Goal: Information Seeking & Learning: Learn about a topic

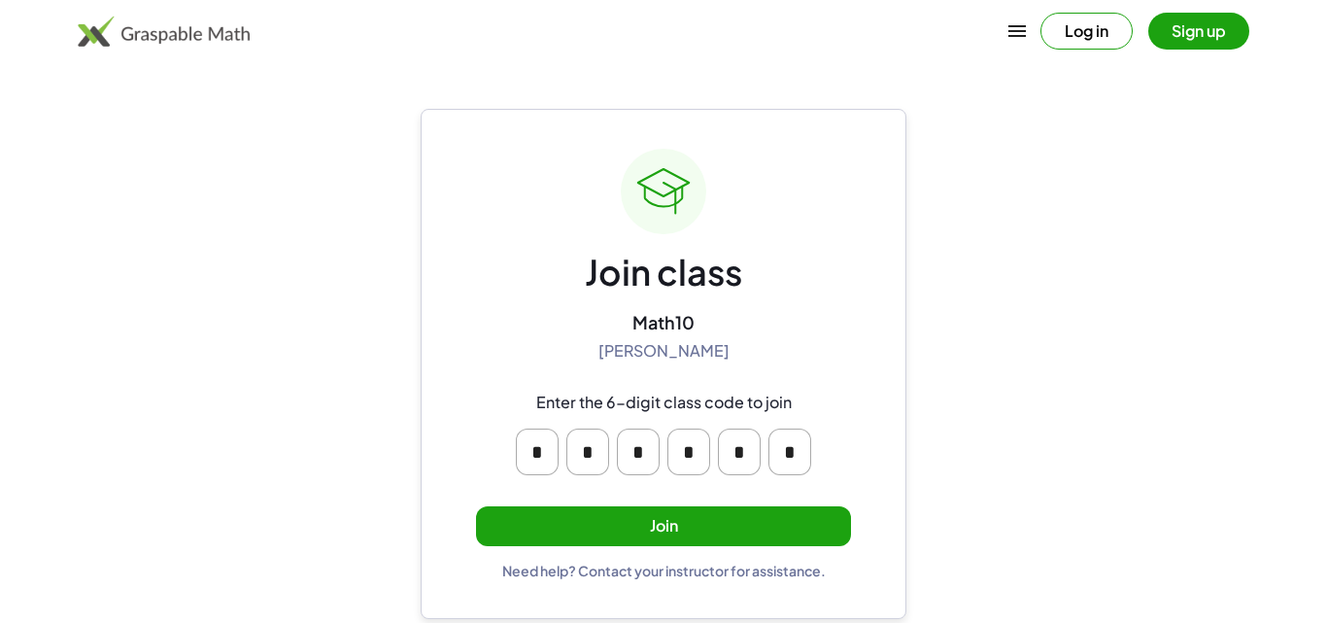
click at [789, 516] on button "Join" at bounding box center [663, 526] width 375 height 40
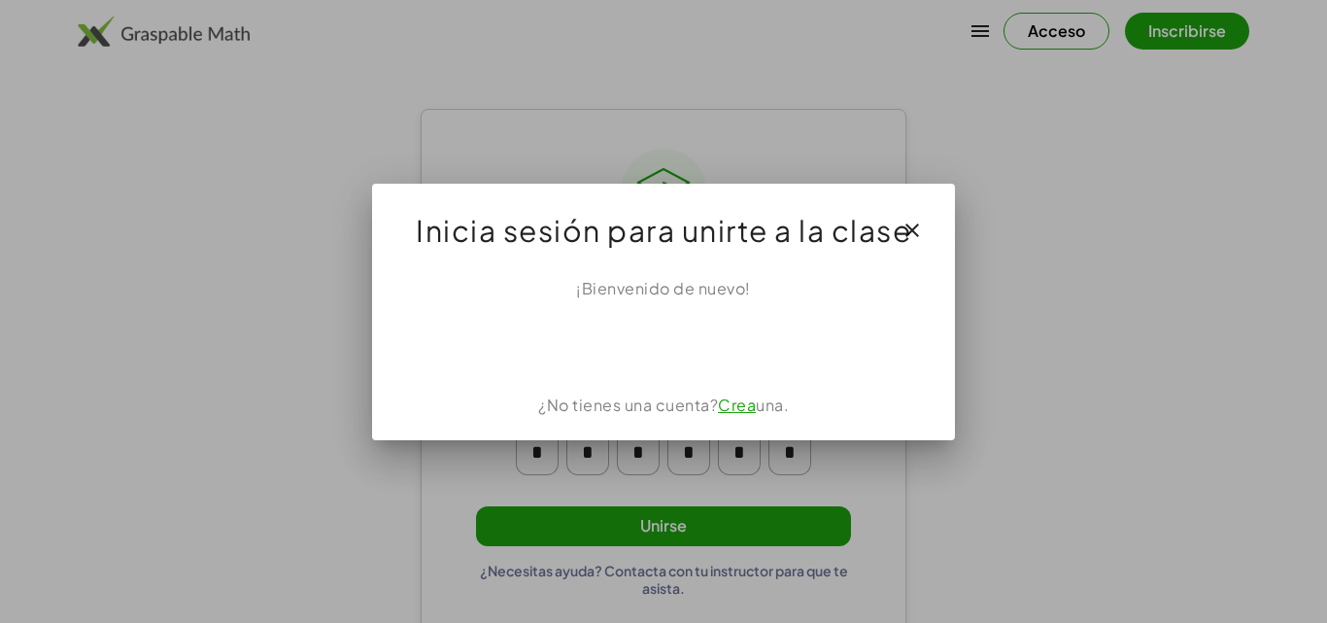
click at [1039, 182] on div at bounding box center [663, 311] width 1327 height 623
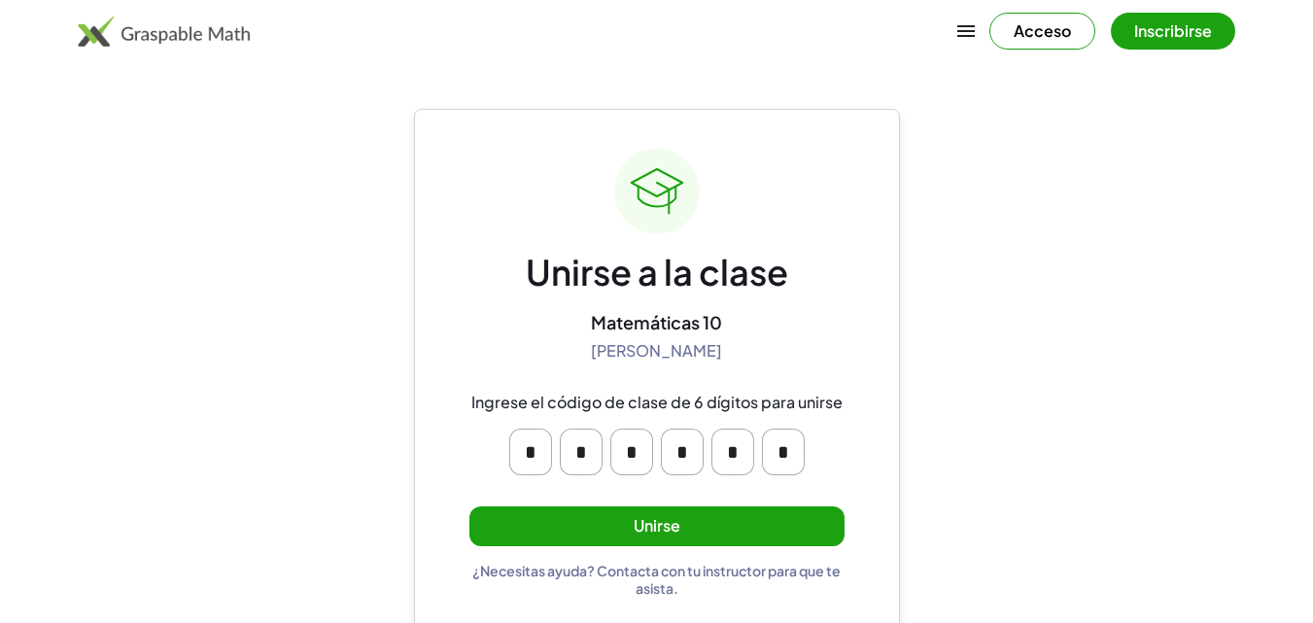
click at [800, 518] on button "Unirse" at bounding box center [656, 526] width 375 height 40
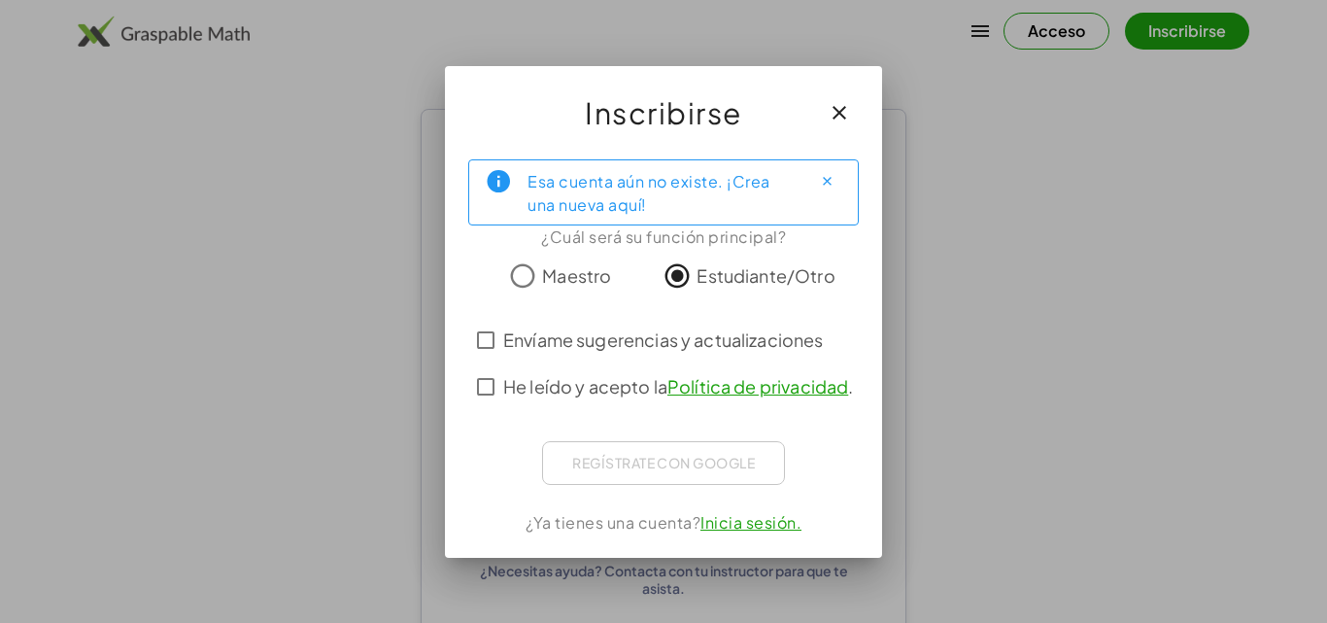
click at [661, 451] on div "Regístrate con Google Acceder con Google Acceder con Google. Se abre en una pes…" at bounding box center [663, 463] width 243 height 44
click at [754, 525] on font "Inicia sesión." at bounding box center [750, 522] width 101 height 20
click at [838, 110] on icon "button" at bounding box center [839, 112] width 23 height 23
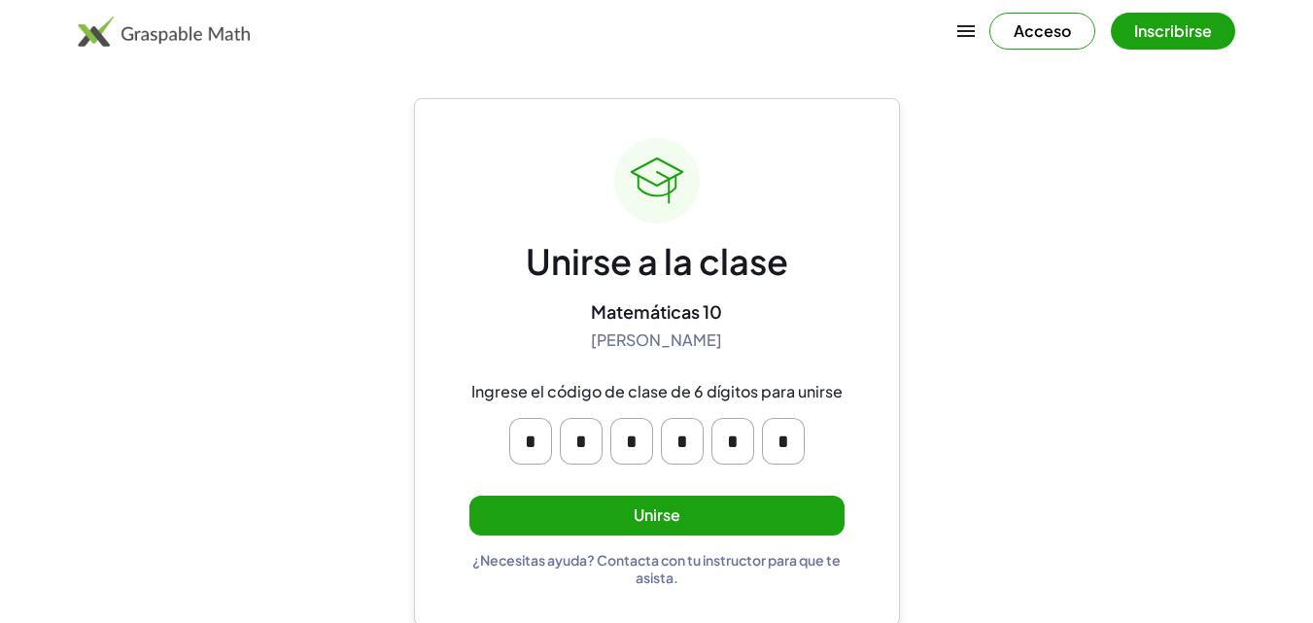
scroll to position [14, 0]
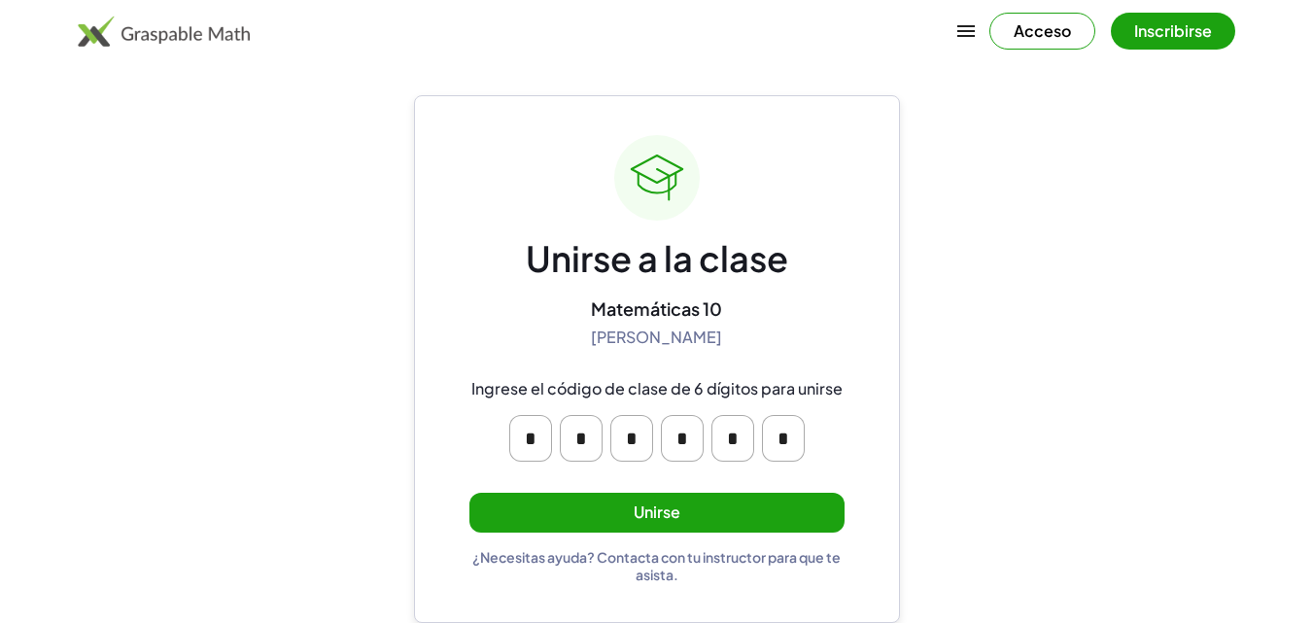
click at [649, 505] on font "Unirse" at bounding box center [656, 511] width 47 height 20
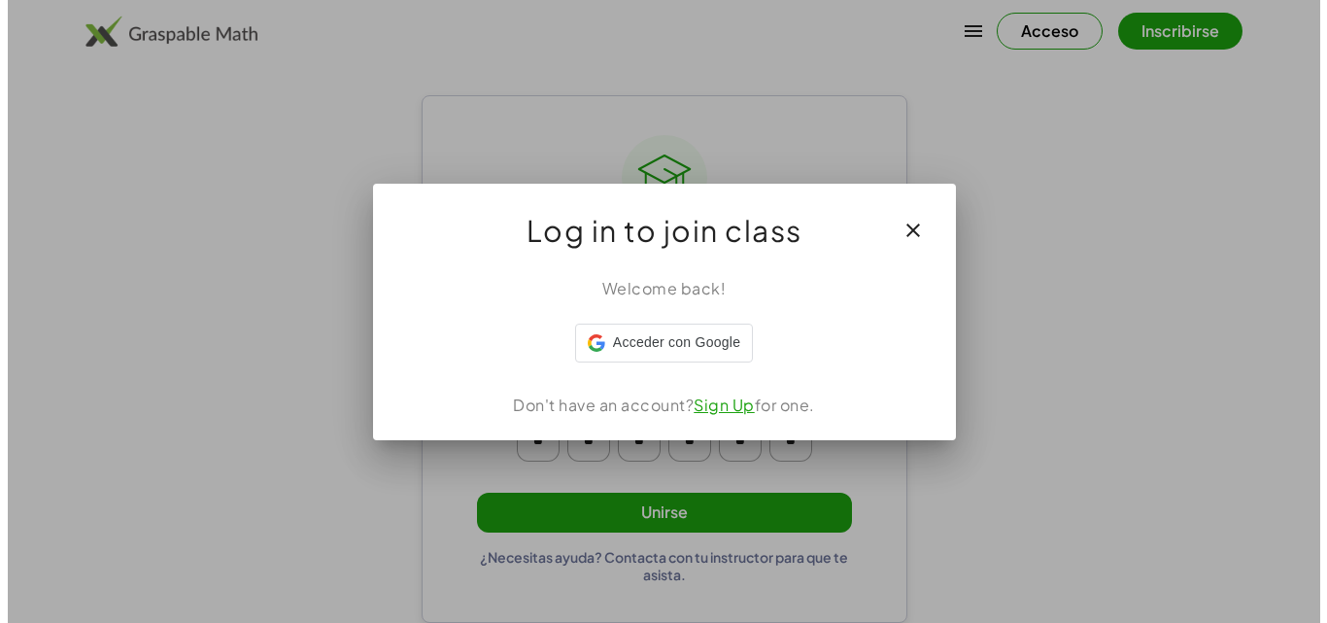
scroll to position [0, 0]
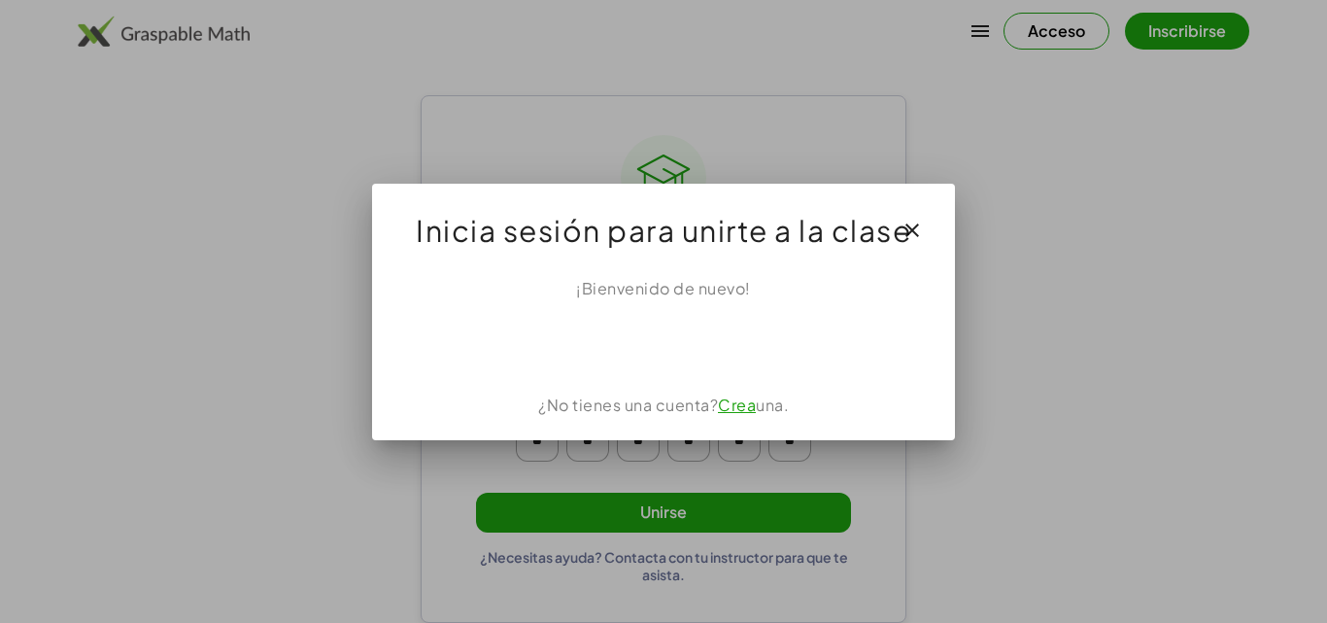
click at [905, 231] on icon "button" at bounding box center [912, 230] width 23 height 23
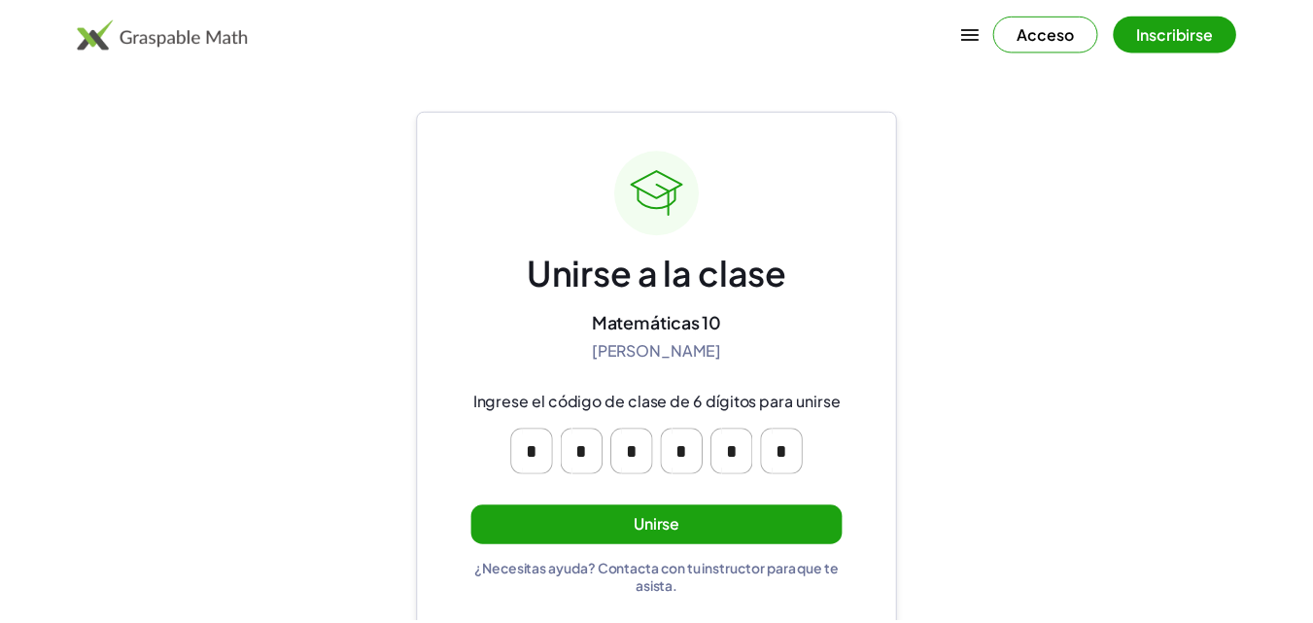
scroll to position [14, 0]
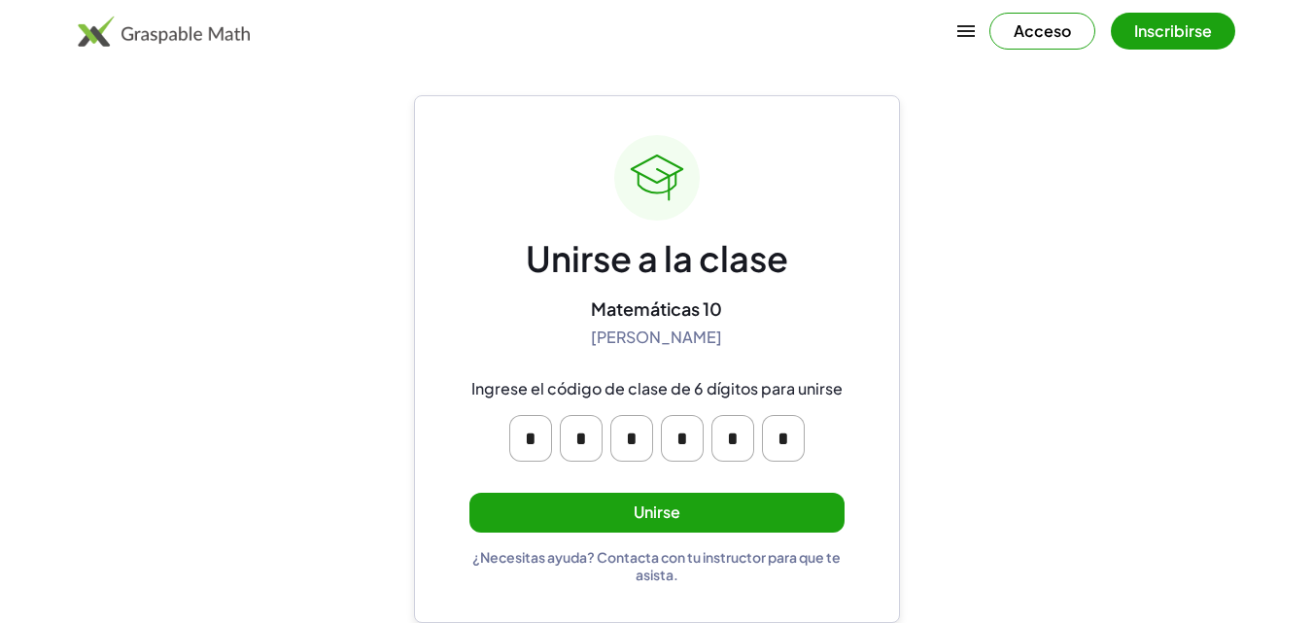
click at [1022, 39] on font "Acceso" at bounding box center [1041, 30] width 57 height 20
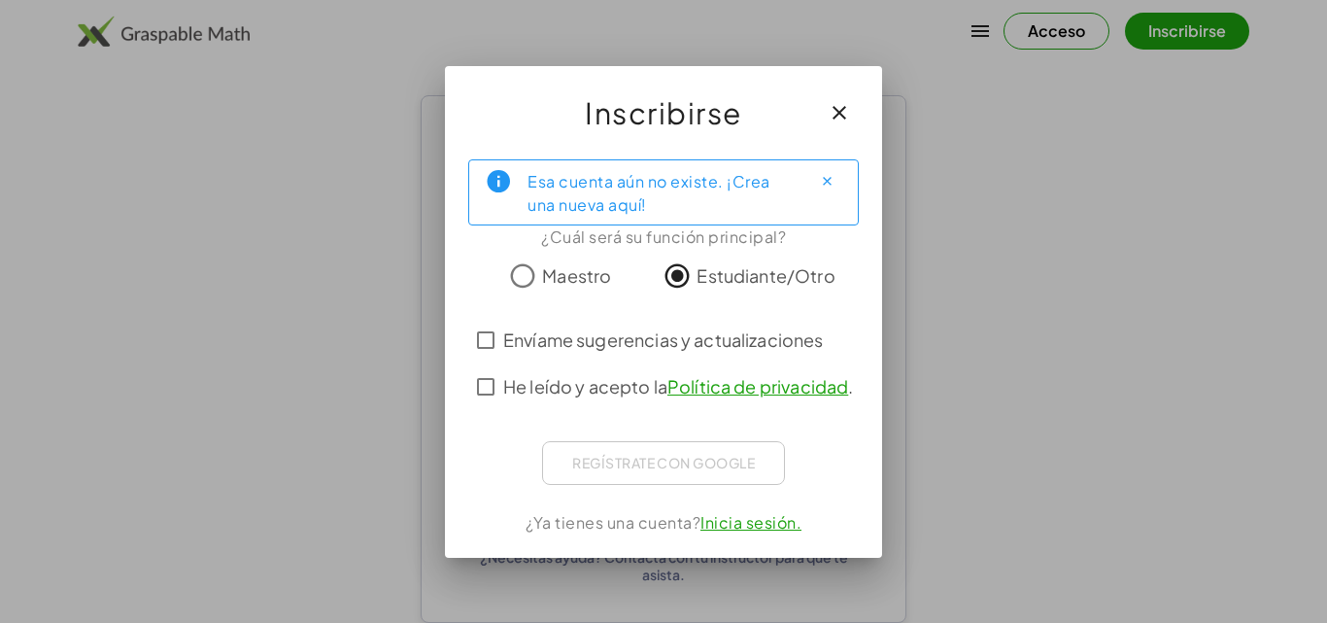
click at [693, 463] on div "Regístrate con Google Acceder con Google Acceder con Google. Se abre en una pes…" at bounding box center [663, 463] width 243 height 44
click at [693, 464] on div "Regístrate con Google Acceder con Google Acceder con Google. Se abre en una pes…" at bounding box center [663, 463] width 243 height 44
click at [776, 529] on font "Inicia sesión." at bounding box center [750, 522] width 101 height 20
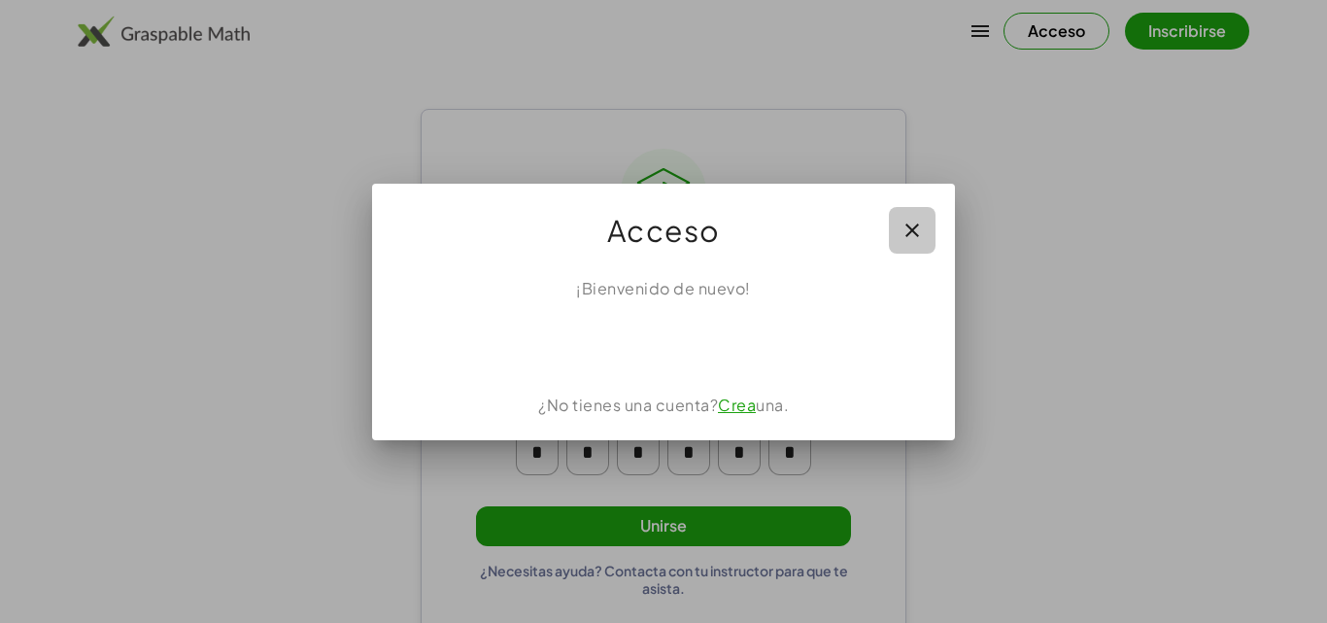
click at [918, 219] on icon "button" at bounding box center [912, 230] width 23 height 23
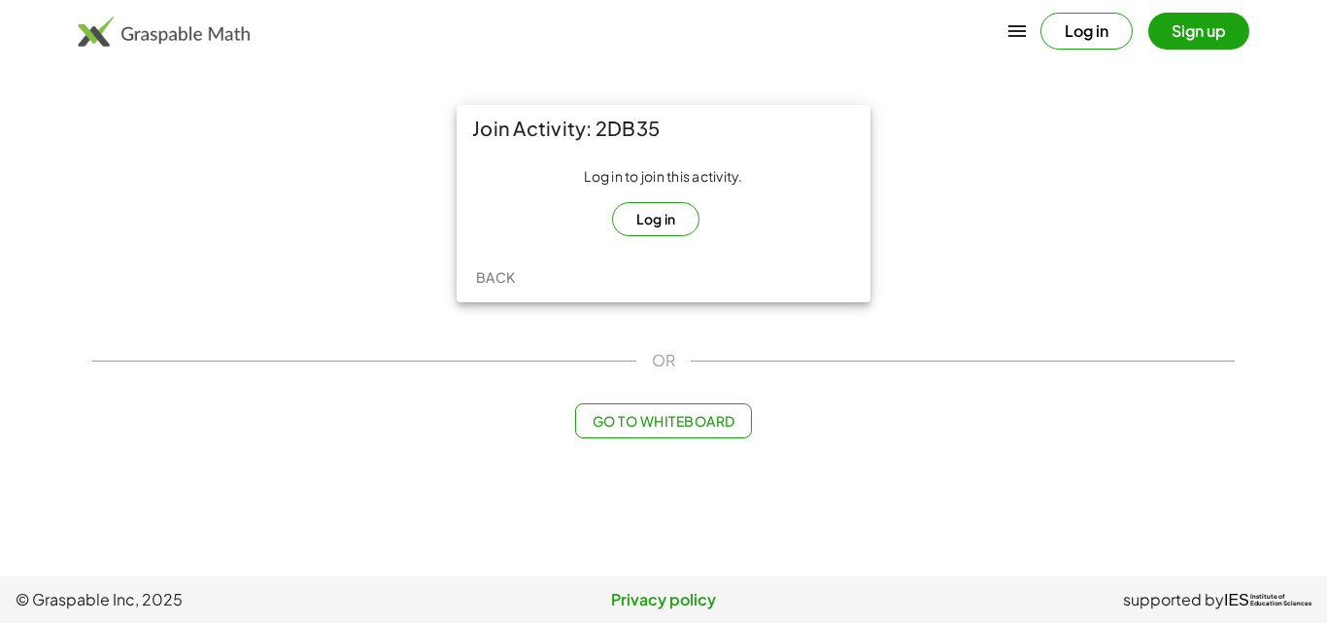
click at [663, 222] on button "Log in" at bounding box center [656, 219] width 88 height 34
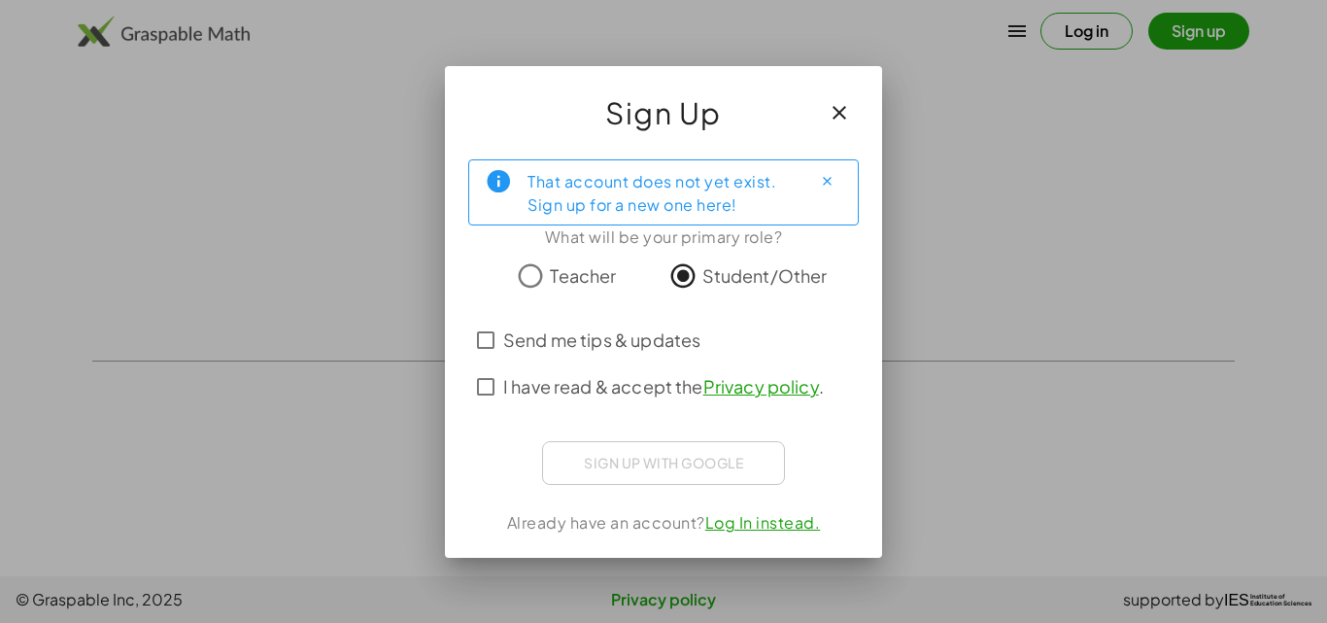
click at [585, 338] on span "Send me tips & updates" at bounding box center [601, 339] width 197 height 26
click at [563, 356] on label "Send me tips & updates" at bounding box center [601, 340] width 197 height 47
click at [563, 355] on label "Send me tips & updates" at bounding box center [601, 340] width 197 height 47
click at [547, 389] on span "I have read & accept the Privacy policy ." at bounding box center [663, 386] width 321 height 26
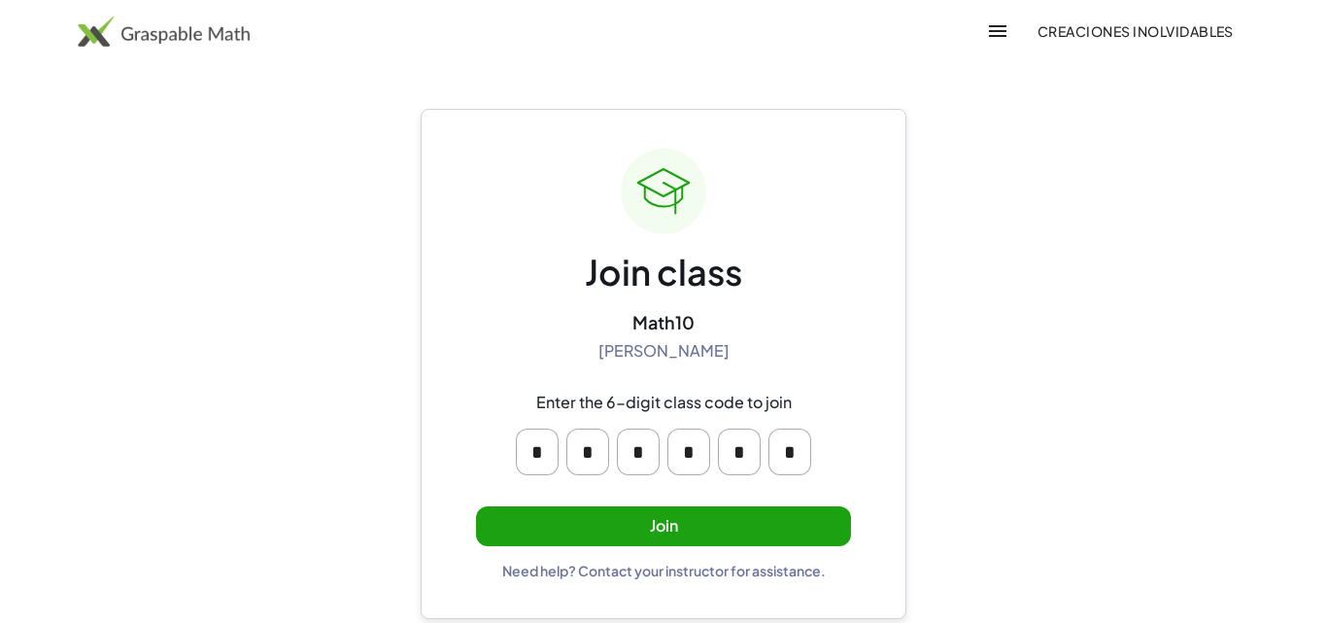
click at [623, 529] on button "Join" at bounding box center [663, 526] width 375 height 40
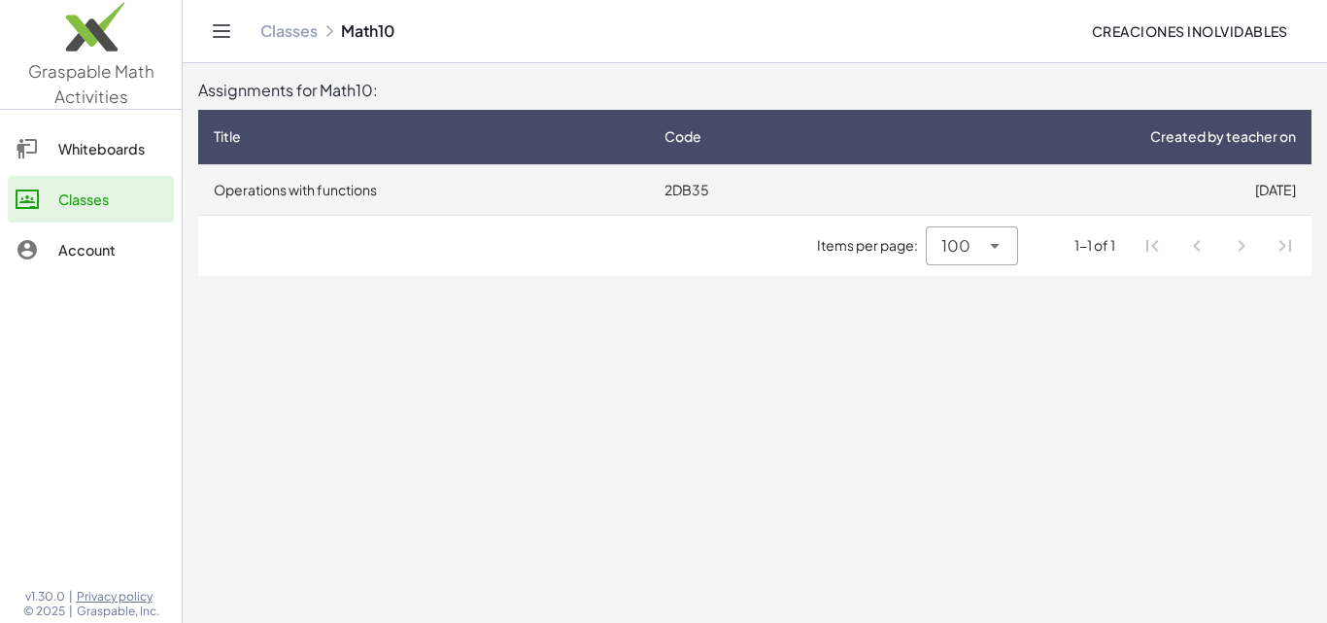
click at [434, 199] on td "Operations with functions" at bounding box center [423, 189] width 451 height 51
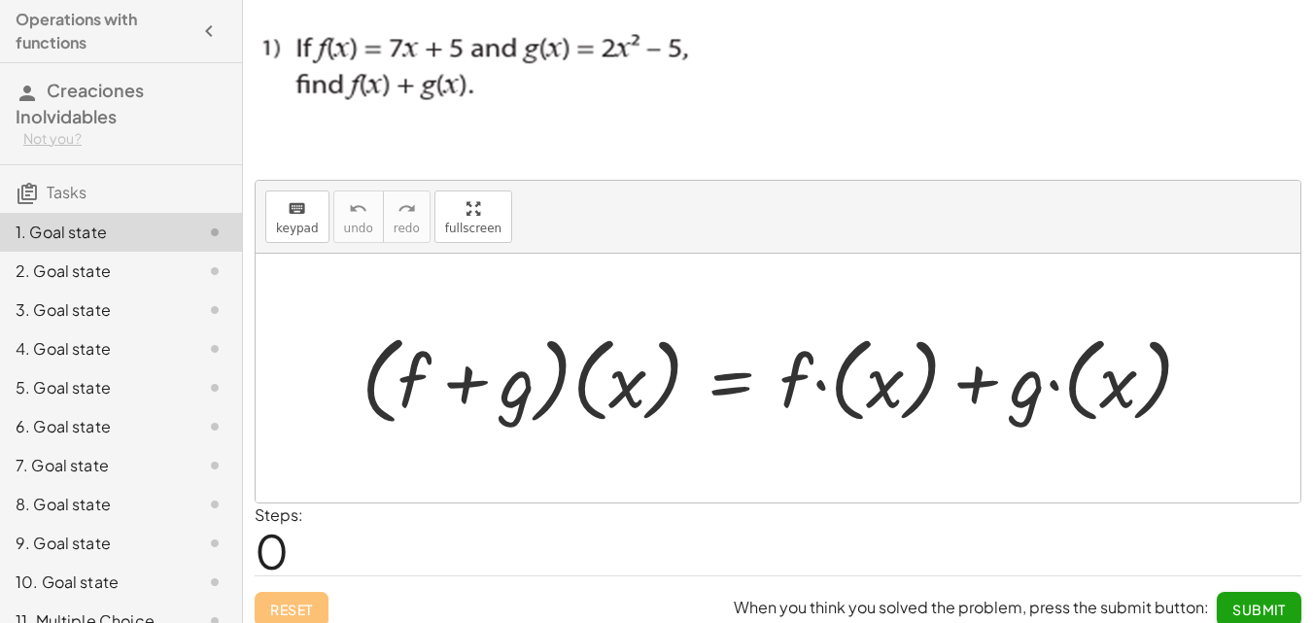
scroll to position [16, 0]
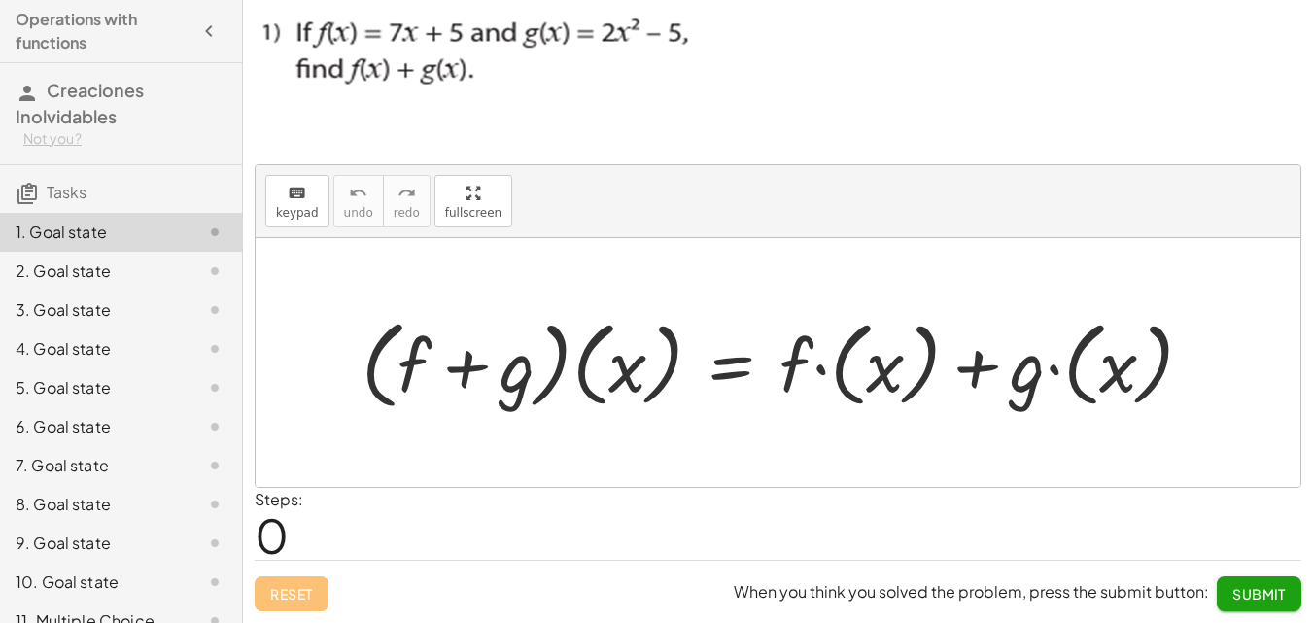
click at [629, 317] on div at bounding box center [785, 362] width 866 height 107
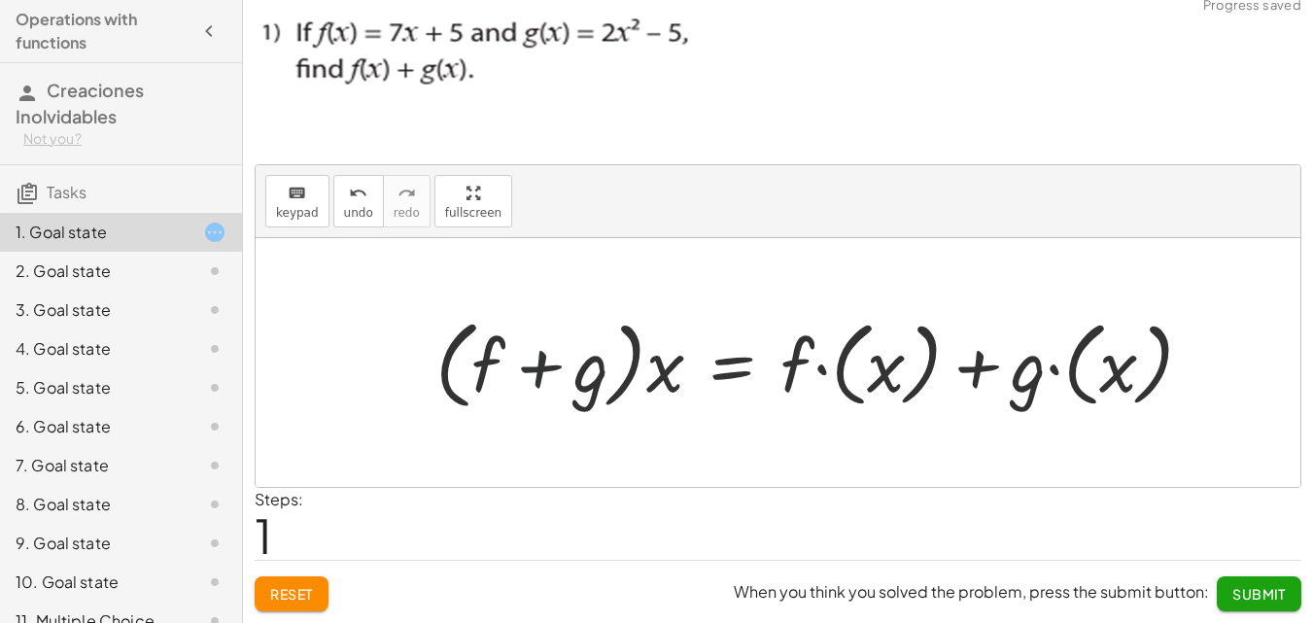
click at [560, 356] on div at bounding box center [822, 362] width 793 height 107
click at [568, 364] on div at bounding box center [822, 362] width 793 height 107
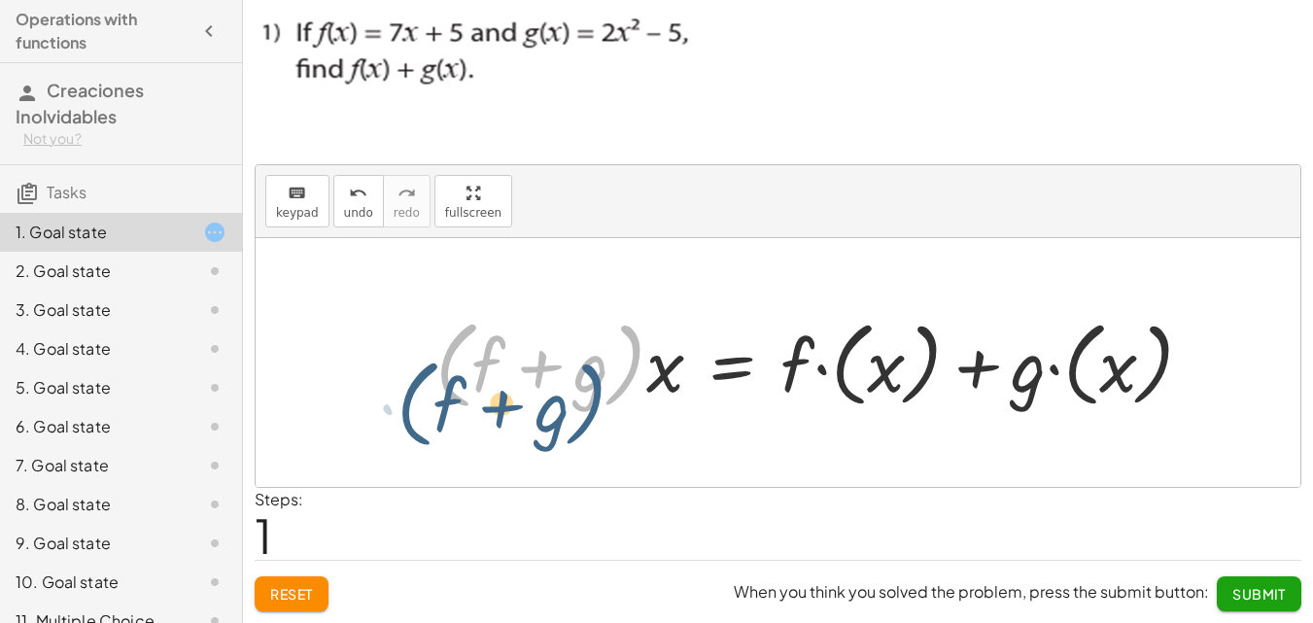
drag, startPoint x: 610, startPoint y: 367, endPoint x: 571, endPoint y: 407, distance: 55.7
click at [571, 407] on div at bounding box center [822, 362] width 793 height 107
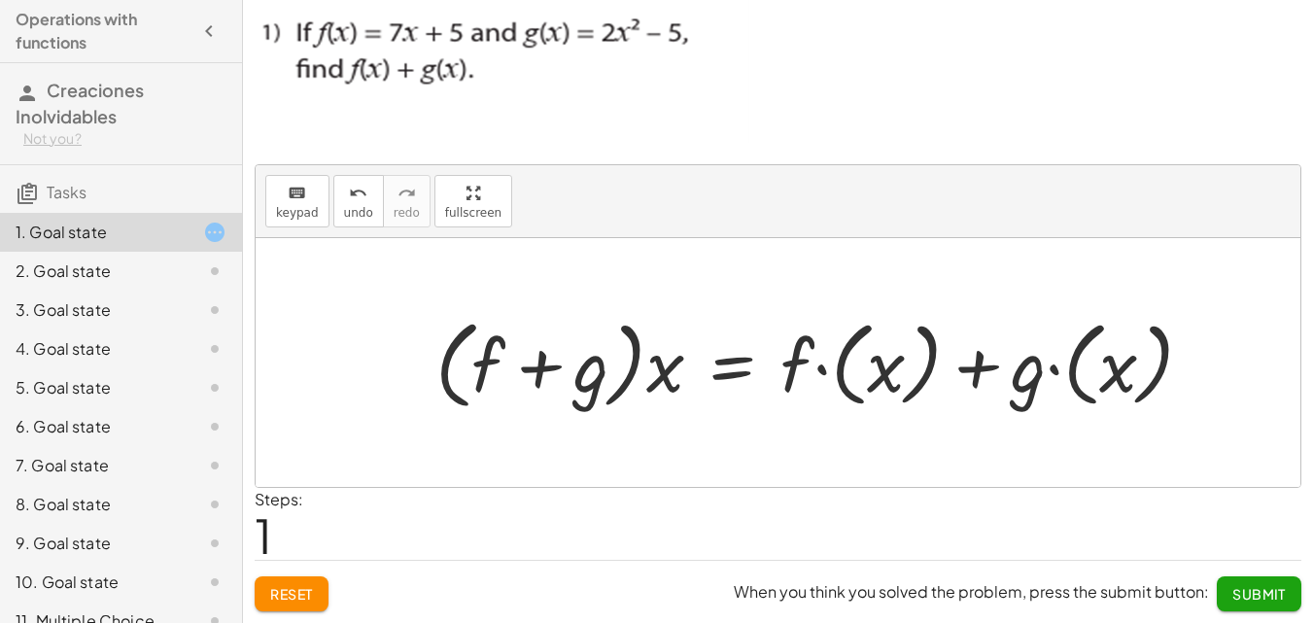
click at [606, 352] on div at bounding box center [822, 362] width 793 height 107
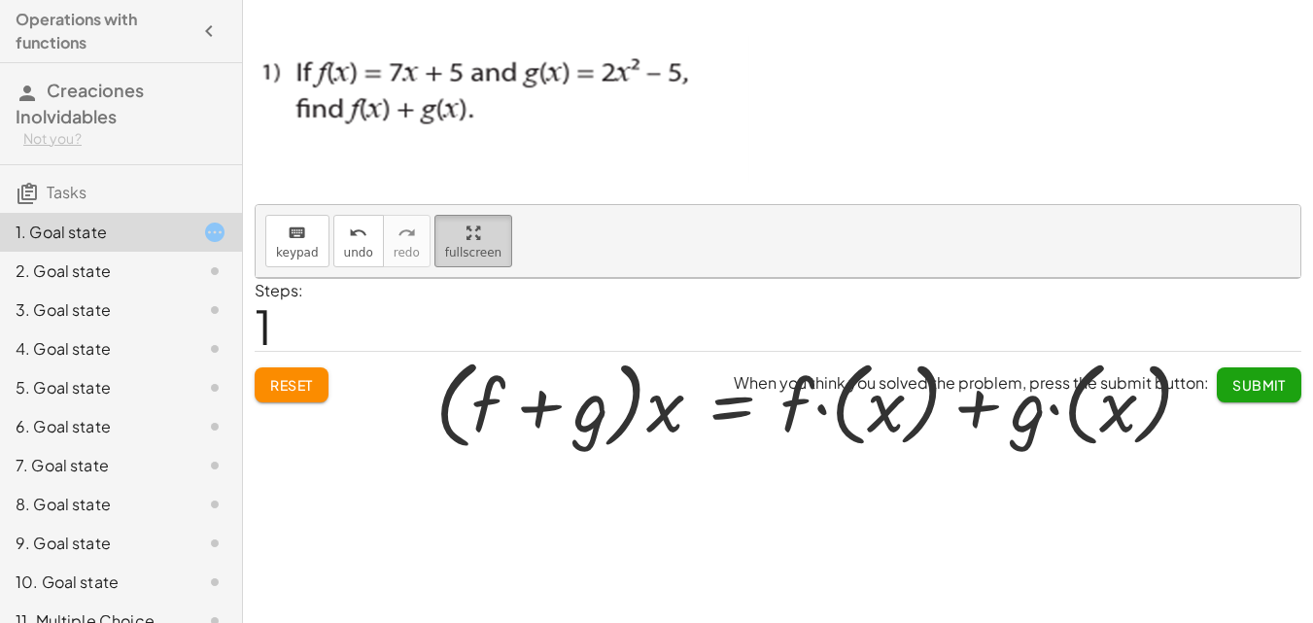
scroll to position [0, 0]
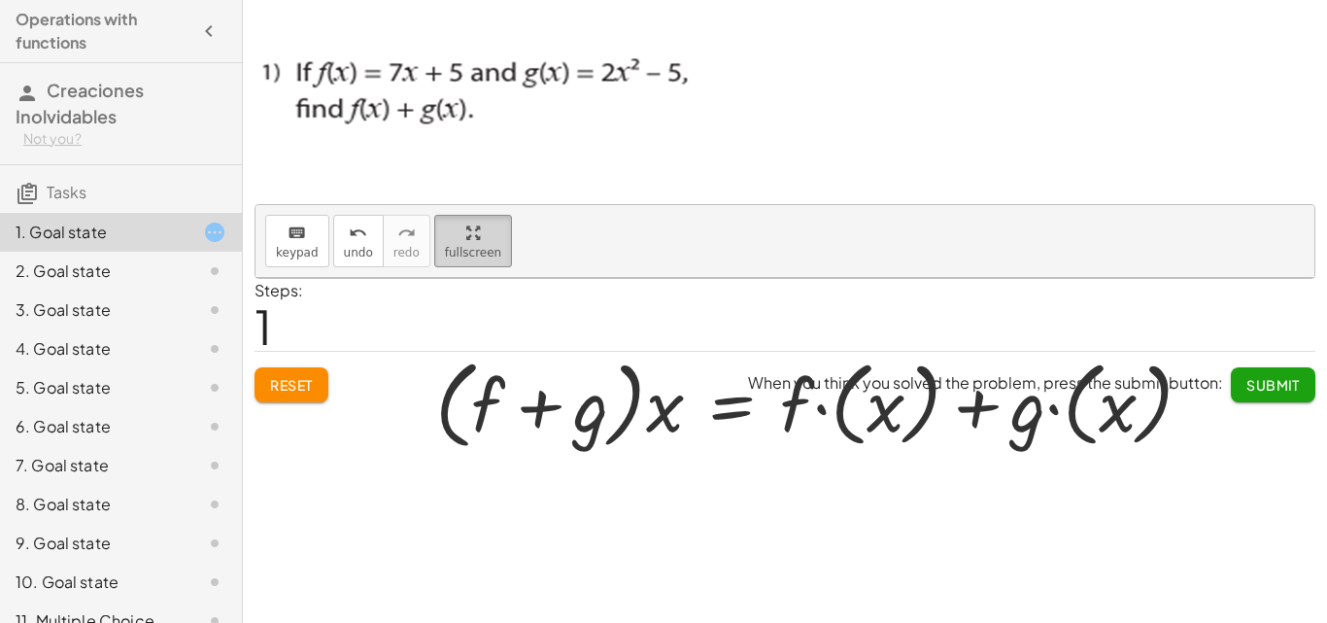
click at [480, 278] on div "keyboard keypad undo undo redo redo fullscreen · ( + f + g ) · ( x ) = + · f · …" at bounding box center [785, 241] width 1059 height 73
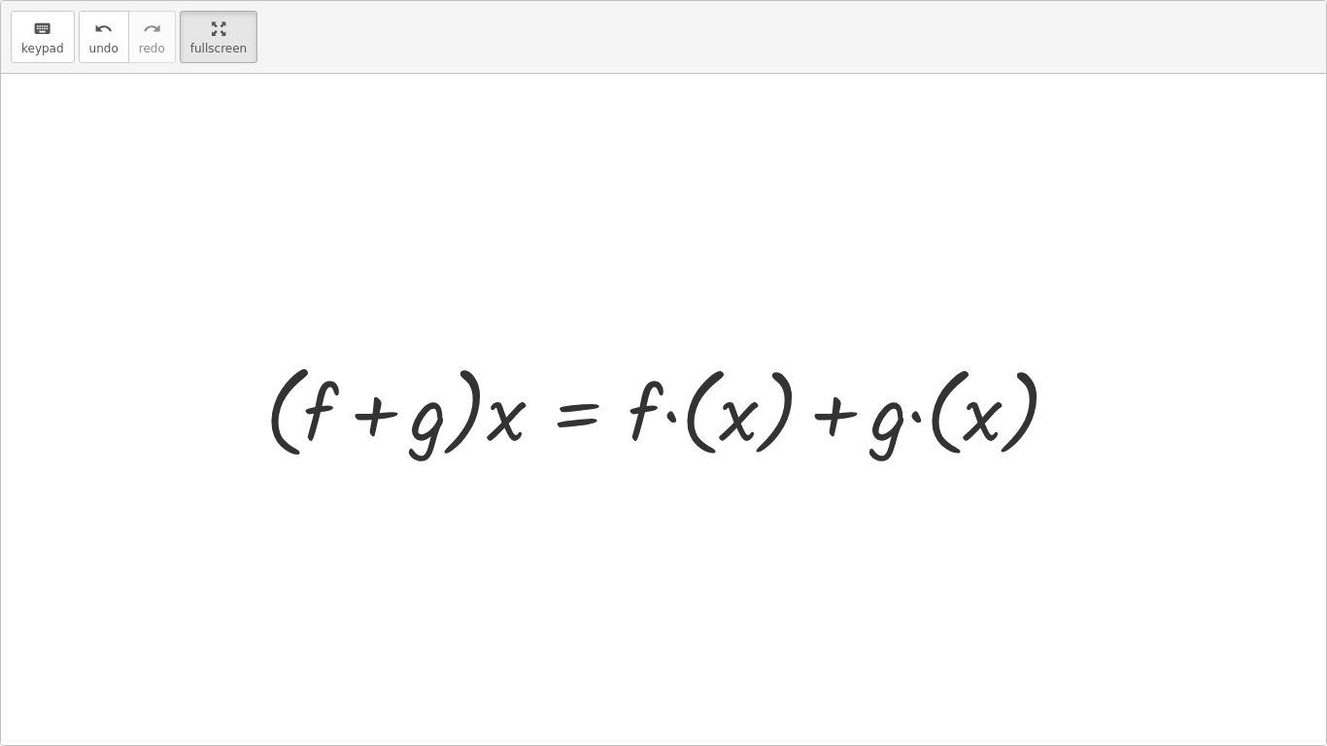
click at [989, 444] on div at bounding box center [671, 410] width 831 height 112
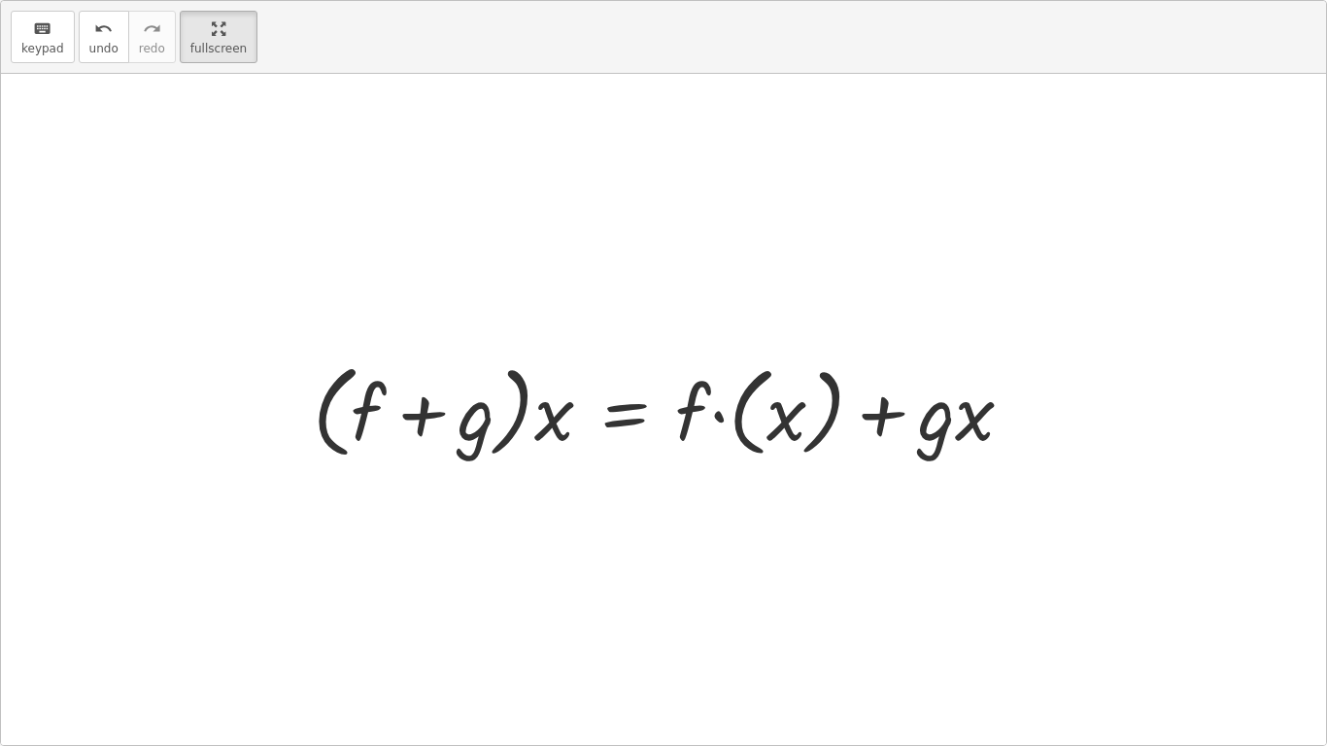
click at [1178, 419] on div at bounding box center [663, 409] width 1325 height 671
click at [33, 44] on span "keypad" at bounding box center [42, 49] width 43 height 14
click at [723, 364] on div at bounding box center [670, 410] width 735 height 112
click at [700, 388] on div at bounding box center [623, 410] width 640 height 112
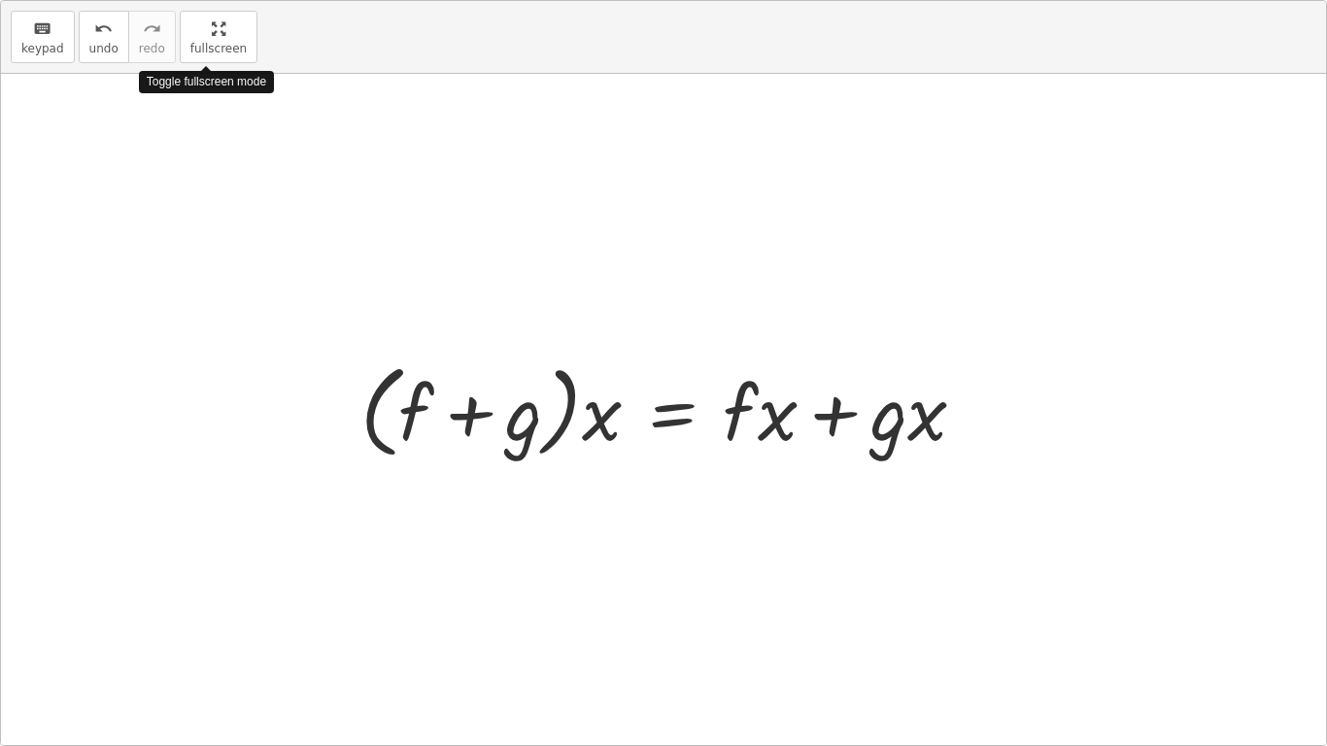
drag, startPoint x: 214, startPoint y: 52, endPoint x: 726, endPoint y: 300, distance: 568.8
click at [215, 0] on html "Operations with functions Creaciones Inolvidables Not you? Tasks 1. Goal state …" at bounding box center [663, 373] width 1327 height 746
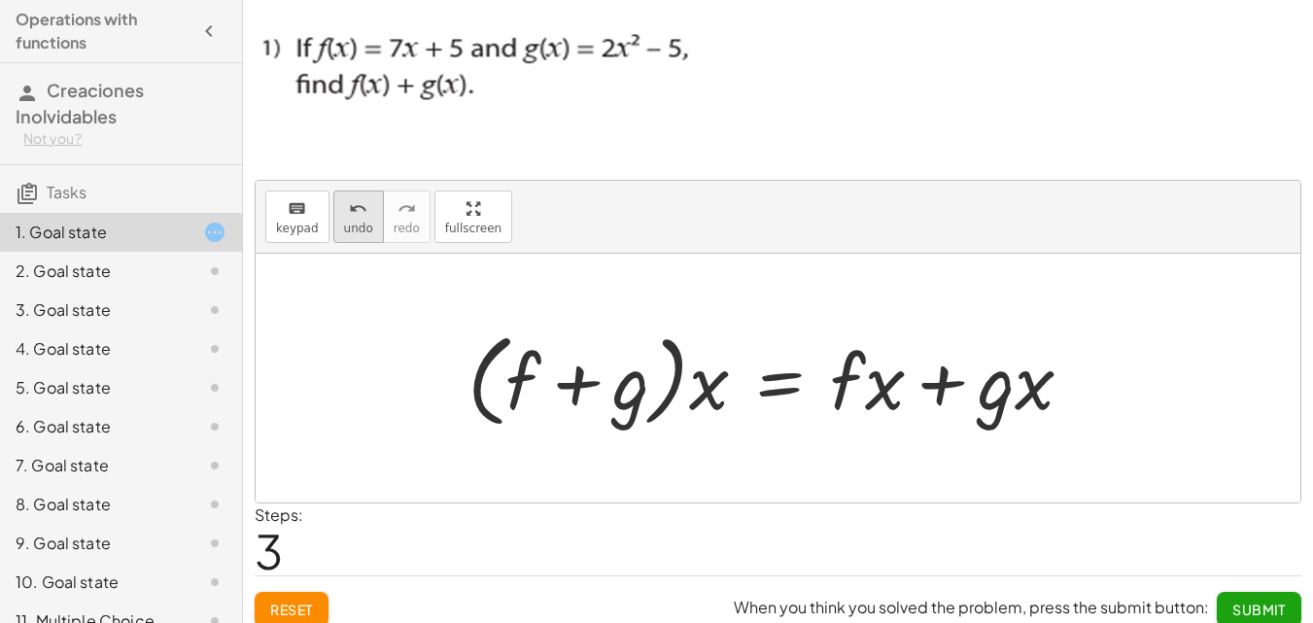
click at [345, 227] on span "undo" at bounding box center [358, 229] width 29 height 14
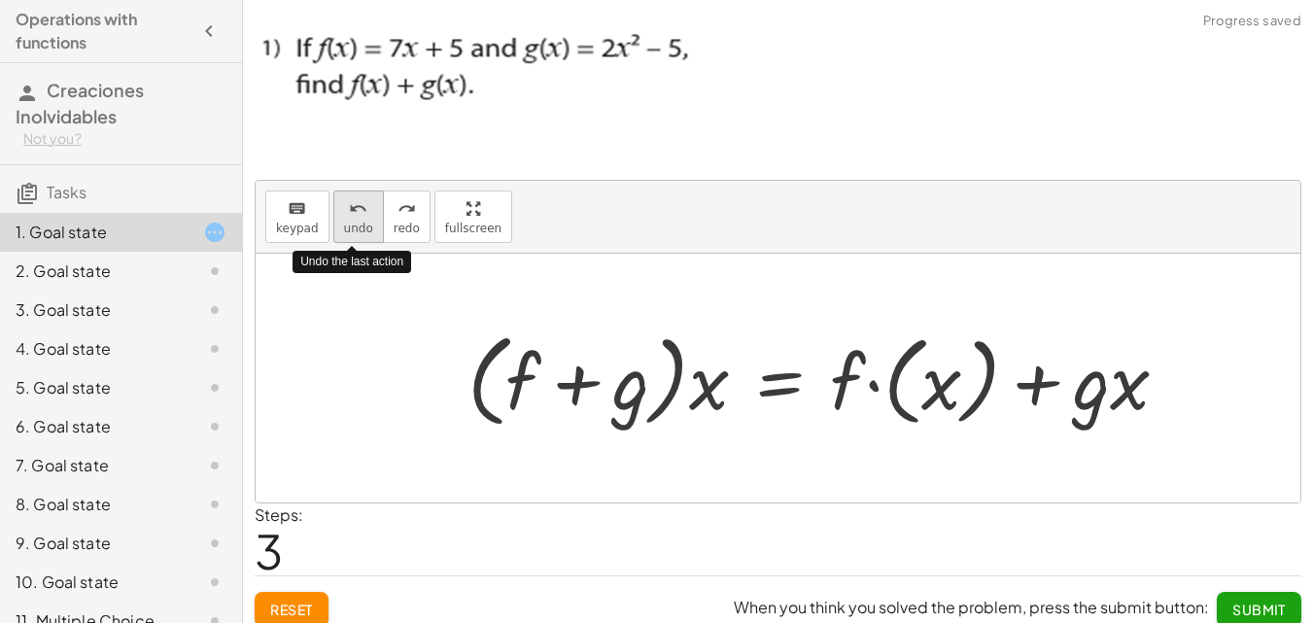
click at [345, 227] on span "undo" at bounding box center [358, 229] width 29 height 14
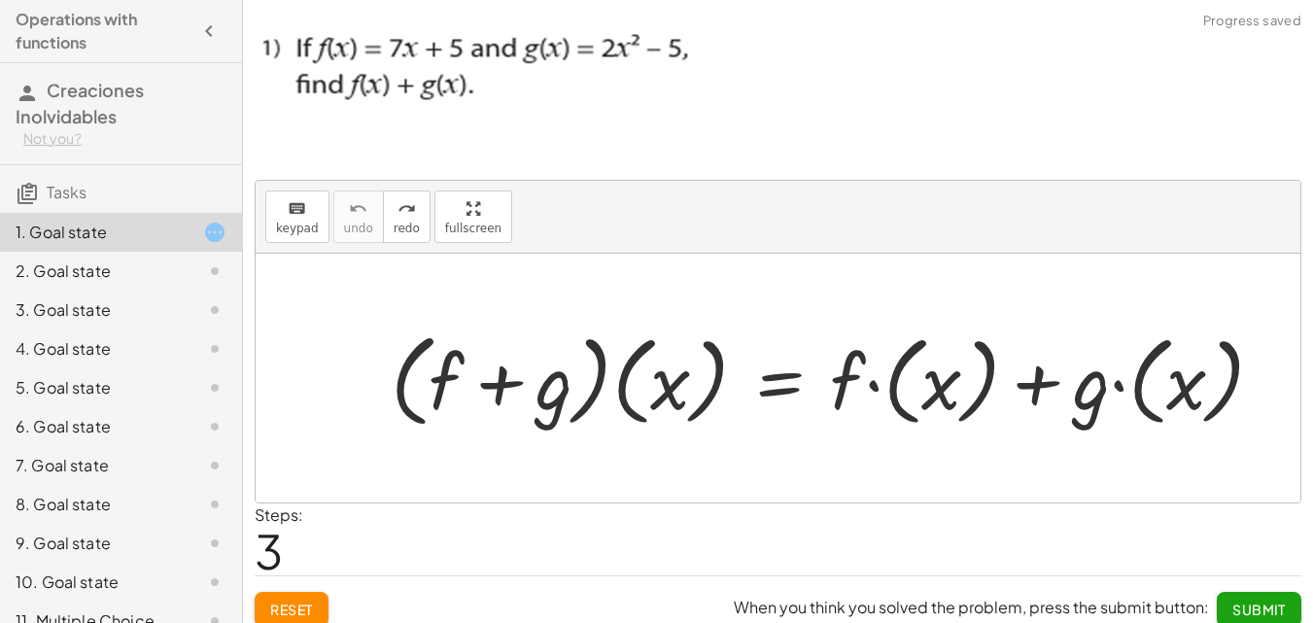
click at [96, 192] on h3 "Tasks" at bounding box center [121, 185] width 242 height 41
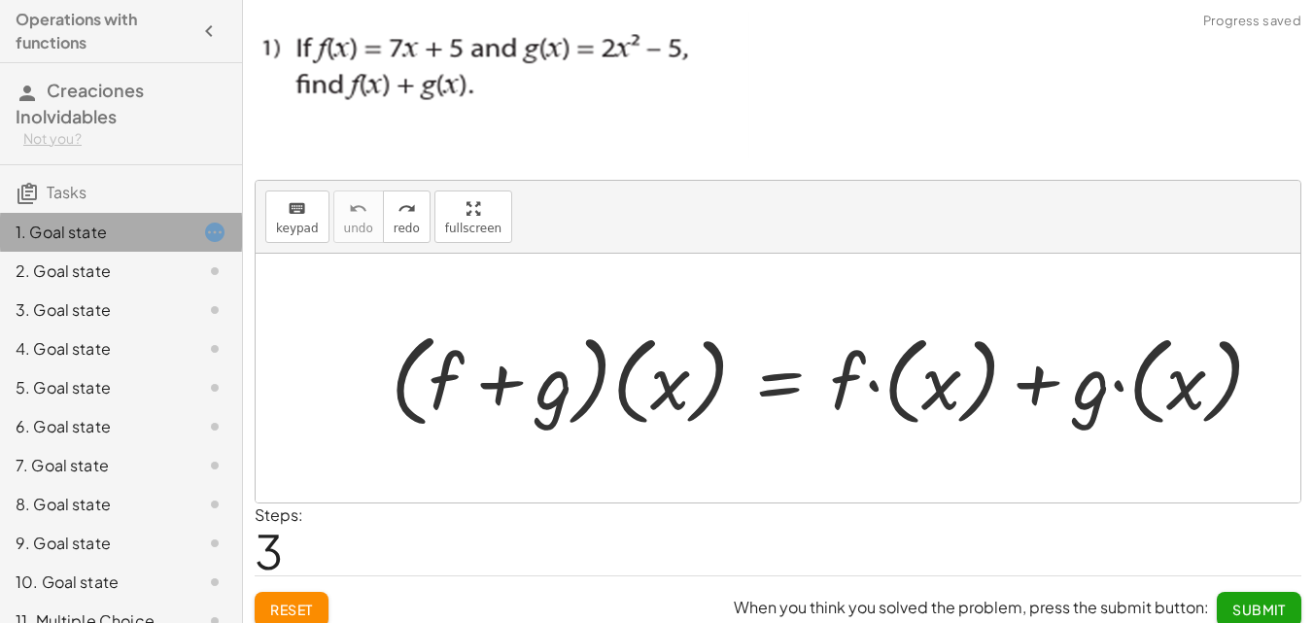
click at [139, 223] on div "1. Goal state" at bounding box center [94, 232] width 156 height 23
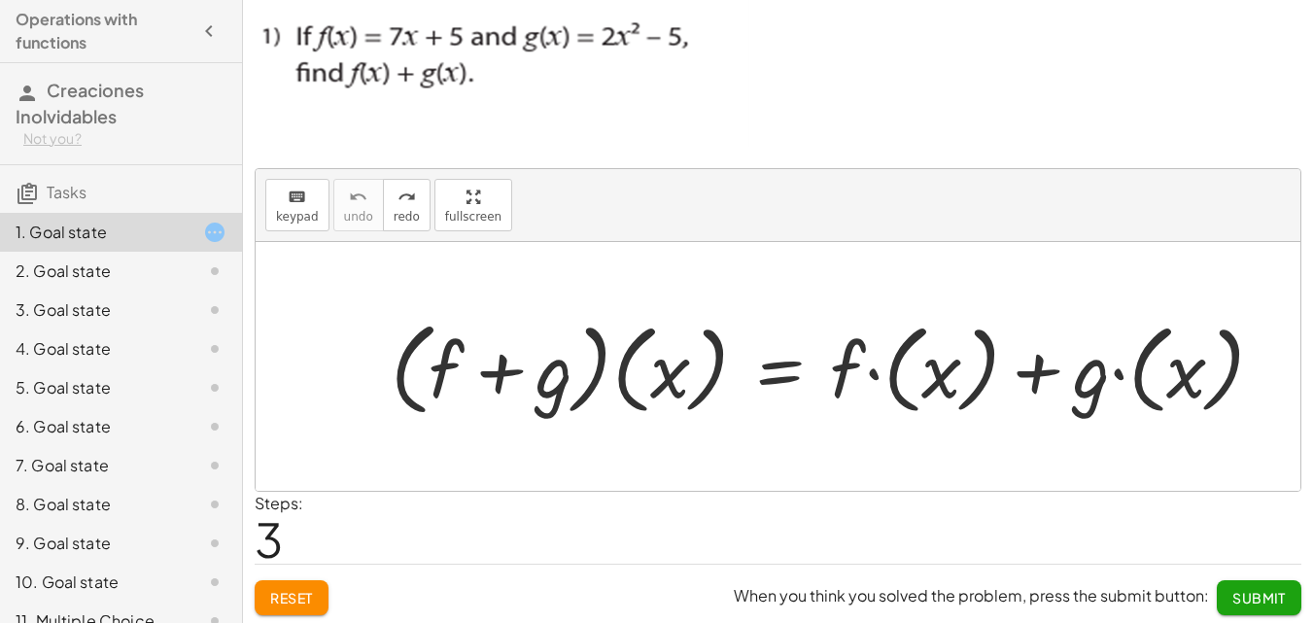
scroll to position [16, 0]
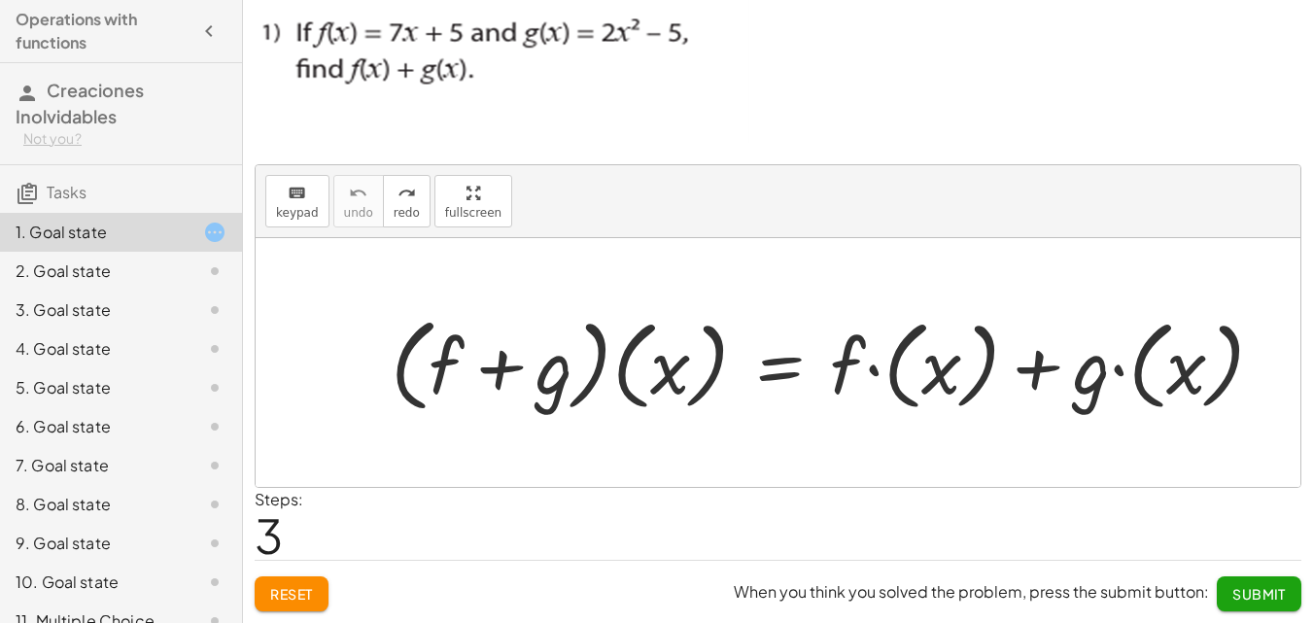
click at [529, 352] on div at bounding box center [834, 363] width 907 height 112
click at [688, 408] on div at bounding box center [834, 363] width 907 height 112
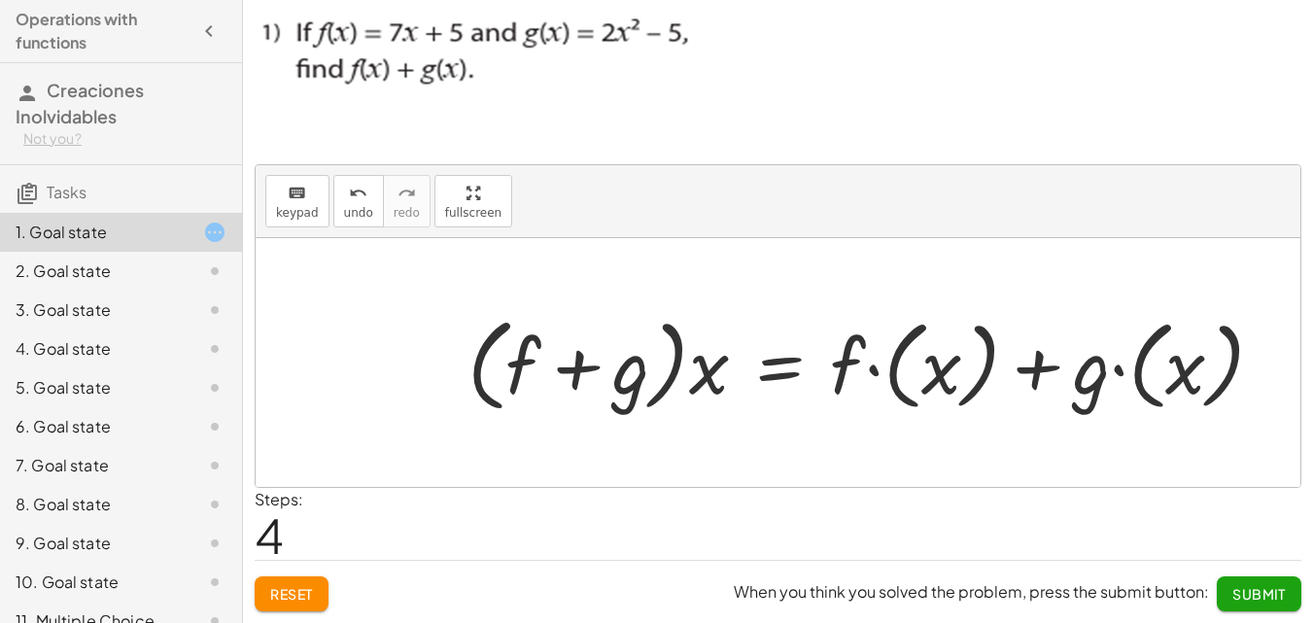
click at [838, 374] on div at bounding box center [873, 363] width 831 height 112
click at [803, 420] on div "· ( + f + g ) · ( x ) = + · f · ( x ) + · g · ( x ) · ( + f + g ) · x = + · f ·…" at bounding box center [865, 362] width 855 height 121
click at [764, 431] on div at bounding box center [778, 362] width 1044 height 249
click at [677, 404] on div at bounding box center [873, 363] width 831 height 112
click at [857, 368] on div at bounding box center [873, 363] width 831 height 112
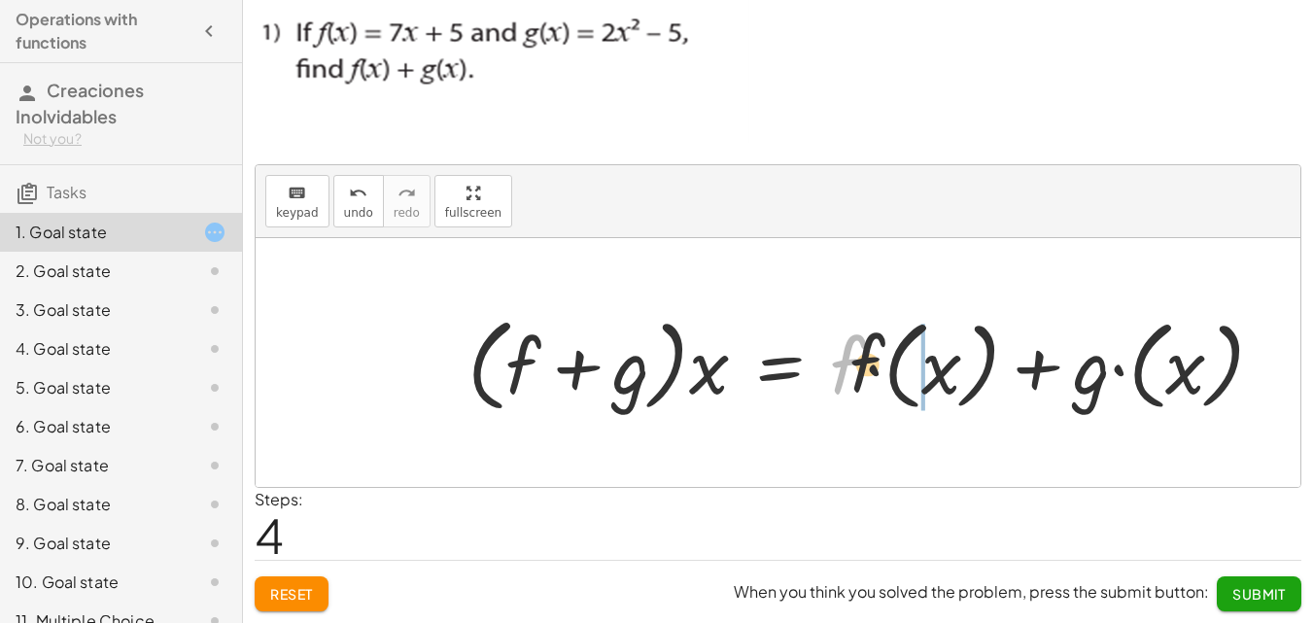
drag, startPoint x: 915, startPoint y: 361, endPoint x: 924, endPoint y: 367, distance: 10.5
click at [919, 360] on div at bounding box center [873, 363] width 831 height 112
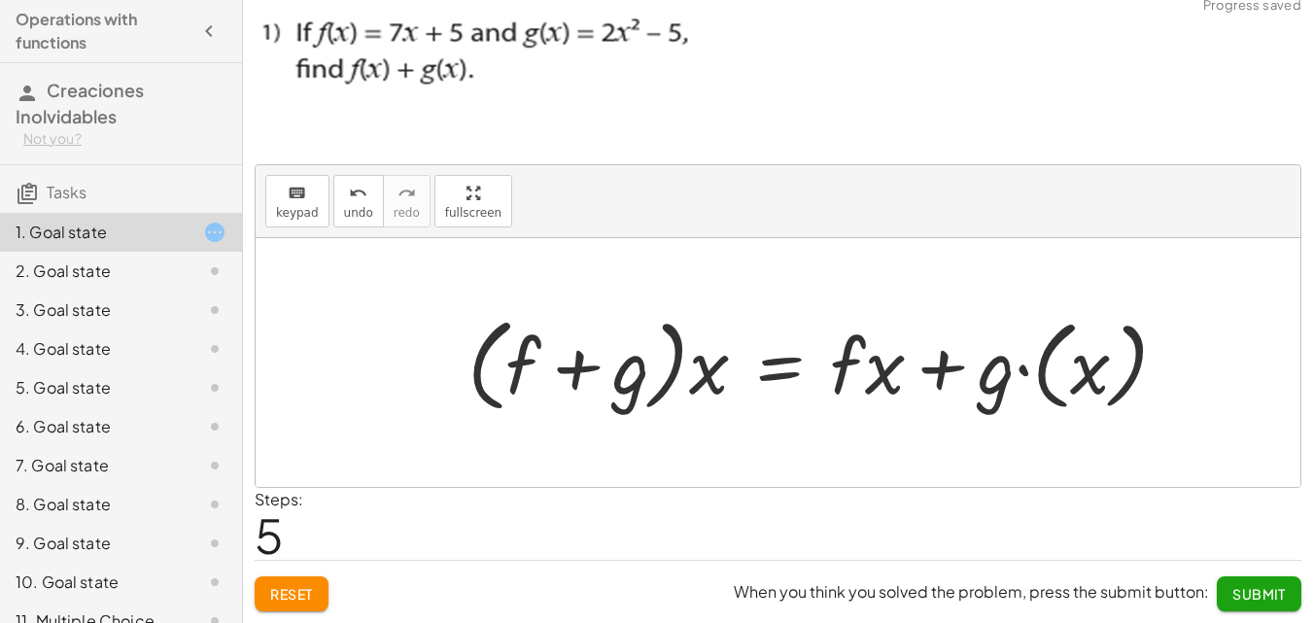
click at [986, 371] on div at bounding box center [825, 363] width 735 height 112
click at [997, 365] on div at bounding box center [825, 363] width 735 height 112
drag, startPoint x: 1028, startPoint y: 361, endPoint x: 1042, endPoint y: 363, distance: 13.7
click at [1046, 361] on div at bounding box center [825, 363] width 735 height 112
drag, startPoint x: 992, startPoint y: 380, endPoint x: 1059, endPoint y: 368, distance: 68.0
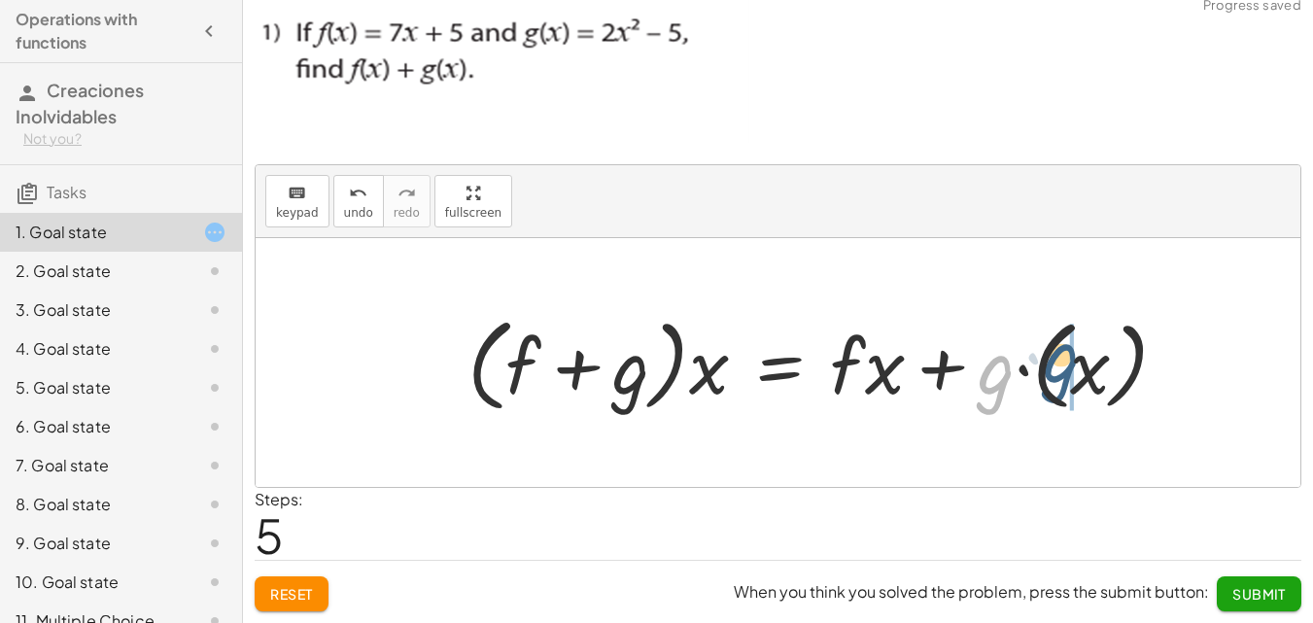
click at [1059, 368] on div at bounding box center [825, 363] width 735 height 112
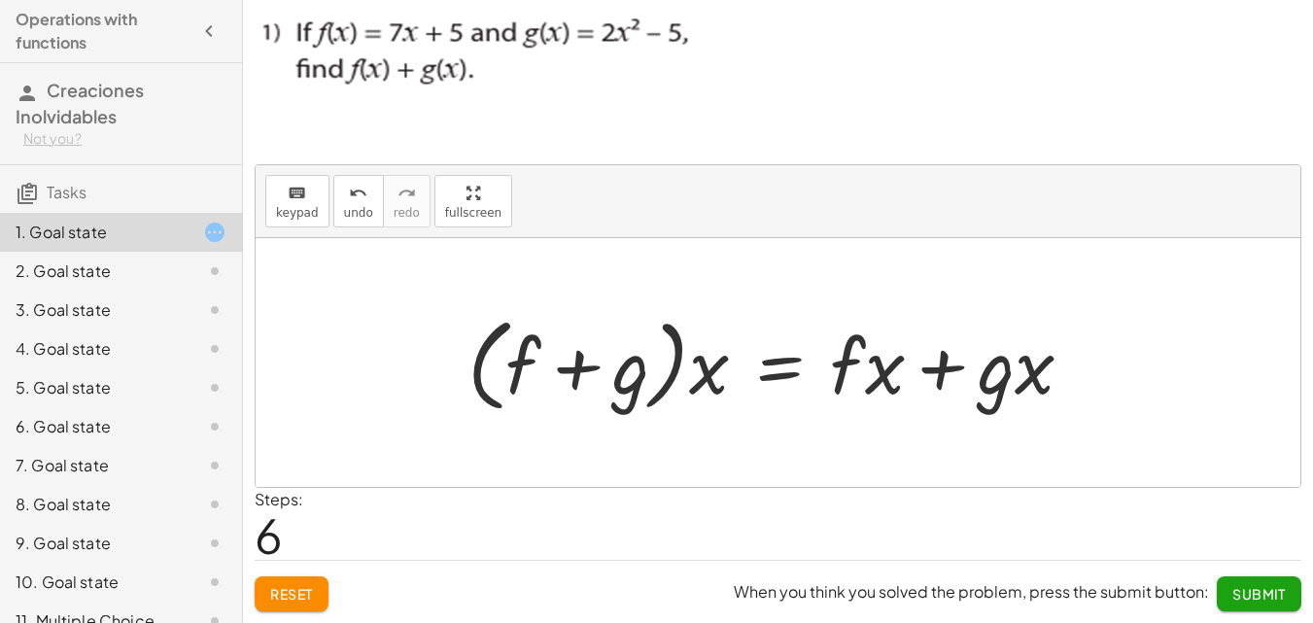
click at [709, 377] on div at bounding box center [778, 363] width 640 height 112
click at [695, 377] on div at bounding box center [778, 363] width 640 height 112
click at [752, 373] on div at bounding box center [778, 363] width 640 height 112
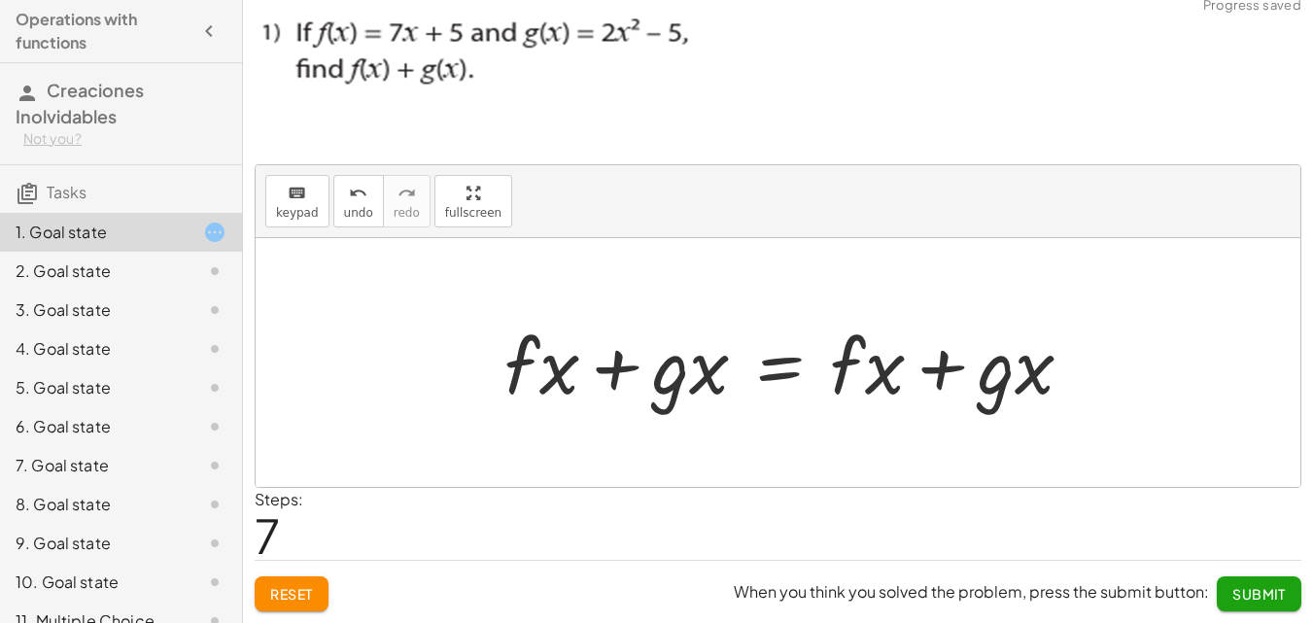
drag, startPoint x: 768, startPoint y: 398, endPoint x: 789, endPoint y: 421, distance: 30.3
click at [768, 398] on div at bounding box center [796, 363] width 603 height 100
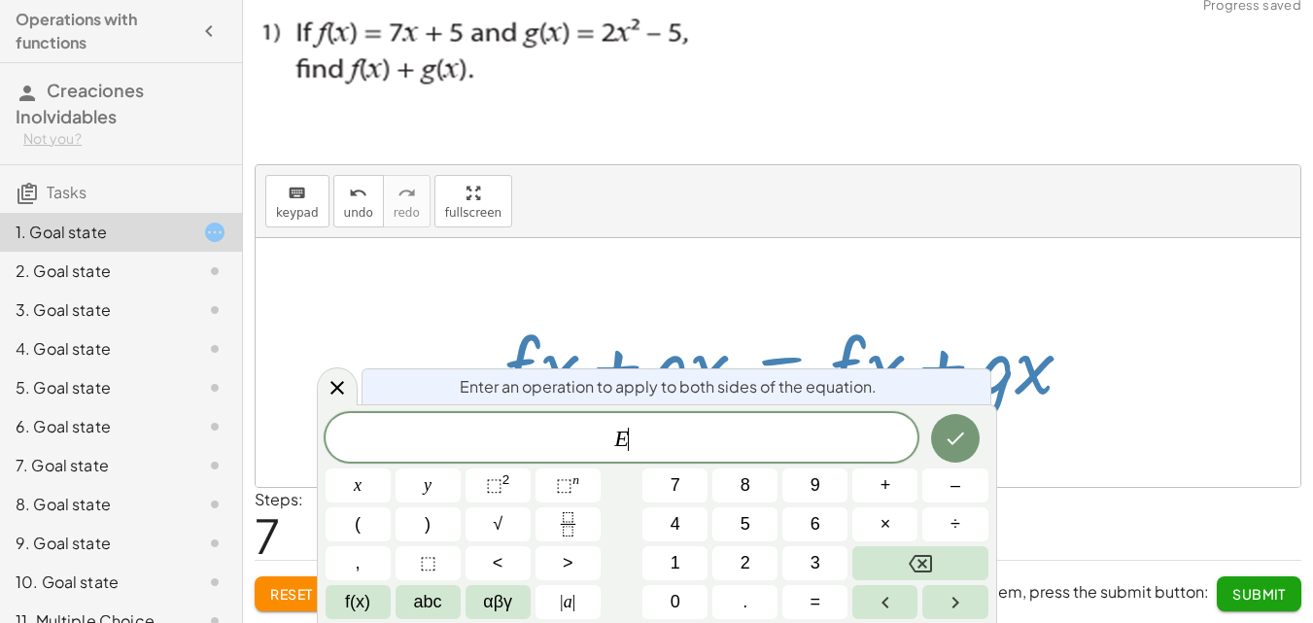
click at [716, 423] on div "E ​" at bounding box center [621, 437] width 593 height 49
click at [717, 423] on div "E ​" at bounding box center [621, 437] width 593 height 49
click at [345, 389] on icon at bounding box center [336, 387] width 23 height 23
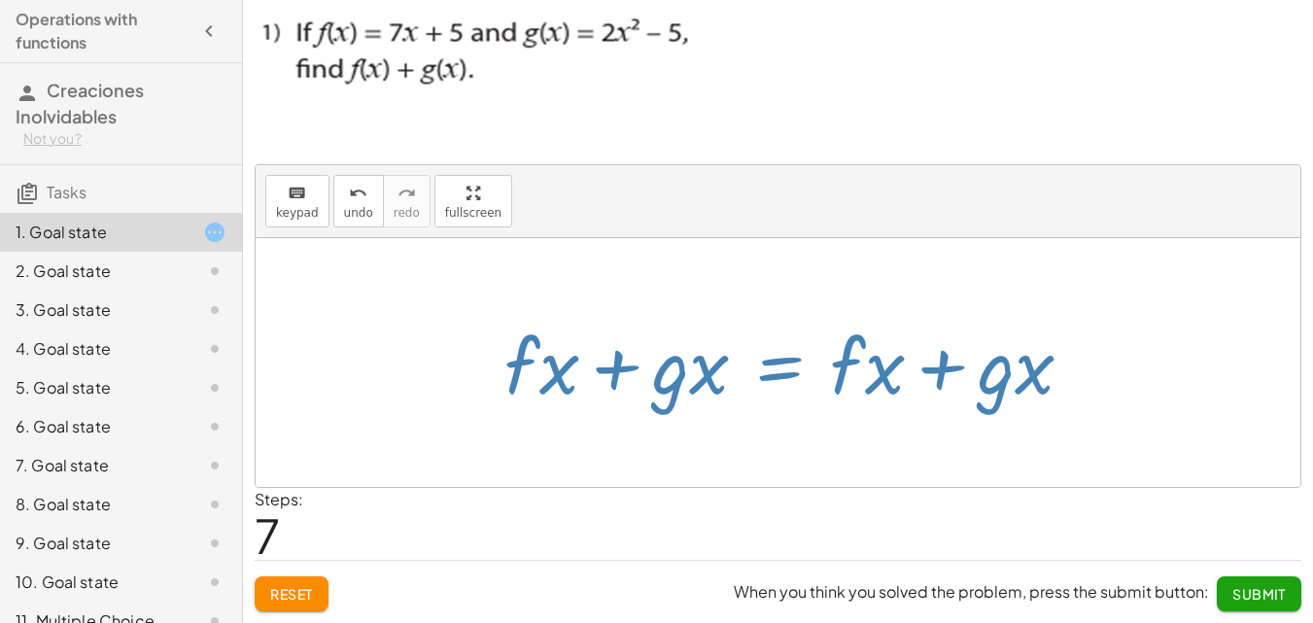
click at [345, 389] on div at bounding box center [778, 362] width 1044 height 249
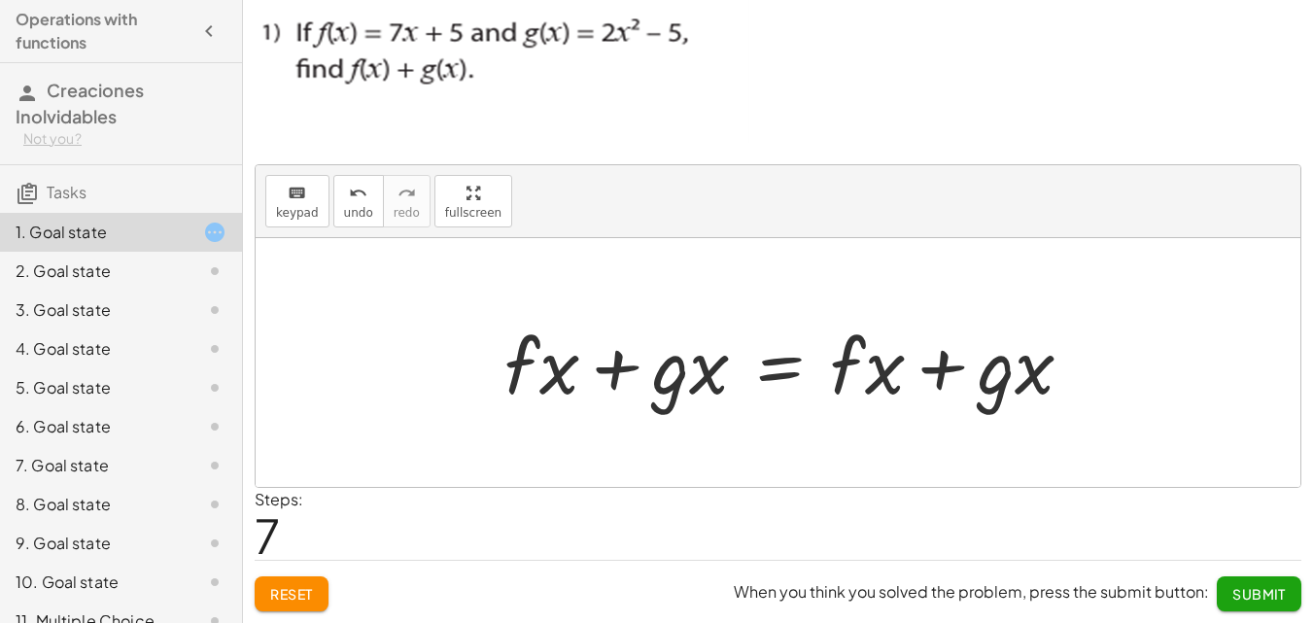
click at [759, 400] on div at bounding box center [796, 363] width 603 height 100
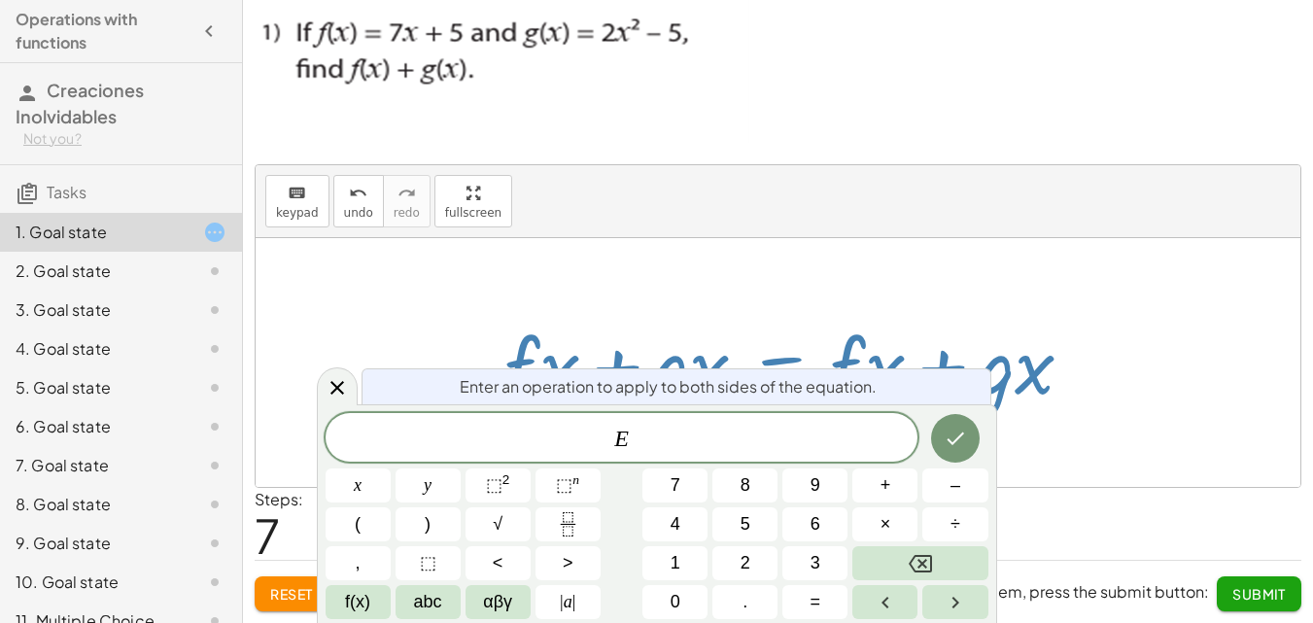
click at [708, 319] on div at bounding box center [796, 363] width 603 height 100
click at [329, 390] on icon at bounding box center [336, 387] width 23 height 23
click at [329, 390] on div at bounding box center [778, 362] width 1044 height 249
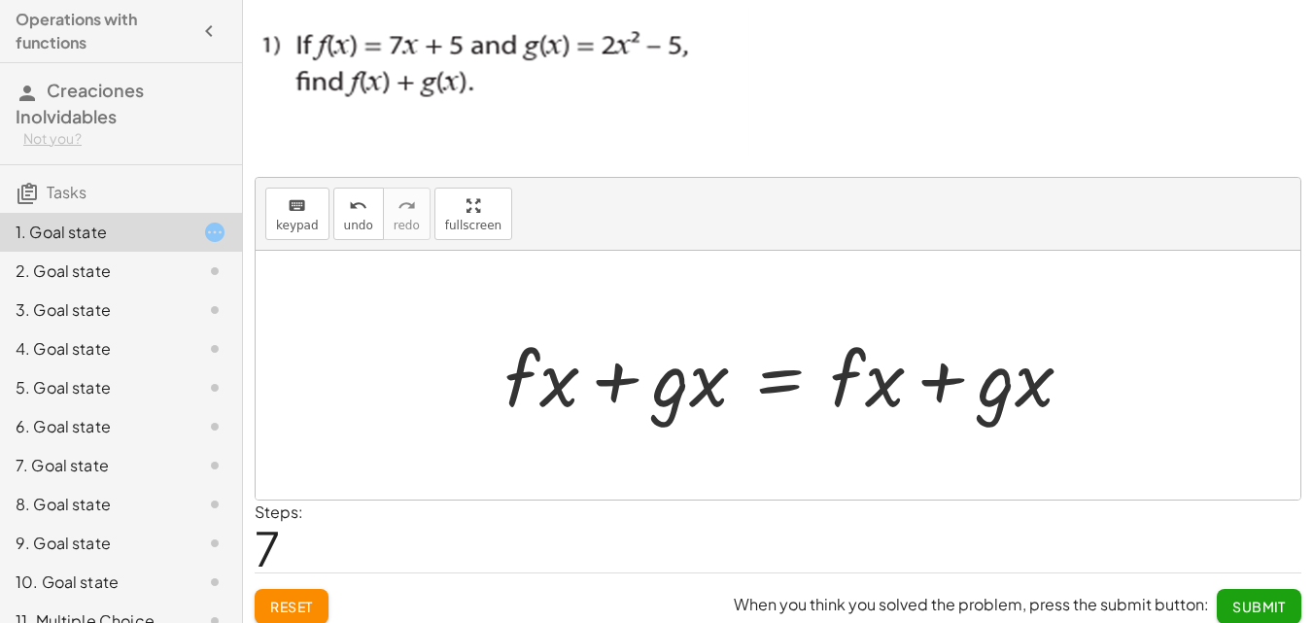
scroll to position [0, 0]
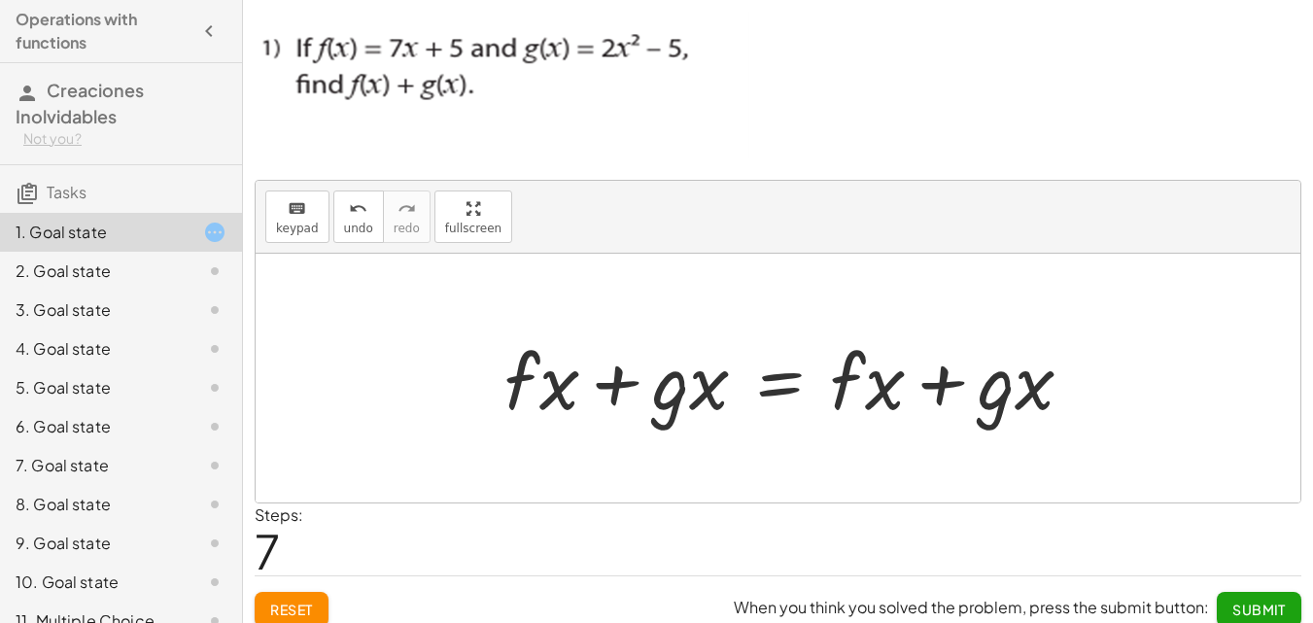
click at [555, 444] on div at bounding box center [778, 378] width 1044 height 249
click at [1049, 283] on div at bounding box center [778, 378] width 1044 height 249
click at [1000, 371] on div at bounding box center [796, 378] width 603 height 100
drag, startPoint x: 960, startPoint y: 401, endPoint x: 716, endPoint y: 359, distance: 247.4
click at [948, 393] on div at bounding box center [796, 378] width 603 height 100
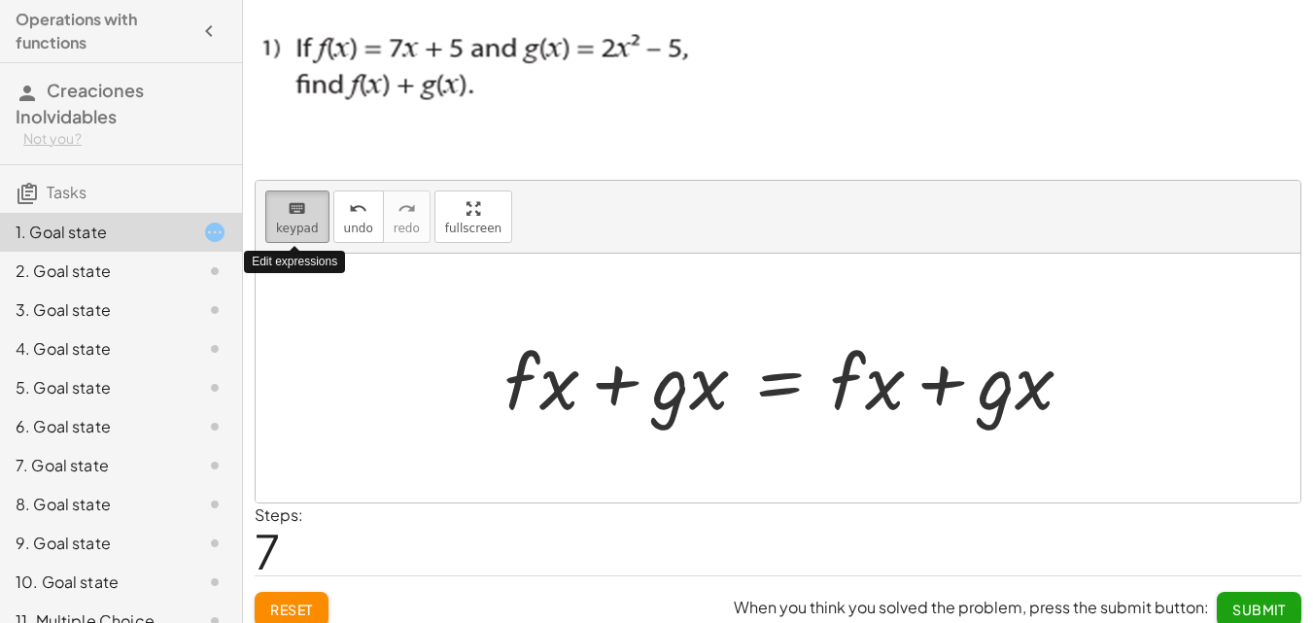
click at [308, 227] on span "keypad" at bounding box center [297, 229] width 43 height 14
click at [313, 225] on span "keypad" at bounding box center [297, 229] width 43 height 14
click at [313, 224] on span "keypad" at bounding box center [297, 229] width 43 height 14
drag, startPoint x: 313, startPoint y: 223, endPoint x: 315, endPoint y: 212, distance: 11.8
click at [313, 222] on span "keypad" at bounding box center [297, 229] width 43 height 14
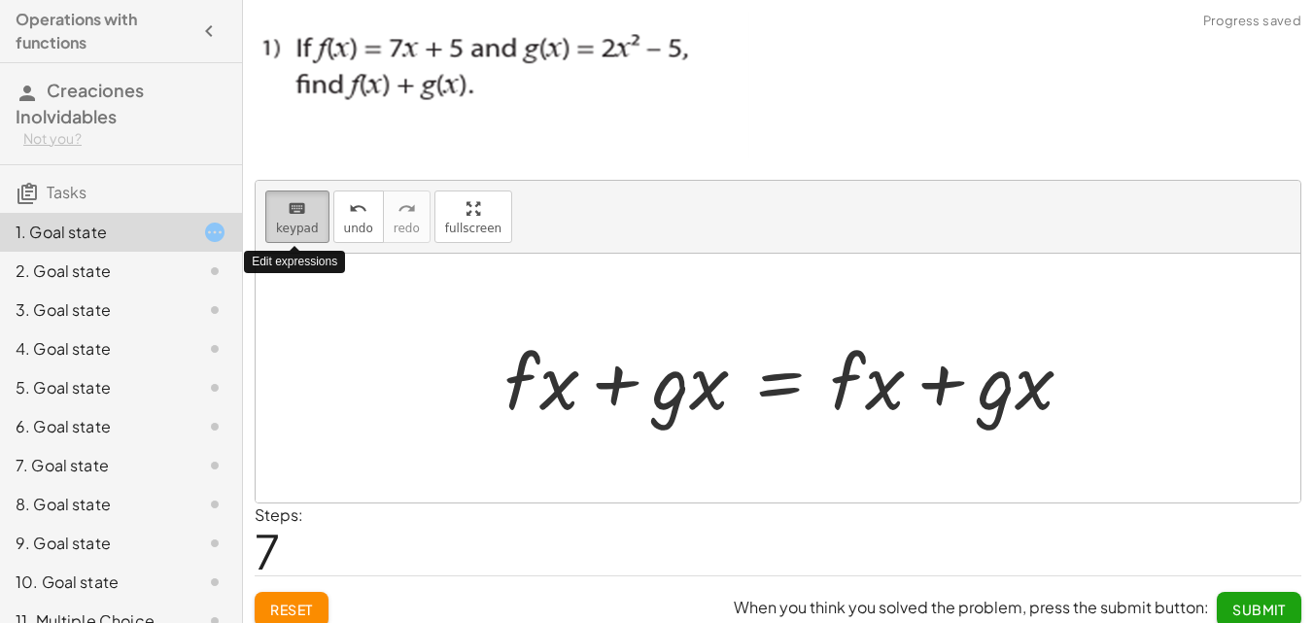
click at [301, 206] on icon "keyboard" at bounding box center [297, 208] width 18 height 23
click at [355, 470] on div at bounding box center [778, 378] width 1044 height 249
drag, startPoint x: 590, startPoint y: 421, endPoint x: 598, endPoint y: 414, distance: 11.1
click at [590, 420] on div at bounding box center [796, 378] width 603 height 100
click at [632, 384] on div at bounding box center [796, 378] width 603 height 100
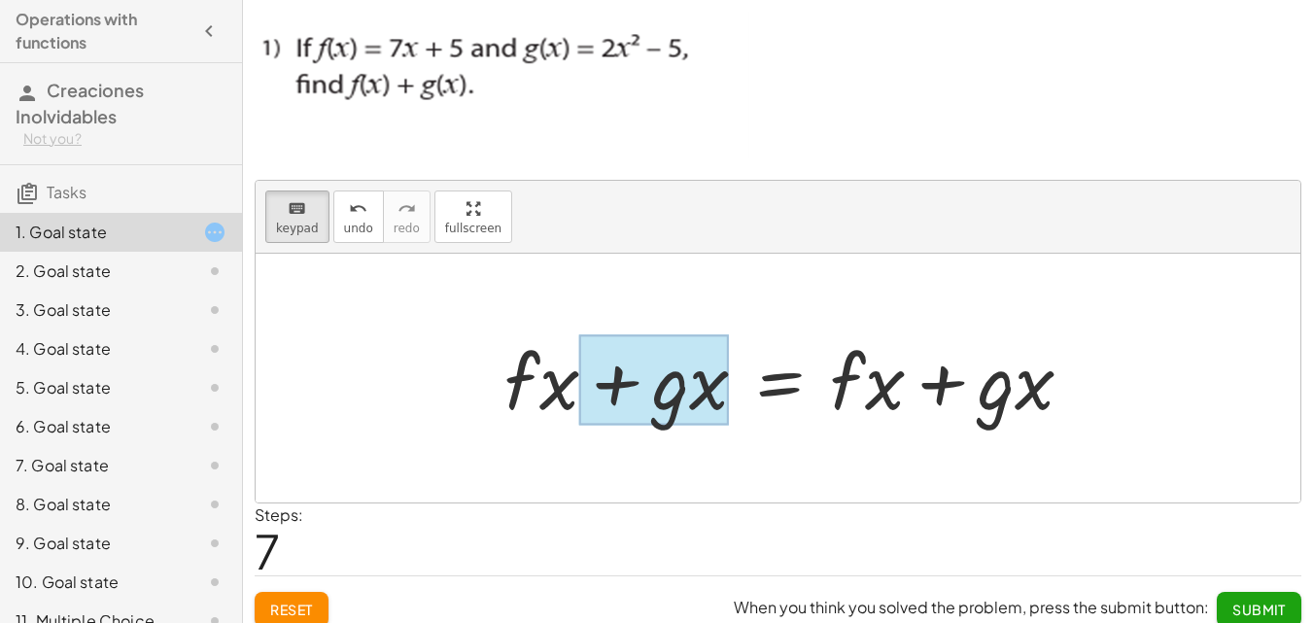
click at [695, 371] on div at bounding box center [654, 380] width 150 height 90
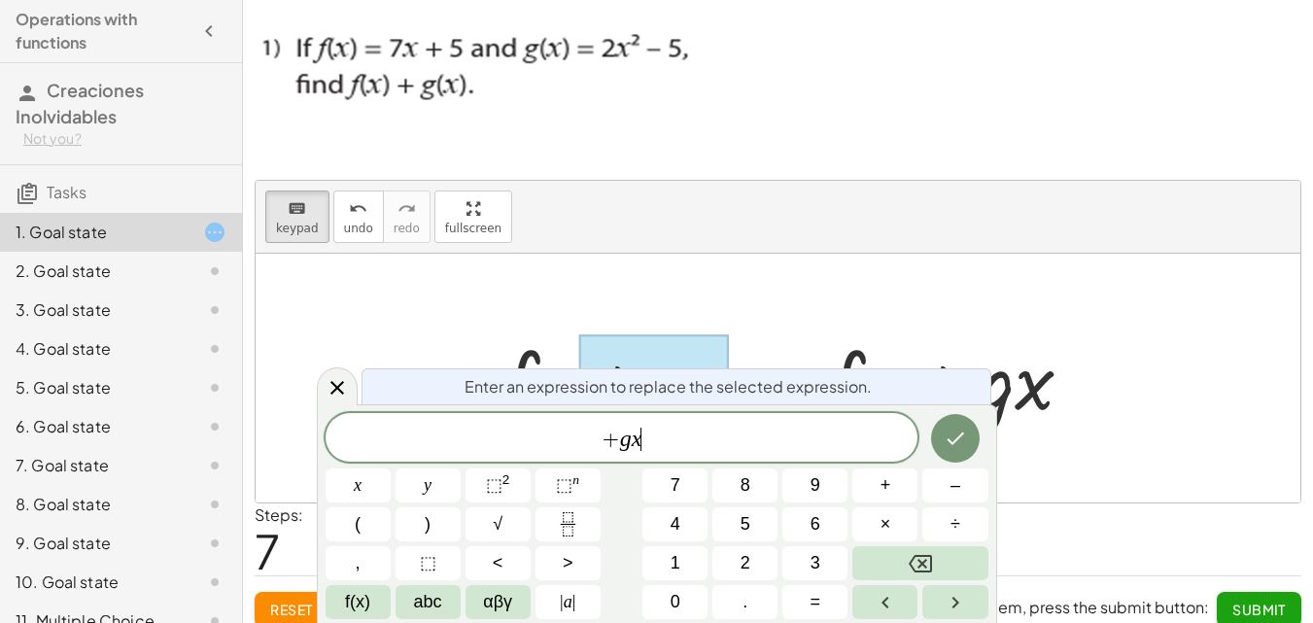
drag, startPoint x: 658, startPoint y: 345, endPoint x: 648, endPoint y: 437, distance: 92.8
click at [648, 437] on span "+ g x ​" at bounding box center [621, 439] width 593 height 27
drag, startPoint x: 946, startPoint y: 348, endPoint x: 862, endPoint y: 275, distance: 111.6
click at [946, 346] on div at bounding box center [796, 378] width 603 height 100
click at [955, 434] on icon "Done" at bounding box center [954, 438] width 23 height 23
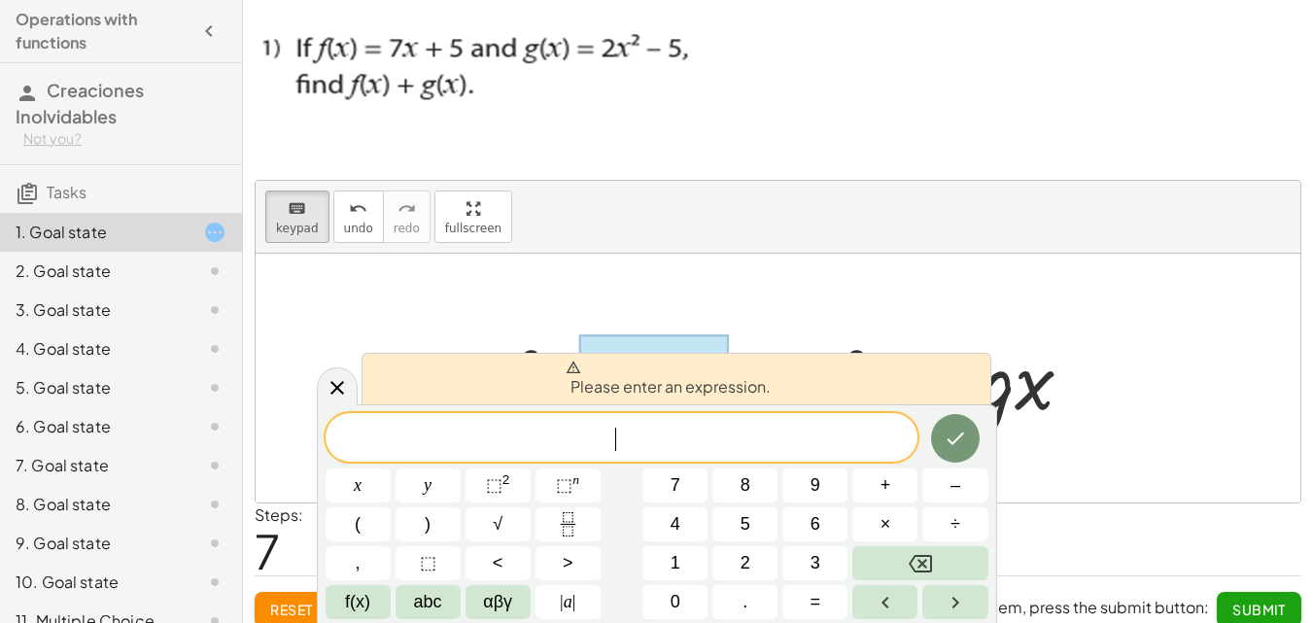
click at [1083, 343] on div at bounding box center [796, 378] width 603 height 100
drag, startPoint x: 1087, startPoint y: 332, endPoint x: 529, endPoint y: 206, distance: 572.7
click at [1088, 329] on div at bounding box center [796, 378] width 603 height 100
click at [331, 380] on icon at bounding box center [336, 386] width 23 height 23
click at [335, 379] on div at bounding box center [778, 378] width 1044 height 249
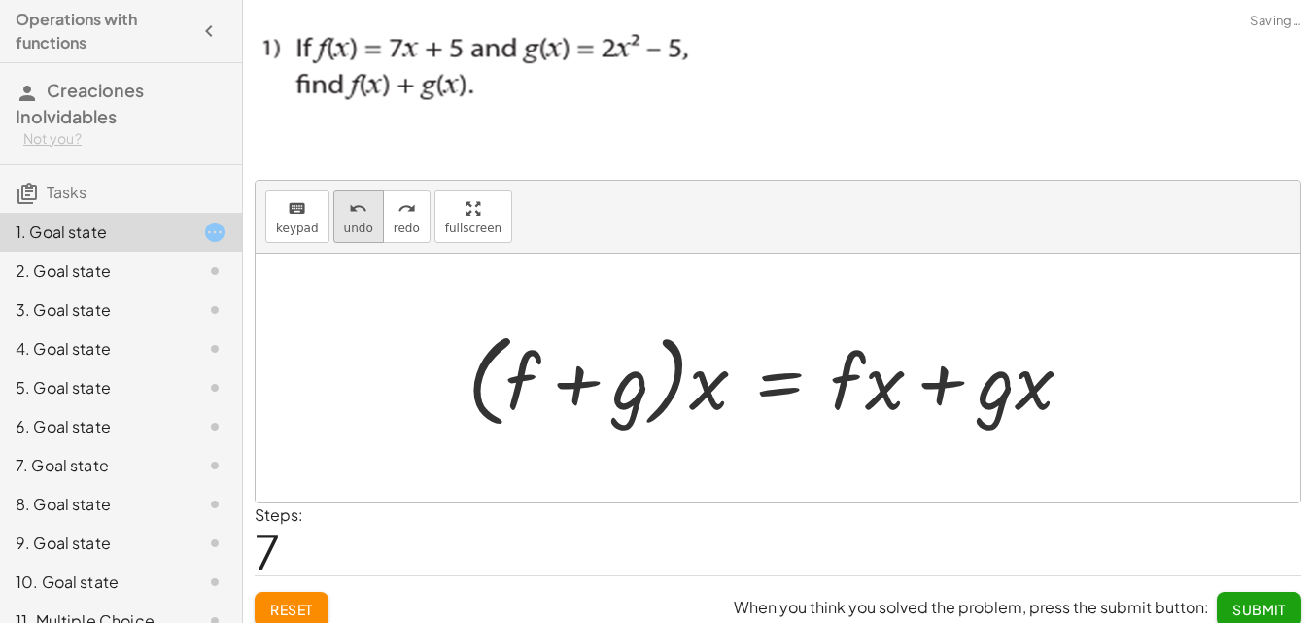
click at [360, 222] on span "undo" at bounding box center [358, 229] width 29 height 14
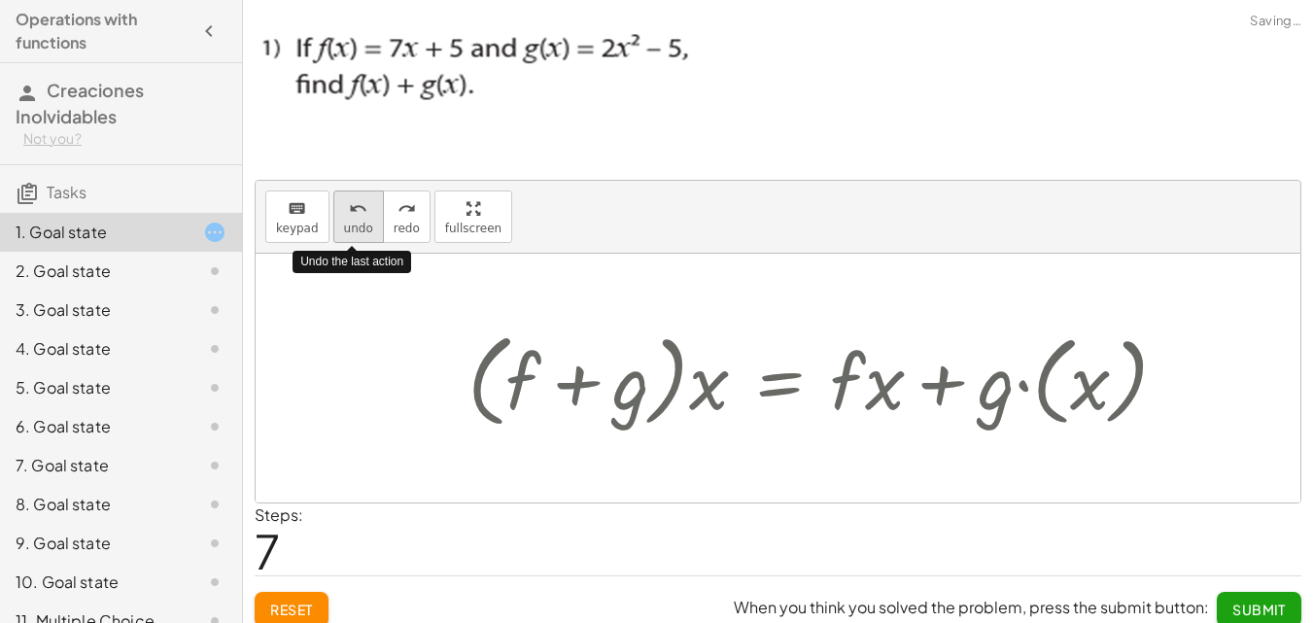
click at [360, 222] on span "undo" at bounding box center [358, 229] width 29 height 14
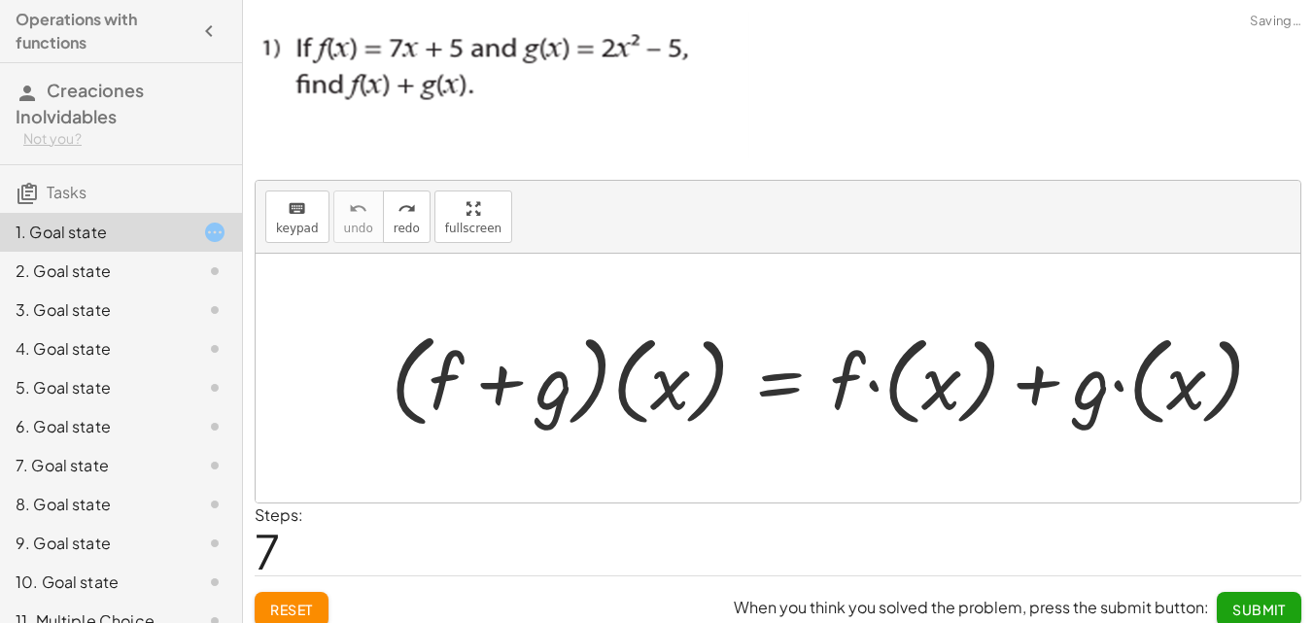
scroll to position [16, 0]
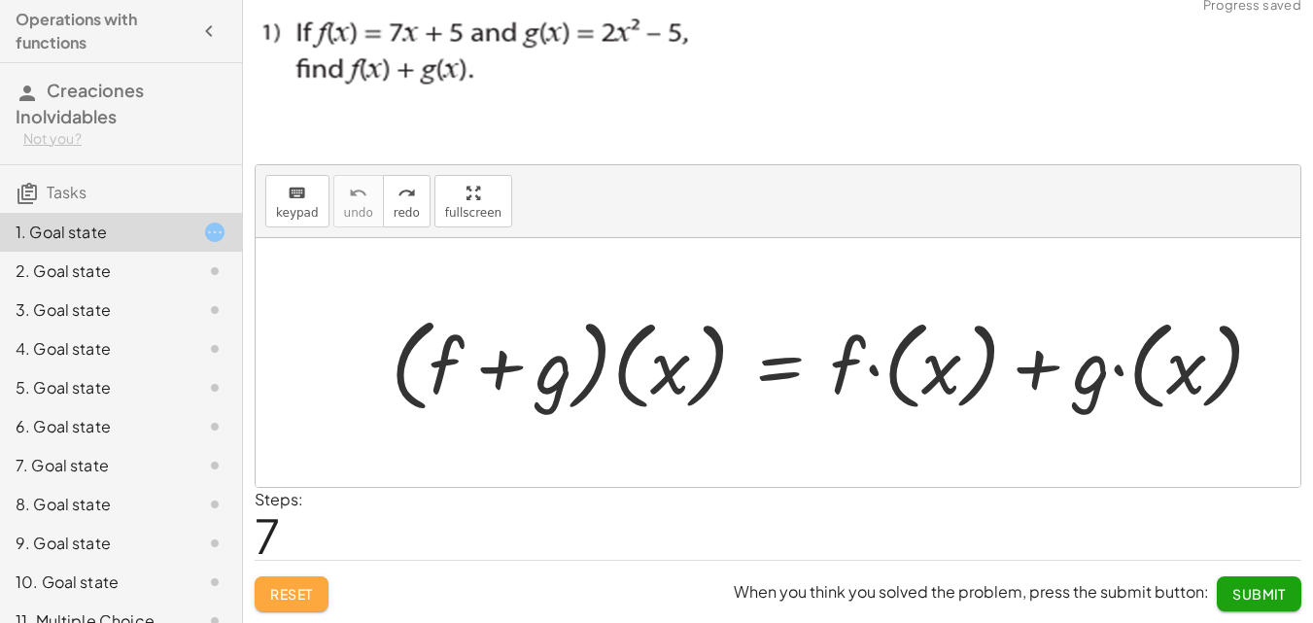
click at [279, 598] on span "Reset" at bounding box center [291, 593] width 43 height 17
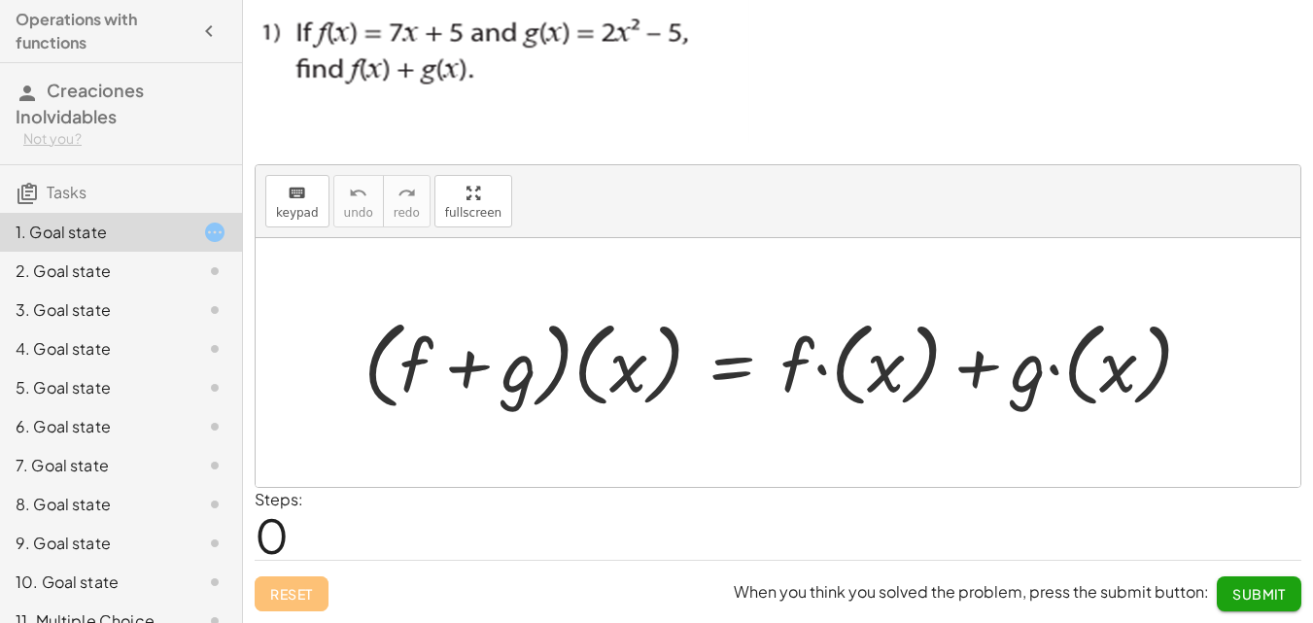
click at [140, 267] on div "2. Goal state" at bounding box center [94, 270] width 156 height 23
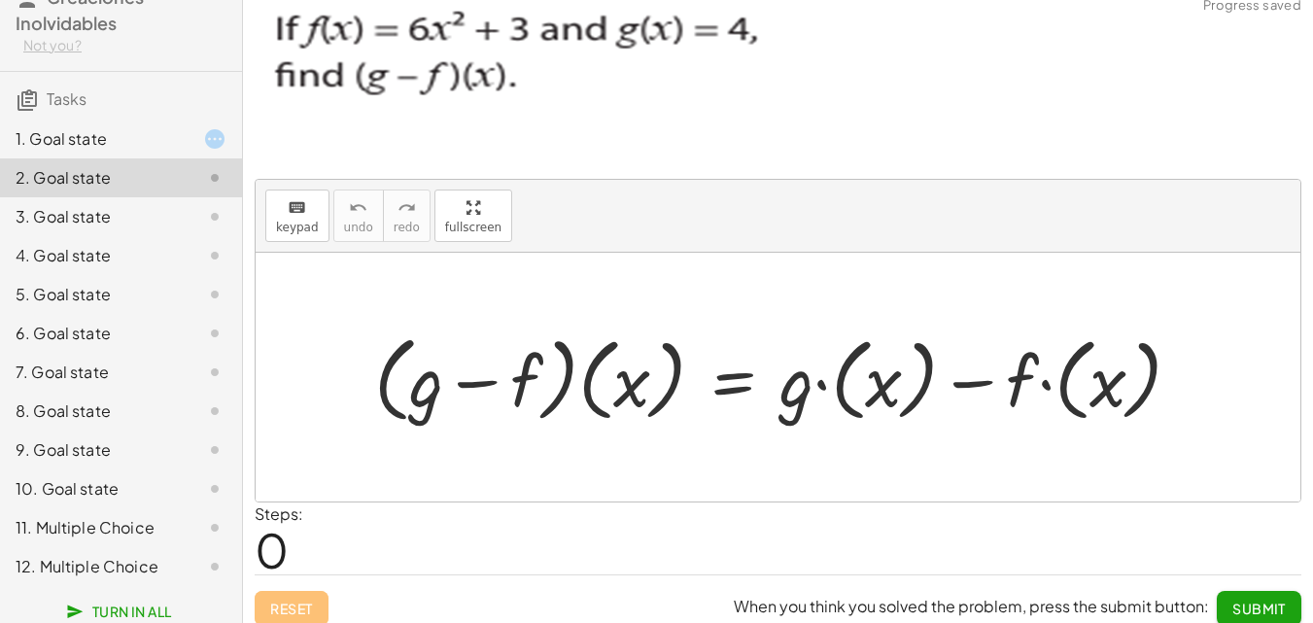
scroll to position [99, 0]
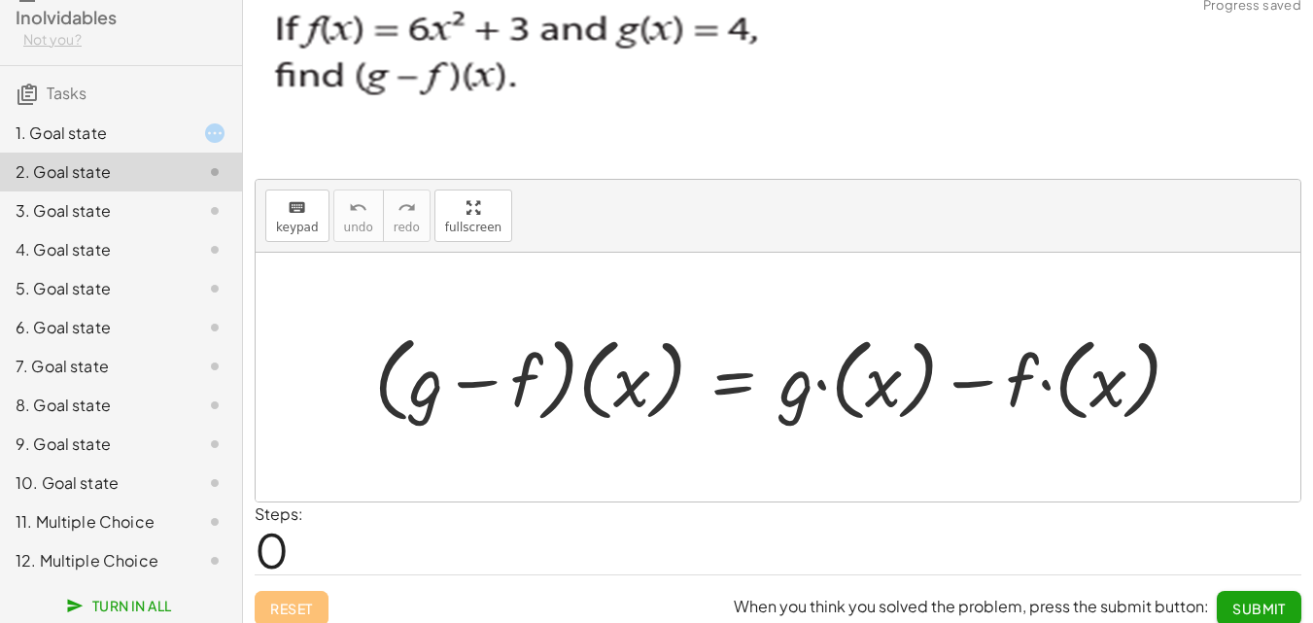
click at [150, 539] on div "11. Multiple Choice" at bounding box center [121, 521] width 242 height 39
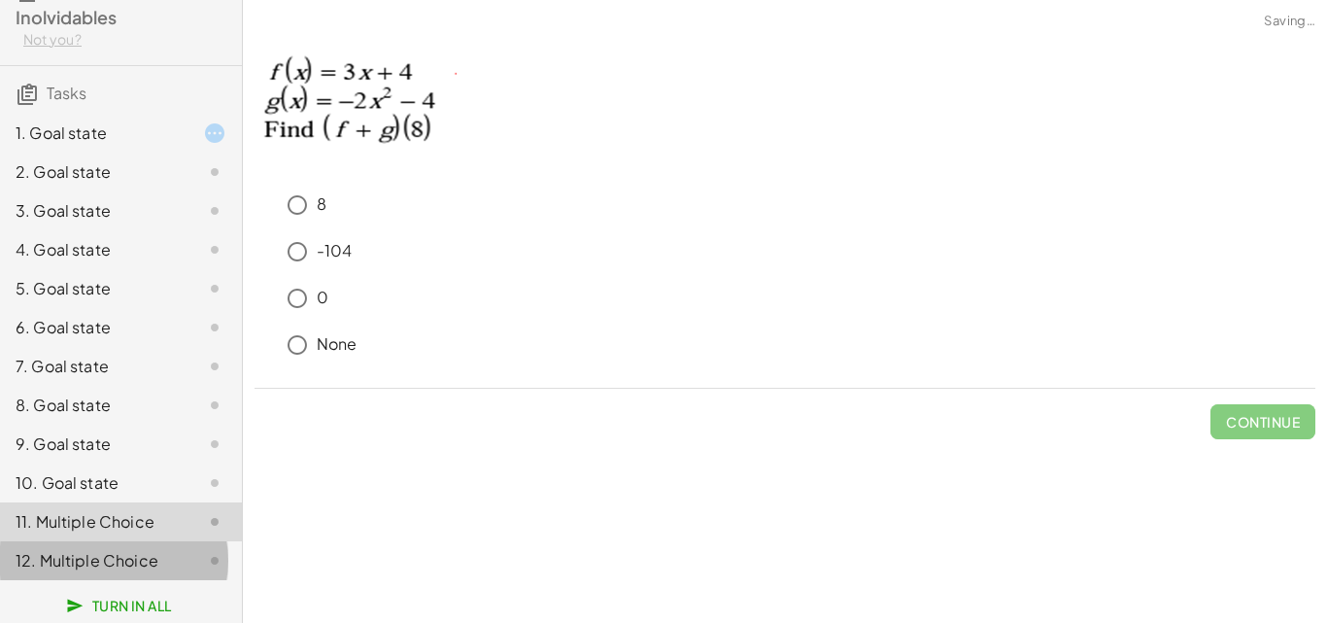
click at [141, 550] on div "12. Multiple Choice" at bounding box center [94, 560] width 156 height 23
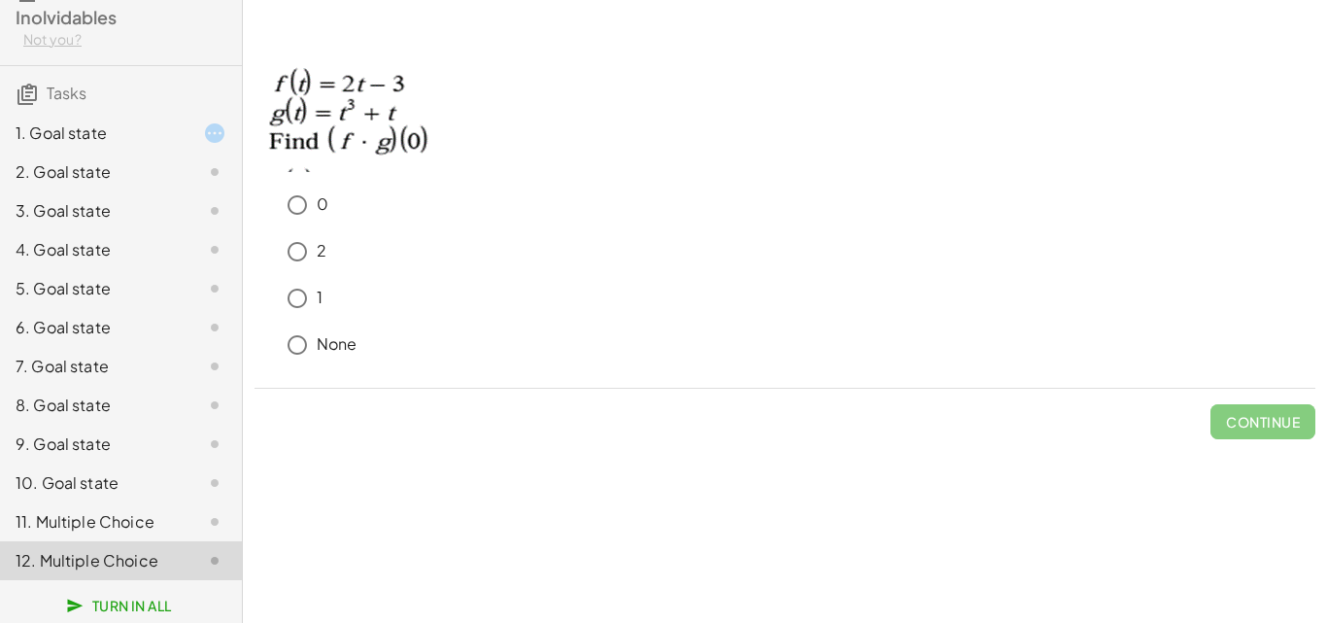
click at [613, 129] on p at bounding box center [785, 107] width 1061 height 142
click at [612, 122] on p at bounding box center [785, 107] width 1061 height 142
click at [416, 125] on img at bounding box center [349, 104] width 188 height 136
click at [321, 447] on div "0 2 1 None Continue" at bounding box center [785, 237] width 1084 height 427
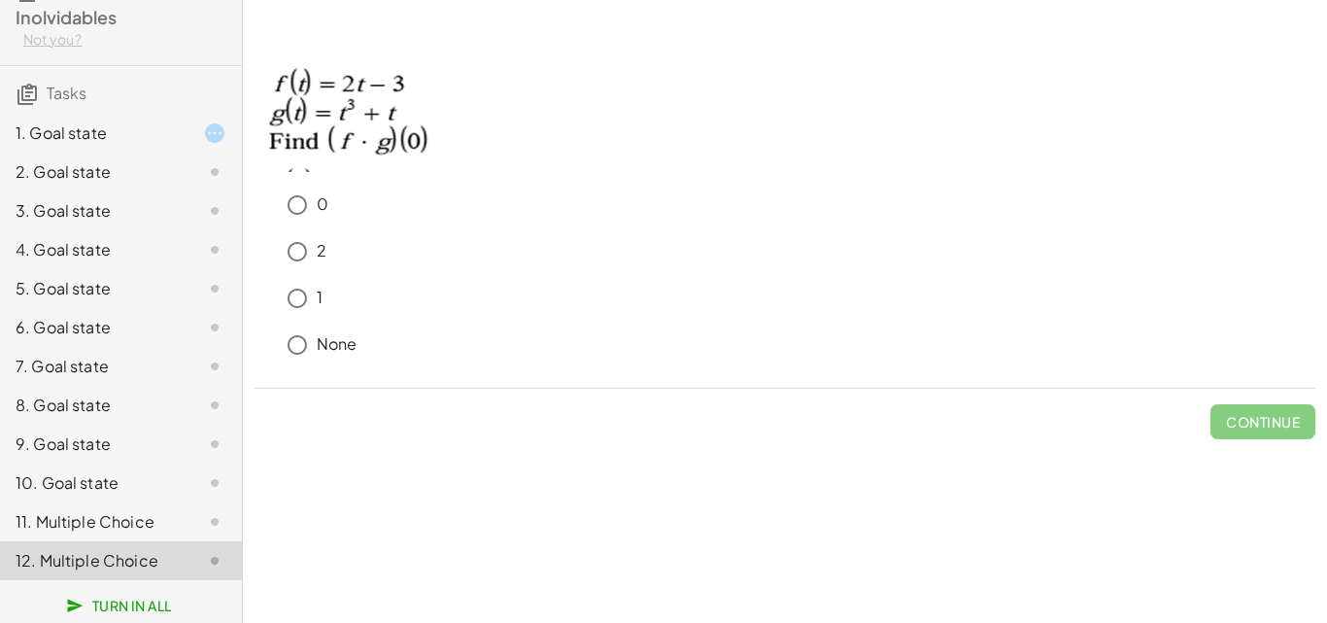
click at [649, 561] on div "keyboard keypad undo undo redo redo fullscreen · ( + f + g ) · ( x ) = + · f · …" at bounding box center [785, 311] width 1084 height 623
drag, startPoint x: 1326, startPoint y: 220, endPoint x: 1326, endPoint y: 352, distance: 132.1
click at [1326, 292] on div "0 2 1 None Continue" at bounding box center [785, 237] width 1084 height 427
click at [130, 130] on div "1. Goal state" at bounding box center [94, 132] width 156 height 23
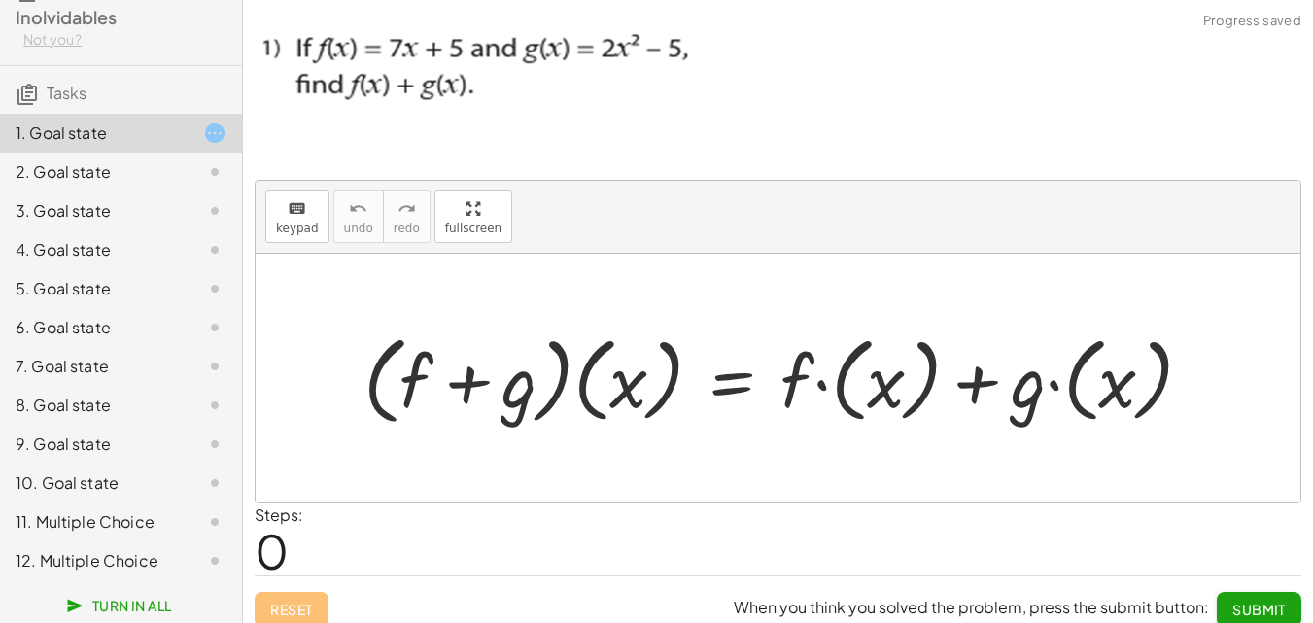
drag, startPoint x: 361, startPoint y: 256, endPoint x: 416, endPoint y: 266, distance: 55.4
click at [361, 256] on div at bounding box center [778, 378] width 1044 height 249
click at [894, 128] on p at bounding box center [778, 88] width 1046 height 153
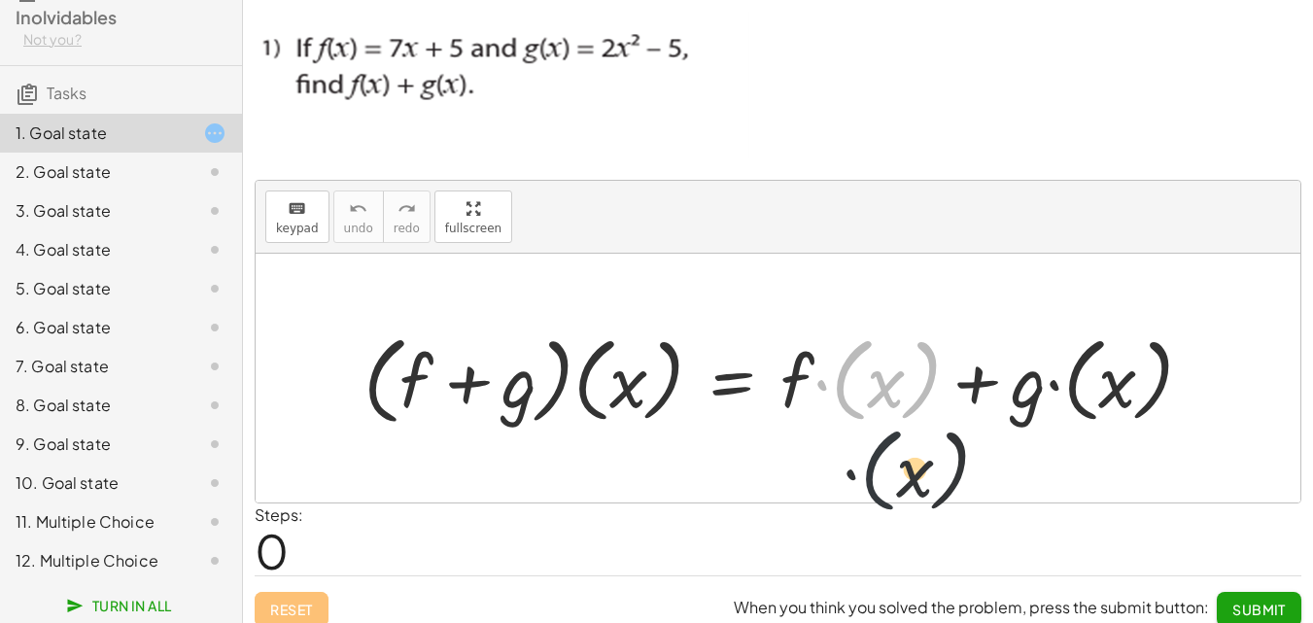
drag, startPoint x: 846, startPoint y: 333, endPoint x: 883, endPoint y: 450, distance: 122.3
click at [883, 450] on div "· ( x ) · ( + f + g ) · ( x ) = + · f · ( x ) + · g · ( x )" at bounding box center [778, 378] width 1044 height 249
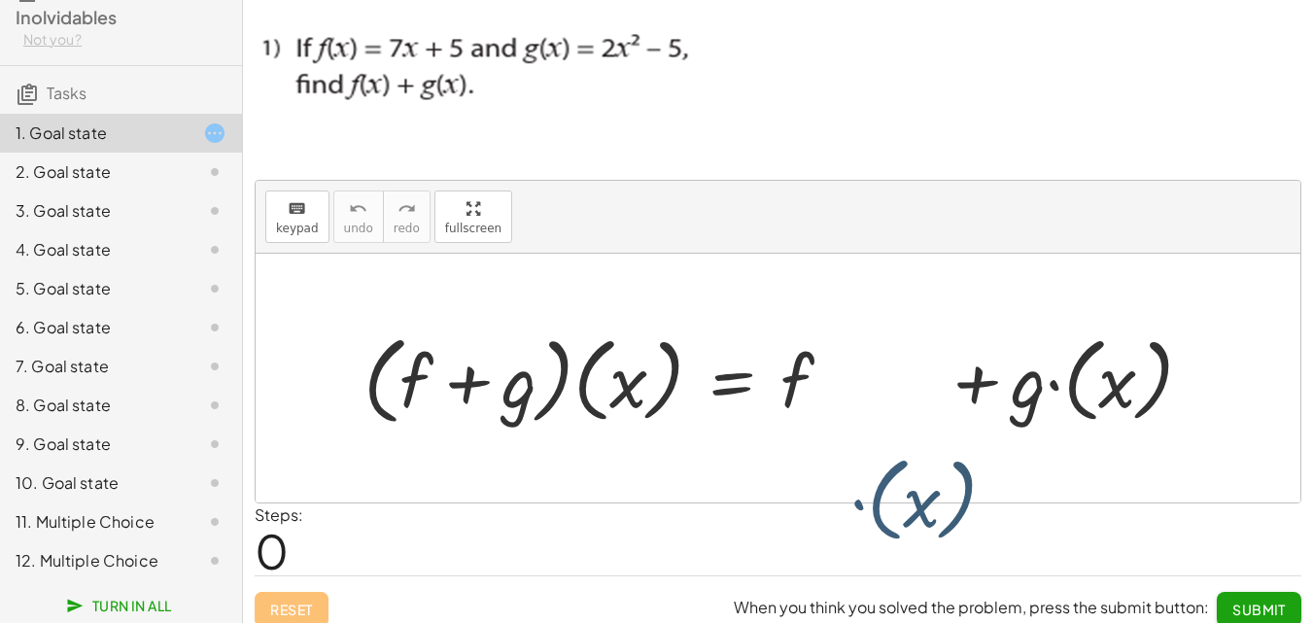
click at [883, 439] on div at bounding box center [778, 378] width 1044 height 249
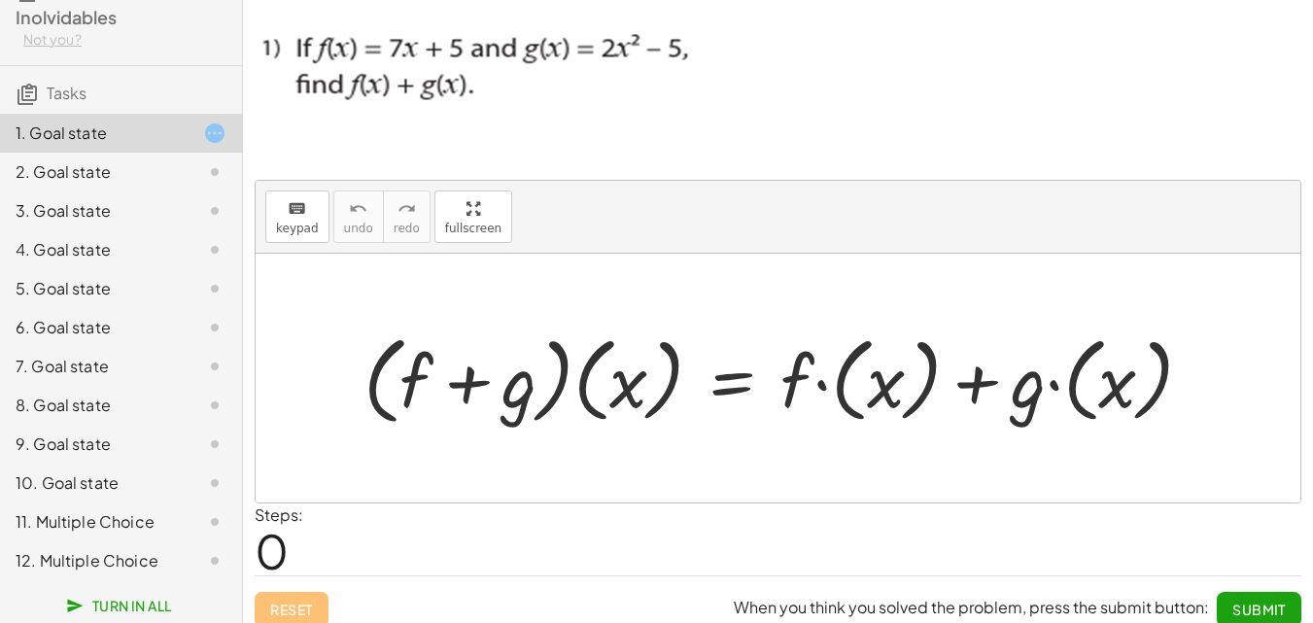
drag, startPoint x: 1291, startPoint y: 392, endPoint x: 1302, endPoint y: 374, distance: 20.5
click at [1297, 382] on div at bounding box center [778, 378] width 1044 height 249
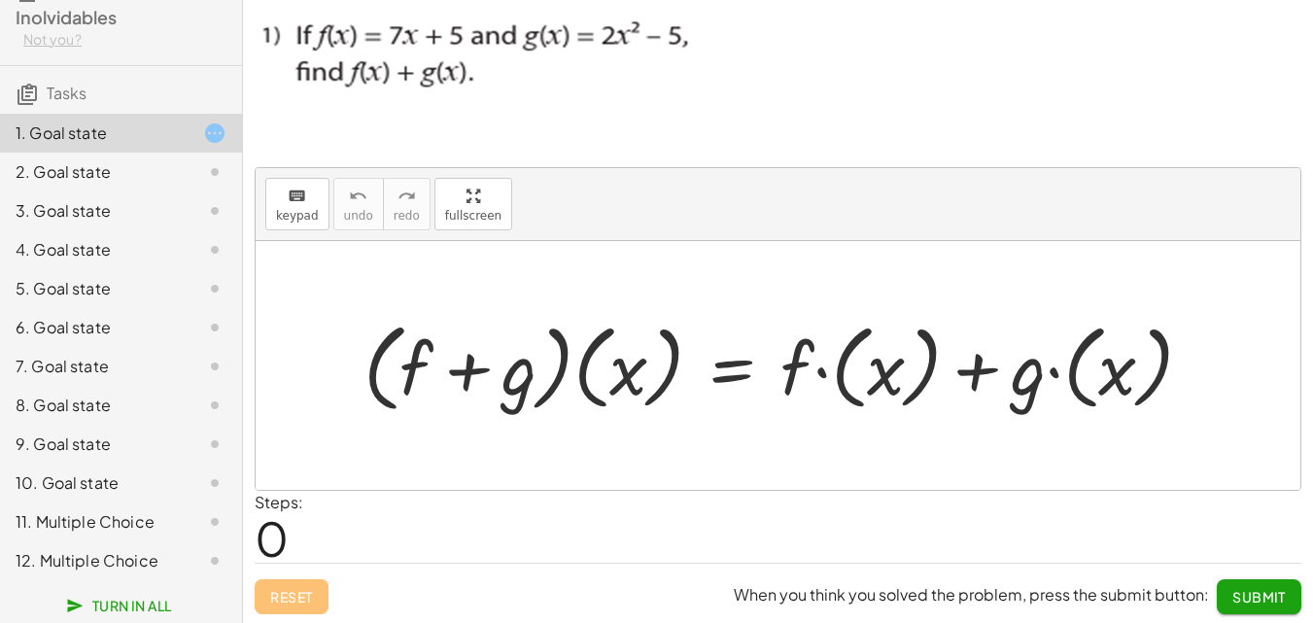
drag, startPoint x: 346, startPoint y: 427, endPoint x: 335, endPoint y: 406, distance: 23.9
click at [345, 427] on div at bounding box center [778, 365] width 1044 height 249
click at [516, 460] on div at bounding box center [778, 365] width 1044 height 249
click at [130, 604] on span "Turn In All" at bounding box center [121, 605] width 102 height 17
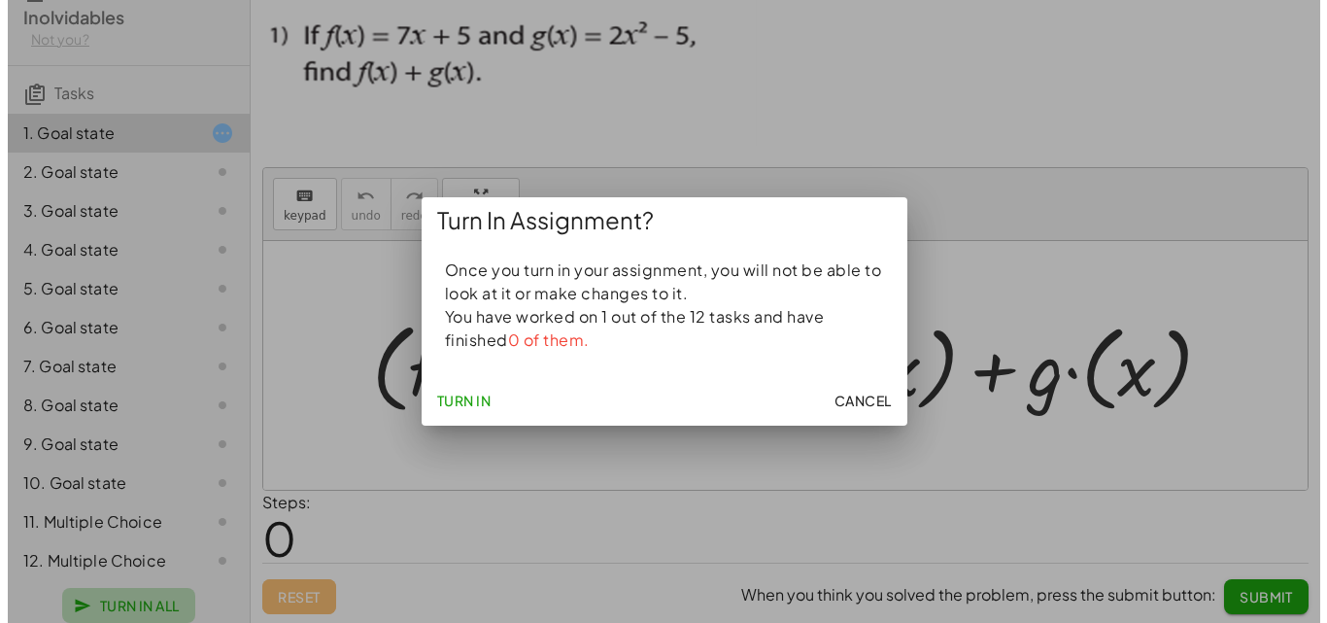
scroll to position [0, 0]
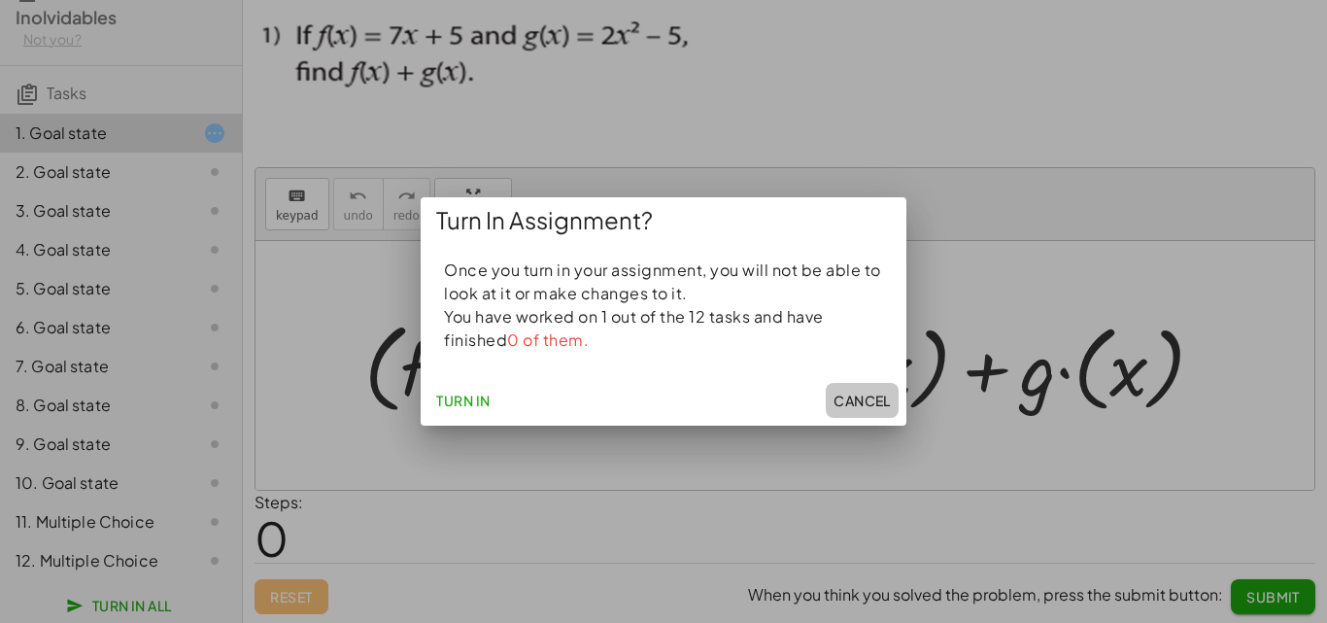
click at [885, 401] on span "Cancel" at bounding box center [862, 400] width 57 height 17
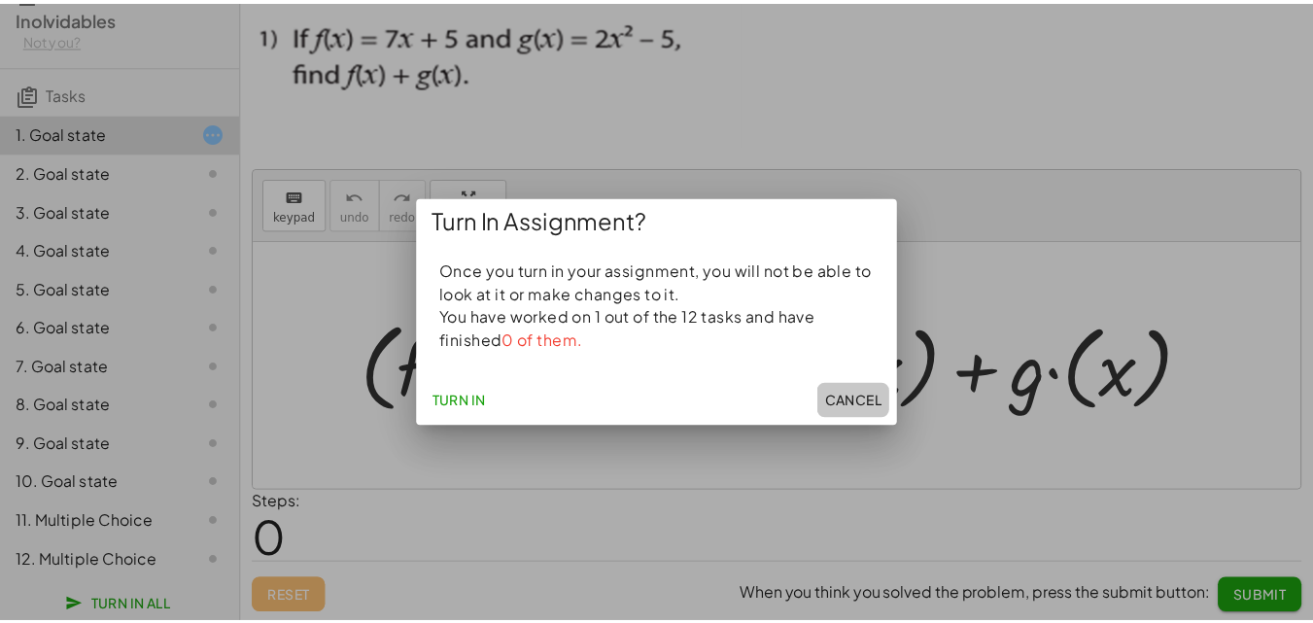
scroll to position [13, 0]
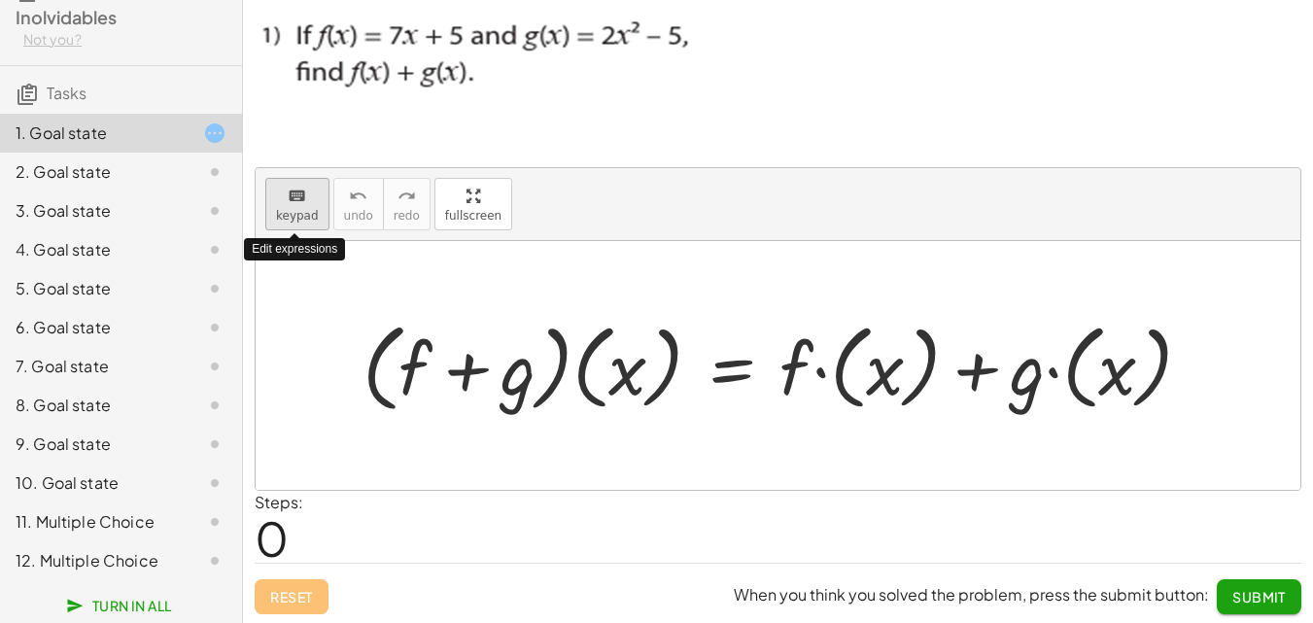
click at [290, 226] on button "keyboard keypad" at bounding box center [297, 204] width 64 height 52
click at [304, 213] on span "keypad" at bounding box center [297, 216] width 43 height 14
drag, startPoint x: 301, startPoint y: 209, endPoint x: 768, endPoint y: 378, distance: 497.0
click at [768, 378] on div at bounding box center [785, 365] width 864 height 106
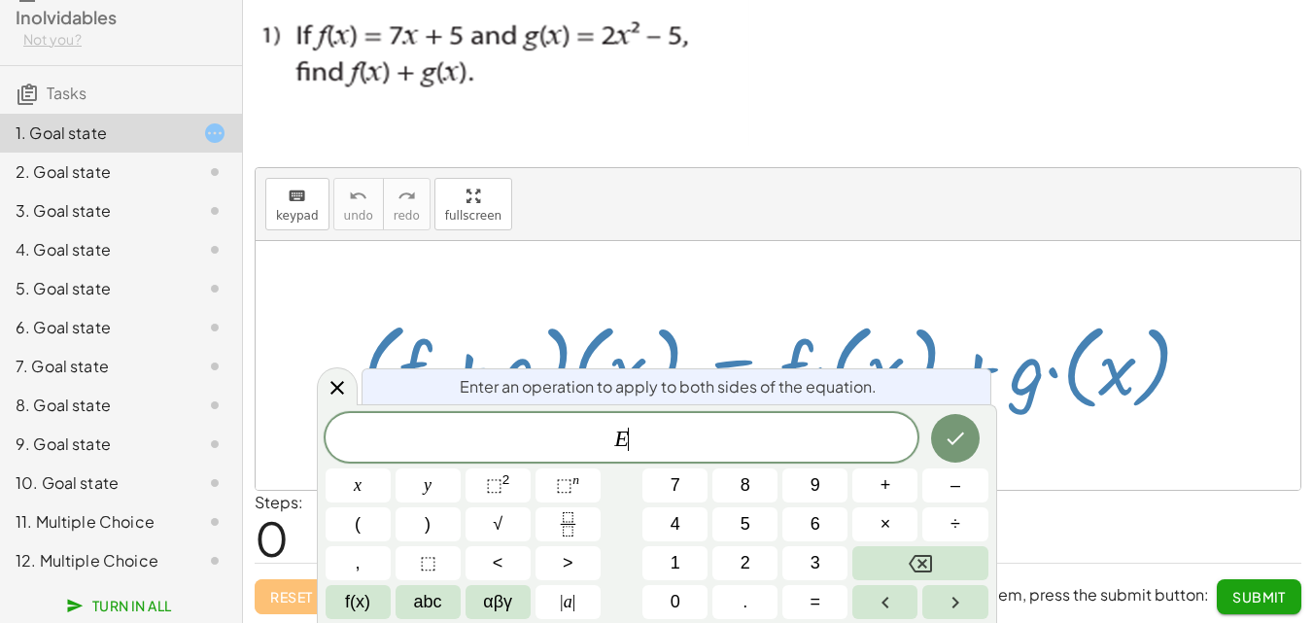
click at [763, 325] on div at bounding box center [785, 365] width 864 height 106
click at [916, 561] on icon "Backspace" at bounding box center [919, 563] width 23 height 23
click at [958, 456] on button "Done" at bounding box center [955, 438] width 49 height 49
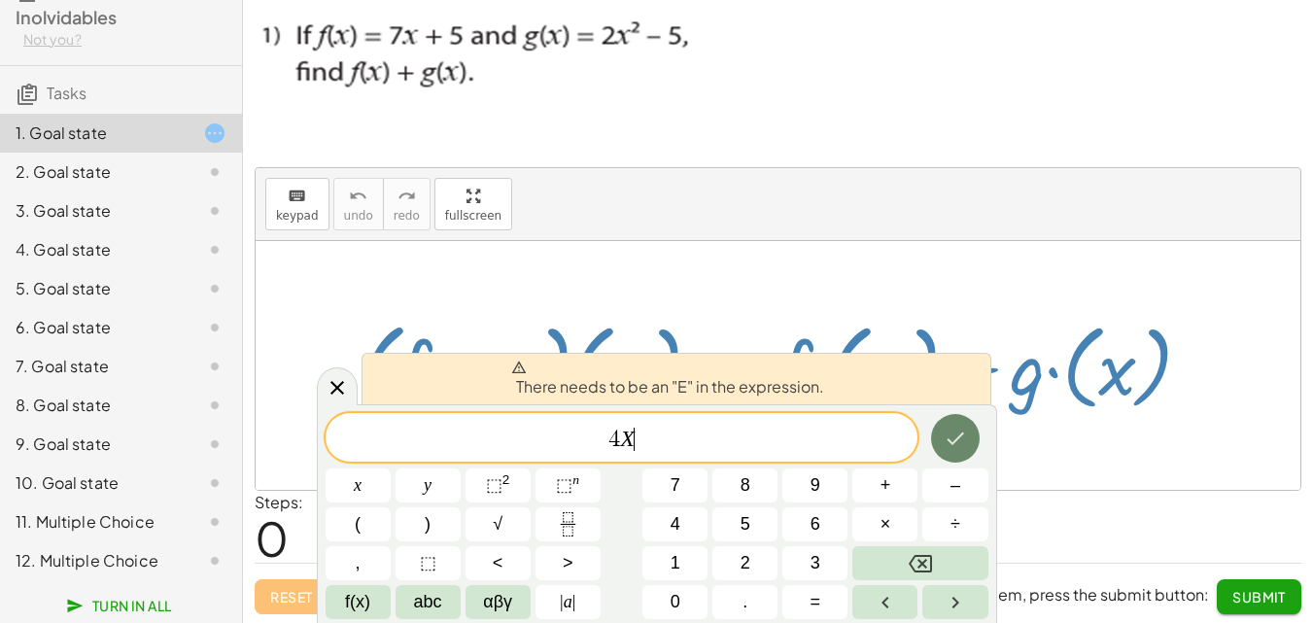
click at [945, 433] on icon "Done" at bounding box center [954, 438] width 23 height 23
click at [347, 383] on icon at bounding box center [336, 387] width 23 height 23
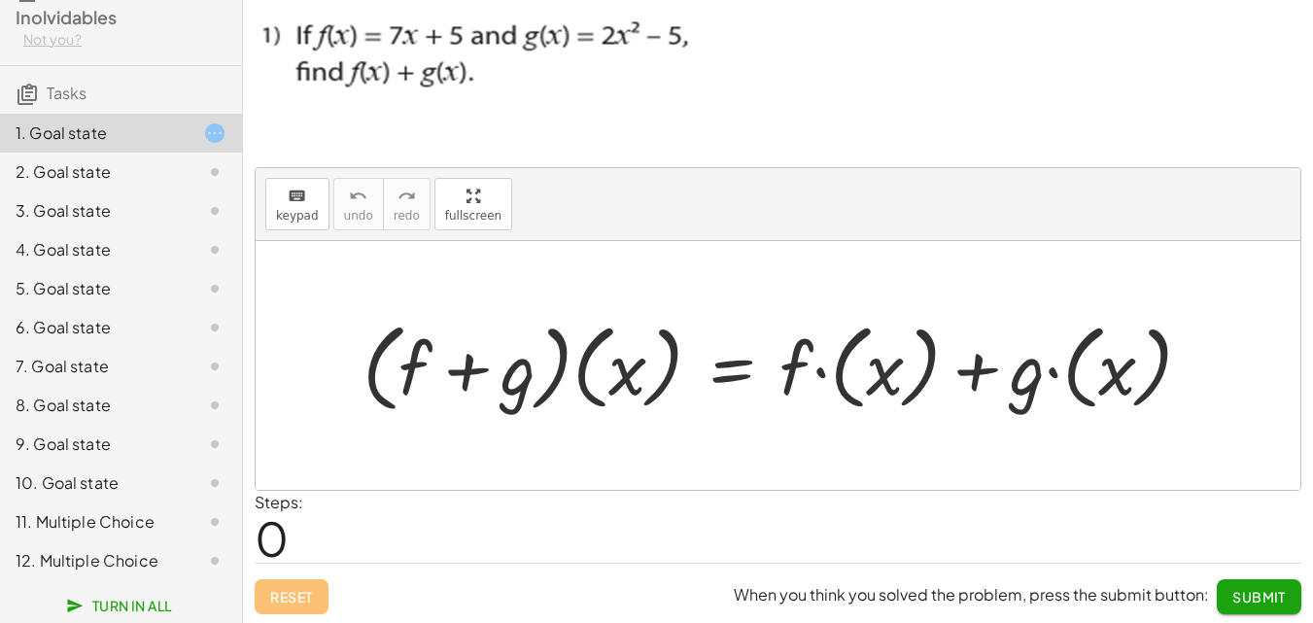
click at [870, 383] on div at bounding box center [785, 365] width 864 height 106
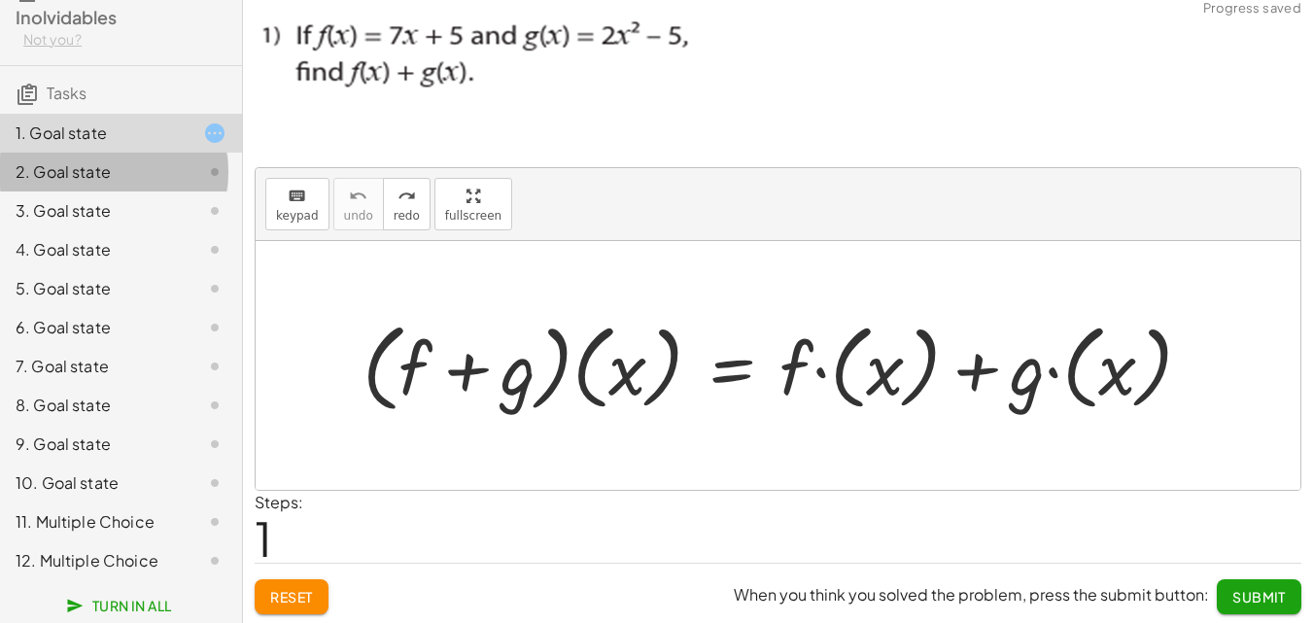
click at [152, 184] on div "2. Goal state" at bounding box center [94, 171] width 156 height 23
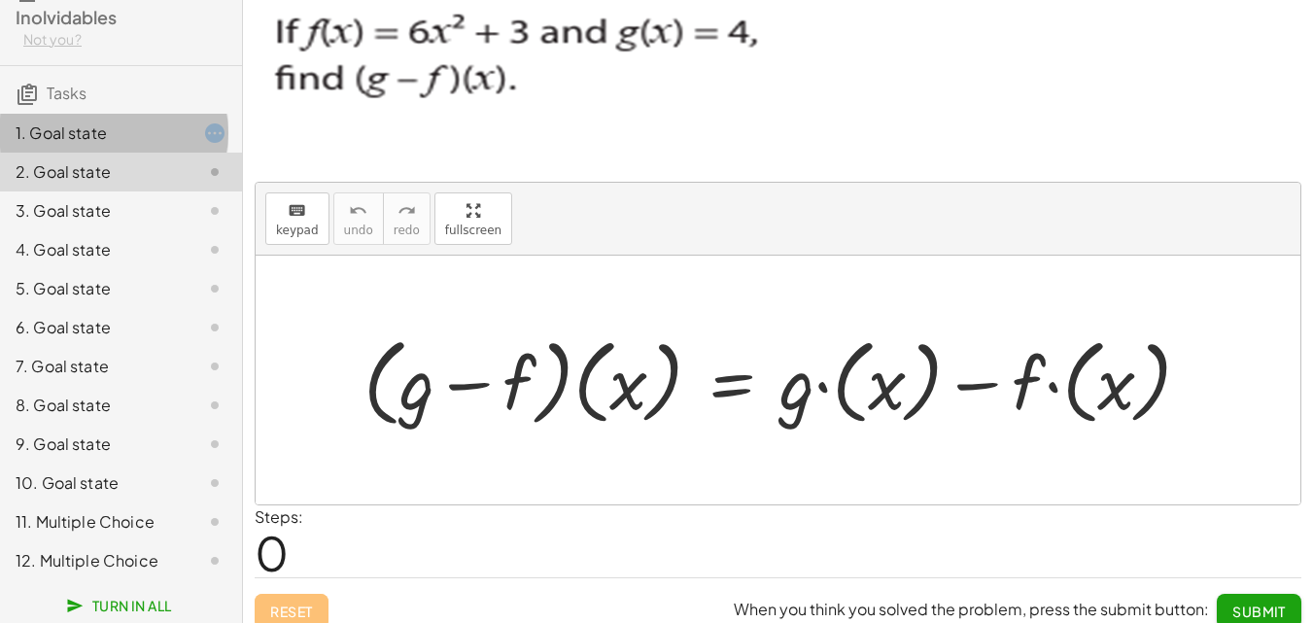
click at [143, 137] on div "1. Goal state" at bounding box center [94, 132] width 156 height 23
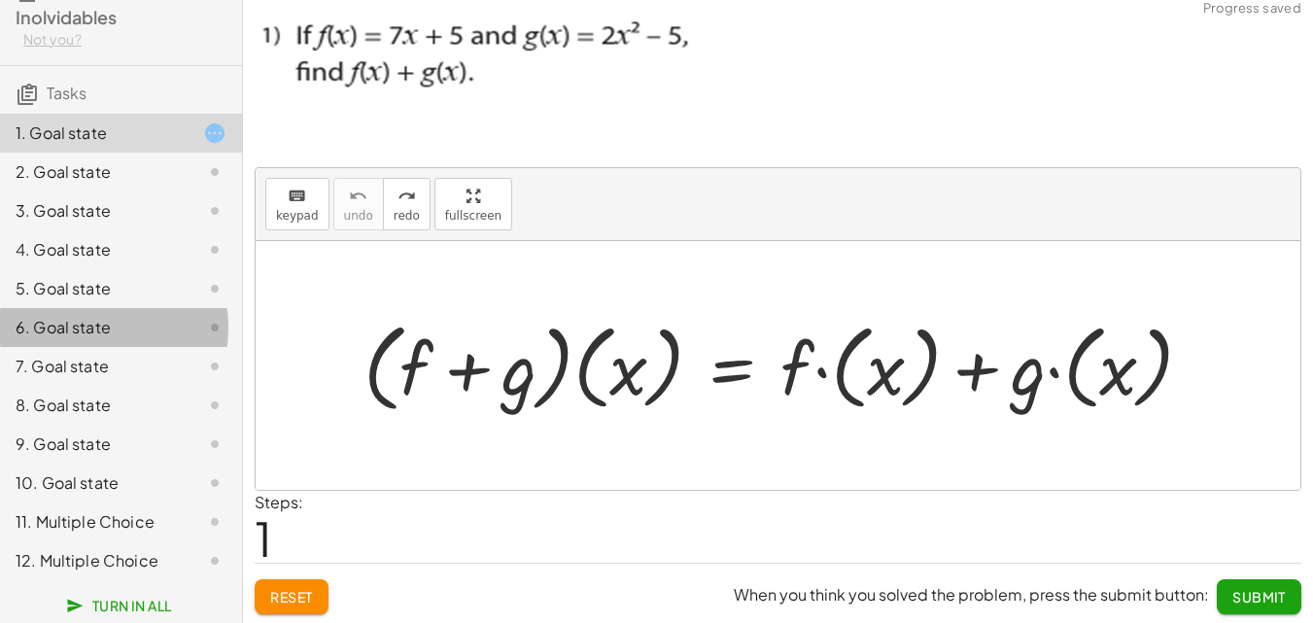
drag, startPoint x: 82, startPoint y: 322, endPoint x: 83, endPoint y: 300, distance: 21.4
click at [83, 317] on div "6. Goal state" at bounding box center [94, 327] width 156 height 23
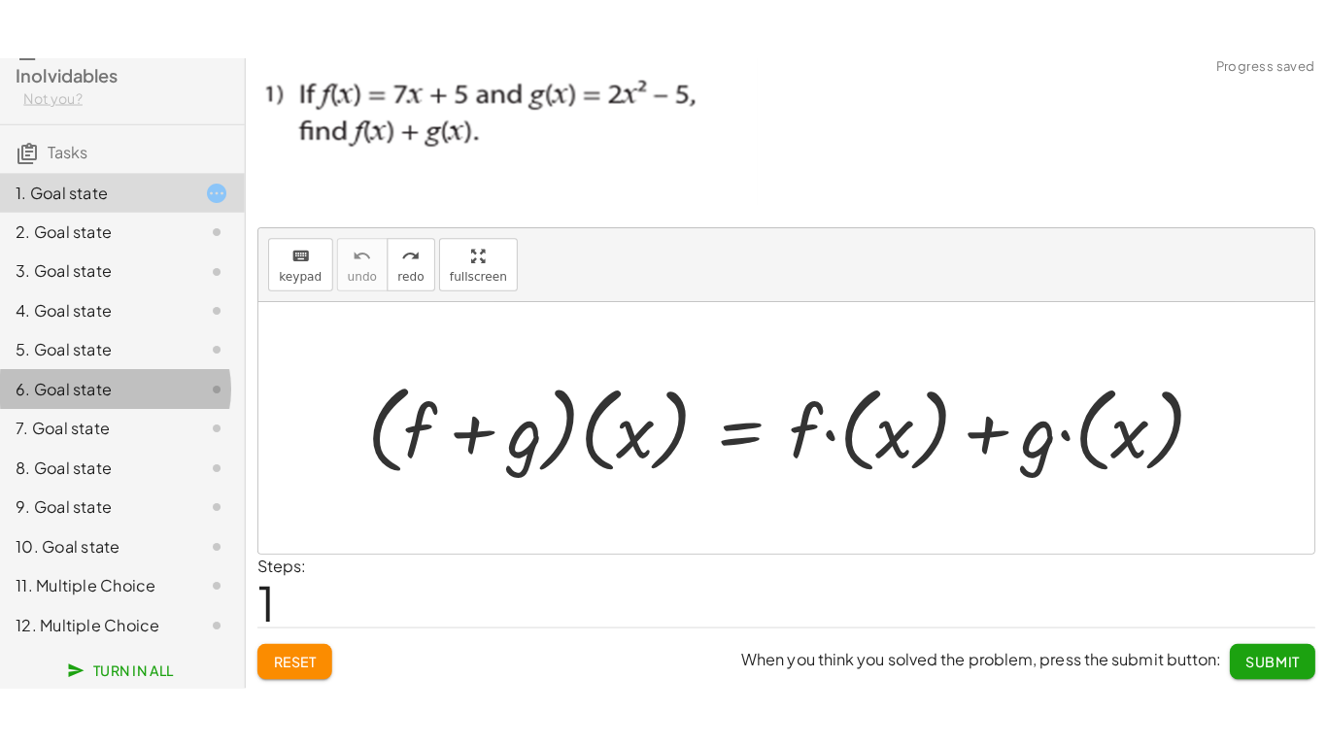
scroll to position [0, 0]
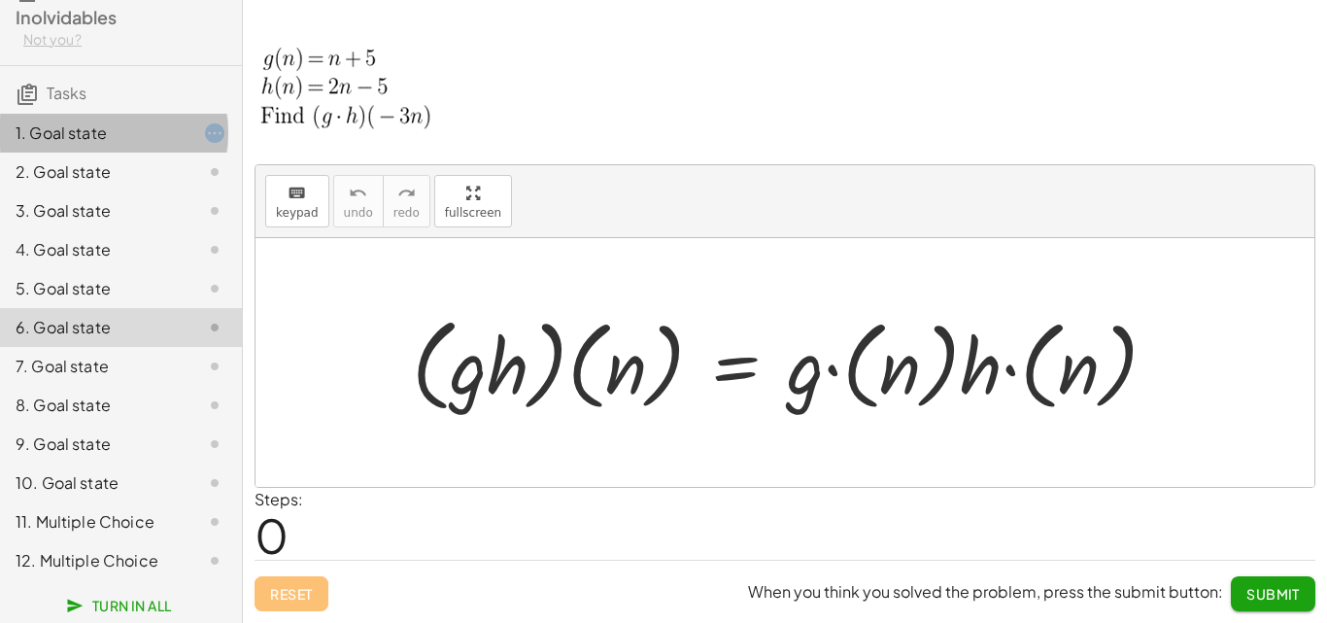
click at [141, 131] on div "1. Goal state" at bounding box center [94, 132] width 156 height 23
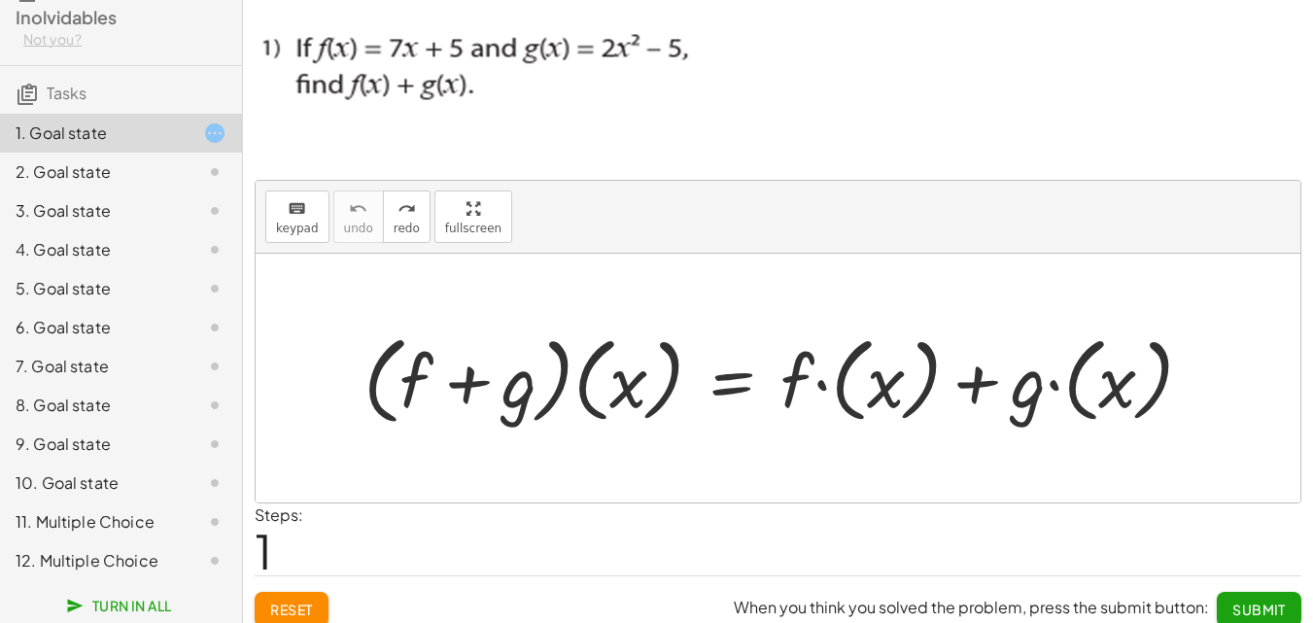
click at [306, 602] on span "Reset" at bounding box center [291, 608] width 43 height 17
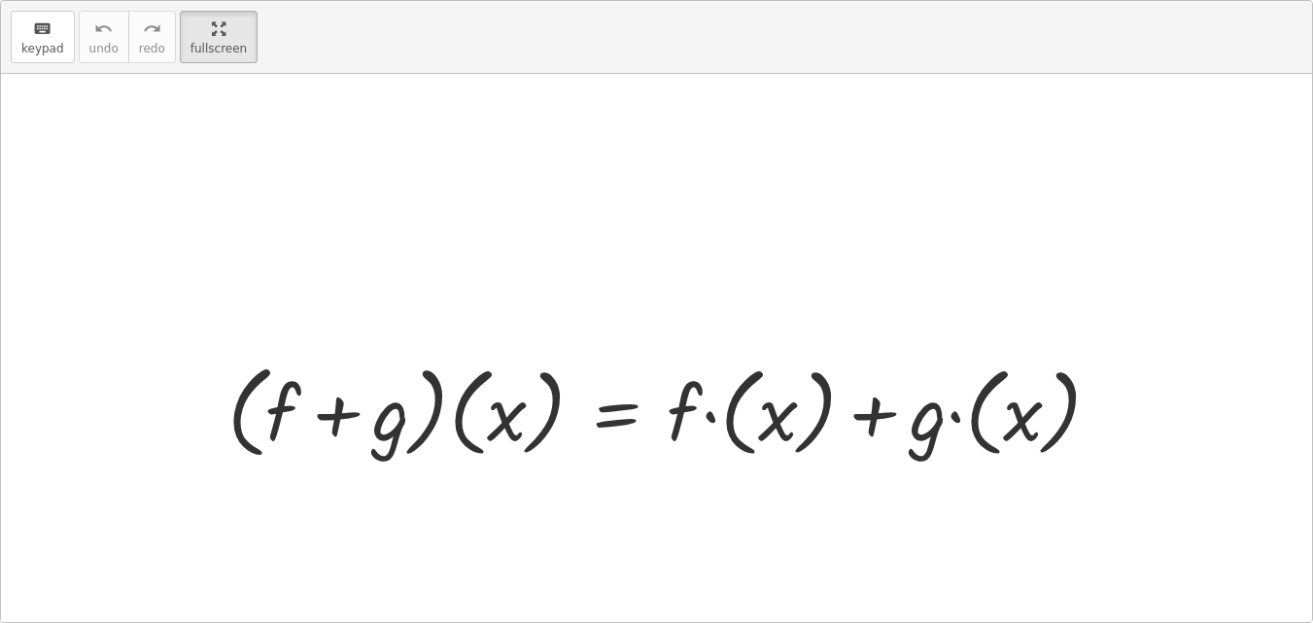
click at [473, 312] on div "keyboard keypad undo undo redo redo fullscreen · ( + f + g ) · ( x ) = + · f · …" at bounding box center [656, 311] width 1311 height 621
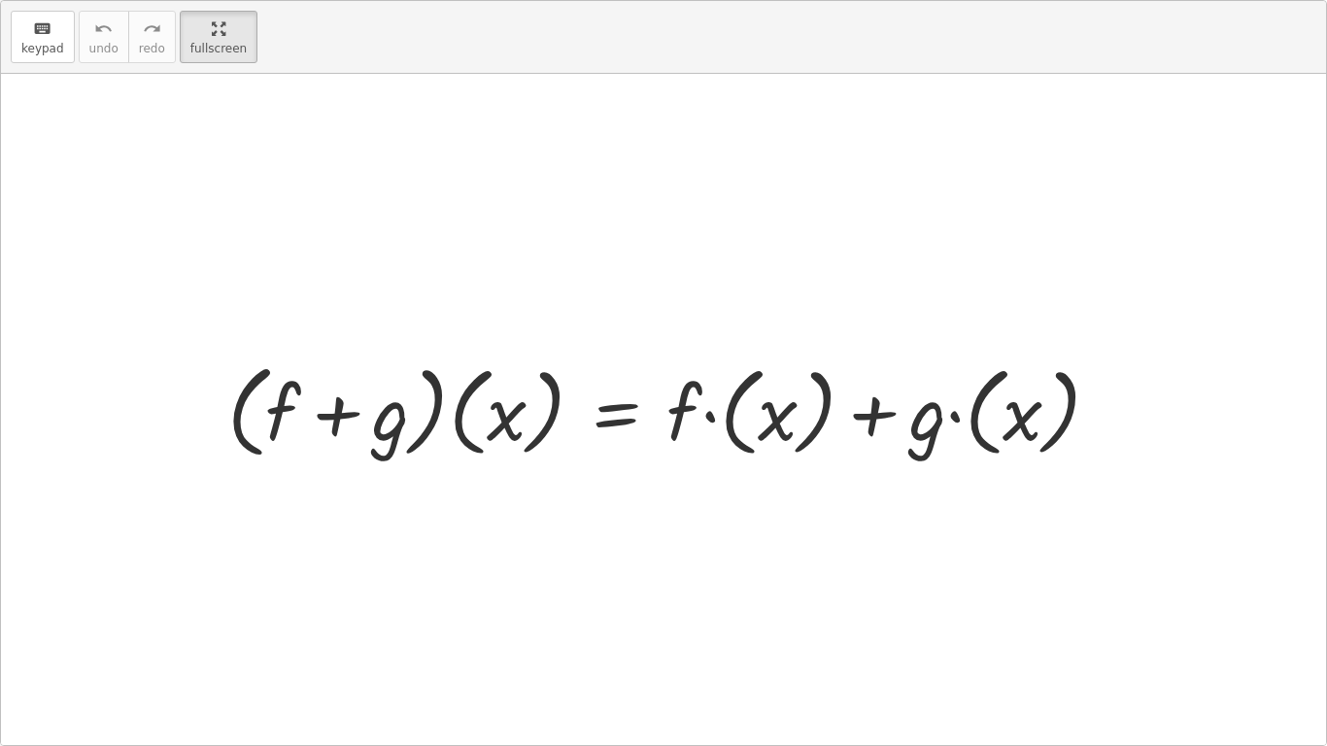
click at [675, 217] on div at bounding box center [663, 409] width 1325 height 671
click at [1321, 622] on div "keyboard keypad undo undo redo redo fullscreen · ( + f + g ) · ( x ) = + · f · …" at bounding box center [663, 373] width 1327 height 746
click at [28, 21] on div "keyboard" at bounding box center [42, 28] width 43 height 23
click at [57, 30] on div "keyboard" at bounding box center [42, 28] width 43 height 23
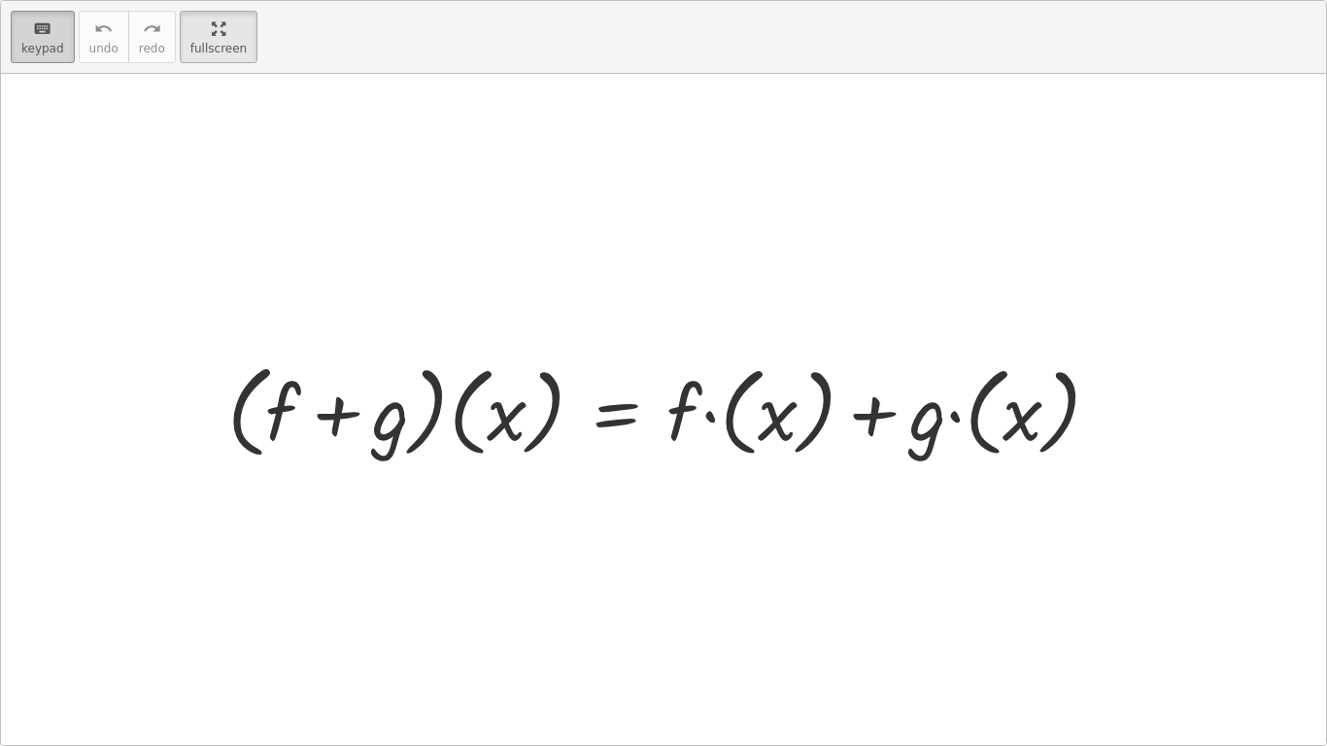
click at [57, 30] on div "keyboard" at bounding box center [42, 28] width 43 height 23
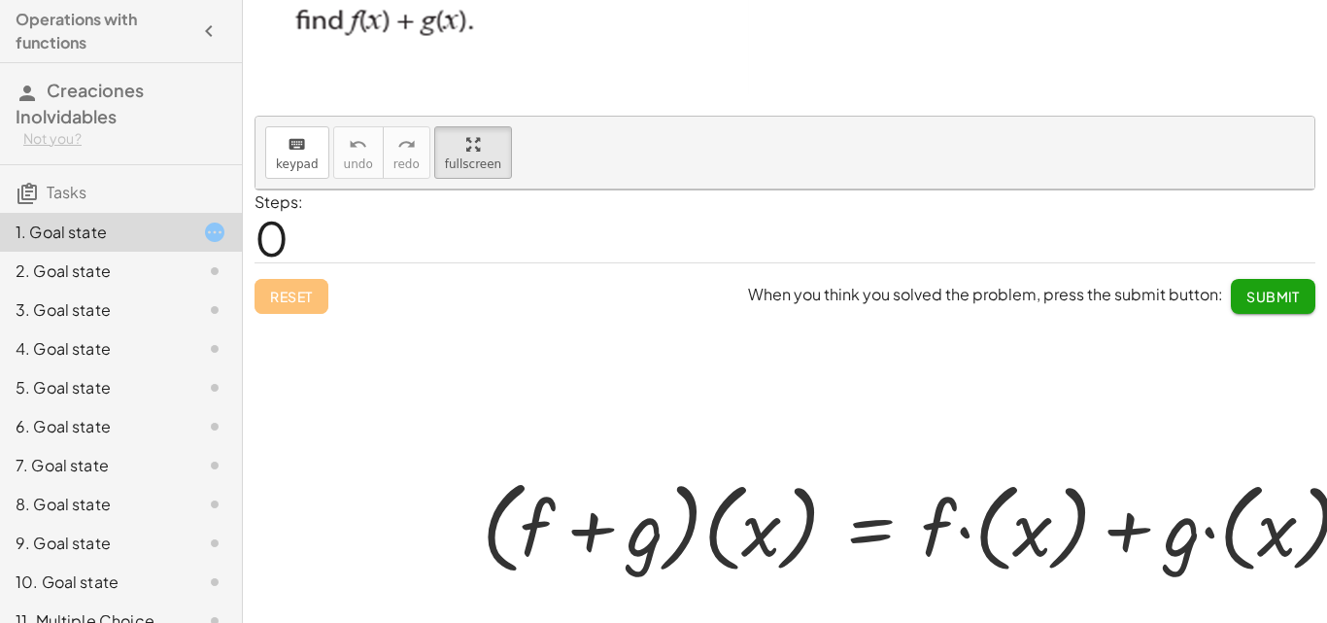
scroll to position [217, 0]
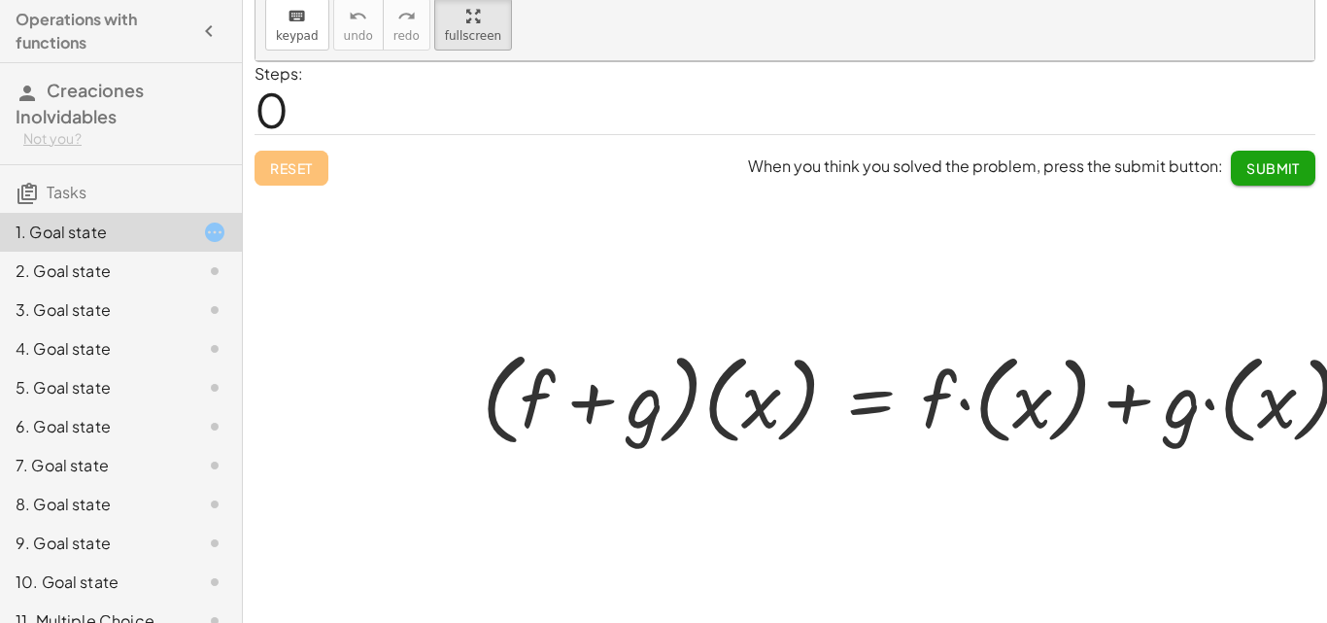
click at [734, 165] on div at bounding box center [820, 342] width 1128 height 562
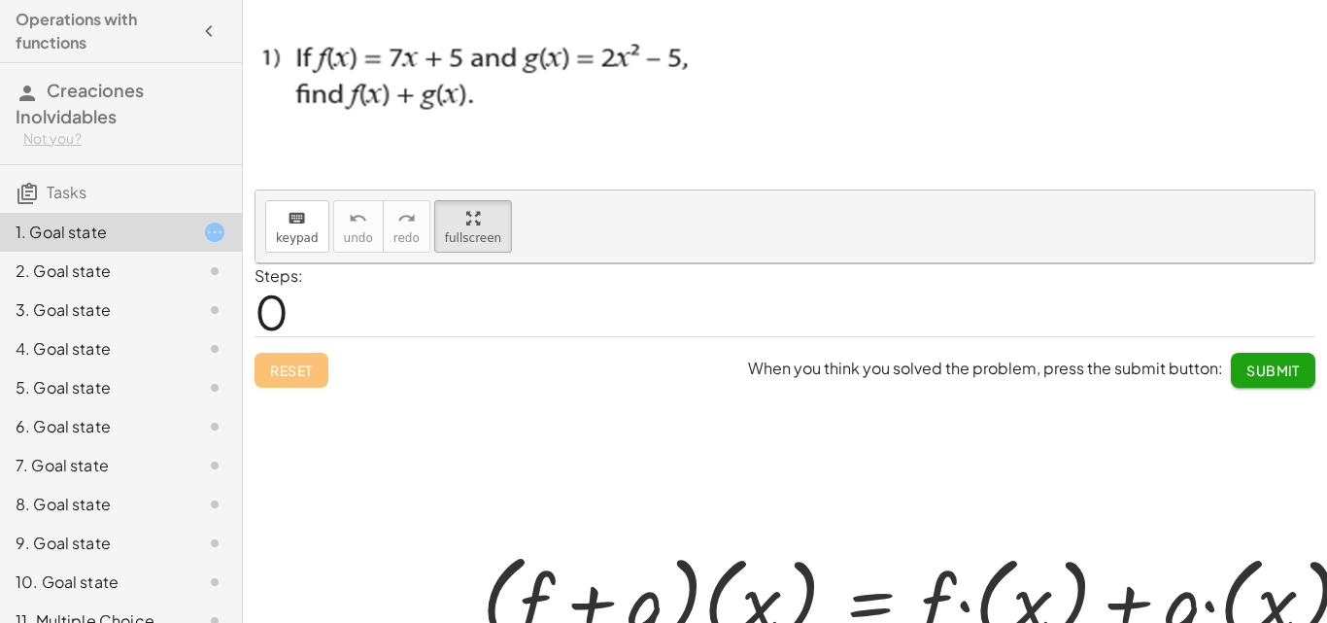
scroll to position [0, 0]
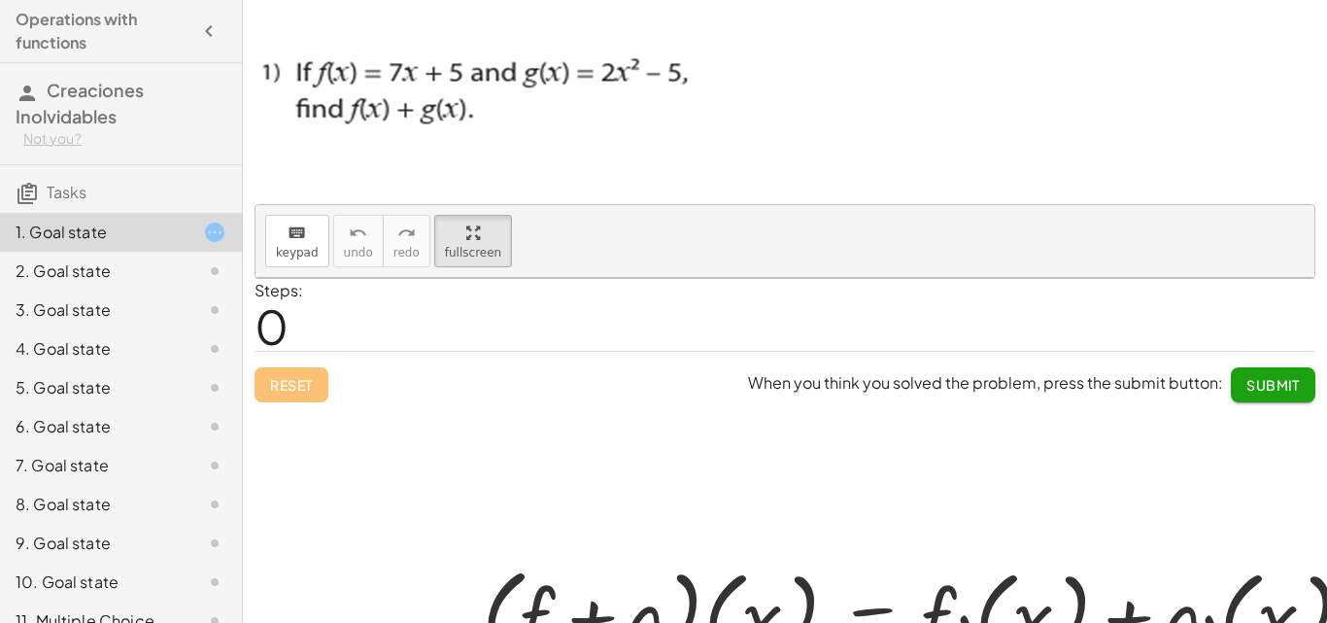
click at [203, 232] on icon at bounding box center [214, 232] width 23 height 23
click at [115, 232] on div "1. Goal state" at bounding box center [94, 232] width 156 height 23
click at [82, 265] on div "2. Goal state" at bounding box center [94, 270] width 156 height 23
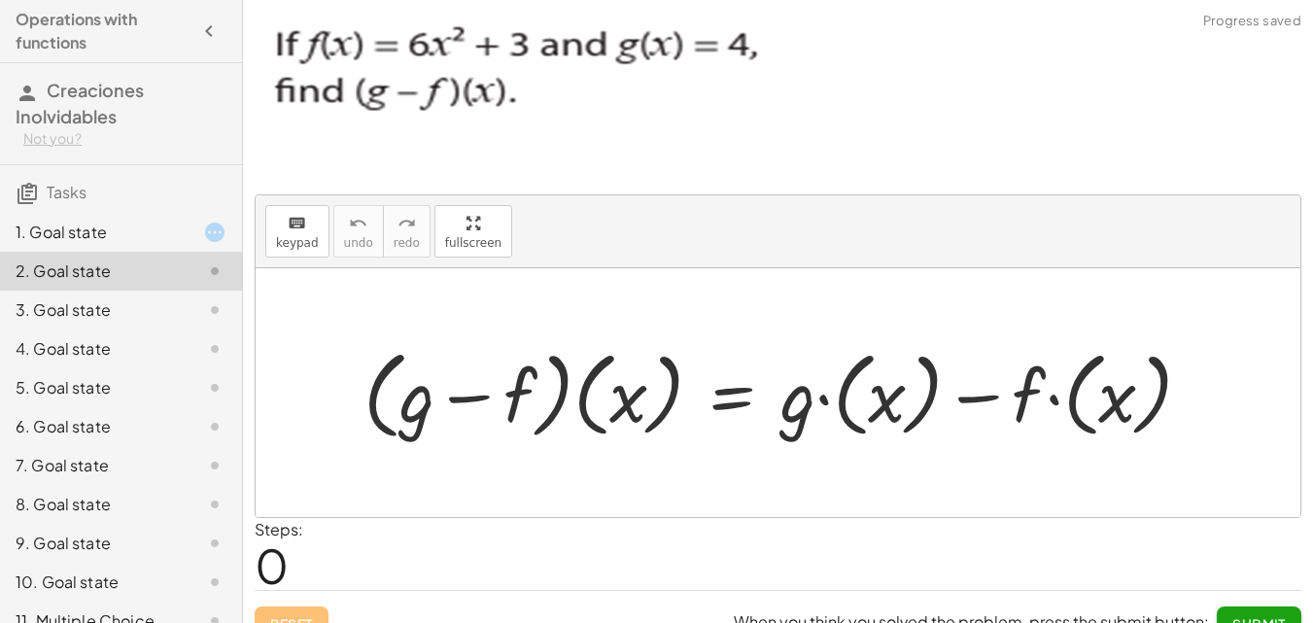
click at [98, 236] on div "1. Goal state" at bounding box center [94, 232] width 156 height 23
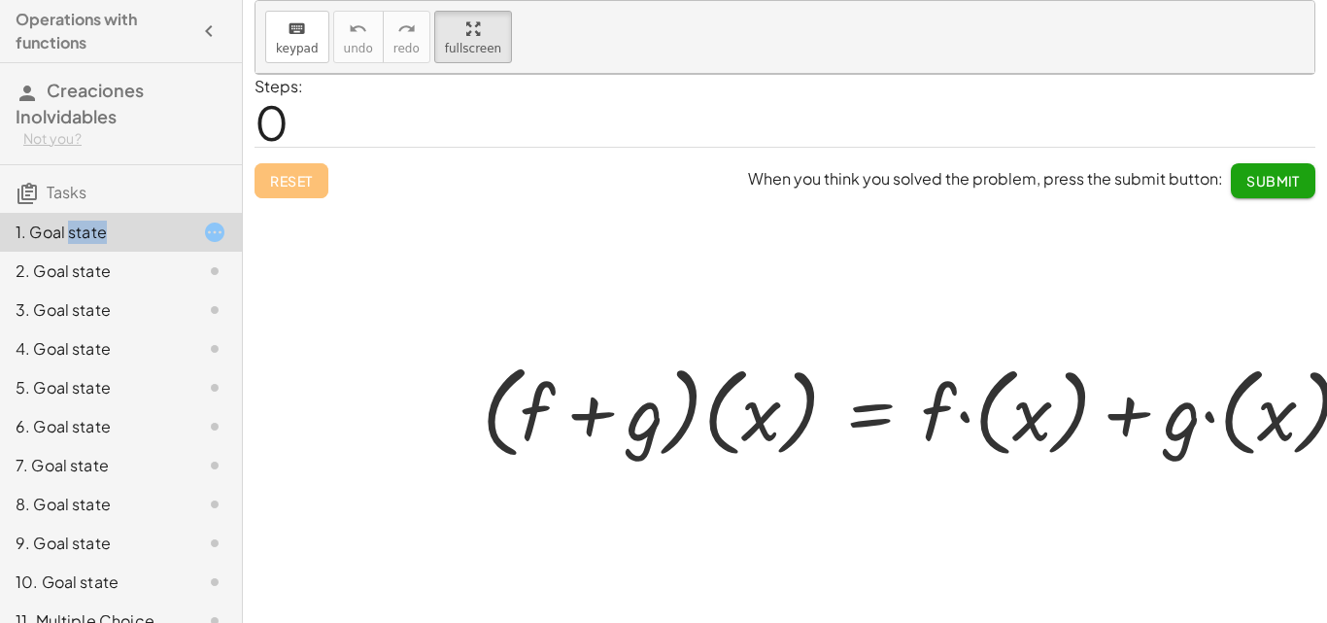
scroll to position [217, 0]
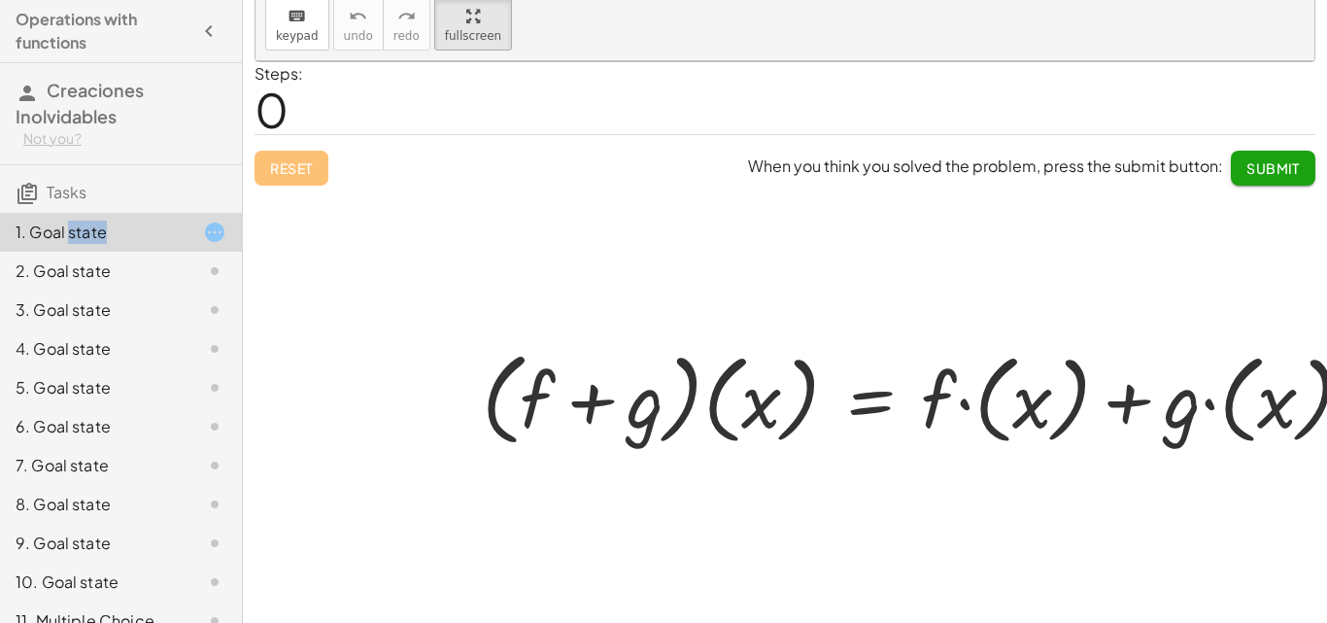
click at [1023, 404] on div at bounding box center [925, 397] width 907 height 112
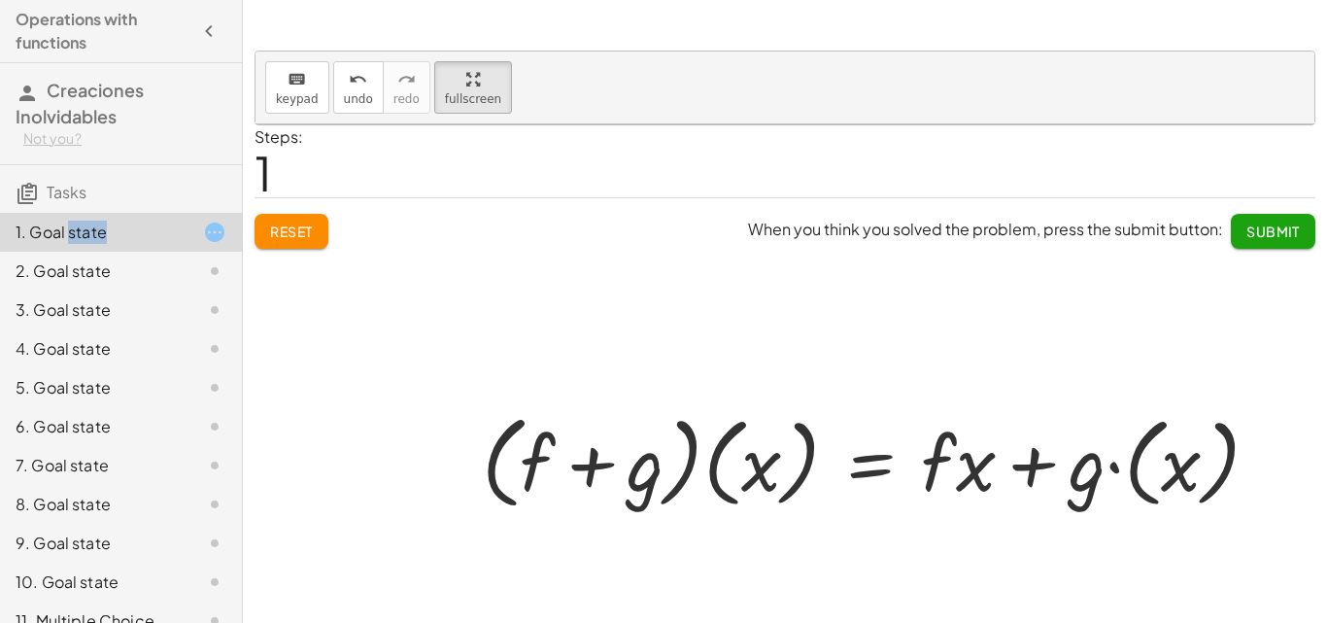
scroll to position [120, 0]
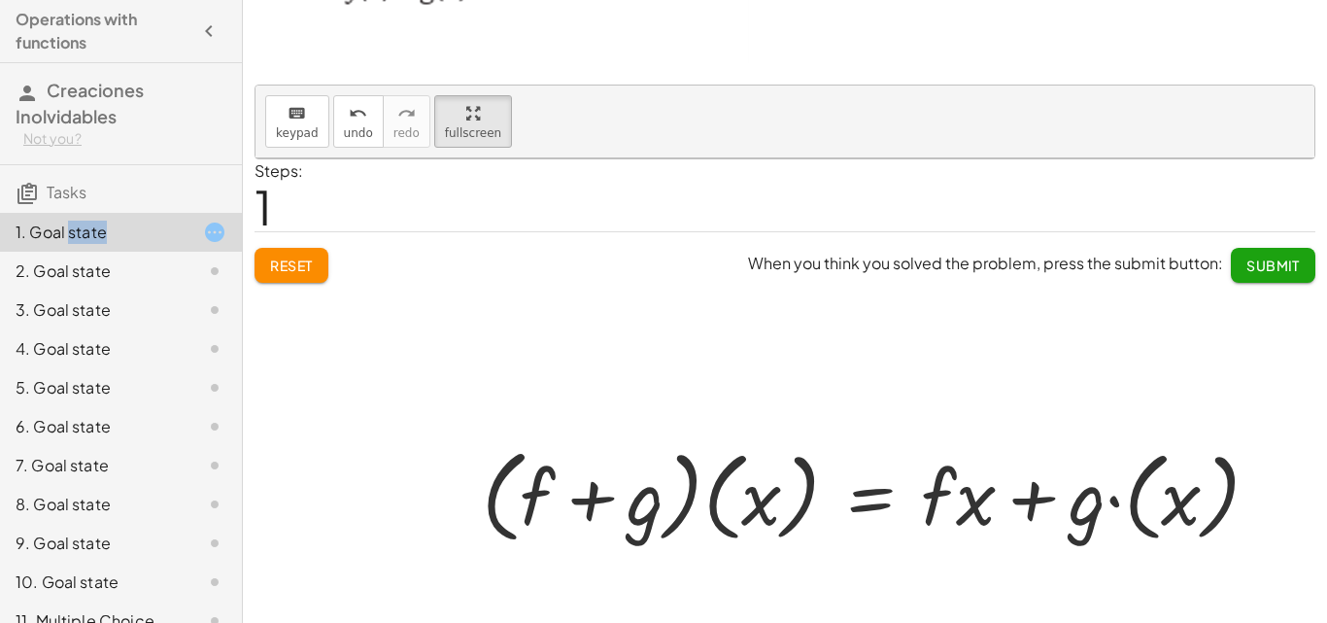
click at [1187, 505] on div at bounding box center [878, 494] width 812 height 112
click at [743, 513] on div at bounding box center [830, 494] width 717 height 112
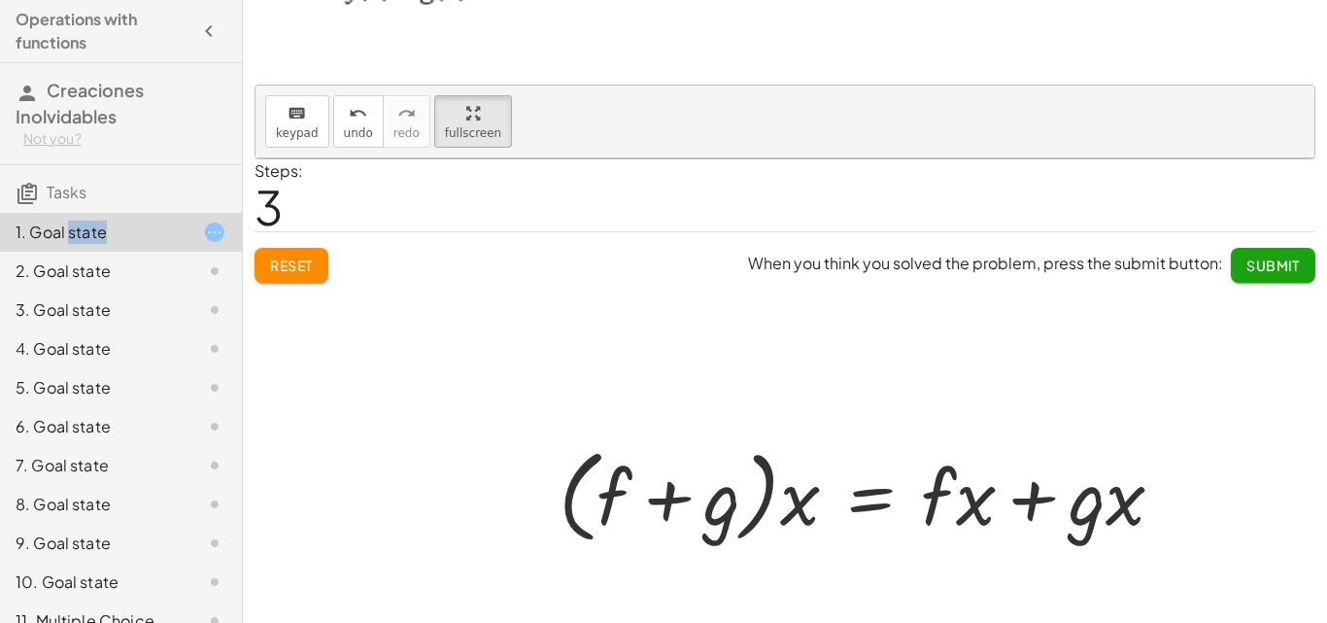
click at [789, 504] on div at bounding box center [869, 494] width 640 height 112
click at [794, 506] on div at bounding box center [869, 494] width 640 height 112
drag, startPoint x: 803, startPoint y: 503, endPoint x: 628, endPoint y: 490, distance: 175.4
click at [628, 490] on div at bounding box center [869, 494] width 640 height 112
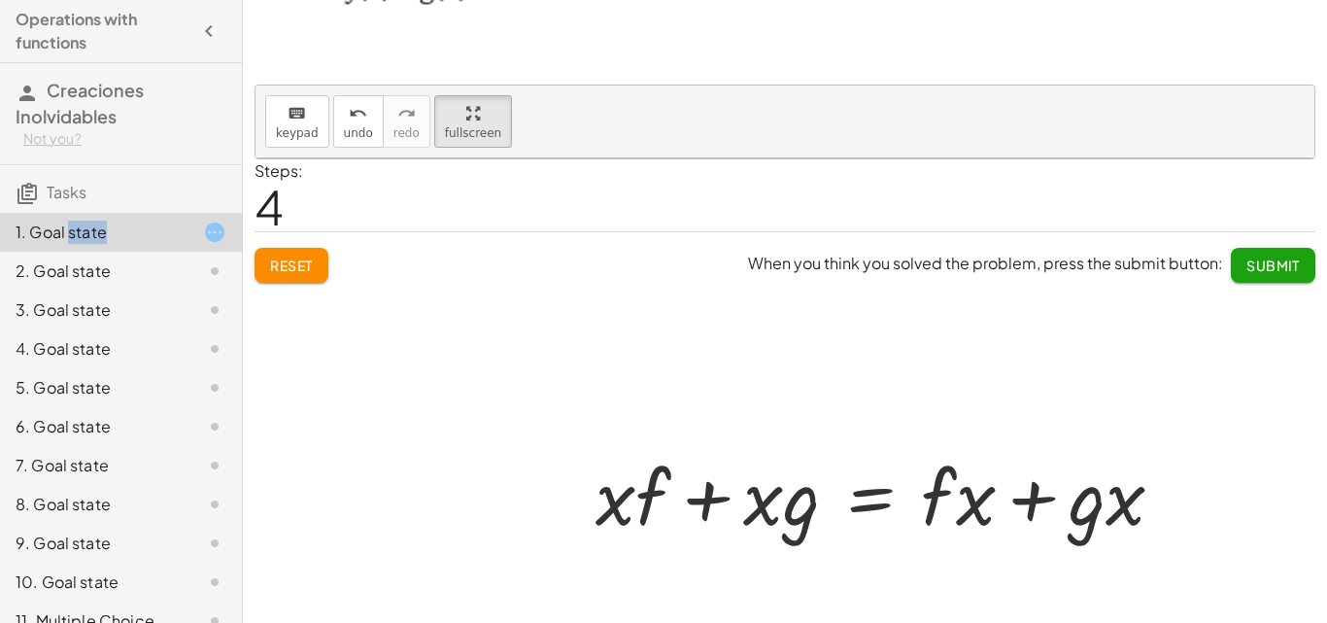
drag, startPoint x: 617, startPoint y: 507, endPoint x: 651, endPoint y: 507, distance: 34.0
click at [620, 507] on div at bounding box center [887, 494] width 603 height 100
click at [651, 507] on div at bounding box center [887, 494] width 603 height 100
click at [549, 487] on div "· ( + f + g ) · ( x ) = + · f · ( x ) + · g · ( x ) · ( + f + g ) · ( x ) = + ·…" at bounding box center [820, 439] width 1128 height 562
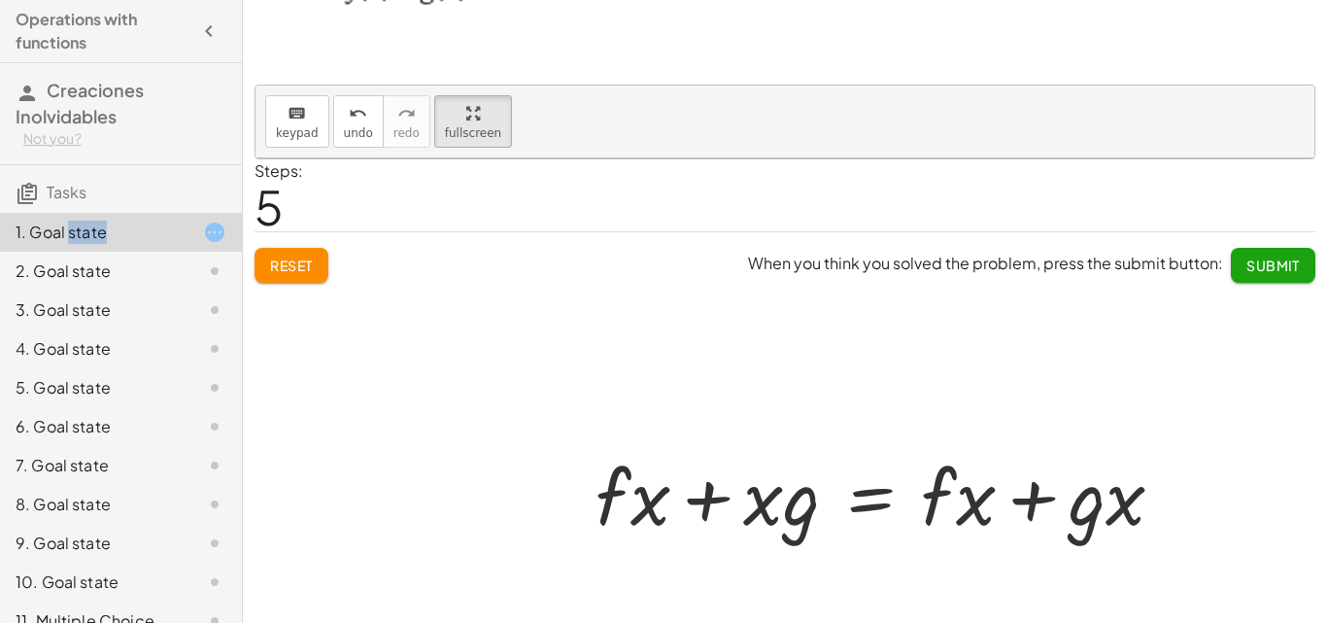
drag, startPoint x: 797, startPoint y: 509, endPoint x: 753, endPoint y: 508, distance: 43.7
click at [764, 509] on div at bounding box center [887, 494] width 603 height 100
drag, startPoint x: 753, startPoint y: 508, endPoint x: 826, endPoint y: 519, distance: 73.6
click at [833, 520] on div at bounding box center [887, 494] width 603 height 100
click at [820, 495] on div at bounding box center [887, 494] width 603 height 100
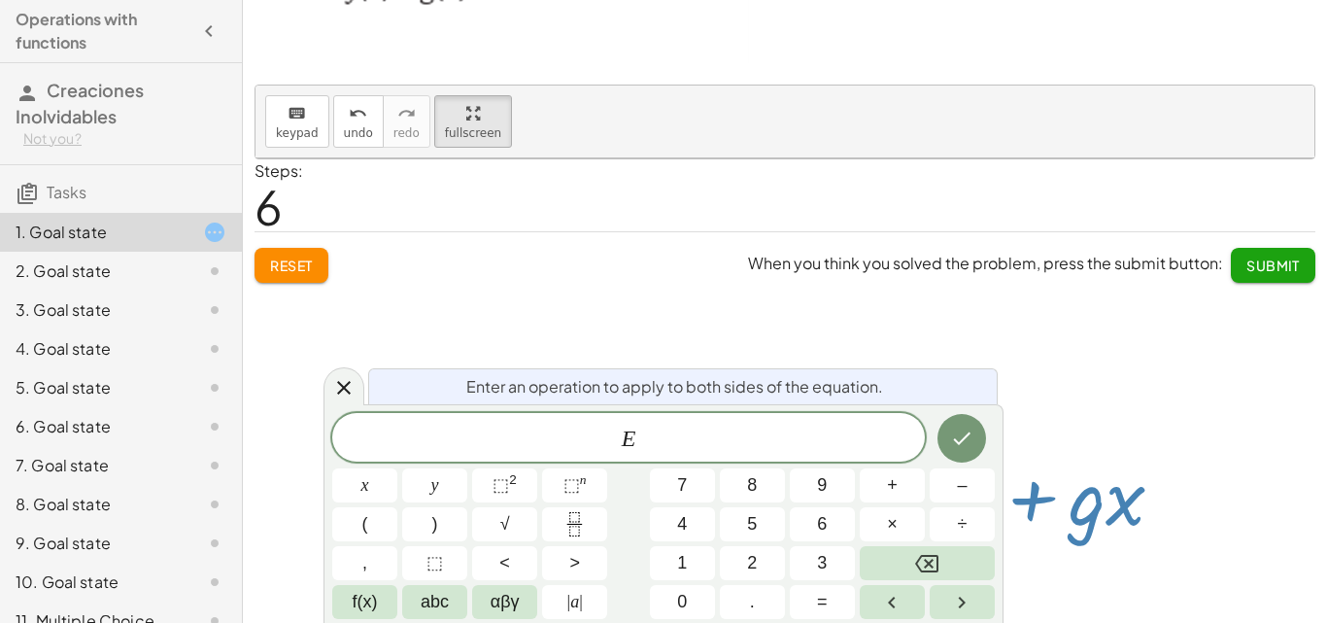
scroll to position [217, 0]
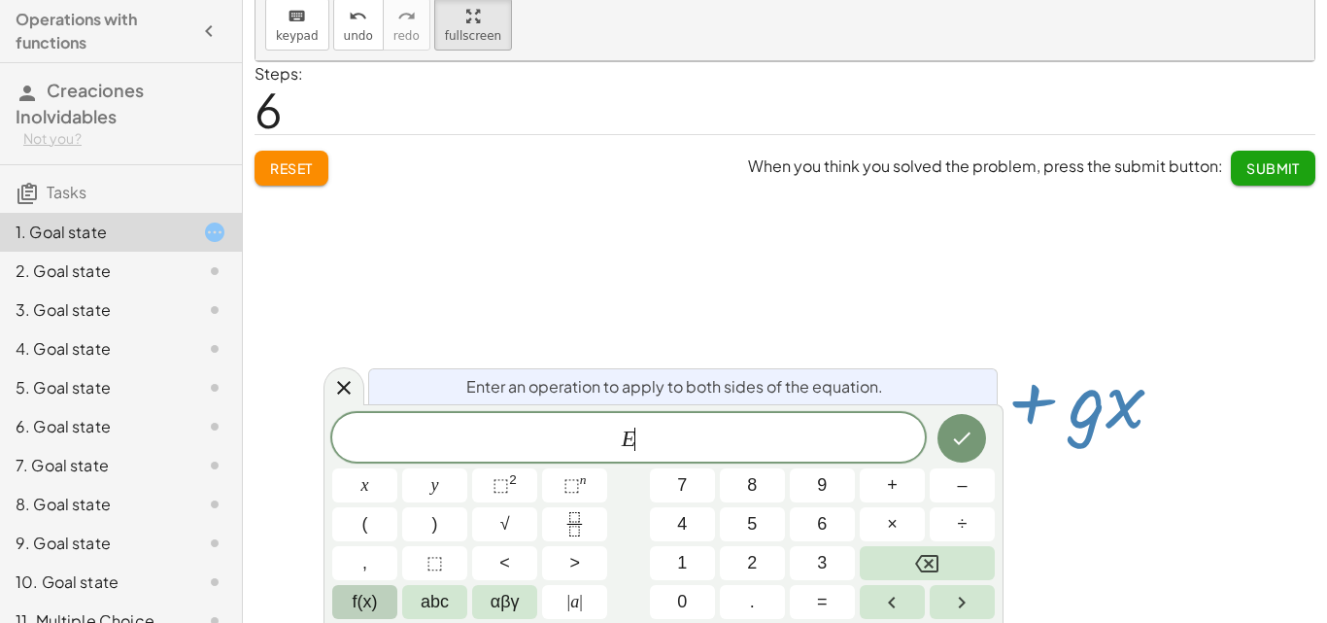
click at [364, 610] on span "f(x)" at bounding box center [365, 602] width 25 height 26
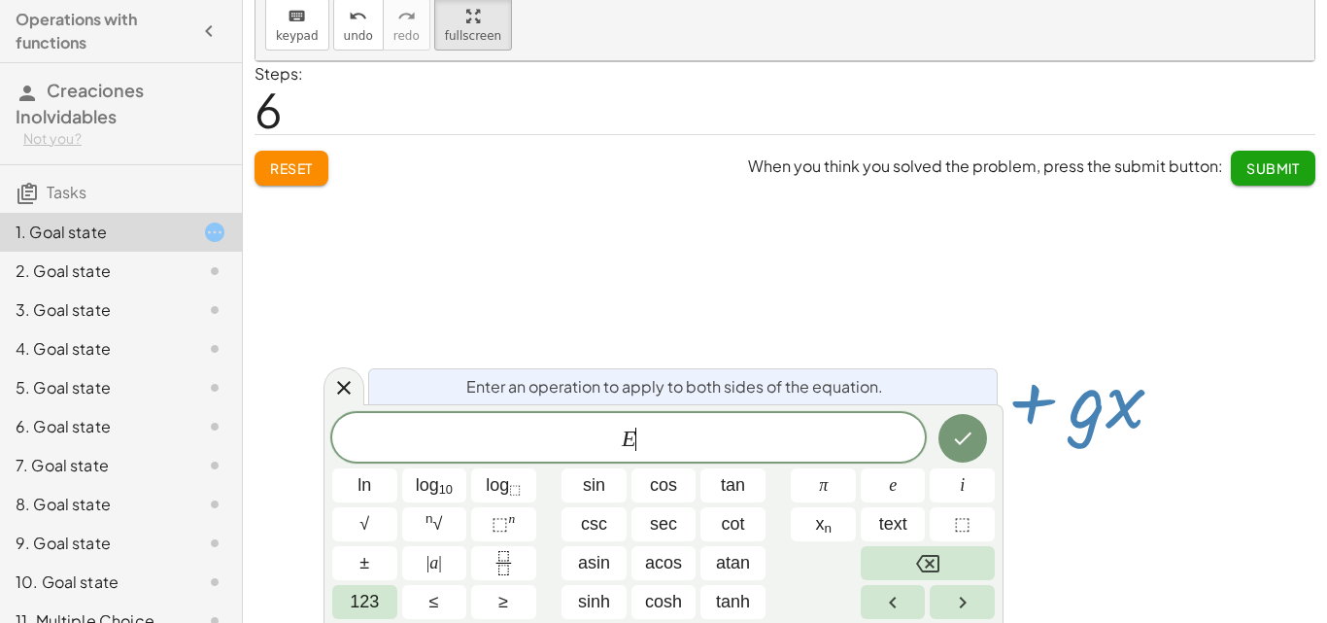
click at [651, 447] on span "E ​" at bounding box center [628, 439] width 593 height 27
click at [392, 603] on button "123" at bounding box center [364, 602] width 65 height 34
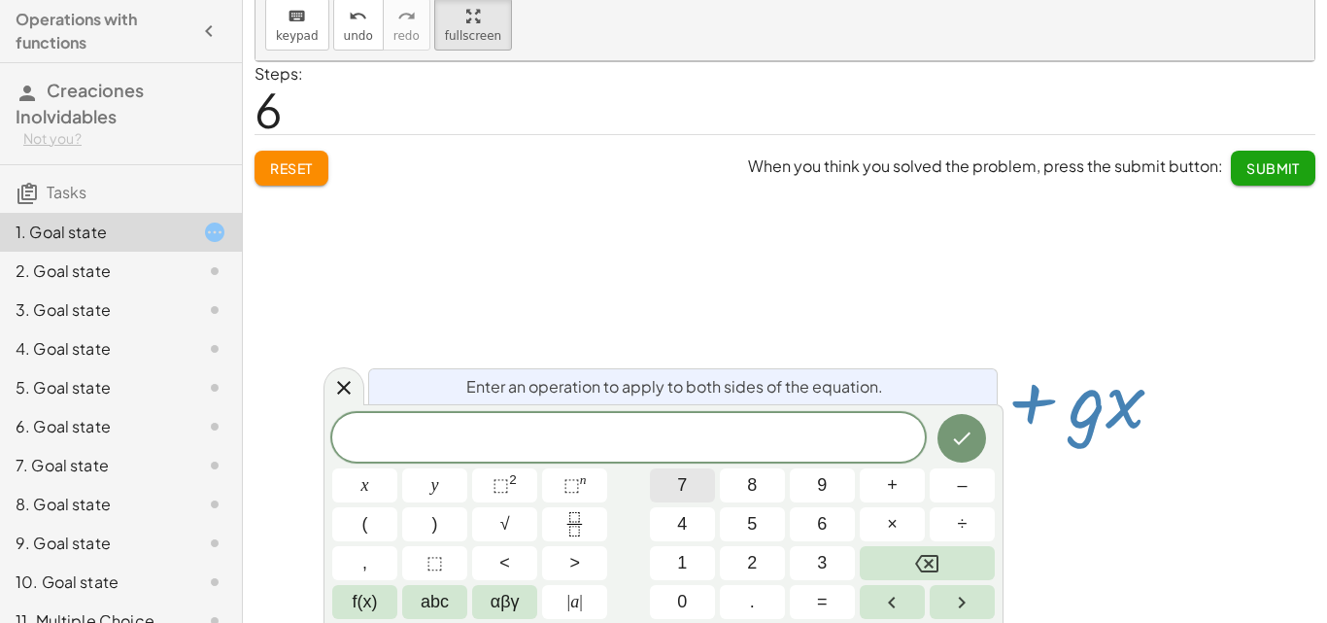
click at [676, 486] on button "7" at bounding box center [682, 485] width 65 height 34
click at [375, 602] on span "f(x)" at bounding box center [365, 602] width 25 height 26
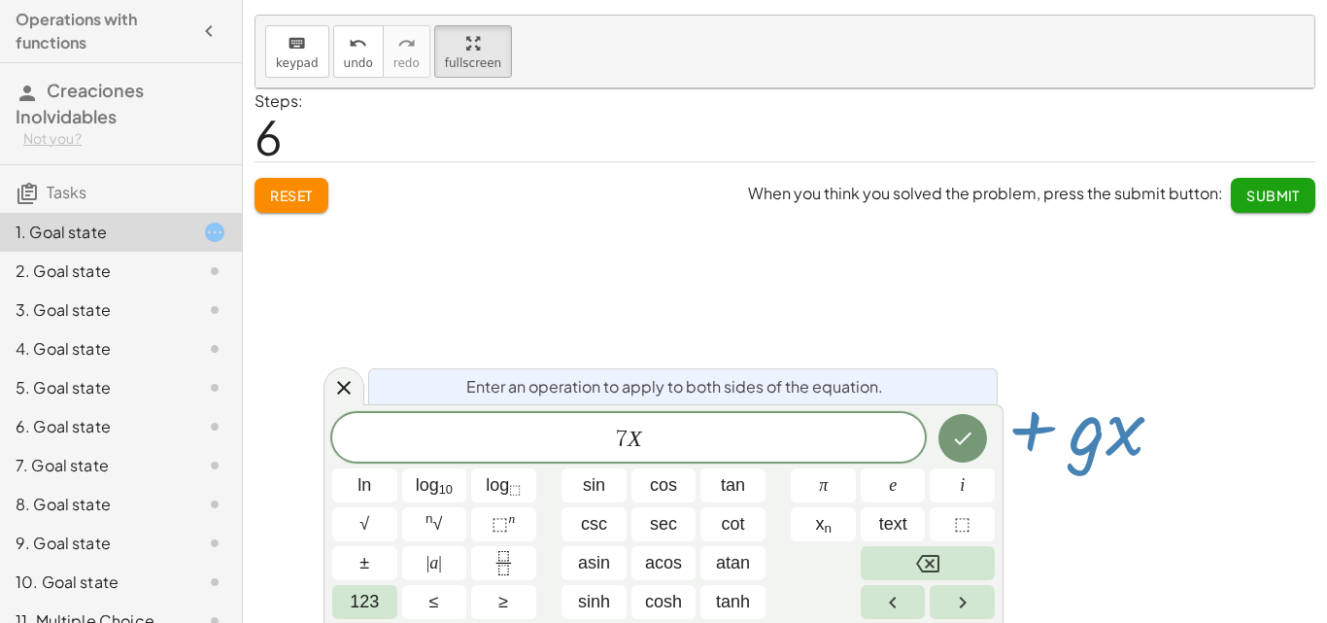
scroll to position [194, 0]
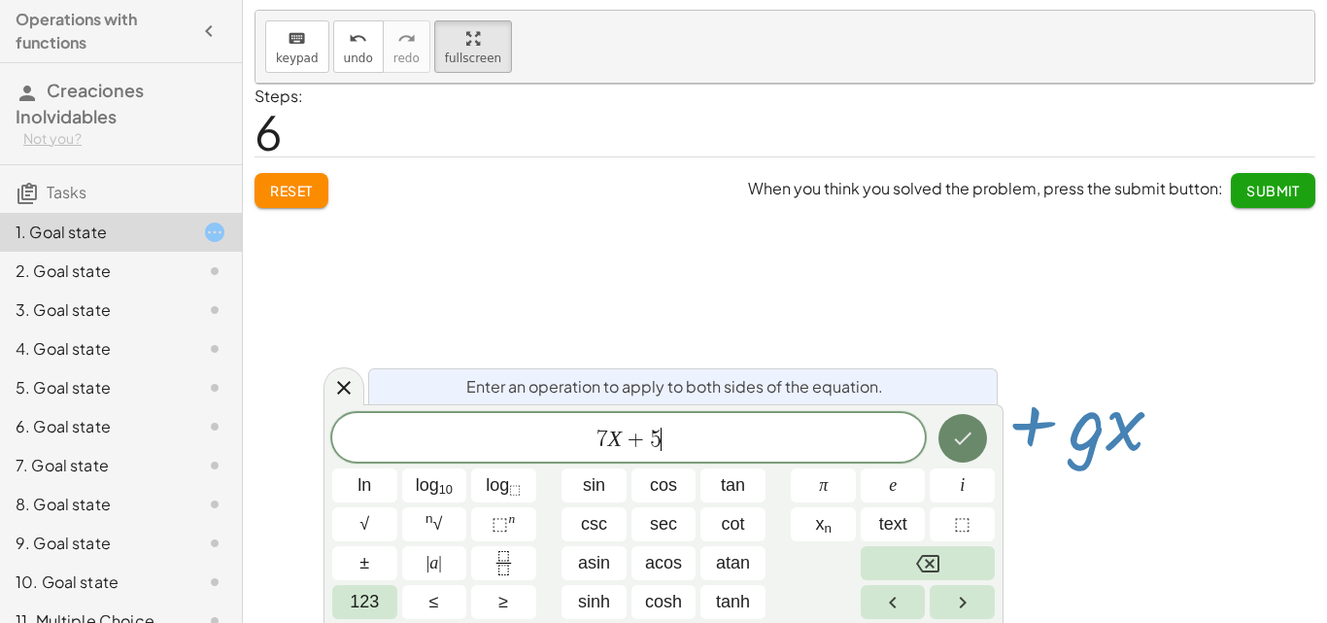
click at [963, 444] on icon "Done" at bounding box center [962, 438] width 23 height 23
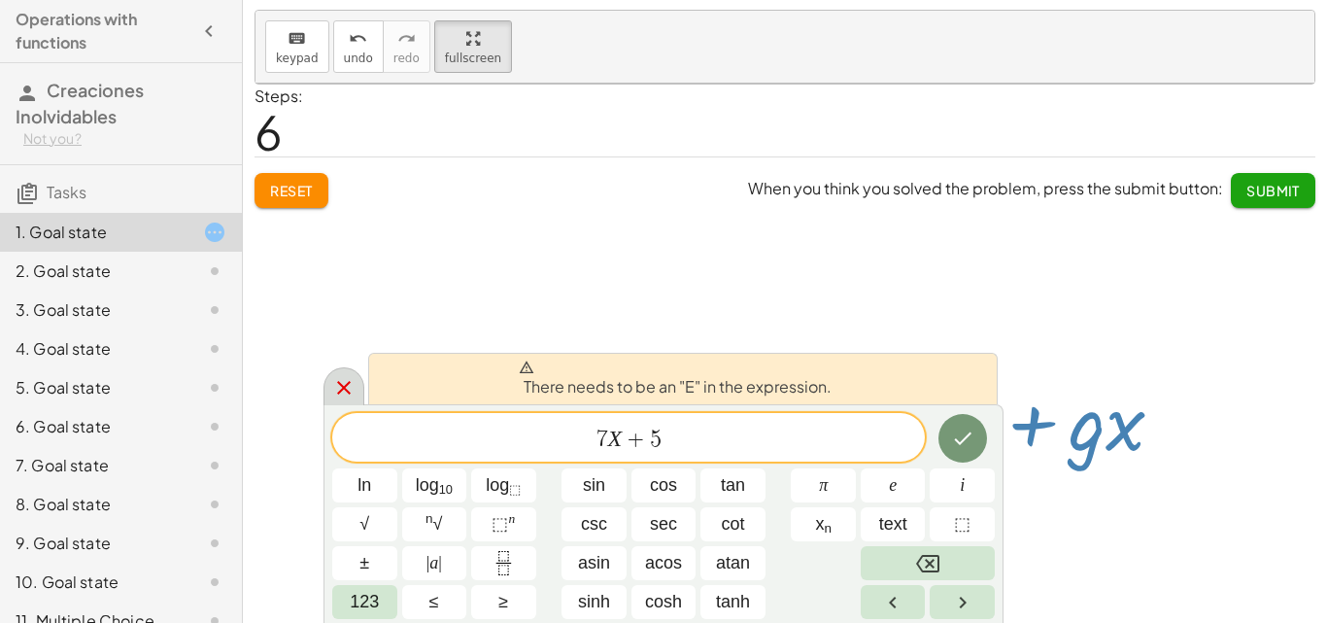
click at [346, 385] on icon at bounding box center [344, 388] width 14 height 14
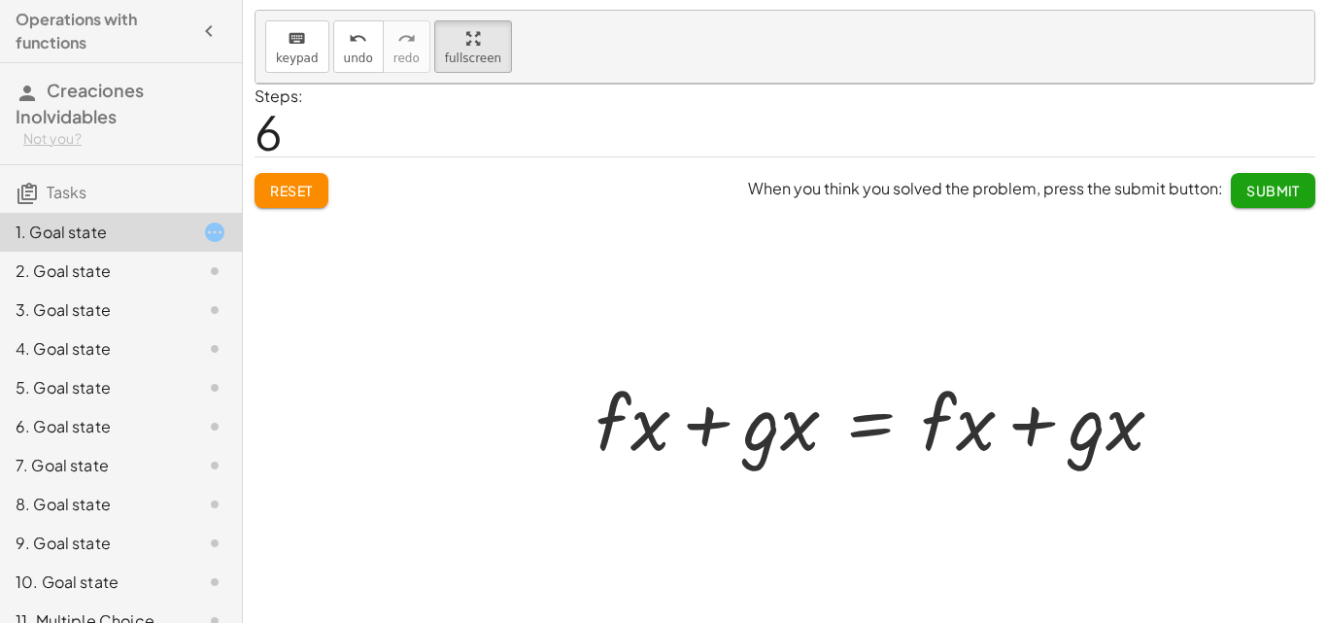
click at [635, 432] on div at bounding box center [887, 419] width 603 height 100
click at [643, 430] on div at bounding box center [887, 419] width 603 height 100
click at [310, 62] on span "keypad" at bounding box center [297, 58] width 43 height 14
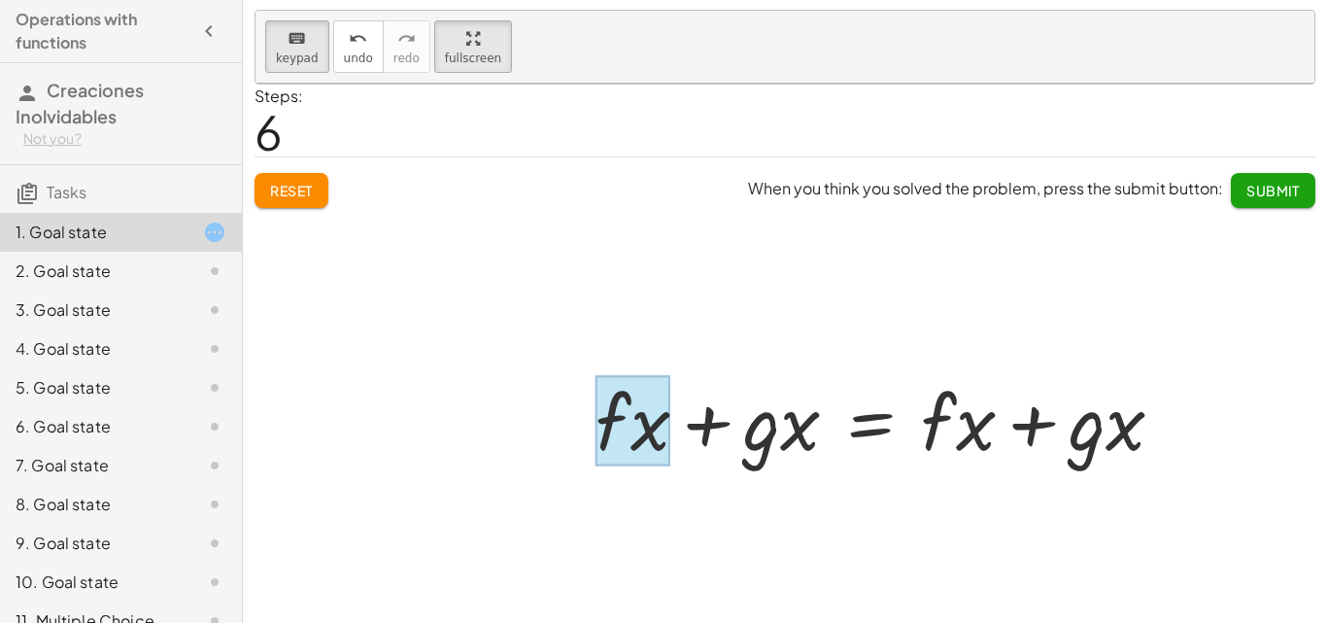
click at [642, 437] on div at bounding box center [633, 421] width 75 height 90
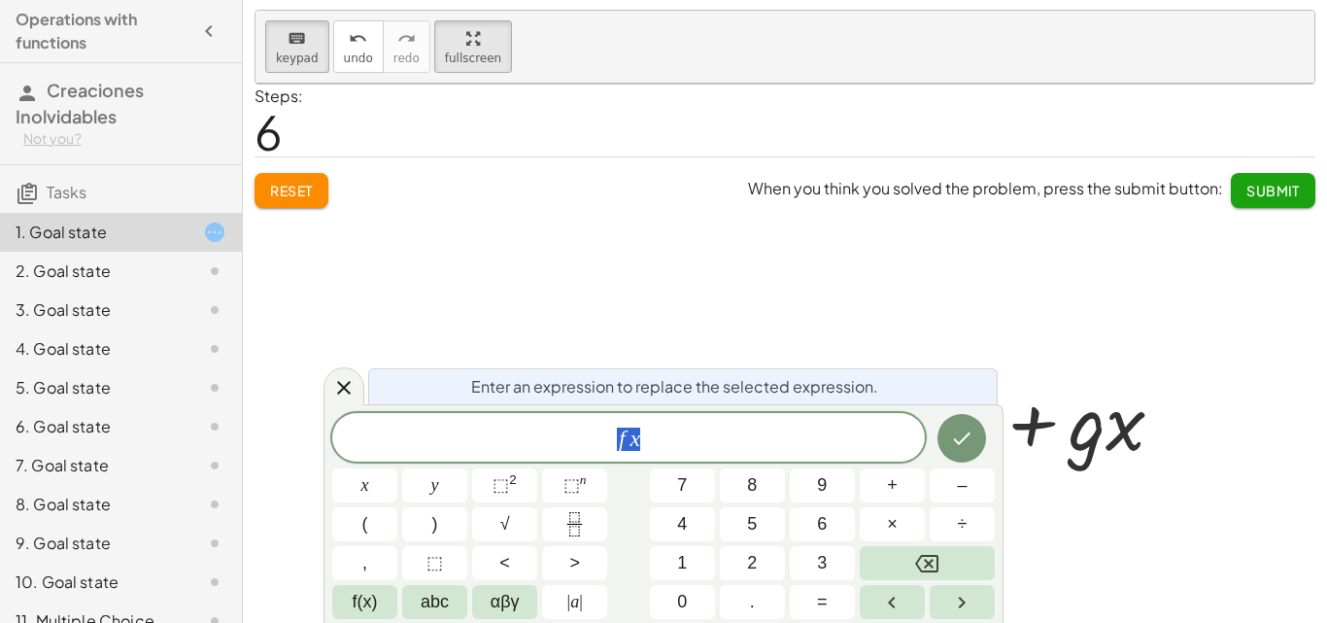
click at [664, 446] on span "f x" at bounding box center [628, 439] width 593 height 27
click at [664, 446] on span "f x ​" at bounding box center [628, 439] width 593 height 27
click at [807, 599] on button "=" at bounding box center [822, 602] width 65 height 34
click at [681, 490] on span "7" at bounding box center [682, 485] width 10 height 26
click at [367, 597] on span "f(x)" at bounding box center [365, 602] width 25 height 26
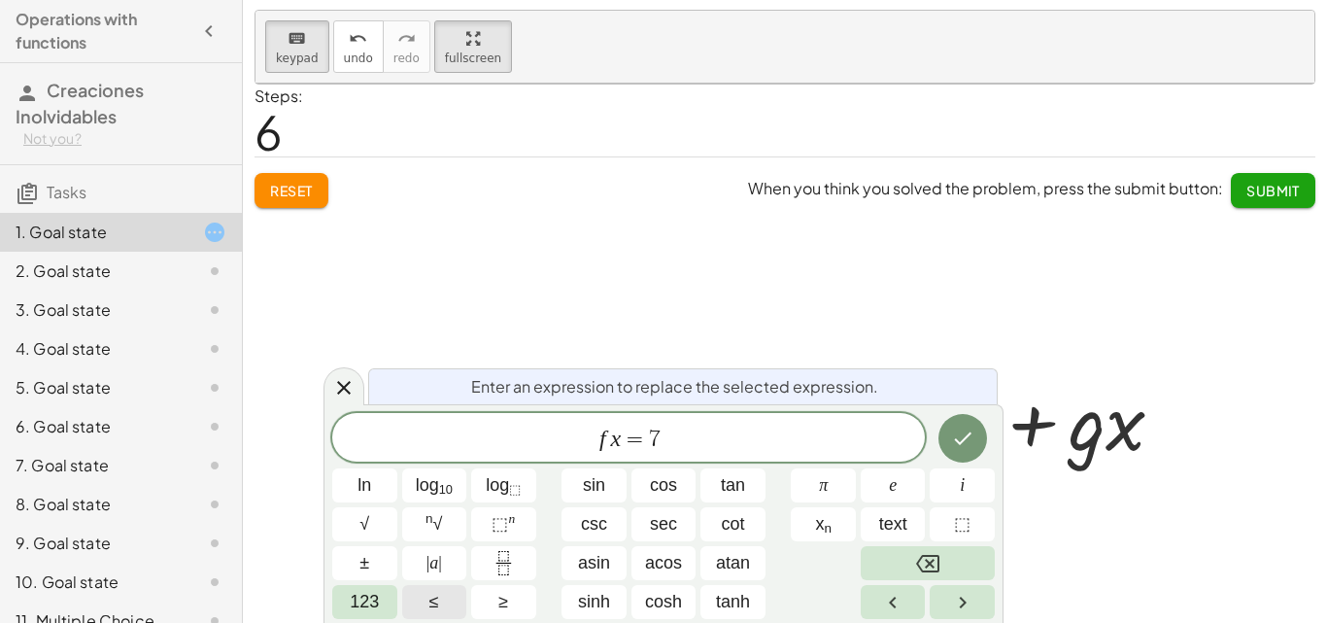
click at [367, 597] on span "123" at bounding box center [364, 602] width 29 height 26
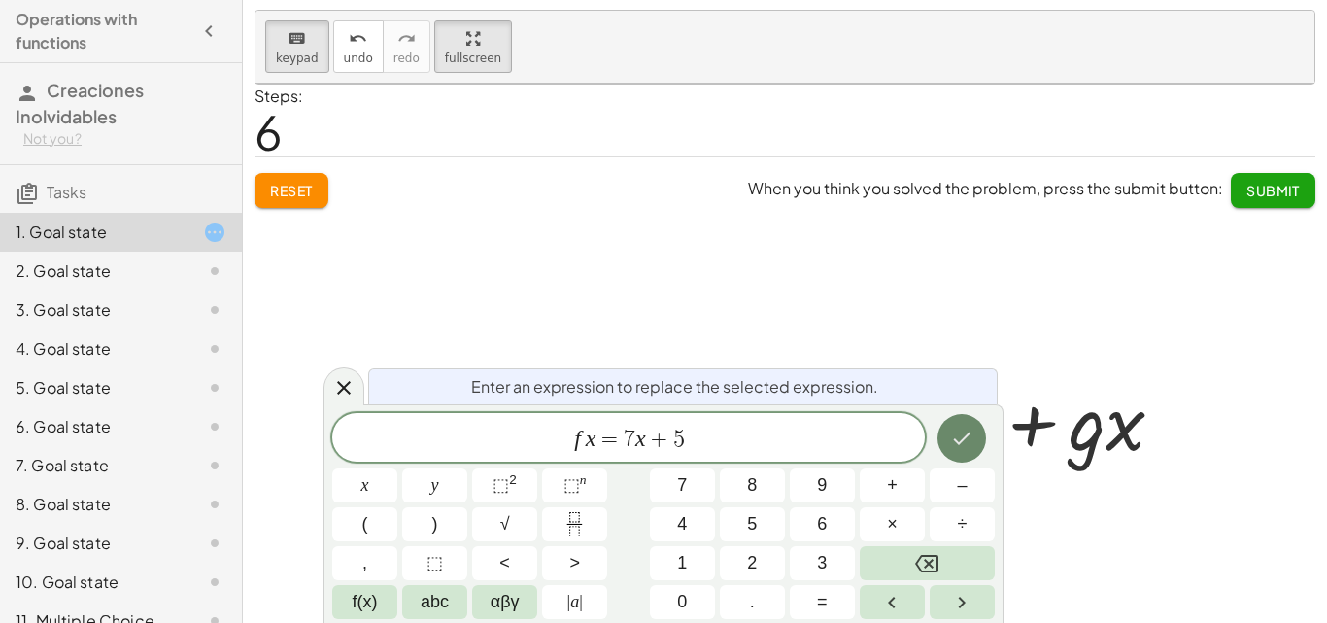
click at [969, 440] on icon "Done" at bounding box center [961, 438] width 23 height 23
click at [969, 441] on icon "Done" at bounding box center [961, 438] width 23 height 23
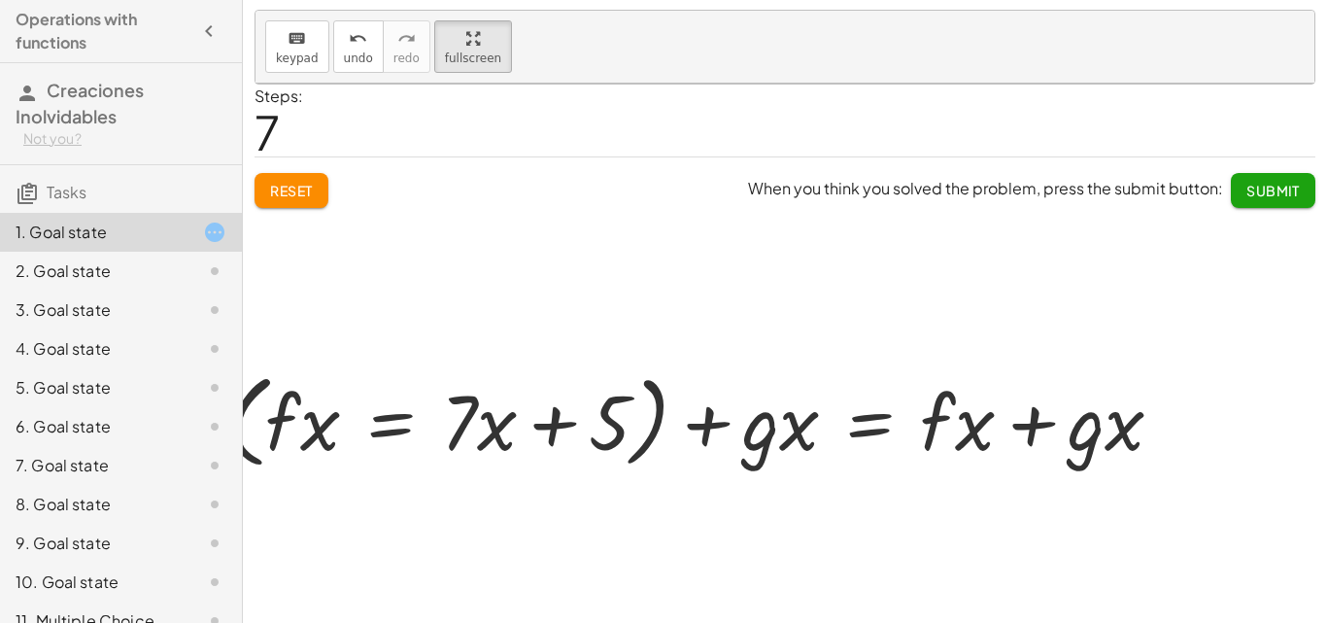
click at [764, 443] on div at bounding box center [703, 419] width 971 height 112
click at [776, 438] on div at bounding box center [703, 419] width 971 height 112
drag, startPoint x: 759, startPoint y: 429, endPoint x: 727, endPoint y: 427, distance: 32.2
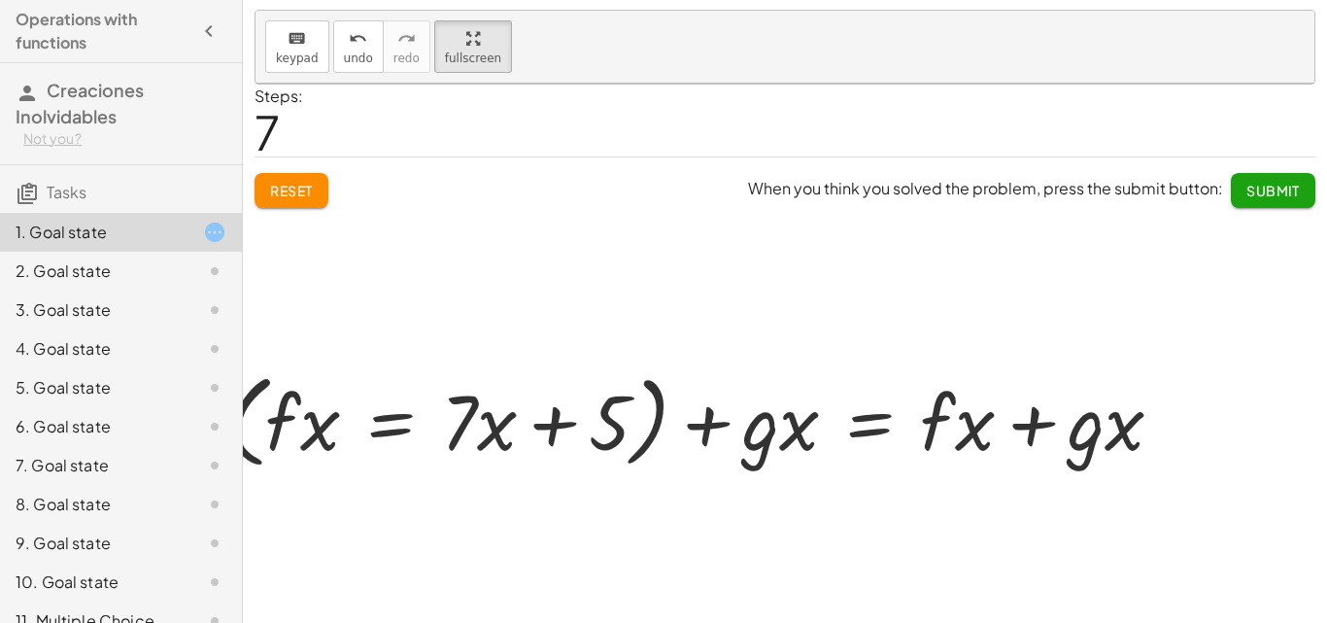
click at [757, 429] on div at bounding box center [703, 419] width 971 height 112
drag, startPoint x: 711, startPoint y: 424, endPoint x: 744, endPoint y: 424, distance: 33.0
click at [715, 424] on div at bounding box center [703, 419] width 971 height 112
click at [745, 424] on div at bounding box center [703, 419] width 971 height 112
click at [800, 438] on div at bounding box center [703, 419] width 971 height 112
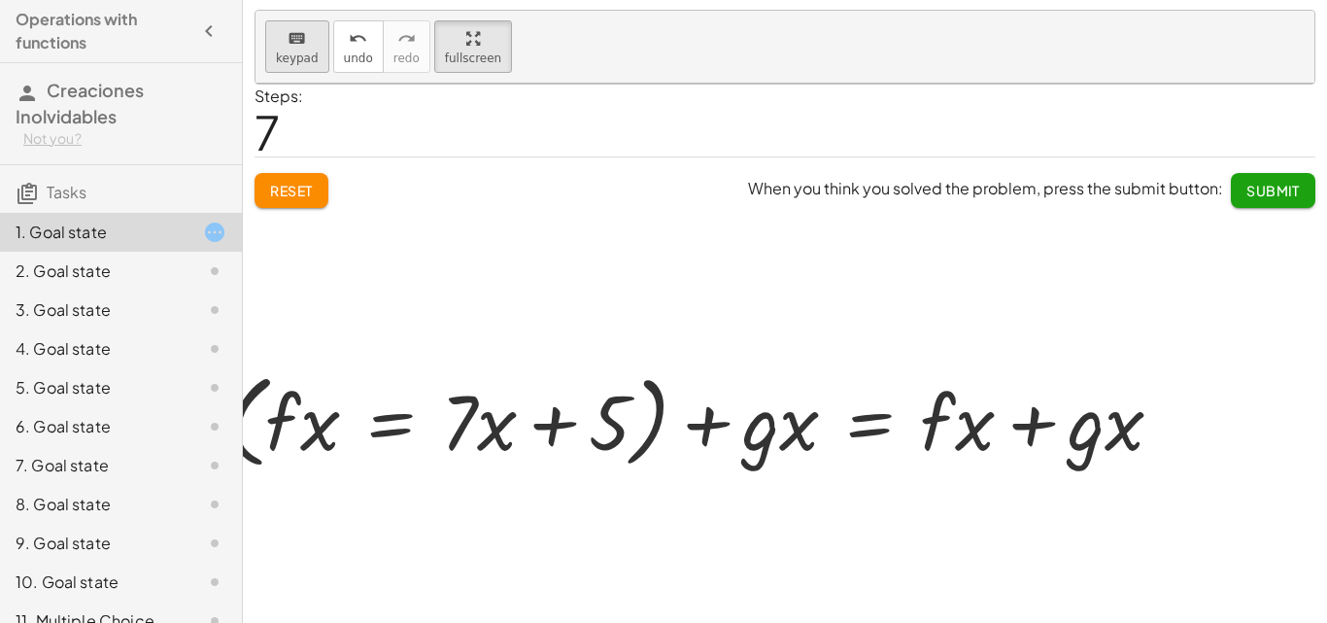
click at [321, 70] on button "keyboard keypad" at bounding box center [297, 46] width 64 height 52
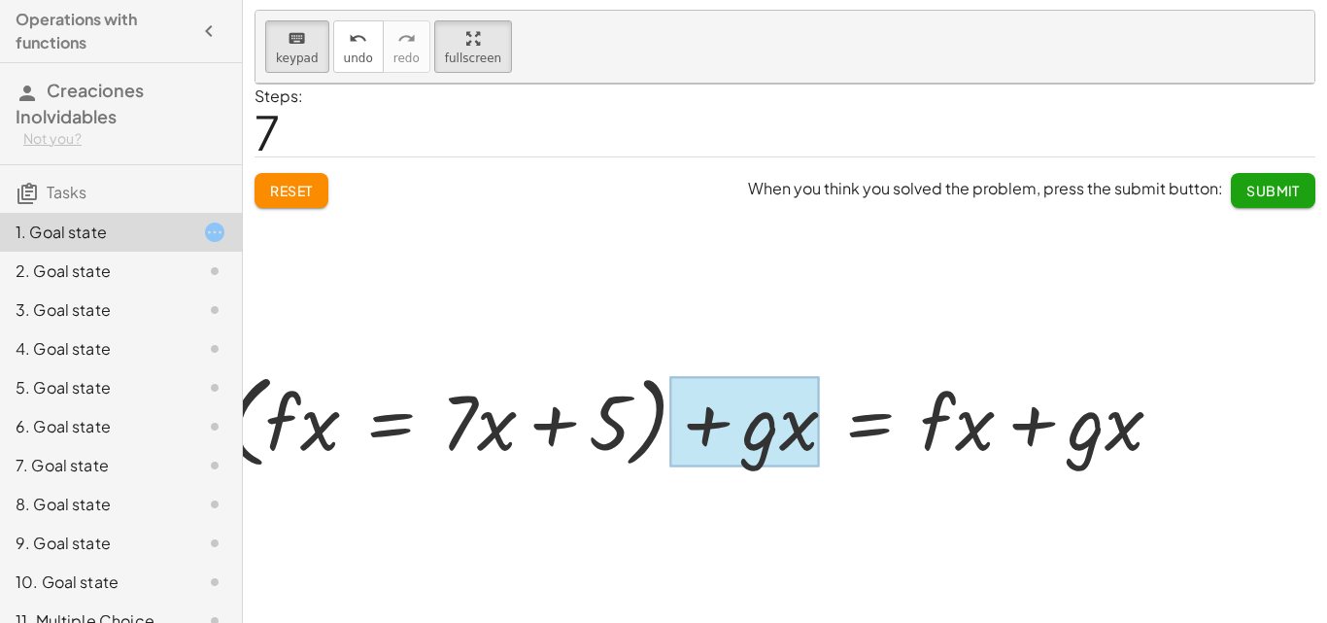
click at [803, 447] on div at bounding box center [745, 421] width 150 height 90
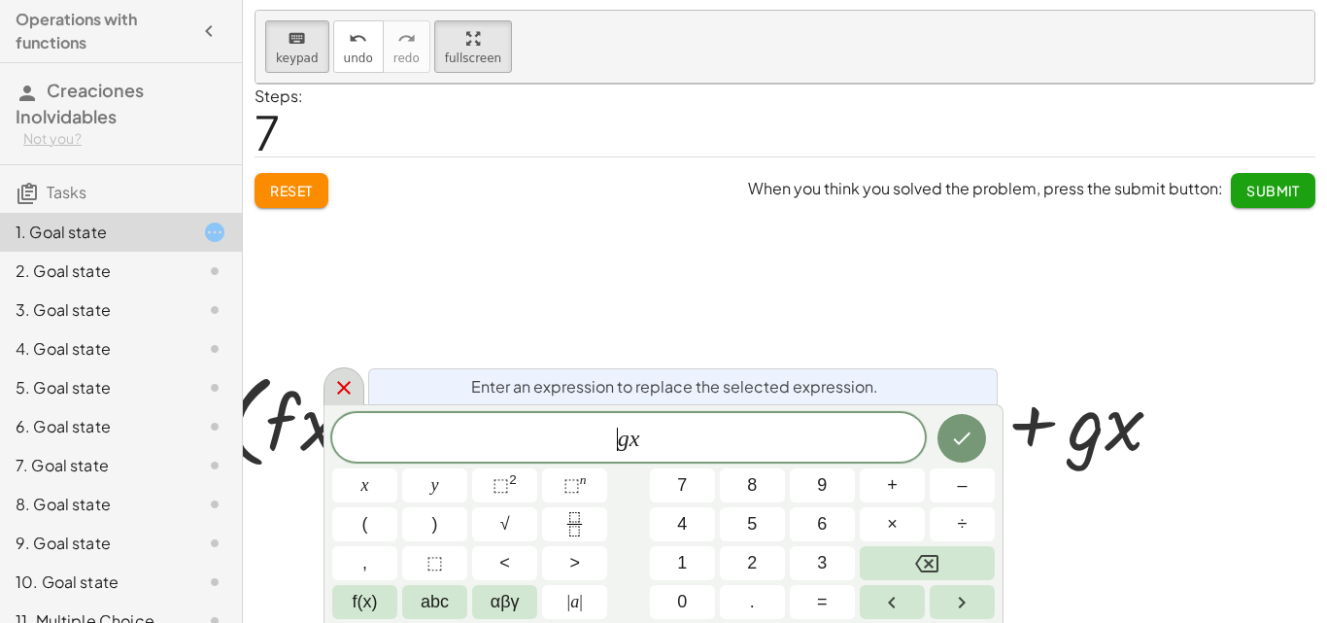
click at [340, 381] on icon at bounding box center [343, 387] width 23 height 23
click at [341, 381] on div at bounding box center [703, 419] width 971 height 112
click at [461, 390] on div "Enter an operation to apply to both sides of the equation." at bounding box center [683, 386] width 630 height 36
drag, startPoint x: 461, startPoint y: 390, endPoint x: 478, endPoint y: 385, distance: 17.2
click at [463, 389] on div "Enter an operation to apply to both sides of the equation." at bounding box center [683, 386] width 630 height 36
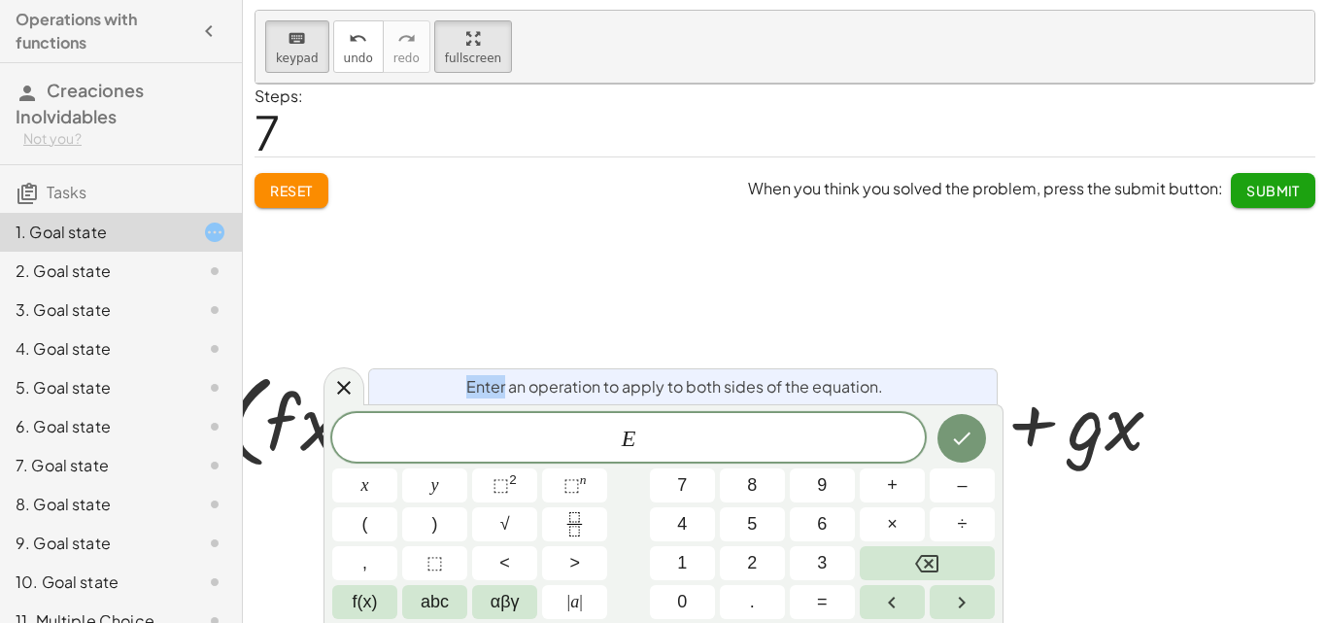
click at [478, 385] on span "Enter an operation to apply to both sides of the equation." at bounding box center [674, 386] width 417 height 23
click at [462, 384] on div "Enter an operation to apply to both sides of the equation." at bounding box center [683, 386] width 630 height 36
drag, startPoint x: 544, startPoint y: 384, endPoint x: 875, endPoint y: 392, distance: 331.4
click at [875, 392] on span "Enter an operation to apply to both sides of the equation." at bounding box center [674, 386] width 417 height 23
click at [447, 382] on div "Enter an operation to apply to both sides of the equation." at bounding box center [683, 386] width 630 height 36
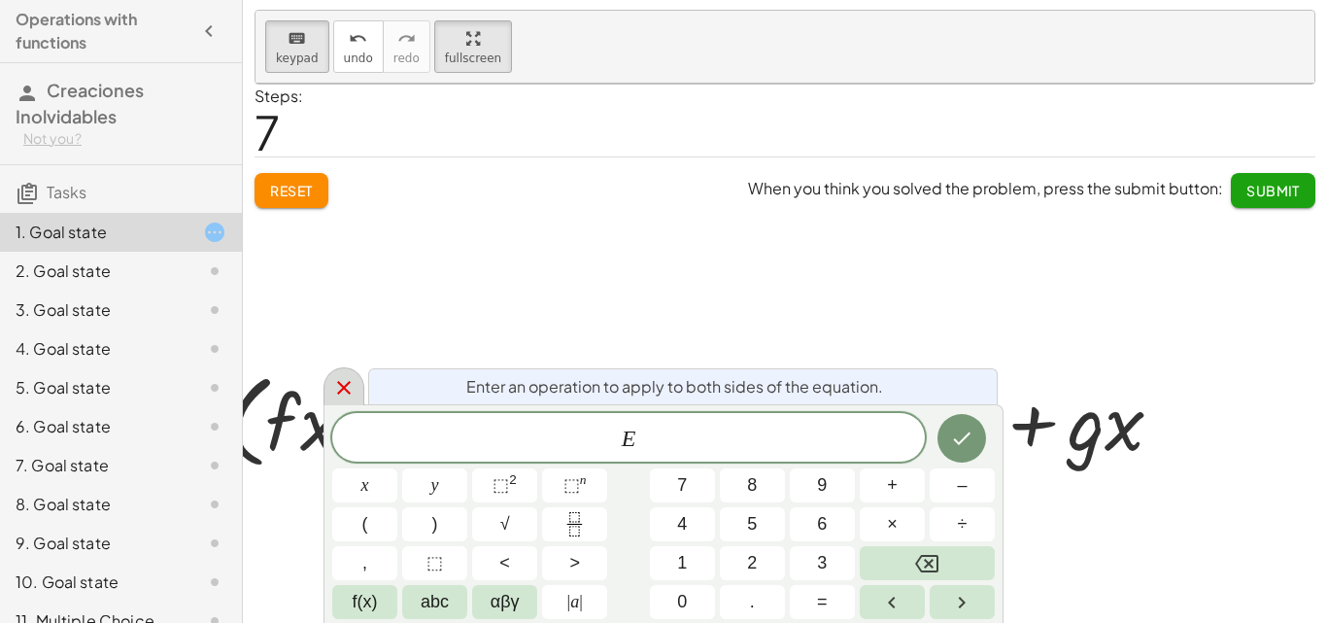
click at [342, 382] on icon at bounding box center [343, 387] width 23 height 23
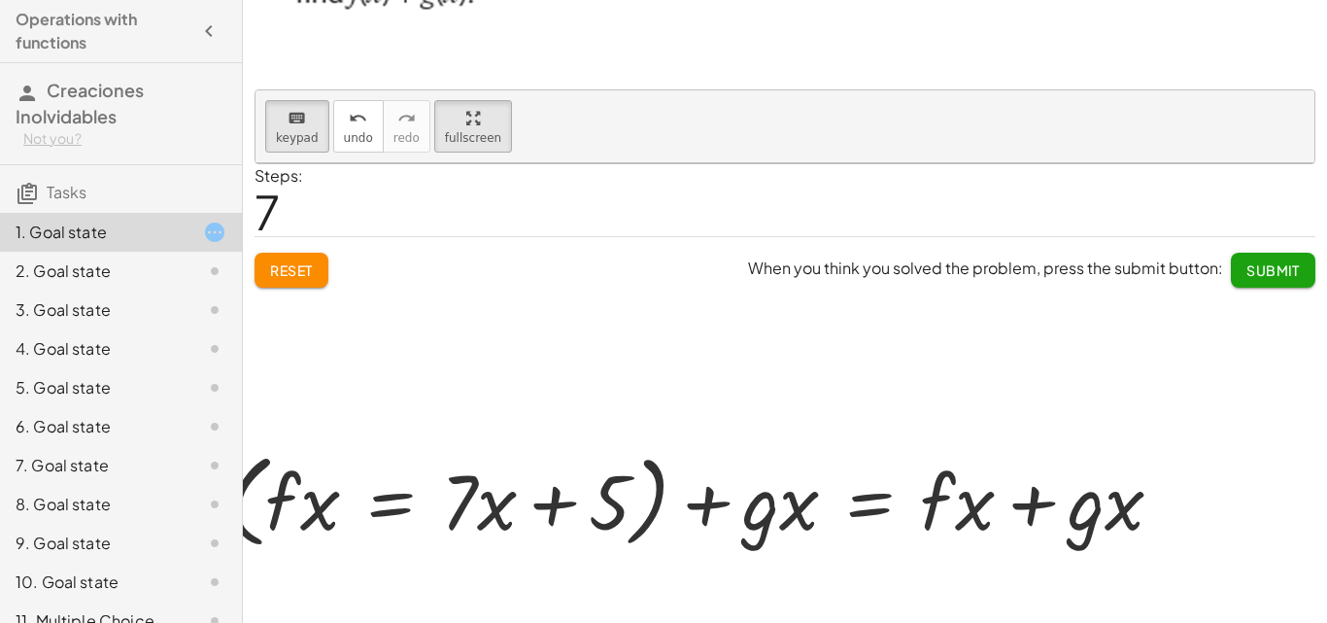
scroll to position [0, 0]
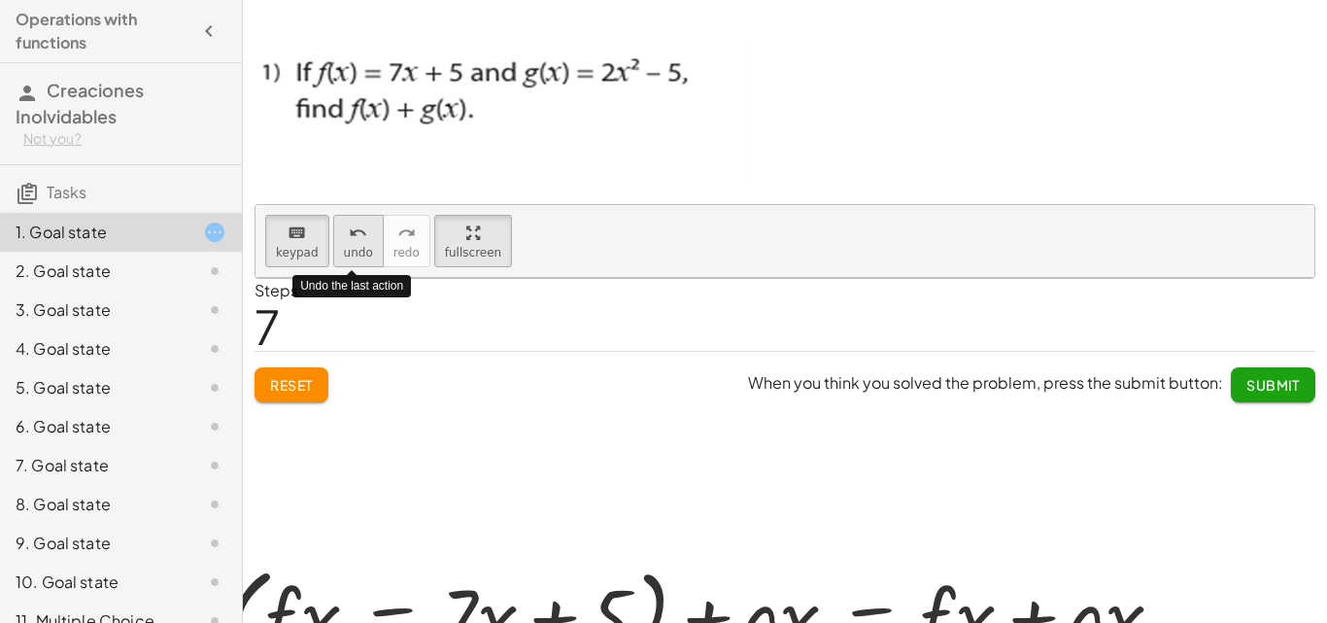
click at [349, 251] on span "undo" at bounding box center [358, 253] width 29 height 14
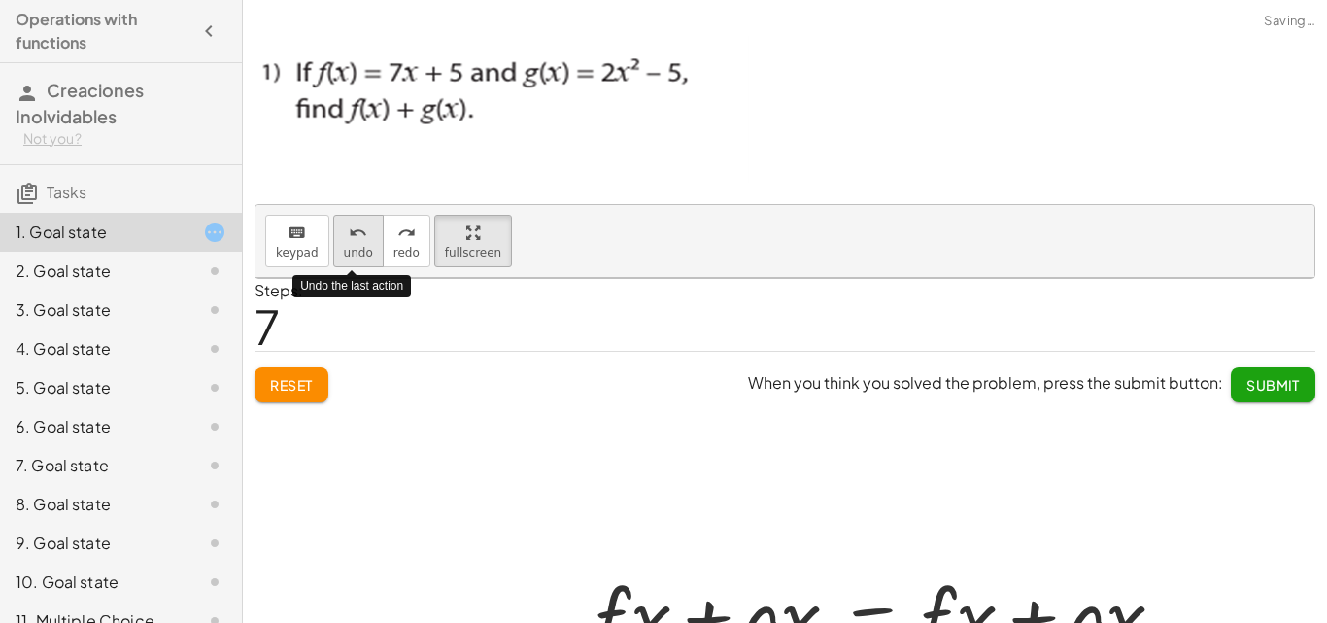
click at [349, 251] on span "undo" at bounding box center [358, 253] width 29 height 14
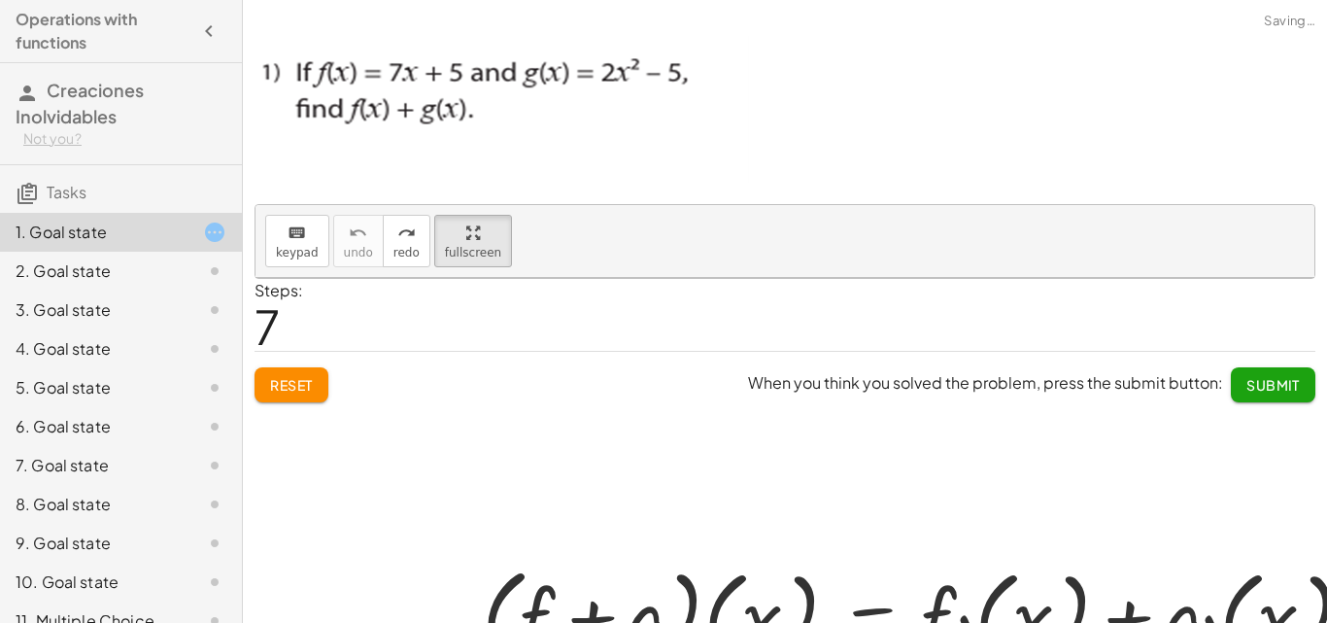
click at [299, 374] on div at bounding box center [820, 559] width 1128 height 562
click at [297, 382] on div at bounding box center [820, 559] width 1128 height 562
click at [304, 384] on div at bounding box center [820, 559] width 1128 height 562
click at [294, 382] on div at bounding box center [820, 559] width 1128 height 562
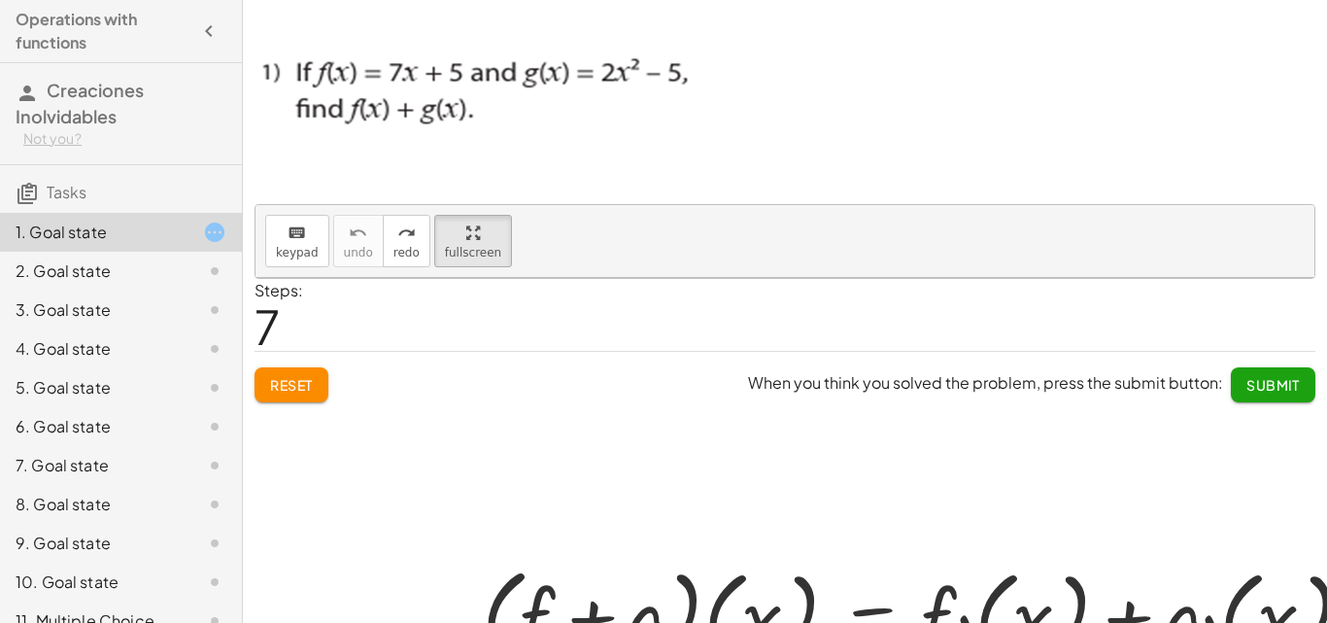
click at [294, 382] on div at bounding box center [820, 559] width 1128 height 562
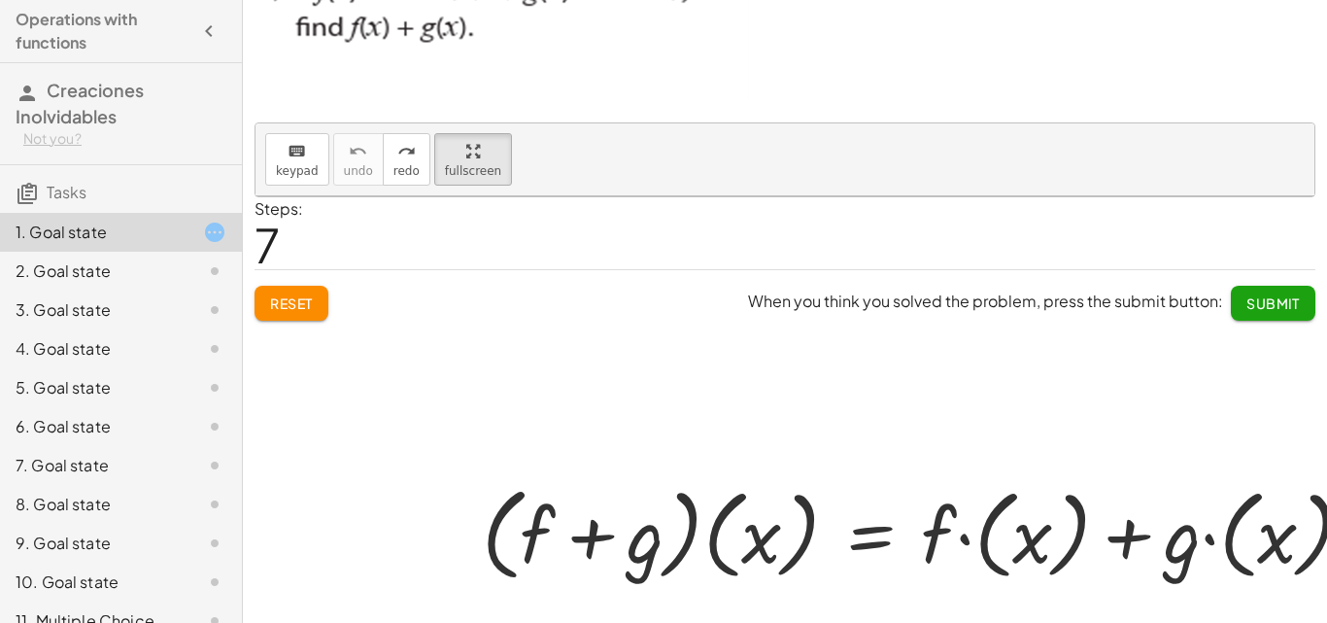
scroll to position [123, 0]
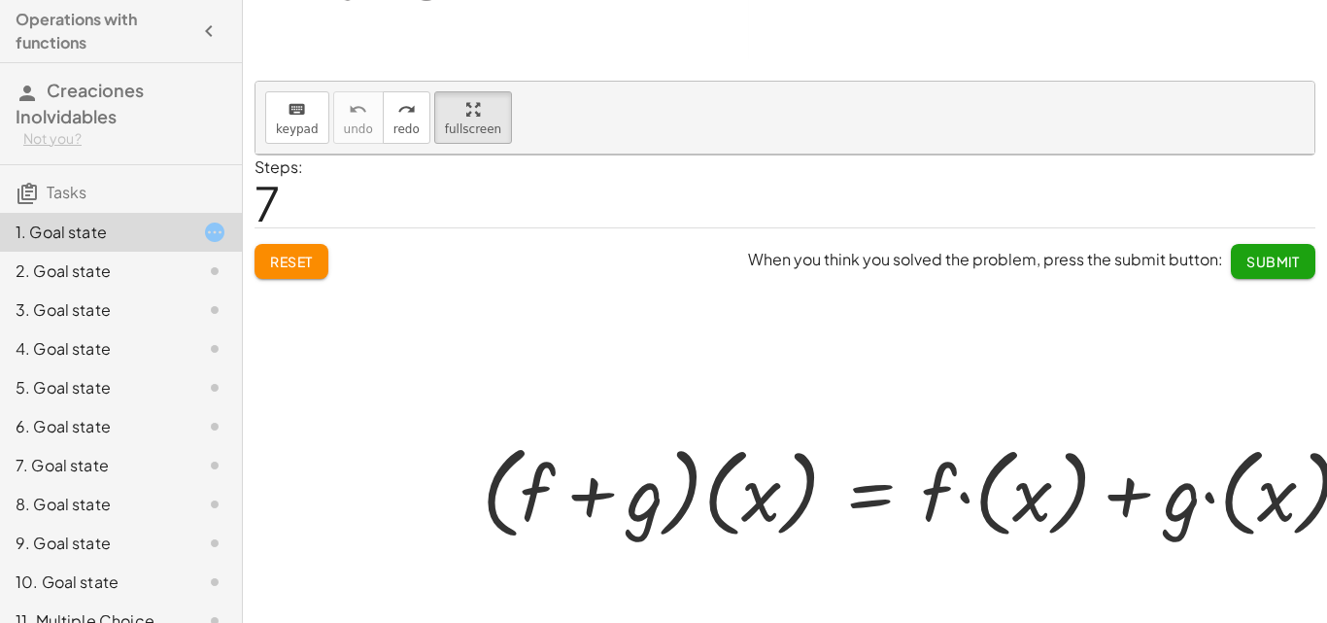
click at [285, 270] on div at bounding box center [820, 435] width 1128 height 562
click at [290, 268] on div at bounding box center [820, 435] width 1128 height 562
click at [143, 228] on div "1. Goal state" at bounding box center [94, 232] width 156 height 23
click at [308, 261] on div at bounding box center [820, 435] width 1128 height 562
click at [306, 259] on div at bounding box center [820, 435] width 1128 height 562
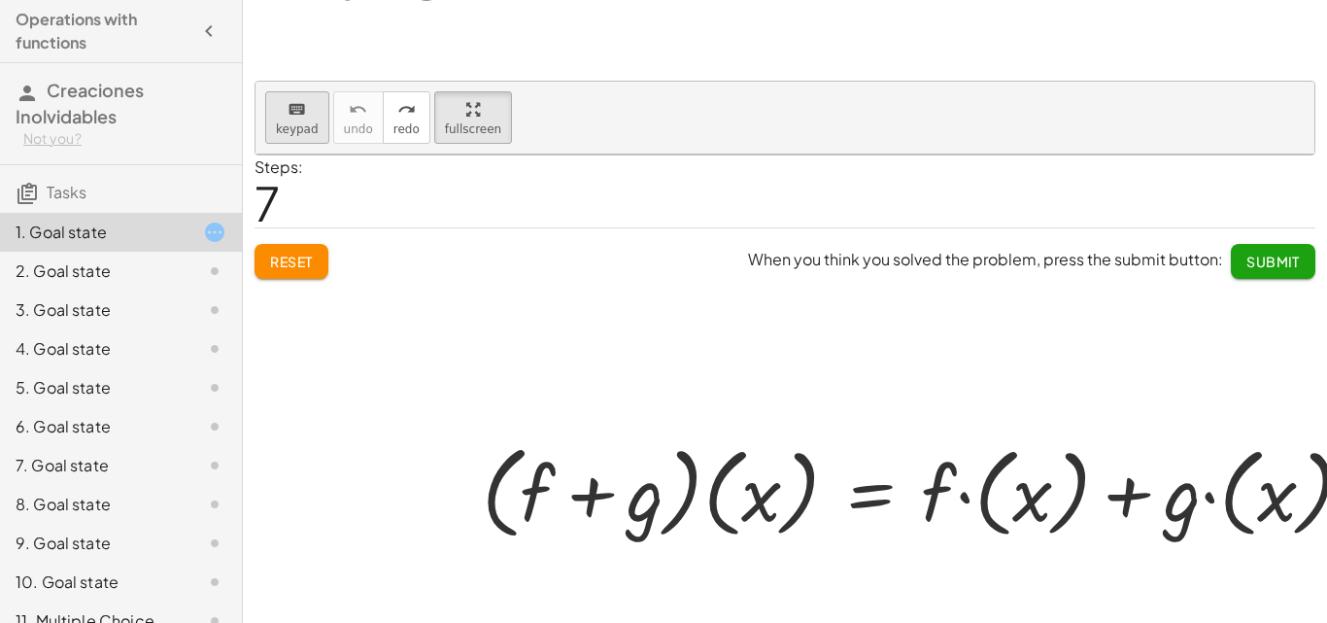
click at [282, 125] on span "keypad" at bounding box center [297, 129] width 43 height 14
click at [263, 117] on div "keyboard keypad undo undo redo redo fullscreen Edit expressions" at bounding box center [785, 118] width 1059 height 73
drag, startPoint x: 307, startPoint y: 250, endPoint x: 307, endPoint y: 276, distance: 26.2
click at [307, 253] on div at bounding box center [820, 435] width 1128 height 562
drag, startPoint x: 304, startPoint y: 267, endPoint x: 871, endPoint y: 279, distance: 567.5
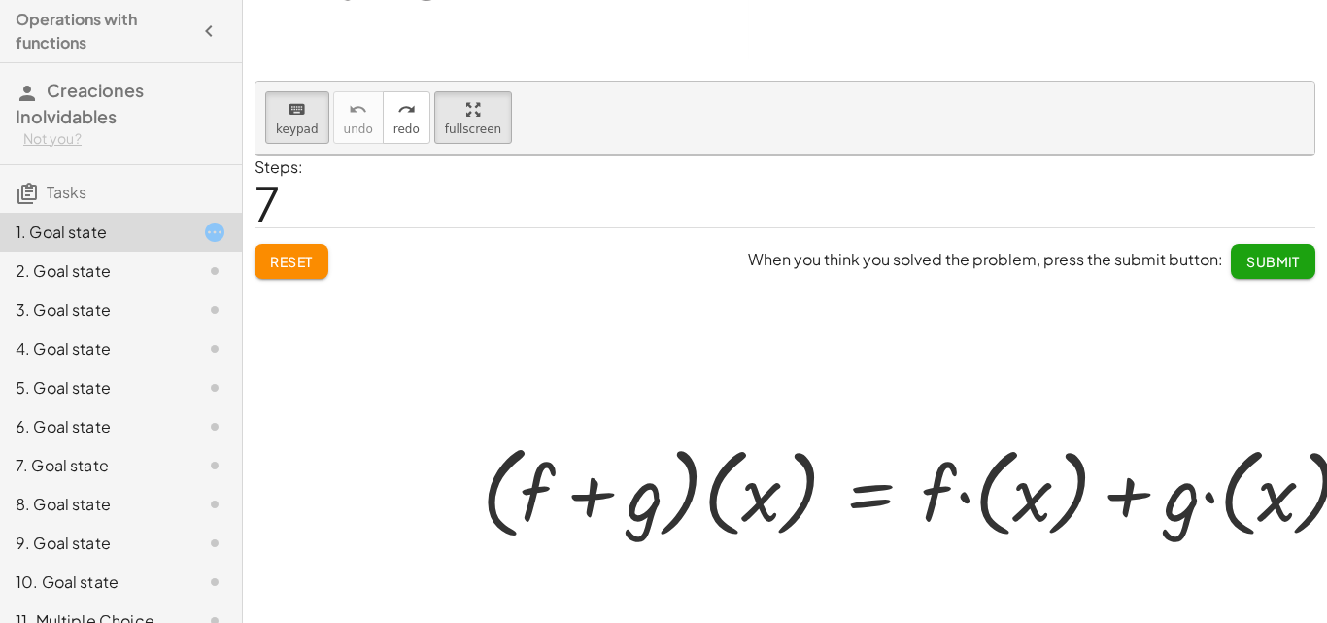
click at [349, 268] on div at bounding box center [820, 435] width 1128 height 562
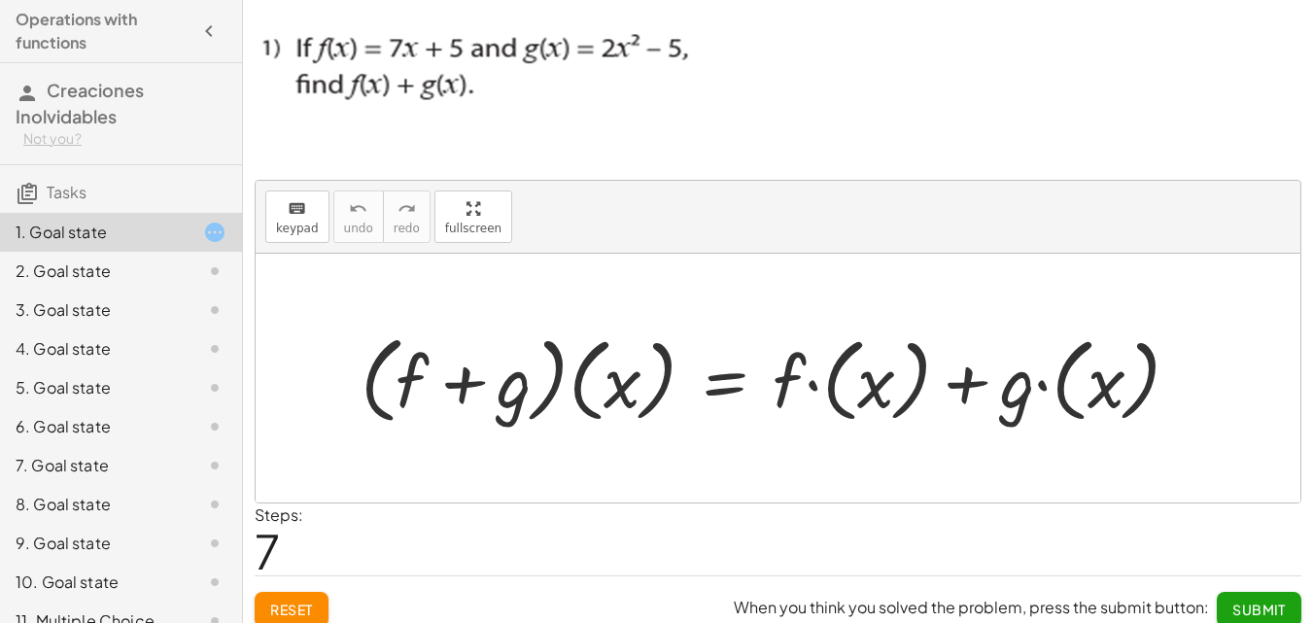
click at [290, 606] on span "Reset" at bounding box center [291, 608] width 43 height 17
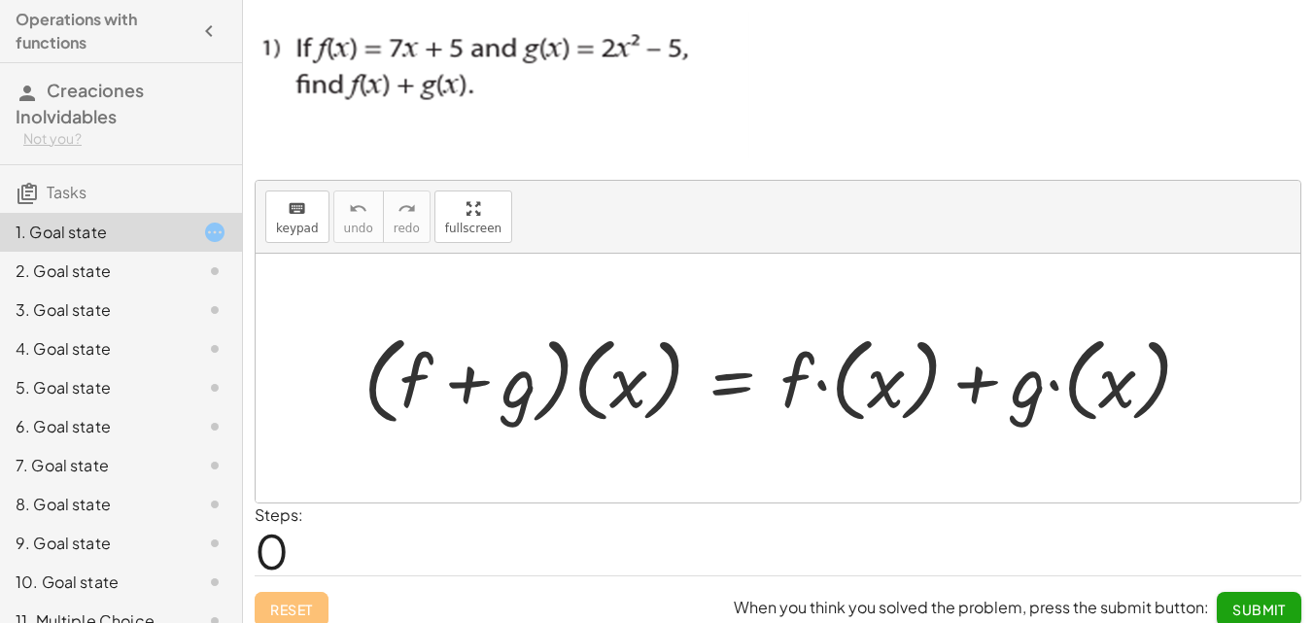
click at [741, 473] on div at bounding box center [778, 378] width 1044 height 249
click at [741, 474] on div at bounding box center [778, 378] width 1044 height 249
click at [268, 517] on label "Steps:" at bounding box center [279, 514] width 49 height 20
click at [269, 518] on label "Steps:" at bounding box center [279, 514] width 49 height 20
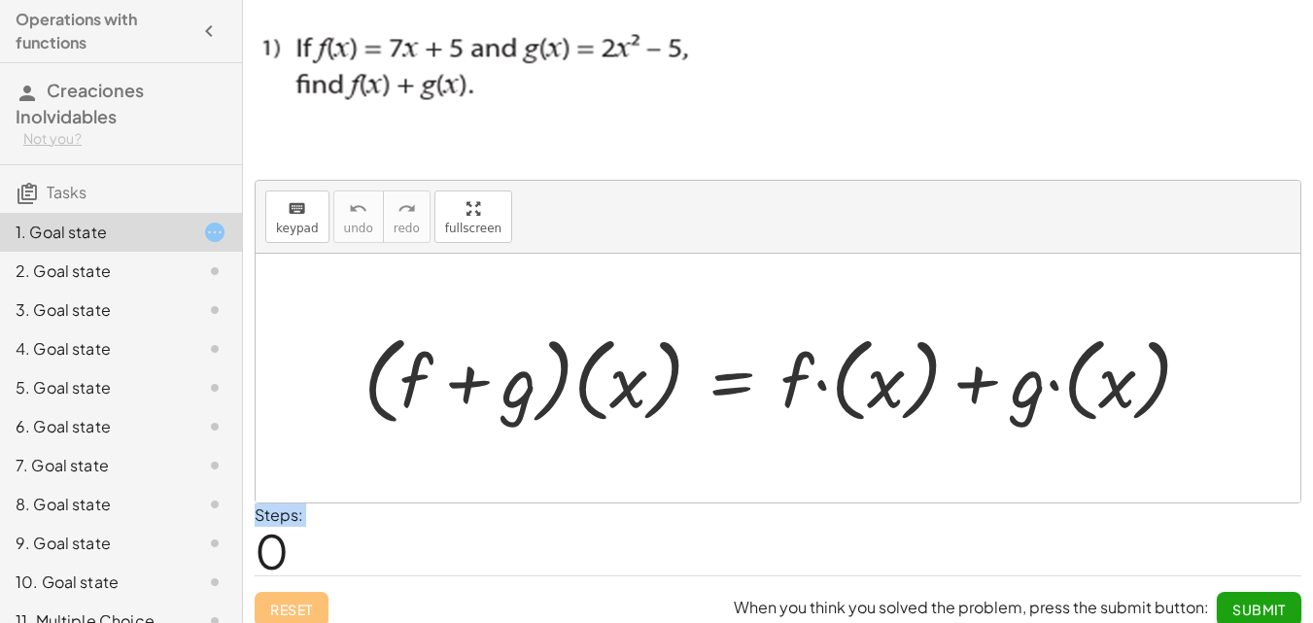
click at [259, 540] on span "0" at bounding box center [272, 550] width 34 height 59
click at [261, 540] on span "0" at bounding box center [272, 550] width 34 height 59
click at [312, 599] on div "Reset When you think you solved the problem, press the submit button: Submit" at bounding box center [778, 600] width 1046 height 51
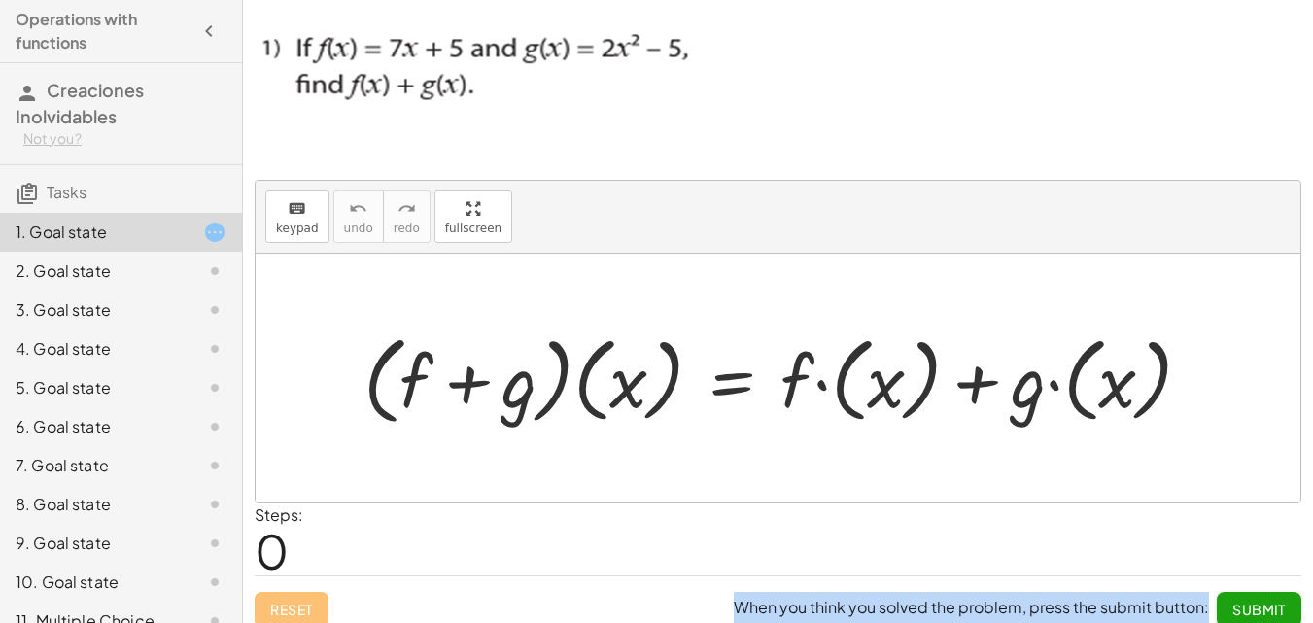
click at [312, 599] on div "Reset When you think you solved the problem, press the submit button: Submit" at bounding box center [778, 600] width 1046 height 51
click at [309, 235] on span "keypad" at bounding box center [297, 229] width 43 height 14
click at [47, 187] on span "Tasks" at bounding box center [67, 192] width 40 height 20
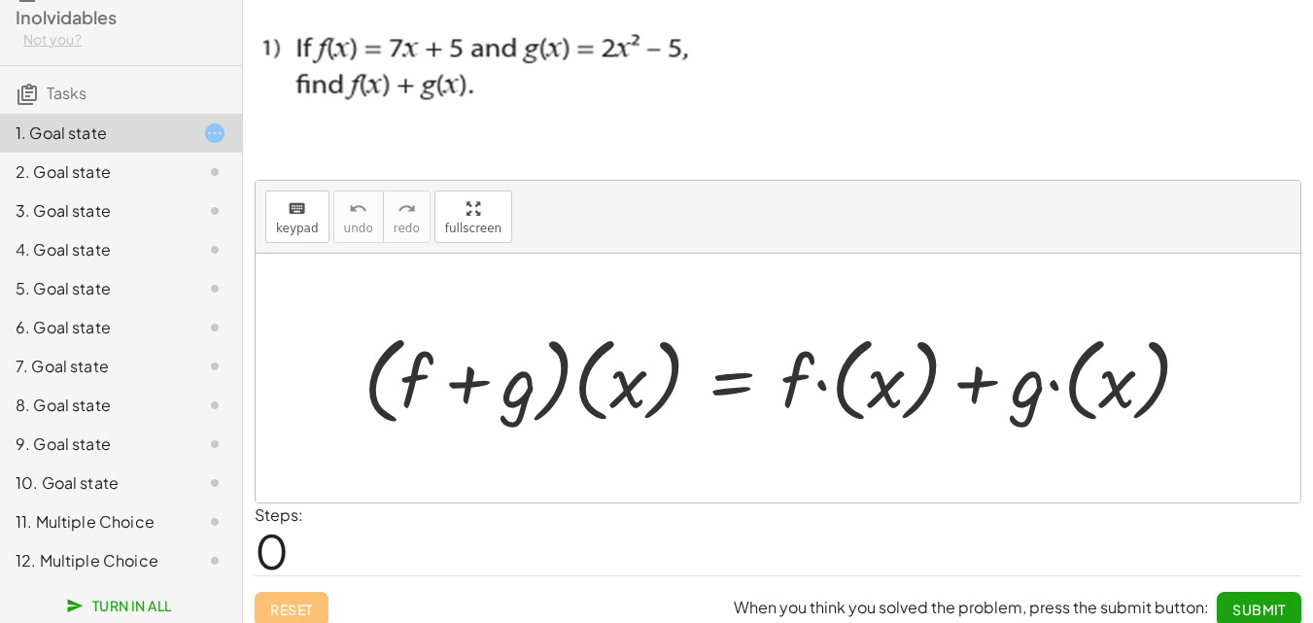
click at [423, 388] on div at bounding box center [786, 377] width 864 height 106
click at [423, 387] on div at bounding box center [786, 377] width 864 height 106
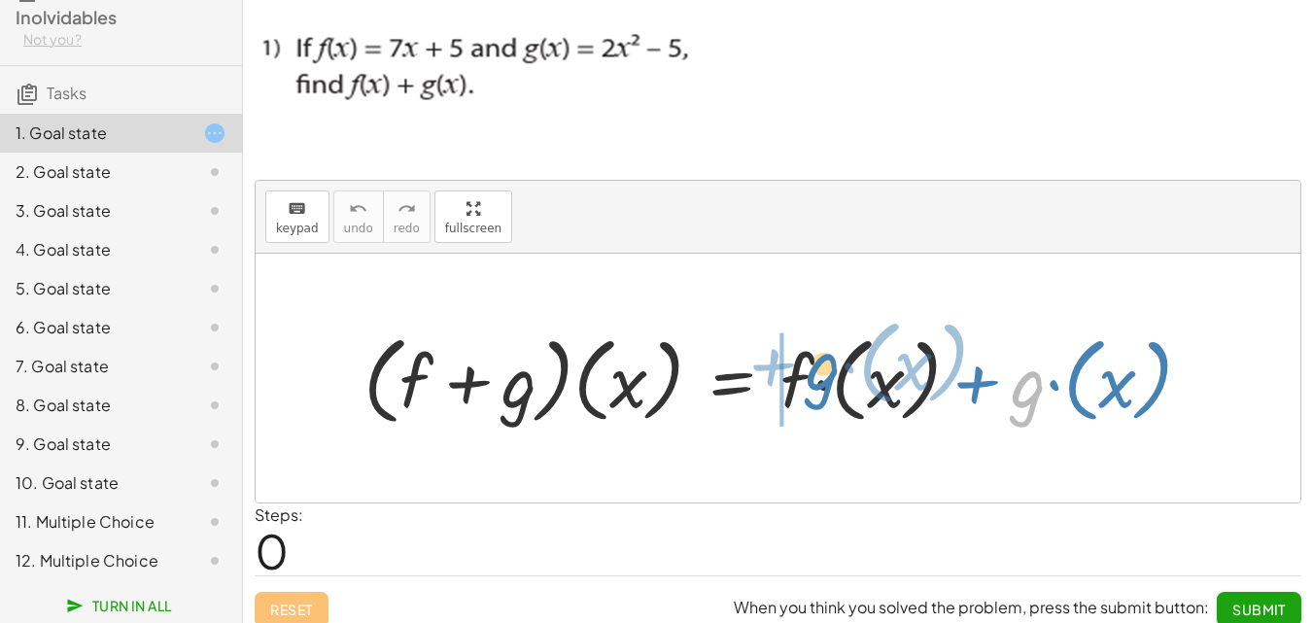
drag, startPoint x: 1025, startPoint y: 393, endPoint x: 820, endPoint y: 376, distance: 205.7
click at [820, 376] on div at bounding box center [786, 377] width 864 height 106
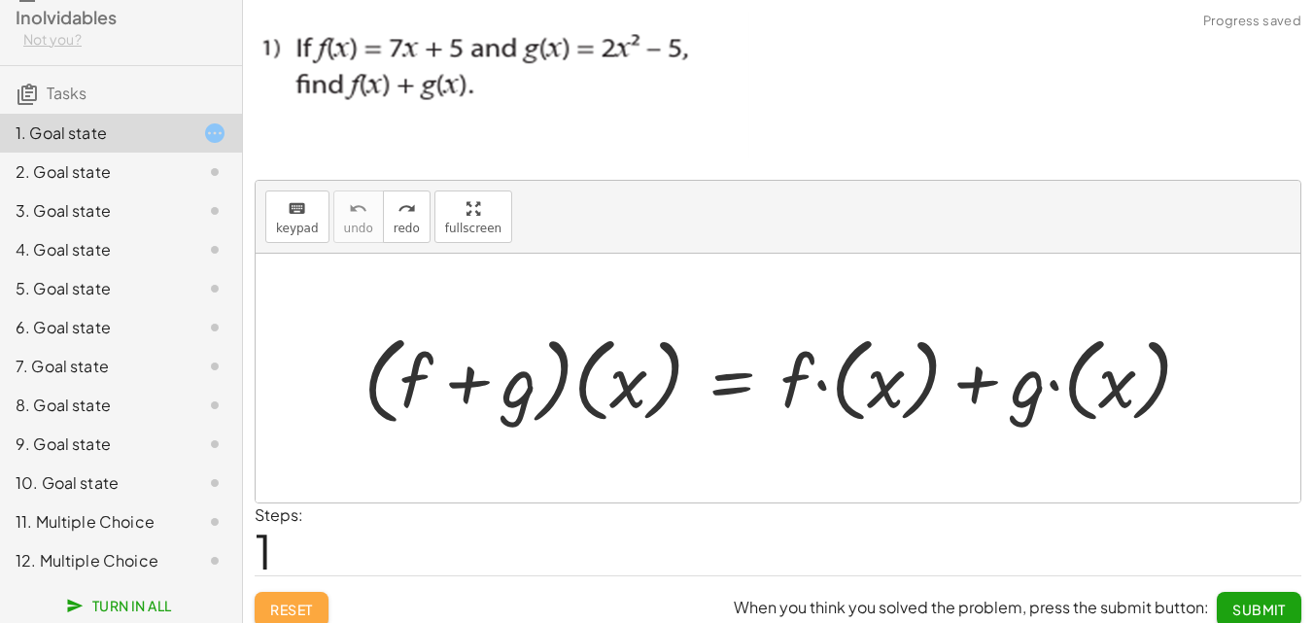
click at [301, 600] on span "Reset" at bounding box center [291, 608] width 43 height 17
click at [636, 389] on div at bounding box center [786, 377] width 864 height 106
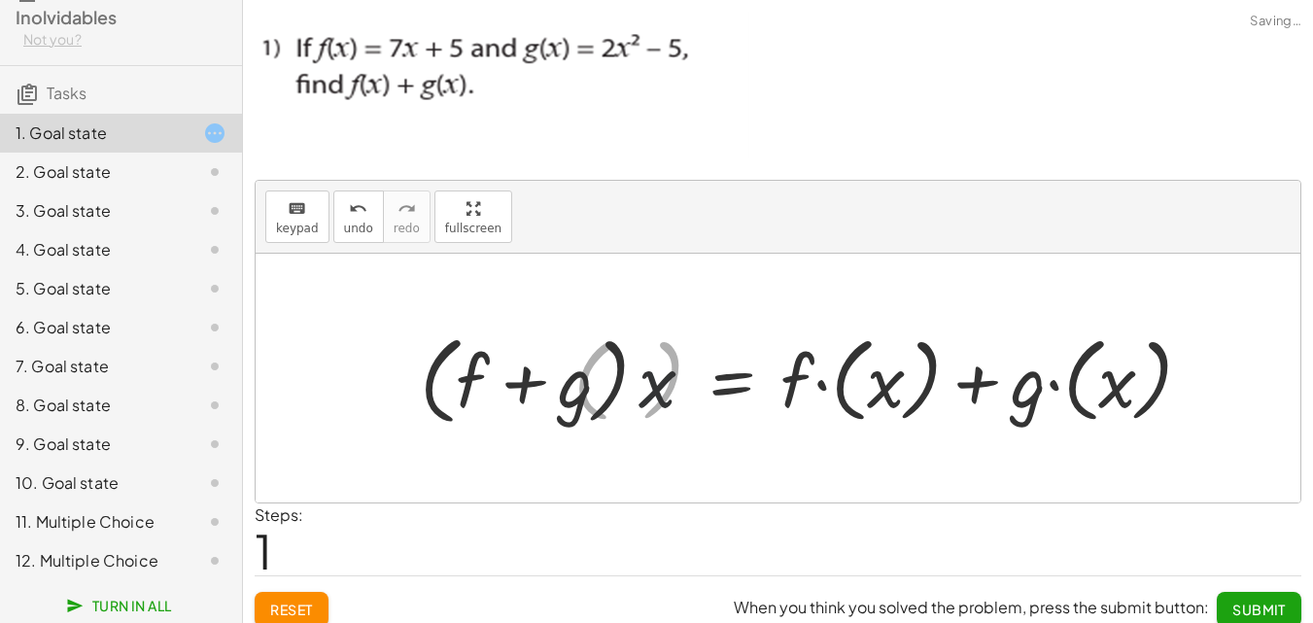
click at [523, 381] on div at bounding box center [822, 377] width 791 height 106
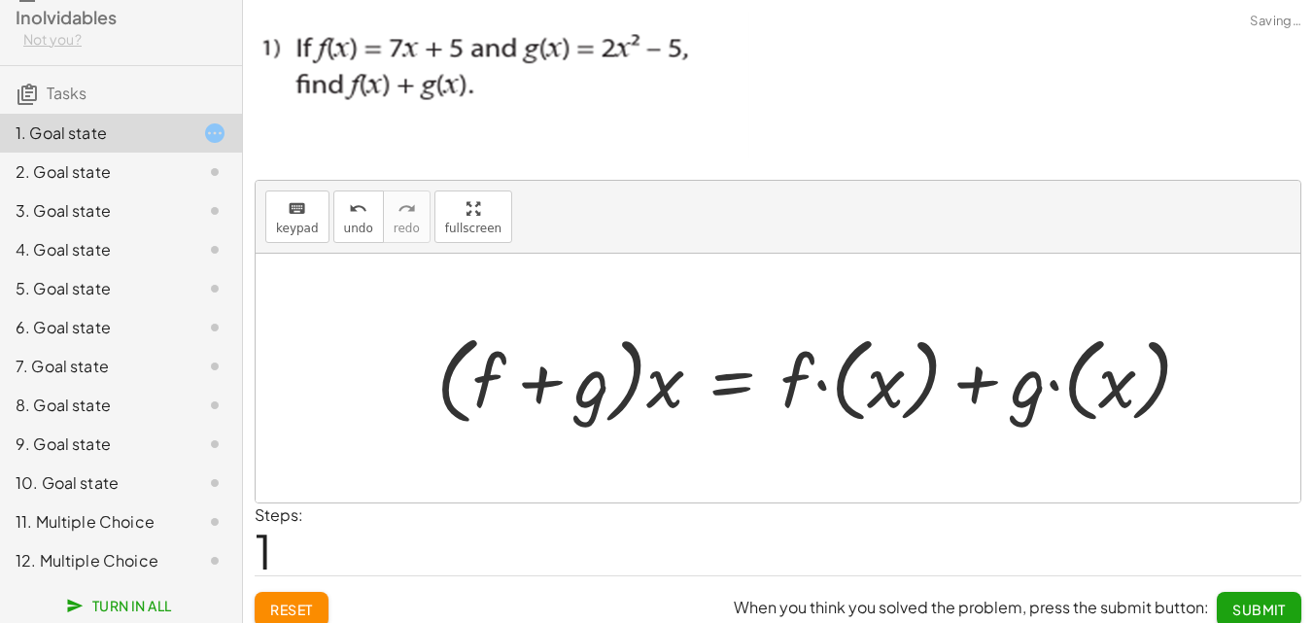
click at [643, 391] on div at bounding box center [822, 377] width 791 height 106
click at [588, 391] on div at bounding box center [822, 377] width 791 height 106
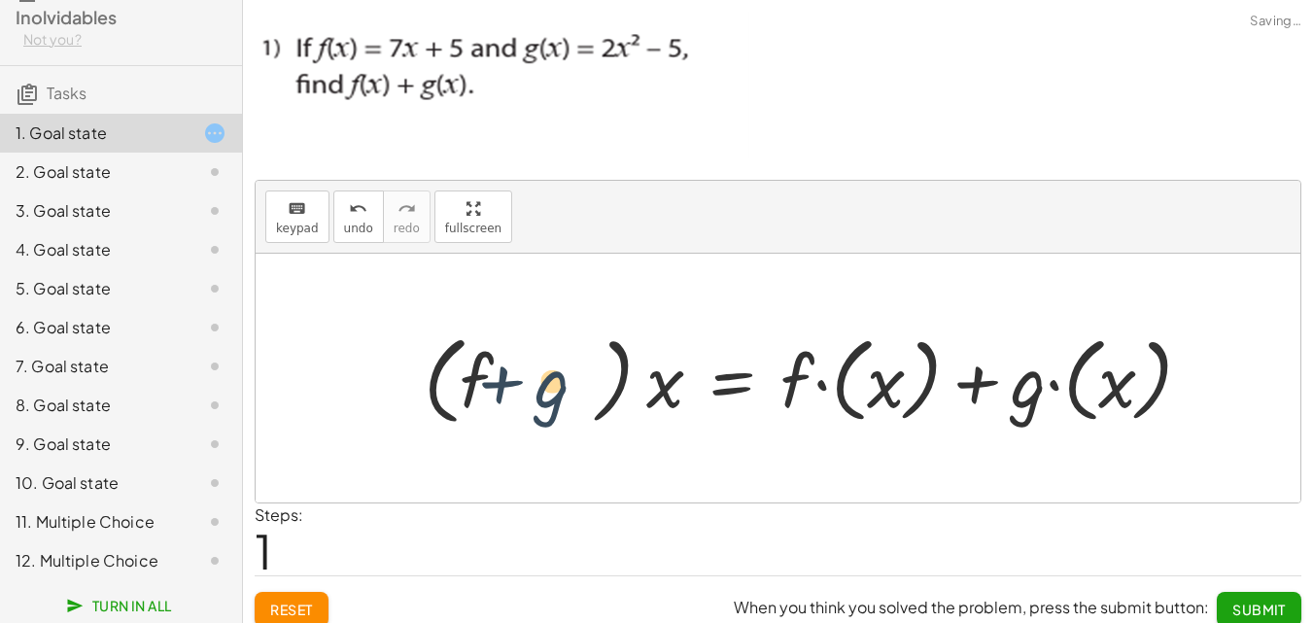
drag, startPoint x: 533, startPoint y: 391, endPoint x: 498, endPoint y: 391, distance: 35.0
click at [509, 391] on div at bounding box center [822, 377] width 791 height 106
click at [498, 390] on div at bounding box center [822, 377] width 791 height 106
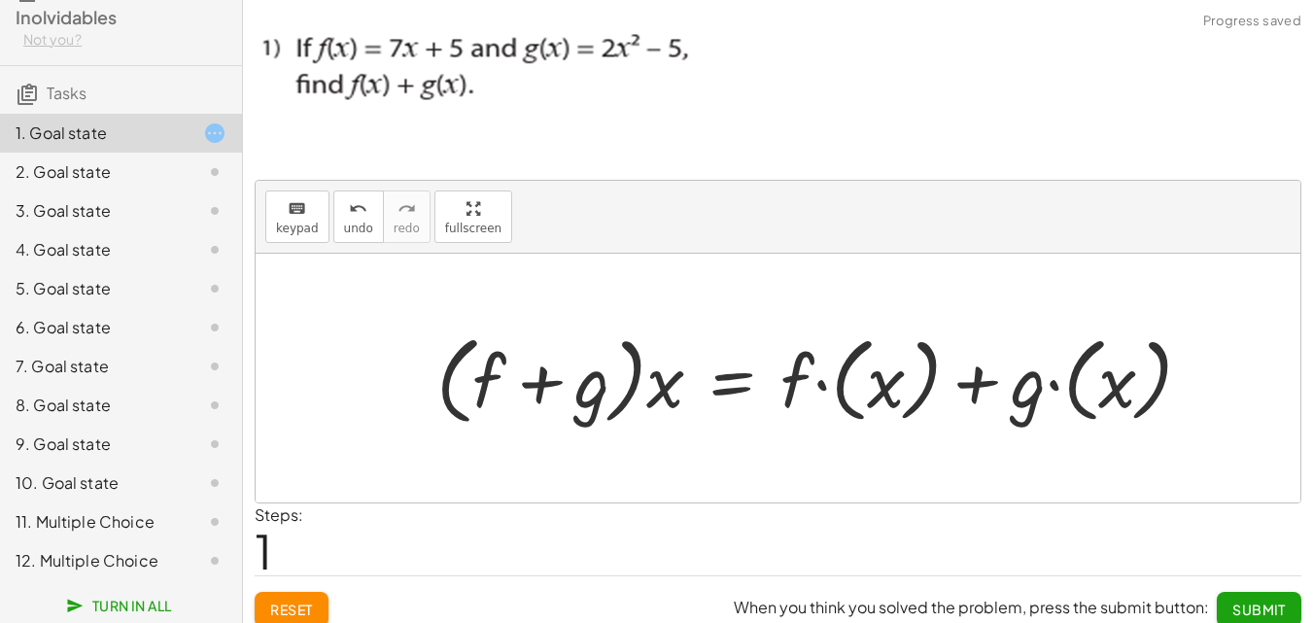
drag, startPoint x: 664, startPoint y: 388, endPoint x: 468, endPoint y: 375, distance: 195.7
click at [661, 388] on div at bounding box center [822, 377] width 791 height 106
click at [556, 385] on div at bounding box center [822, 377] width 791 height 106
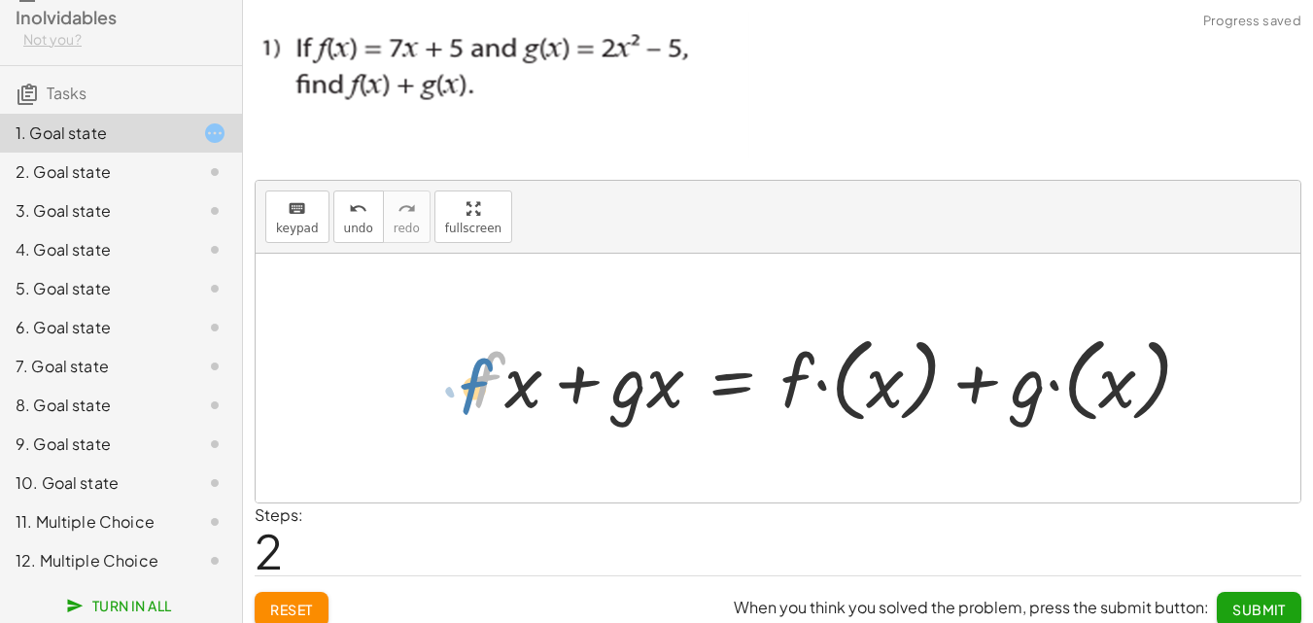
drag, startPoint x: 468, startPoint y: 375, endPoint x: 474, endPoint y: 386, distance: 12.2
click at [484, 381] on div at bounding box center [839, 377] width 756 height 103
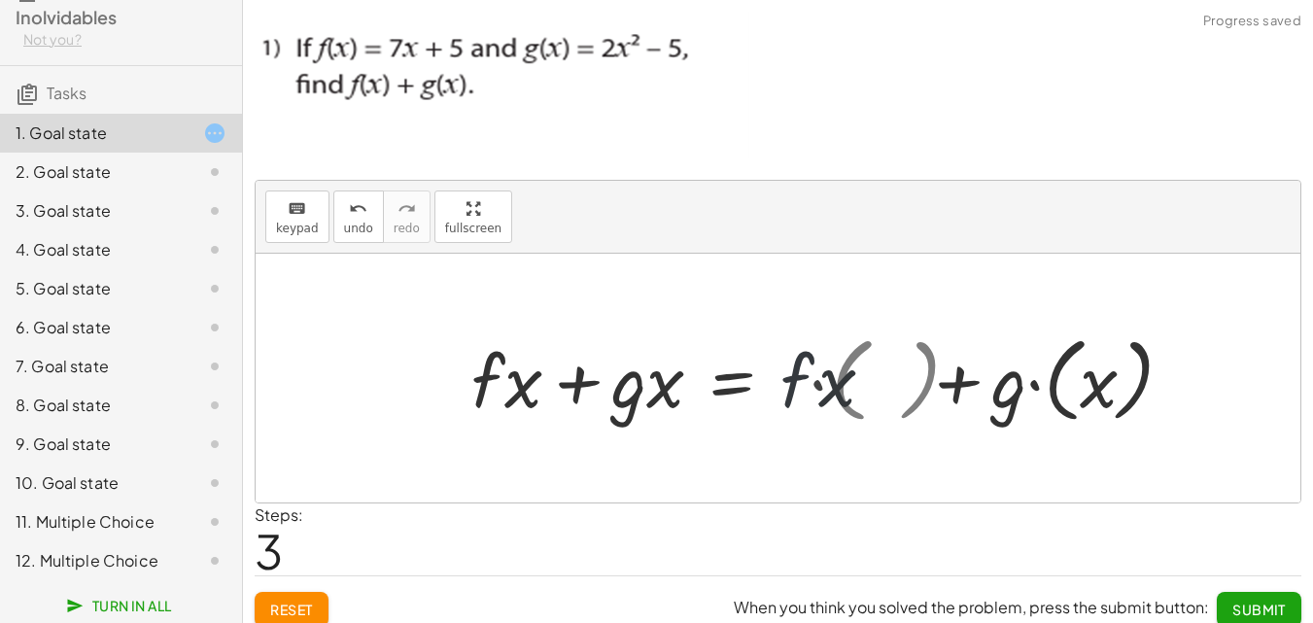
click at [795, 385] on div at bounding box center [794, 377] width 666 height 103
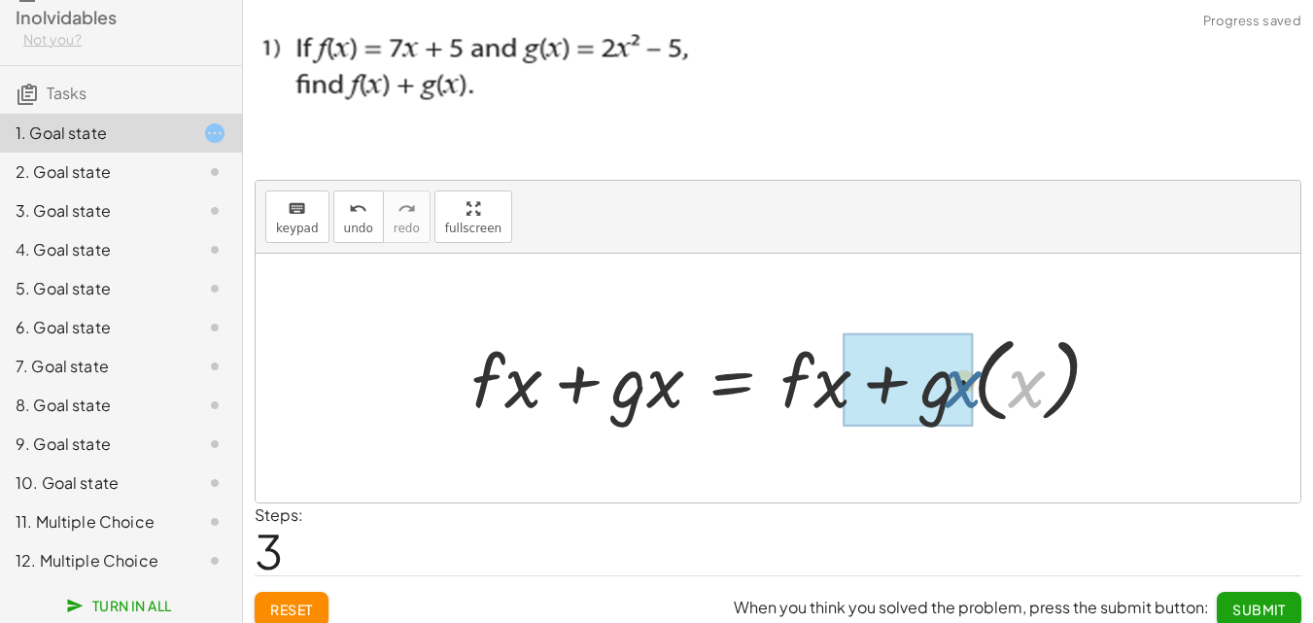
drag, startPoint x: 1014, startPoint y: 389, endPoint x: 949, endPoint y: 389, distance: 65.1
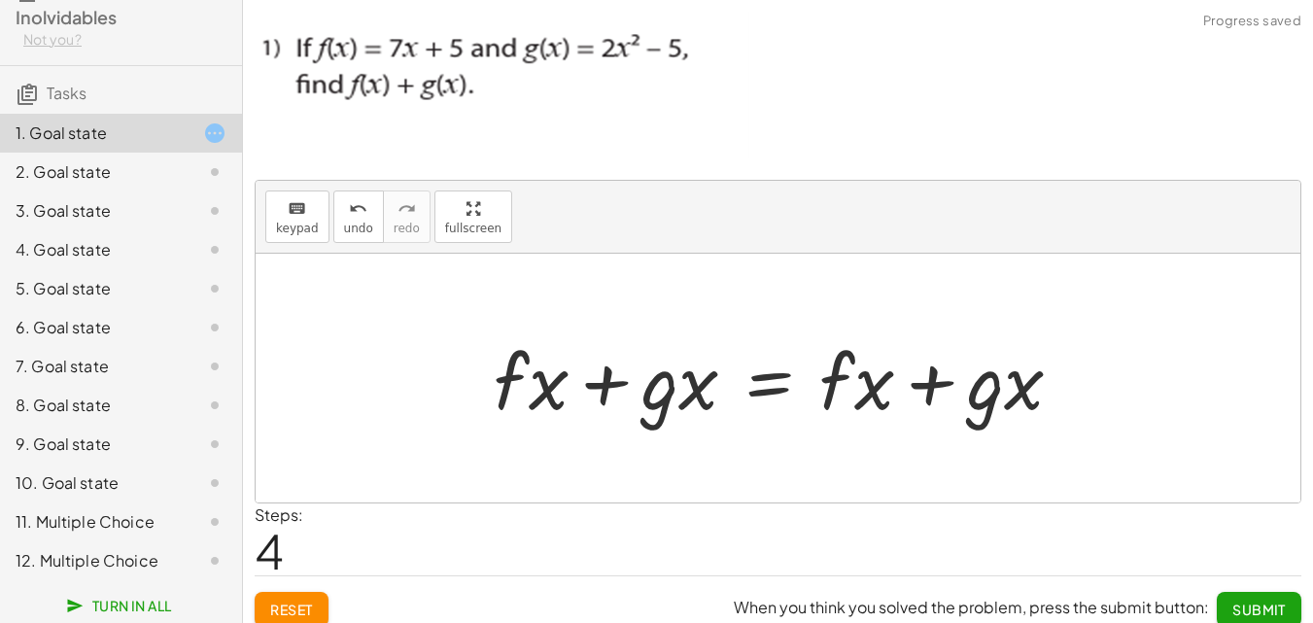
click at [922, 427] on div at bounding box center [785, 378] width 603 height 100
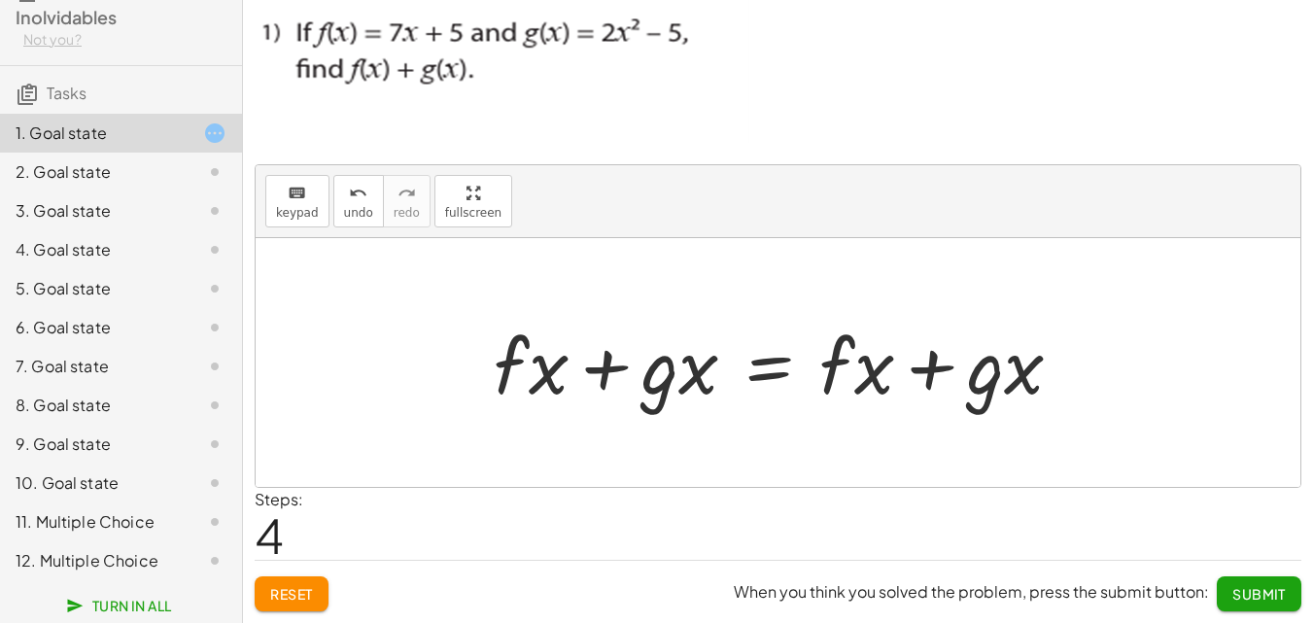
click at [679, 375] on div at bounding box center [785, 363] width 603 height 100
click at [608, 375] on div at bounding box center [785, 363] width 603 height 100
drag, startPoint x: 592, startPoint y: 375, endPoint x: 480, endPoint y: 373, distance: 111.7
click at [501, 375] on div at bounding box center [785, 363] width 603 height 100
drag, startPoint x: 480, startPoint y: 373, endPoint x: 372, endPoint y: 361, distance: 108.5
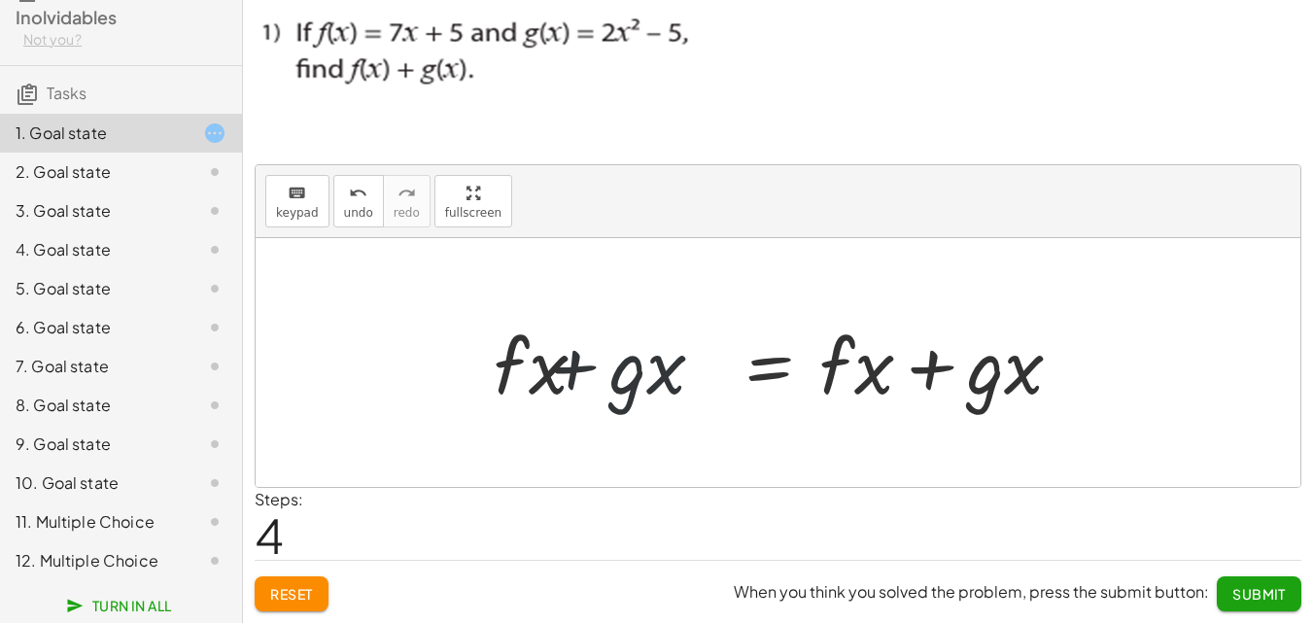
click at [372, 361] on div "· ( + f + g ) · ( x ) = + · f · ( x ) + · g · ( x ) · ( + f + g ) · x = + · f ·…" at bounding box center [778, 362] width 1044 height 249
drag, startPoint x: 535, startPoint y: 362, endPoint x: 632, endPoint y: 362, distance: 96.2
click at [622, 362] on div at bounding box center [785, 363] width 603 height 100
drag, startPoint x: 685, startPoint y: 362, endPoint x: 624, endPoint y: 365, distance: 61.3
click at [648, 365] on div at bounding box center [785, 363] width 603 height 100
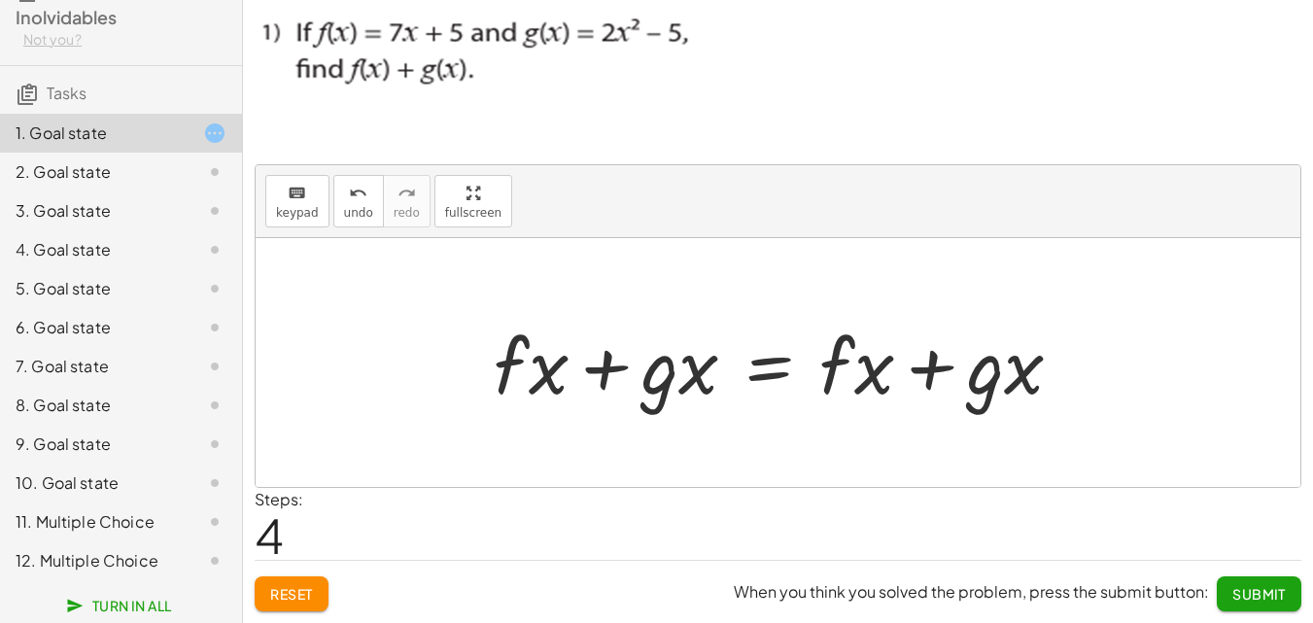
click at [671, 316] on div at bounding box center [785, 363] width 603 height 100
click at [532, 359] on div at bounding box center [785, 363] width 603 height 100
click at [293, 202] on icon "keyboard" at bounding box center [297, 193] width 18 height 23
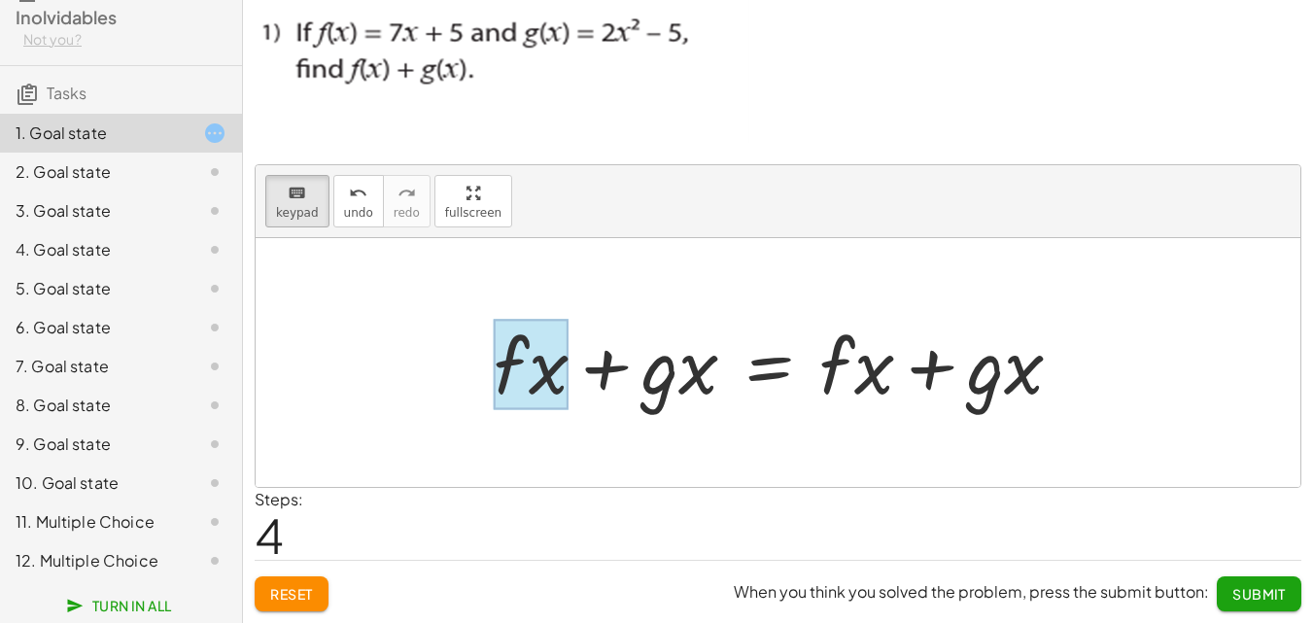
click at [537, 353] on div at bounding box center [531, 365] width 75 height 90
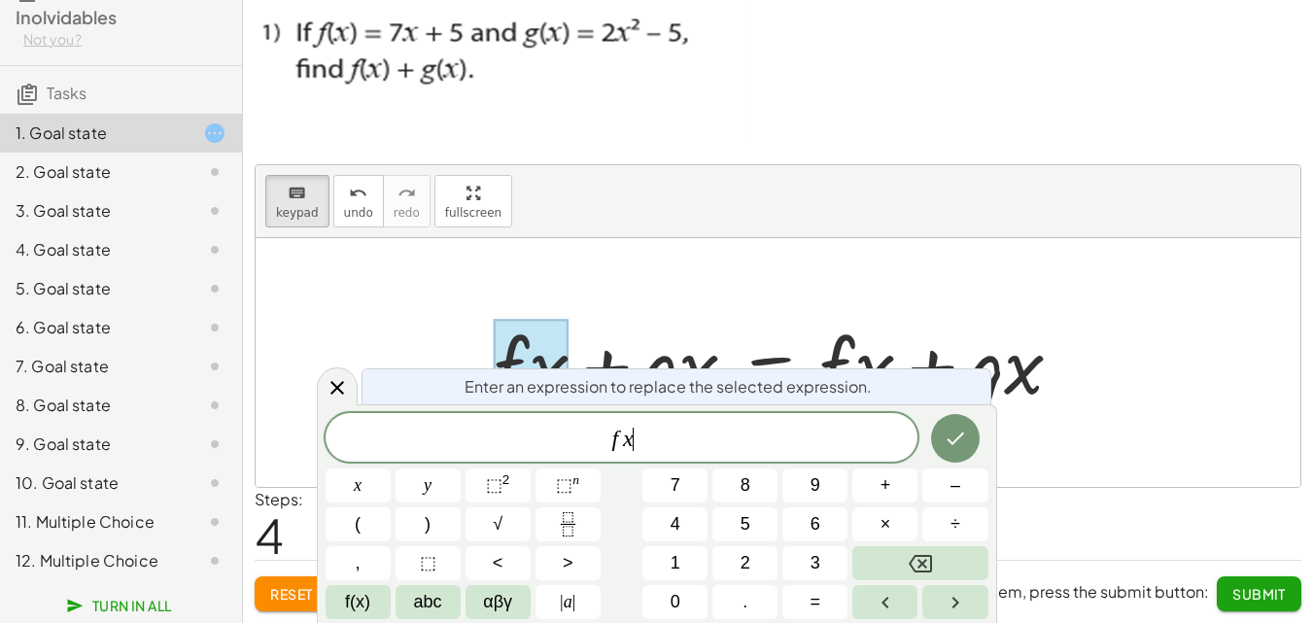
click at [652, 445] on span "f x ​" at bounding box center [621, 439] width 593 height 27
click at [953, 445] on icon "Done" at bounding box center [954, 438] width 23 height 23
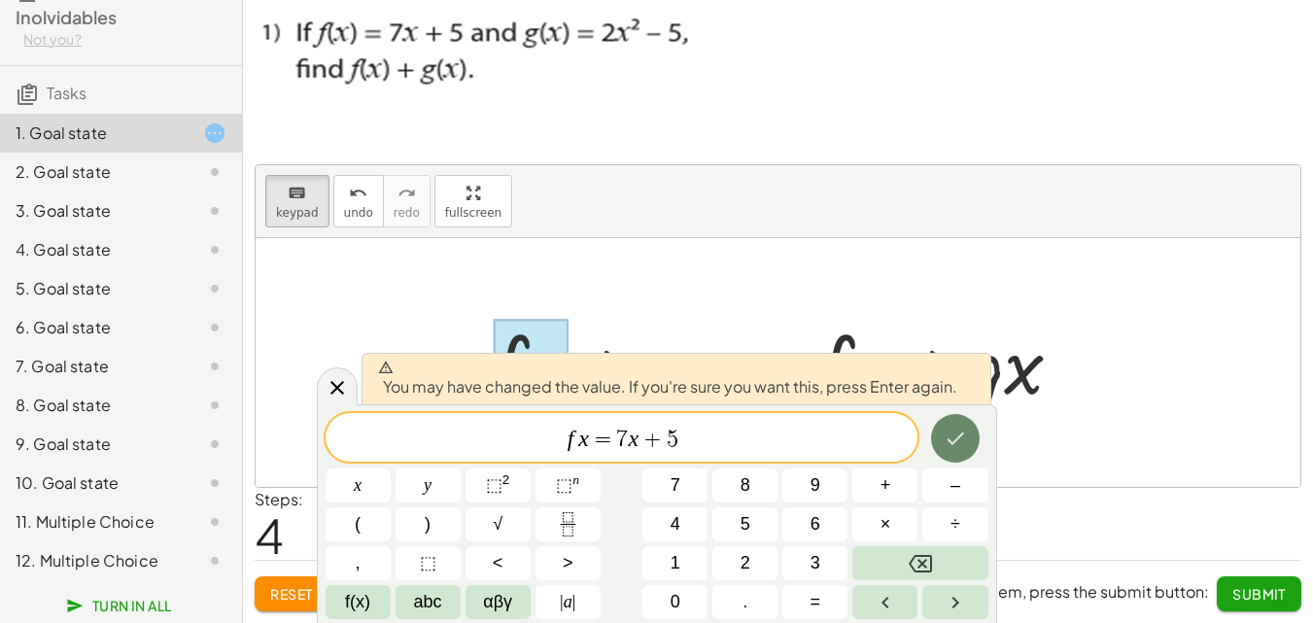
click at [954, 437] on icon "Done" at bounding box center [954, 438] width 23 height 23
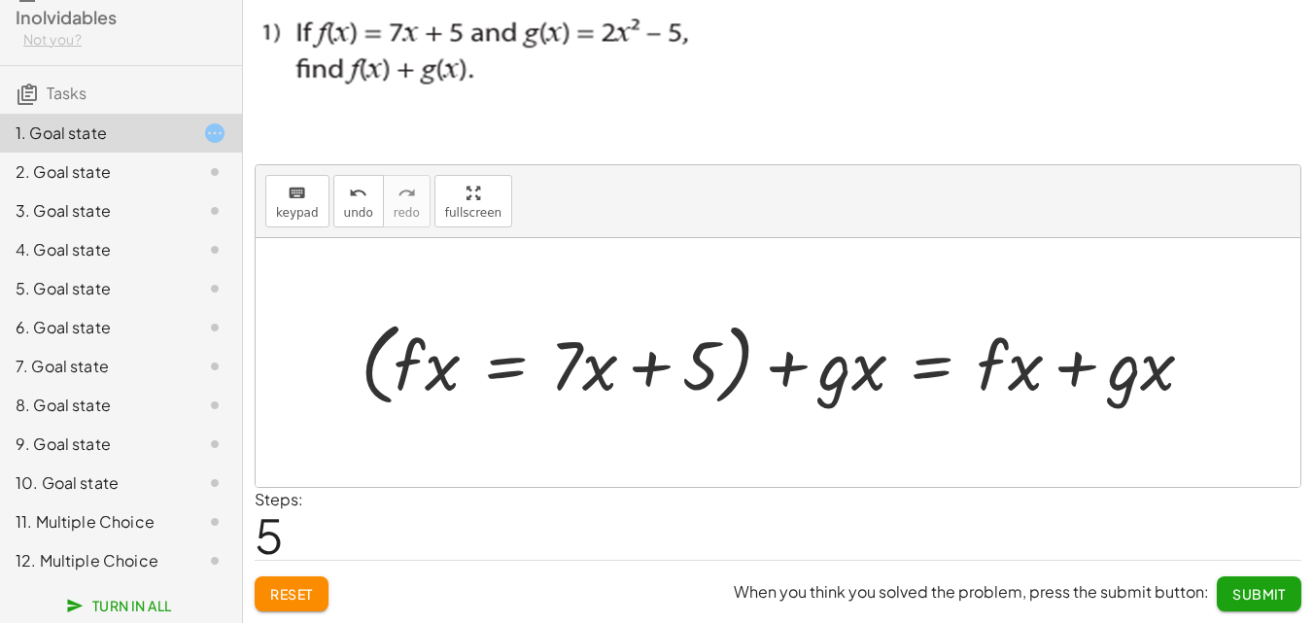
click at [853, 372] on div at bounding box center [785, 362] width 869 height 100
click at [828, 374] on div at bounding box center [785, 362] width 869 height 100
click at [302, 211] on span "keypad" at bounding box center [297, 213] width 43 height 14
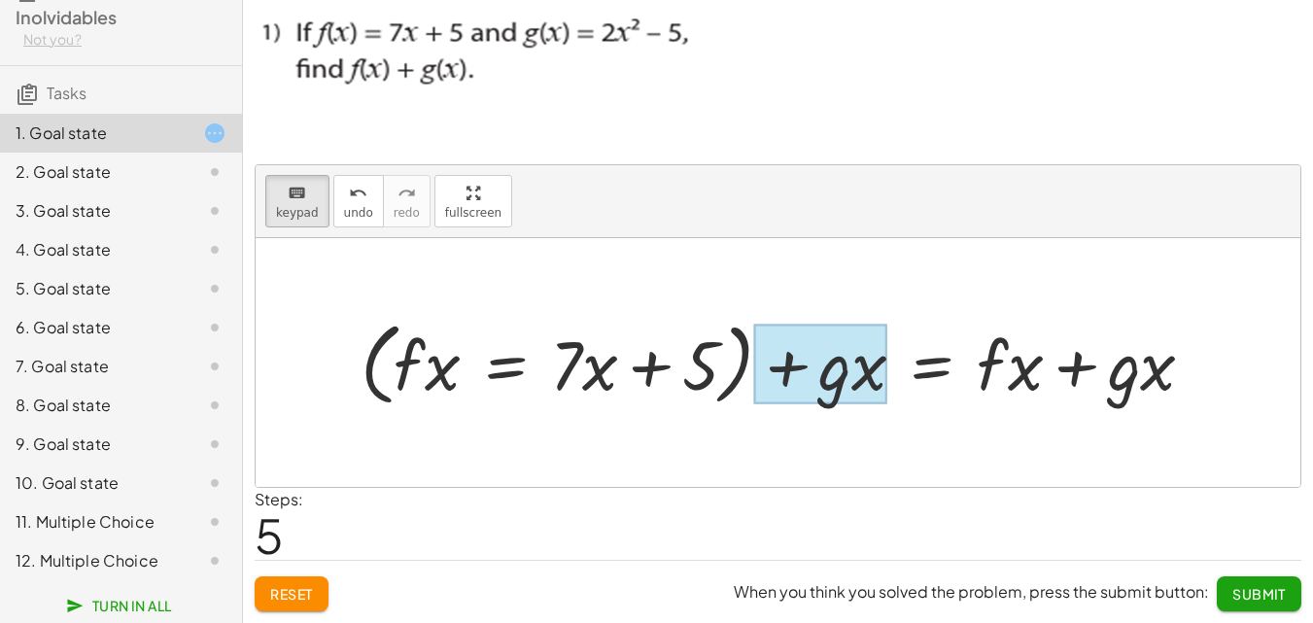
click at [833, 370] on div at bounding box center [820, 364] width 133 height 80
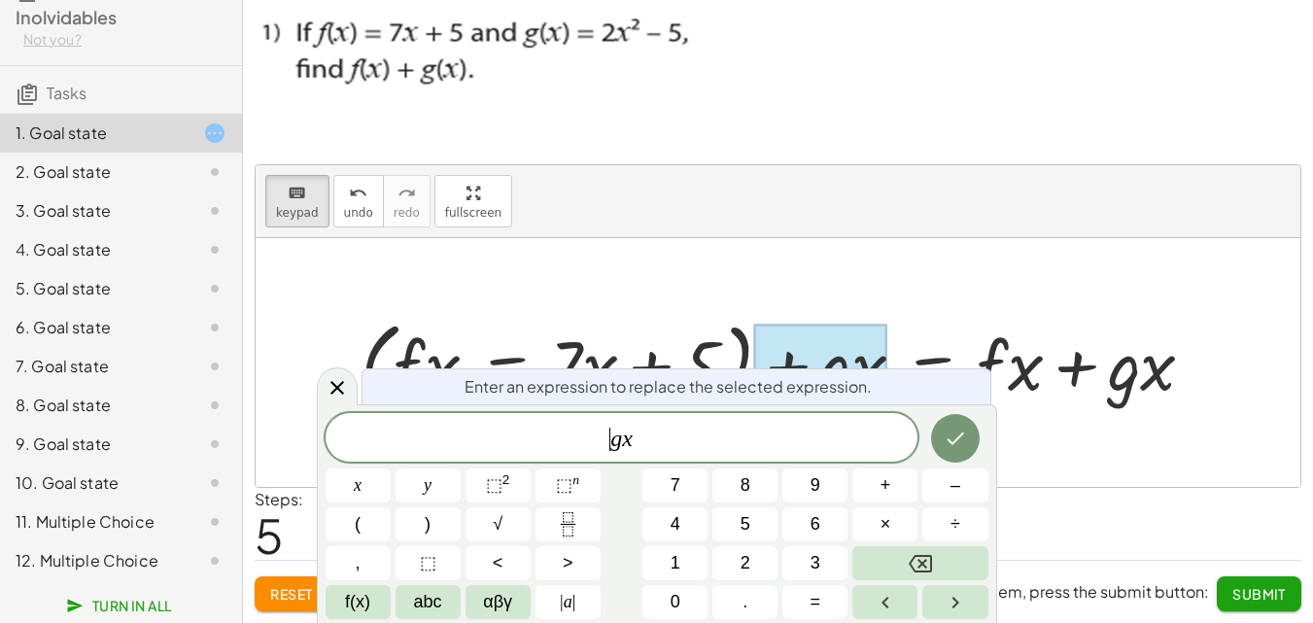
click at [696, 454] on div "​ g x" at bounding box center [621, 437] width 593 height 49
click at [496, 481] on span "⬚" at bounding box center [494, 484] width 17 height 19
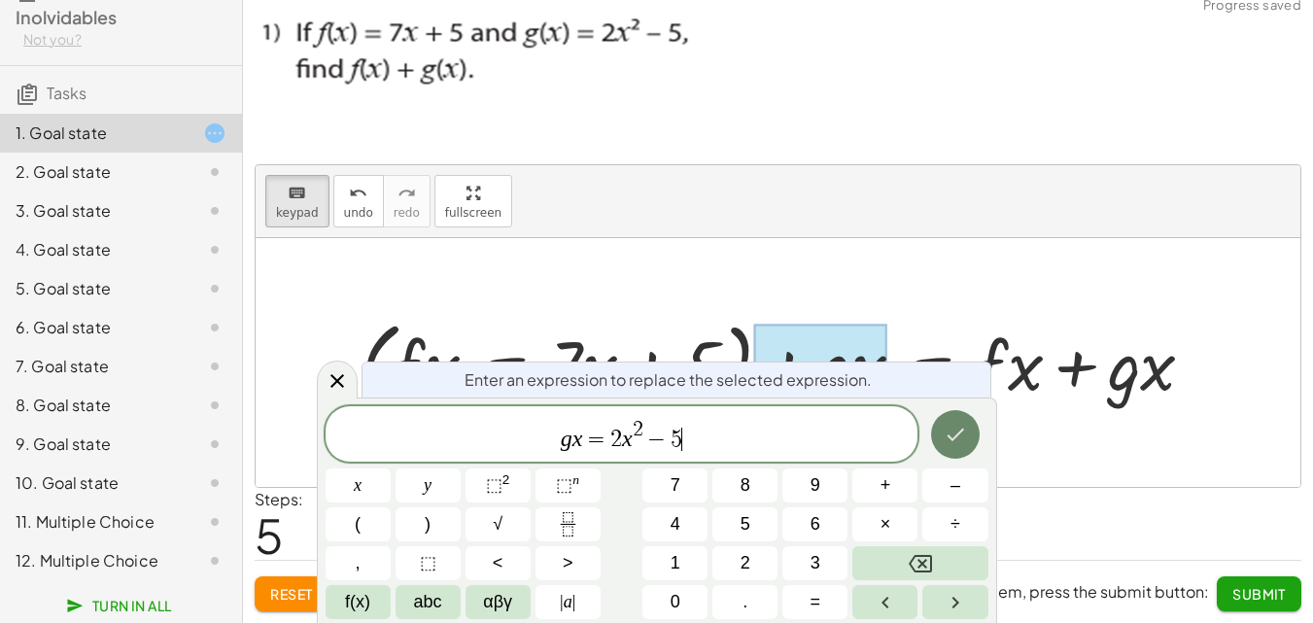
click at [951, 434] on icon "Done" at bounding box center [954, 434] width 23 height 23
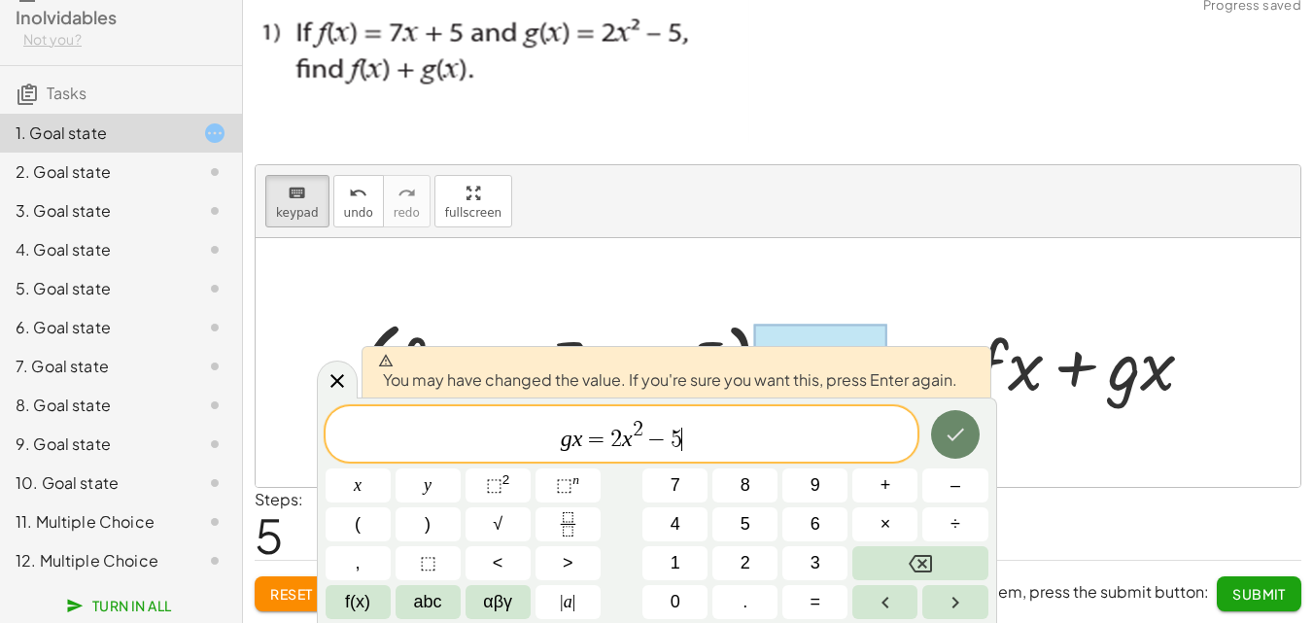
click at [954, 437] on icon "Done" at bounding box center [954, 434] width 17 height 13
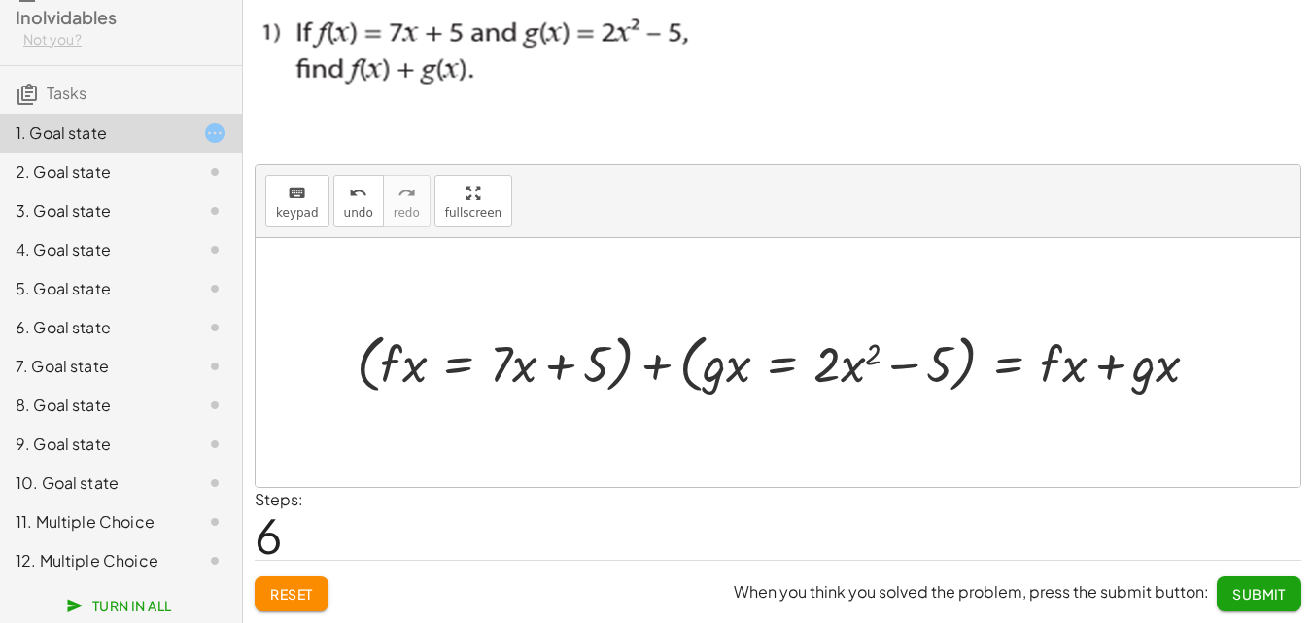
click at [537, 370] on div at bounding box center [785, 362] width 877 height 74
click at [521, 399] on div "· ( + f + g ) · ( x ) = + · f · ( x ) + · g · ( x ) · ( + f + g ) · x = + · f ·…" at bounding box center [778, 363] width 902 height 84
click at [699, 442] on div at bounding box center [778, 362] width 1044 height 249
click at [861, 413] on div at bounding box center [778, 362] width 1044 height 249
click at [890, 411] on div at bounding box center [778, 362] width 1044 height 249
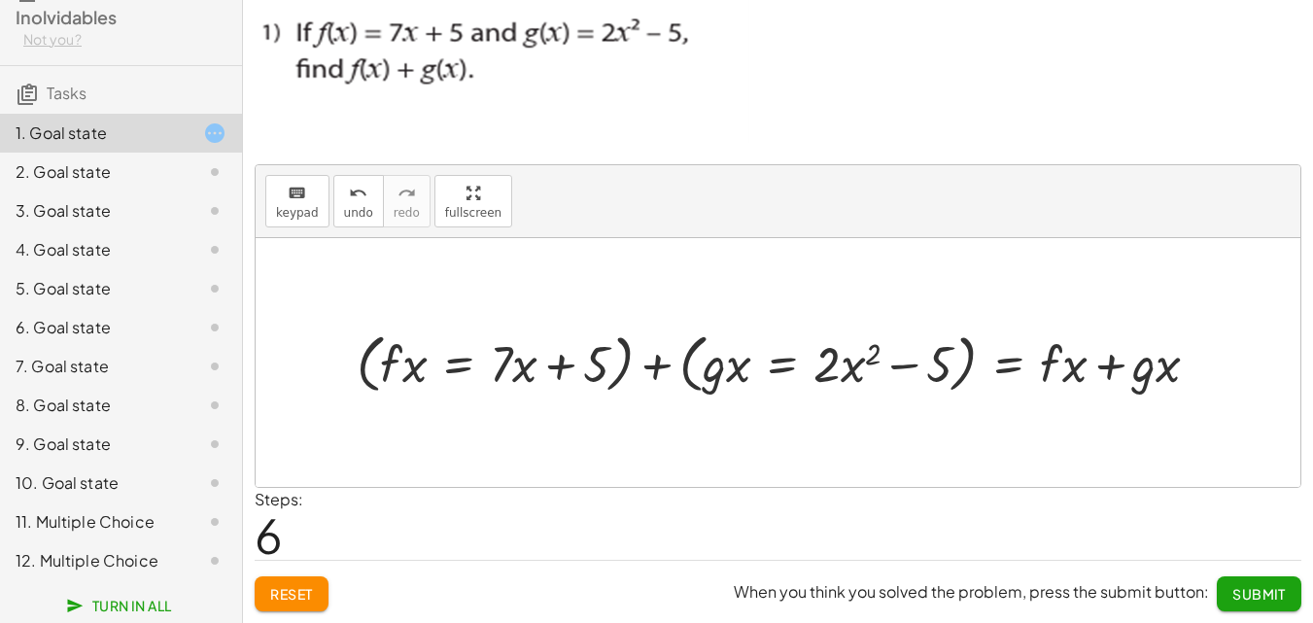
click at [597, 339] on div at bounding box center [785, 362] width 877 height 74
click at [508, 359] on div at bounding box center [785, 362] width 877 height 74
click at [428, 357] on div at bounding box center [785, 362] width 877 height 74
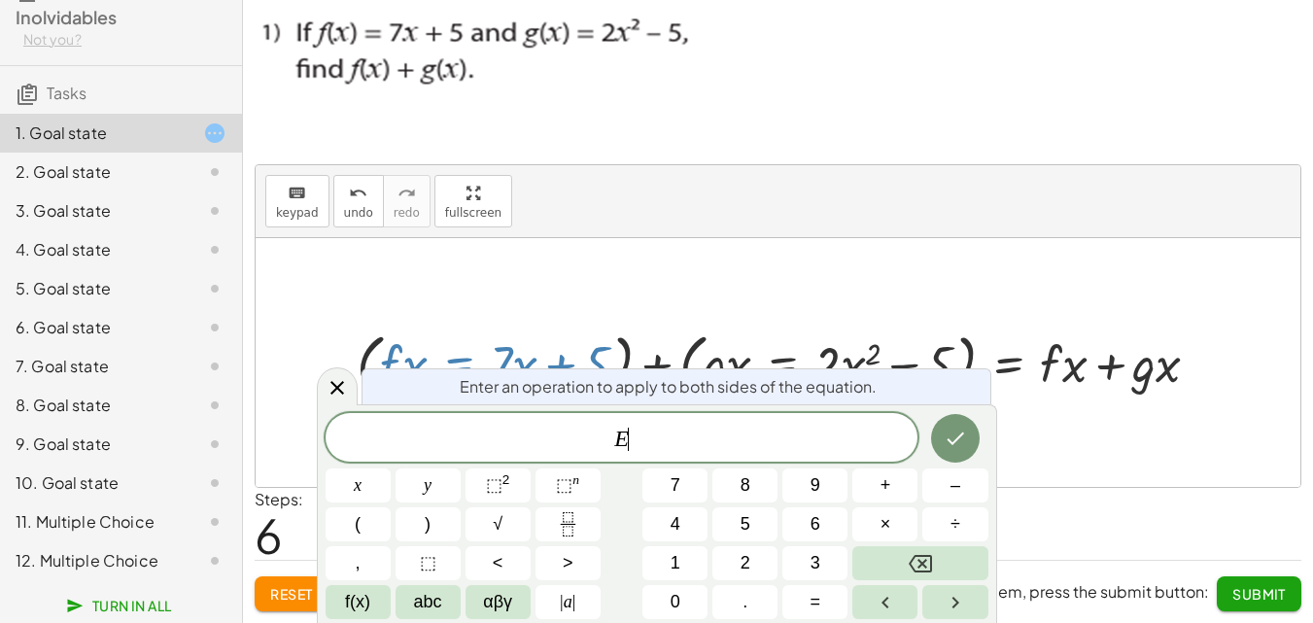
click at [721, 372] on div "Enter an operation to apply to both sides of the equation." at bounding box center [676, 386] width 630 height 36
click at [652, 426] on span "E ​" at bounding box center [621, 439] width 593 height 27
click at [503, 480] on sup "2" at bounding box center [506, 479] width 8 height 15
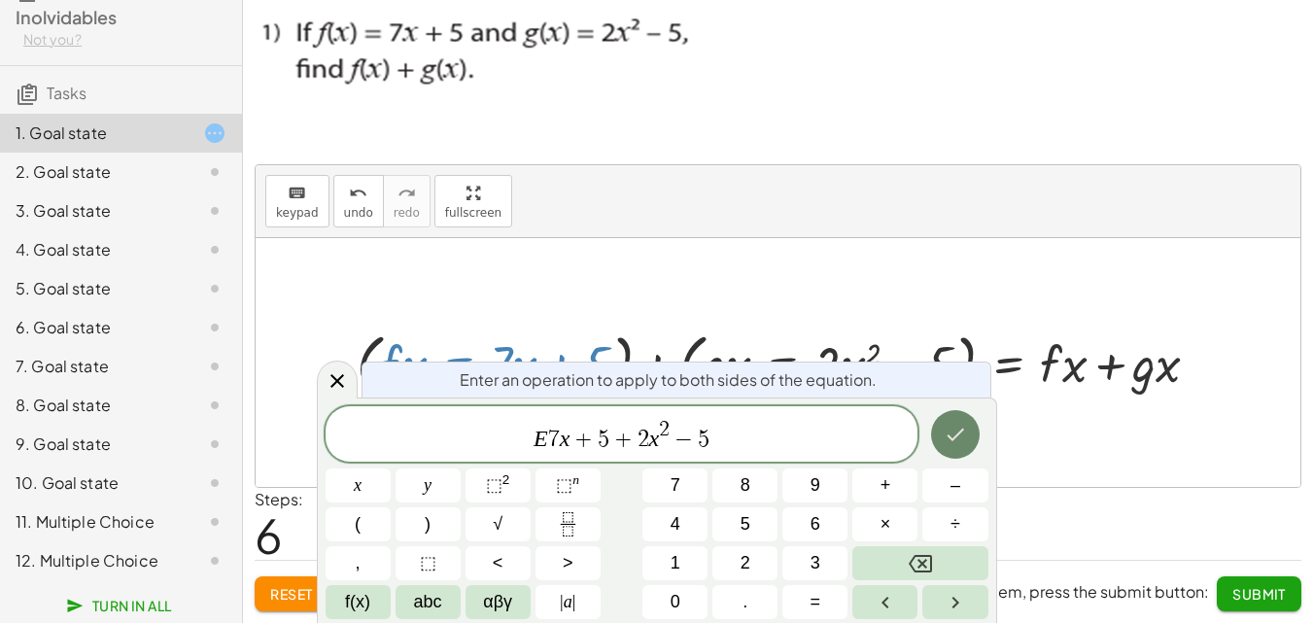
click at [957, 435] on icon "Done" at bounding box center [954, 434] width 17 height 13
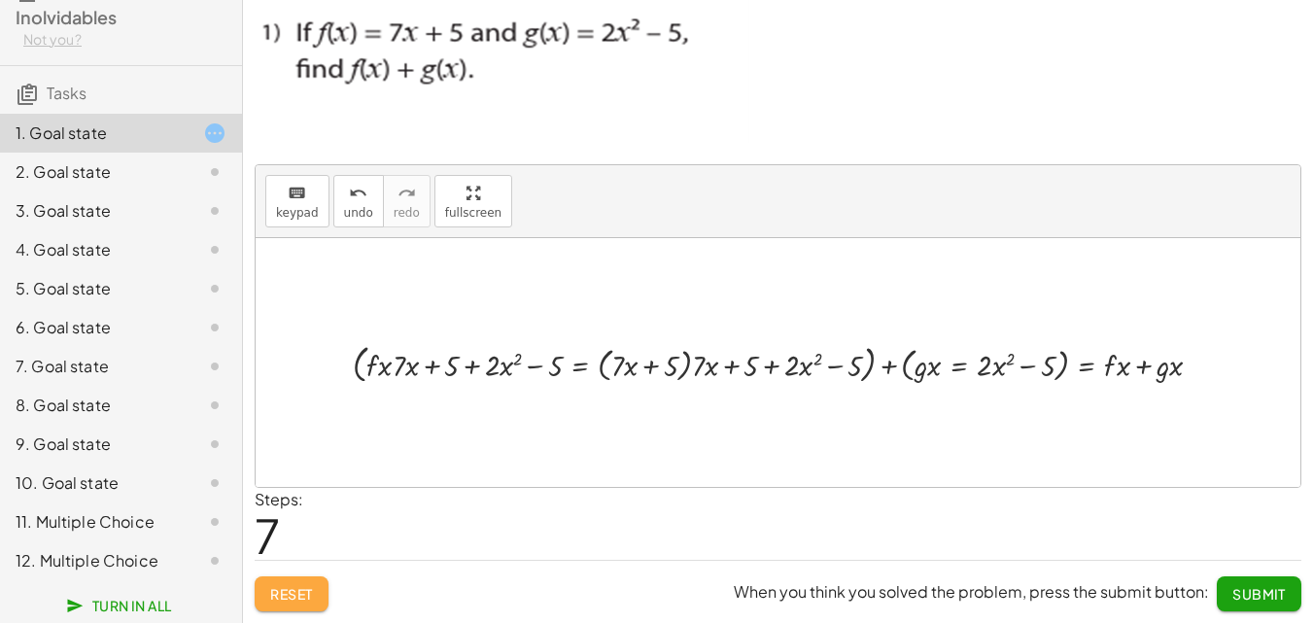
click at [301, 590] on span "Reset" at bounding box center [291, 593] width 43 height 17
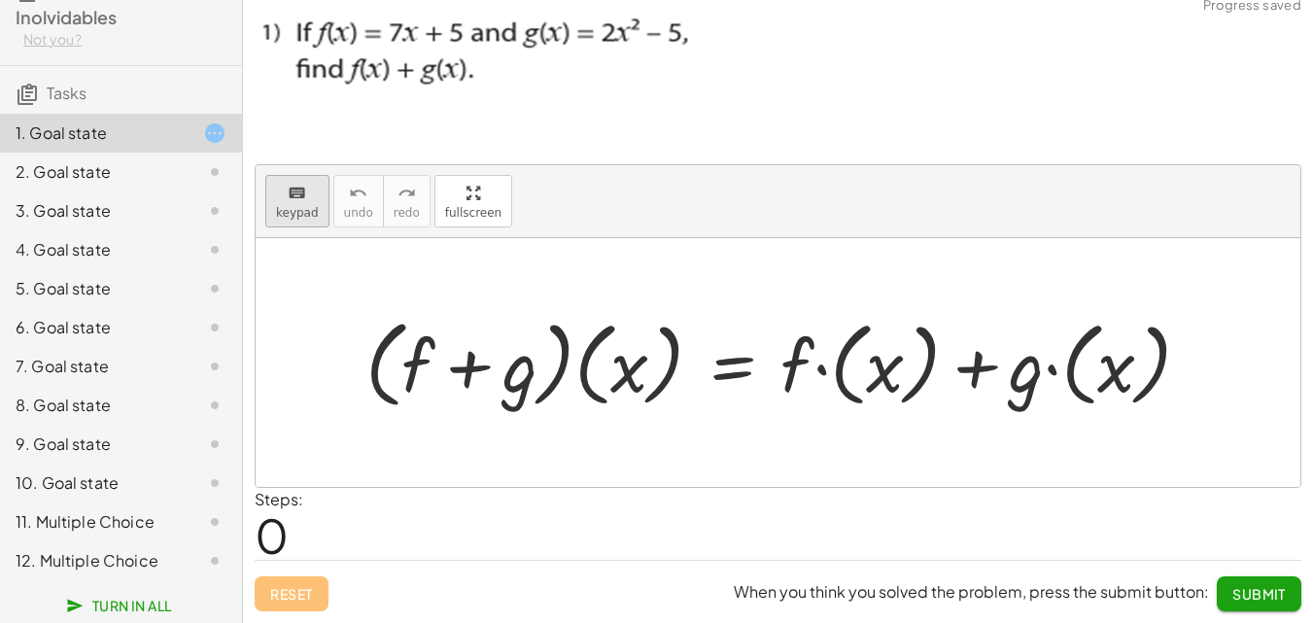
click at [302, 211] on span "keypad" at bounding box center [297, 213] width 43 height 14
click at [457, 350] on div at bounding box center [485, 367] width 103 height 82
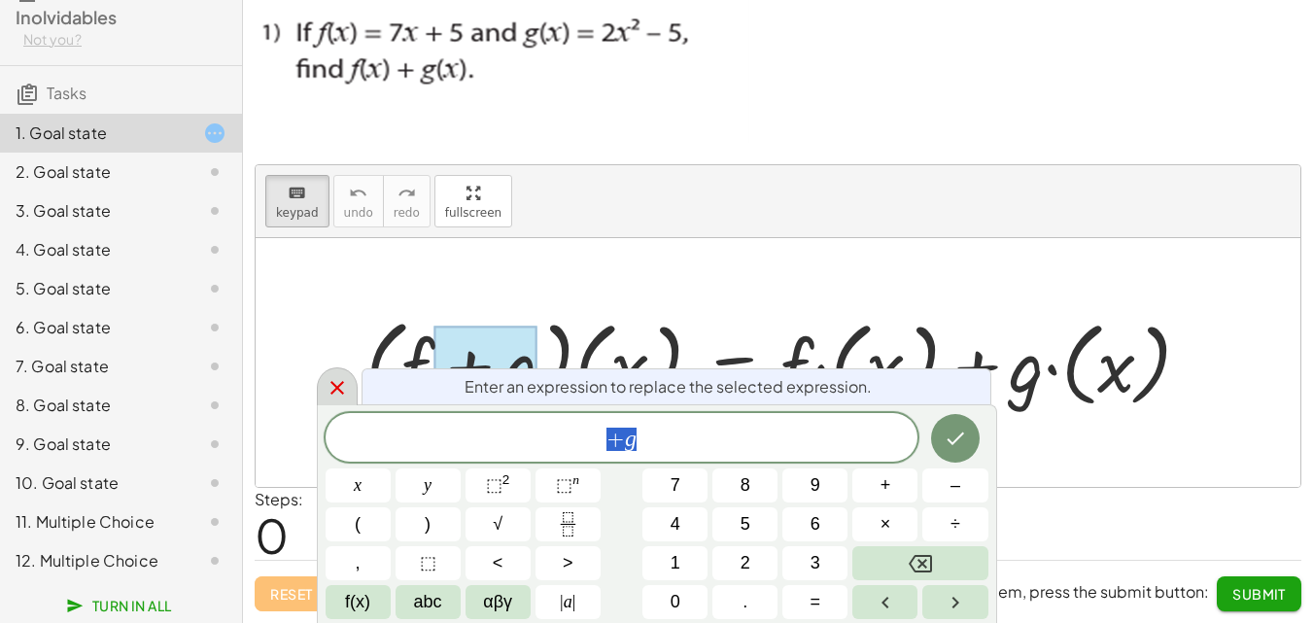
click at [338, 382] on icon at bounding box center [336, 387] width 23 height 23
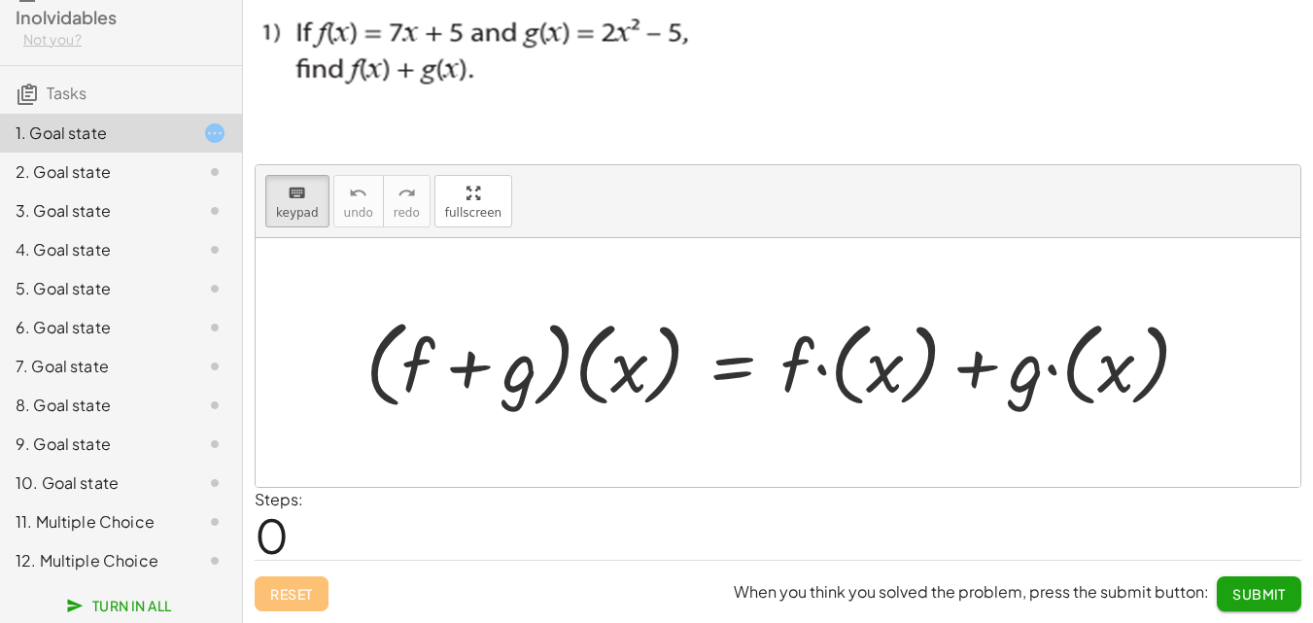
click at [813, 355] on div at bounding box center [786, 363] width 860 height 106
click at [811, 367] on div at bounding box center [786, 363] width 860 height 106
click at [879, 366] on div at bounding box center [786, 363] width 860 height 106
click at [806, 372] on div at bounding box center [786, 363] width 860 height 106
drag, startPoint x: 795, startPoint y: 364, endPoint x: 774, endPoint y: 363, distance: 20.4
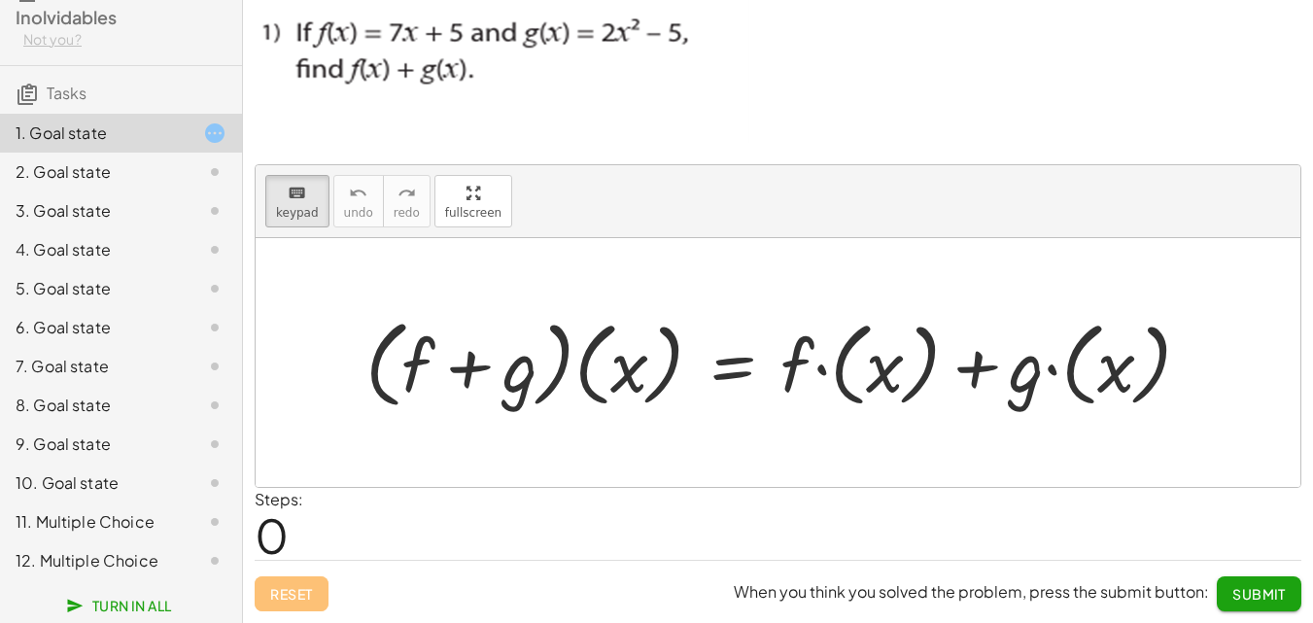
click at [795, 363] on div at bounding box center [786, 363] width 860 height 106
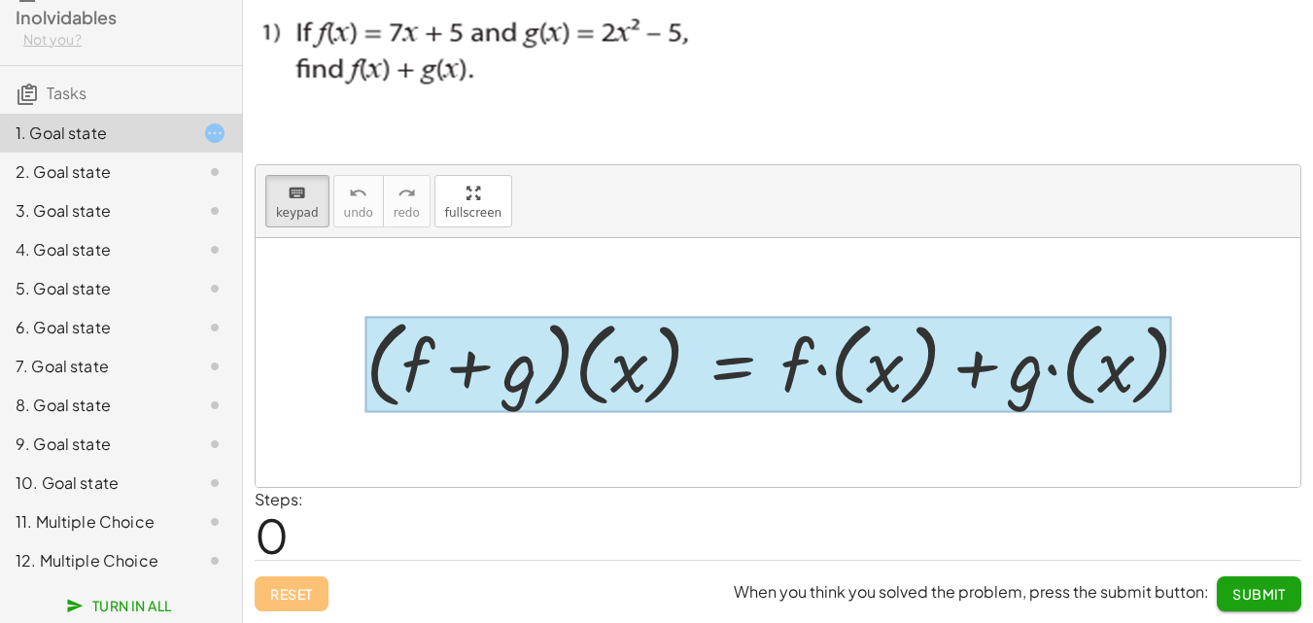
click at [768, 357] on div at bounding box center [768, 365] width 806 height 96
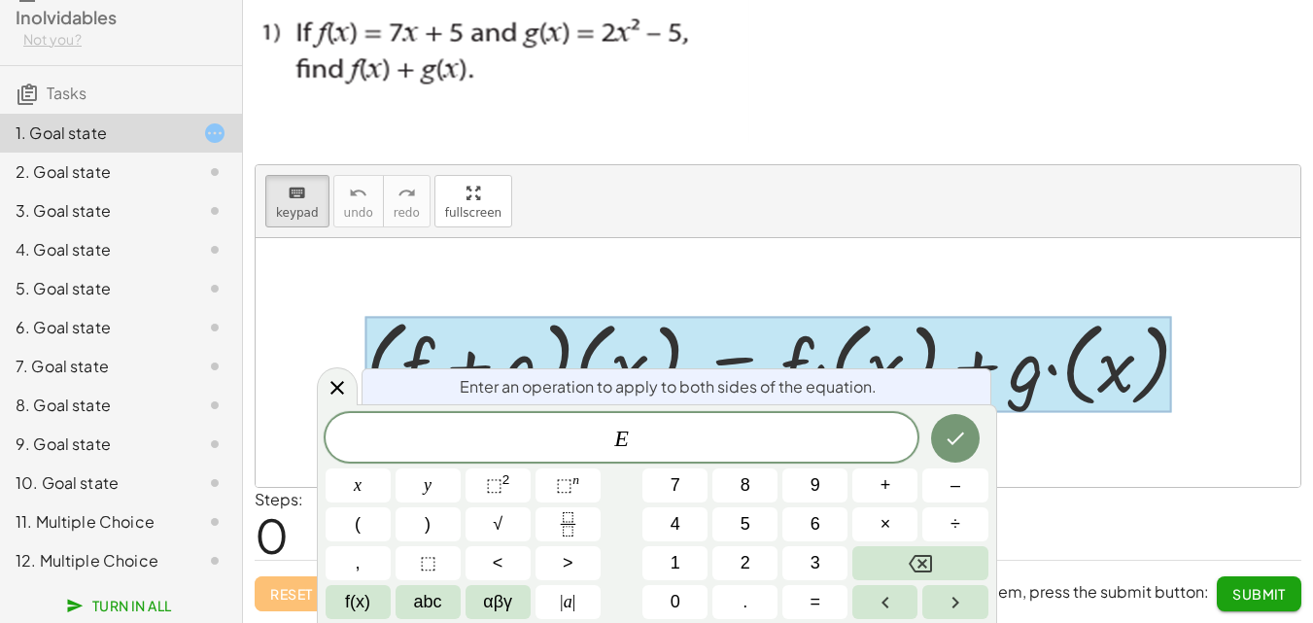
click at [1291, 434] on div at bounding box center [778, 362] width 1044 height 249
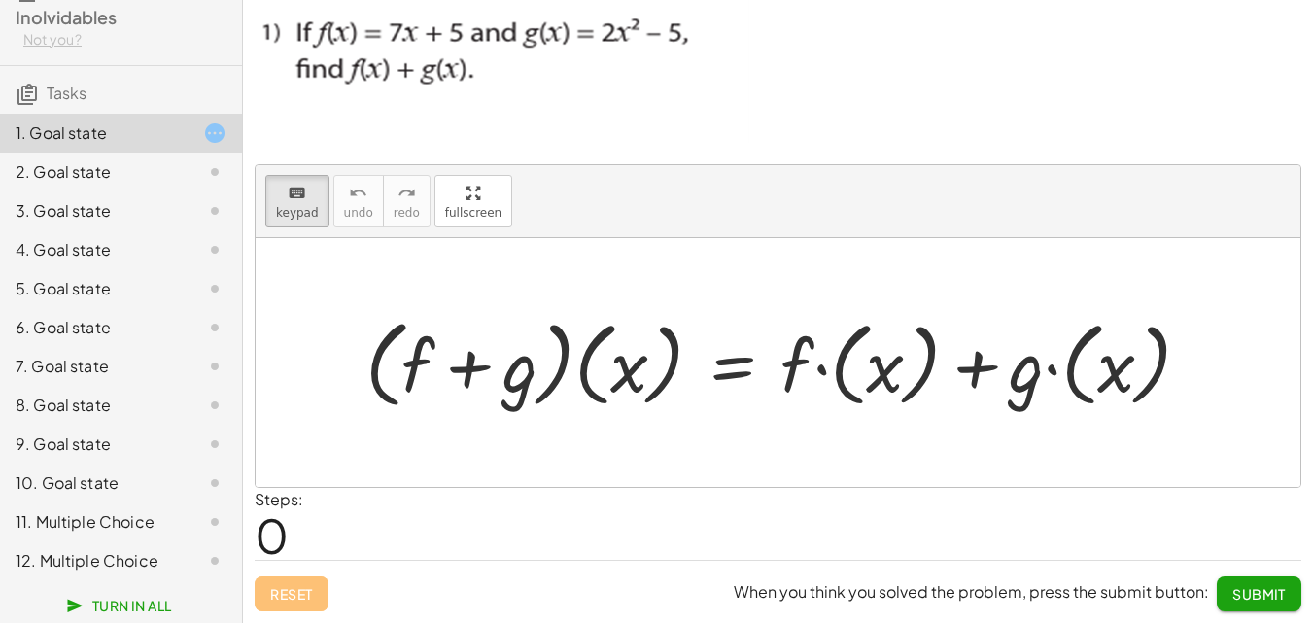
click at [1295, 422] on div at bounding box center [778, 362] width 1044 height 249
click at [1239, 349] on div at bounding box center [778, 362] width 1044 height 249
drag, startPoint x: 1237, startPoint y: 347, endPoint x: 648, endPoint y: 304, distance: 590.3
click at [648, 305] on div "· ( + f + g ) · ( x ) = + · f · ( x ) + · g · ( x )" at bounding box center [778, 363] width 884 height 116
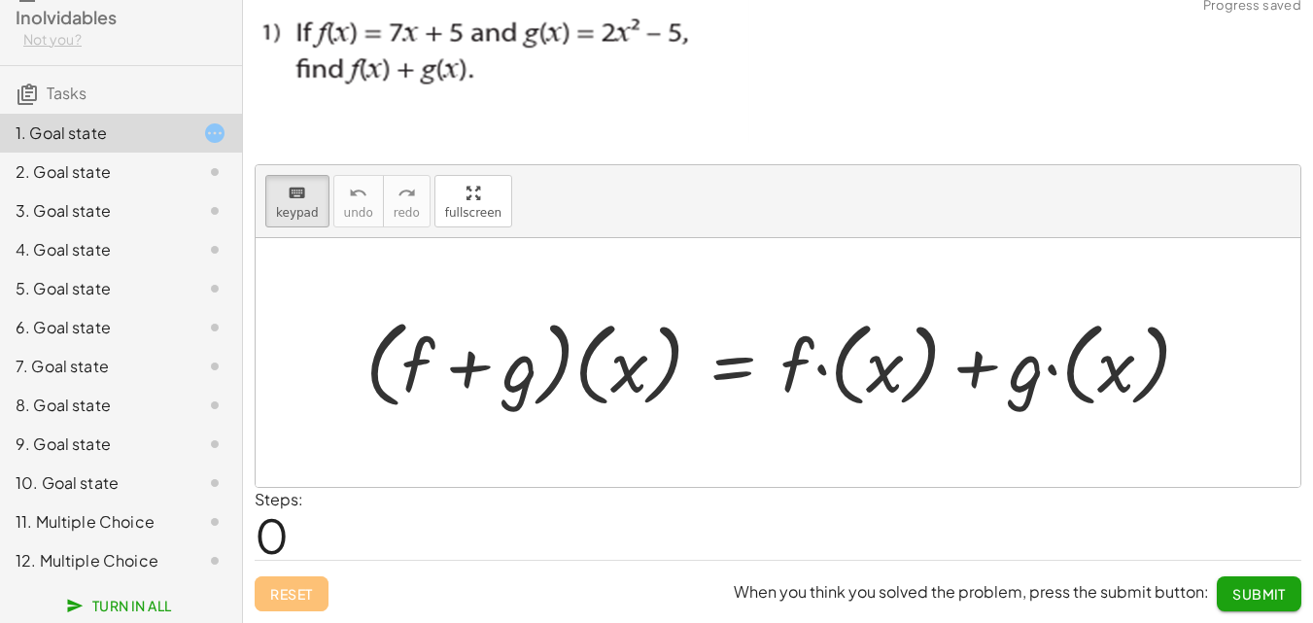
click at [939, 110] on p at bounding box center [778, 72] width 1046 height 153
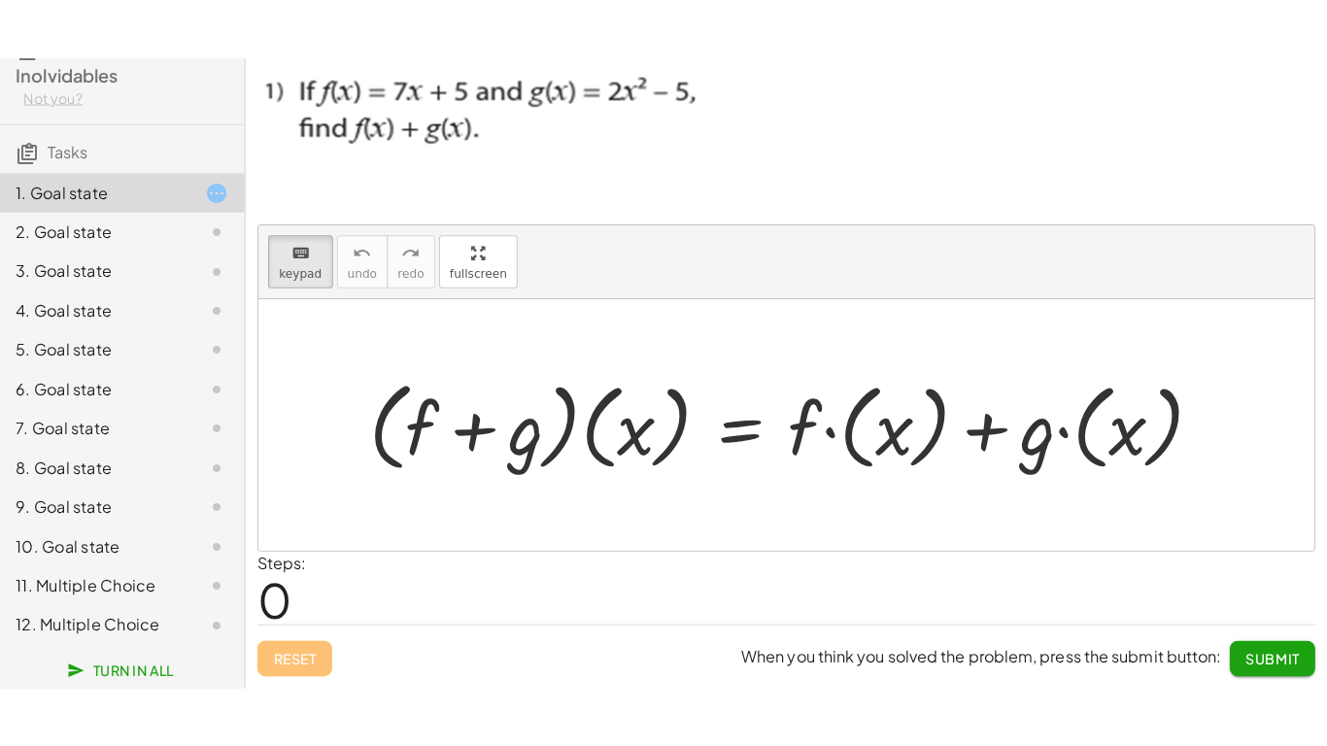
scroll to position [0, 0]
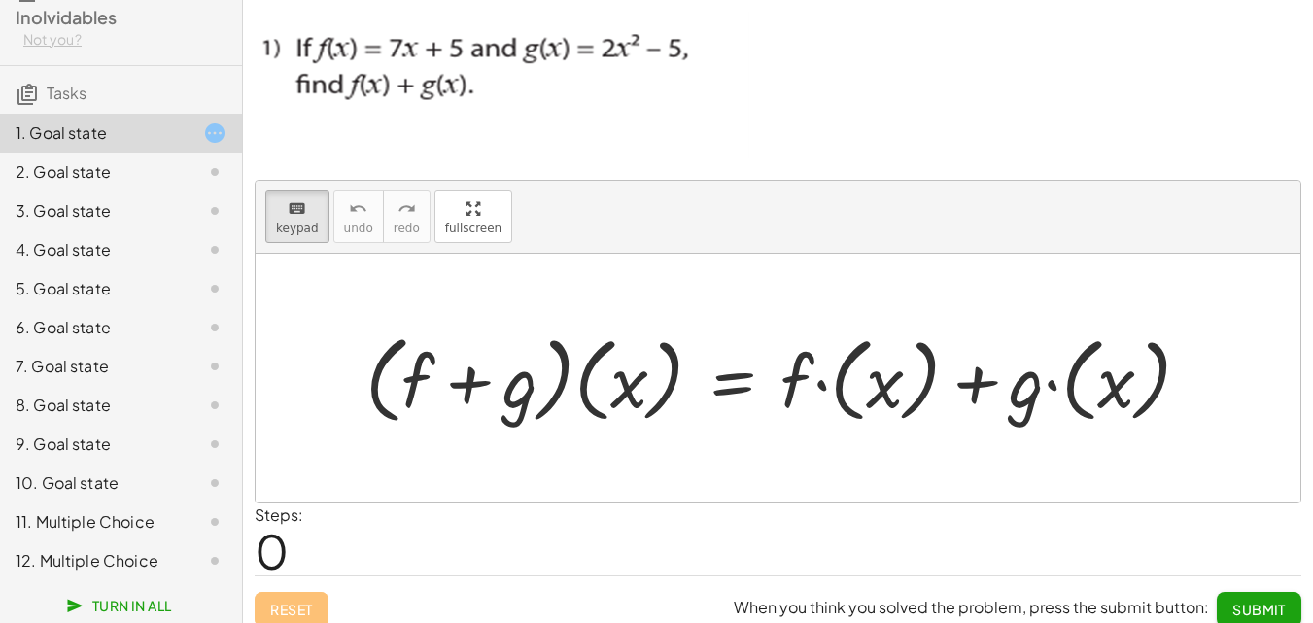
drag, startPoint x: 253, startPoint y: 36, endPoint x: 436, endPoint y: 172, distance: 228.5
click at [0, 0] on div "keyboard keypad undo undo redo redo fullscreen · ( + f + g ) · ( x ) = + · f · …" at bounding box center [0, 0] width 0 height 0
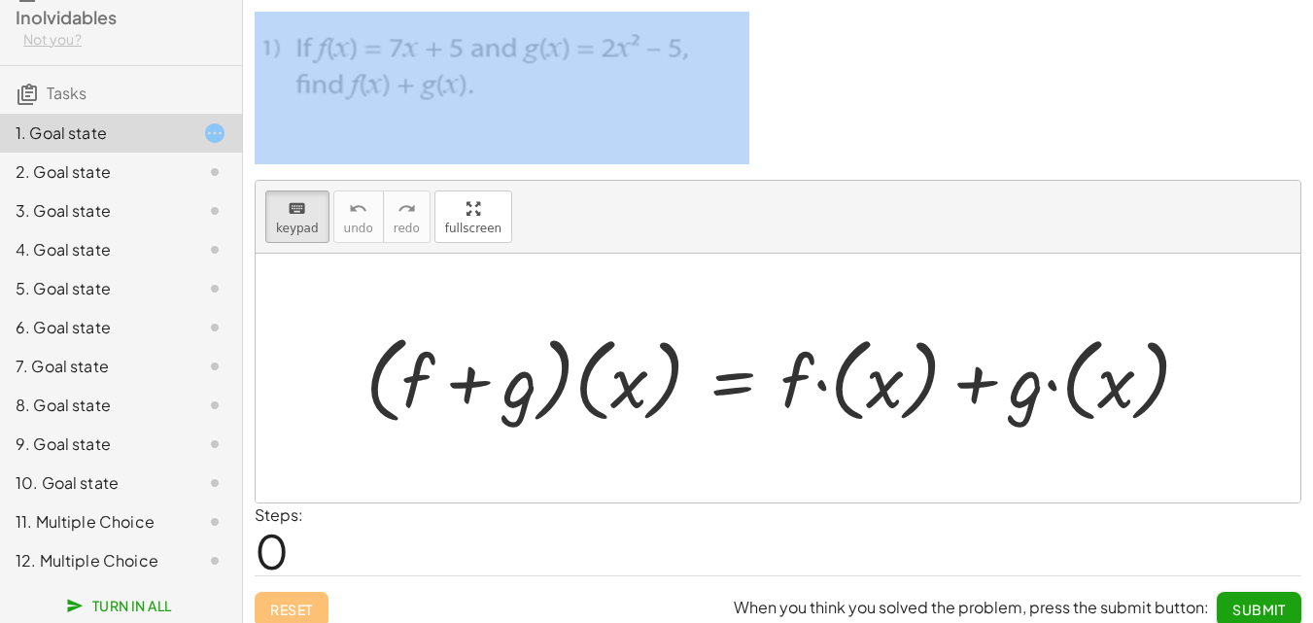
click at [0, 0] on div "keyboard keypad undo undo redo redo fullscreen · ( + f + g ) · ( x ) = + · f · …" at bounding box center [0, 0] width 0 height 0
drag, startPoint x: 375, startPoint y: 347, endPoint x: 758, endPoint y: 515, distance: 418.1
click at [0, 0] on div "keyboard keypad undo undo redo redo fullscreen · ( + f + g ) · ( x ) = + · f · …" at bounding box center [0, 0] width 0 height 0
drag, startPoint x: 758, startPoint y: 515, endPoint x: 704, endPoint y: 420, distance: 109.2
click at [758, 513] on div "Steps: 0" at bounding box center [778, 539] width 1046 height 72
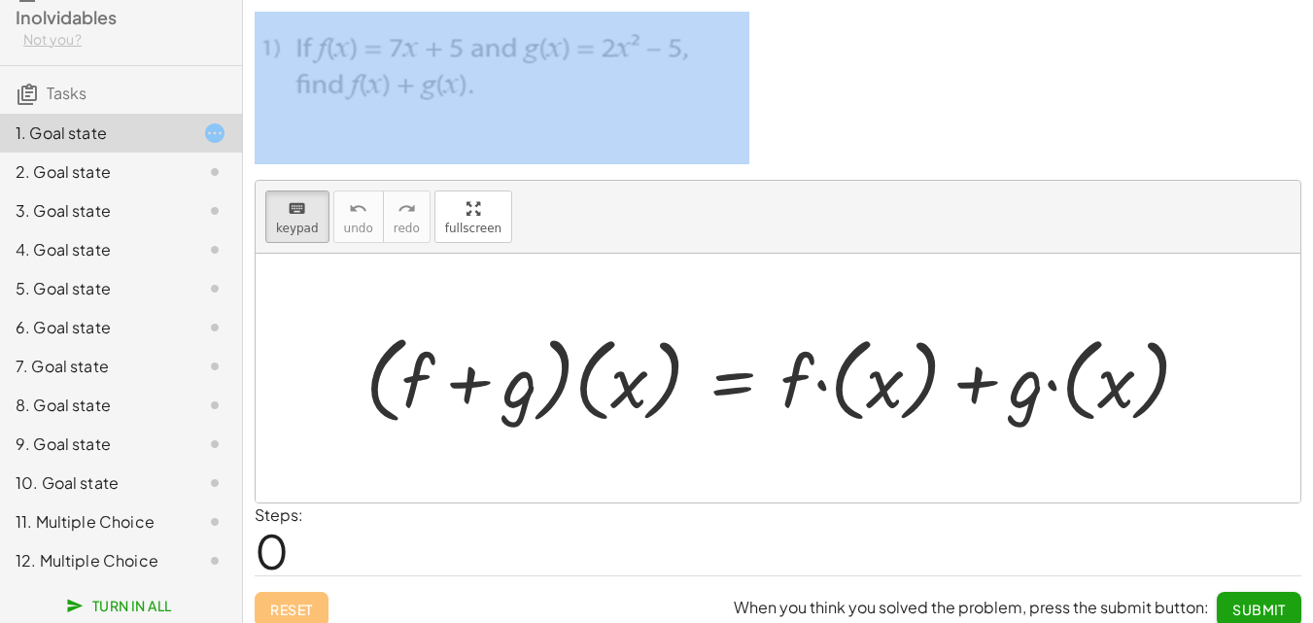
click at [0, 0] on div "keyboard keypad undo undo redo redo fullscreen · ( + f + g ) · ( x ) = + · f · …" at bounding box center [0, 0] width 0 height 0
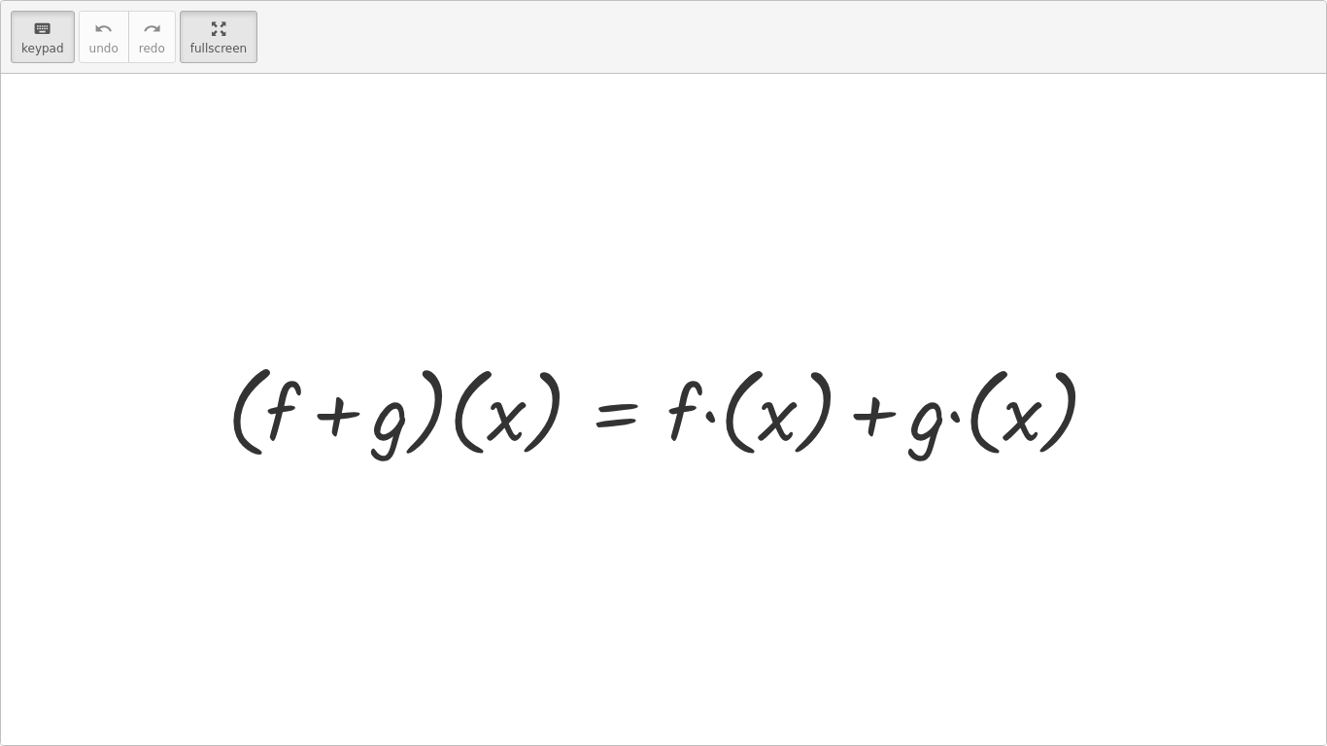
click at [692, 413] on div at bounding box center [671, 410] width 907 height 112
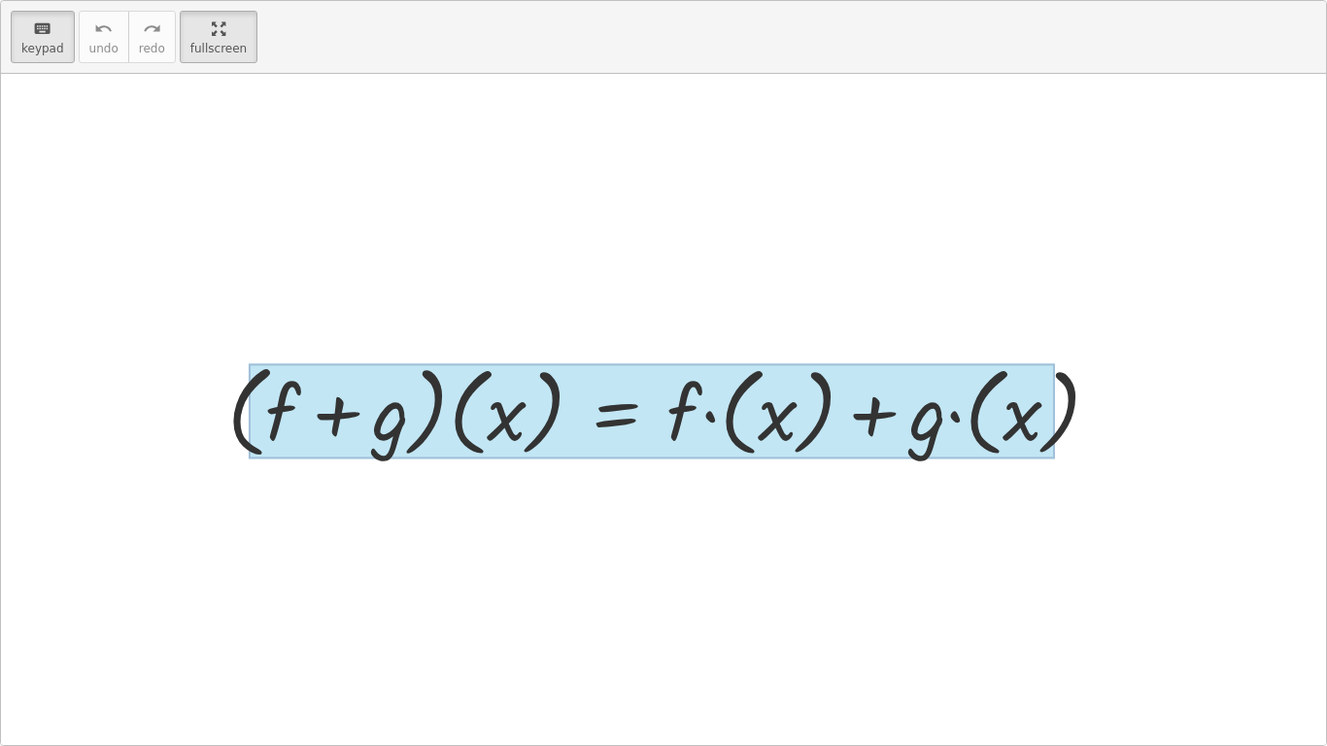
click at [643, 423] on div at bounding box center [652, 411] width 806 height 96
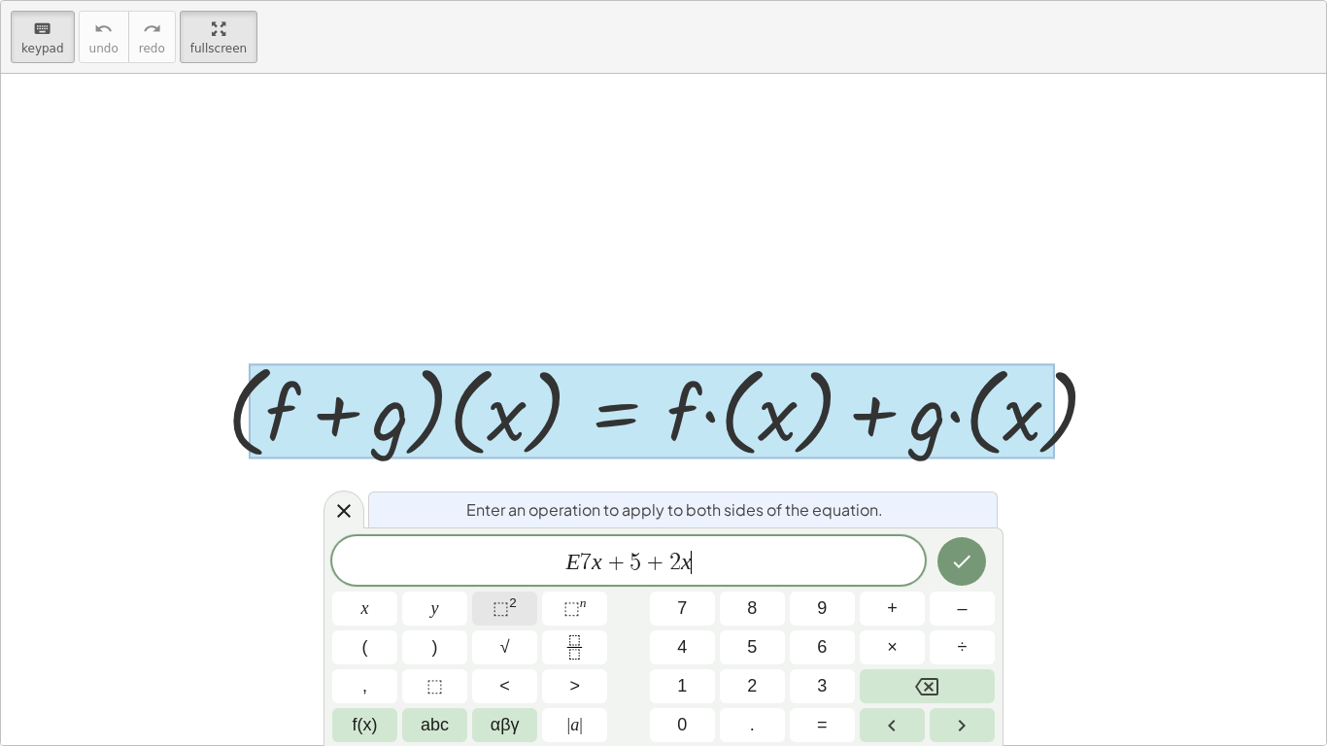
click at [504, 614] on span "⬚" at bounding box center [501, 607] width 17 height 19
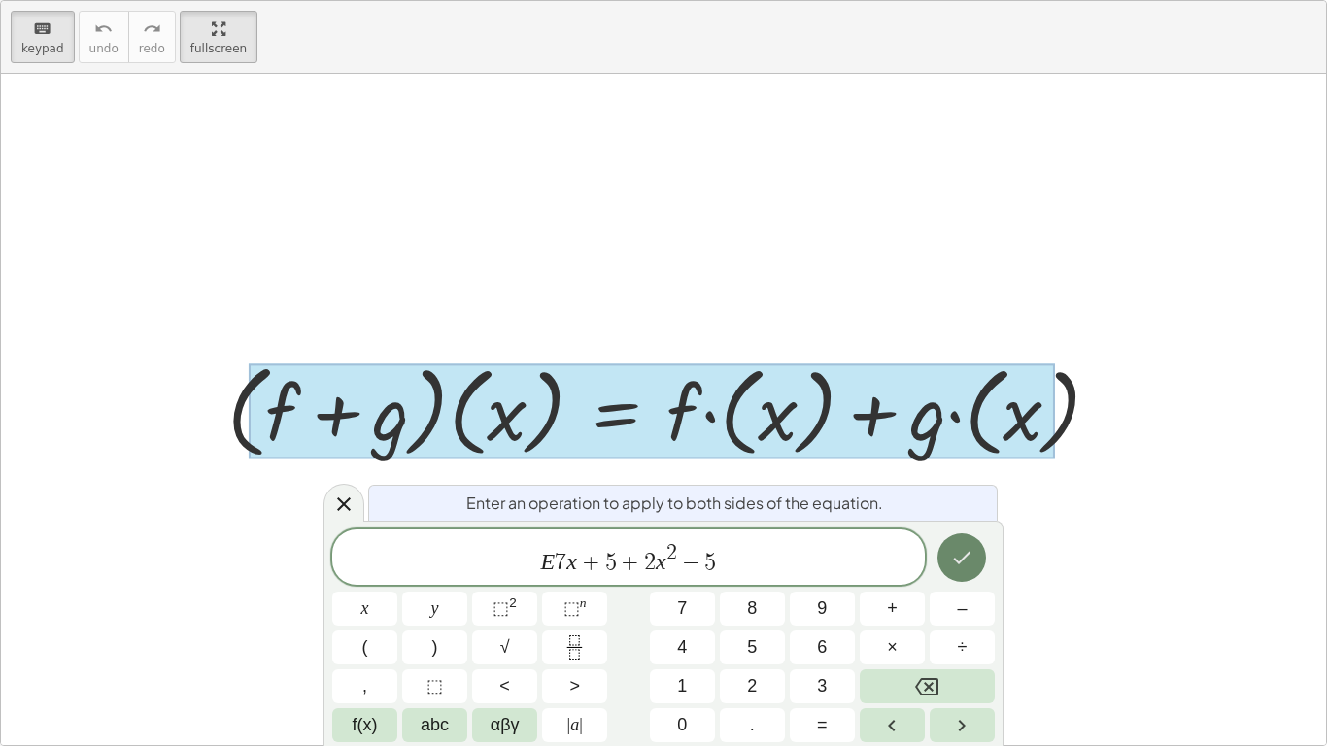
click at [975, 556] on button "Done" at bounding box center [962, 557] width 49 height 49
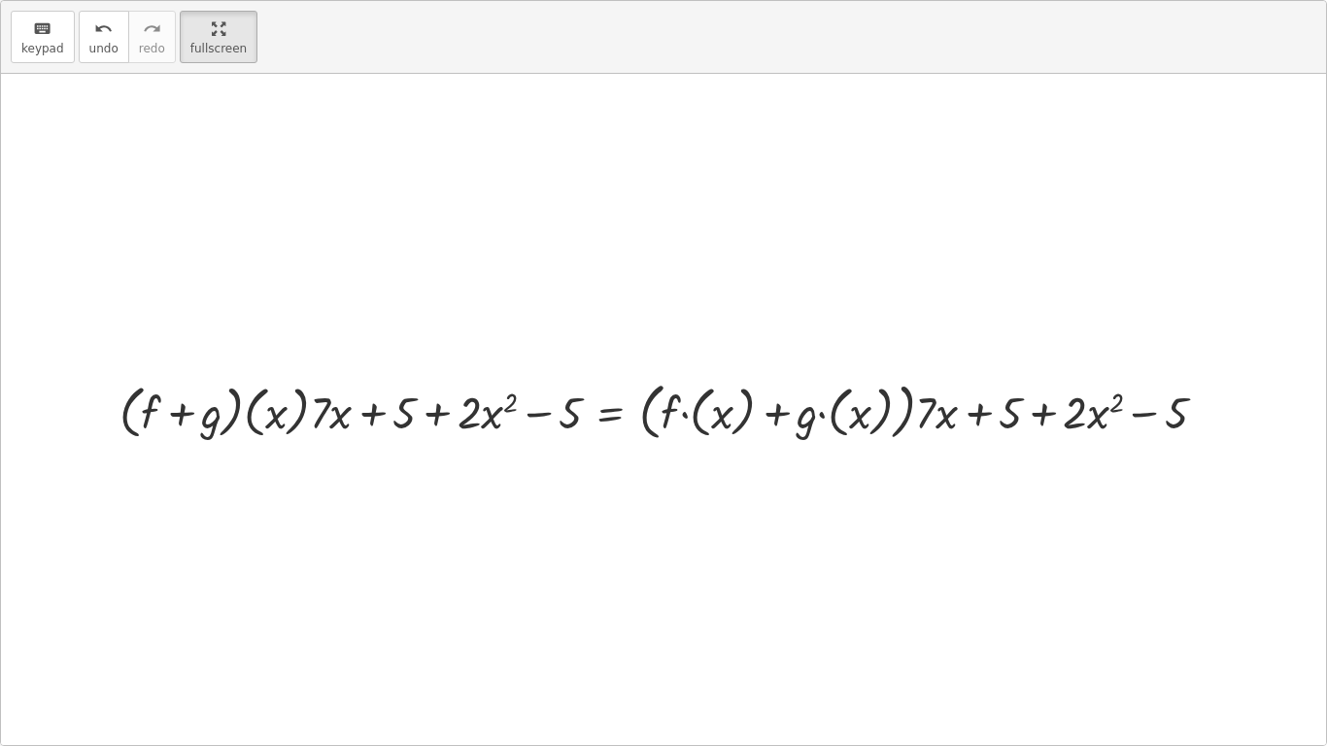
click at [389, 399] on div at bounding box center [671, 409] width 1122 height 71
click at [314, 414] on div at bounding box center [671, 409] width 1122 height 71
click at [270, 420] on div at bounding box center [671, 409] width 1122 height 71
click at [169, 423] on div at bounding box center [671, 409] width 1122 height 71
drag, startPoint x: 300, startPoint y: 418, endPoint x: 224, endPoint y: 418, distance: 75.8
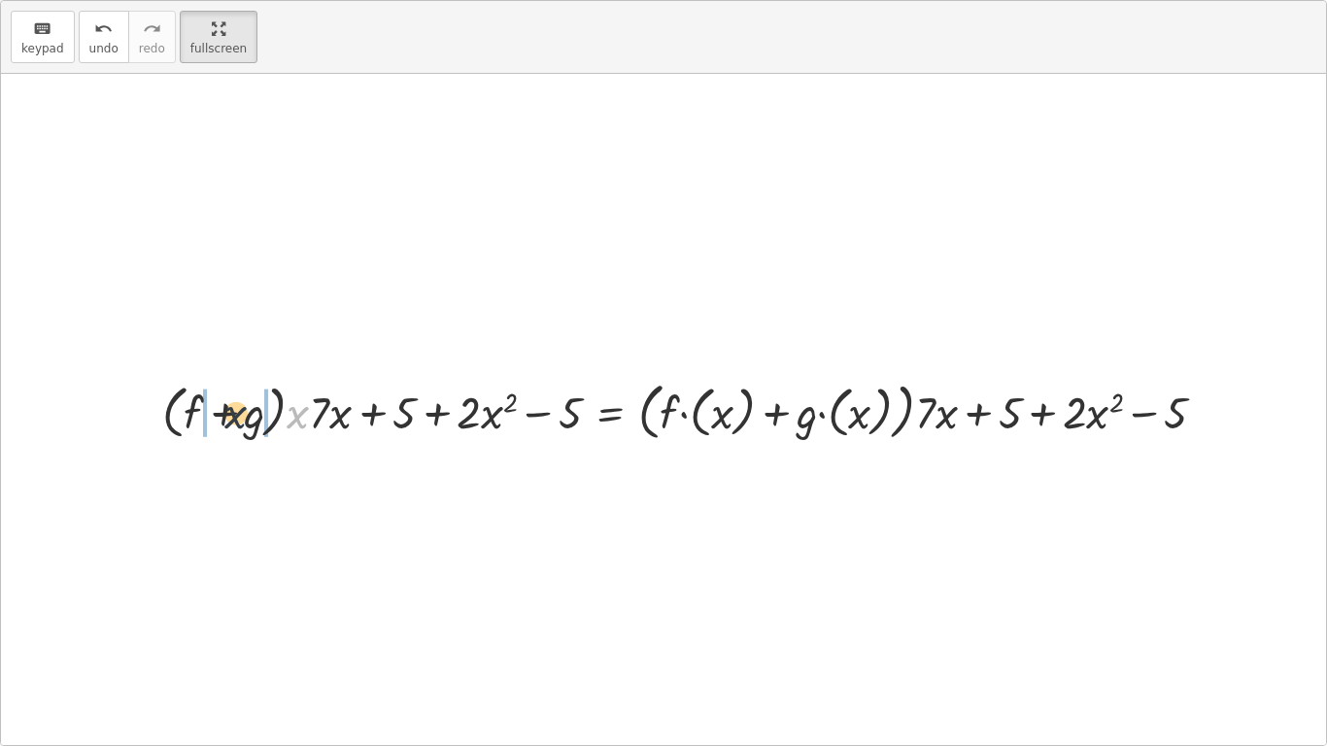
click at [228, 418] on div at bounding box center [692, 409] width 1079 height 71
click at [857, 418] on div at bounding box center [681, 409] width 1102 height 71
drag, startPoint x: 857, startPoint y: 418, endPoint x: 820, endPoint y: 418, distance: 36.9
click at [820, 418] on div at bounding box center [681, 409] width 1102 height 71
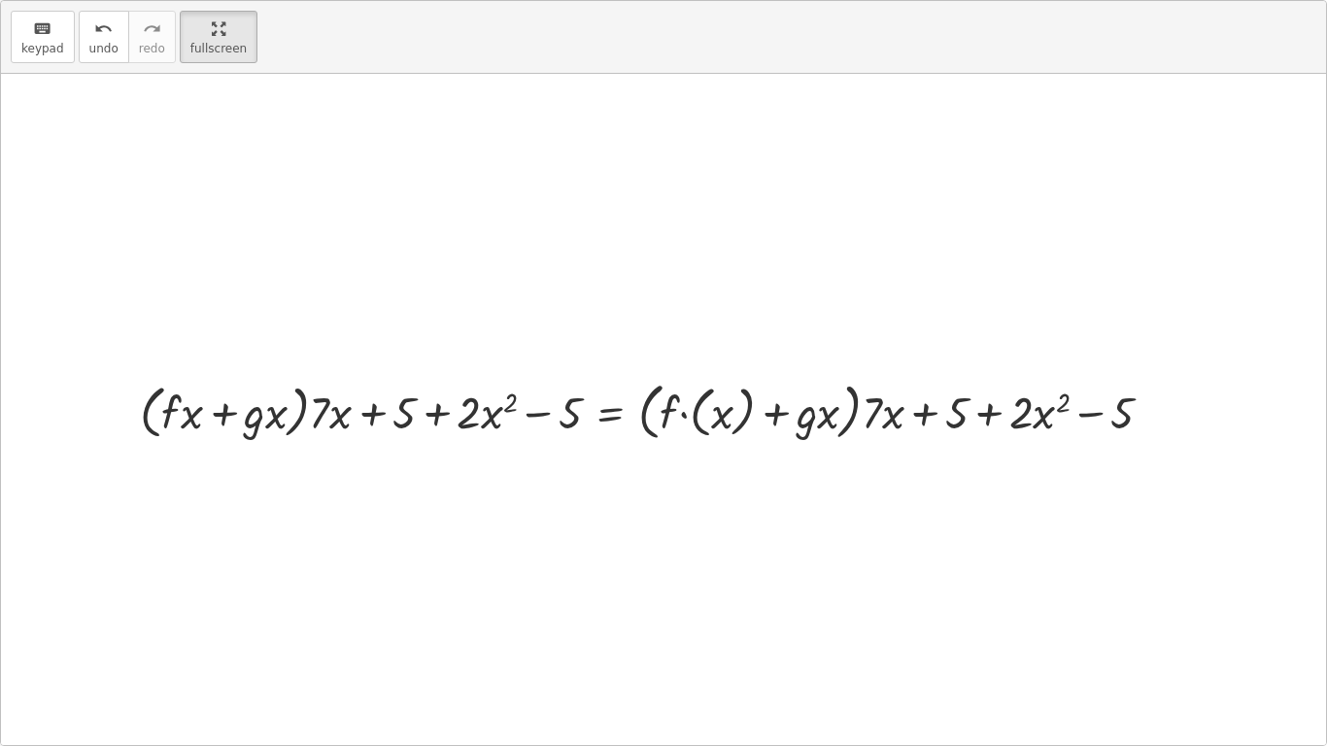
click at [723, 410] on div at bounding box center [653, 409] width 1047 height 71
click at [679, 415] on div at bounding box center [653, 409] width 1047 height 71
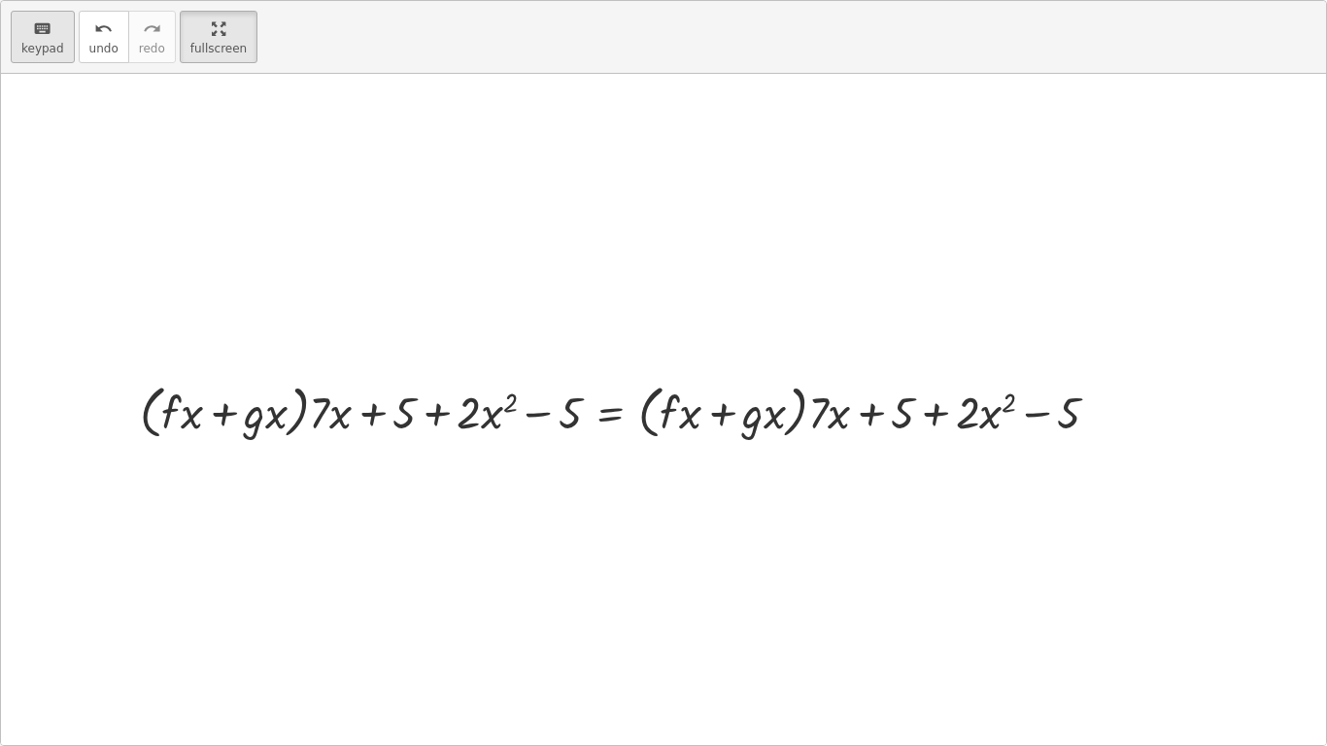
click at [48, 42] on span "keypad" at bounding box center [42, 49] width 43 height 14
click at [211, 0] on html "Operations with functions Creaciones Inolvidables Not you? Tasks 1. Goal state …" at bounding box center [663, 373] width 1327 height 746
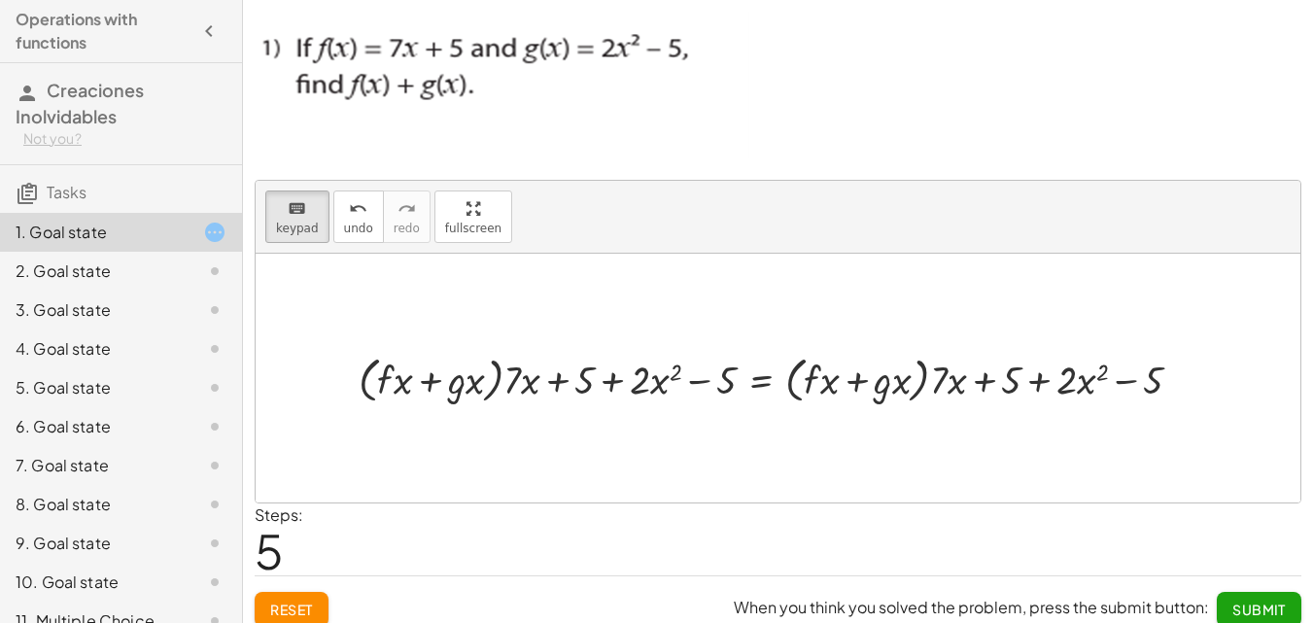
click at [293, 596] on button "Reset" at bounding box center [292, 609] width 74 height 35
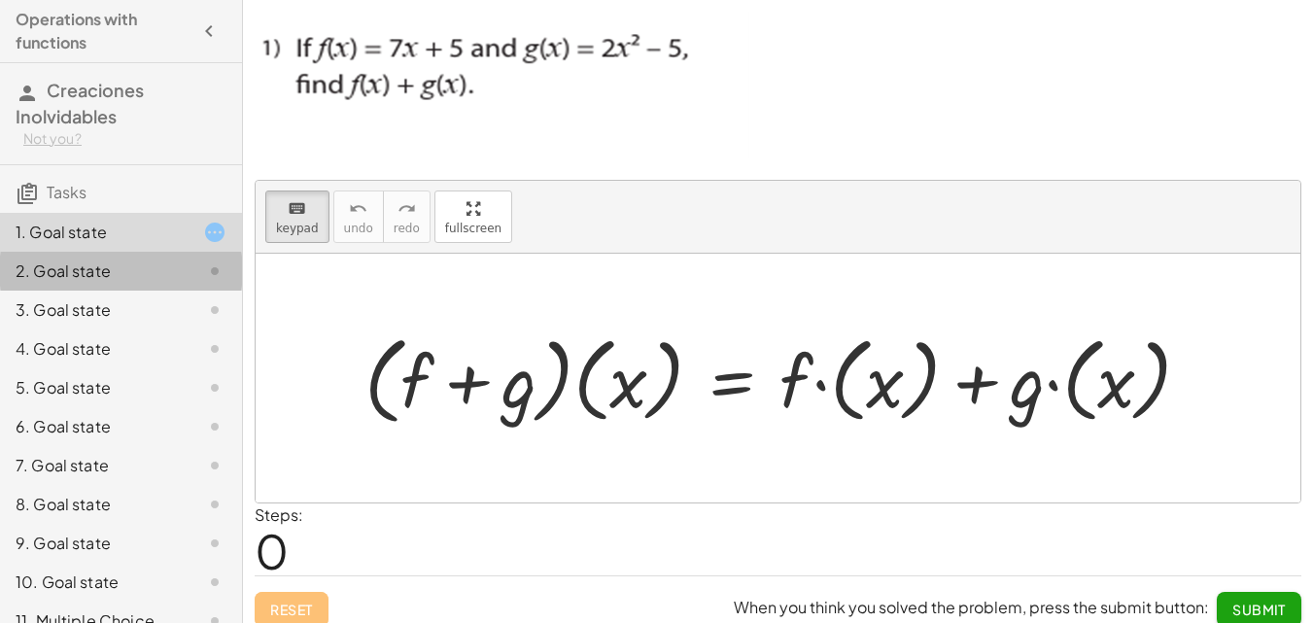
click at [168, 329] on div "2. Goal state" at bounding box center [121, 348] width 242 height 39
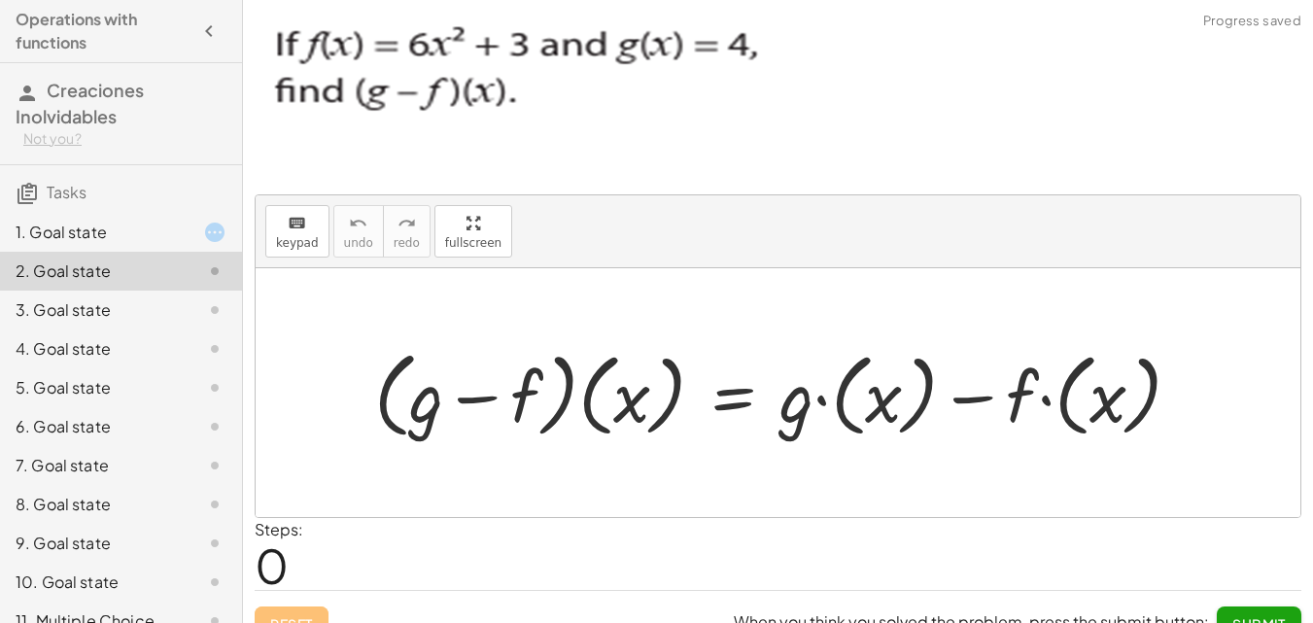
click at [154, 237] on div "1. Goal state" at bounding box center [94, 232] width 156 height 23
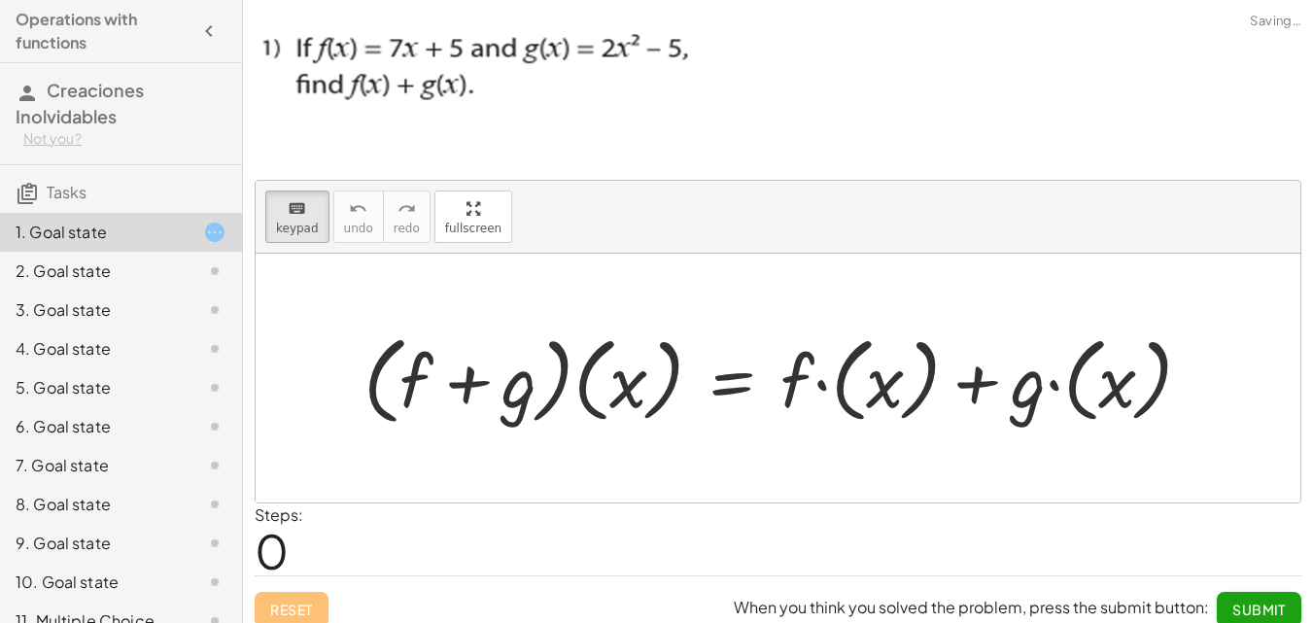
click at [203, 231] on icon at bounding box center [214, 232] width 23 height 23
click at [203, 230] on icon at bounding box center [214, 232] width 23 height 23
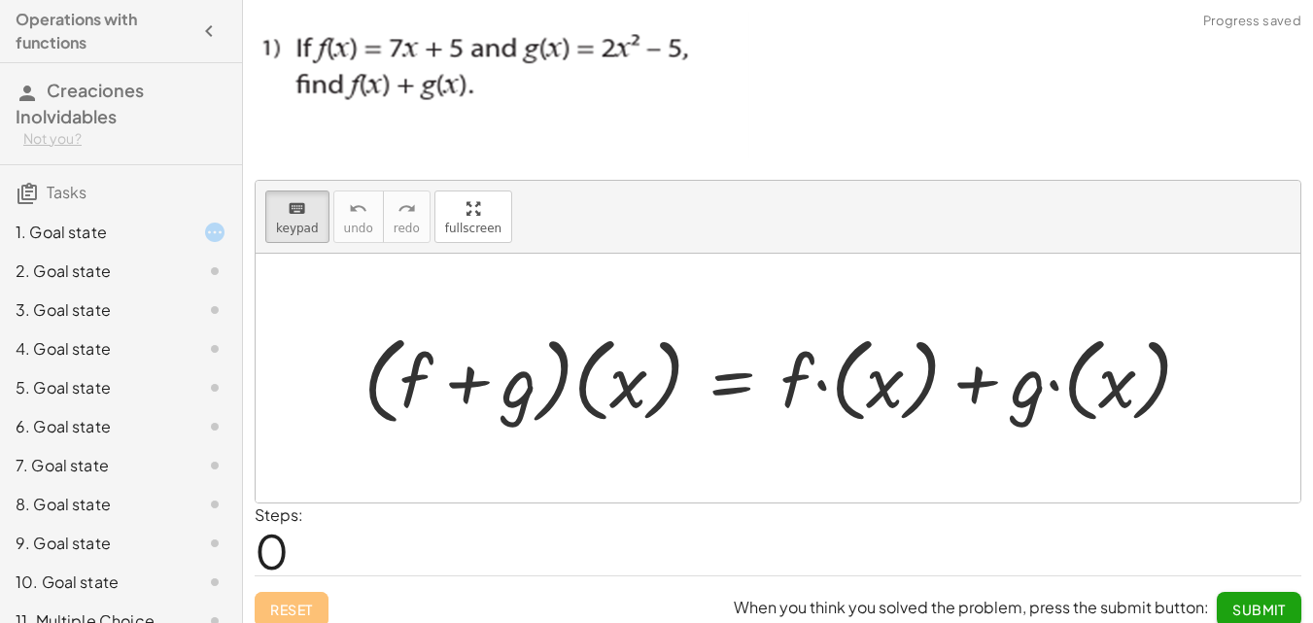
click at [203, 229] on icon at bounding box center [214, 232] width 23 height 23
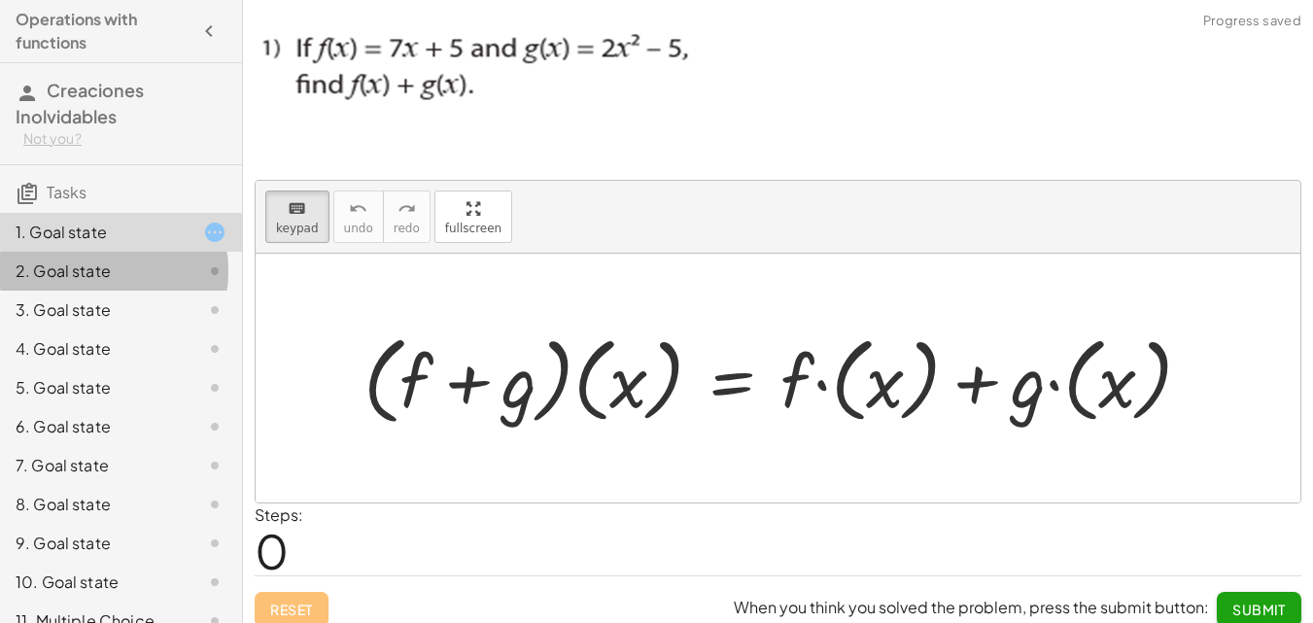
click at [156, 273] on div "2. Goal state" at bounding box center [94, 270] width 156 height 23
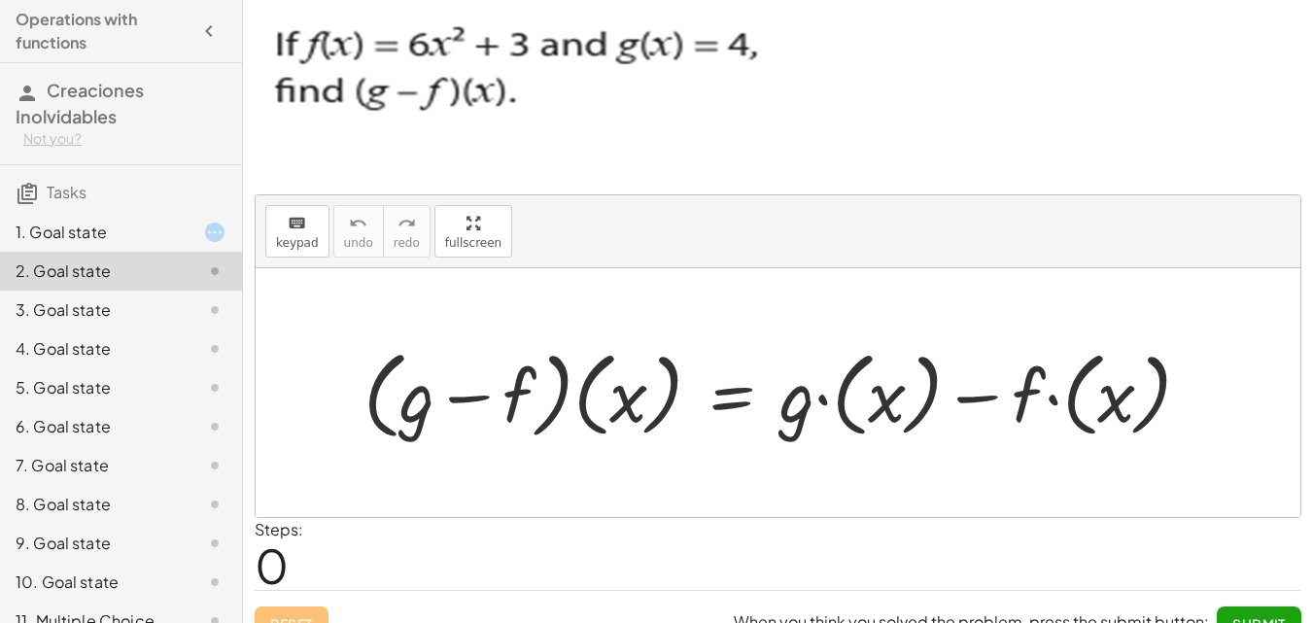
click at [127, 231] on div "1. Goal state" at bounding box center [94, 232] width 156 height 23
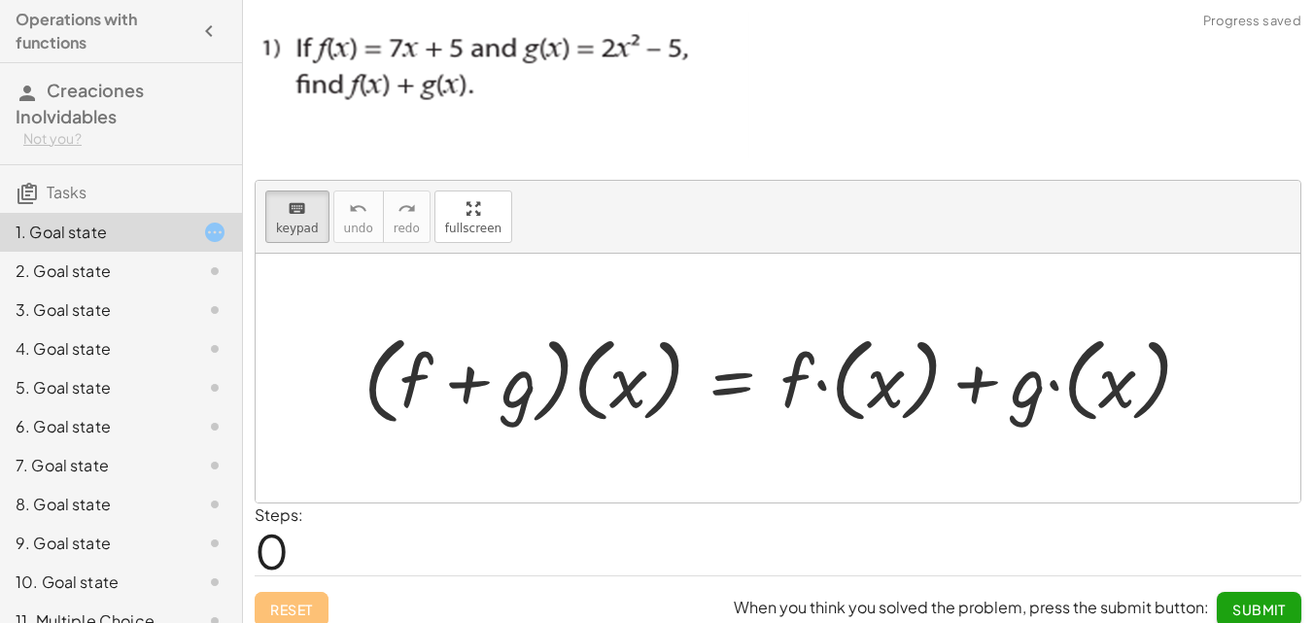
click at [162, 329] on div "2. Goal state" at bounding box center [121, 348] width 242 height 39
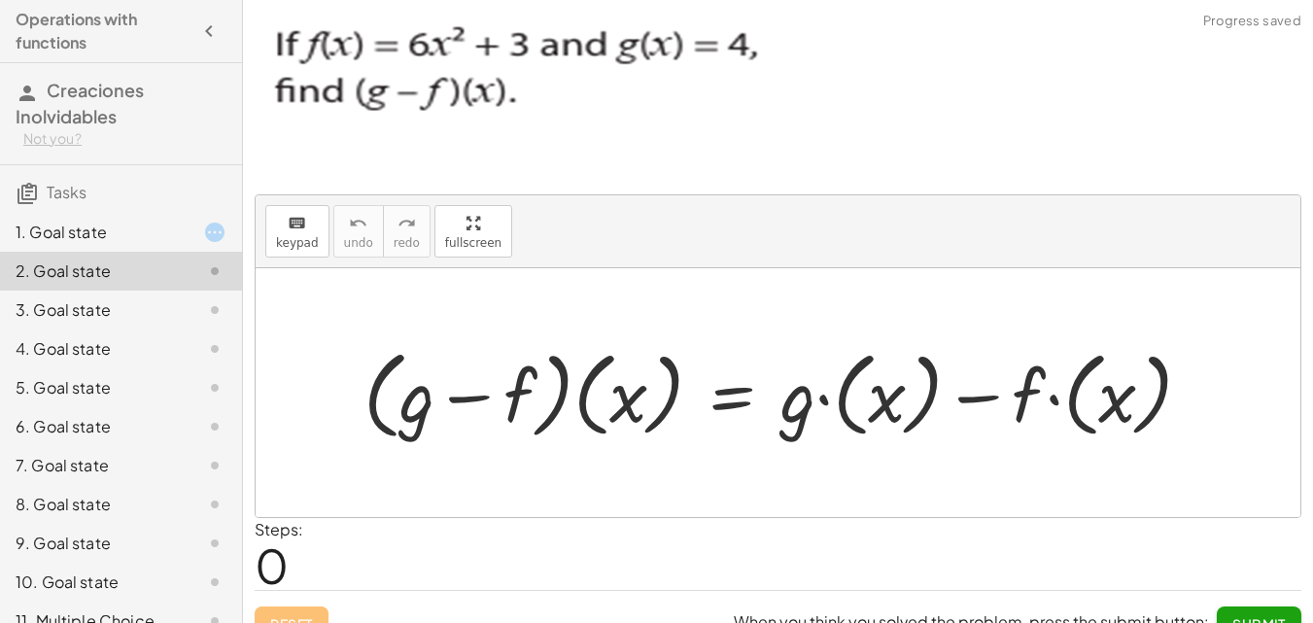
click at [172, 301] on div at bounding box center [199, 309] width 54 height 23
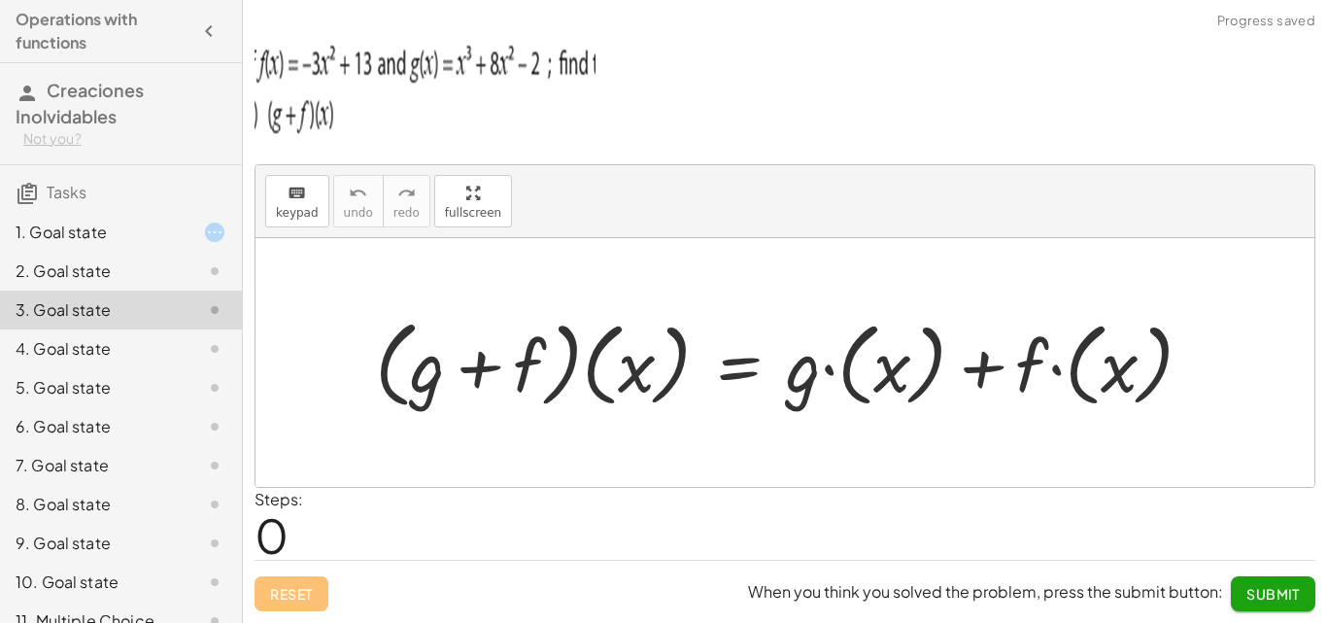
click at [137, 231] on div "1. Goal state" at bounding box center [94, 232] width 156 height 23
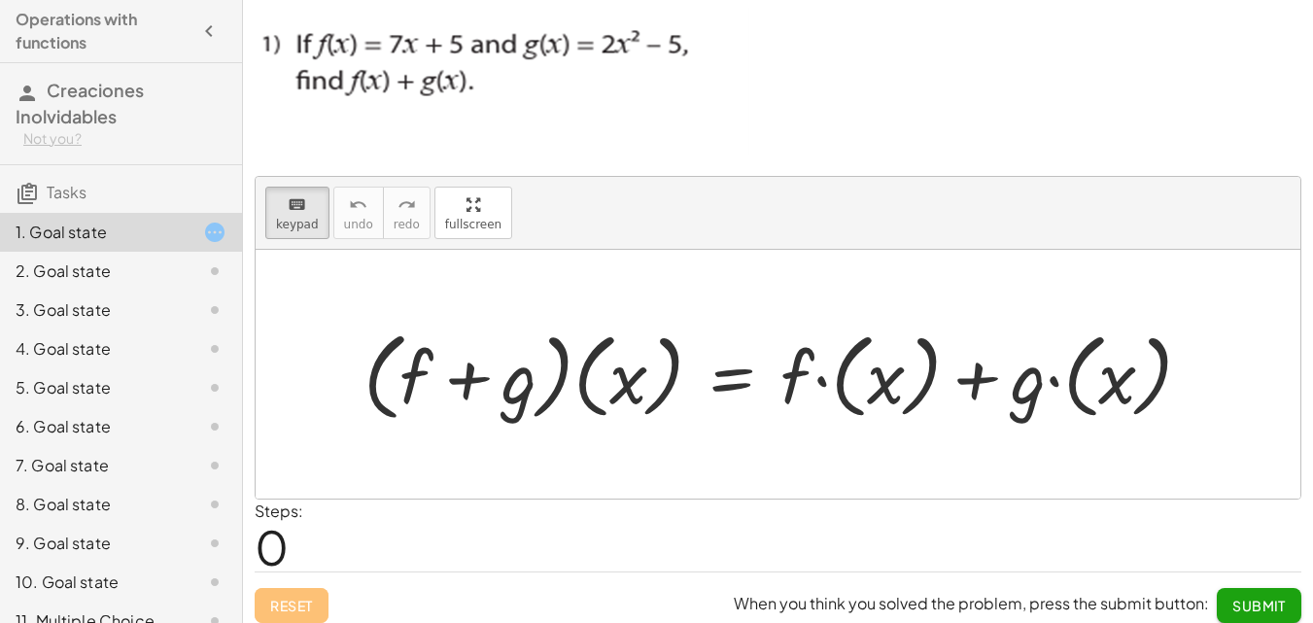
scroll to position [16, 0]
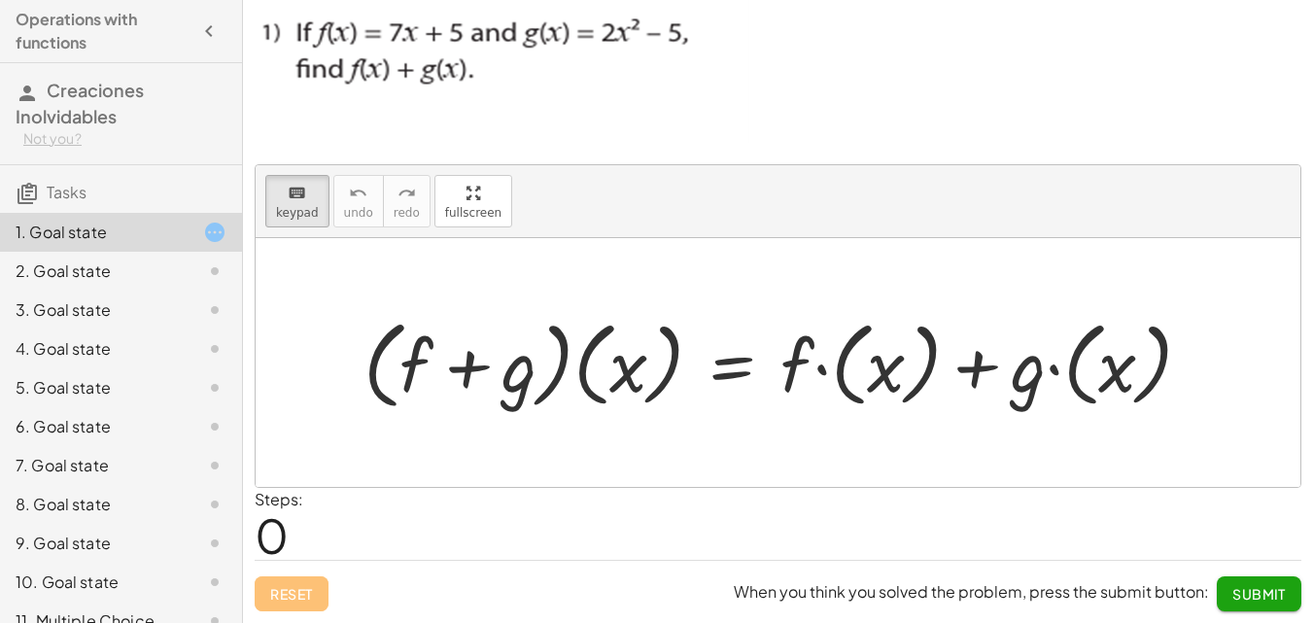
drag, startPoint x: 631, startPoint y: 377, endPoint x: 497, endPoint y: 358, distance: 134.5
click at [502, 285] on div at bounding box center [778, 362] width 1044 height 249
click at [631, 374] on div at bounding box center [606, 365] width 52 height 42
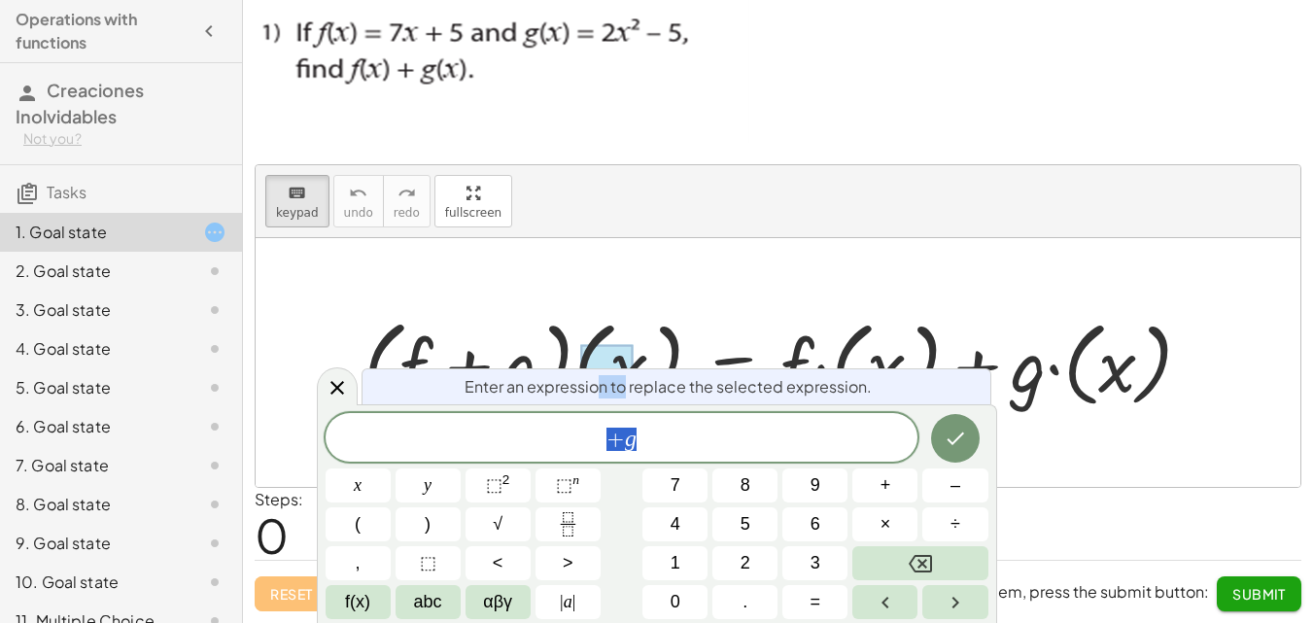
click at [565, 363] on body "Operations with functions Creaciones Inolvidables Not you? Tasks 1. Goal state …" at bounding box center [656, 303] width 1313 height 638
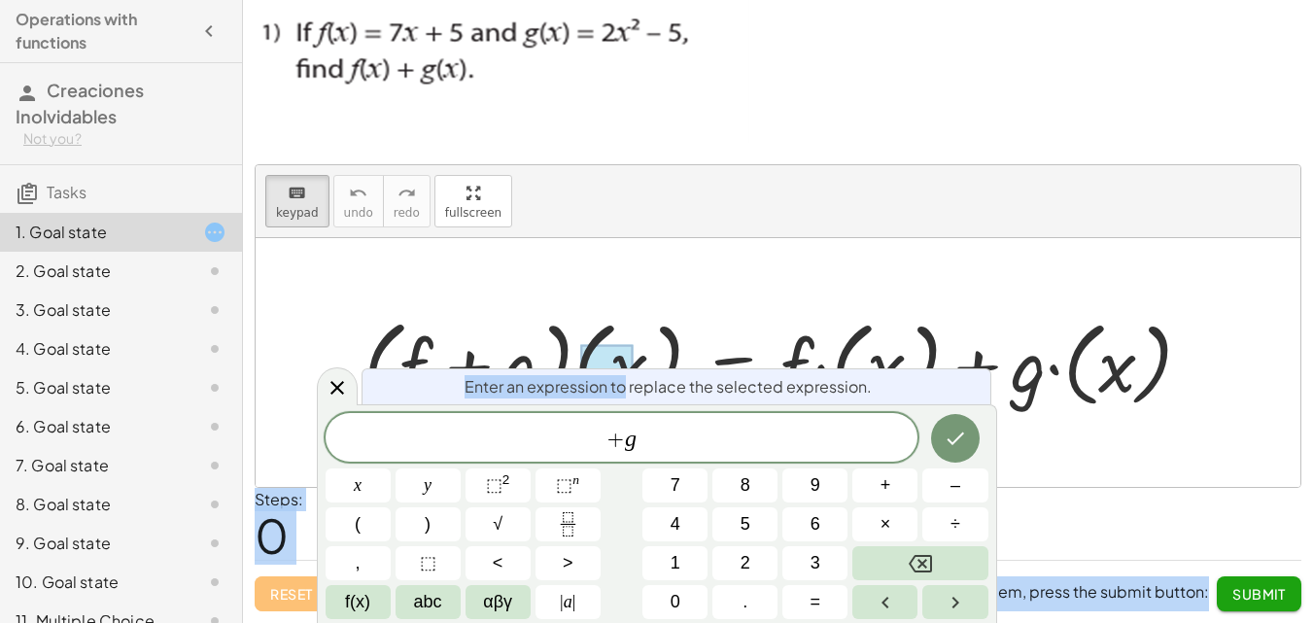
click at [488, 359] on div at bounding box center [786, 362] width 864 height 106
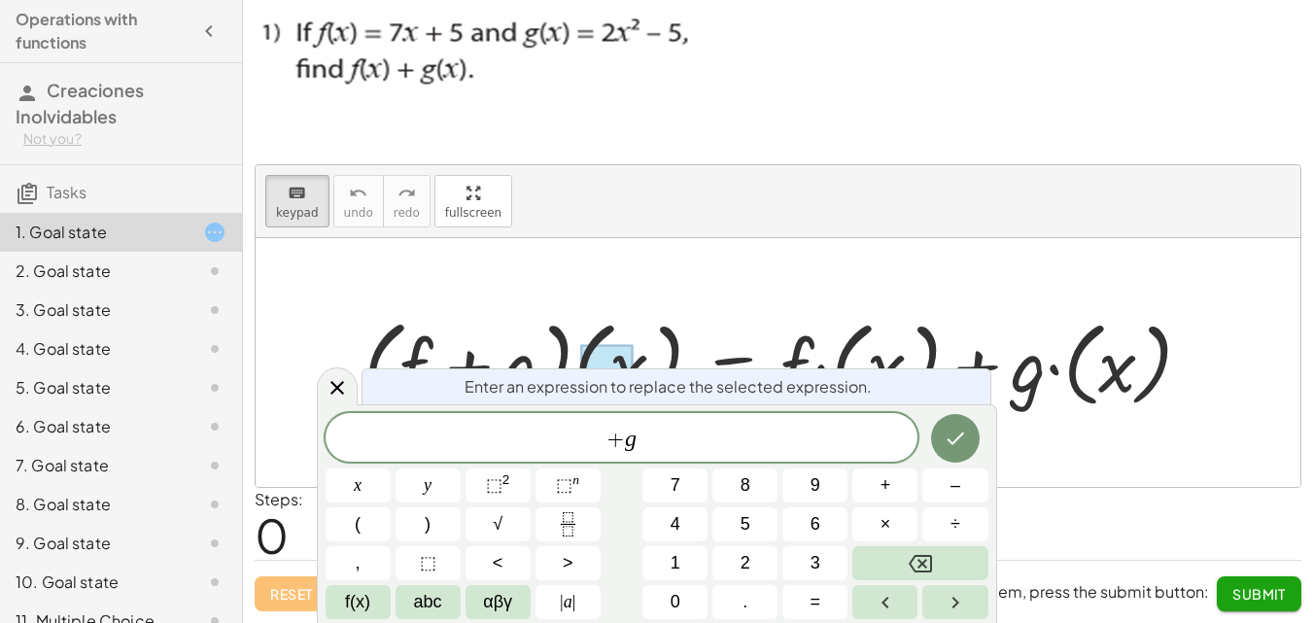
click at [488, 359] on div at bounding box center [786, 362] width 864 height 106
drag, startPoint x: 488, startPoint y: 359, endPoint x: 502, endPoint y: 358, distance: 14.7
click at [491, 359] on div at bounding box center [786, 362] width 864 height 106
click at [349, 392] on div at bounding box center [337, 386] width 41 height 38
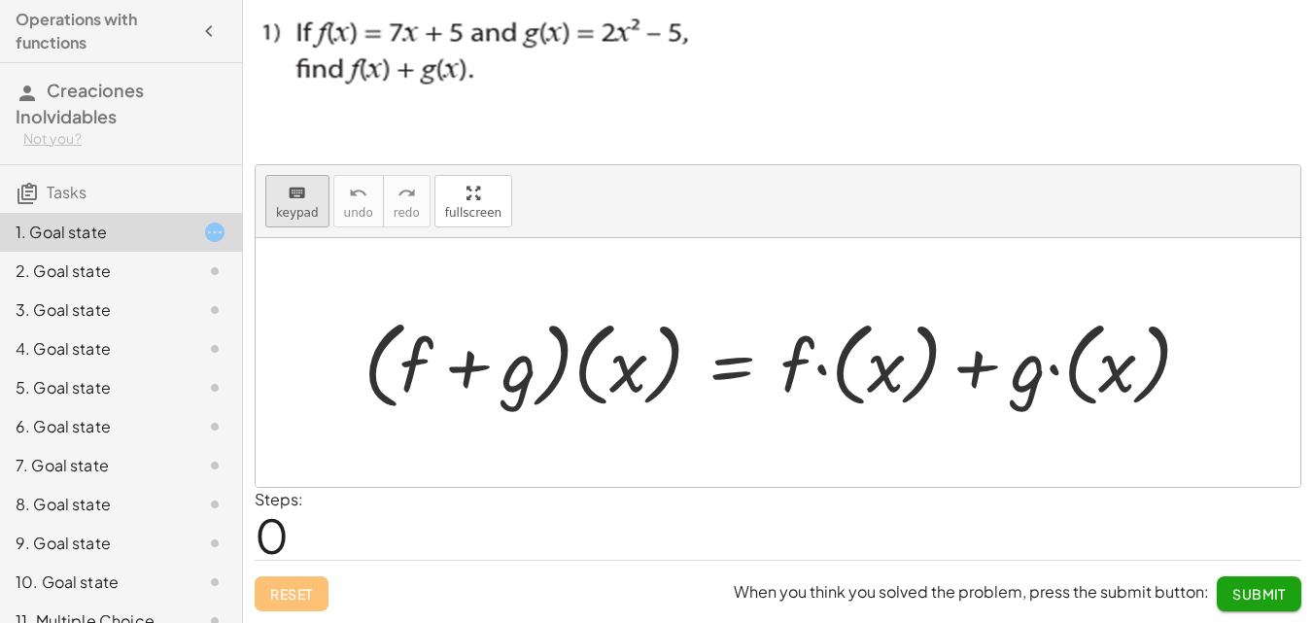
click at [290, 194] on icon "keyboard" at bounding box center [297, 193] width 18 height 23
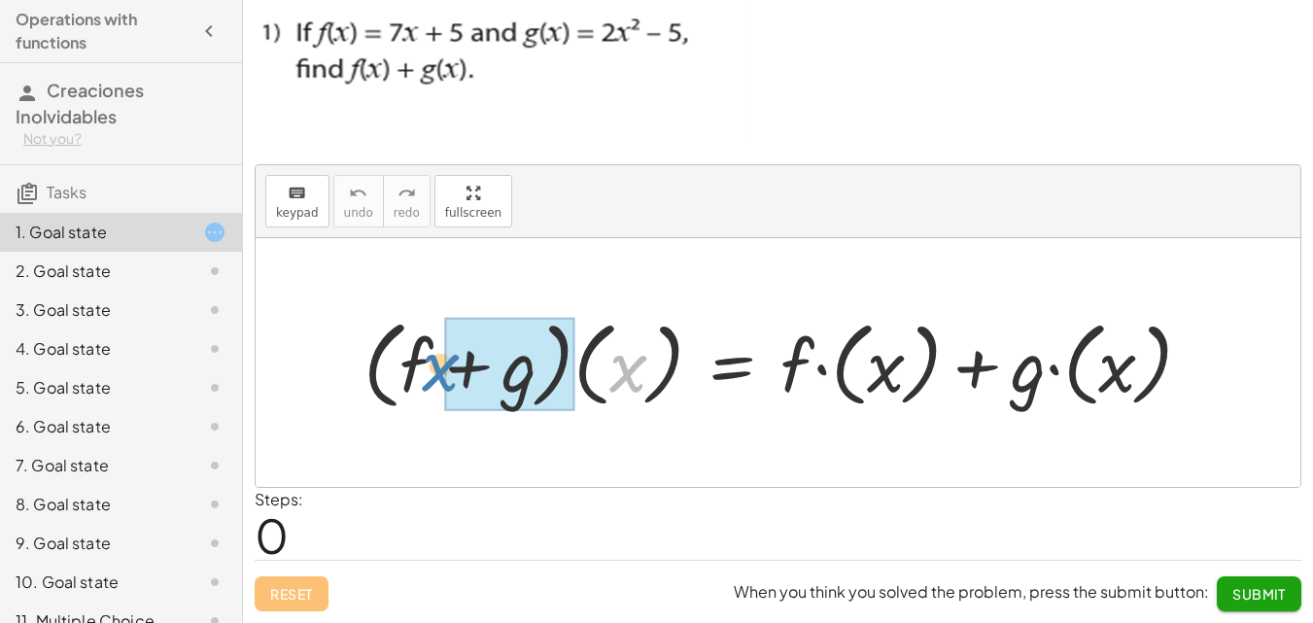
drag, startPoint x: 622, startPoint y: 368, endPoint x: 428, endPoint y: 370, distance: 193.3
click at [428, 370] on div at bounding box center [786, 362] width 864 height 106
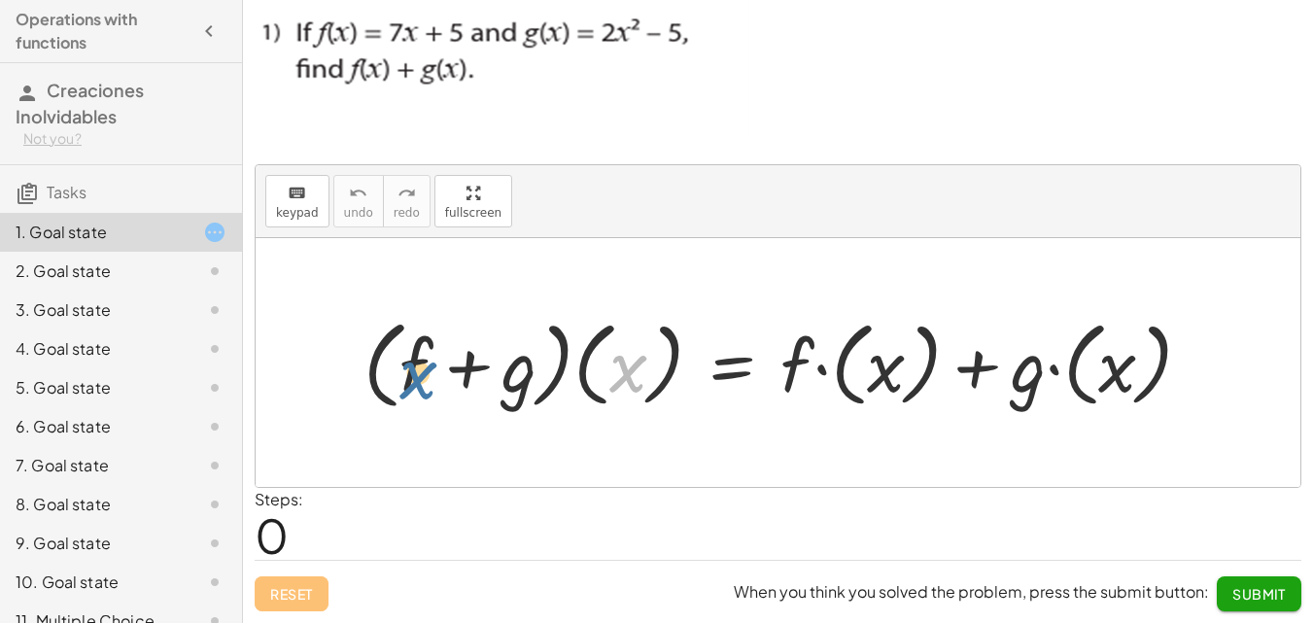
drag, startPoint x: 619, startPoint y: 375, endPoint x: 400, endPoint y: 382, distance: 218.7
click at [400, 382] on div at bounding box center [786, 362] width 864 height 106
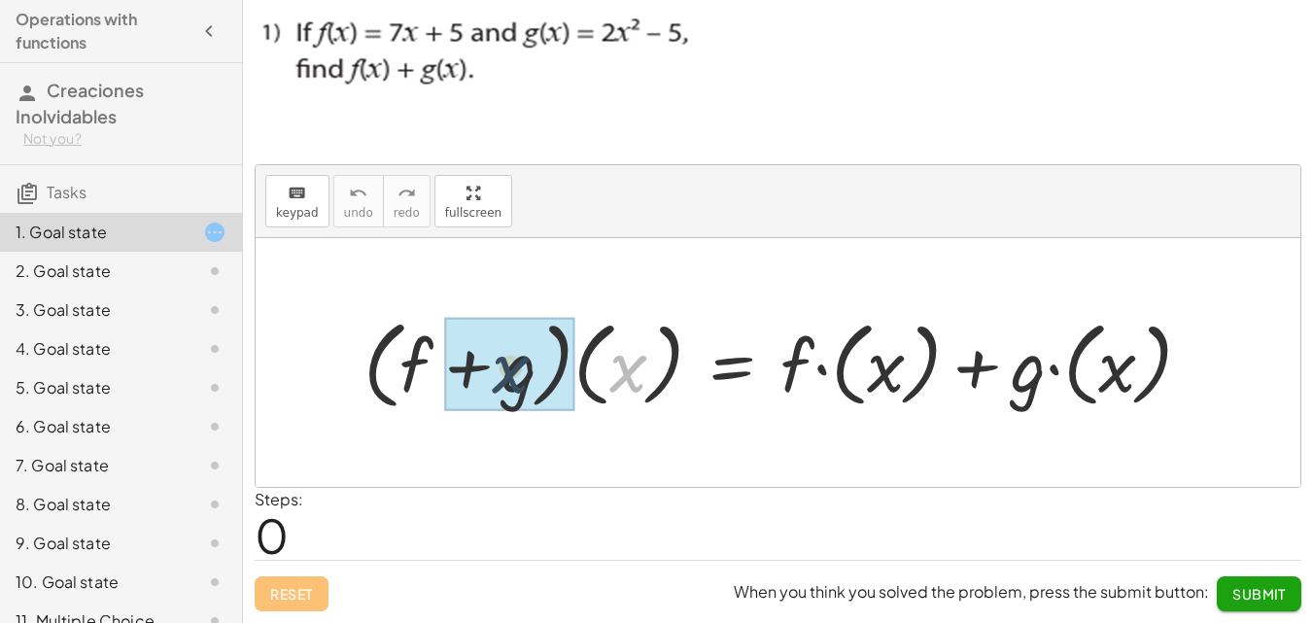
drag, startPoint x: 629, startPoint y: 379, endPoint x: 498, endPoint y: 381, distance: 130.2
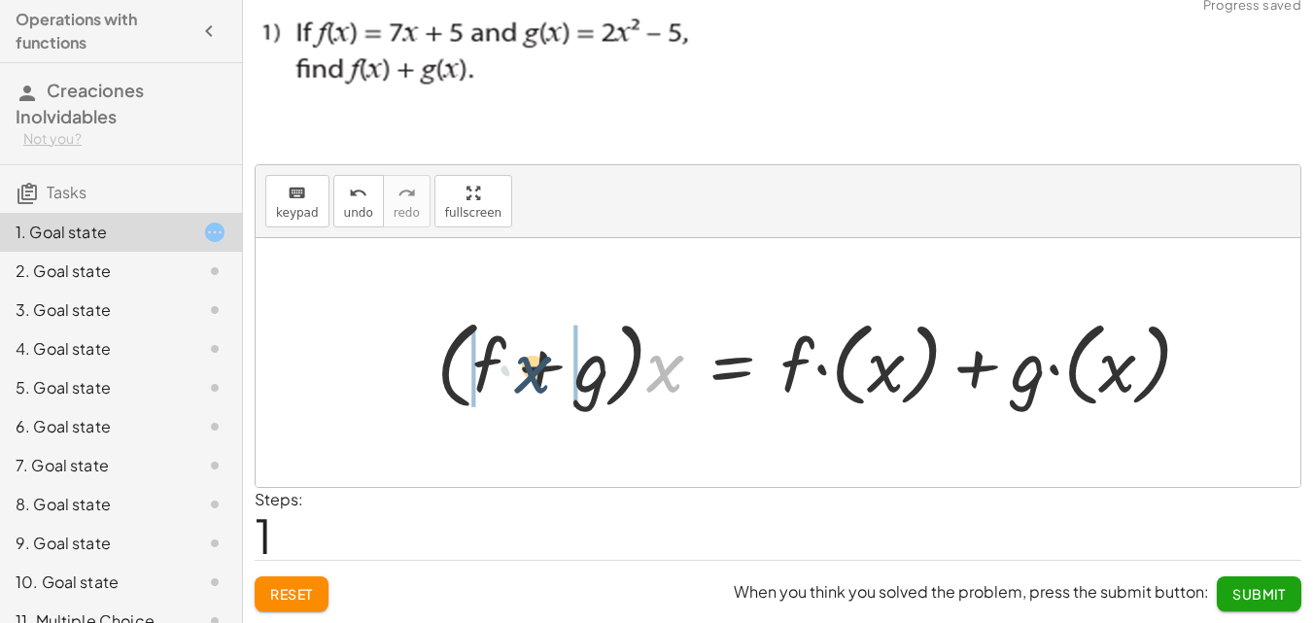
drag, startPoint x: 670, startPoint y: 379, endPoint x: 532, endPoint y: 380, distance: 138.0
click at [532, 380] on div at bounding box center [822, 362] width 791 height 106
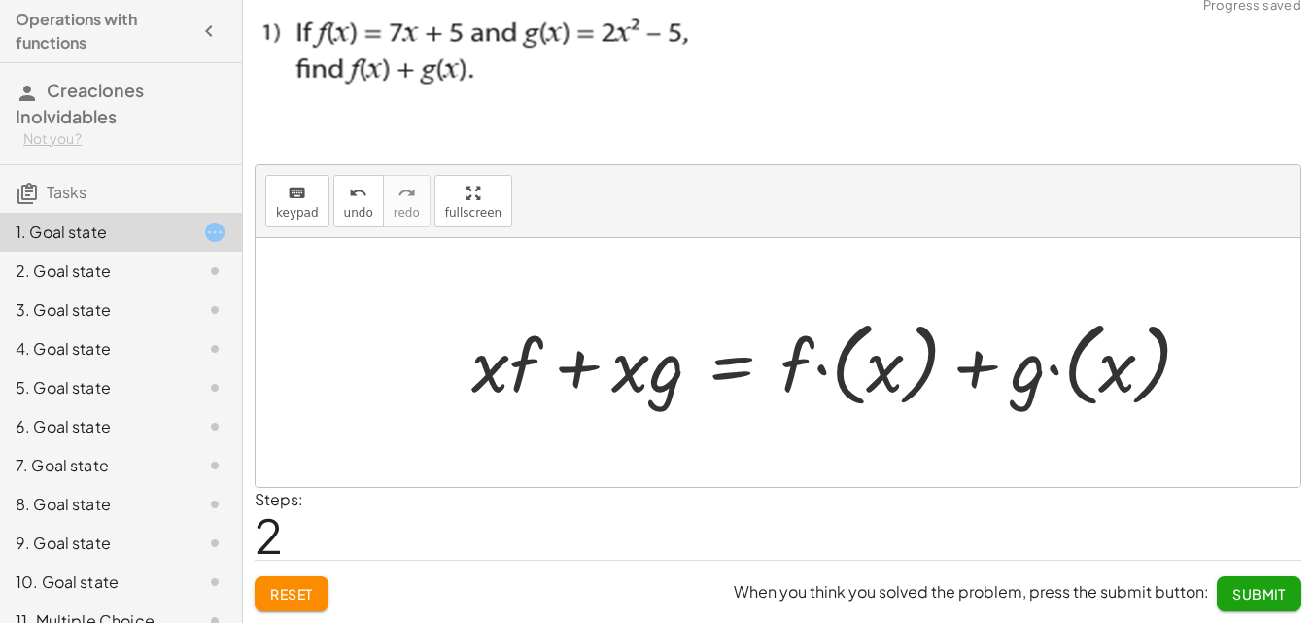
click at [526, 374] on div at bounding box center [839, 362] width 756 height 103
drag, startPoint x: 490, startPoint y: 370, endPoint x: 462, endPoint y: 364, distance: 27.8
click at [462, 364] on div at bounding box center [839, 362] width 756 height 103
drag, startPoint x: 663, startPoint y: 378, endPoint x: 602, endPoint y: 378, distance: 60.2
click at [602, 378] on div at bounding box center [839, 362] width 756 height 103
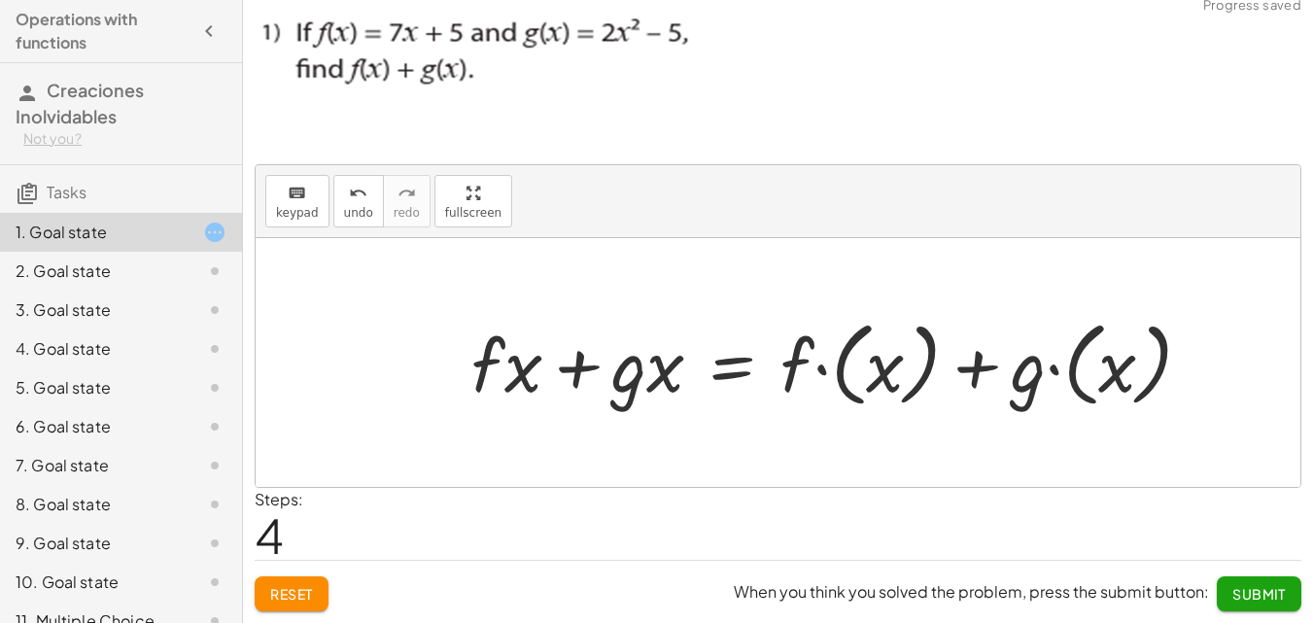
click at [303, 577] on button "Reset" at bounding box center [292, 593] width 74 height 35
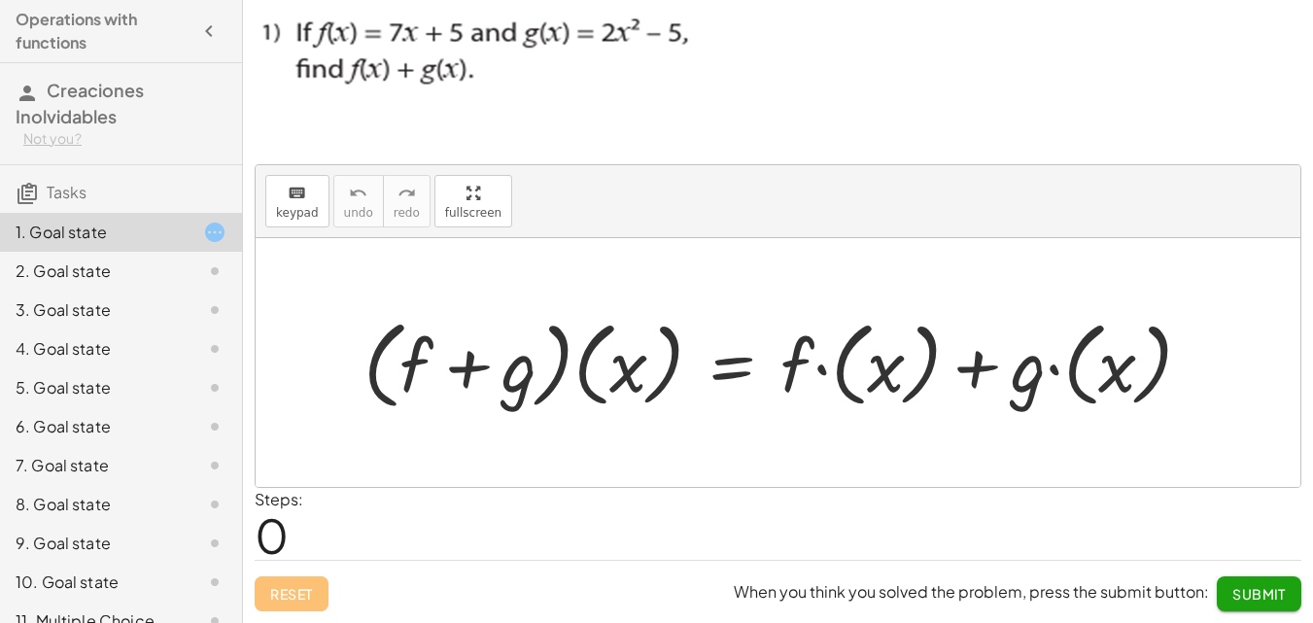
click at [486, 286] on div "keyboard keypad undo undo redo redo fullscreen Toggle fullscreen mode · ( + f +…" at bounding box center [778, 326] width 1044 height 322
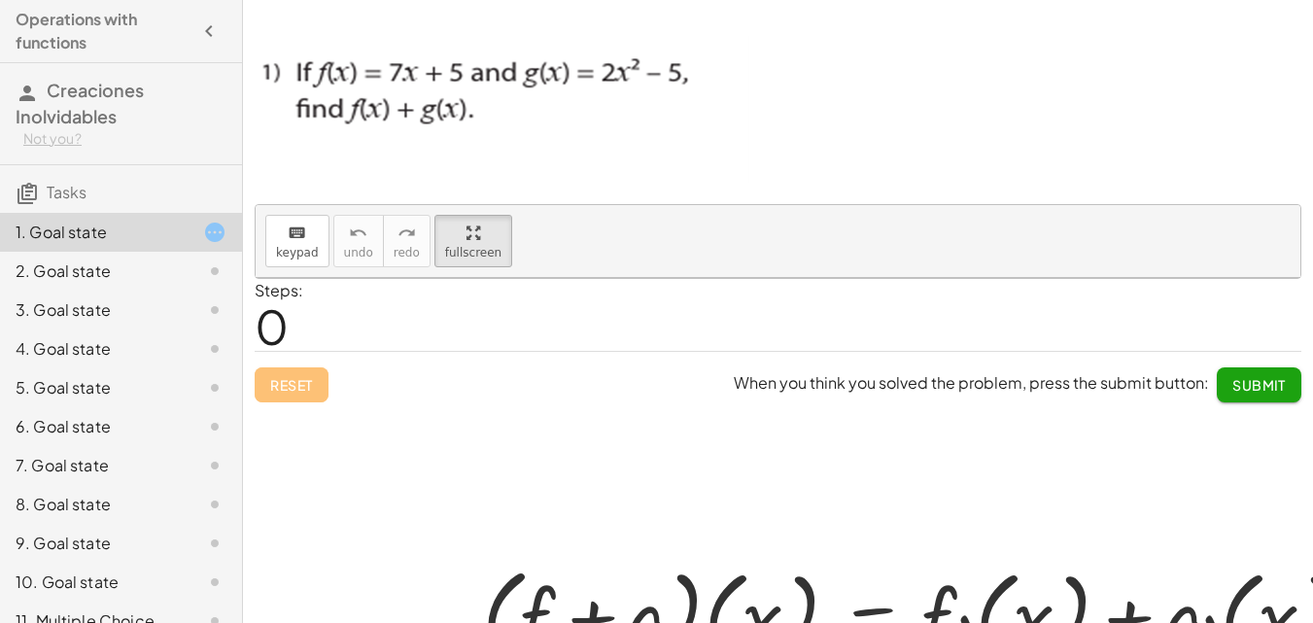
scroll to position [0, 0]
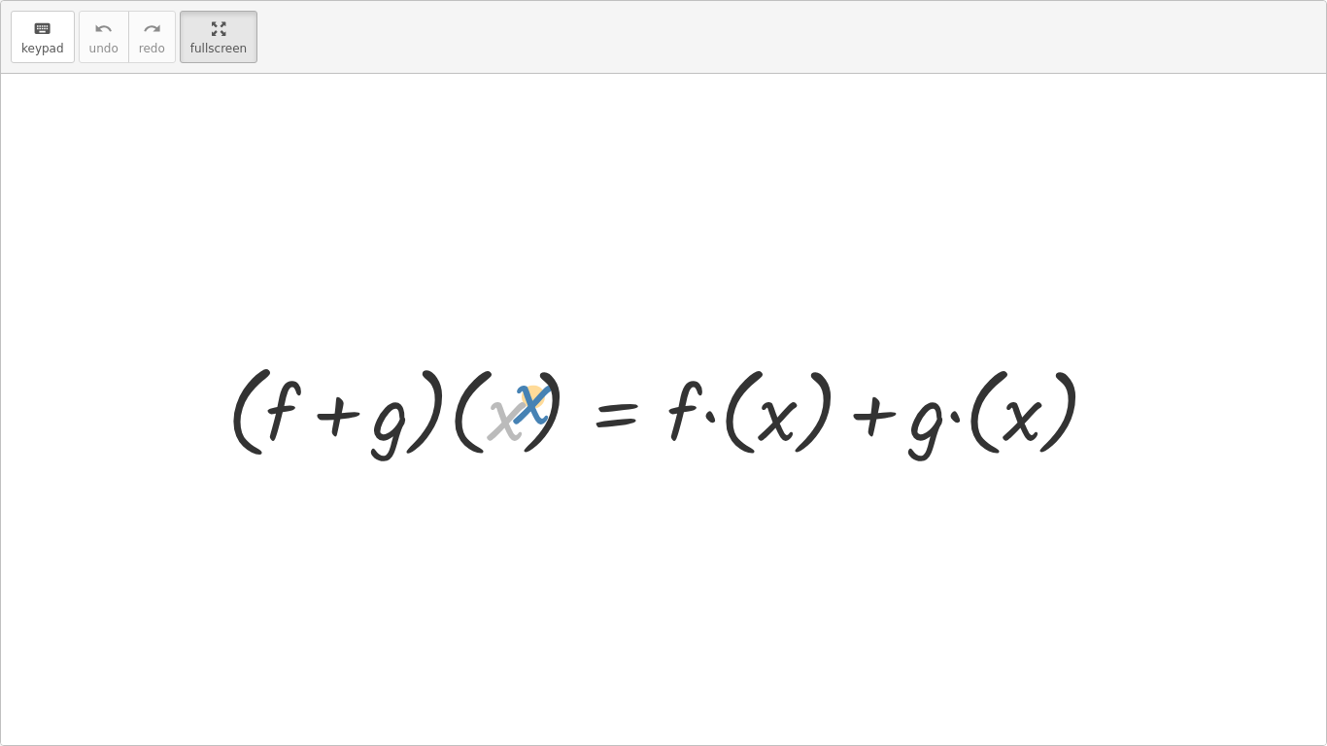
drag, startPoint x: 497, startPoint y: 424, endPoint x: 526, endPoint y: 407, distance: 32.7
click at [526, 407] on div at bounding box center [671, 410] width 907 height 112
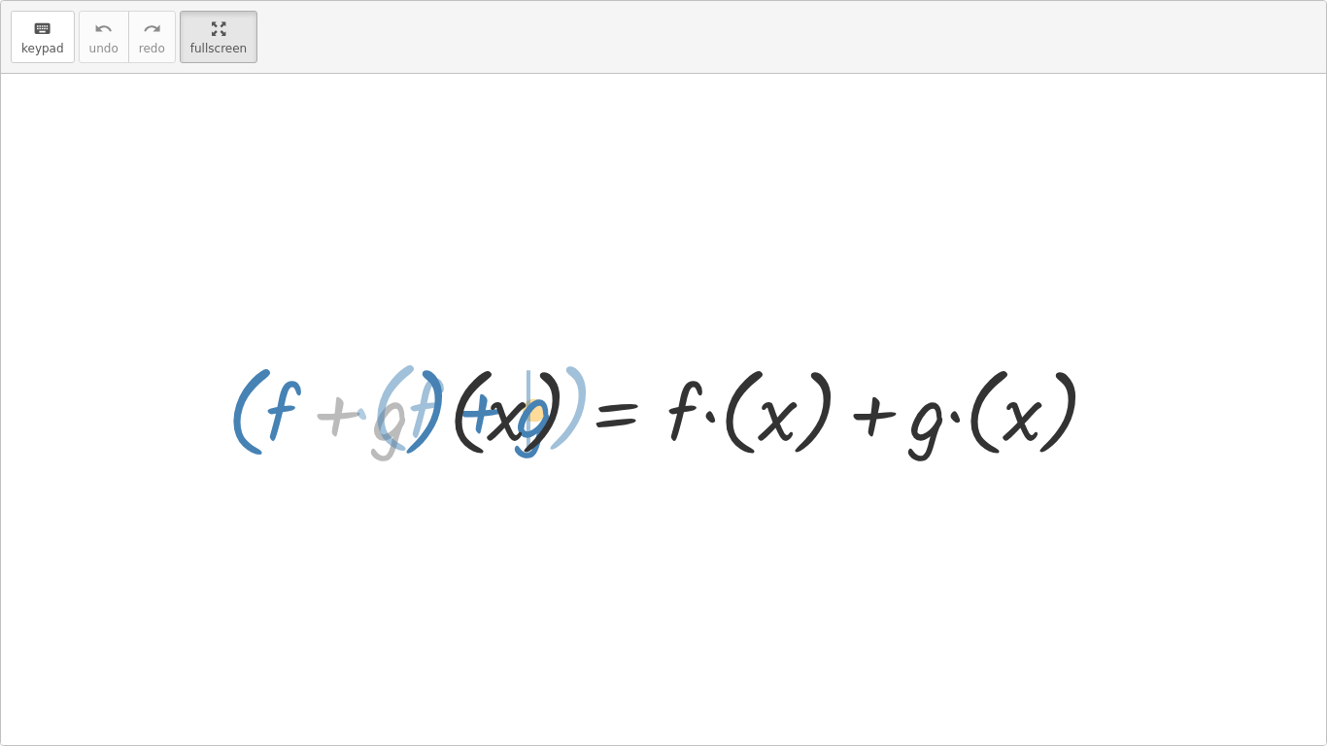
drag, startPoint x: 320, startPoint y: 415, endPoint x: 487, endPoint y: 407, distance: 167.3
click at [487, 407] on div at bounding box center [671, 410] width 907 height 112
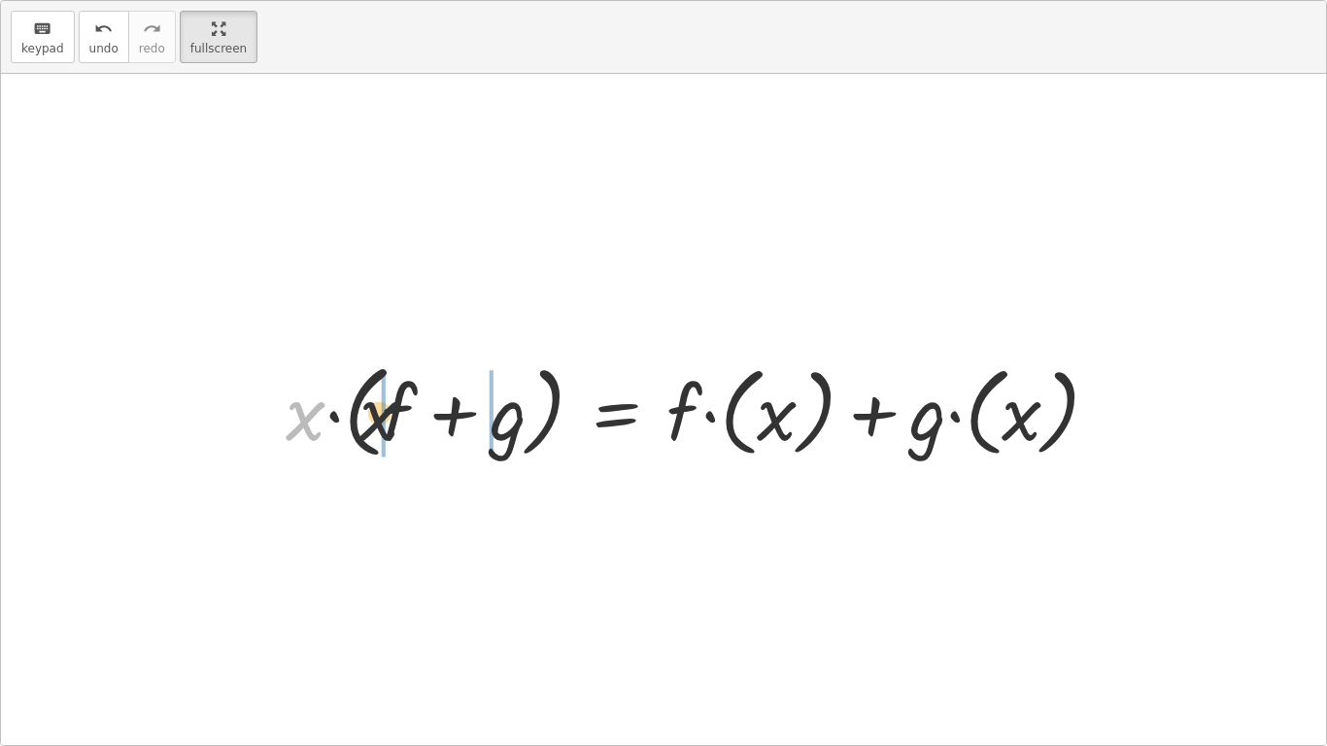
drag, startPoint x: 313, startPoint y: 416, endPoint x: 399, endPoint y: 416, distance: 86.5
click at [399, 416] on div at bounding box center [700, 410] width 849 height 112
drag, startPoint x: 202, startPoint y: 49, endPoint x: 202, endPoint y: -36, distance: 84.5
click at [202, 0] on html "Operations with functions Creaciones Inolvidables Not you? Tasks 1. Goal state …" at bounding box center [663, 373] width 1327 height 746
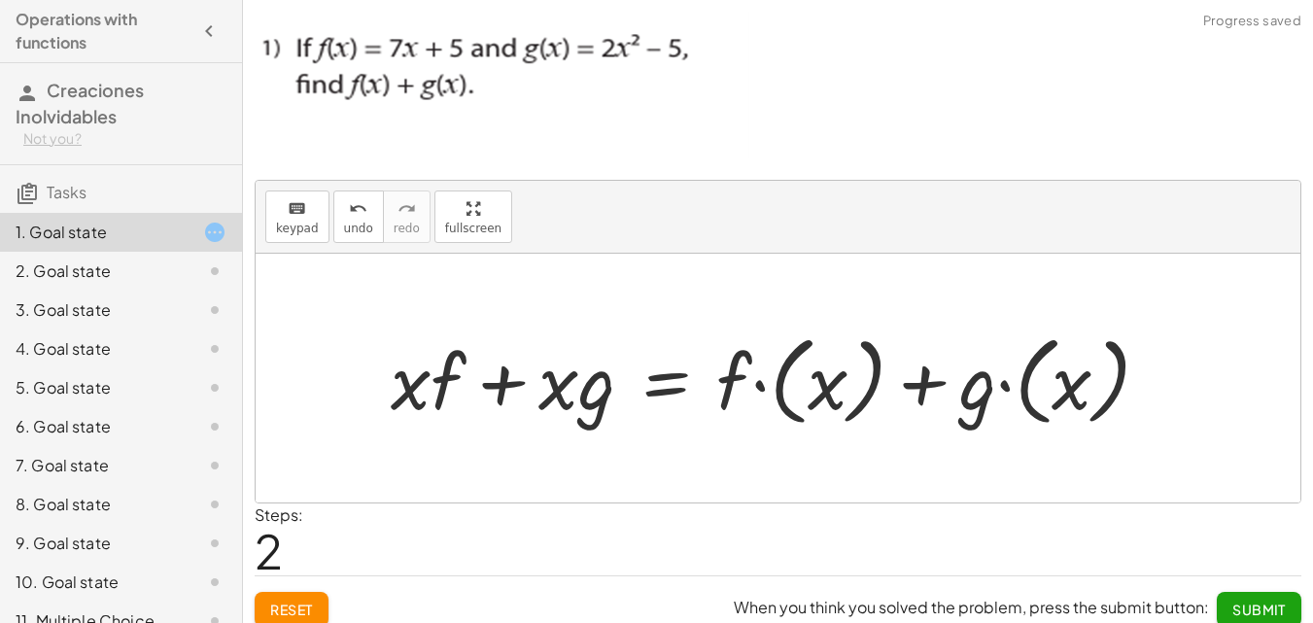
click at [305, 599] on button "Reset" at bounding box center [292, 609] width 74 height 35
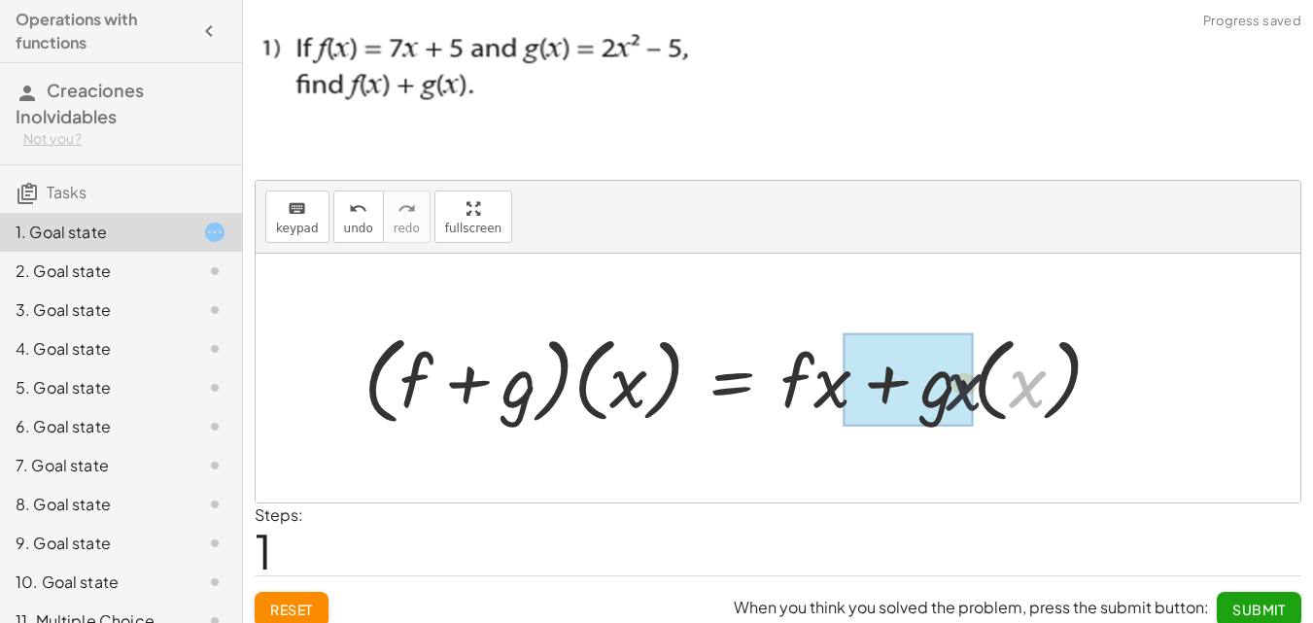
drag, startPoint x: 1036, startPoint y: 391, endPoint x: 975, endPoint y: 393, distance: 60.3
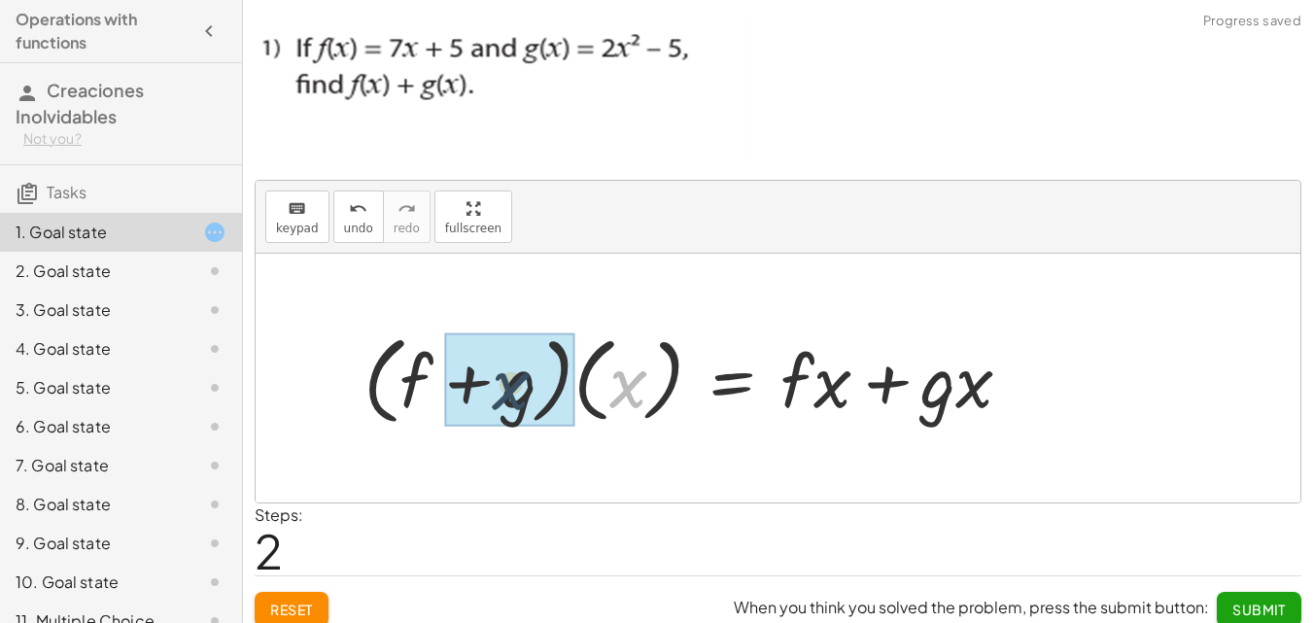
drag, startPoint x: 597, startPoint y: 388, endPoint x: 560, endPoint y: 388, distance: 36.9
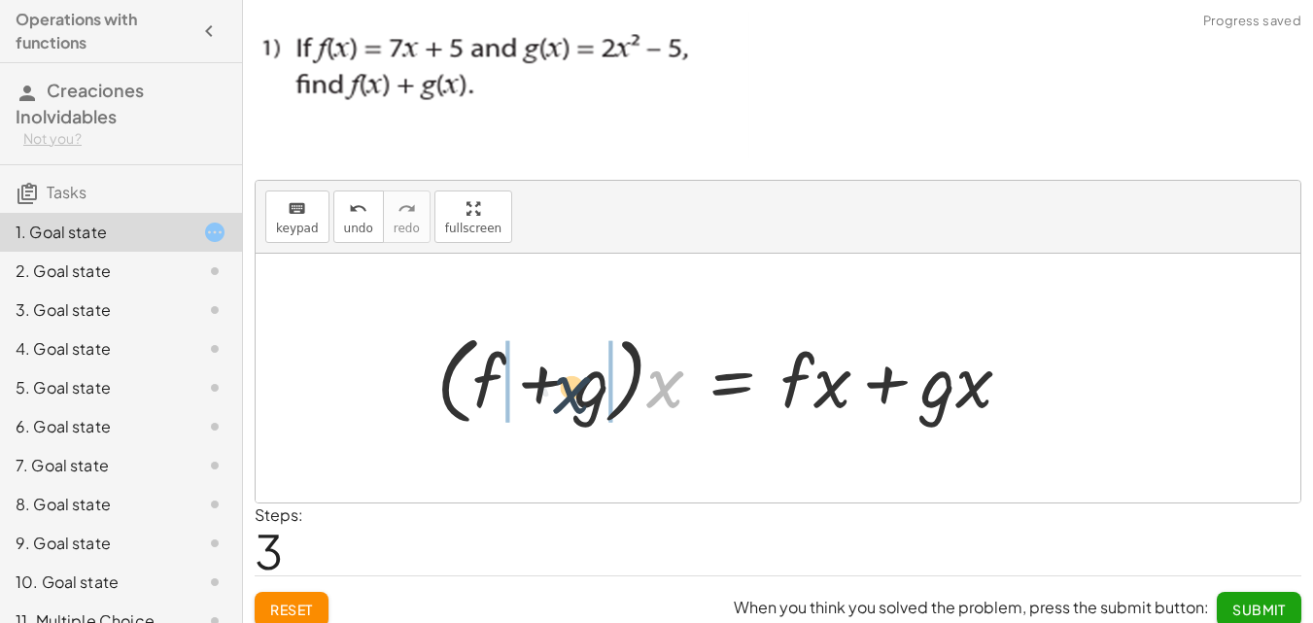
drag, startPoint x: 670, startPoint y: 388, endPoint x: 558, endPoint y: 394, distance: 112.9
click at [558, 394] on div at bounding box center [732, 377] width 610 height 106
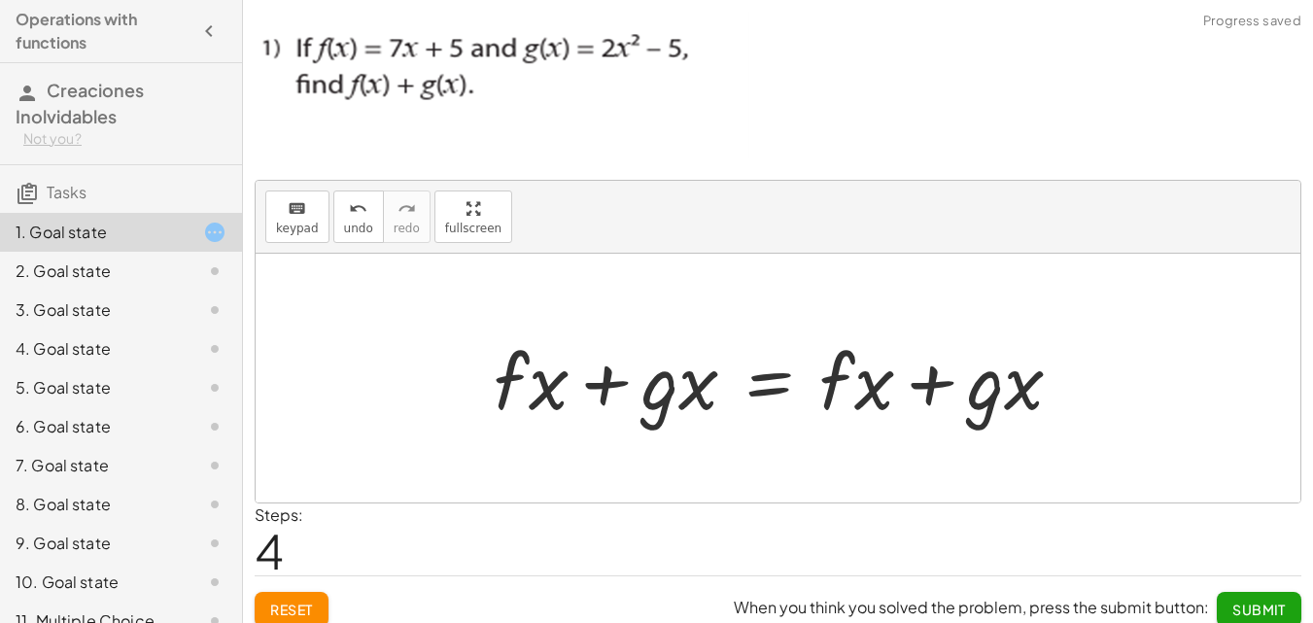
click at [561, 401] on div at bounding box center [785, 378] width 603 height 100
click at [558, 375] on div at bounding box center [785, 378] width 603 height 100
click at [314, 210] on button "keyboard keypad" at bounding box center [297, 216] width 64 height 52
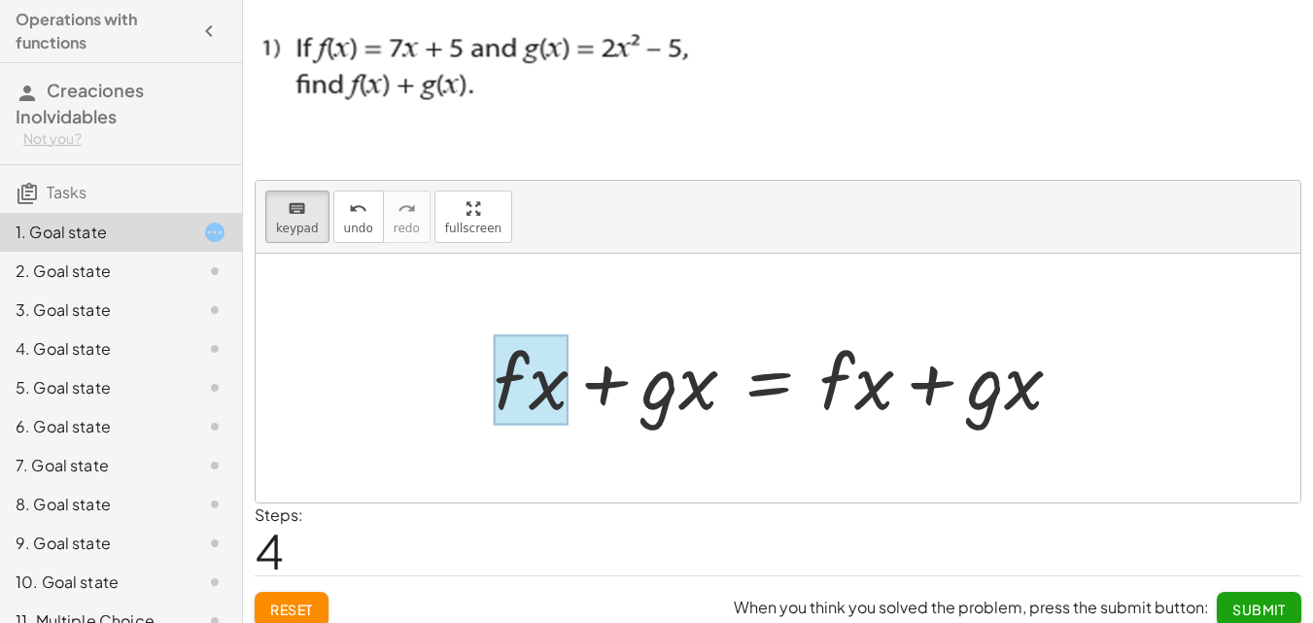
click at [548, 379] on div at bounding box center [531, 380] width 75 height 90
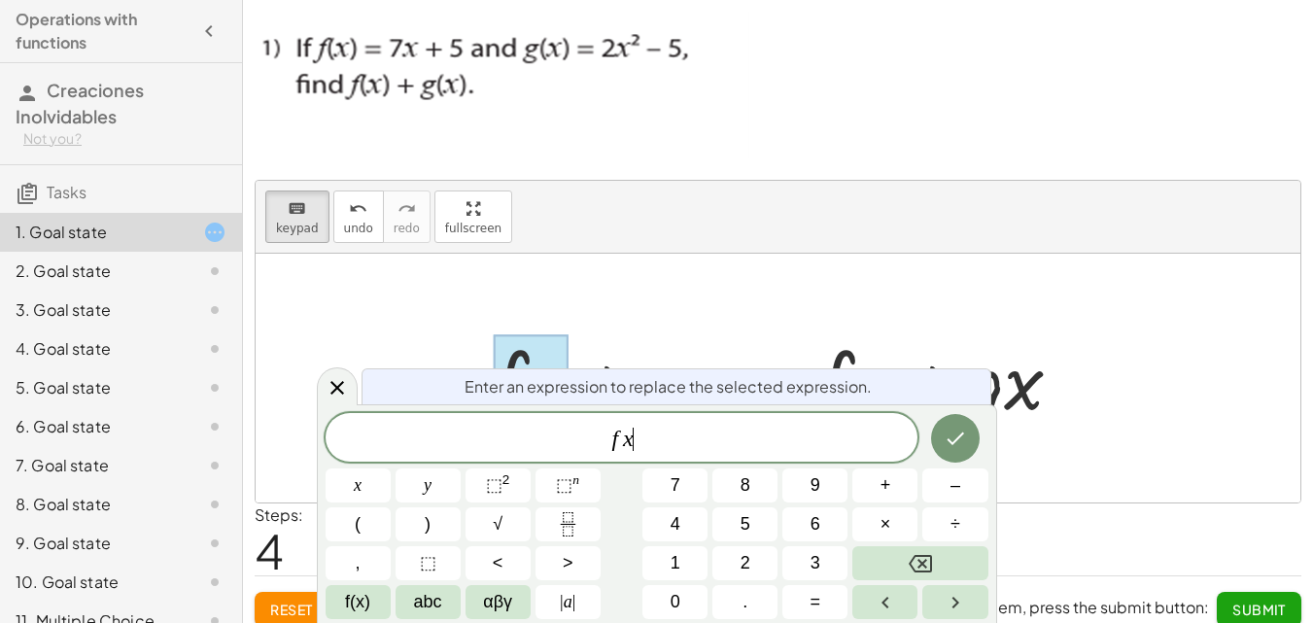
click at [635, 441] on span "f x ​" at bounding box center [621, 439] width 593 height 27
click at [391, 468] on div at bounding box center [357, 485] width 65 height 34
click at [988, 436] on div "Enter an expression to replace the selected expression. f x = 7 x + 5 x y ⬚ 2 ⬚…" at bounding box center [657, 513] width 680 height 219
click at [961, 435] on icon "Done" at bounding box center [954, 438] width 17 height 13
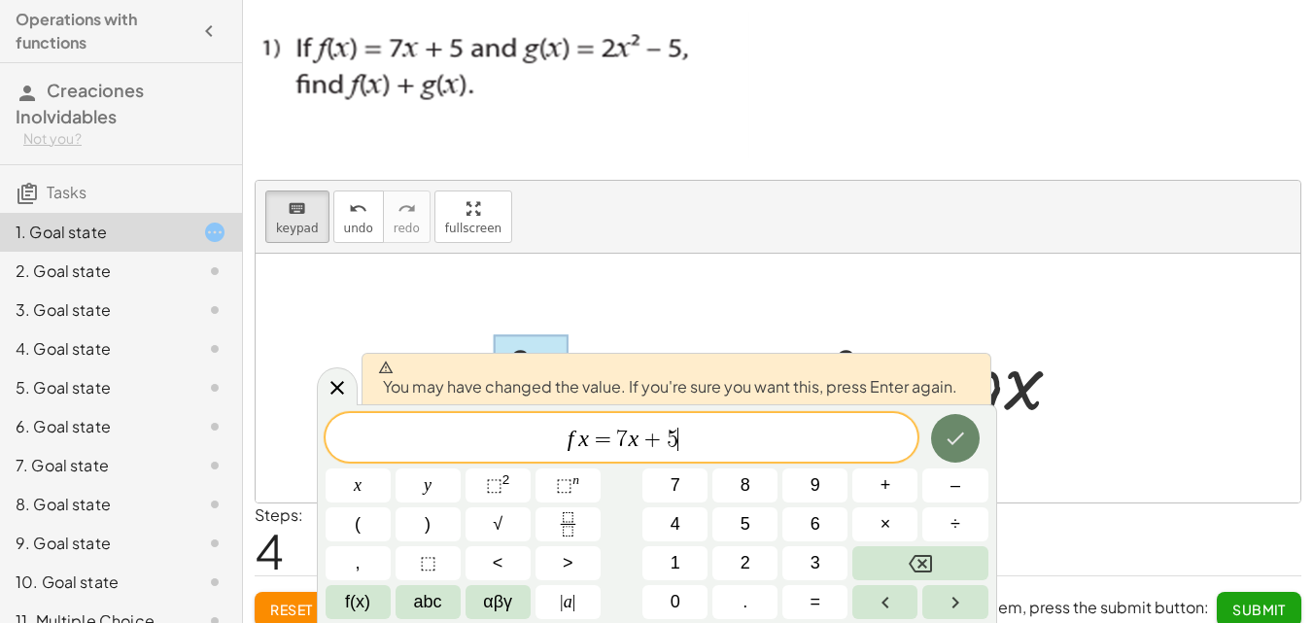
click at [961, 435] on icon "Done" at bounding box center [954, 438] width 17 height 13
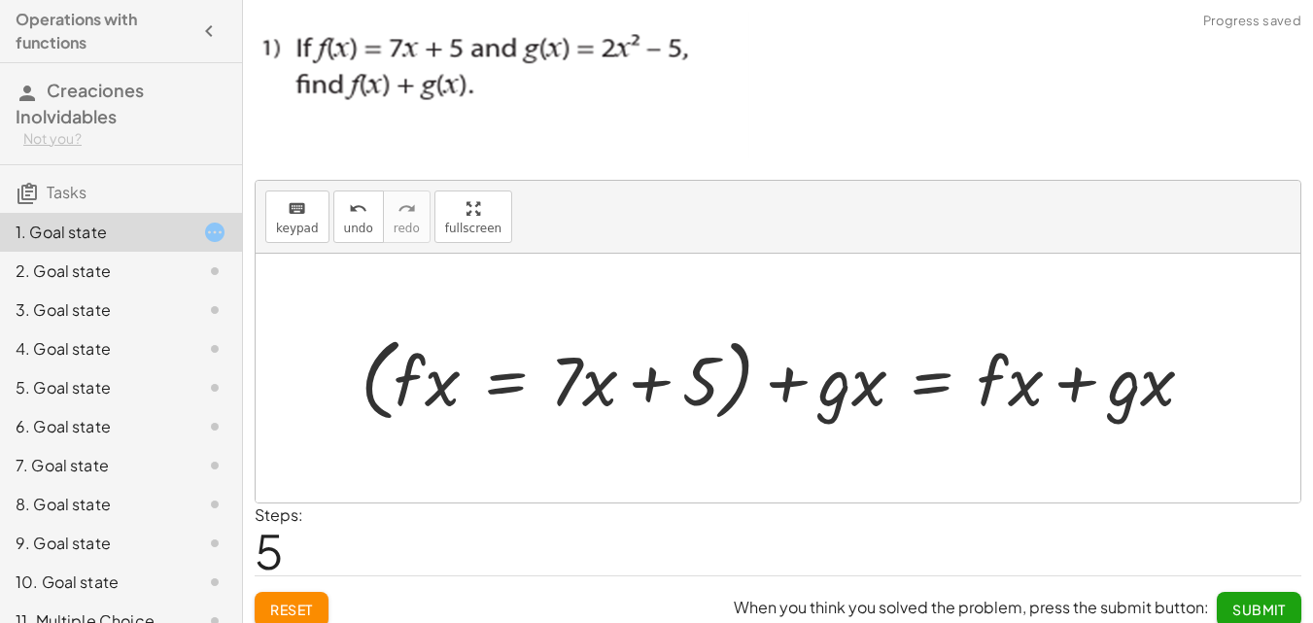
click at [850, 390] on div at bounding box center [785, 377] width 869 height 100
click at [839, 393] on div at bounding box center [785, 377] width 869 height 100
click at [857, 384] on div at bounding box center [785, 377] width 869 height 100
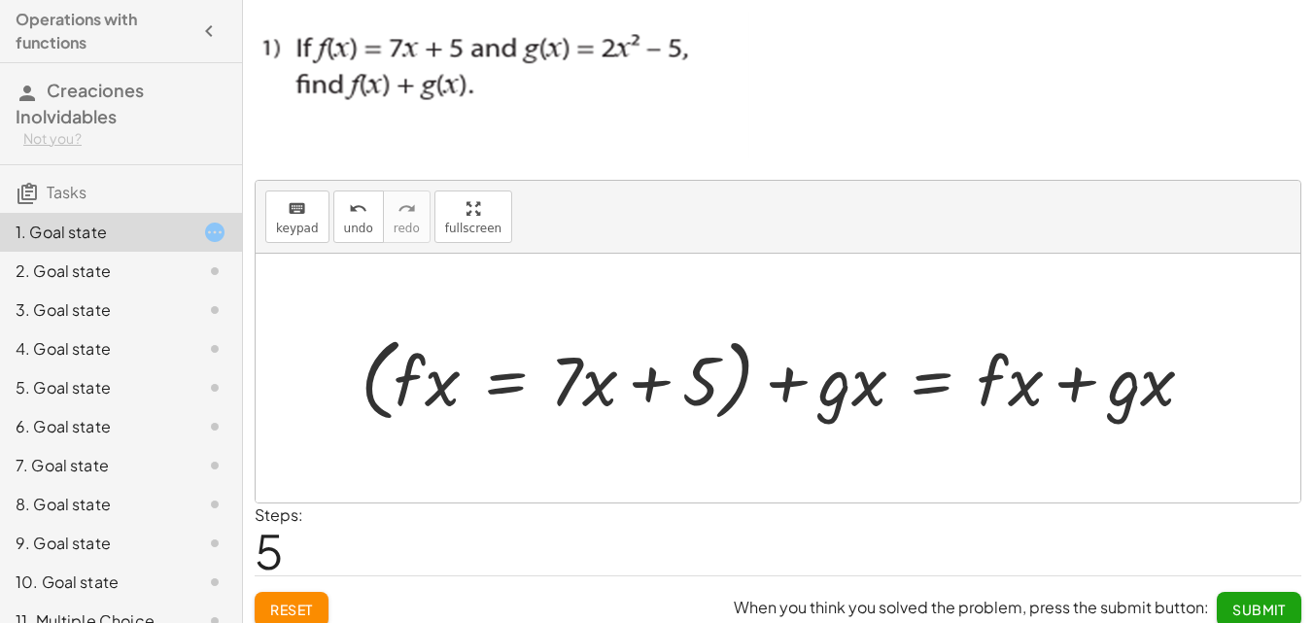
drag, startPoint x: 849, startPoint y: 391, endPoint x: 695, endPoint y: 350, distance: 159.8
click at [841, 391] on div at bounding box center [785, 377] width 869 height 100
click at [310, 232] on span "keypad" at bounding box center [297, 229] width 43 height 14
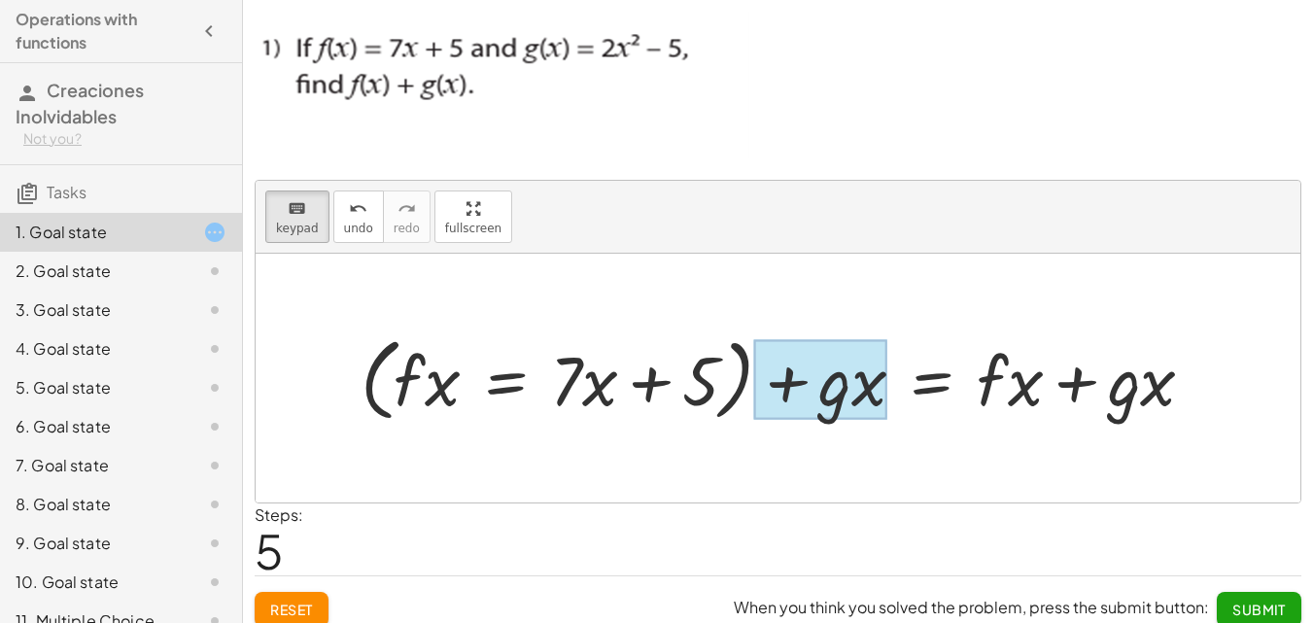
click at [838, 393] on div at bounding box center [820, 379] width 133 height 80
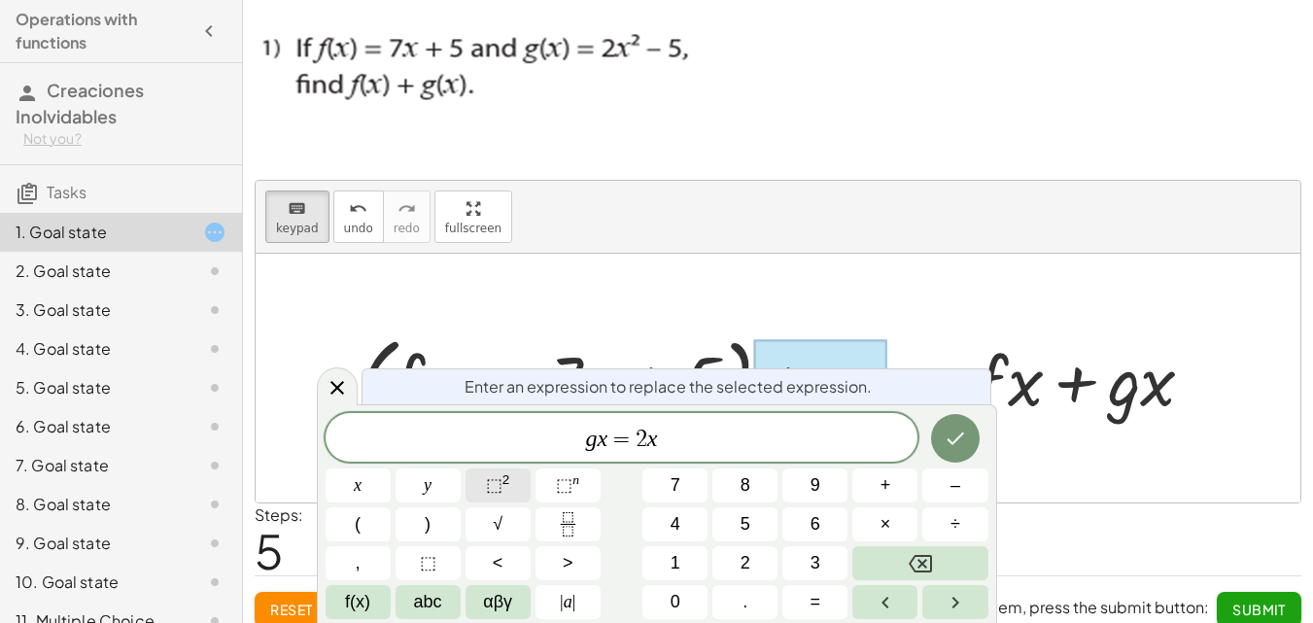
click at [500, 483] on span "⬚" at bounding box center [494, 484] width 17 height 19
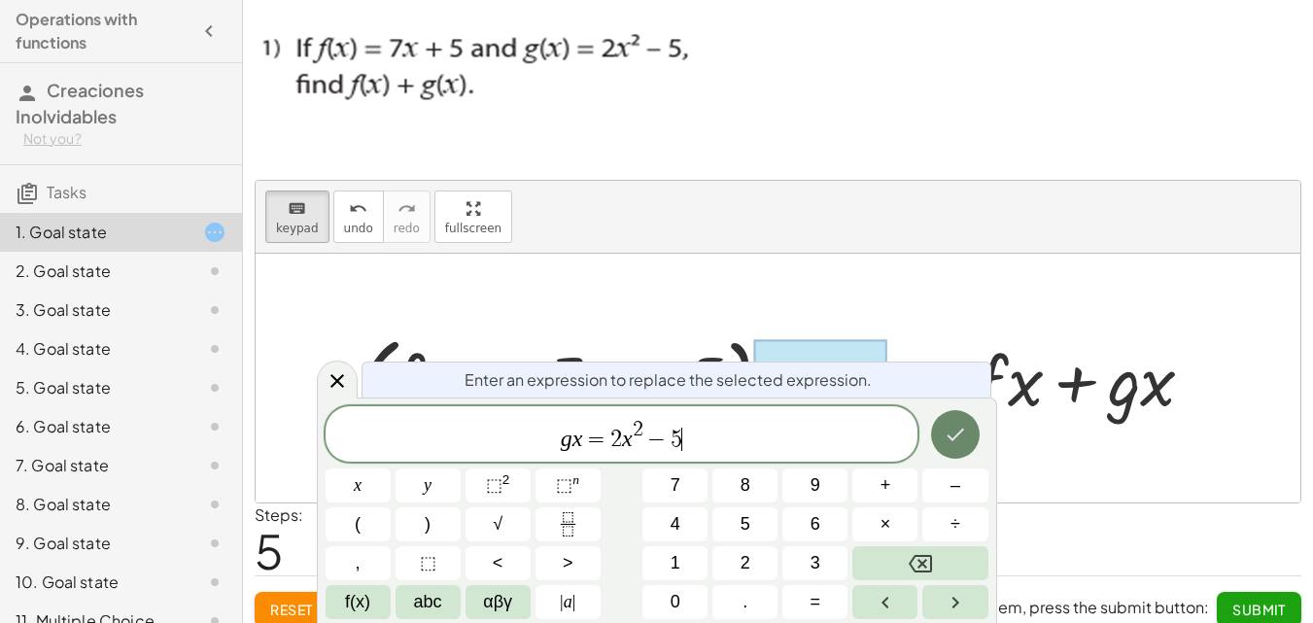
click at [948, 432] on icon "Done" at bounding box center [954, 434] width 23 height 23
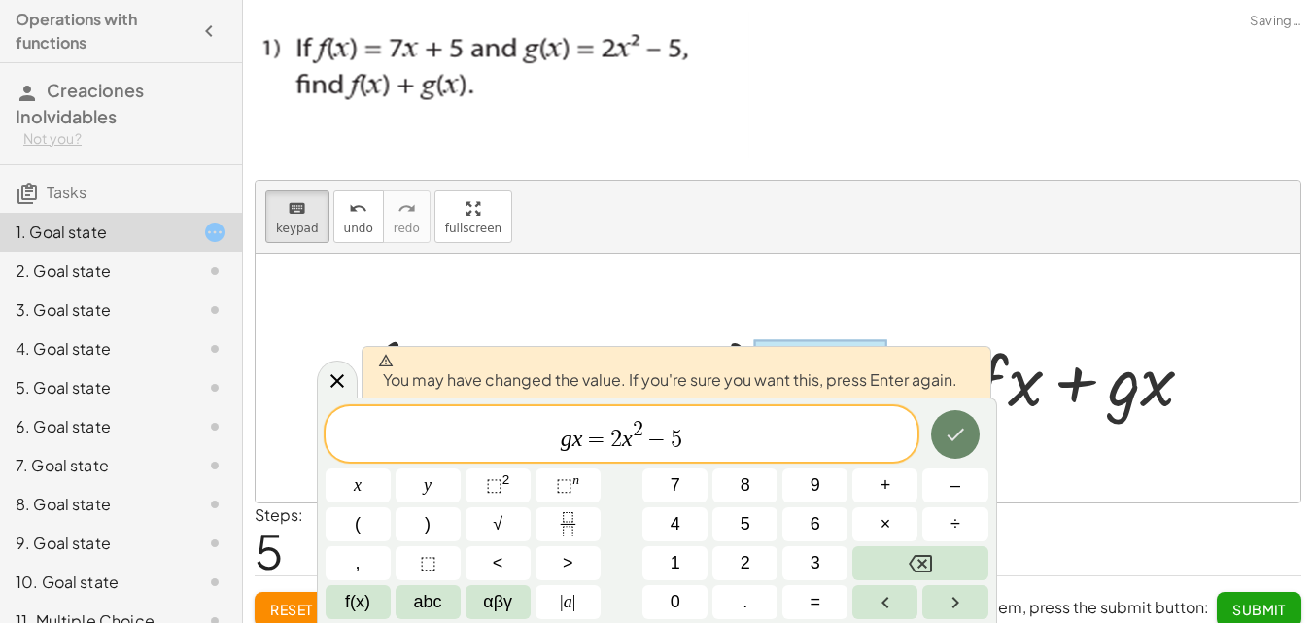
click at [944, 437] on icon "Done" at bounding box center [954, 434] width 23 height 23
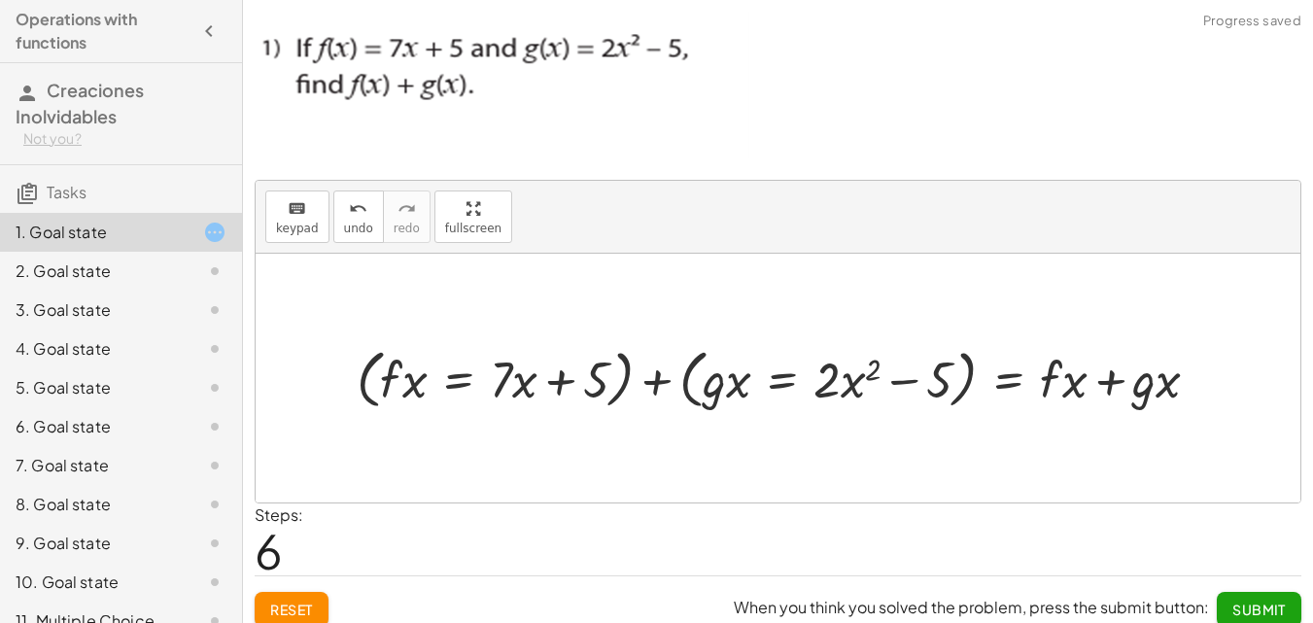
click at [1098, 442] on div at bounding box center [778, 378] width 1044 height 249
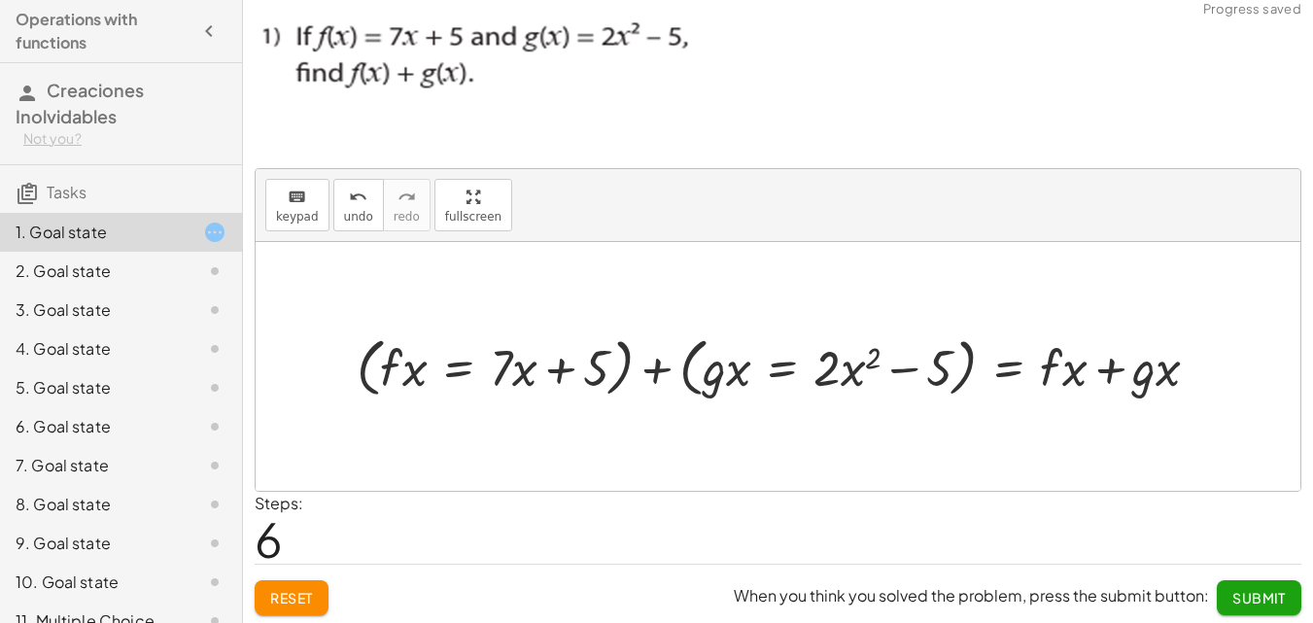
scroll to position [16, 0]
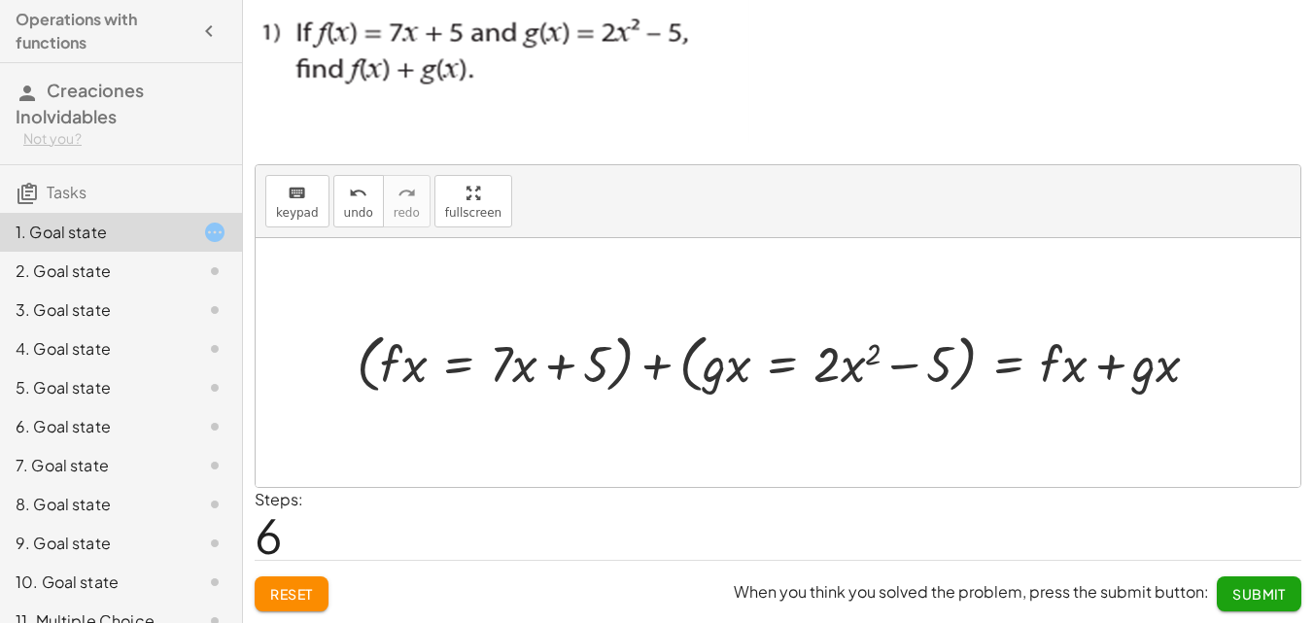
click at [1264, 588] on span "Submit" at bounding box center [1258, 593] width 53 height 17
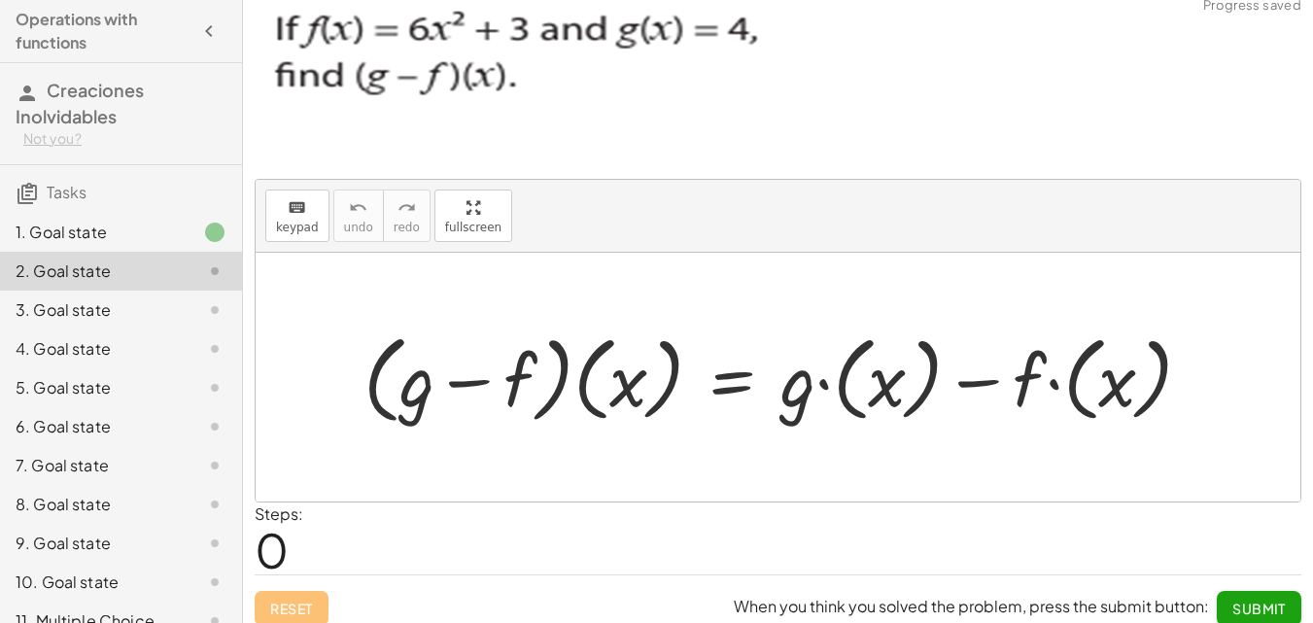
click at [74, 223] on div "1. Goal state" at bounding box center [94, 232] width 156 height 23
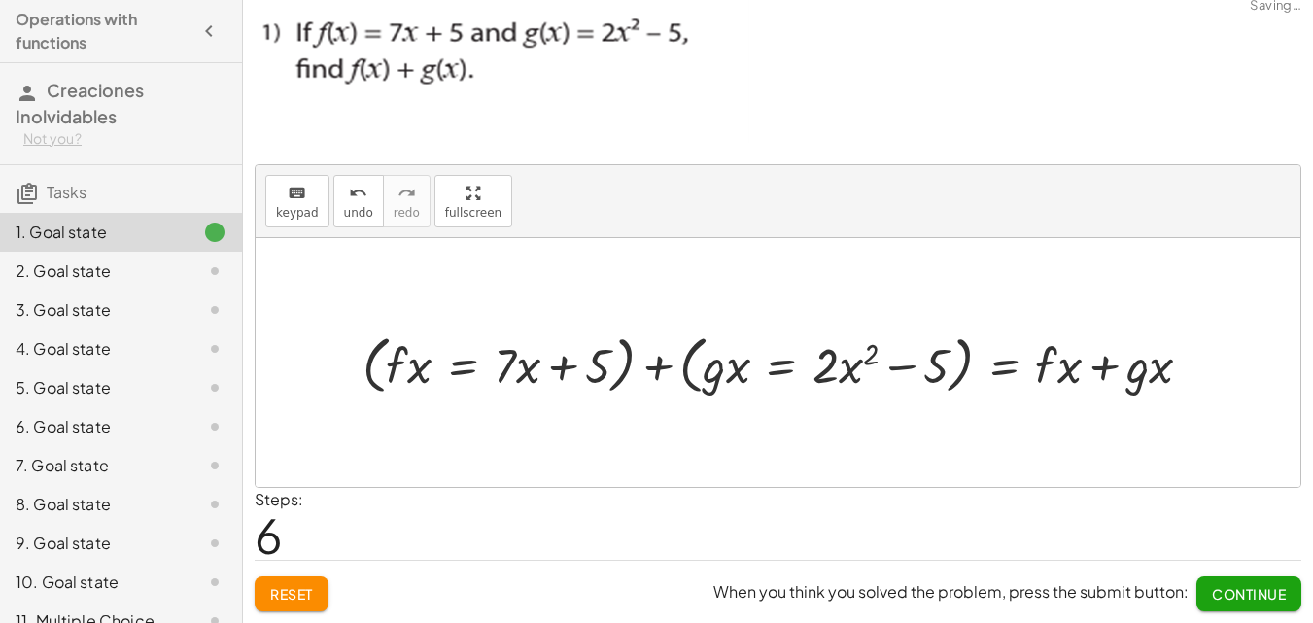
click at [108, 226] on div "1. Goal state" at bounding box center [94, 232] width 156 height 23
click at [320, 599] on button "Reset" at bounding box center [292, 593] width 74 height 35
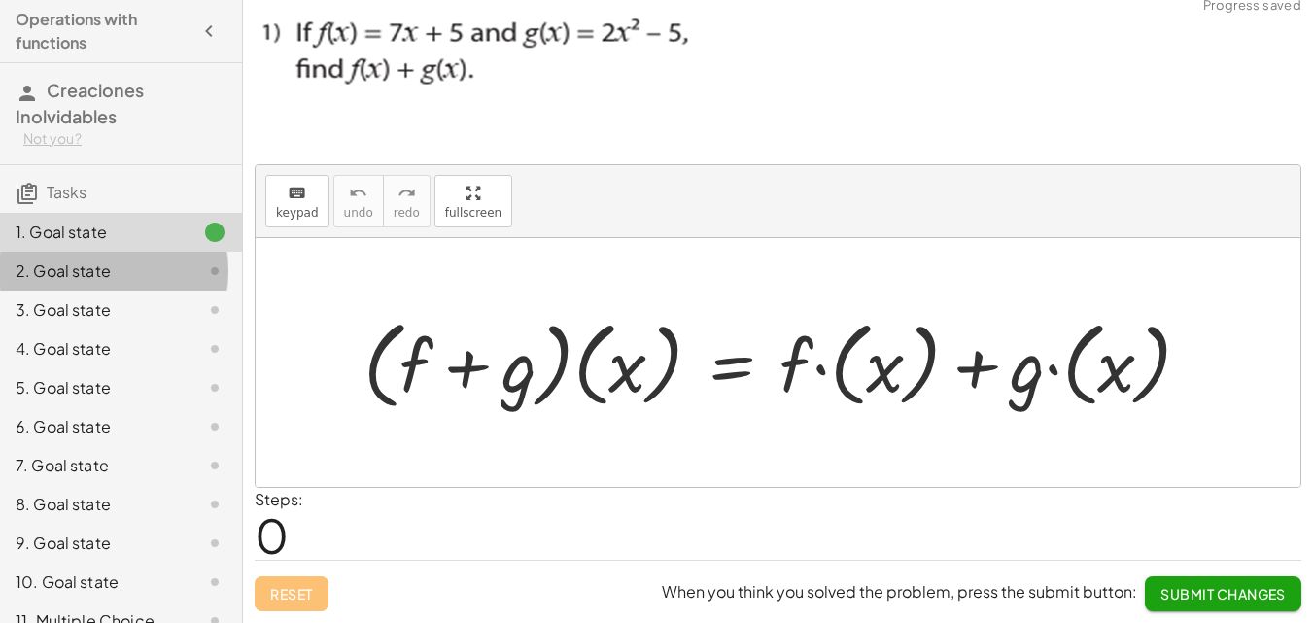
click at [177, 264] on div at bounding box center [199, 270] width 54 height 23
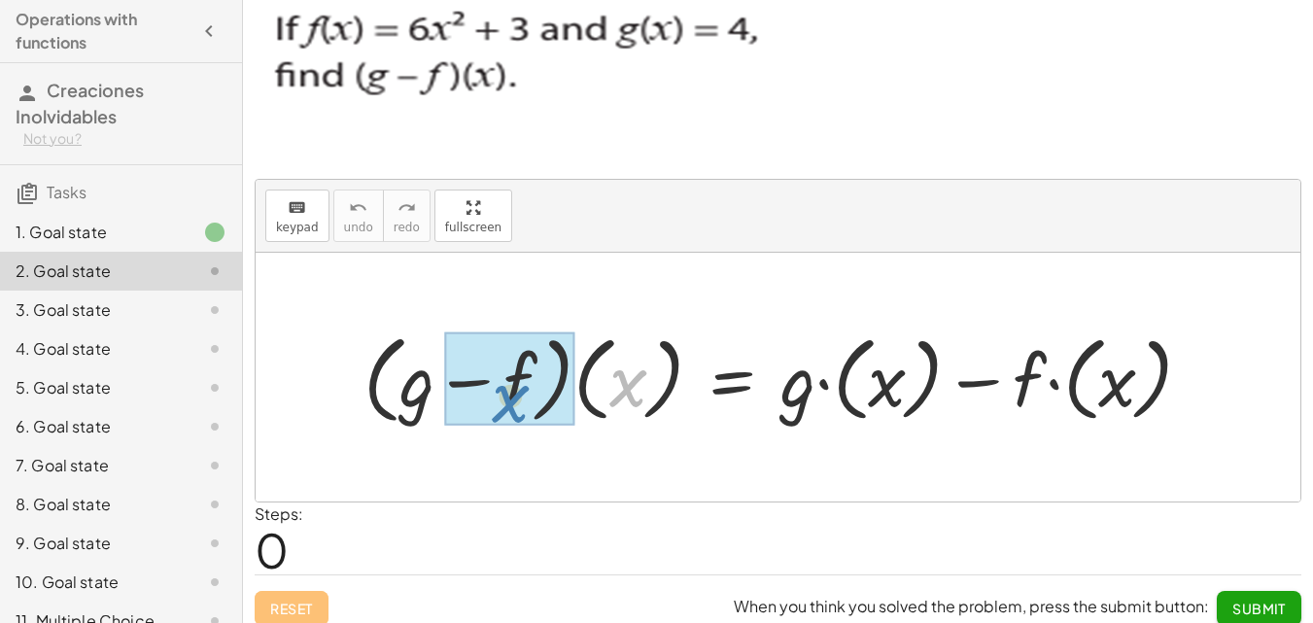
drag, startPoint x: 621, startPoint y: 387, endPoint x: 507, endPoint y: 403, distance: 114.9
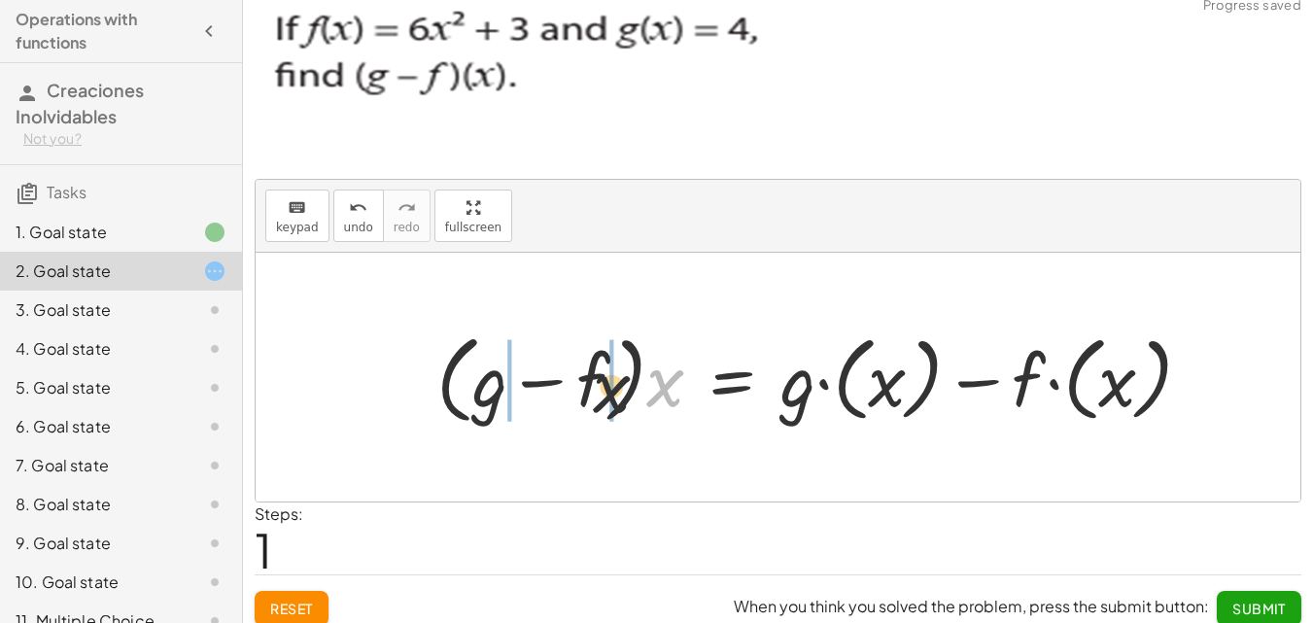
drag, startPoint x: 662, startPoint y: 383, endPoint x: 586, endPoint y: 390, distance: 76.1
click at [586, 390] on div at bounding box center [822, 377] width 791 height 106
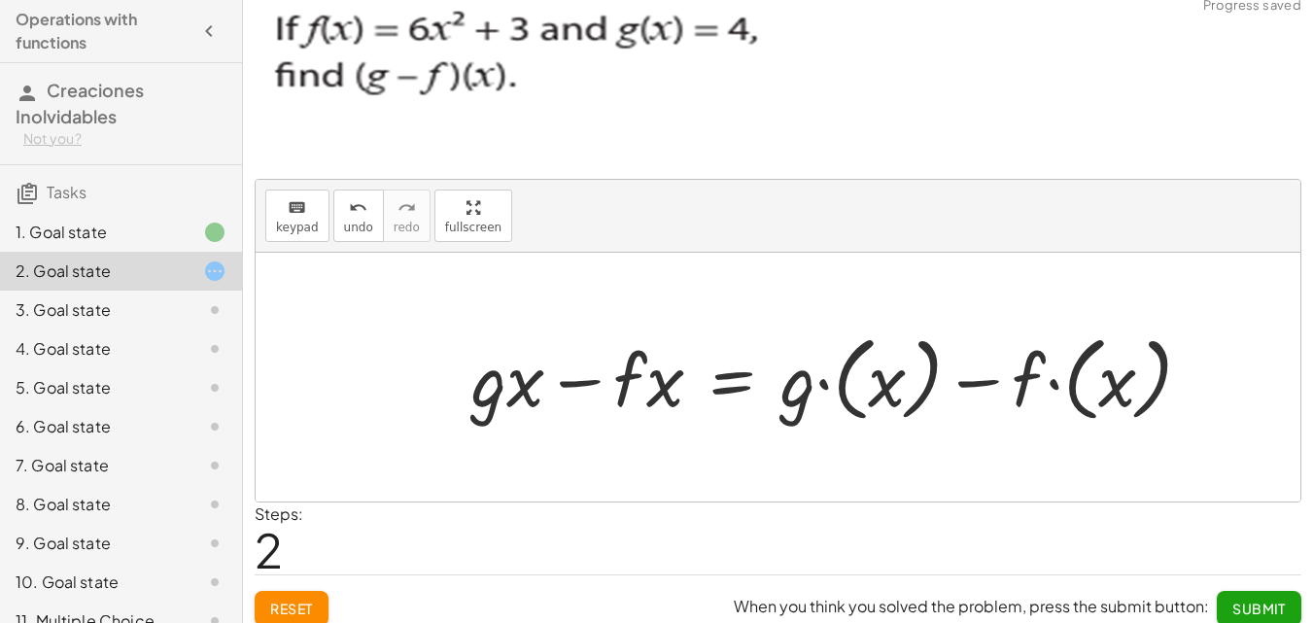
click at [495, 391] on div at bounding box center [839, 376] width 756 height 103
drag, startPoint x: 816, startPoint y: 380, endPoint x: 833, endPoint y: 381, distance: 16.5
click at [833, 381] on div at bounding box center [839, 376] width 756 height 103
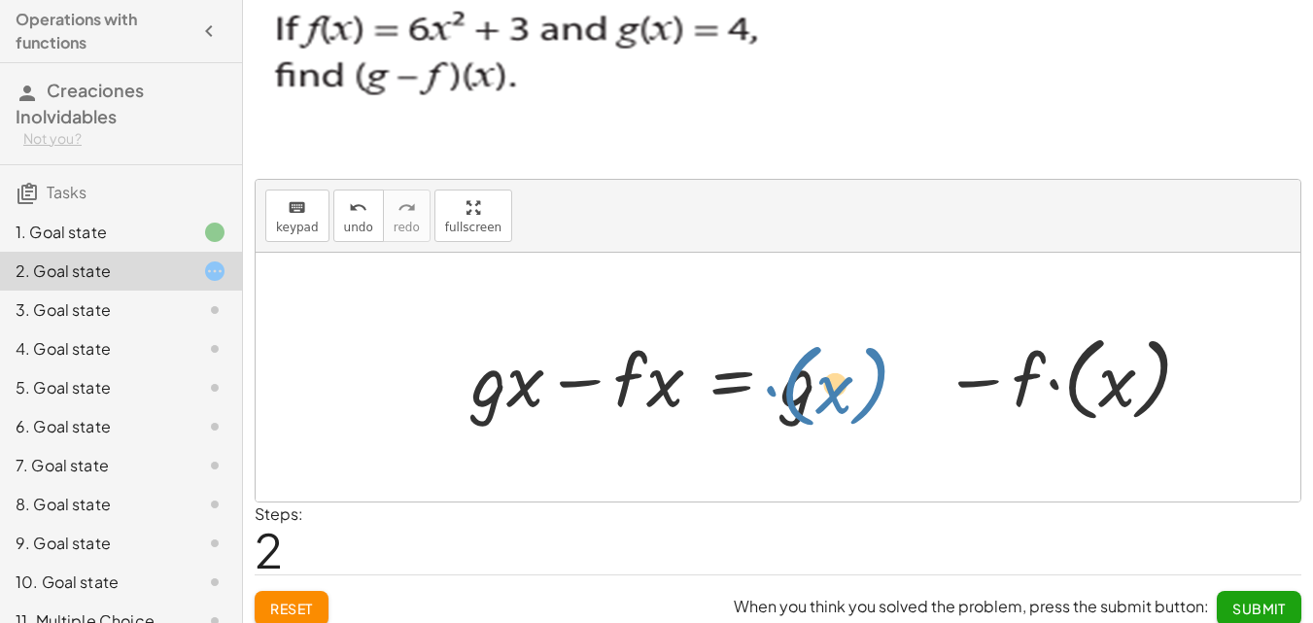
drag, startPoint x: 861, startPoint y: 383, endPoint x: 807, endPoint y: 390, distance: 53.9
click at [807, 390] on div at bounding box center [839, 376] width 756 height 103
drag, startPoint x: 795, startPoint y: 390, endPoint x: 838, endPoint y: 387, distance: 43.8
click at [836, 388] on div at bounding box center [839, 376] width 756 height 103
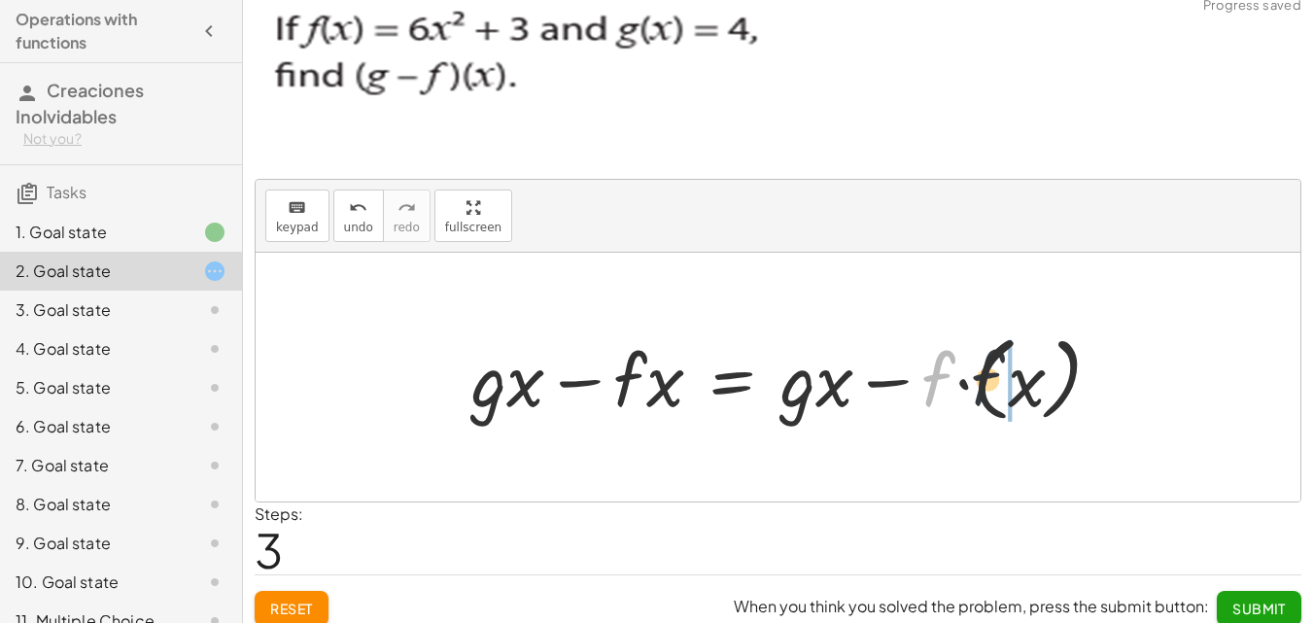
drag, startPoint x: 933, startPoint y: 379, endPoint x: 993, endPoint y: 380, distance: 60.2
click at [993, 380] on div at bounding box center [794, 376] width 666 height 103
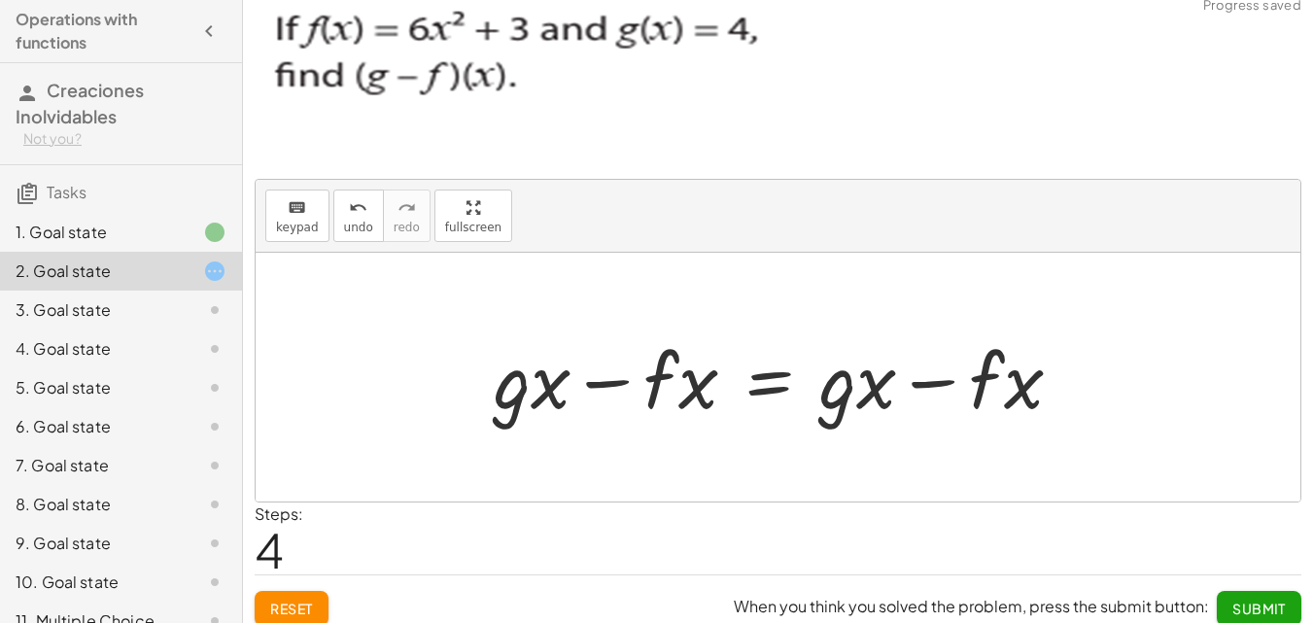
click at [660, 444] on div at bounding box center [778, 377] width 1044 height 249
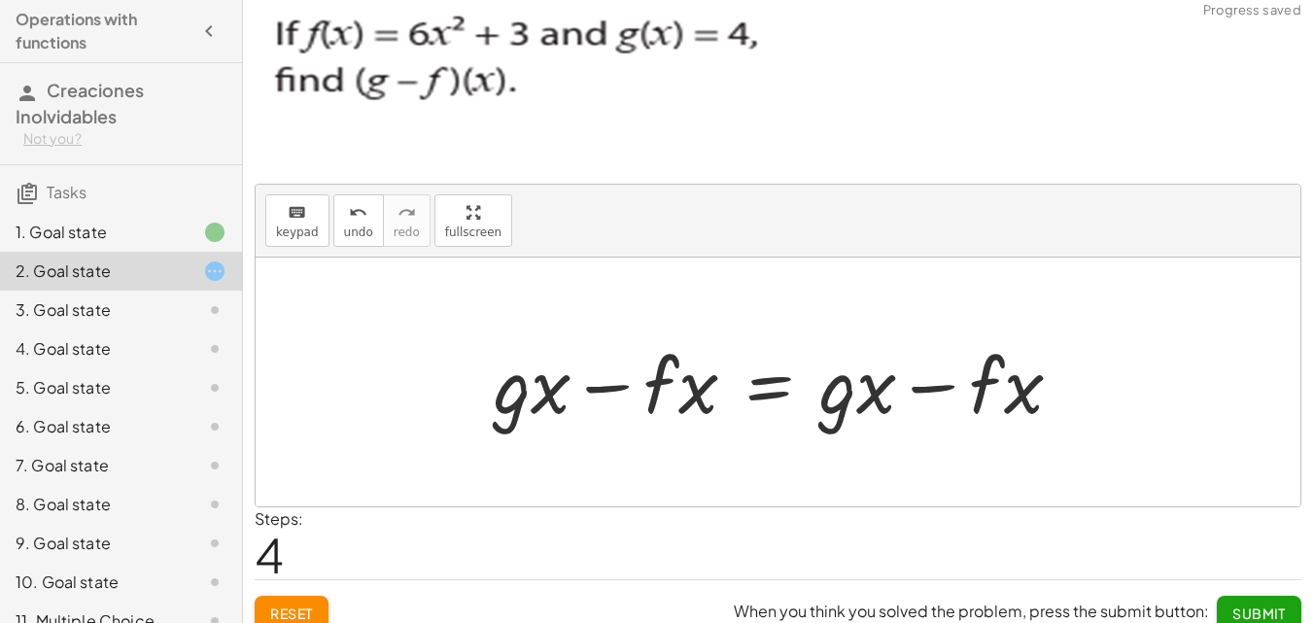
scroll to position [0, 0]
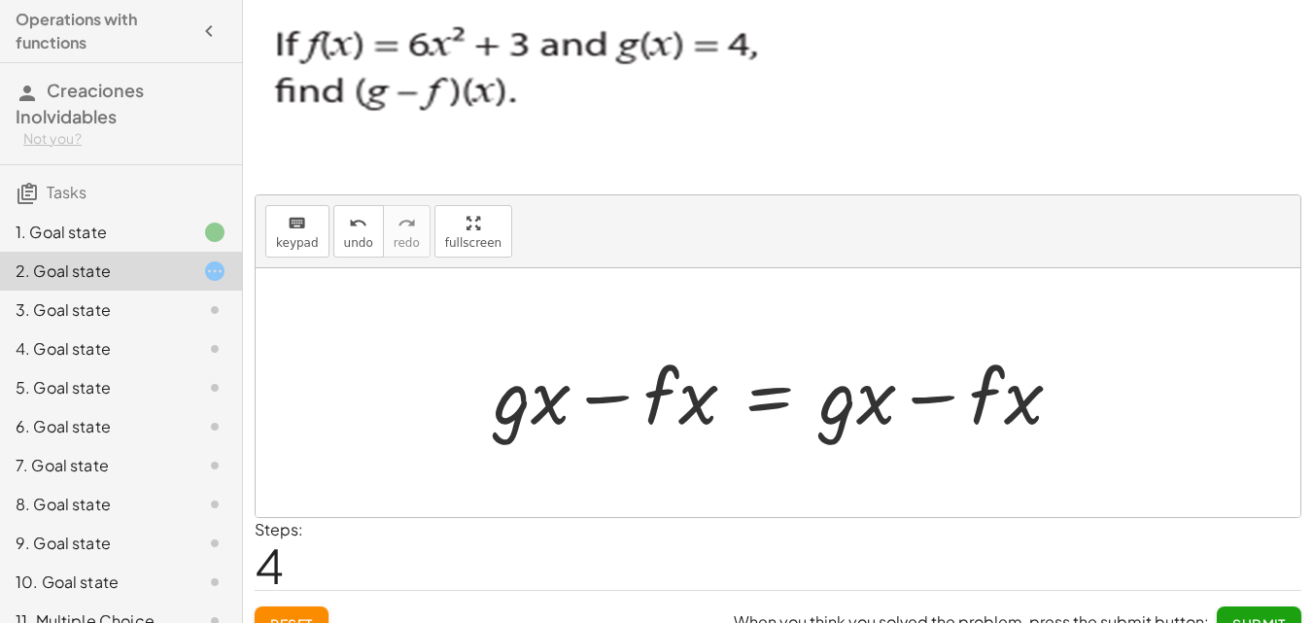
click at [137, 243] on div "1. Goal state" at bounding box center [94, 232] width 156 height 23
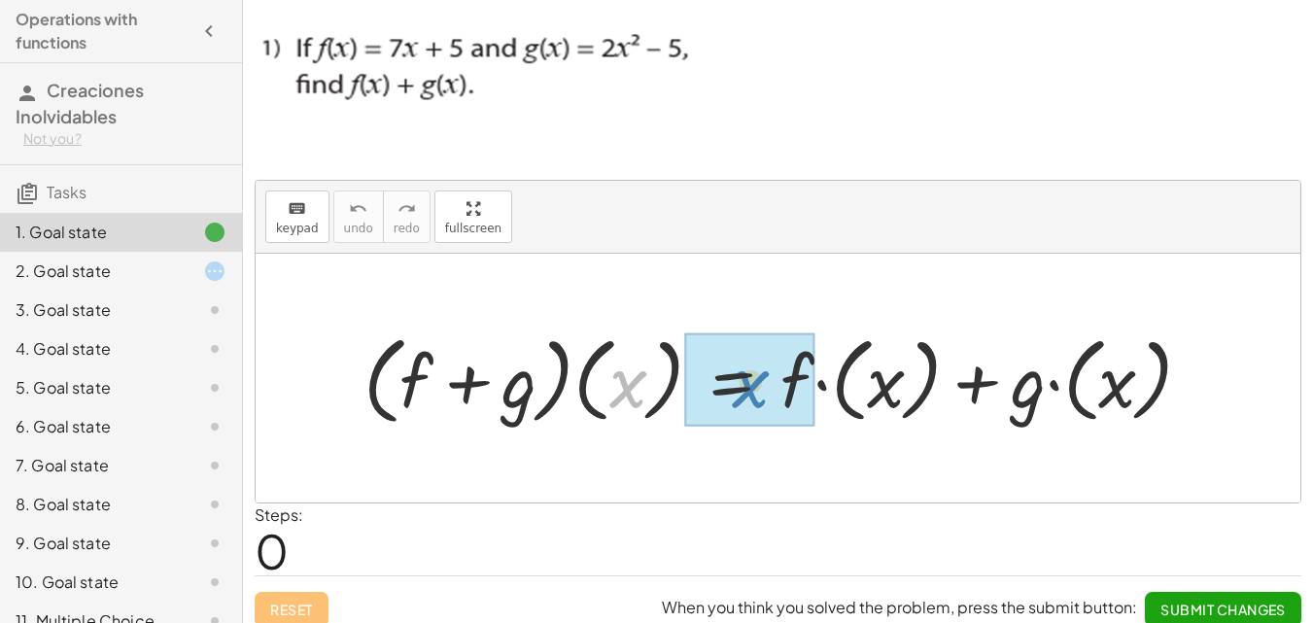
drag, startPoint x: 625, startPoint y: 393, endPoint x: 753, endPoint y: 393, distance: 128.2
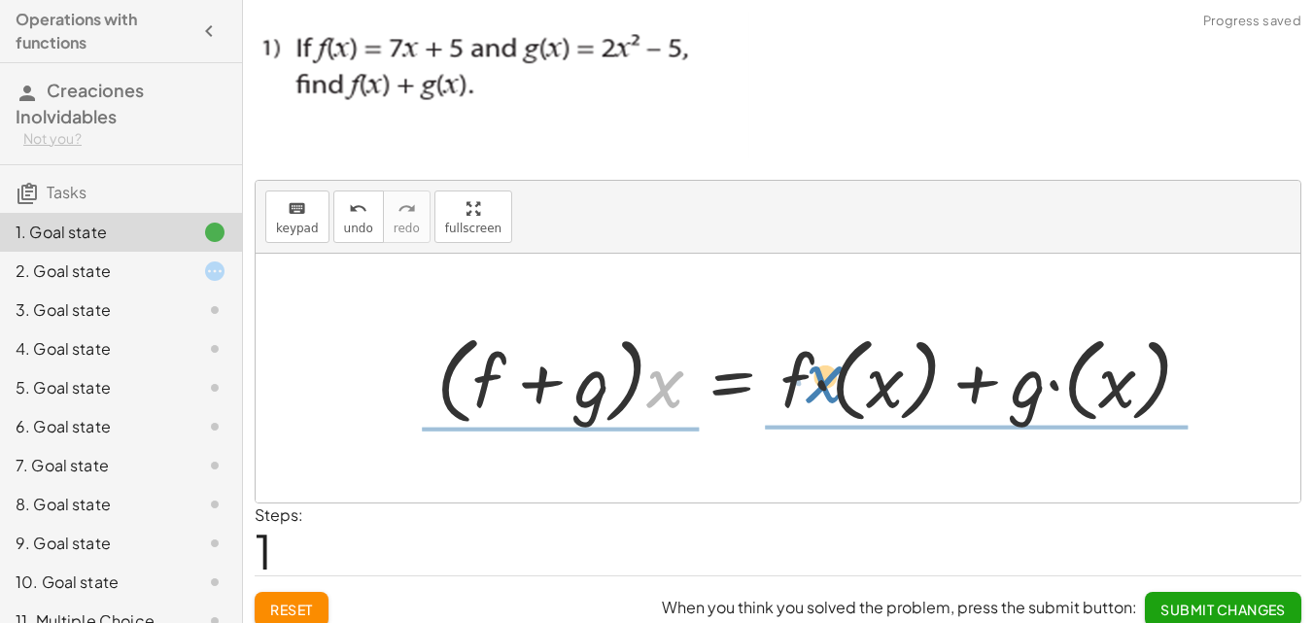
drag, startPoint x: 668, startPoint y: 393, endPoint x: 829, endPoint y: 389, distance: 160.4
click at [829, 389] on div at bounding box center [822, 377] width 791 height 106
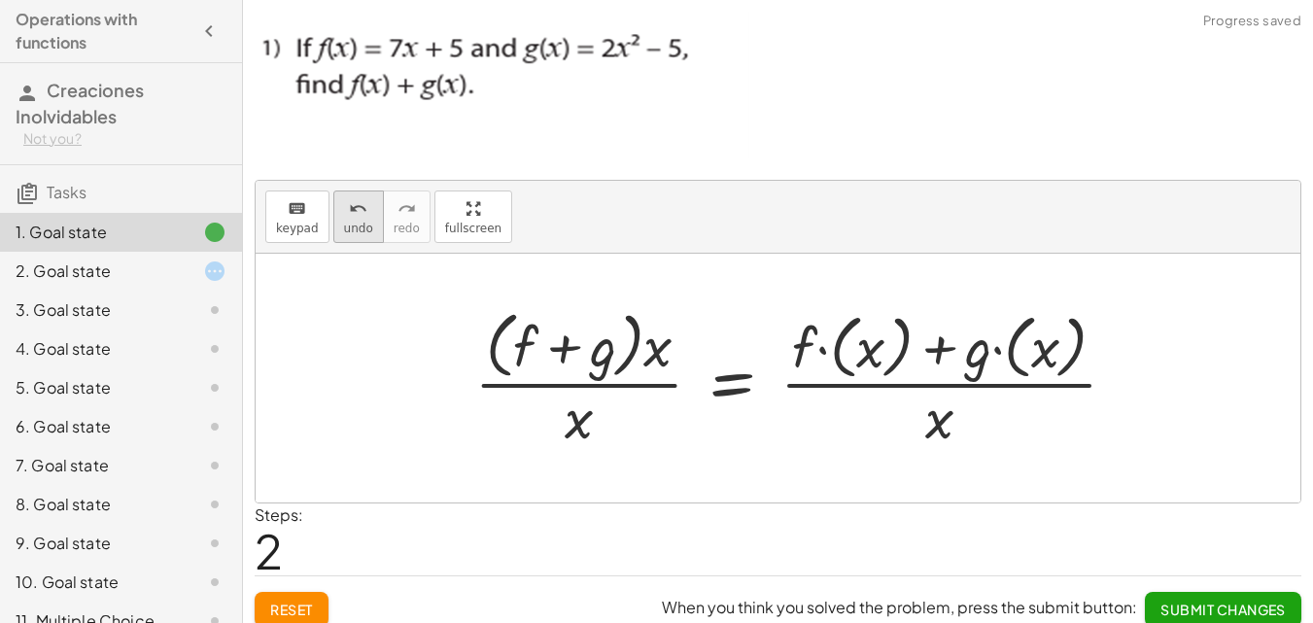
click at [358, 229] on span "undo" at bounding box center [358, 229] width 29 height 14
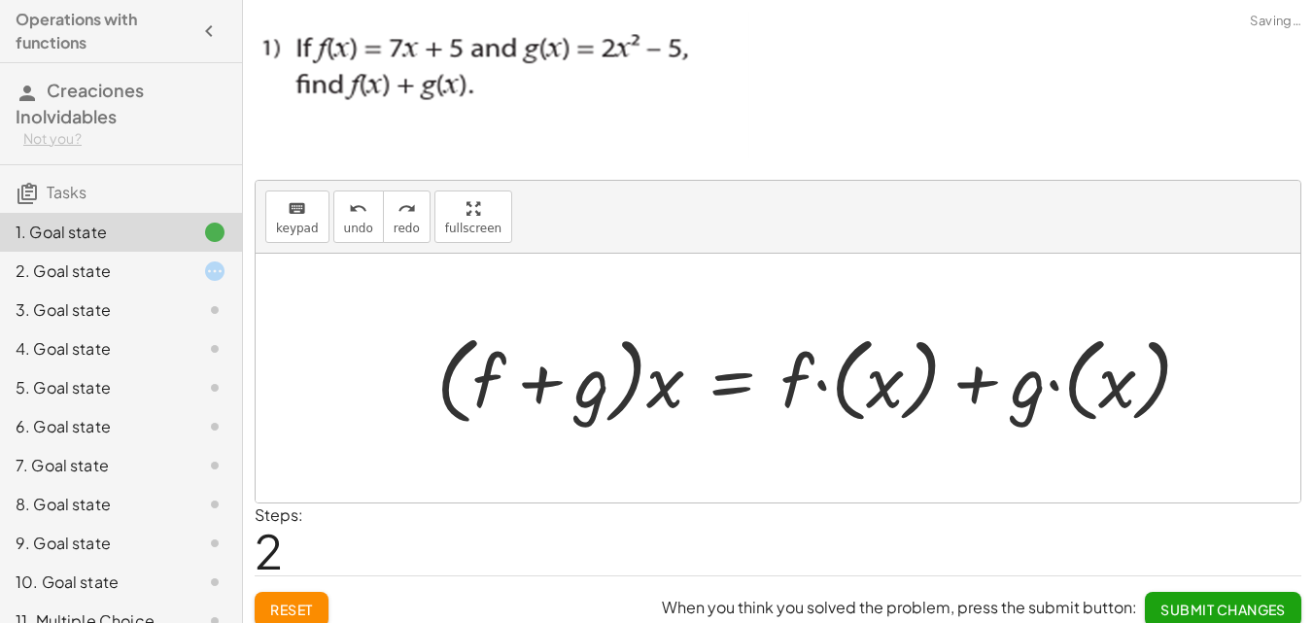
click at [292, 593] on button "Reset" at bounding box center [292, 609] width 74 height 35
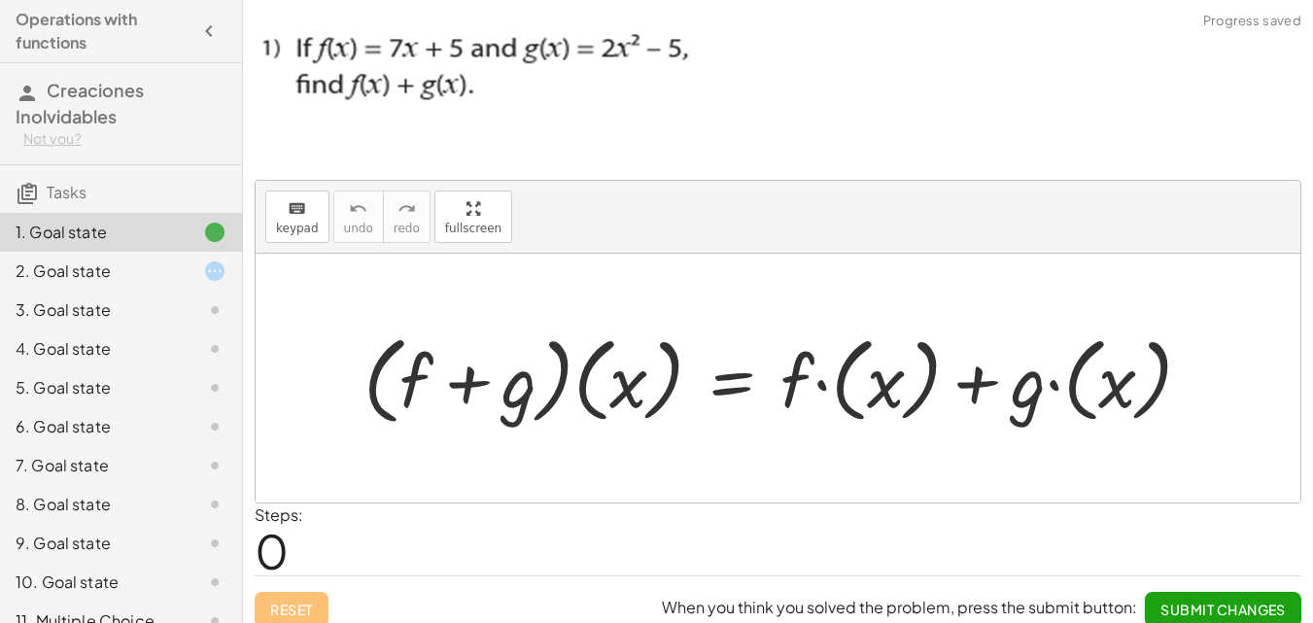
click at [510, 277] on div at bounding box center [778, 378] width 1044 height 249
drag, startPoint x: 570, startPoint y: 290, endPoint x: 798, endPoint y: 355, distance: 236.2
click at [791, 354] on div "· ( + f + g ) · ( x ) = + · f · ( x ) + · g · ( x )" at bounding box center [778, 378] width 1044 height 249
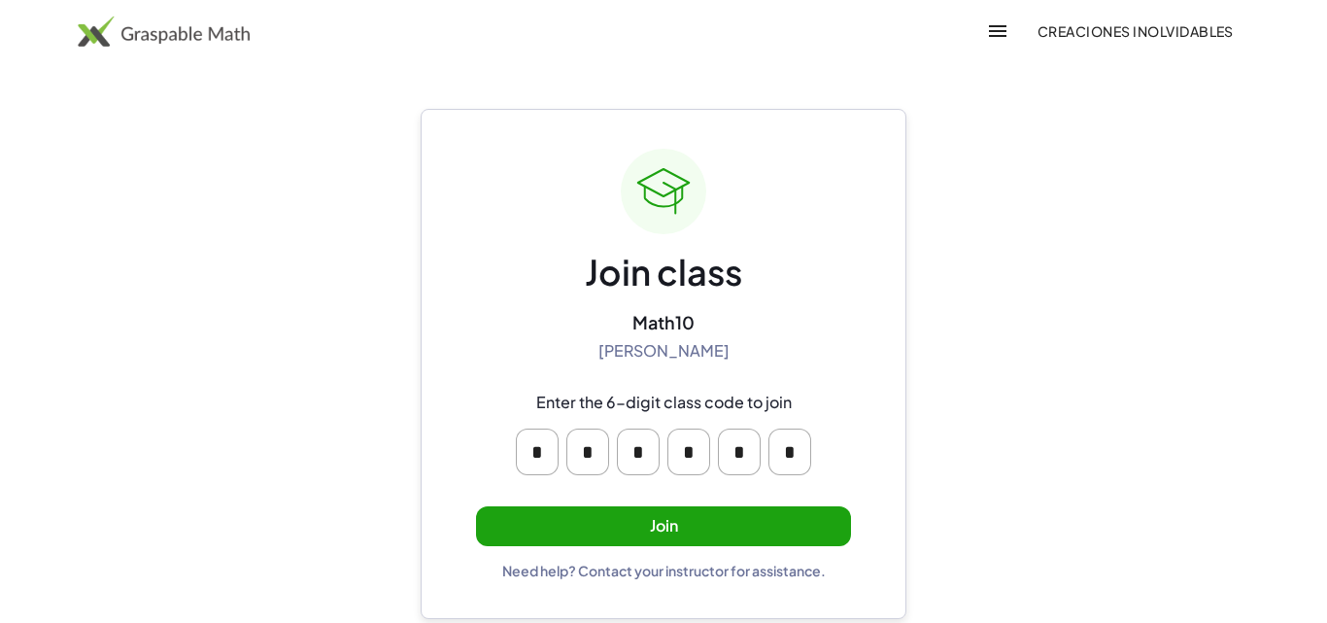
click at [650, 529] on button "Join" at bounding box center [663, 526] width 375 height 40
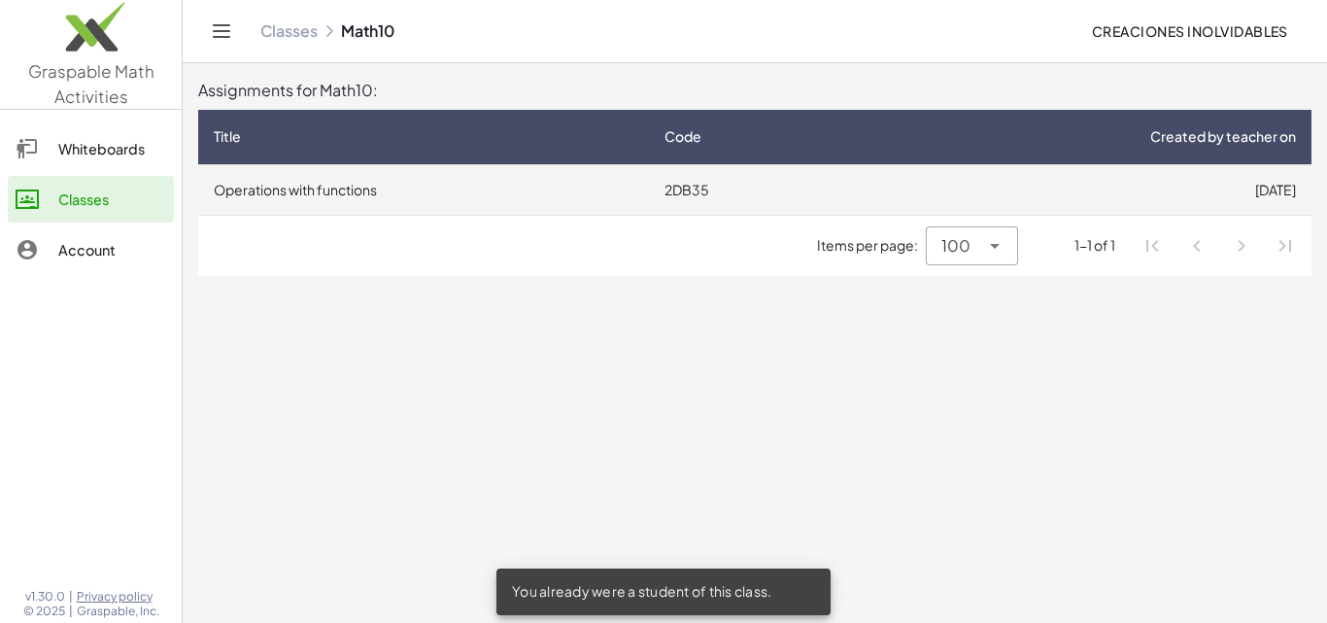
click at [389, 195] on td "Operations with functions" at bounding box center [423, 189] width 451 height 51
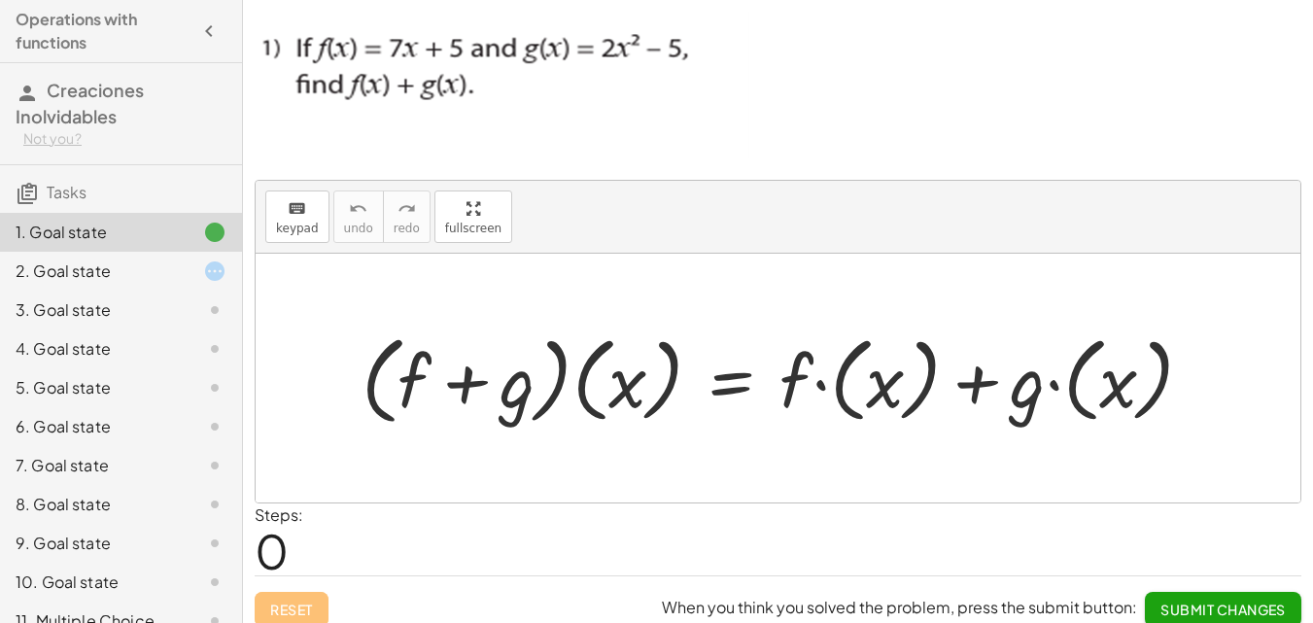
click at [131, 236] on div "1. Goal state" at bounding box center [94, 232] width 156 height 23
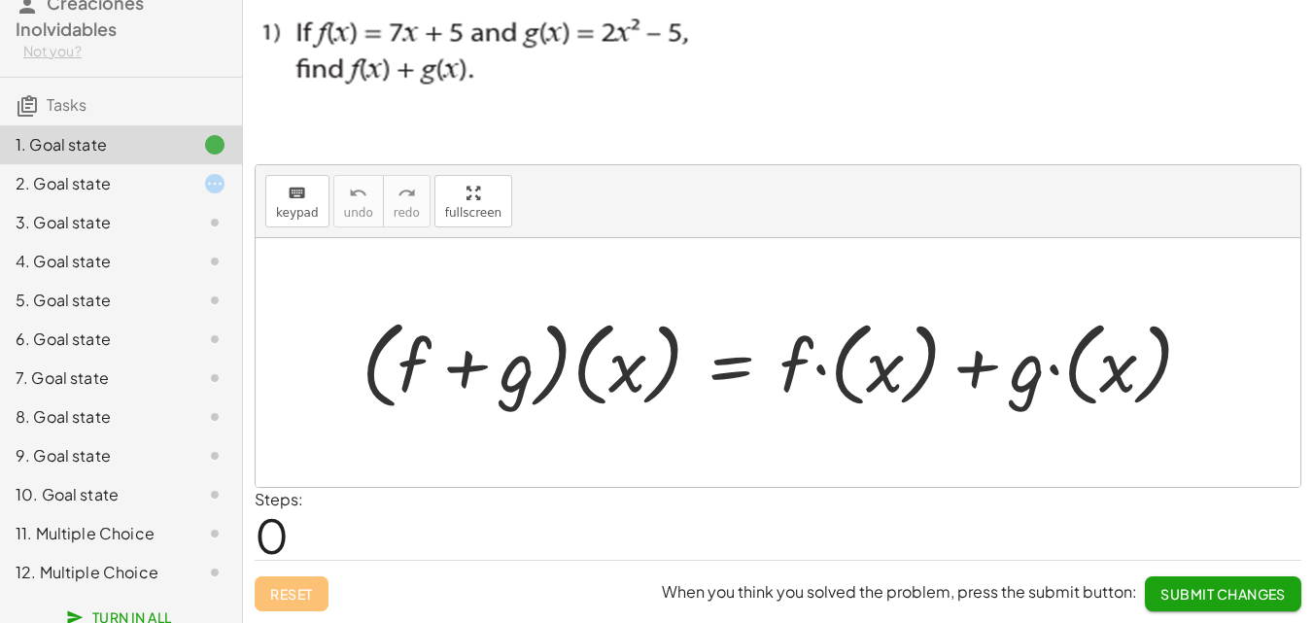
scroll to position [99, 0]
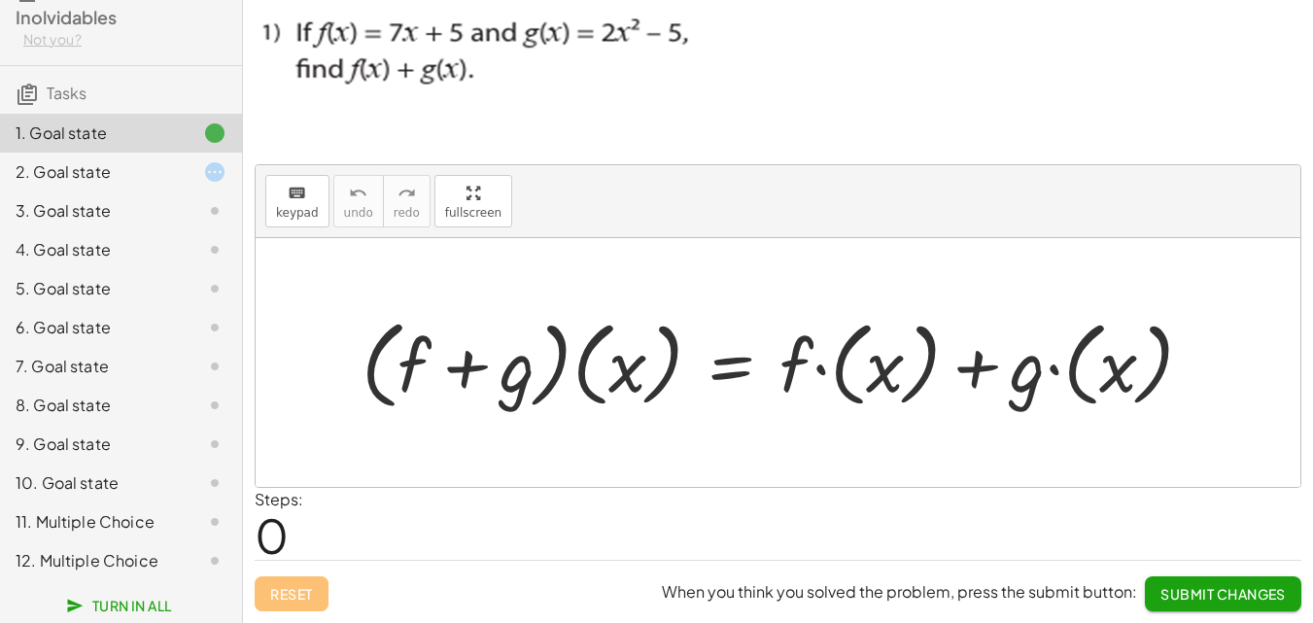
drag, startPoint x: 445, startPoint y: 204, endPoint x: 447, endPoint y: 289, distance: 84.5
click at [0, 0] on div "keyboard keypad undo undo redo redo fullscreen · ( + f + g ) · ( x ) = + · f · …" at bounding box center [0, 0] width 0 height 0
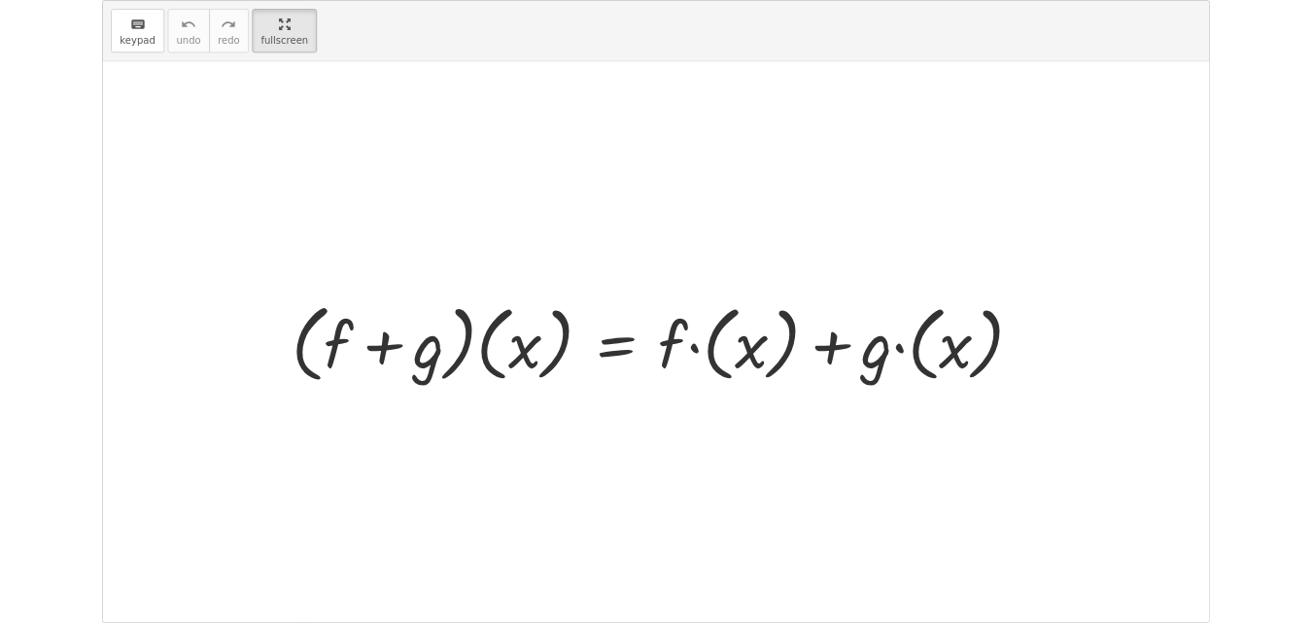
scroll to position [0, 0]
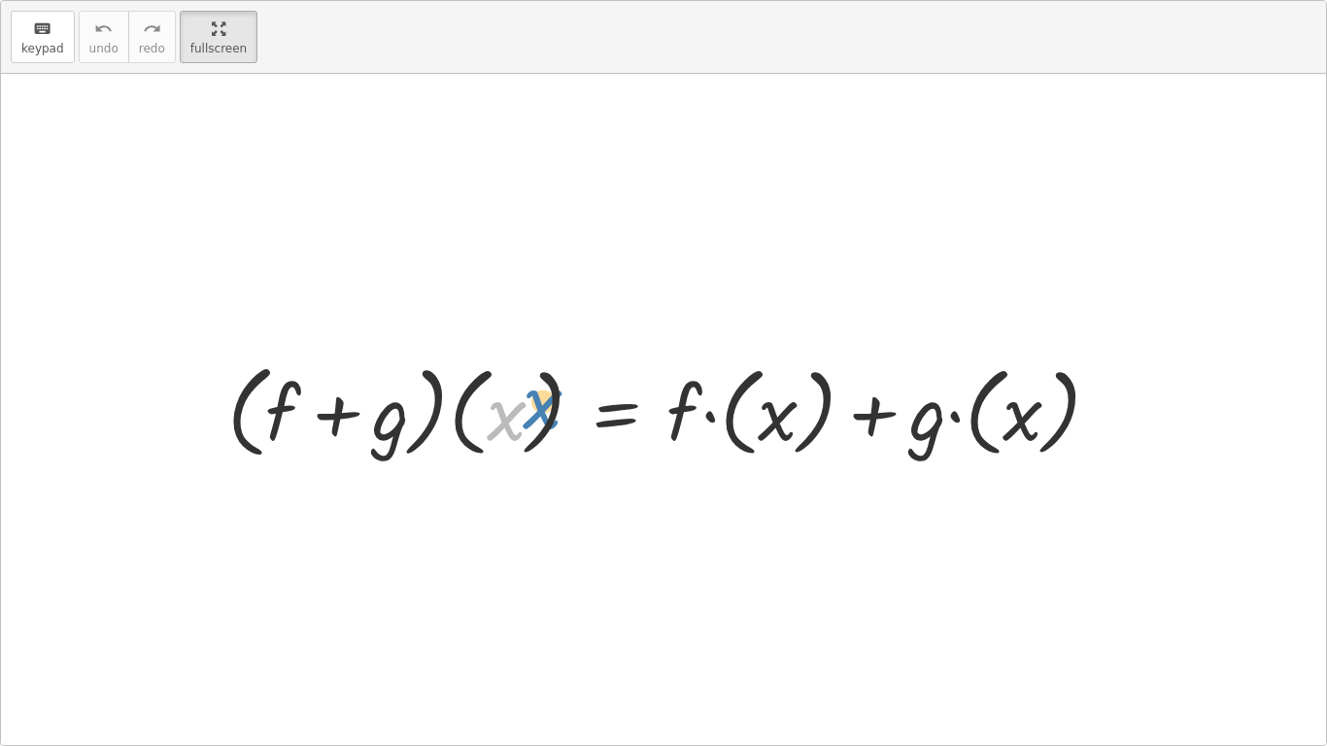
drag, startPoint x: 503, startPoint y: 415, endPoint x: 525, endPoint y: 406, distance: 23.1
click at [529, 406] on div at bounding box center [671, 410] width 907 height 112
click at [685, 415] on div at bounding box center [671, 410] width 907 height 112
click at [411, 496] on div at bounding box center [663, 409] width 1325 height 671
click at [370, 509] on div at bounding box center [663, 409] width 1325 height 671
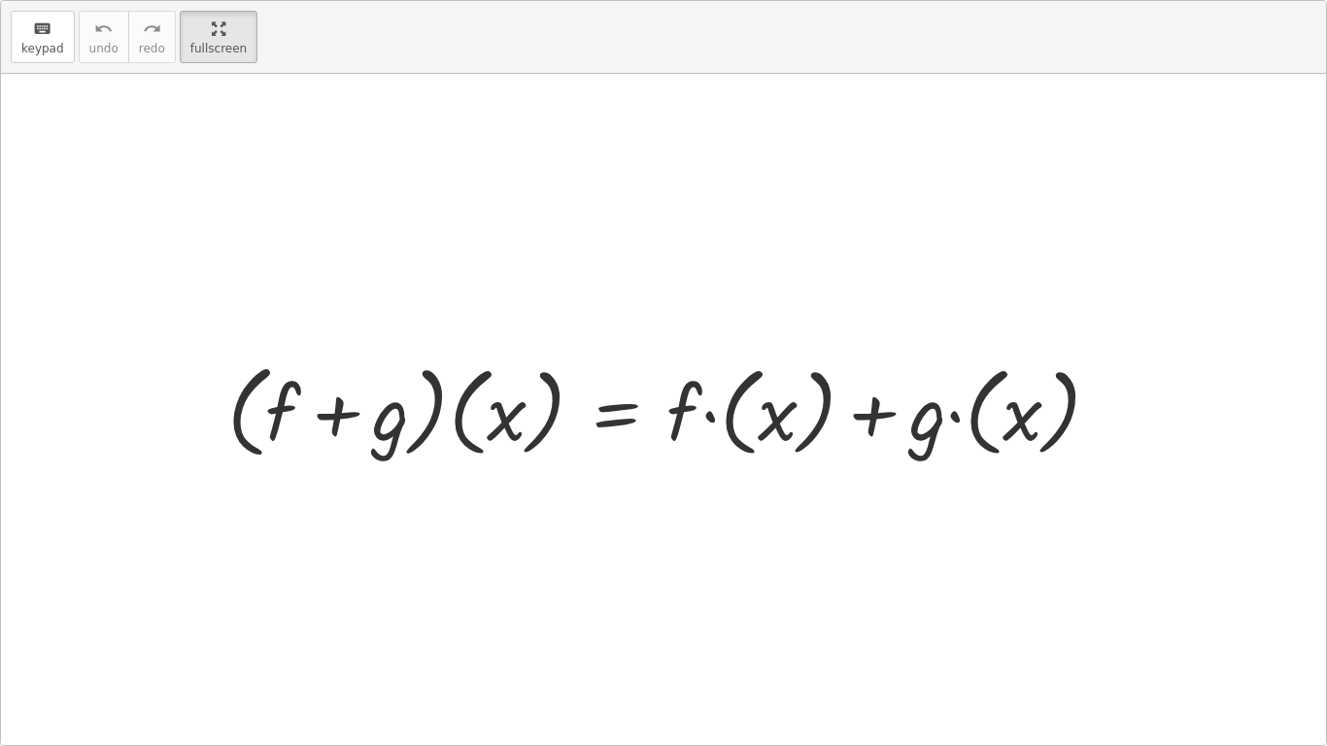
click at [521, 525] on div at bounding box center [663, 409] width 1325 height 671
click at [389, 533] on div at bounding box center [663, 409] width 1325 height 671
drag, startPoint x: 388, startPoint y: 523, endPoint x: 348, endPoint y: 523, distance: 39.8
click at [389, 522] on div at bounding box center [663, 409] width 1325 height 671
click at [345, 523] on div at bounding box center [663, 409] width 1325 height 671
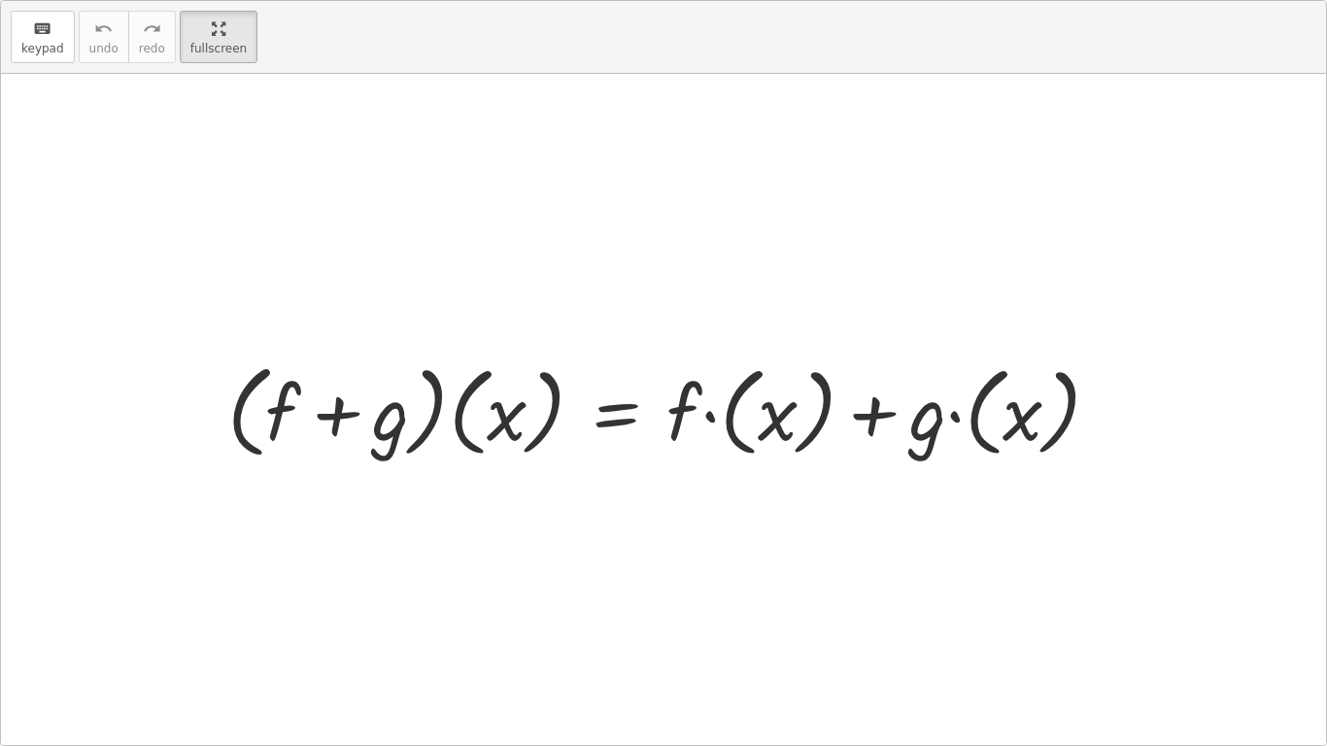
click at [513, 406] on div at bounding box center [671, 410] width 907 height 112
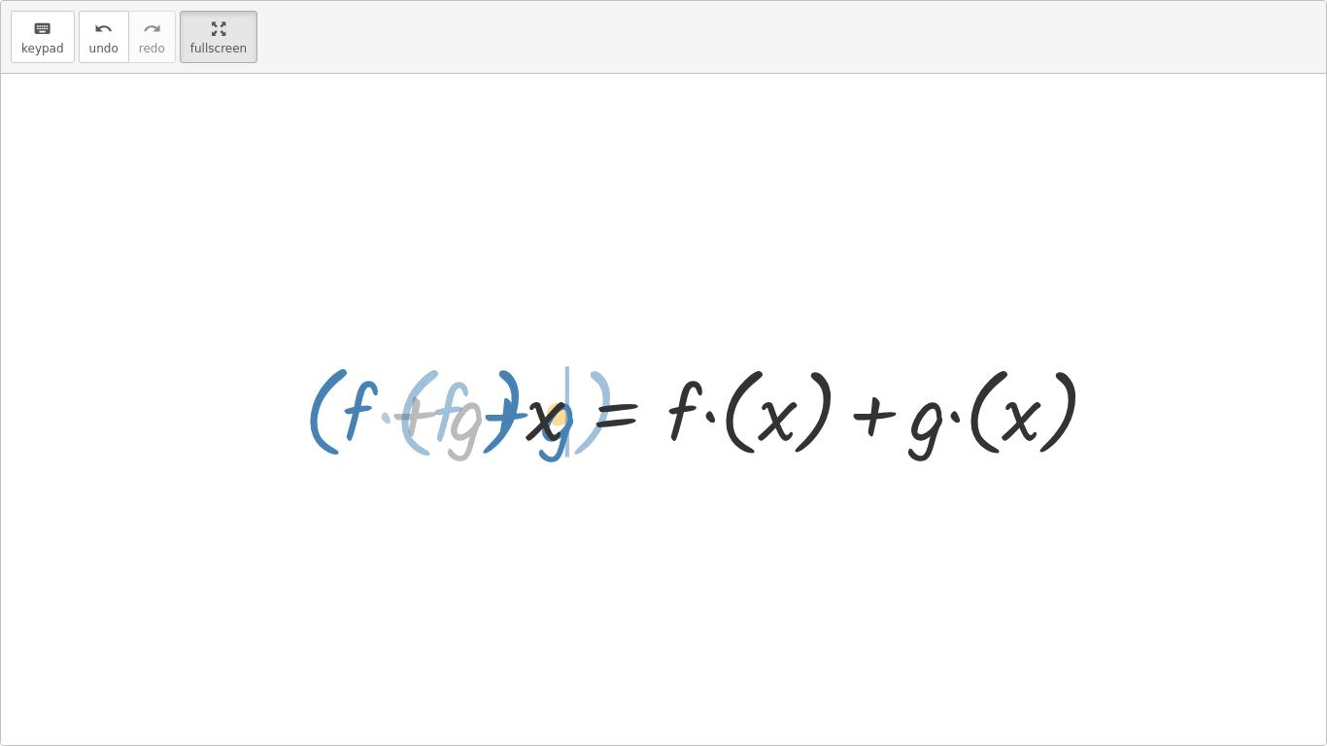
drag, startPoint x: 339, startPoint y: 380, endPoint x: 541, endPoint y: 393, distance: 202.5
click at [541, 393] on div at bounding box center [709, 410] width 831 height 112
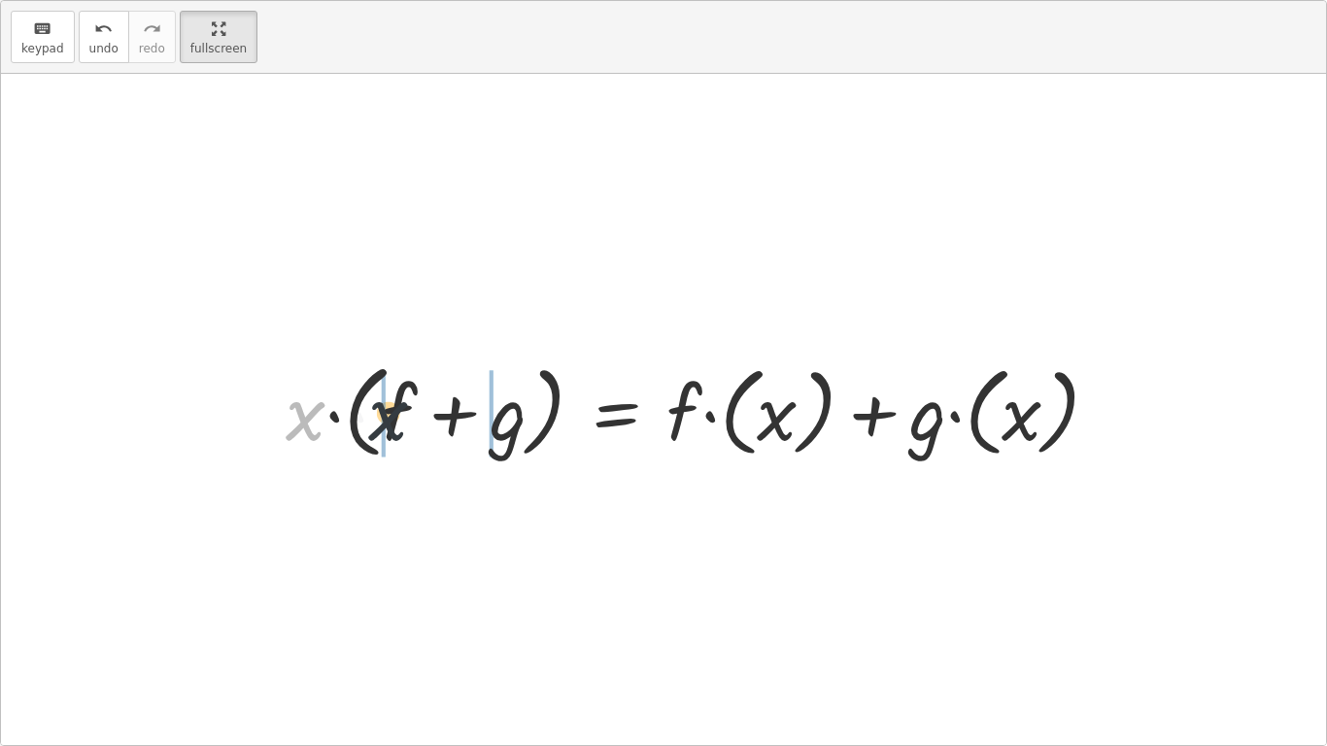
drag, startPoint x: 310, startPoint y: 424, endPoint x: 404, endPoint y: 424, distance: 94.2
click at [404, 424] on div at bounding box center [700, 410] width 849 height 112
drag, startPoint x: 396, startPoint y: 422, endPoint x: 365, endPoint y: 422, distance: 31.1
click at [366, 422] on div at bounding box center [728, 410] width 794 height 108
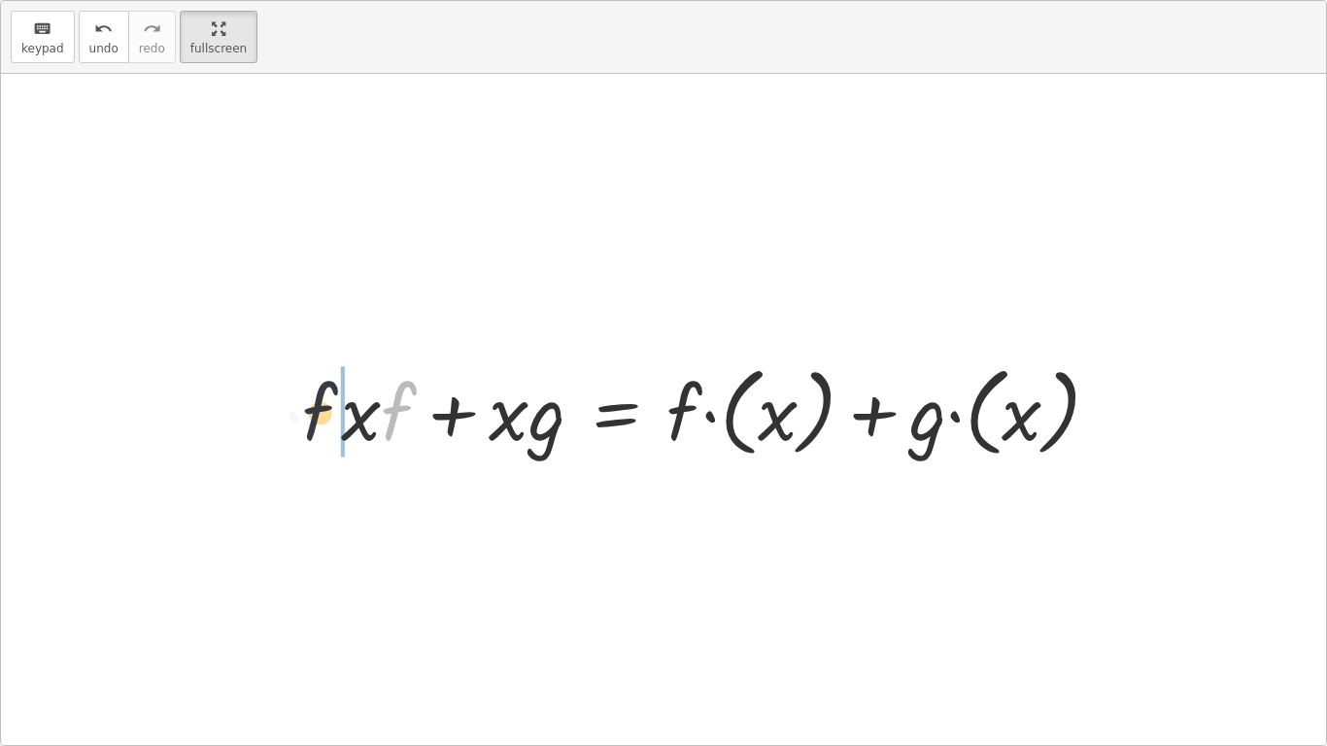
drag, startPoint x: 400, startPoint y: 414, endPoint x: 318, endPoint y: 414, distance: 82.6
click at [493, 424] on div at bounding box center [728, 410] width 794 height 108
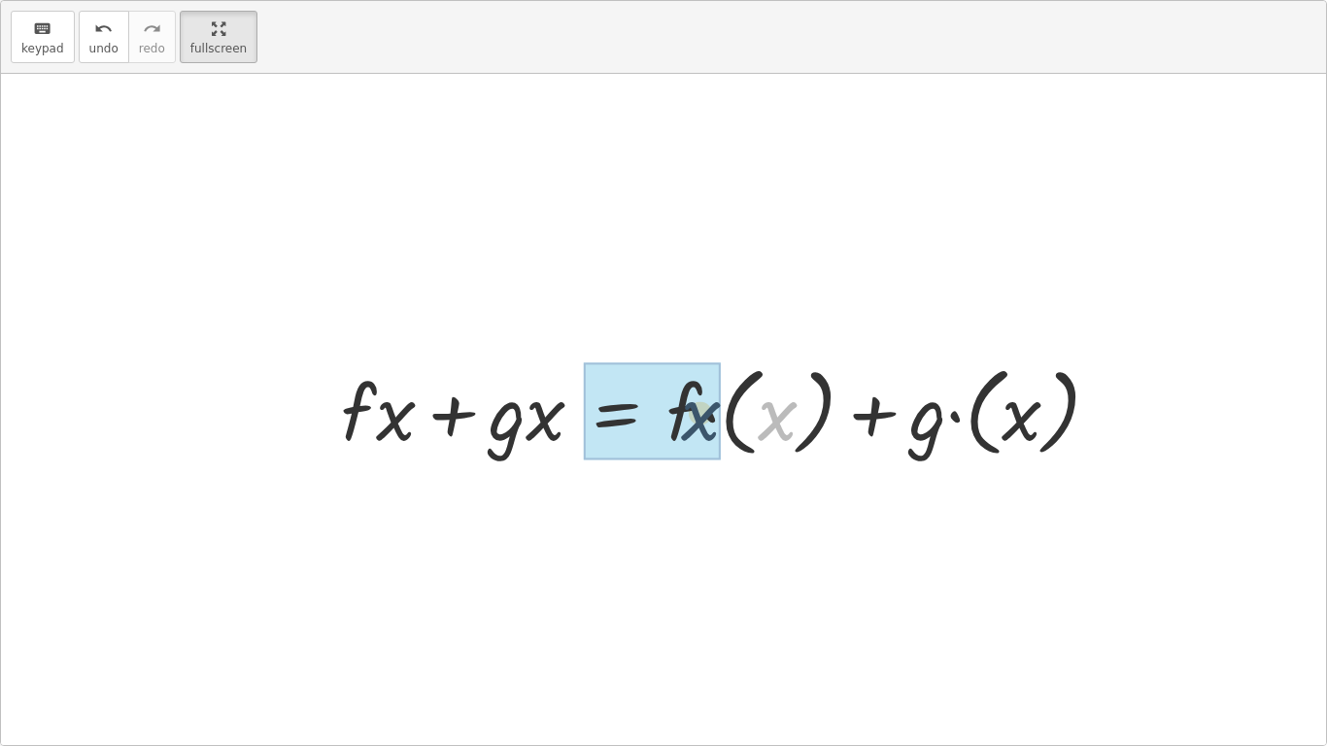
drag, startPoint x: 772, startPoint y: 429, endPoint x: 721, endPoint y: 429, distance: 51.5
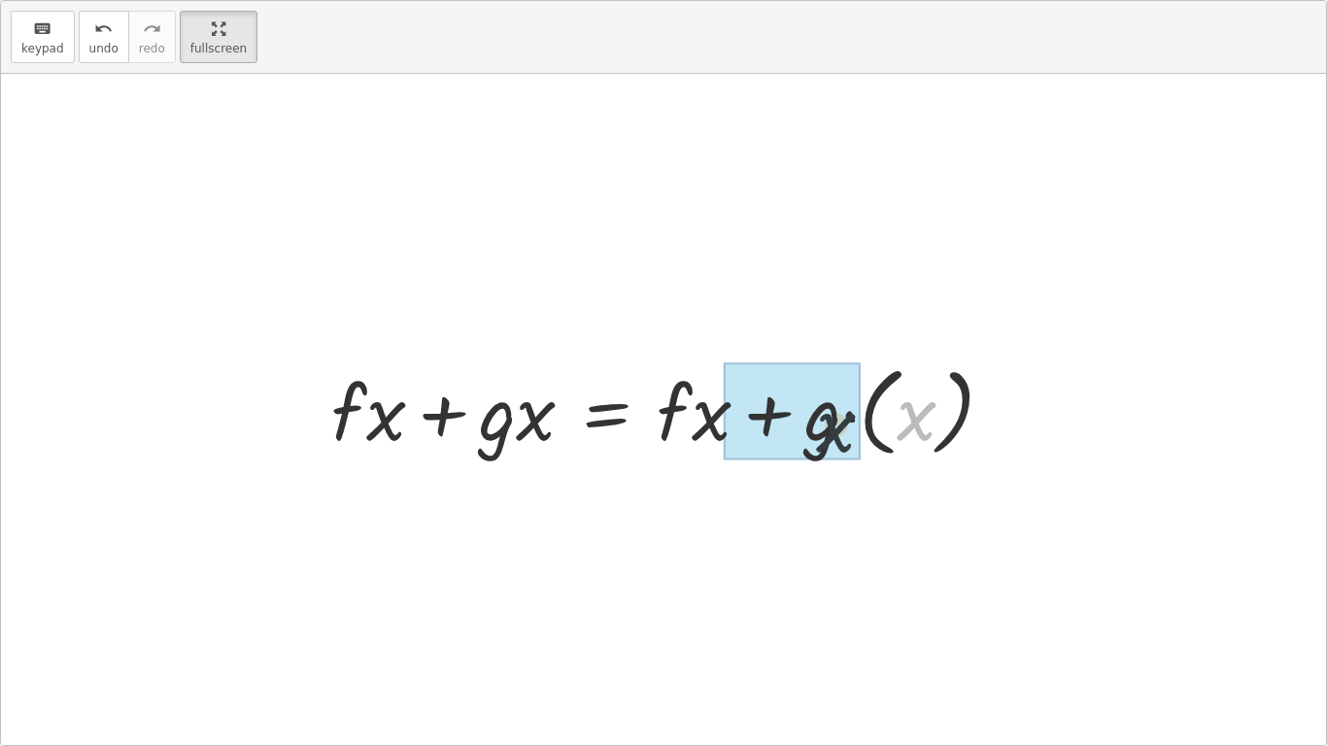
drag, startPoint x: 912, startPoint y: 423, endPoint x: 857, endPoint y: 431, distance: 56.1
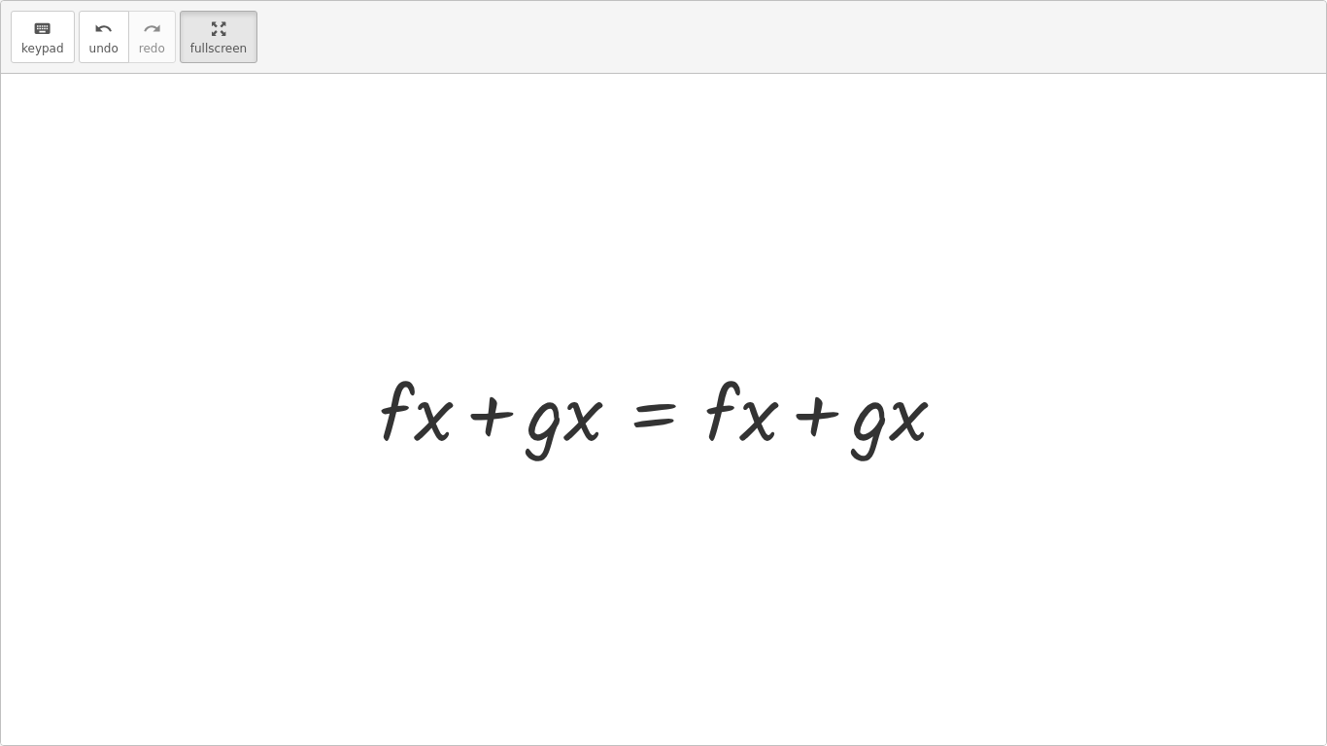
click at [544, 483] on div at bounding box center [663, 409] width 1325 height 671
click at [42, 48] on span "keypad" at bounding box center [42, 49] width 43 height 14
click at [550, 584] on div at bounding box center [663, 409] width 1325 height 671
click at [445, 571] on div at bounding box center [663, 409] width 1325 height 671
click at [446, 566] on div at bounding box center [663, 409] width 1325 height 671
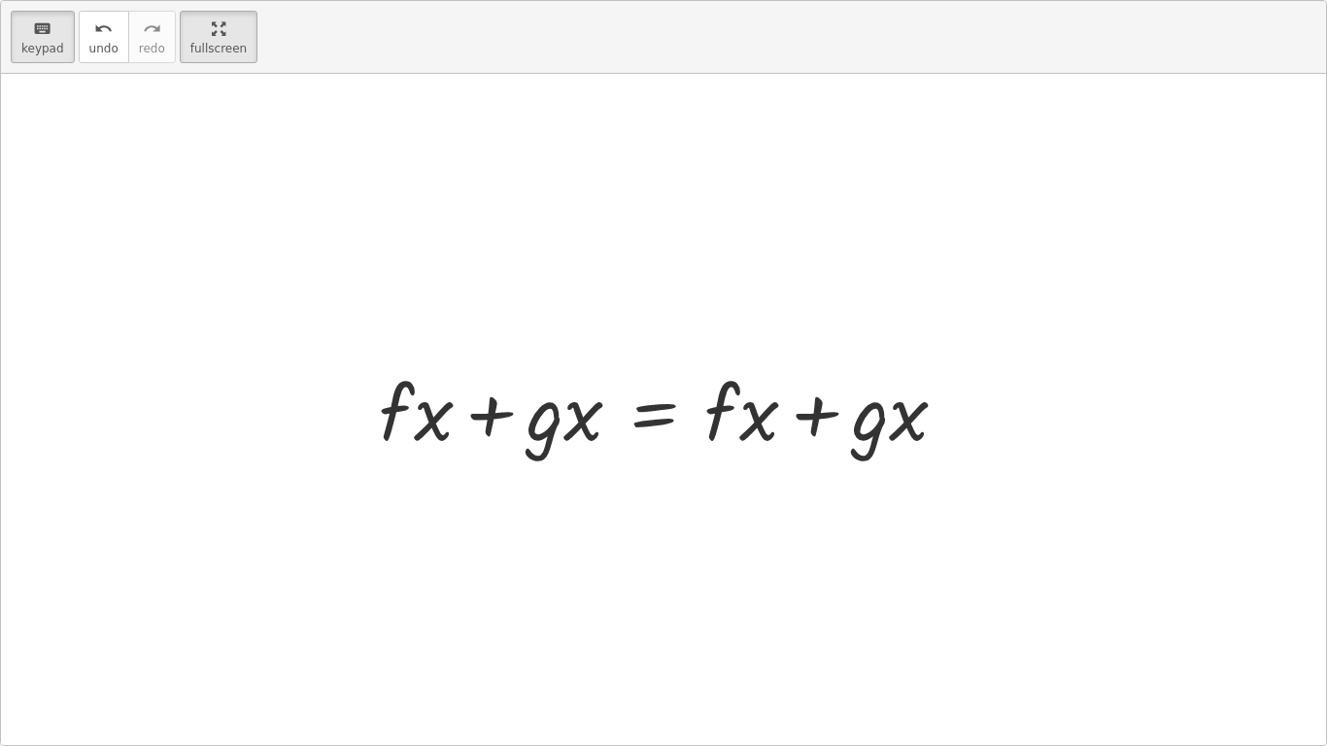
click at [448, 330] on div at bounding box center [663, 409] width 1325 height 671
click at [490, 288] on div at bounding box center [663, 409] width 1325 height 671
click at [510, 255] on div at bounding box center [663, 409] width 1325 height 671
drag, startPoint x: 511, startPoint y: 250, endPoint x: 539, endPoint y: 292, distance: 51.2
click at [515, 251] on div at bounding box center [663, 409] width 1325 height 671
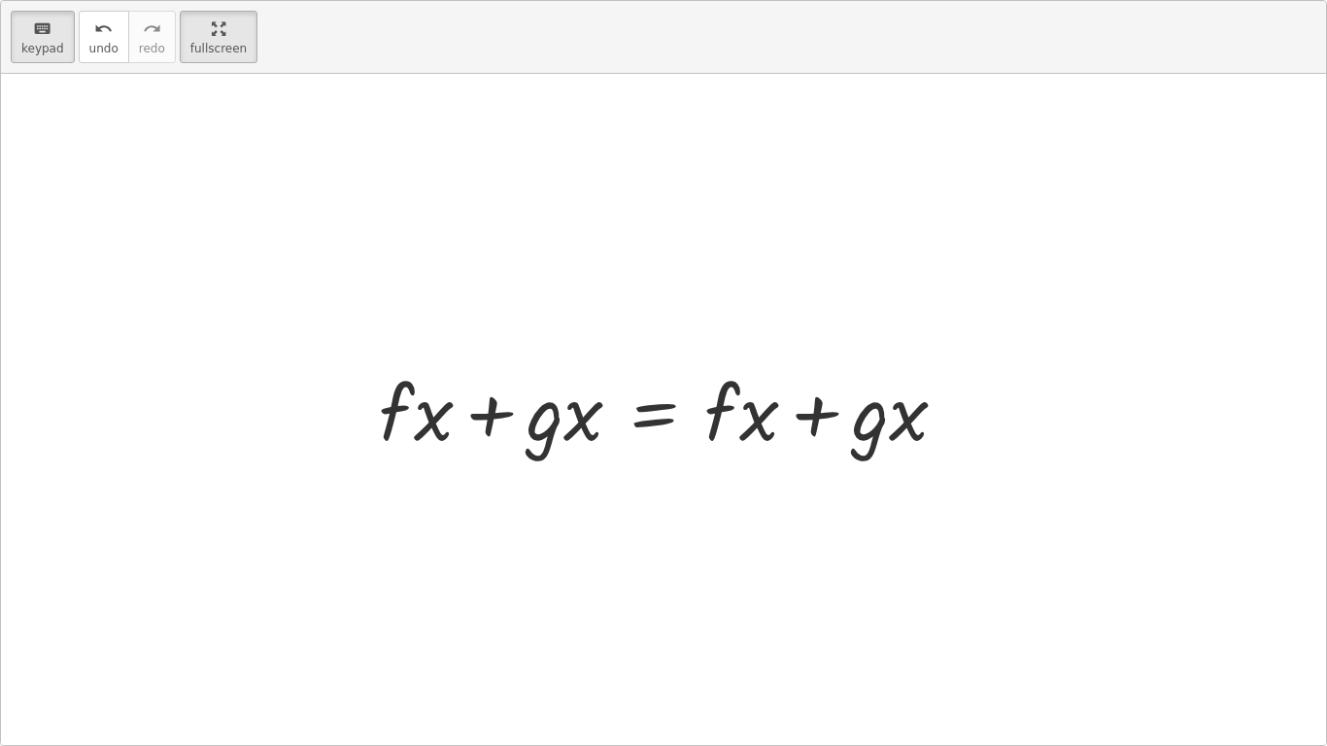
click at [539, 292] on div at bounding box center [663, 409] width 1325 height 671
click at [543, 290] on div at bounding box center [663, 409] width 1325 height 671
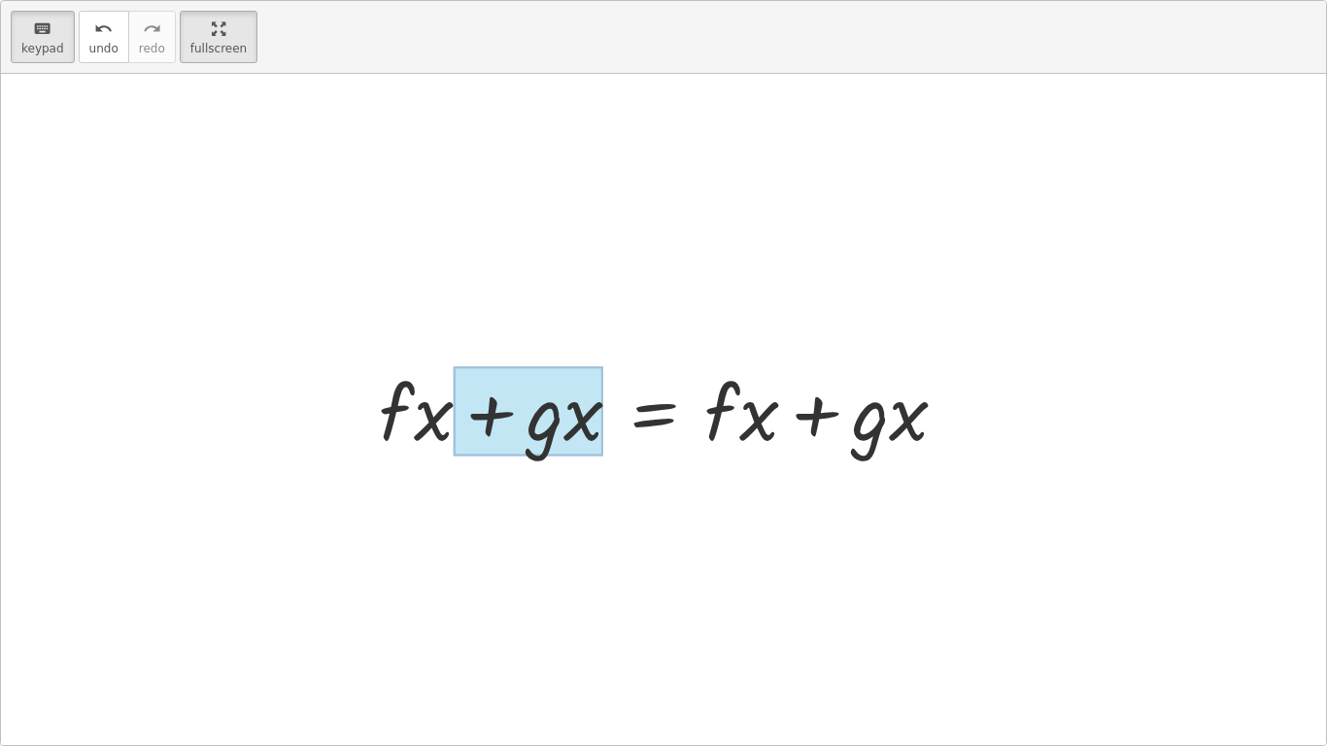
drag, startPoint x: 562, startPoint y: 373, endPoint x: 546, endPoint y: 411, distance: 41.0
click at [557, 416] on div at bounding box center [529, 411] width 150 height 90
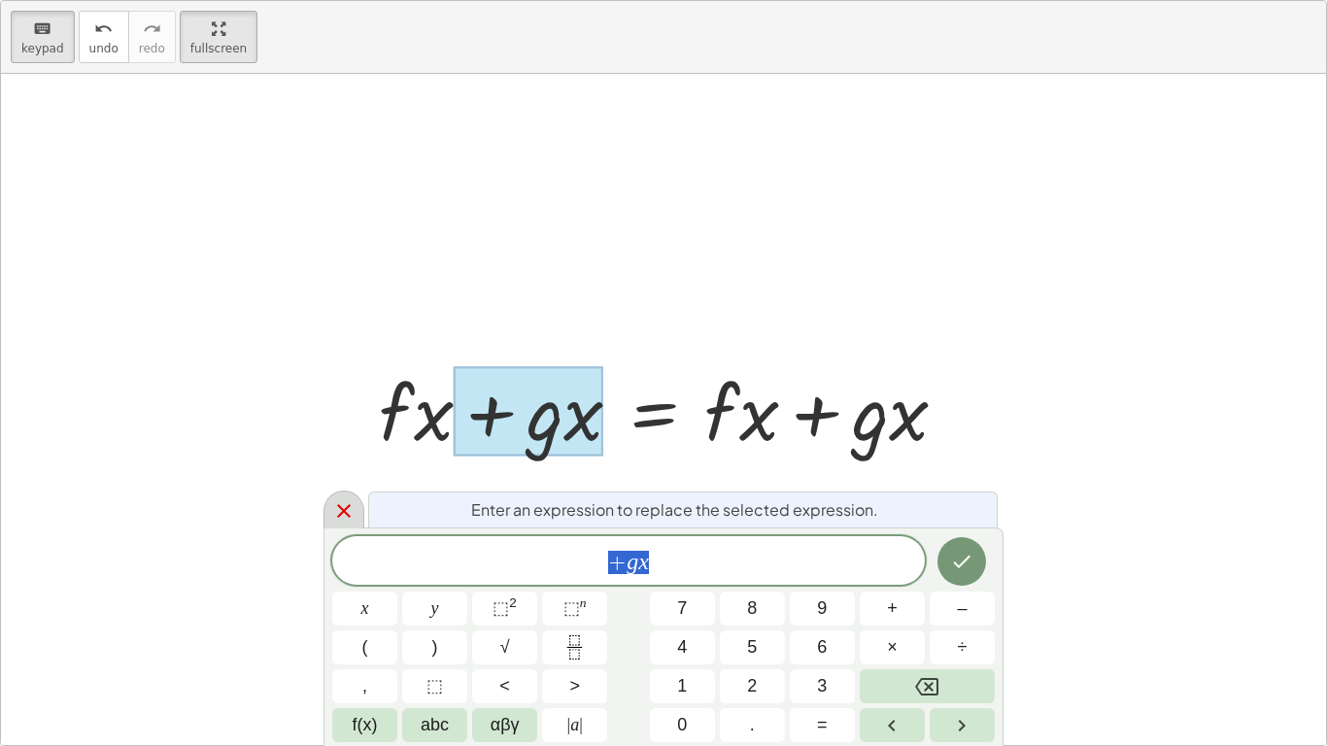
click at [341, 508] on icon at bounding box center [344, 511] width 14 height 14
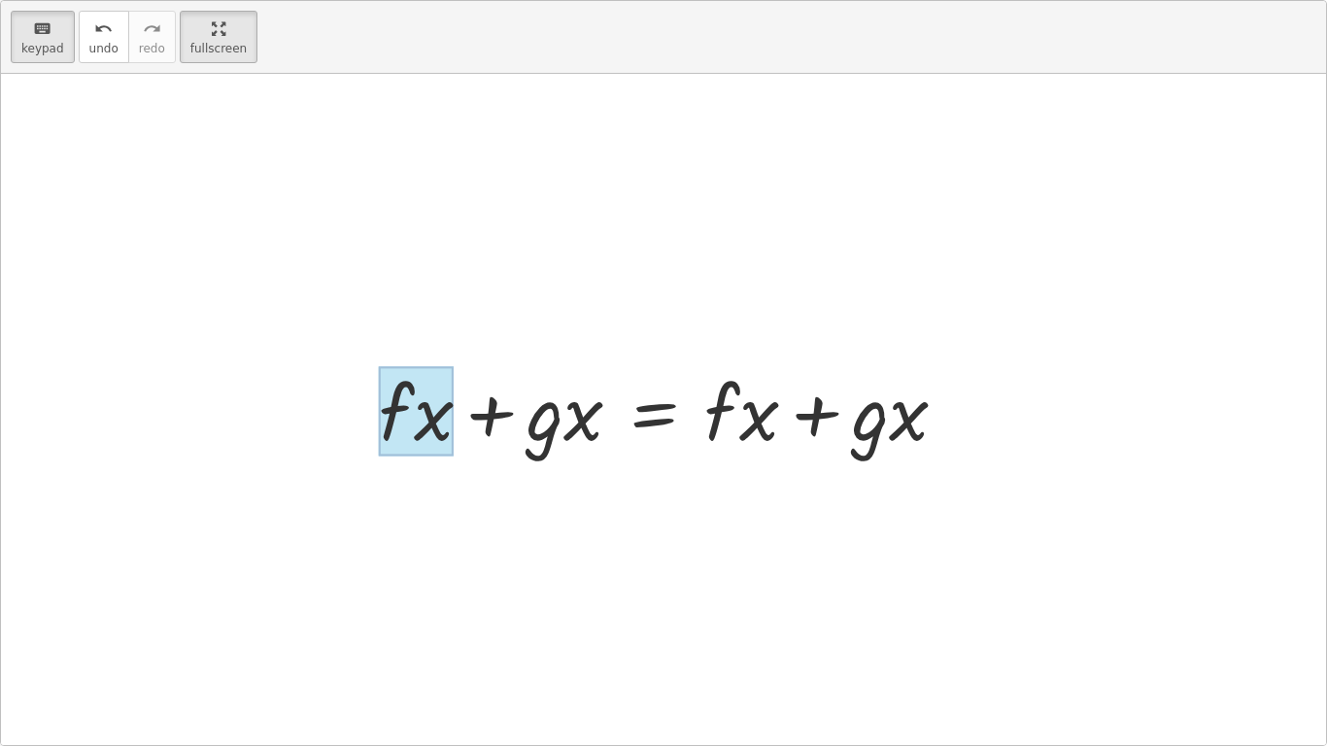
click at [391, 419] on div at bounding box center [416, 411] width 75 height 90
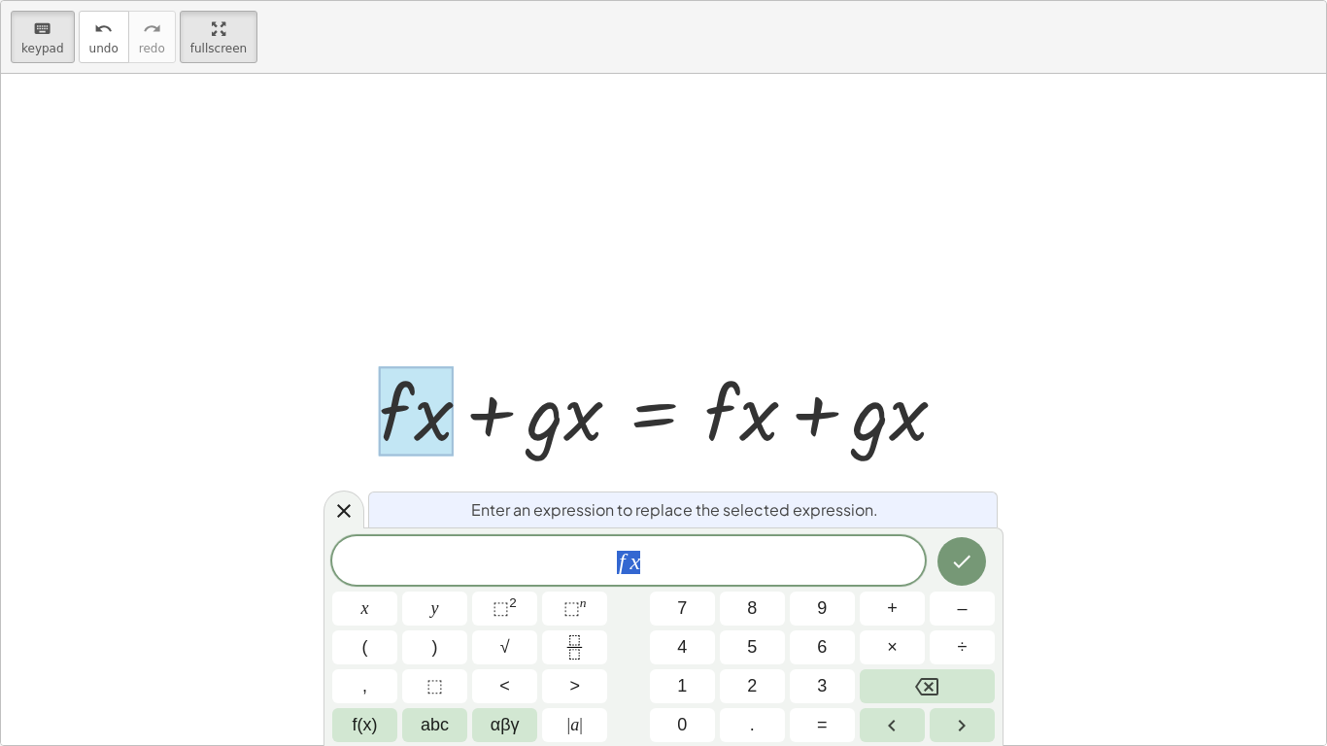
click at [494, 511] on span "Enter an expression to replace the selected expression." at bounding box center [674, 509] width 407 height 23
click at [521, 511] on span "Enter an expression to replace the selected expression." at bounding box center [674, 509] width 407 height 23
click at [475, 511] on span "Enter an expression to replace the selected expression." at bounding box center [674, 509] width 407 height 23
drag, startPoint x: 610, startPoint y: 524, endPoint x: 788, endPoint y: 530, distance: 177.9
click at [721, 524] on div "Enter an expression to replace the selected expression." at bounding box center [683, 510] width 630 height 36
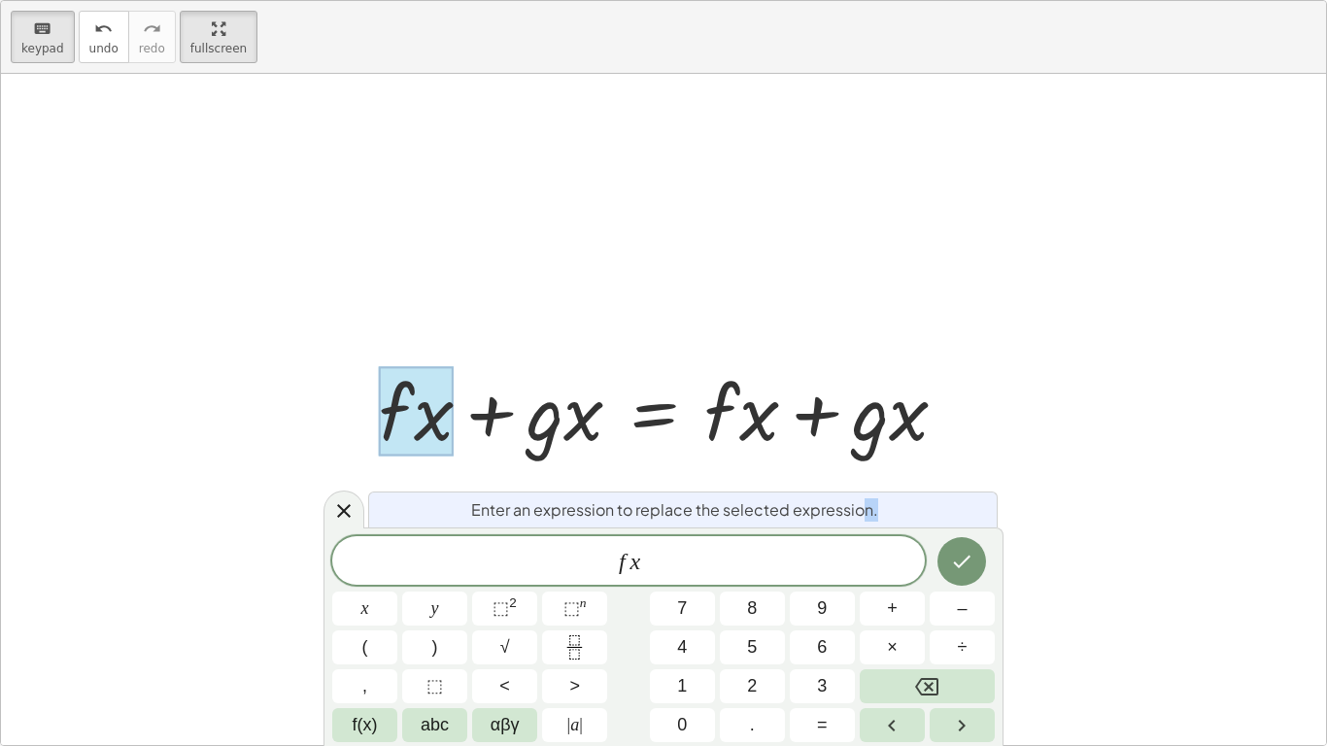
drag, startPoint x: 834, startPoint y: 533, endPoint x: 807, endPoint y: 513, distance: 33.2
click at [849, 528] on div "Enter an expression to replace the selected expression. f x x y ⬚ 2 ⬚ n 7 8 9 +…" at bounding box center [664, 637] width 680 height 219
click at [573, 513] on span "Enter an expression to replace the selected expression." at bounding box center [674, 509] width 407 height 23
click at [344, 506] on icon at bounding box center [343, 510] width 23 height 23
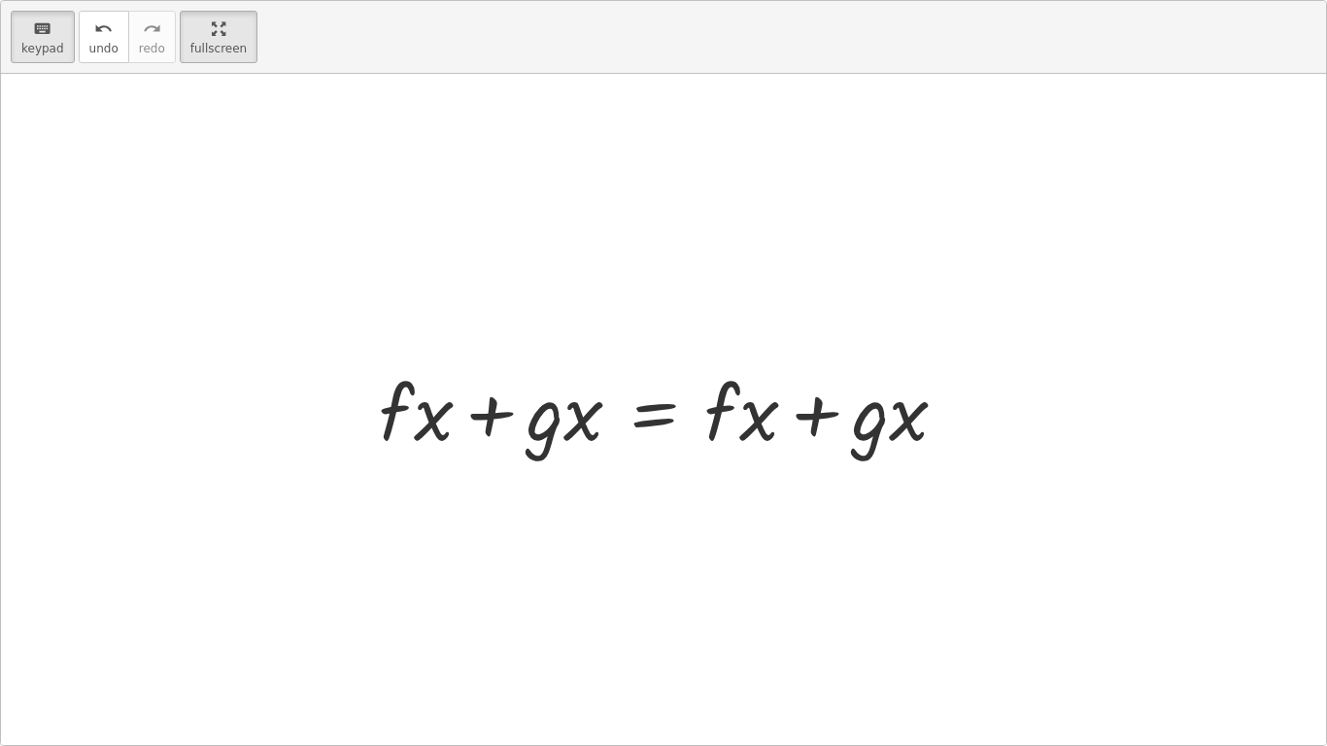
click at [228, 0] on html "Operations with functions Creaciones Inolvidables Not you? Tasks 1. Goal state …" at bounding box center [663, 373] width 1327 height 746
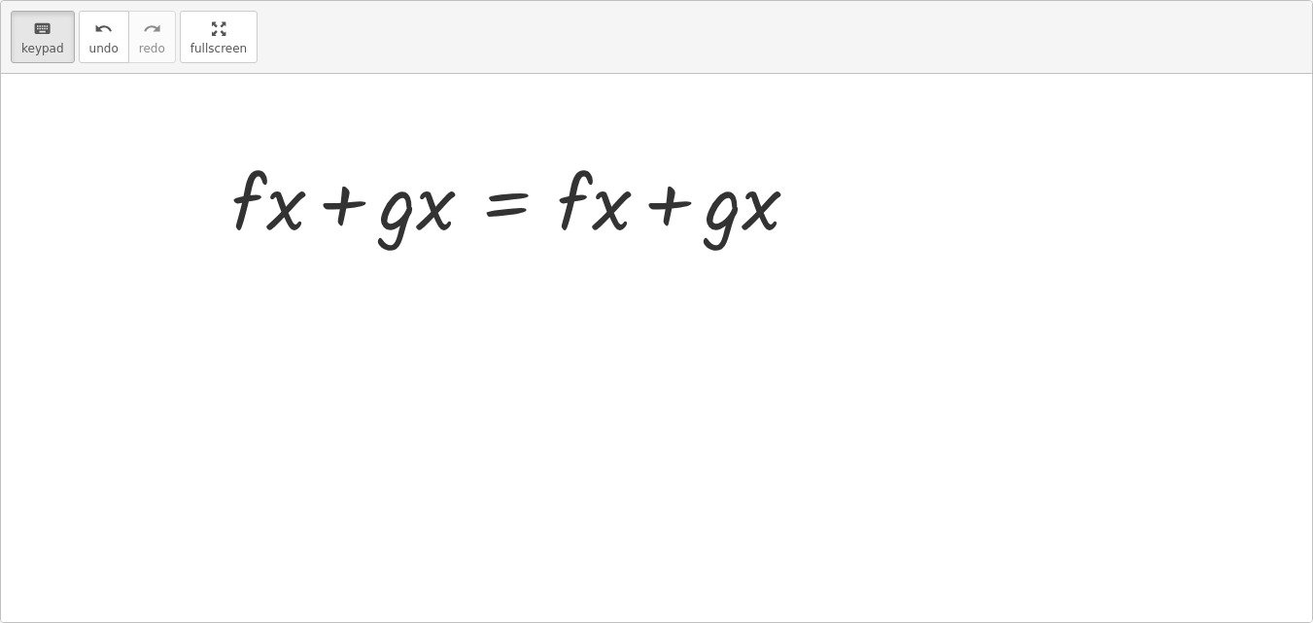
scroll to position [16, 0]
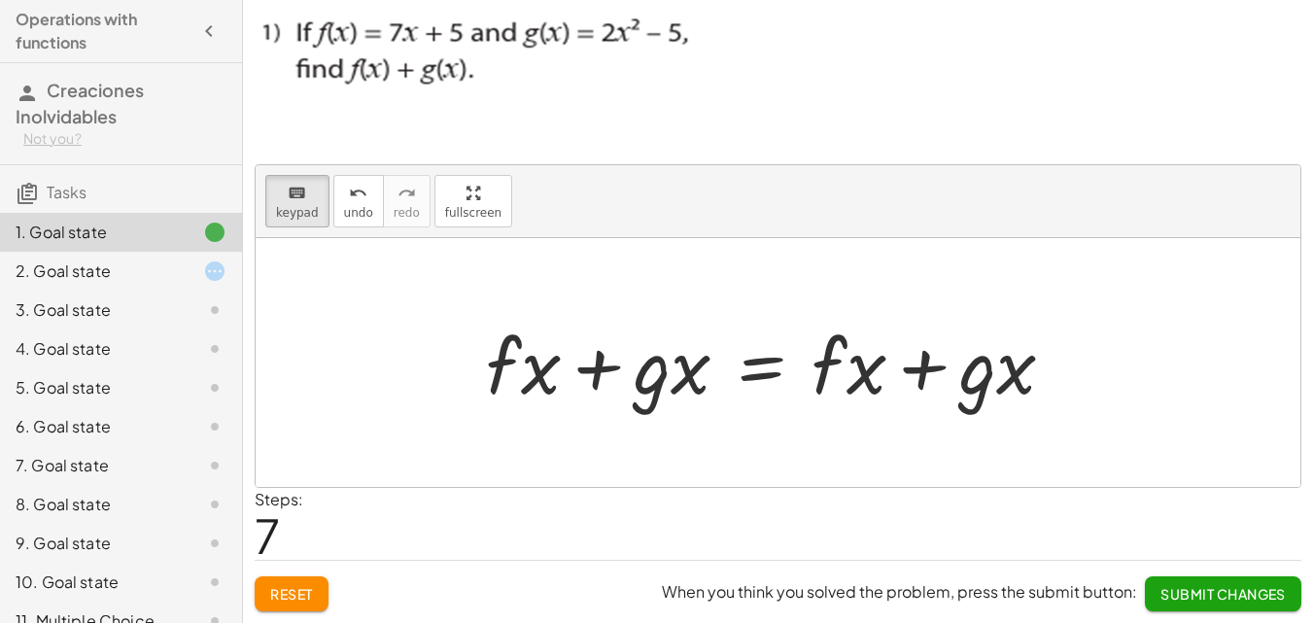
drag, startPoint x: 628, startPoint y: 308, endPoint x: 541, endPoint y: 280, distance: 90.9
click at [538, 280] on div at bounding box center [778, 362] width 1044 height 249
click at [541, 280] on div at bounding box center [778, 362] width 1044 height 249
click at [464, 298] on div at bounding box center [778, 362] width 1044 height 249
click at [515, 347] on div at bounding box center [523, 365] width 75 height 90
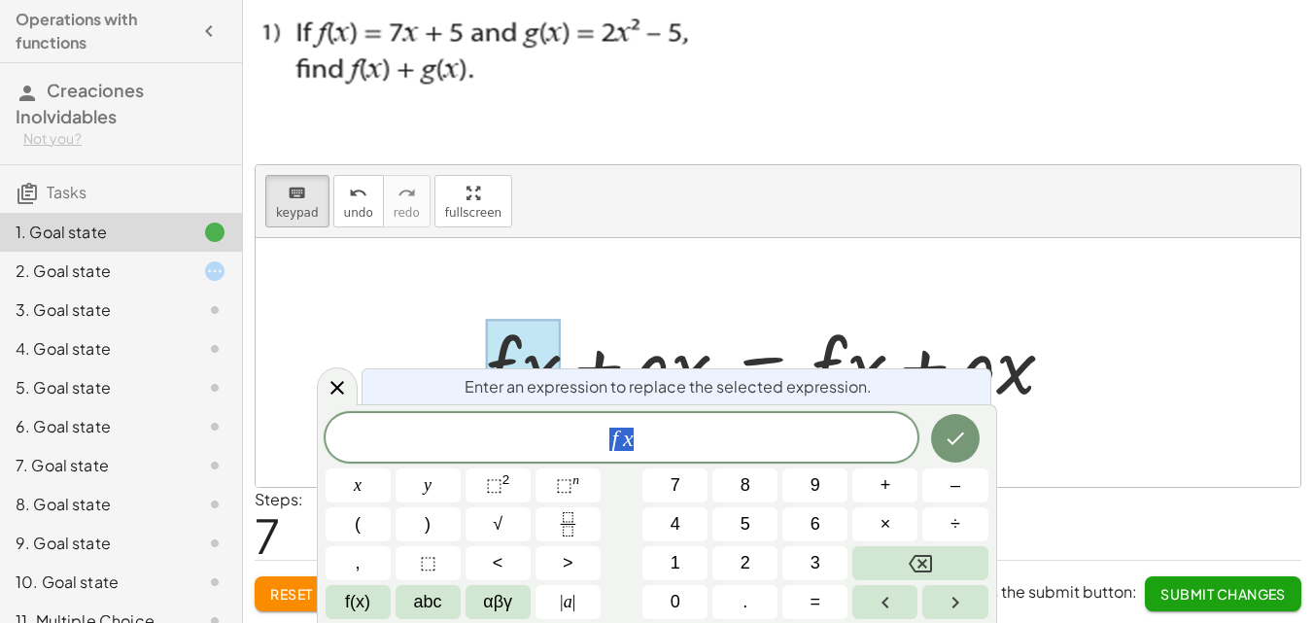
click at [506, 256] on div at bounding box center [778, 362] width 1044 height 249
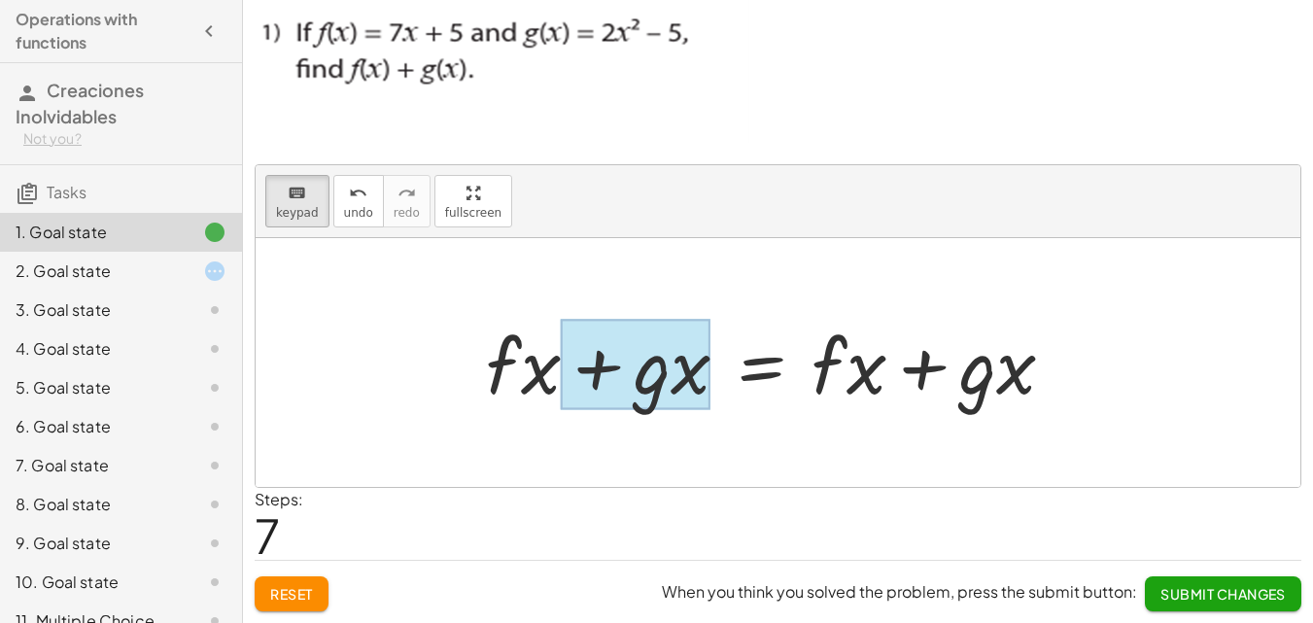
click at [660, 384] on div at bounding box center [636, 365] width 150 height 90
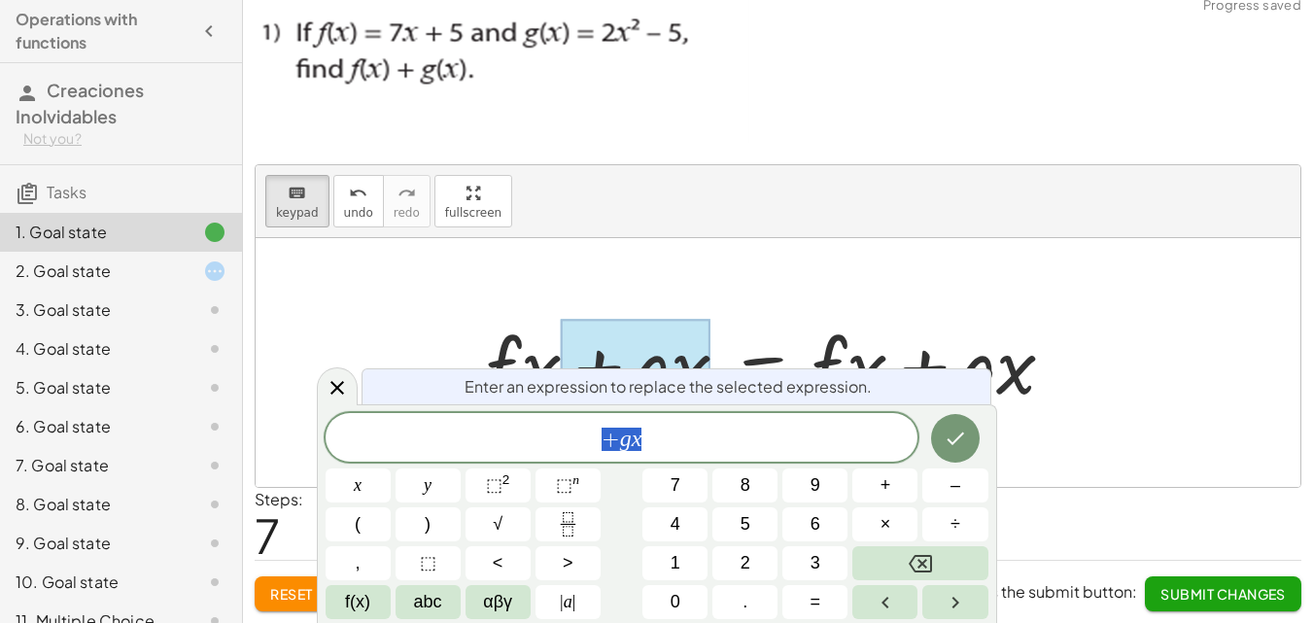
click at [693, 290] on div at bounding box center [778, 362] width 1044 height 249
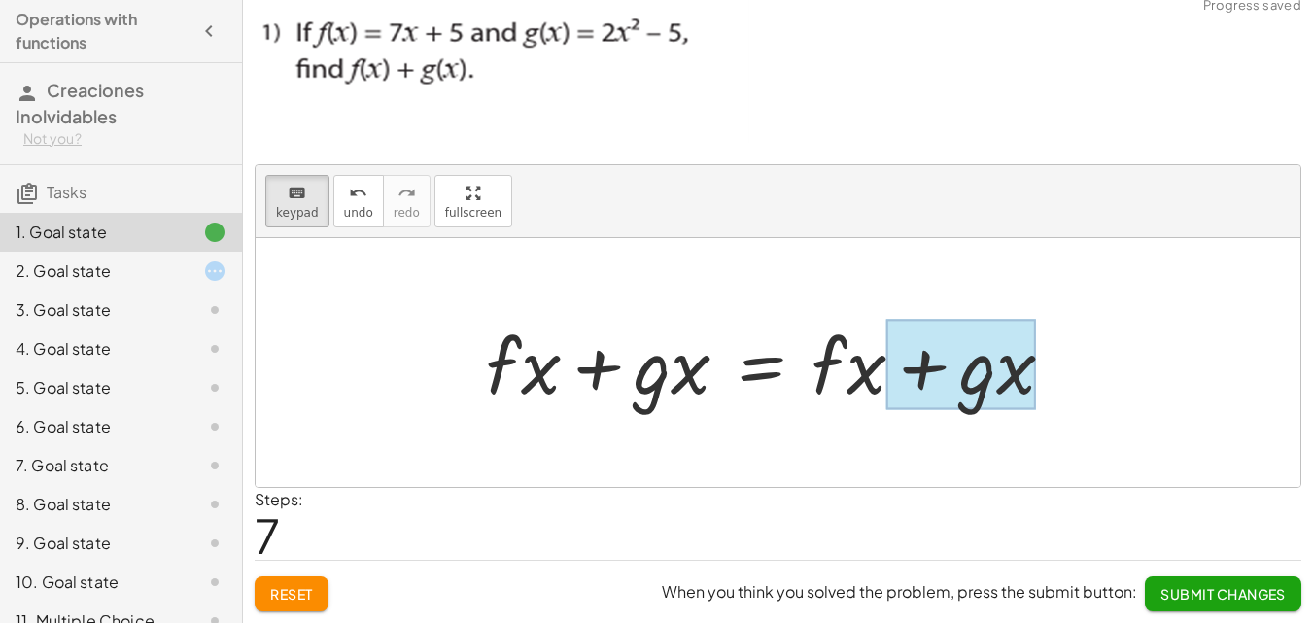
click at [1005, 375] on div at bounding box center [961, 365] width 150 height 90
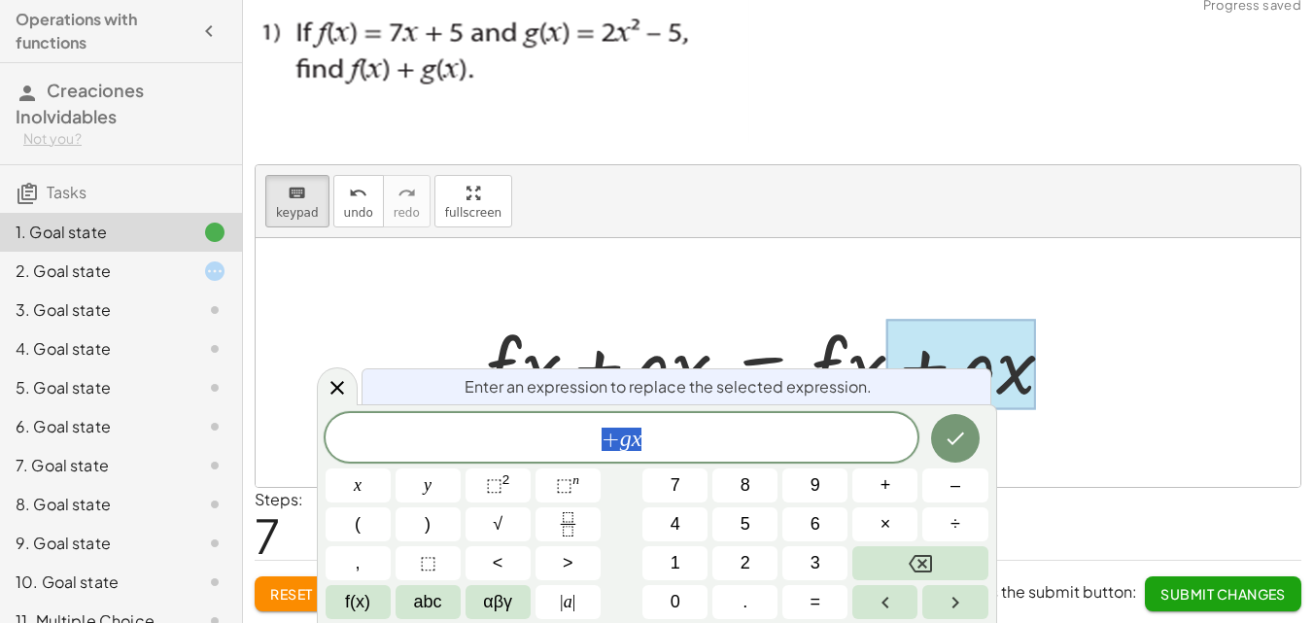
click at [902, 294] on div at bounding box center [778, 362] width 1044 height 249
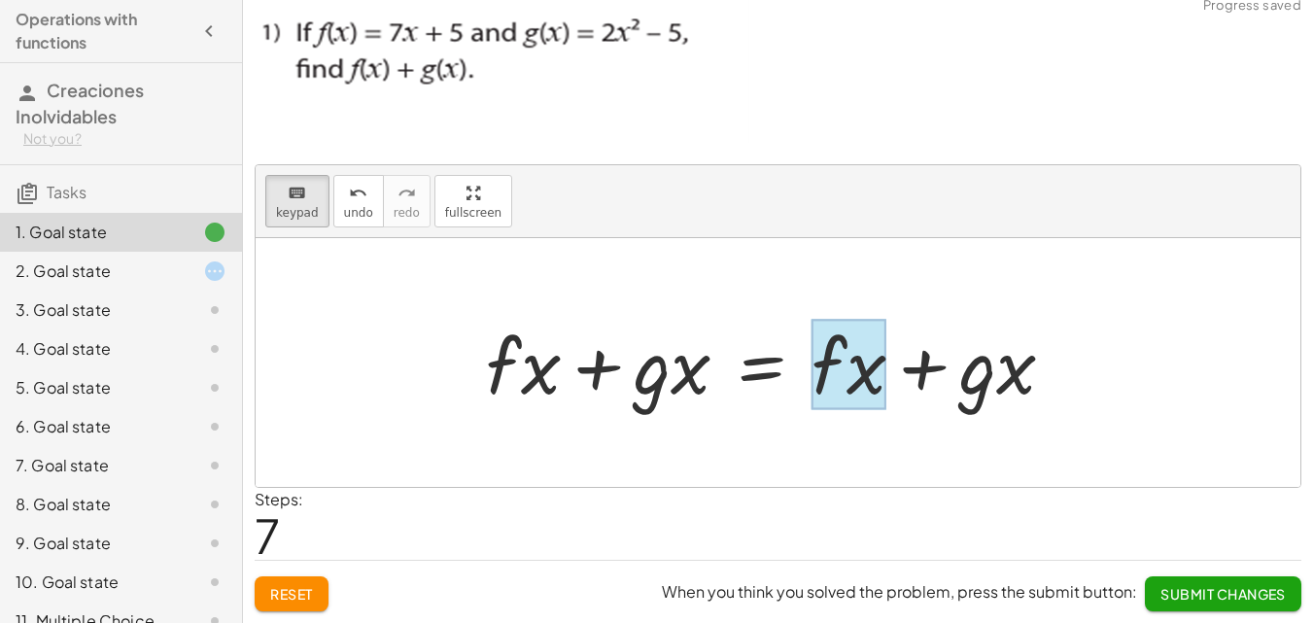
click at [885, 349] on div at bounding box center [848, 365] width 75 height 90
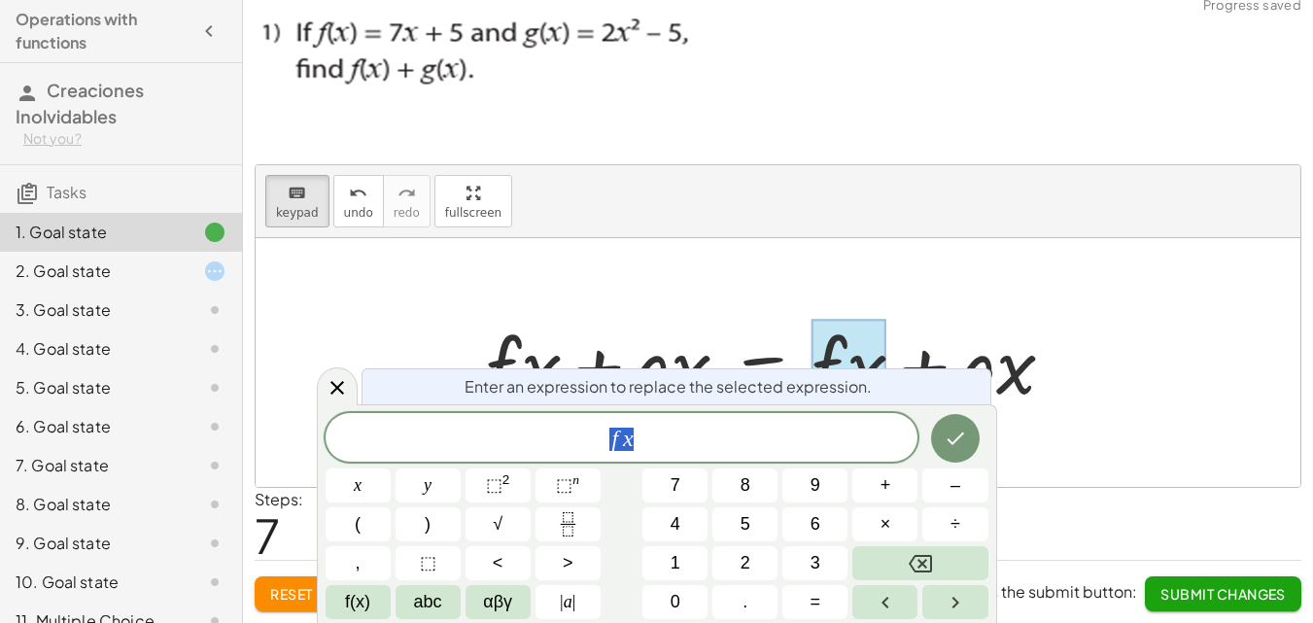
click at [805, 266] on div at bounding box center [778, 362] width 1044 height 249
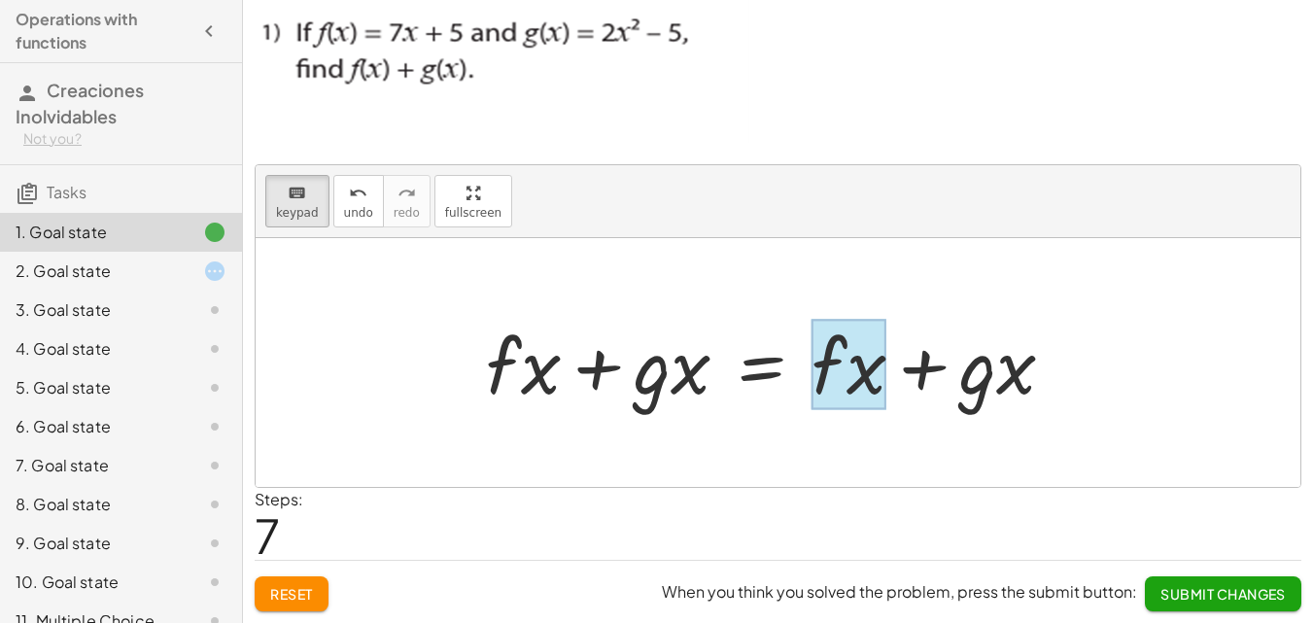
drag, startPoint x: 986, startPoint y: 380, endPoint x: 837, endPoint y: 393, distance: 150.2
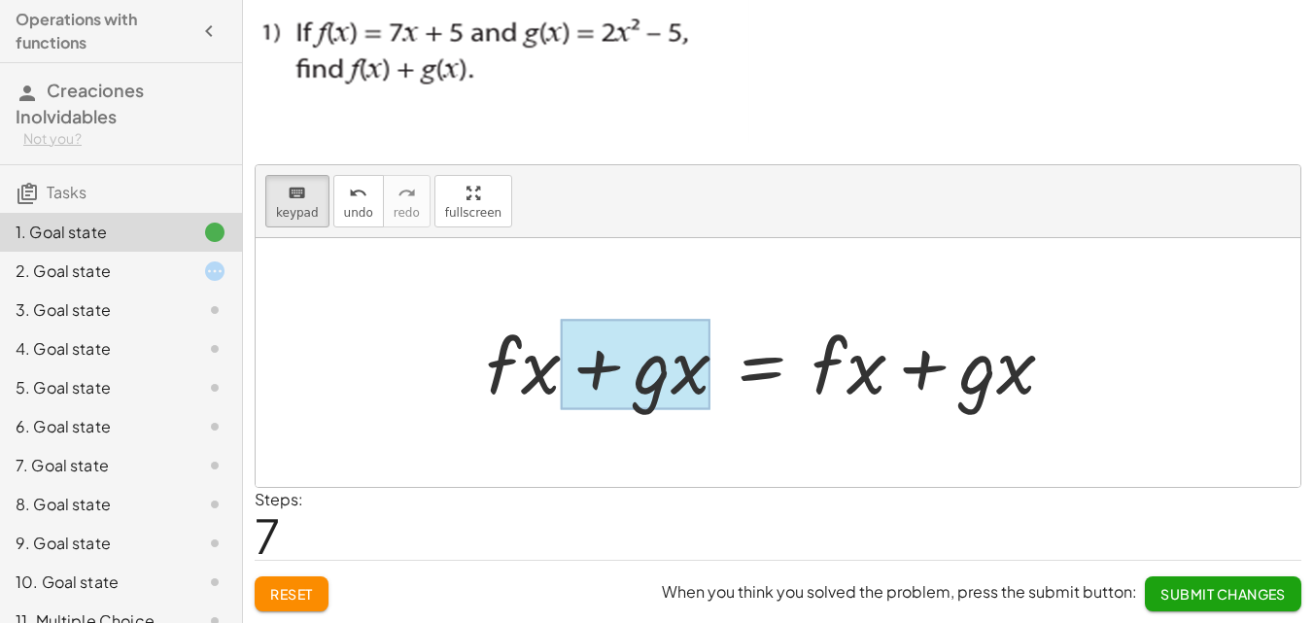
click at [664, 375] on div at bounding box center [636, 365] width 150 height 90
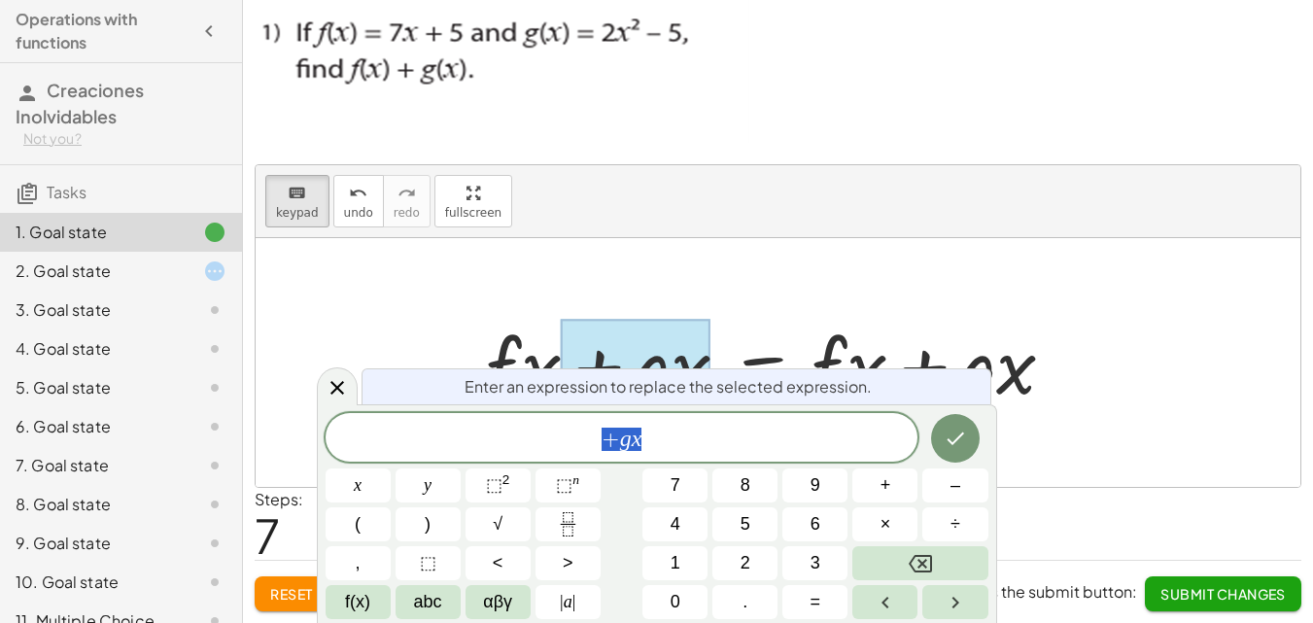
click at [518, 337] on div at bounding box center [777, 363] width 603 height 100
click at [591, 279] on div at bounding box center [778, 362] width 1044 height 249
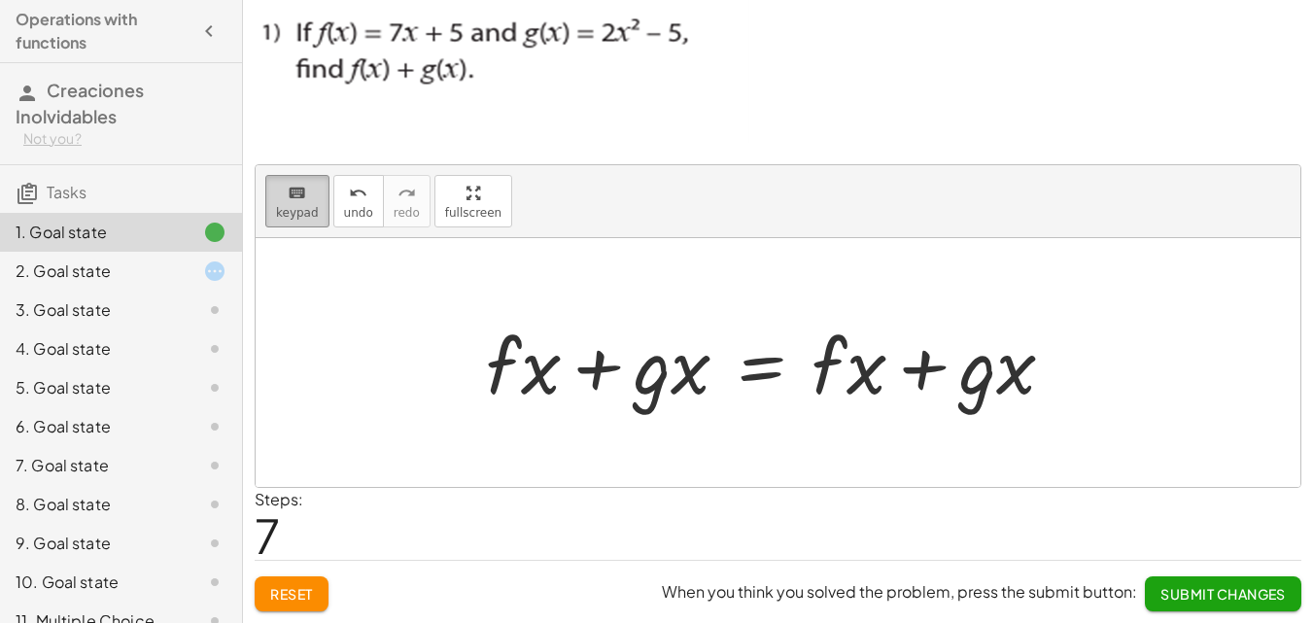
click at [295, 196] on icon "keyboard" at bounding box center [297, 193] width 18 height 23
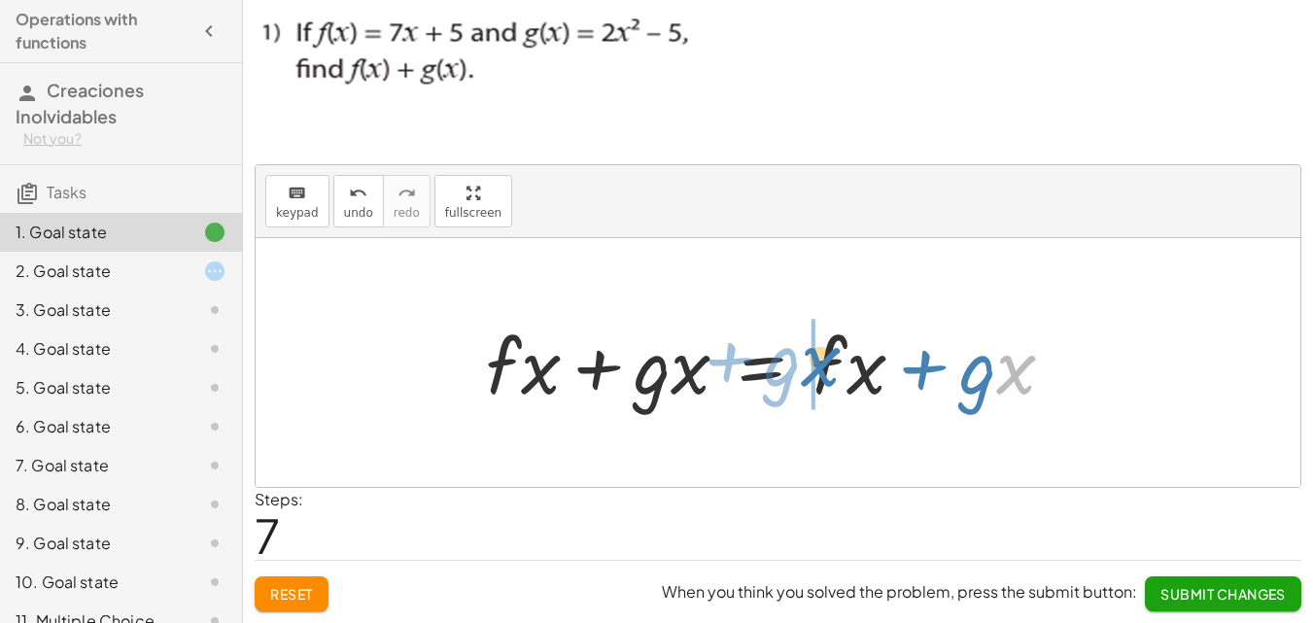
drag, startPoint x: 999, startPoint y: 378, endPoint x: 805, endPoint y: 370, distance: 193.5
click at [805, 370] on div at bounding box center [777, 363] width 603 height 100
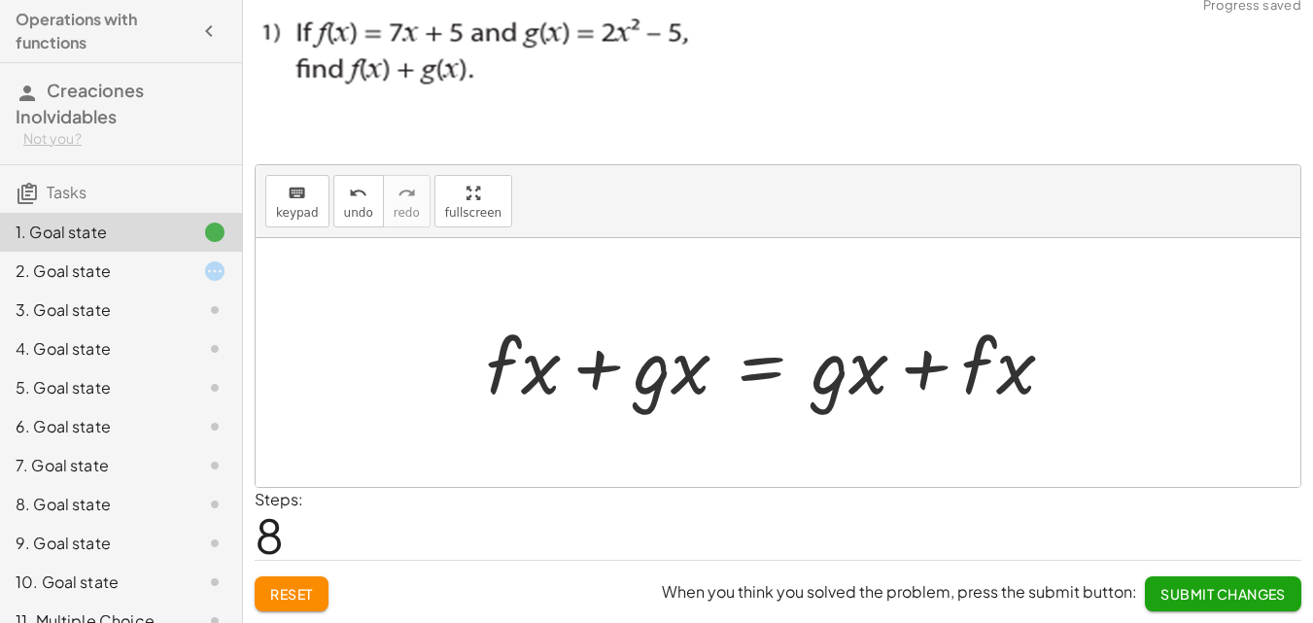
click at [852, 376] on div at bounding box center [777, 363] width 603 height 100
click at [820, 365] on div at bounding box center [777, 363] width 603 height 100
click at [803, 411] on div at bounding box center [777, 363] width 603 height 100
click at [290, 194] on icon "keyboard" at bounding box center [297, 193] width 18 height 23
click at [735, 469] on div at bounding box center [778, 362] width 1044 height 249
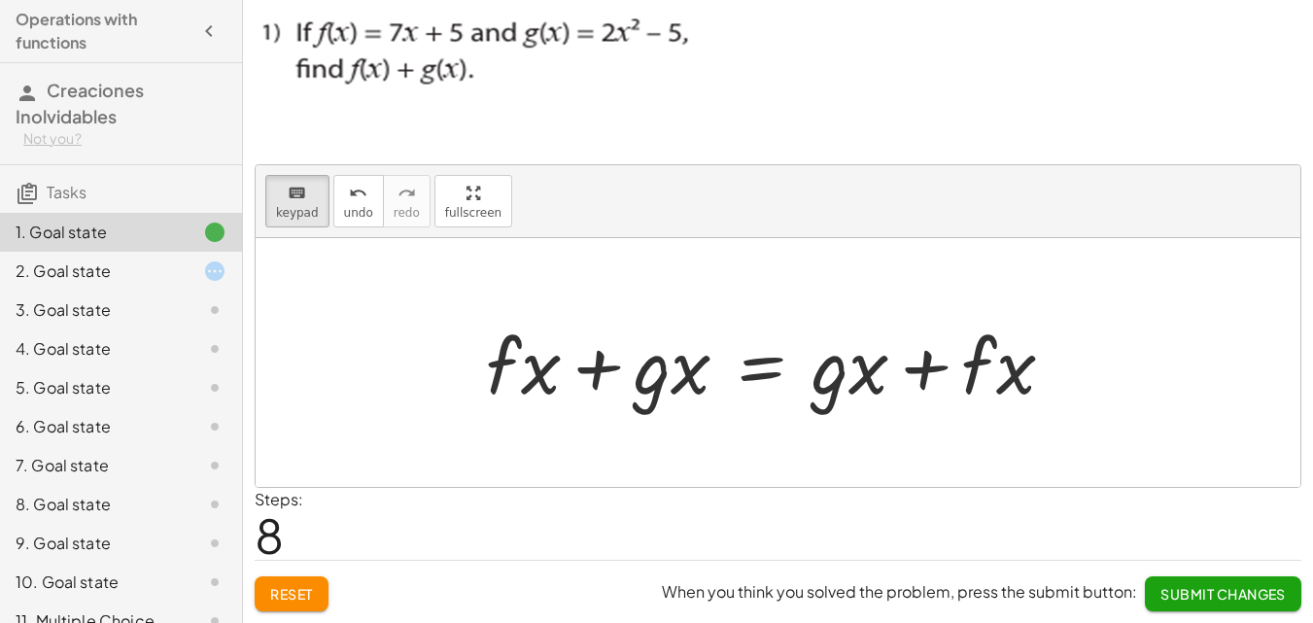
click at [639, 442] on div at bounding box center [778, 362] width 1044 height 249
click at [525, 441] on div at bounding box center [778, 362] width 1044 height 249
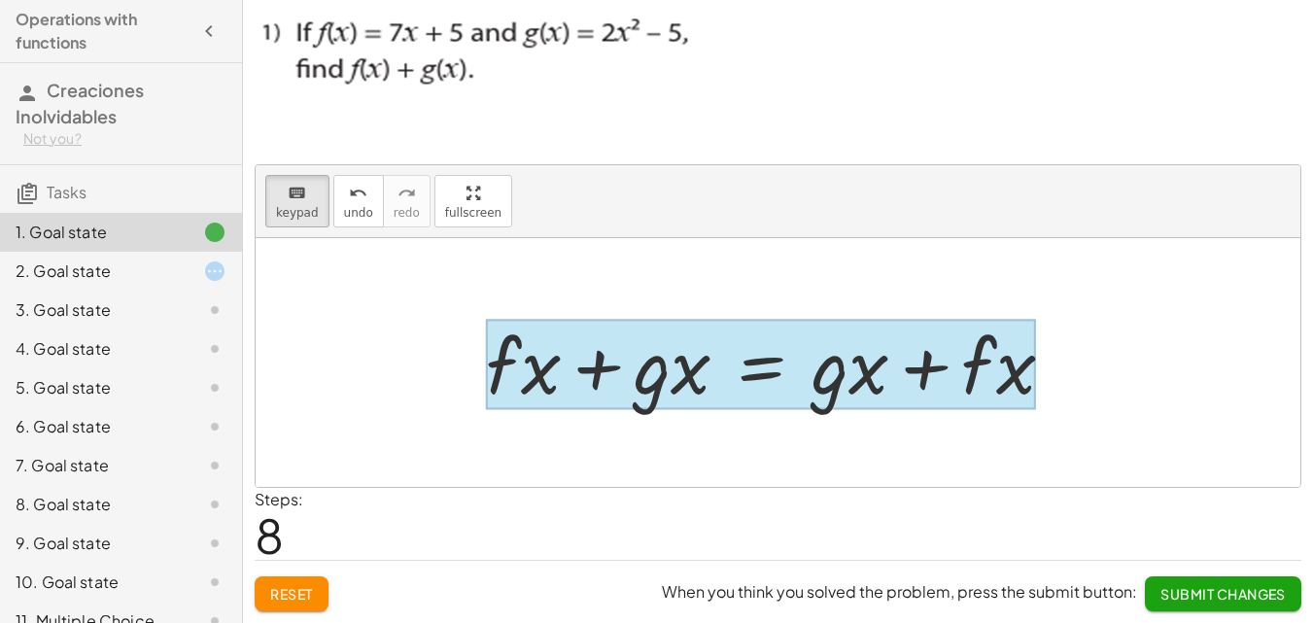
click at [768, 359] on div at bounding box center [761, 365] width 550 height 90
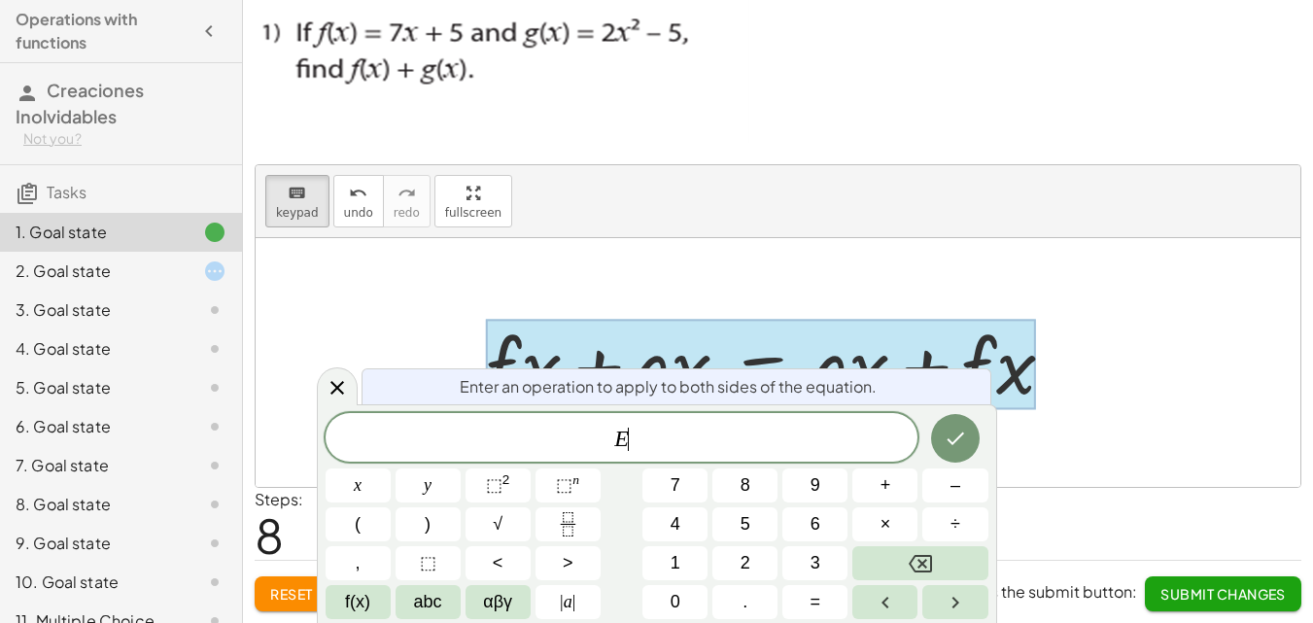
click at [768, 359] on div at bounding box center [761, 365] width 550 height 90
click at [687, 436] on span "E ​" at bounding box center [621, 439] width 593 height 27
click at [503, 478] on sup "2" at bounding box center [506, 479] width 8 height 15
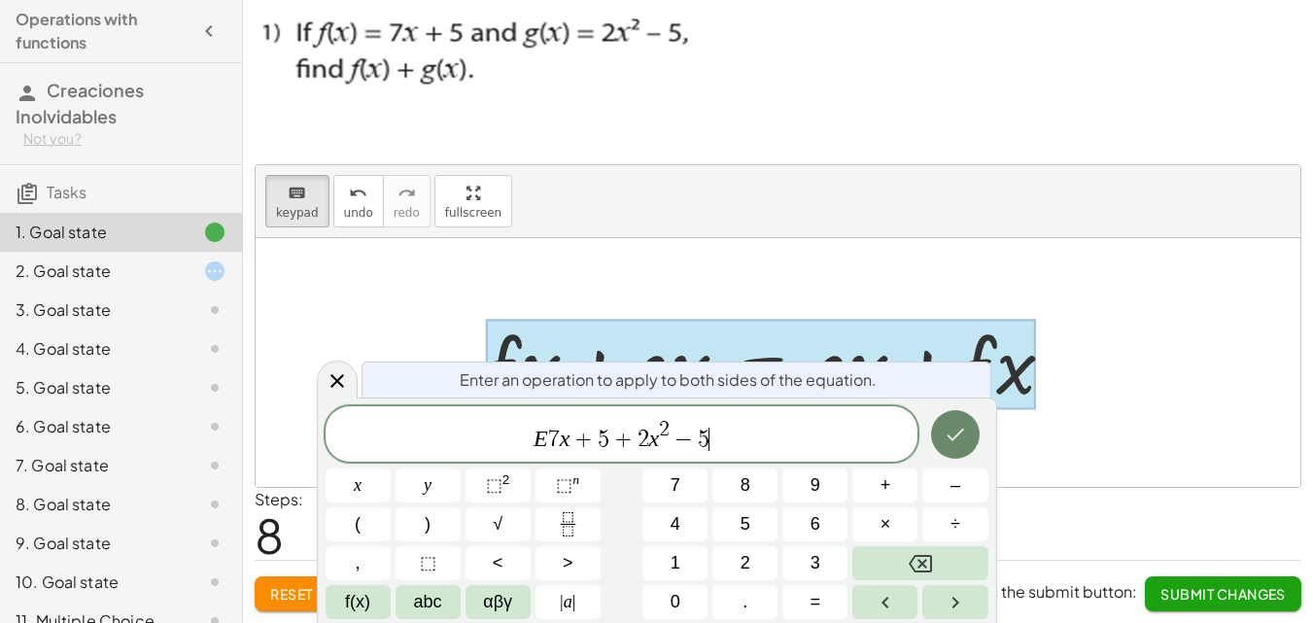
click at [953, 440] on icon "Done" at bounding box center [954, 434] width 17 height 13
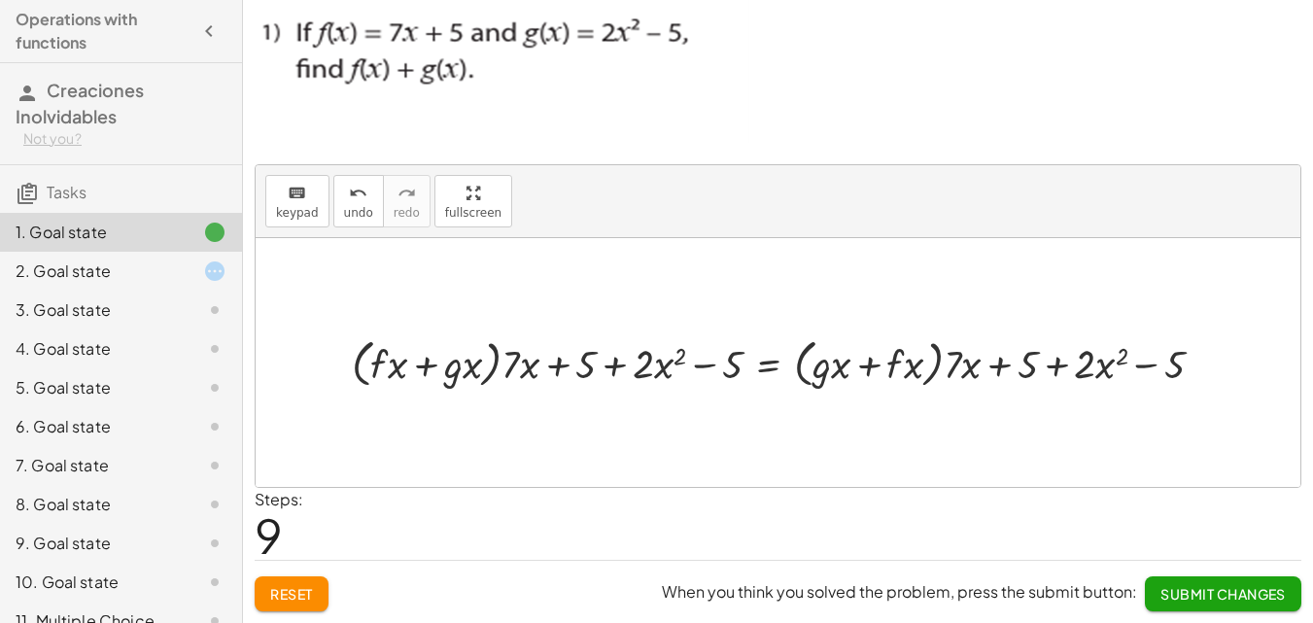
click at [538, 373] on div at bounding box center [785, 362] width 886 height 60
drag, startPoint x: 524, startPoint y: 364, endPoint x: 574, endPoint y: 348, distance: 53.2
click at [574, 348] on div at bounding box center [785, 362] width 886 height 60
click at [729, 364] on div at bounding box center [785, 362] width 886 height 60
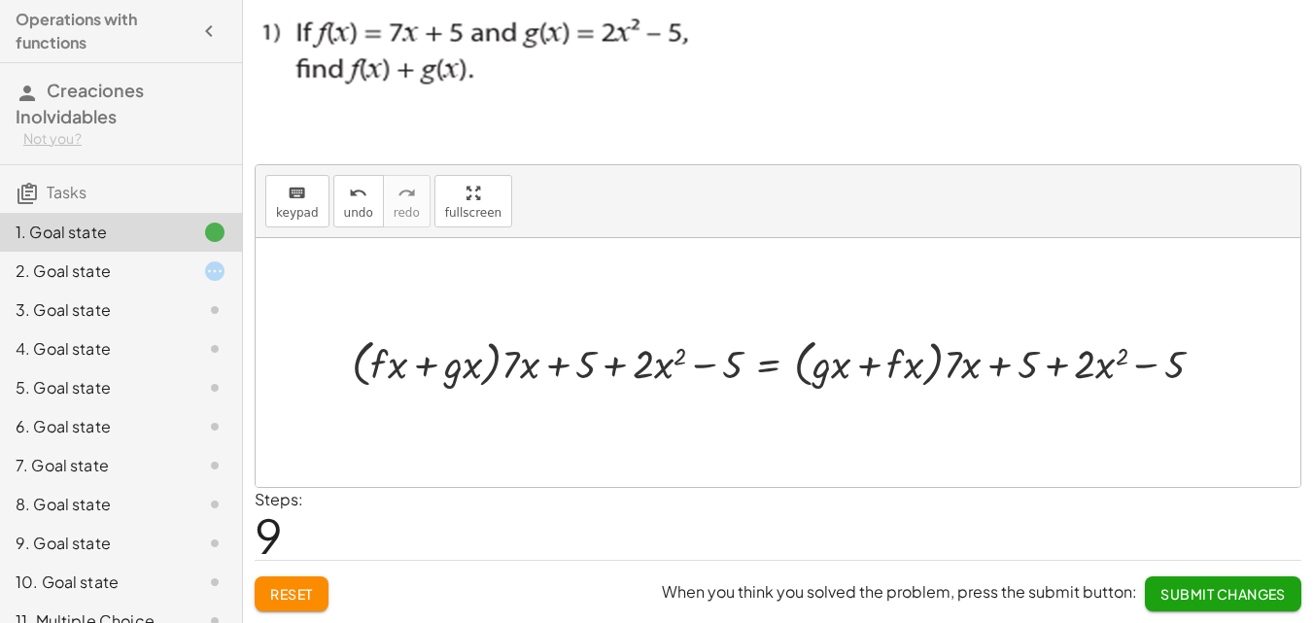
drag, startPoint x: 729, startPoint y: 364, endPoint x: 586, endPoint y: 369, distance: 142.9
click at [635, 364] on div at bounding box center [785, 362] width 886 height 60
drag, startPoint x: 586, startPoint y: 369, endPoint x: 599, endPoint y: 364, distance: 14.4
click at [599, 364] on div at bounding box center [785, 362] width 886 height 60
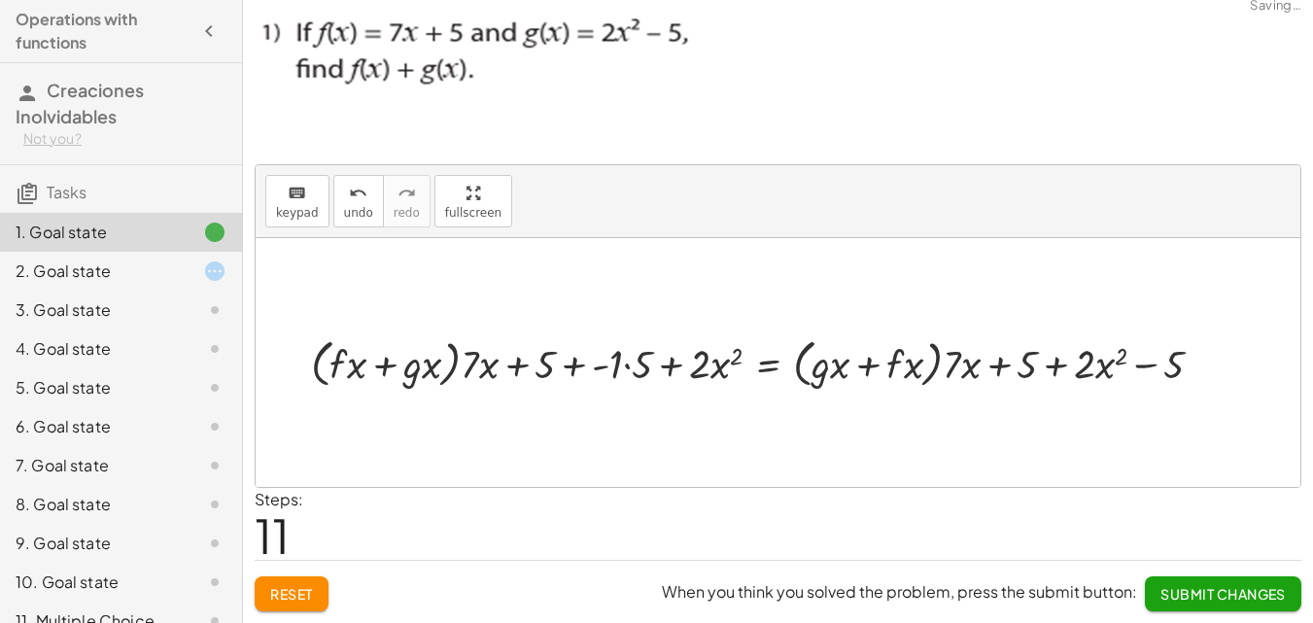
click at [628, 367] on div at bounding box center [764, 362] width 927 height 60
drag, startPoint x: 628, startPoint y: 367, endPoint x: 585, endPoint y: 362, distance: 43.0
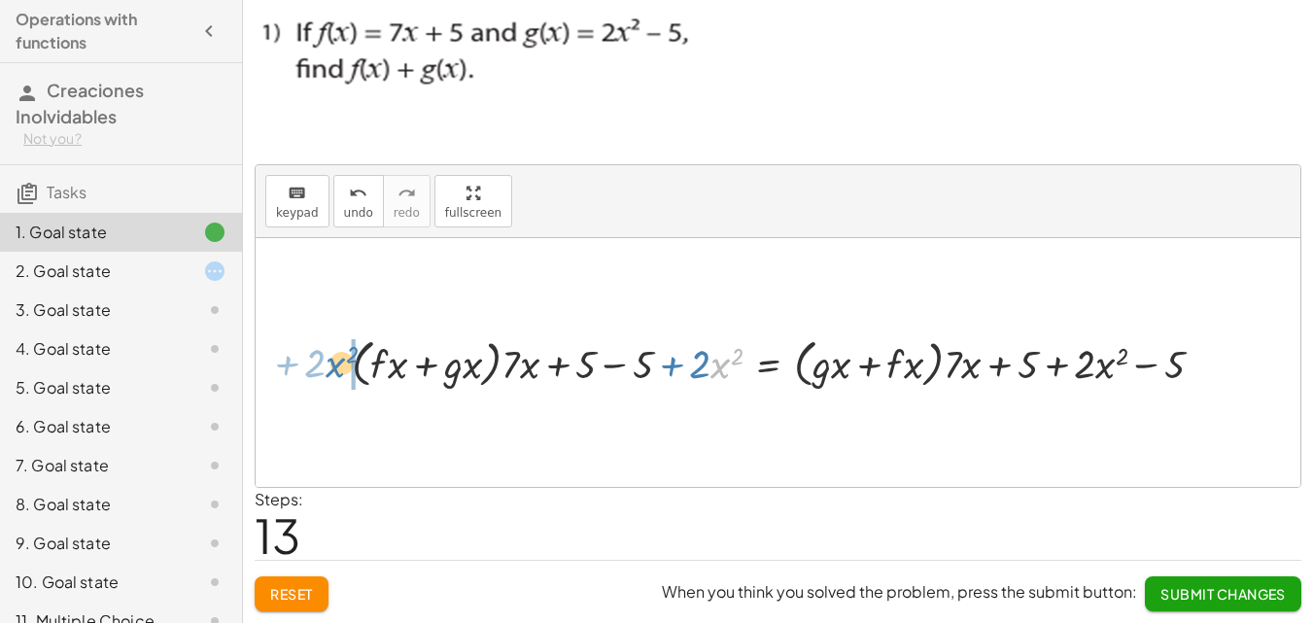
drag, startPoint x: 718, startPoint y: 367, endPoint x: 329, endPoint y: 366, distance: 388.6
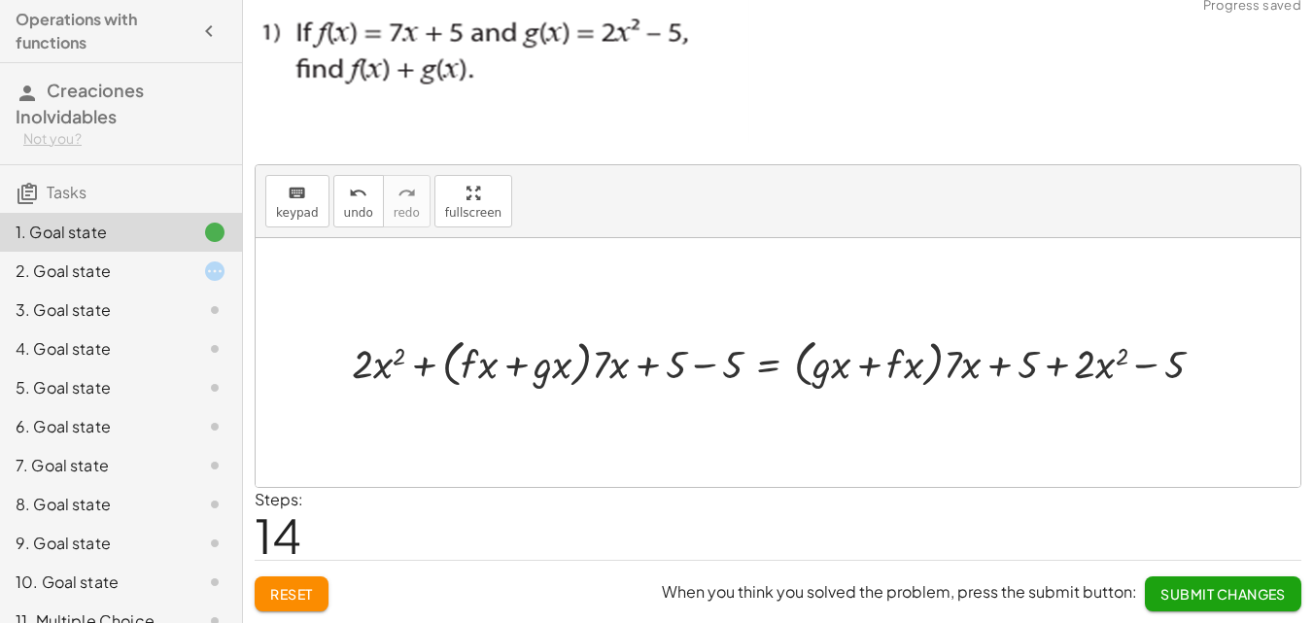
click at [601, 323] on div at bounding box center [778, 362] width 1044 height 249
click at [310, 576] on button "Reset" at bounding box center [292, 593] width 74 height 35
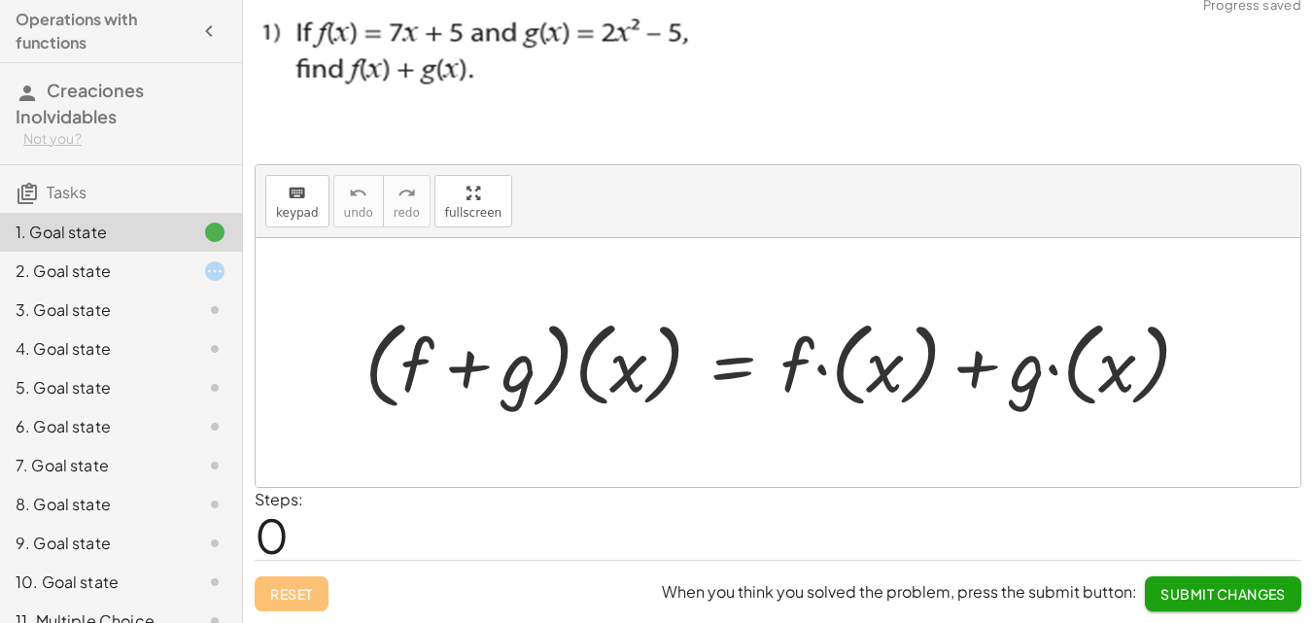
scroll to position [0, 0]
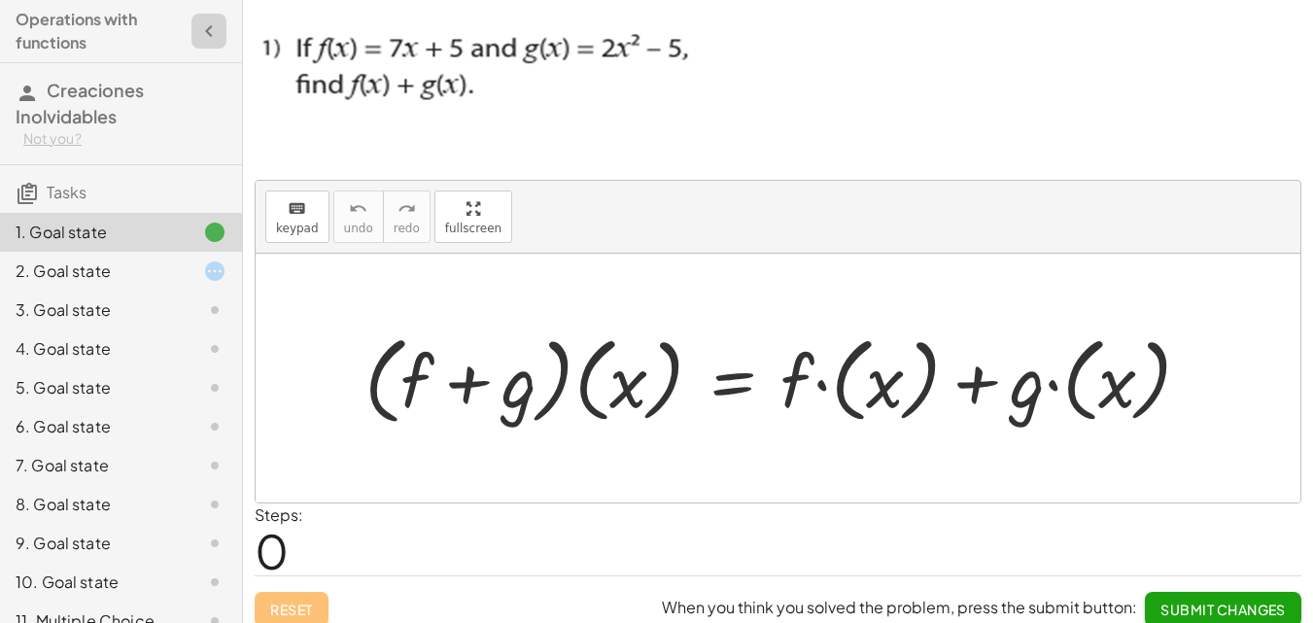
click at [213, 24] on div at bounding box center [212, 31] width 43 height 35
click at [197, 29] on icon "button" at bounding box center [208, 30] width 23 height 23
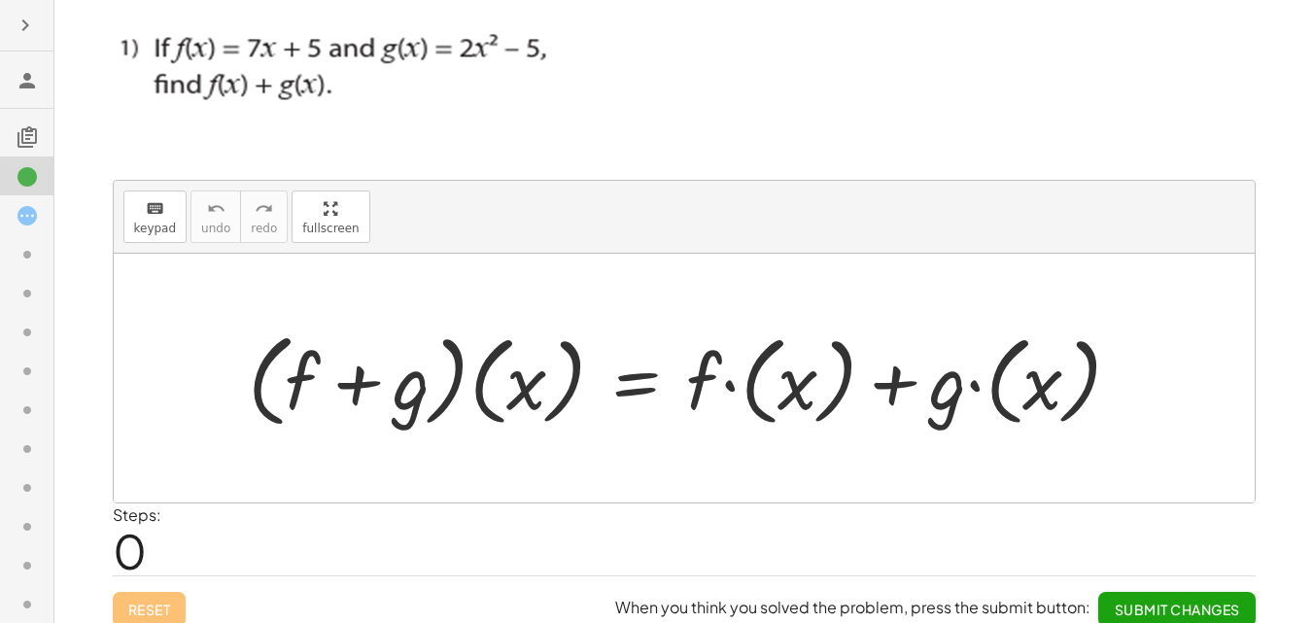
click at [22, 82] on icon at bounding box center [27, 80] width 23 height 23
click at [28, 73] on icon at bounding box center [27, 80] width 23 height 23
click at [26, 73] on icon at bounding box center [27, 80] width 23 height 23
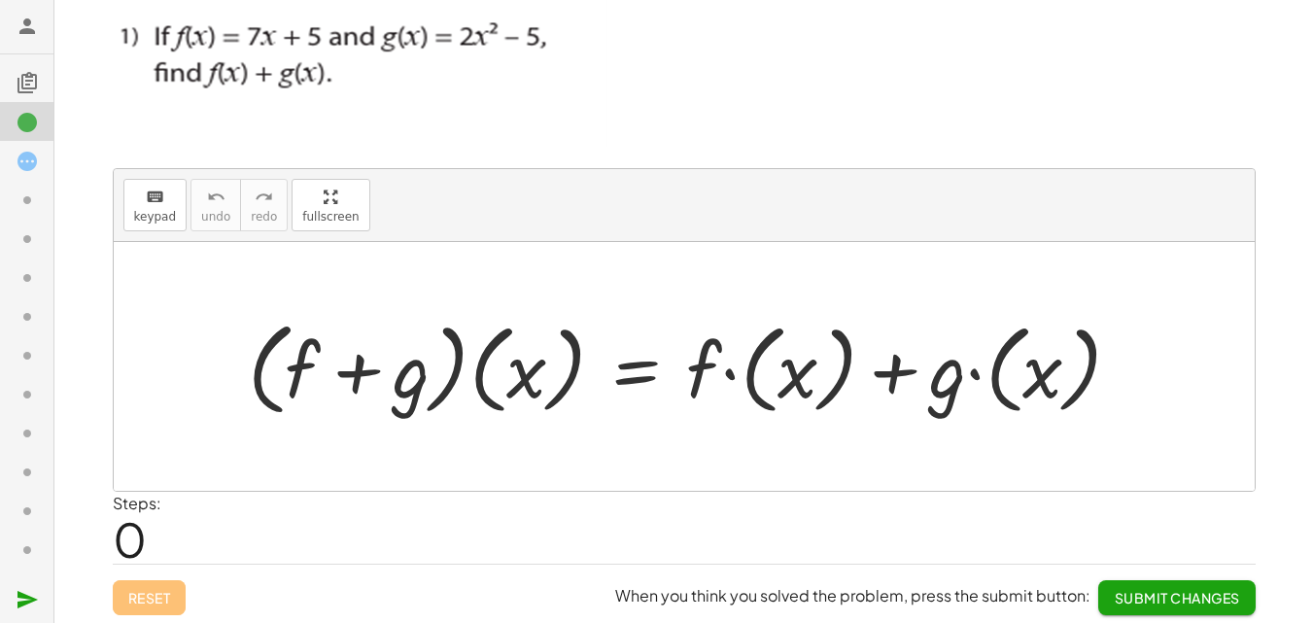
scroll to position [16, 0]
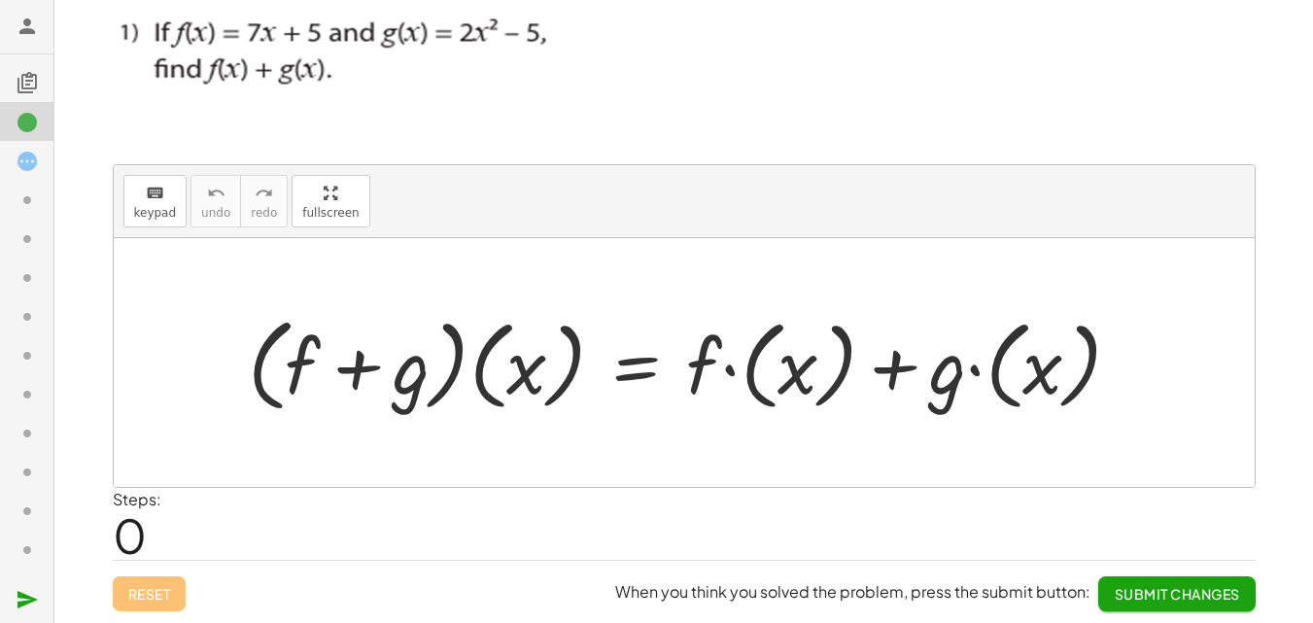
click at [19, 27] on icon at bounding box center [27, 26] width 23 height 23
click at [18, 601] on icon "button" at bounding box center [27, 599] width 23 height 23
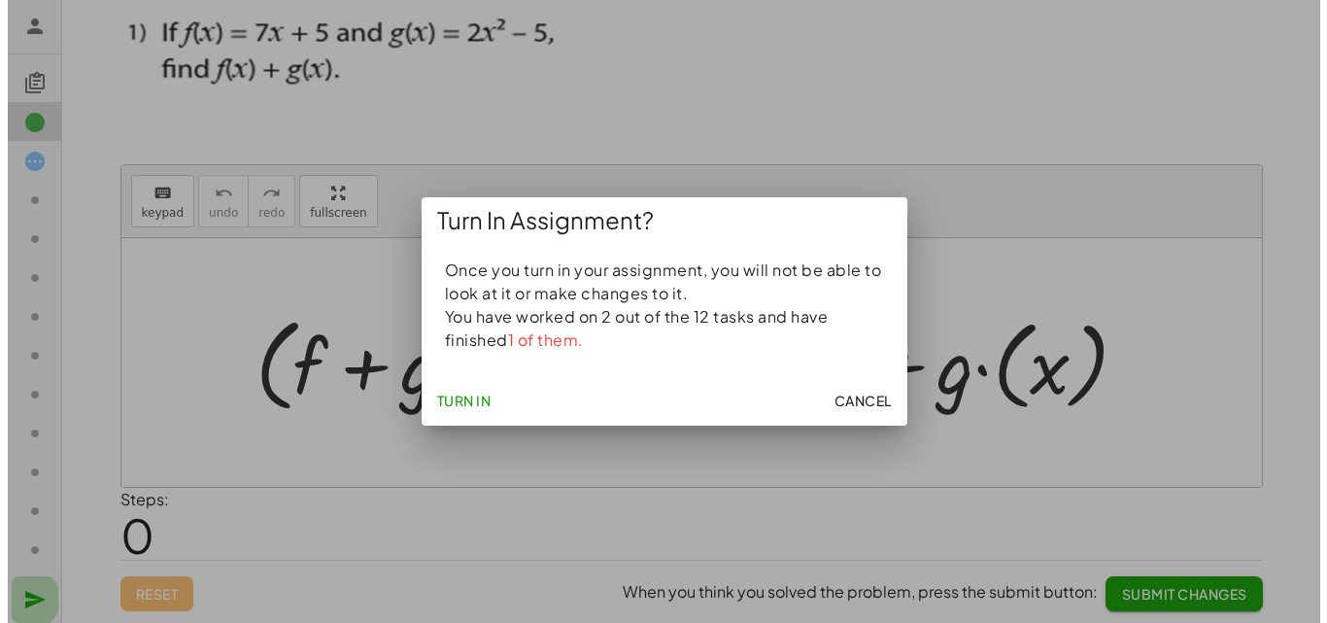
scroll to position [0, 0]
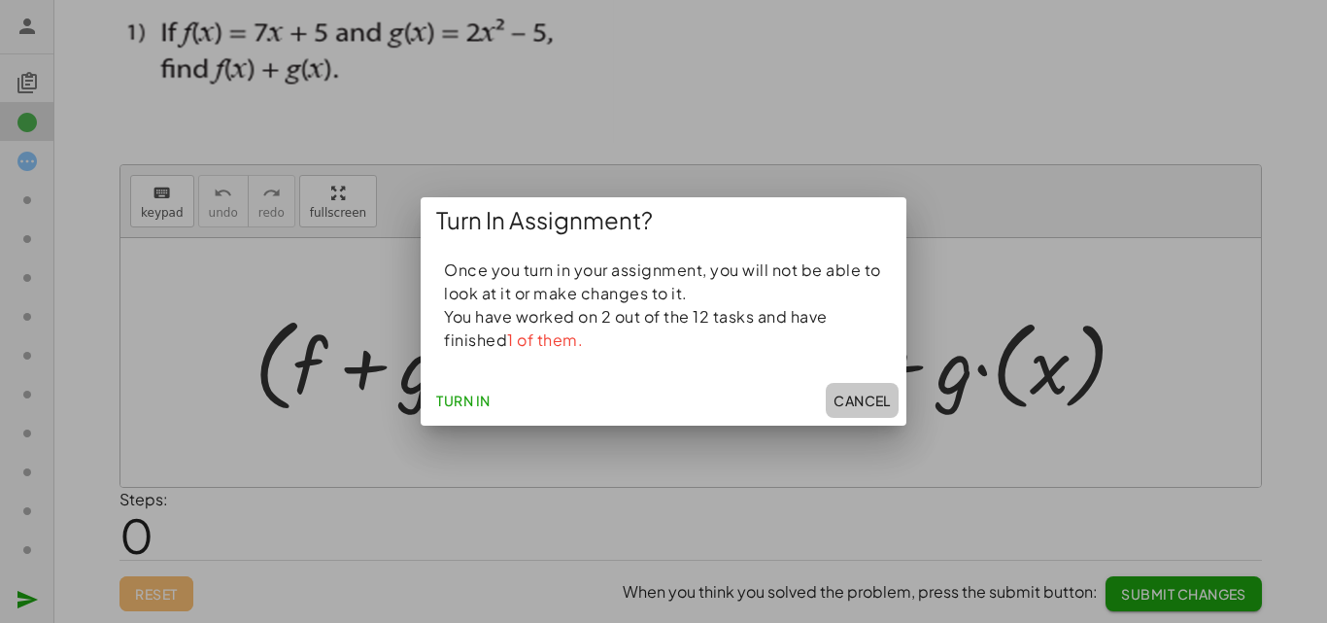
click at [849, 402] on span "Cancel" at bounding box center [862, 400] width 57 height 17
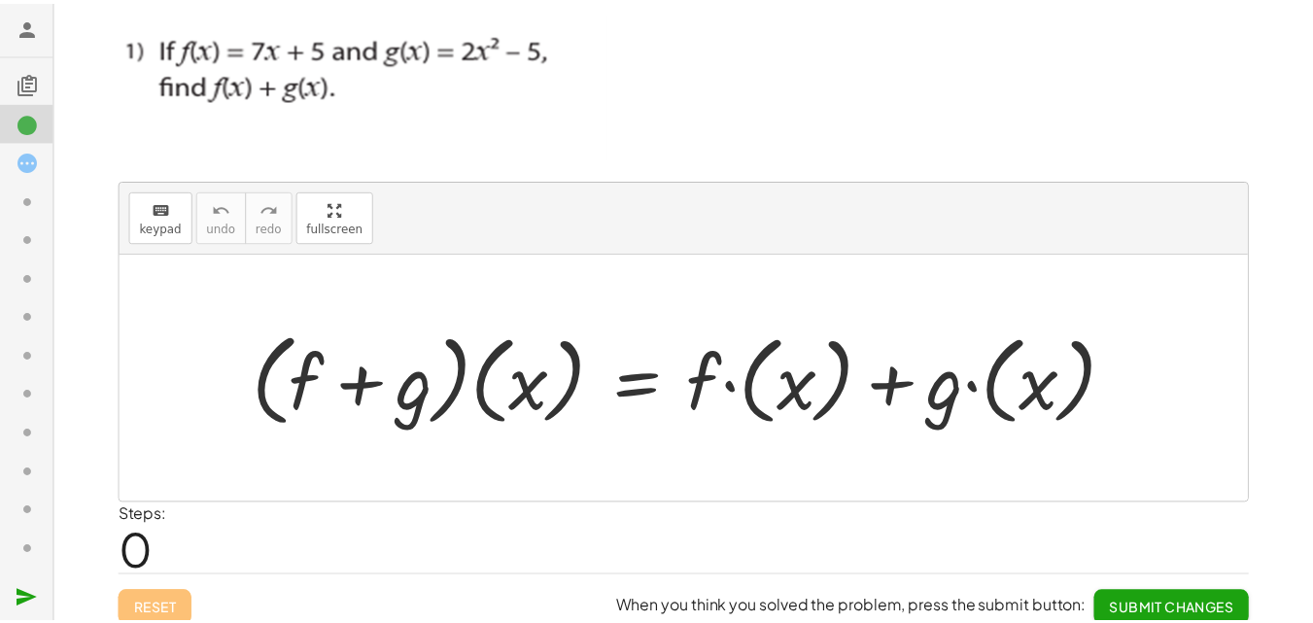
scroll to position [16, 0]
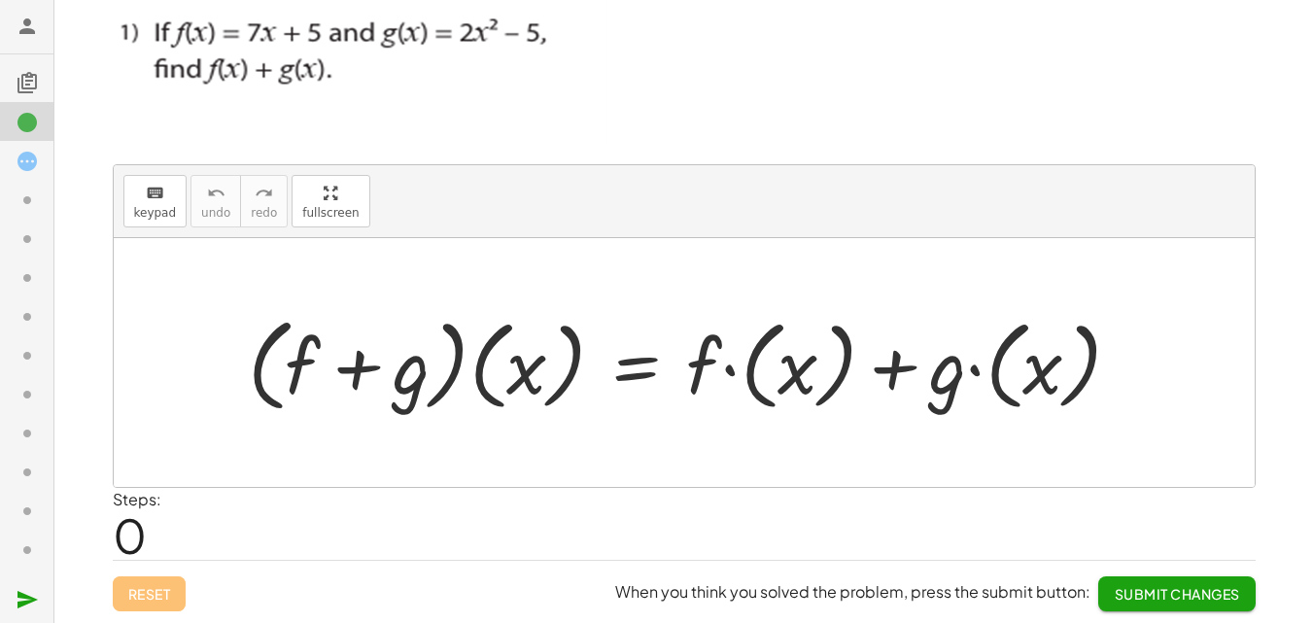
click at [29, 13] on h3 at bounding box center [26, 25] width 53 height 56
click at [26, 25] on icon at bounding box center [27, 26] width 23 height 23
click at [26, 162] on icon at bounding box center [27, 161] width 23 height 23
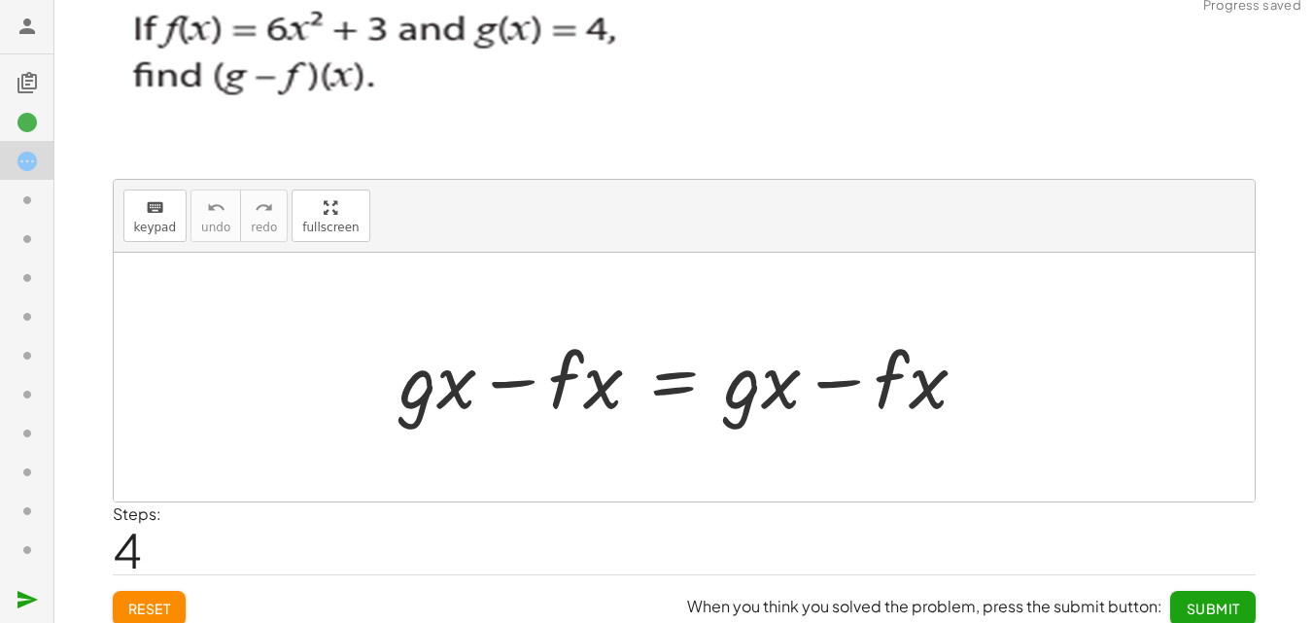
click at [19, 156] on icon at bounding box center [27, 161] width 23 height 23
click at [22, 116] on icon at bounding box center [27, 122] width 23 height 23
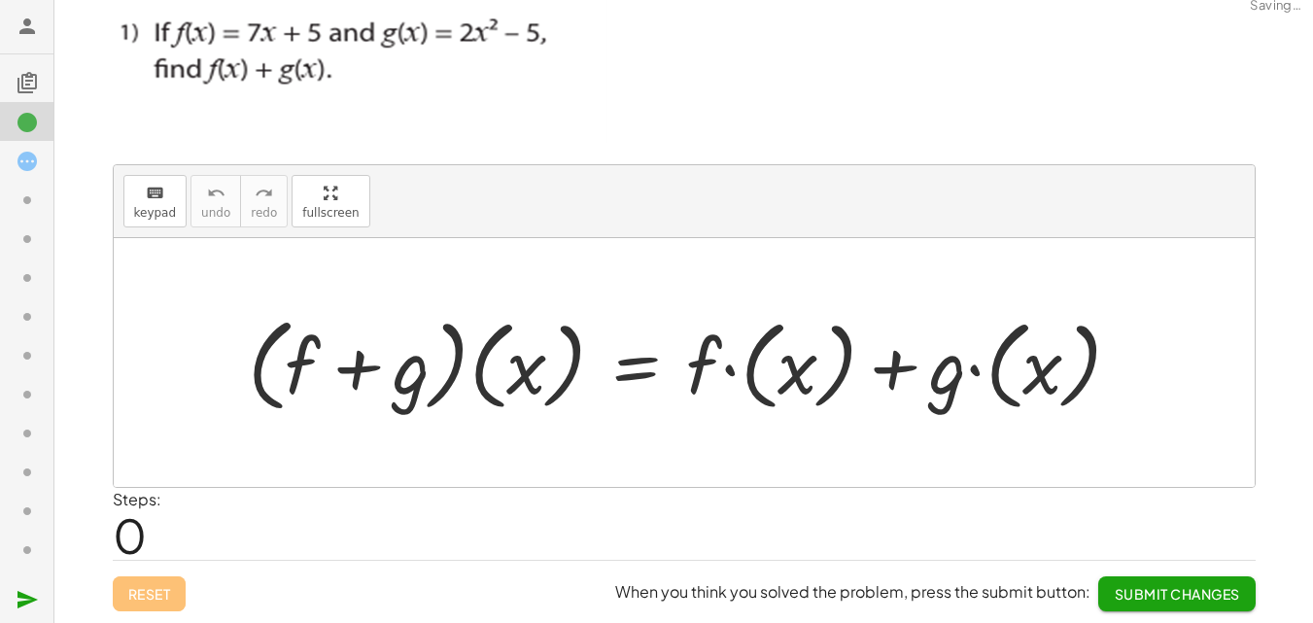
click at [24, 77] on icon at bounding box center [27, 82] width 23 height 23
click at [31, 28] on icon at bounding box center [27, 26] width 23 height 23
click at [26, 25] on icon at bounding box center [27, 26] width 23 height 23
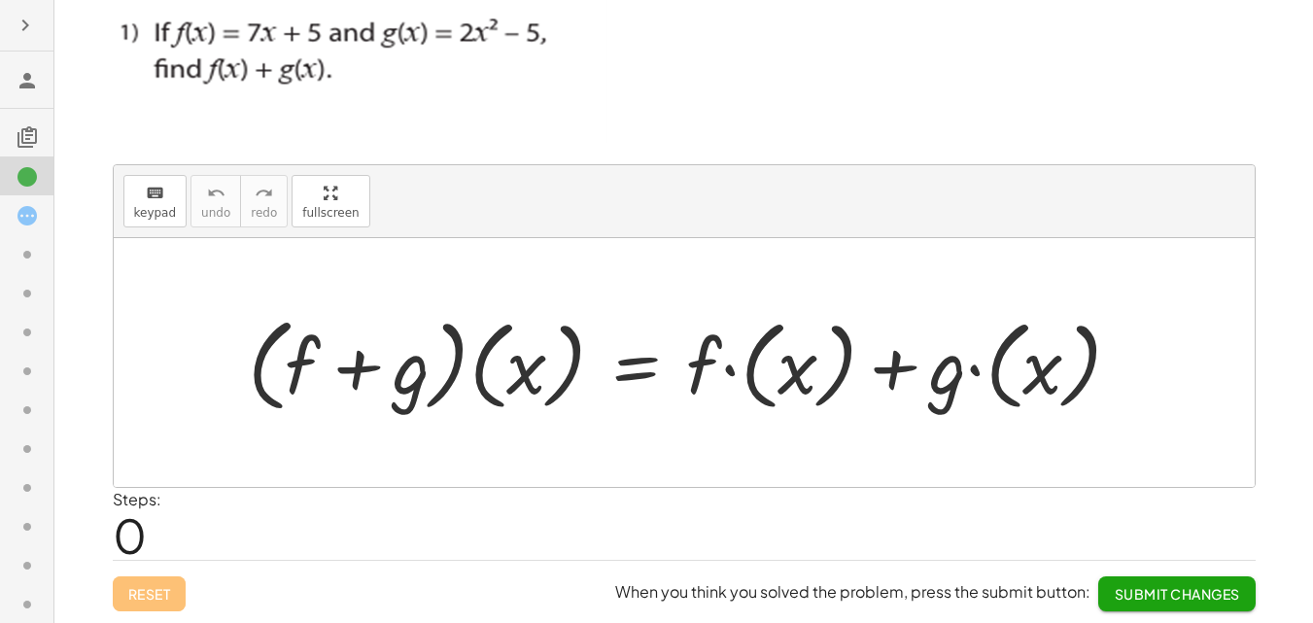
click at [19, 30] on icon "button" at bounding box center [25, 25] width 23 height 23
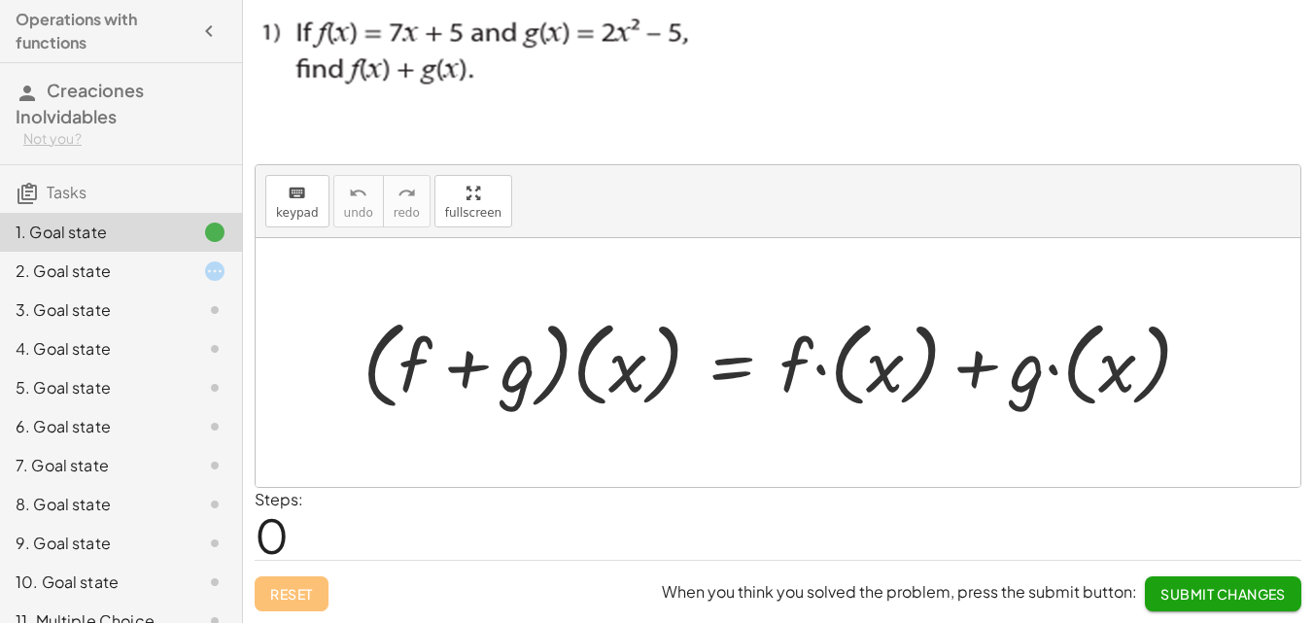
click at [95, 49] on h4 "Operations with functions" at bounding box center [104, 31] width 176 height 47
click at [88, 48] on h4 "Operations with functions" at bounding box center [104, 31] width 176 height 47
drag, startPoint x: 82, startPoint y: 46, endPoint x: 18, endPoint y: 19, distance: 68.4
click at [19, 19] on h4 "Operations with functions" at bounding box center [104, 31] width 176 height 47
click at [17, 19] on h4 "Operations with functions" at bounding box center [104, 31] width 176 height 47
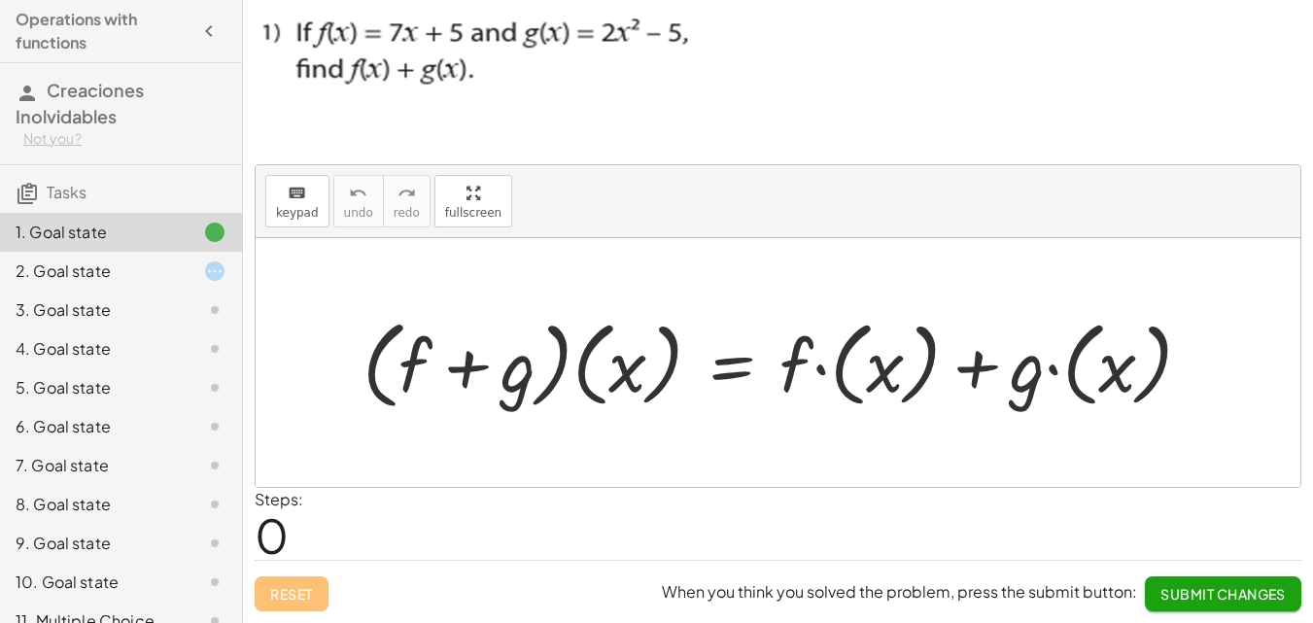
click at [57, 192] on span "Tasks" at bounding box center [67, 192] width 40 height 20
click at [31, 191] on icon at bounding box center [27, 193] width 23 height 23
click at [23, 189] on icon at bounding box center [27, 193] width 23 height 23
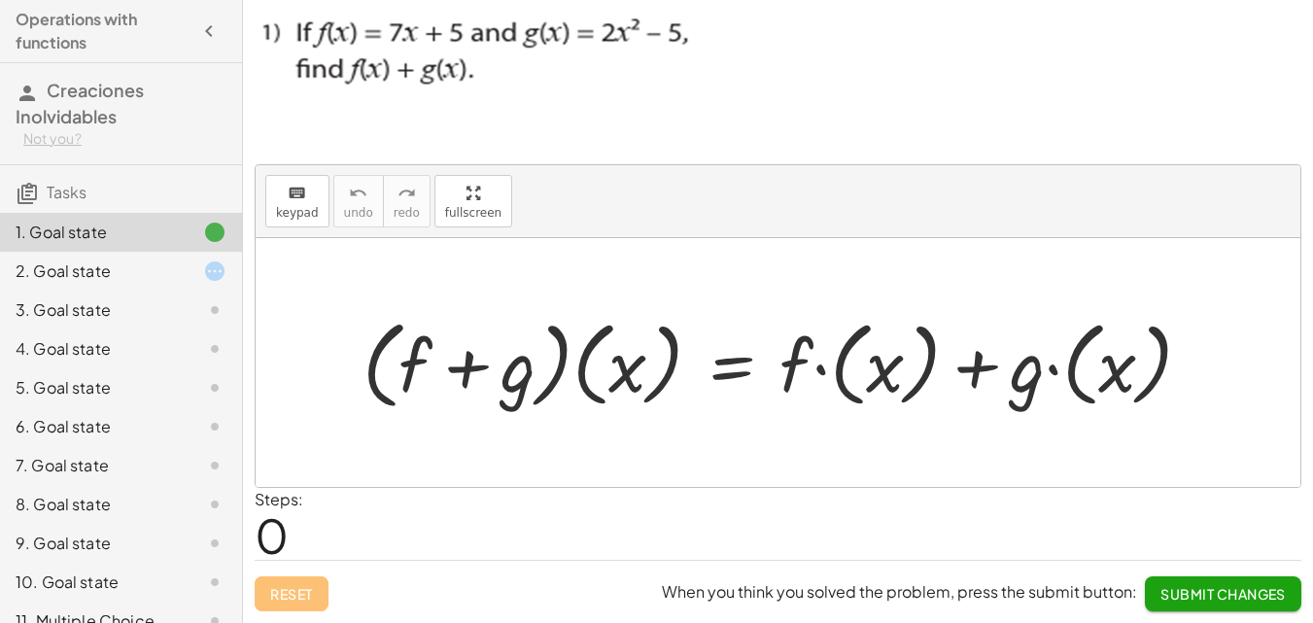
click at [23, 189] on icon at bounding box center [27, 193] width 23 height 23
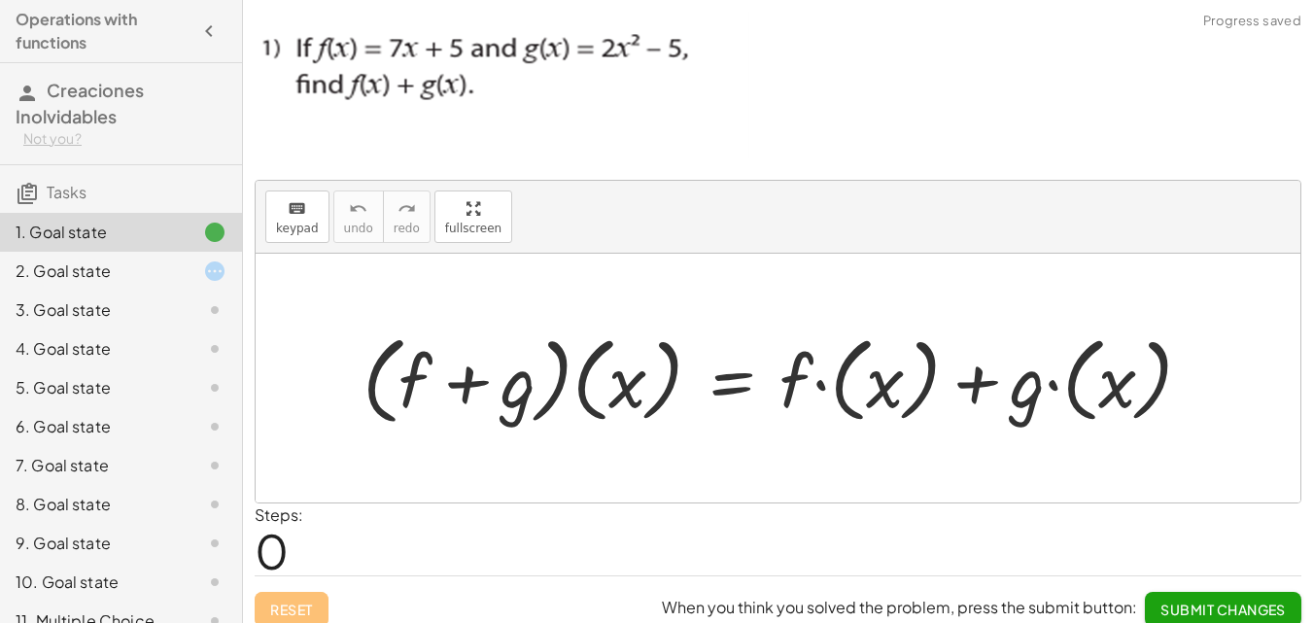
click at [203, 233] on icon at bounding box center [214, 232] width 23 height 23
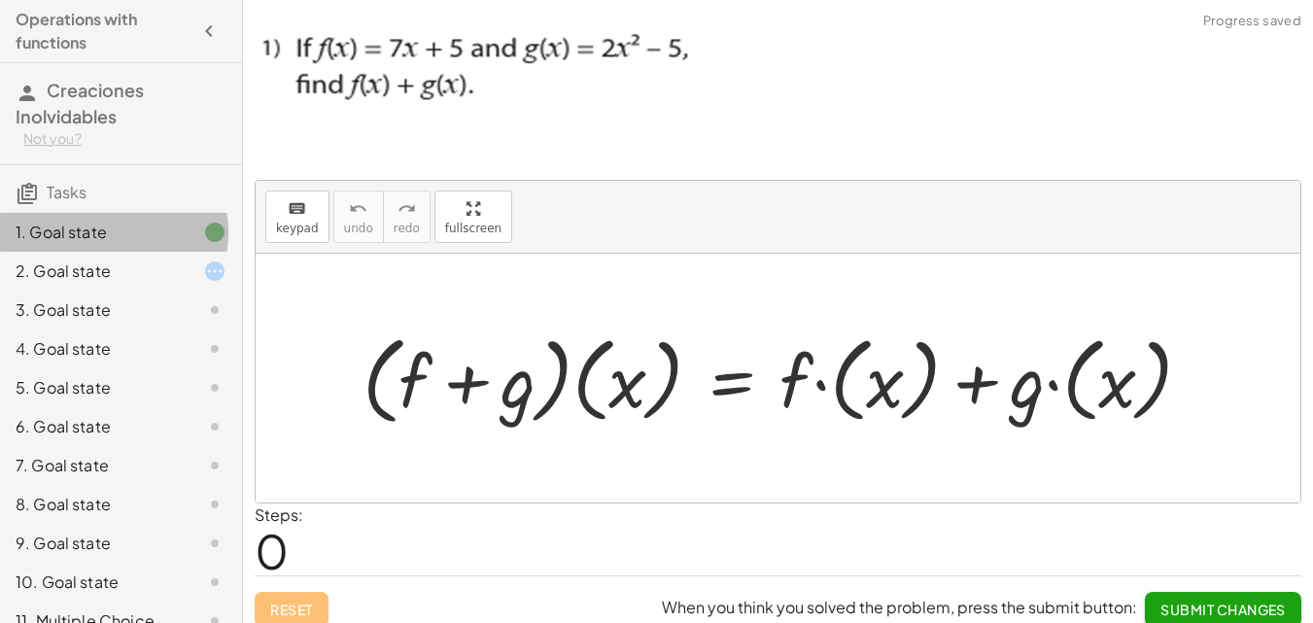
click at [203, 233] on icon at bounding box center [214, 232] width 23 height 23
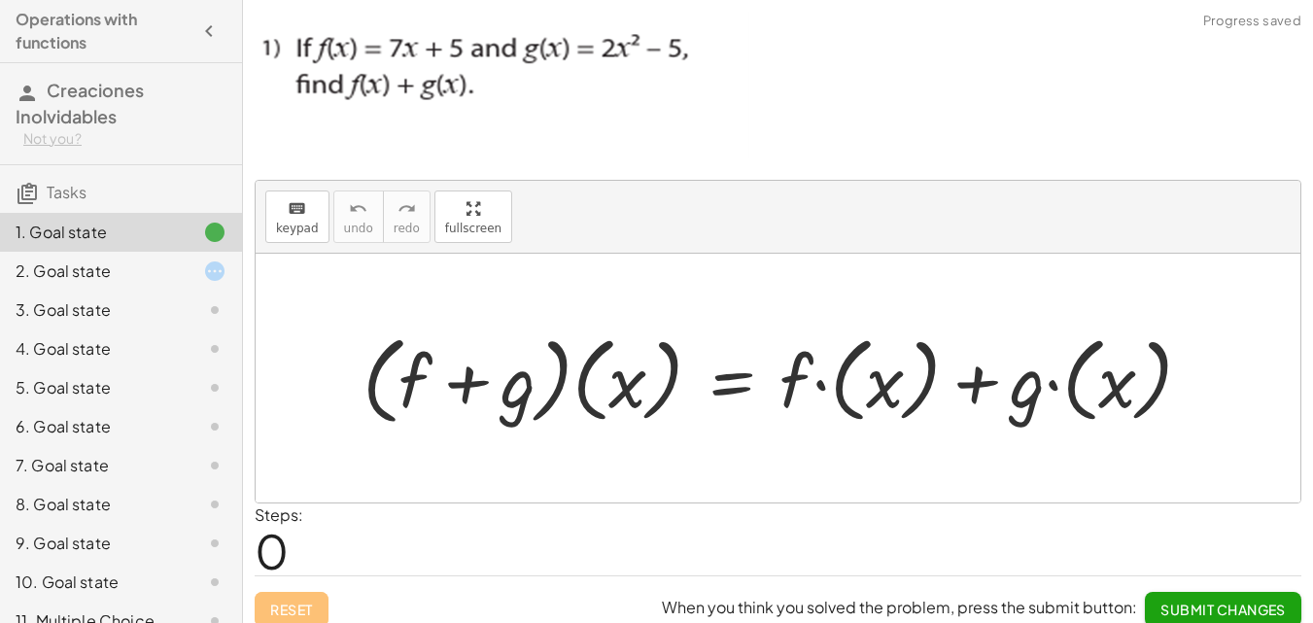
click at [181, 329] on div "2. Goal state" at bounding box center [121, 348] width 242 height 39
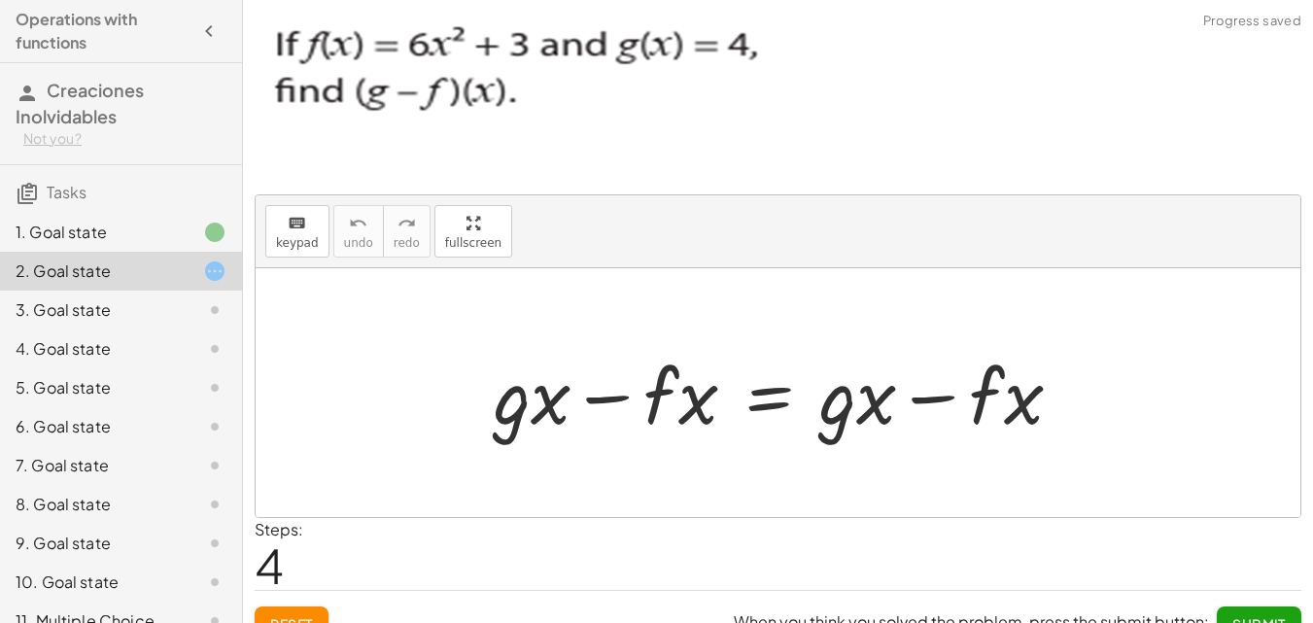
click at [172, 227] on div at bounding box center [199, 232] width 54 height 23
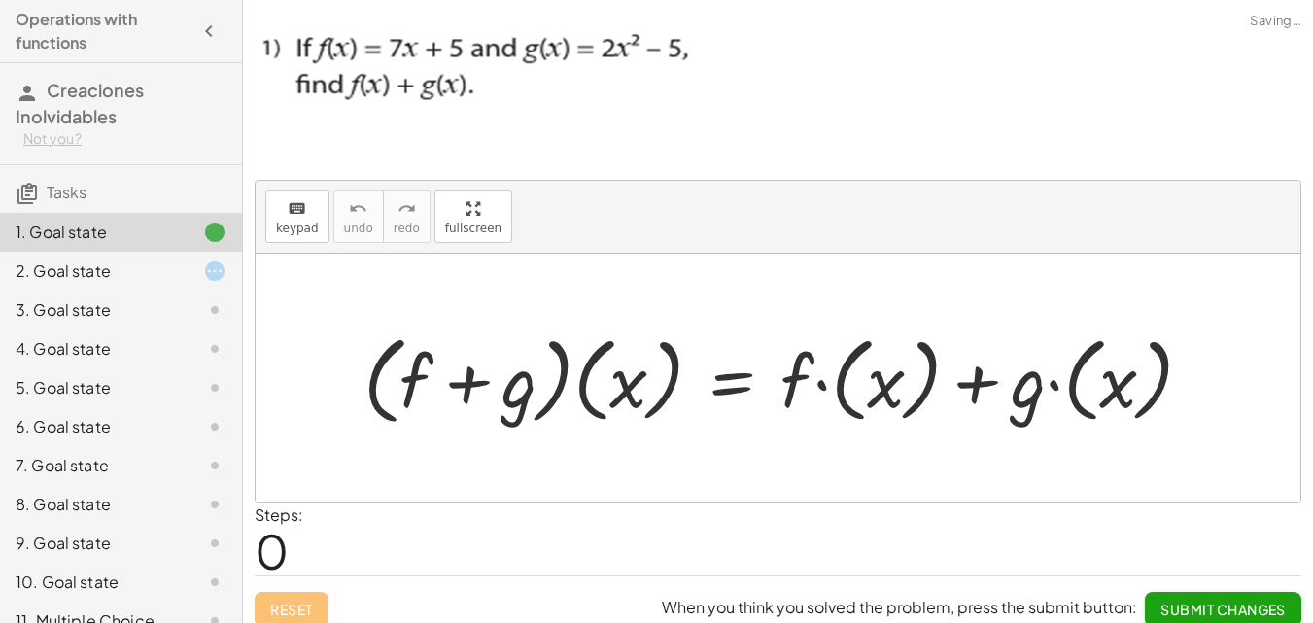
click at [489, 383] on div at bounding box center [786, 377] width 864 height 106
click at [443, 377] on div at bounding box center [786, 377] width 864 height 106
click at [433, 377] on div at bounding box center [786, 377] width 864 height 106
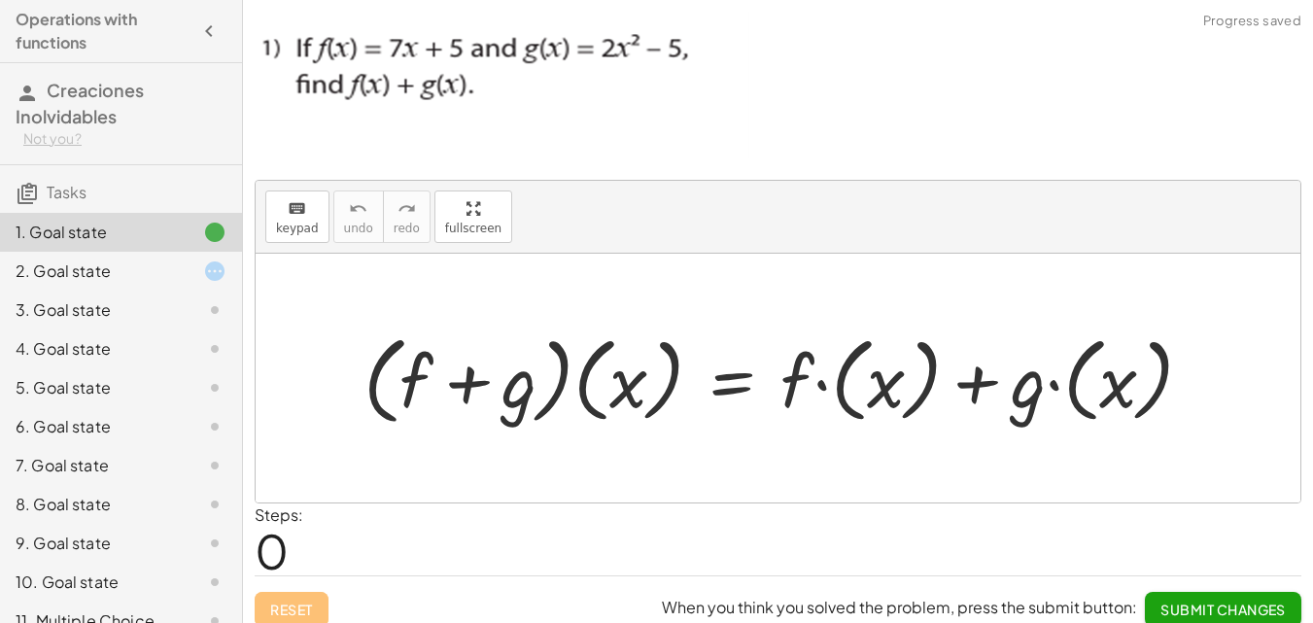
click at [298, 608] on div "Reset When you think you solved the problem, press the submit button: Submit Ch…" at bounding box center [778, 600] width 1046 height 51
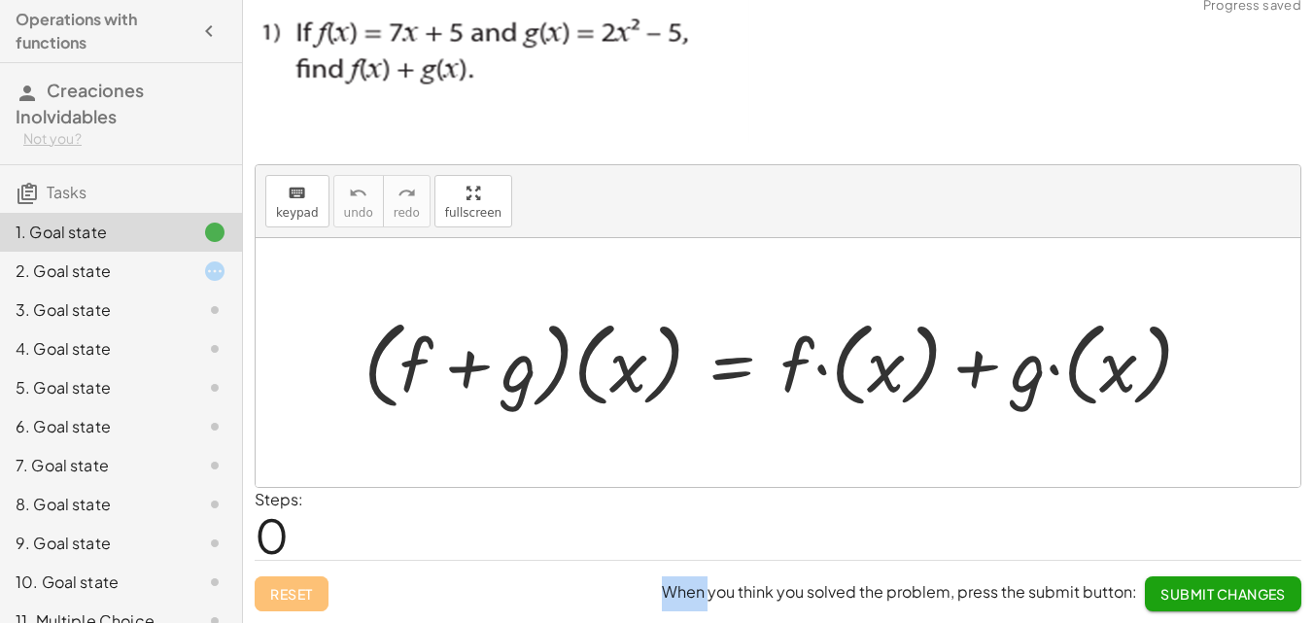
click at [561, 439] on div at bounding box center [778, 362] width 1044 height 249
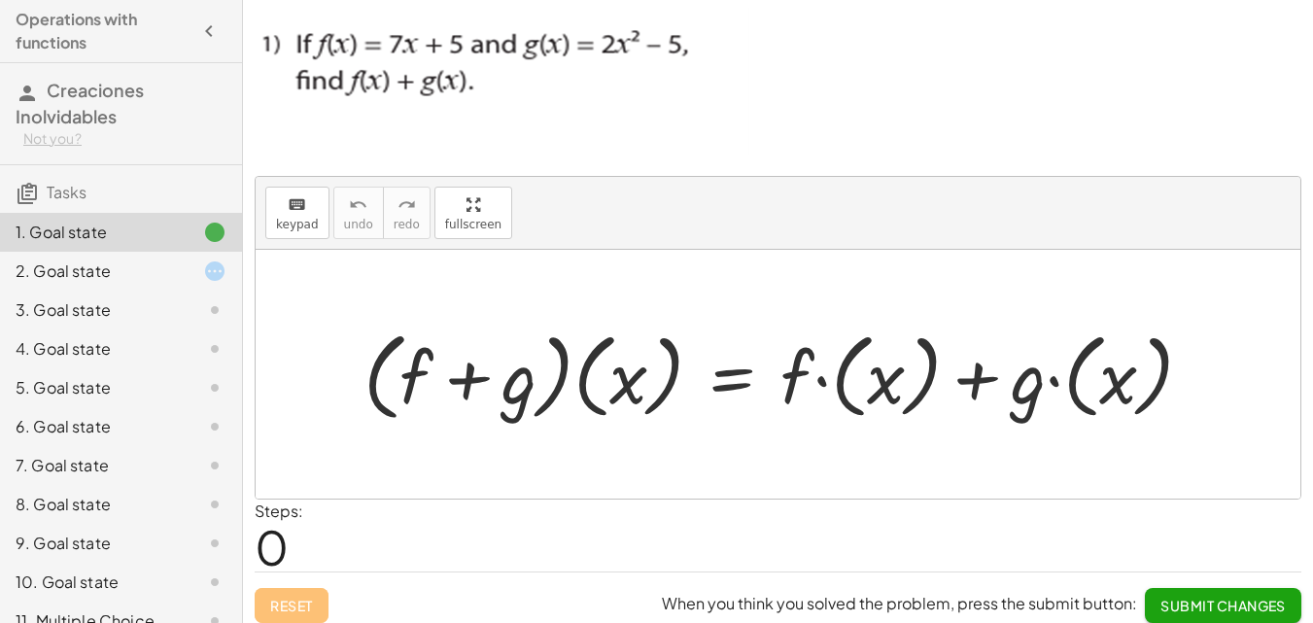
scroll to position [0, 0]
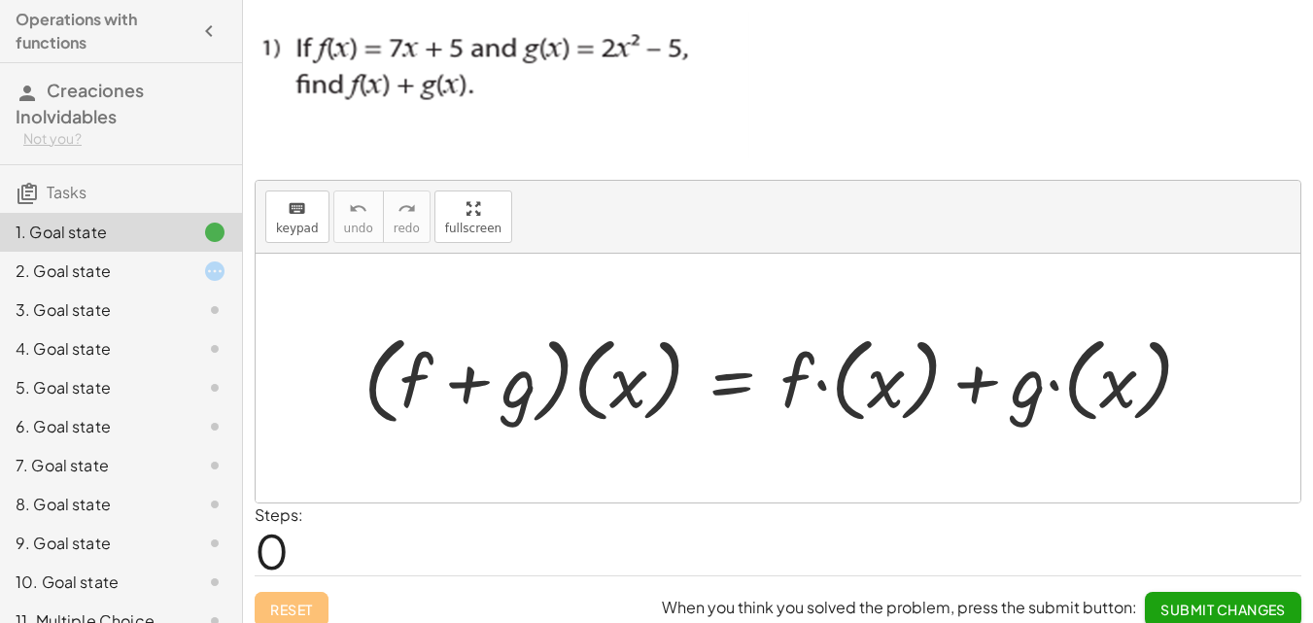
click at [819, 387] on div at bounding box center [786, 377] width 864 height 106
click at [867, 295] on div at bounding box center [778, 378] width 1044 height 249
click at [282, 222] on span "keypad" at bounding box center [297, 229] width 43 height 14
click at [307, 226] on span "keypad" at bounding box center [297, 229] width 43 height 14
click at [847, 379] on div at bounding box center [786, 377] width 864 height 106
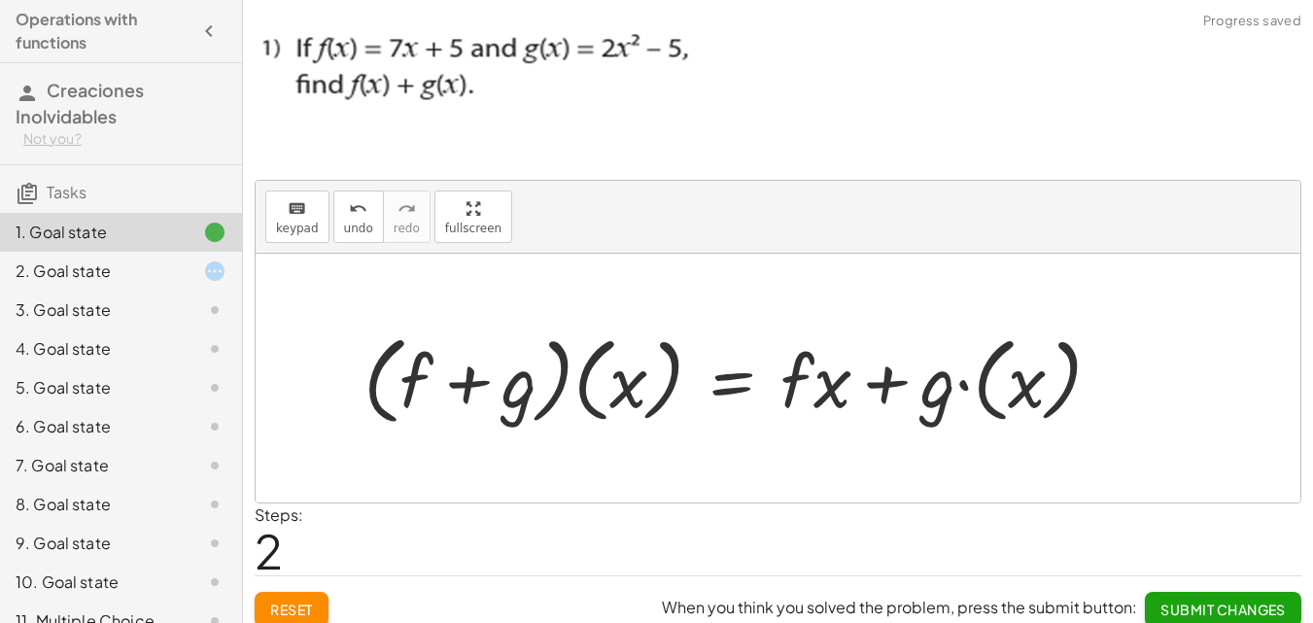
click at [1007, 389] on div at bounding box center [740, 377] width 773 height 106
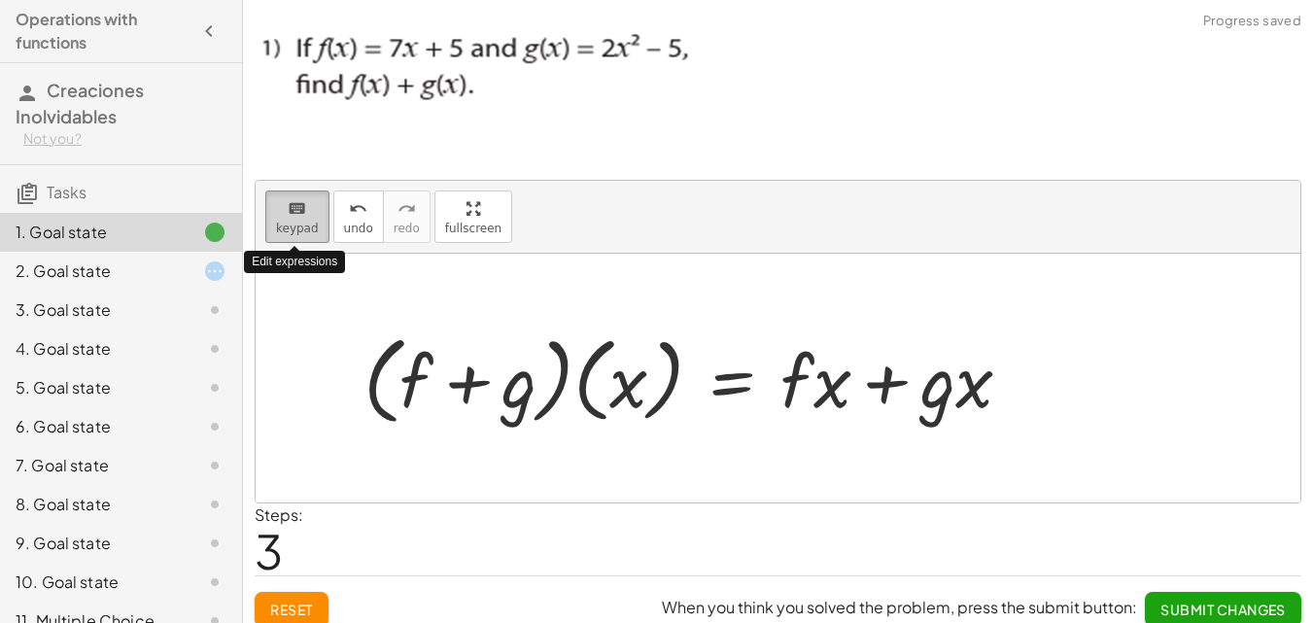
click at [301, 222] on span "keypad" at bounding box center [297, 229] width 43 height 14
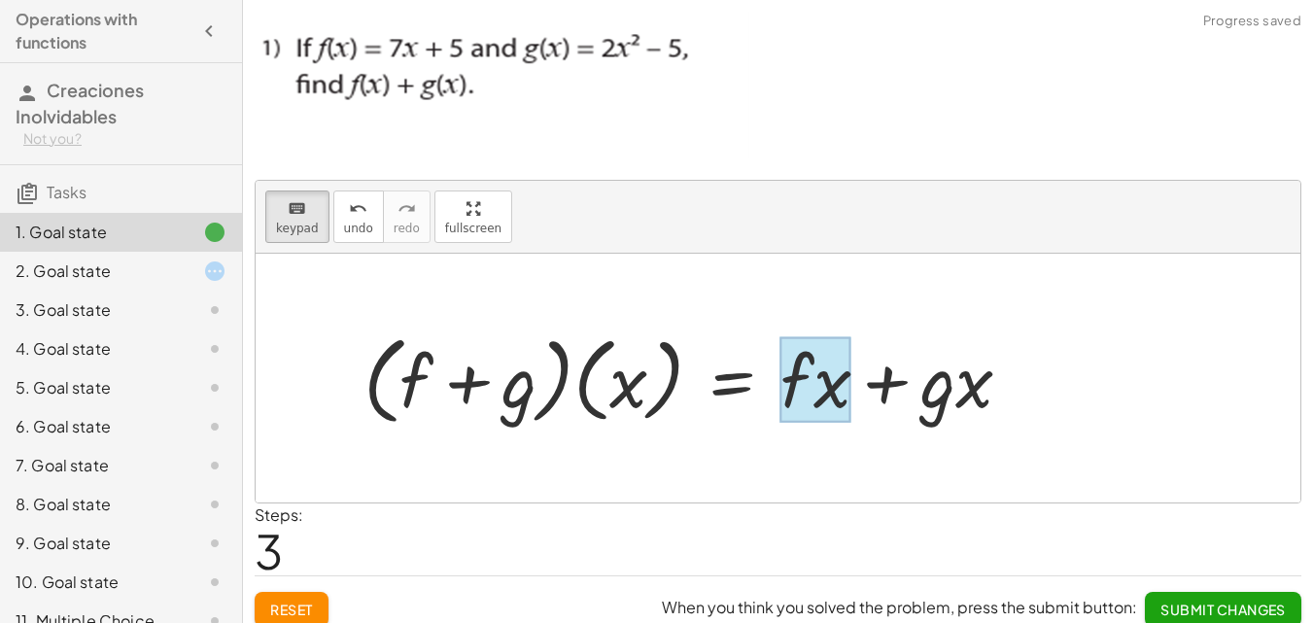
click at [816, 385] on div at bounding box center [815, 379] width 71 height 85
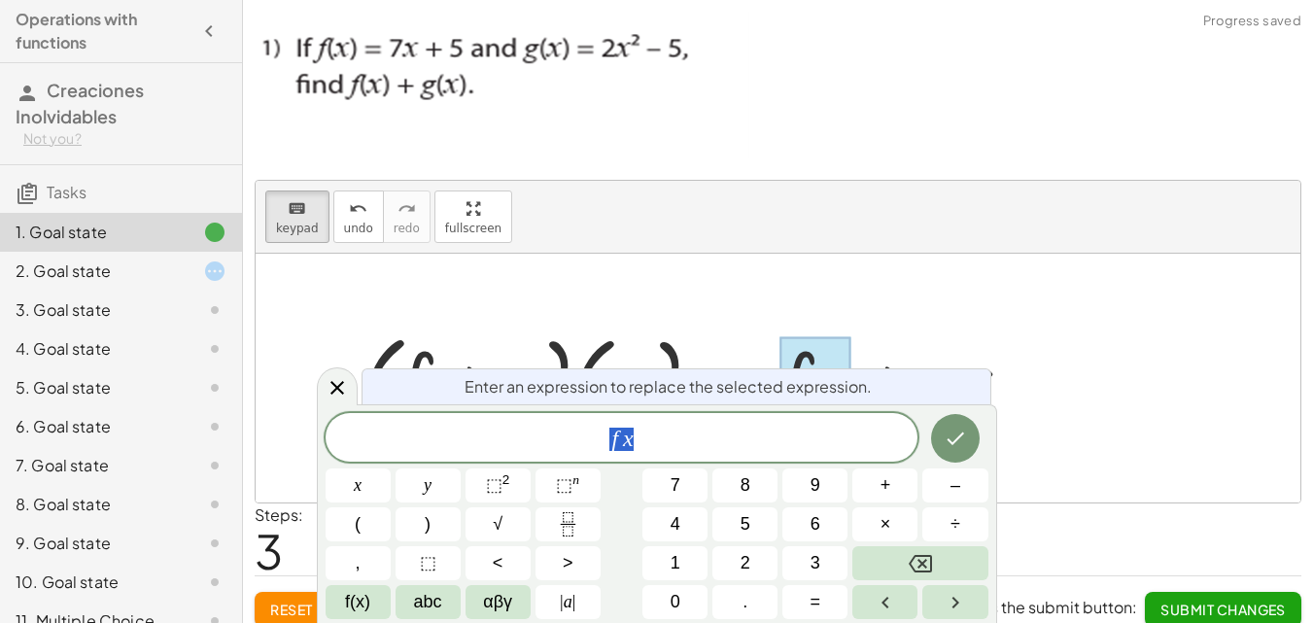
click at [816, 385] on span "Enter an expression to replace the selected expression." at bounding box center [667, 386] width 407 height 23
click at [668, 437] on span "f x" at bounding box center [621, 439] width 593 height 27
click at [933, 441] on button "Done" at bounding box center [955, 438] width 49 height 49
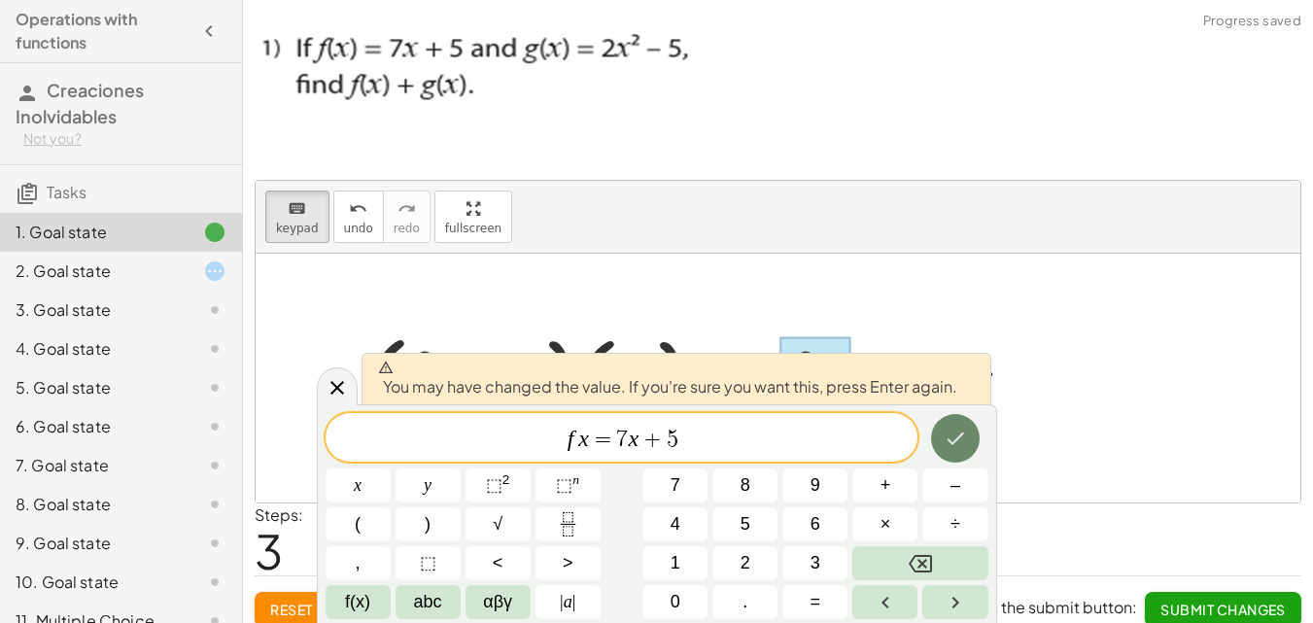
click at [949, 439] on icon "Done" at bounding box center [954, 438] width 23 height 23
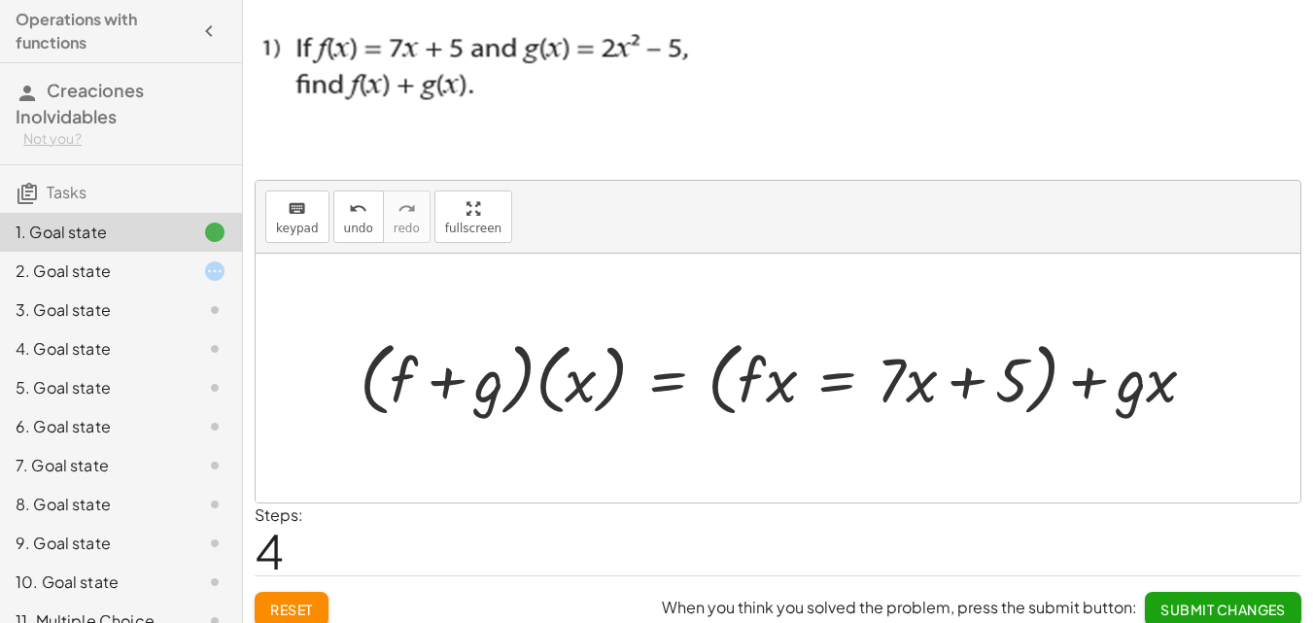
click at [299, 600] on span "Reset" at bounding box center [291, 608] width 43 height 17
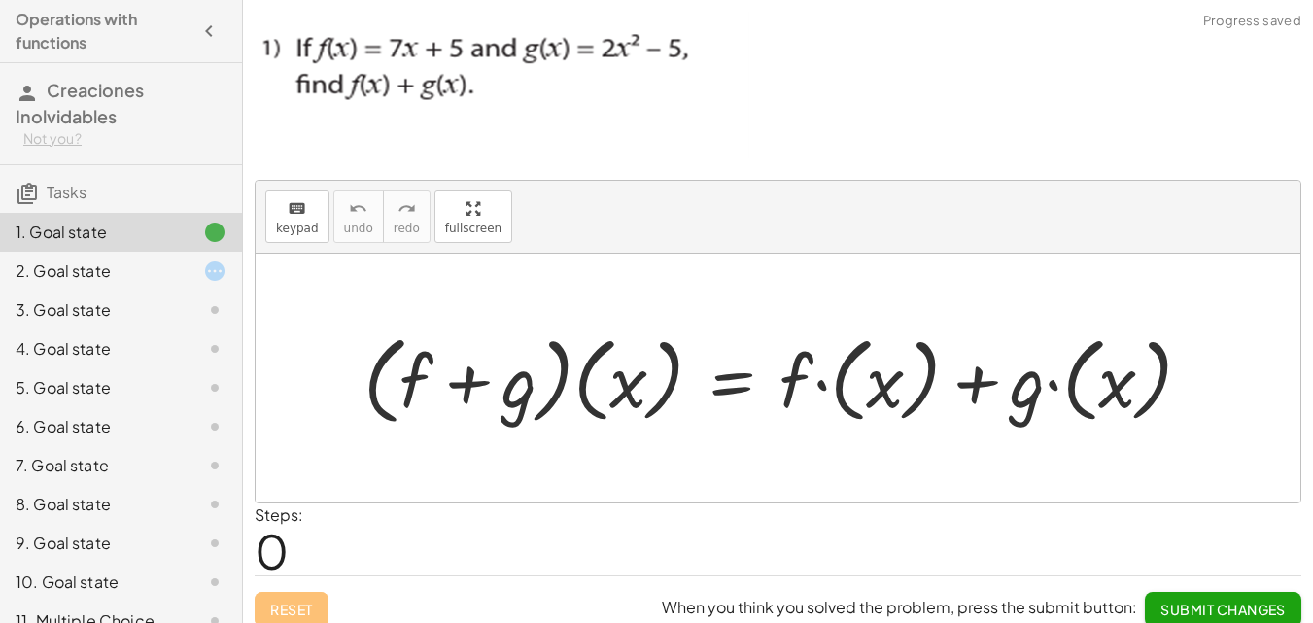
click at [610, 462] on div at bounding box center [778, 378] width 1044 height 249
click at [833, 33] on p at bounding box center [778, 88] width 1046 height 153
click at [417, 40] on img at bounding box center [502, 85] width 495 height 147
drag, startPoint x: 417, startPoint y: 40, endPoint x: 423, endPoint y: 57, distance: 18.4
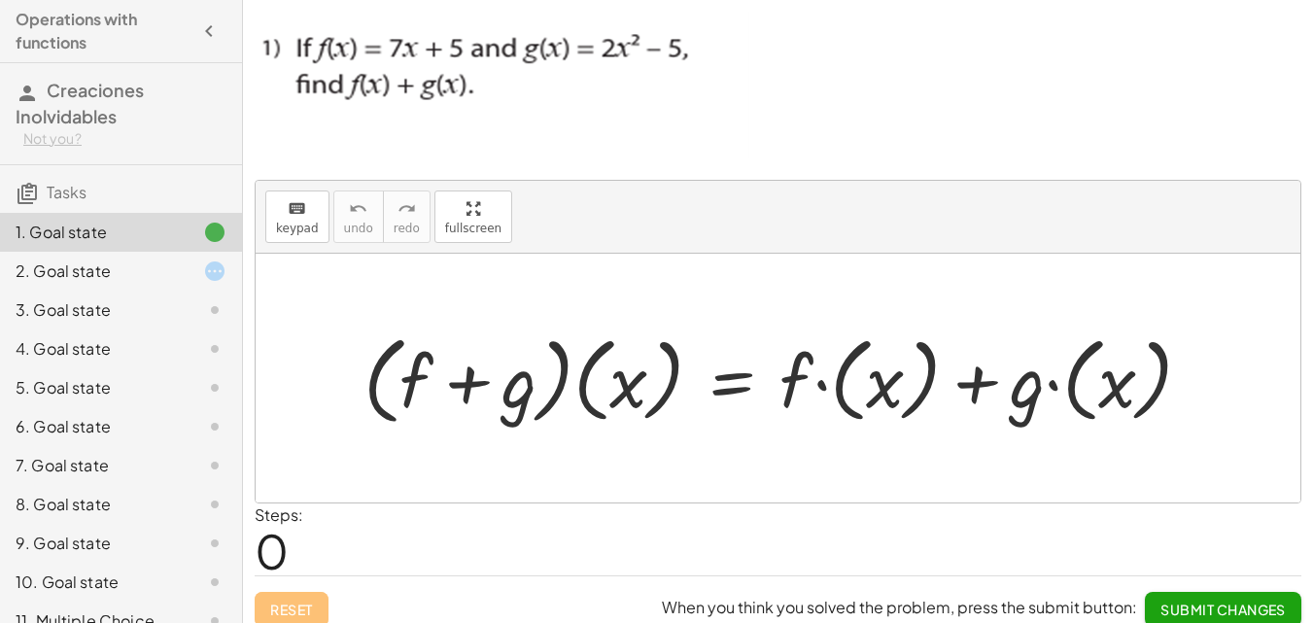
click at [421, 55] on img at bounding box center [502, 85] width 495 height 147
click at [452, 380] on div at bounding box center [785, 377] width 863 height 106
drag, startPoint x: 452, startPoint y: 380, endPoint x: 461, endPoint y: 394, distance: 17.5
click at [461, 393] on div at bounding box center [785, 377] width 863 height 106
click at [461, 394] on div at bounding box center [785, 377] width 863 height 106
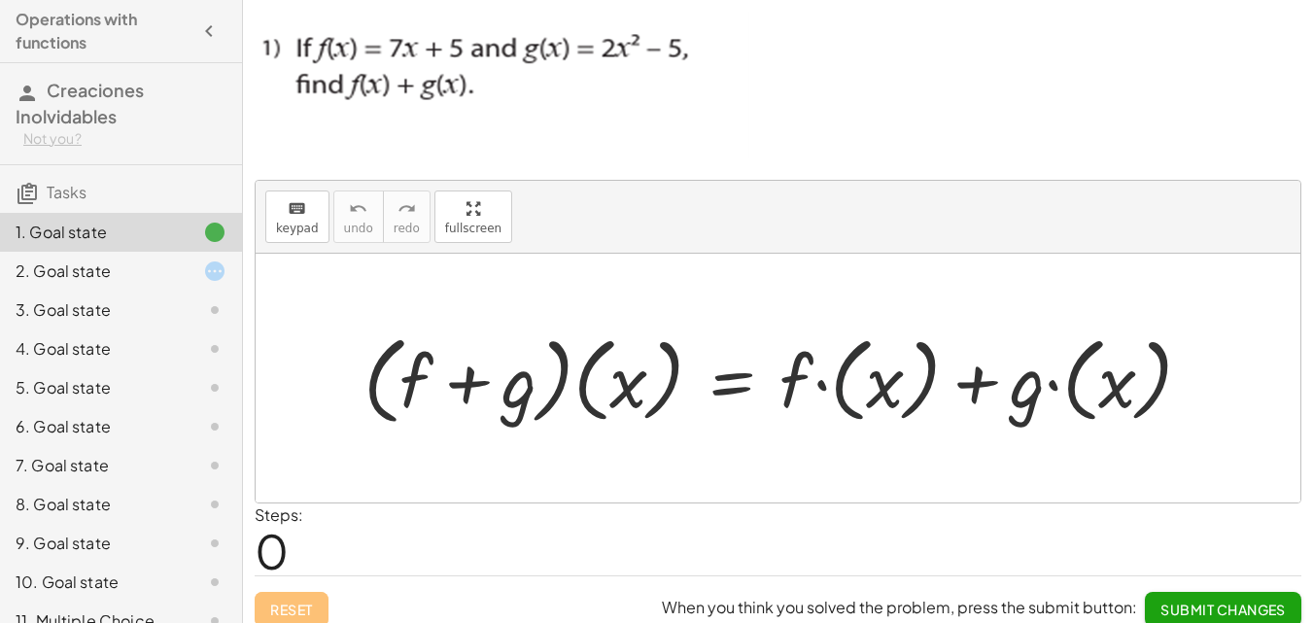
click at [852, 389] on div at bounding box center [785, 377] width 863 height 106
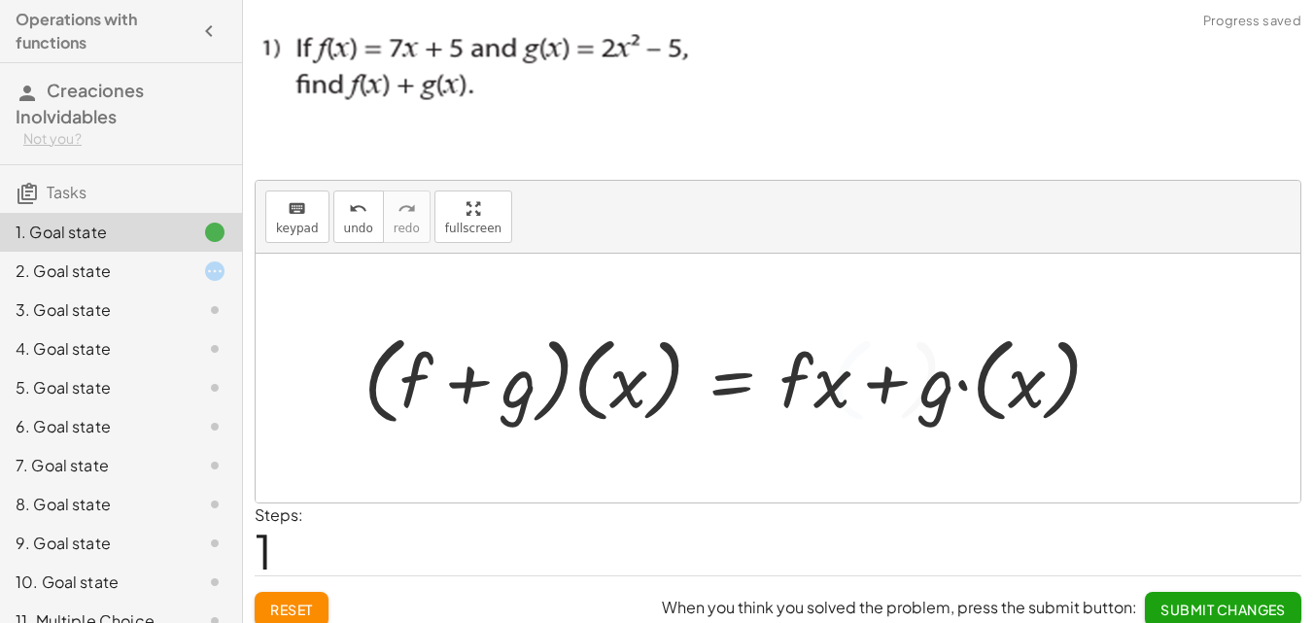
click at [815, 392] on div at bounding box center [740, 377] width 772 height 106
click at [769, 313] on div "· ( + f + g ) · ( x ) = + · f · ( x ) + · g · ( x ) · ( + f + g ) · ( x ) = + ·…" at bounding box center [778, 378] width 1044 height 249
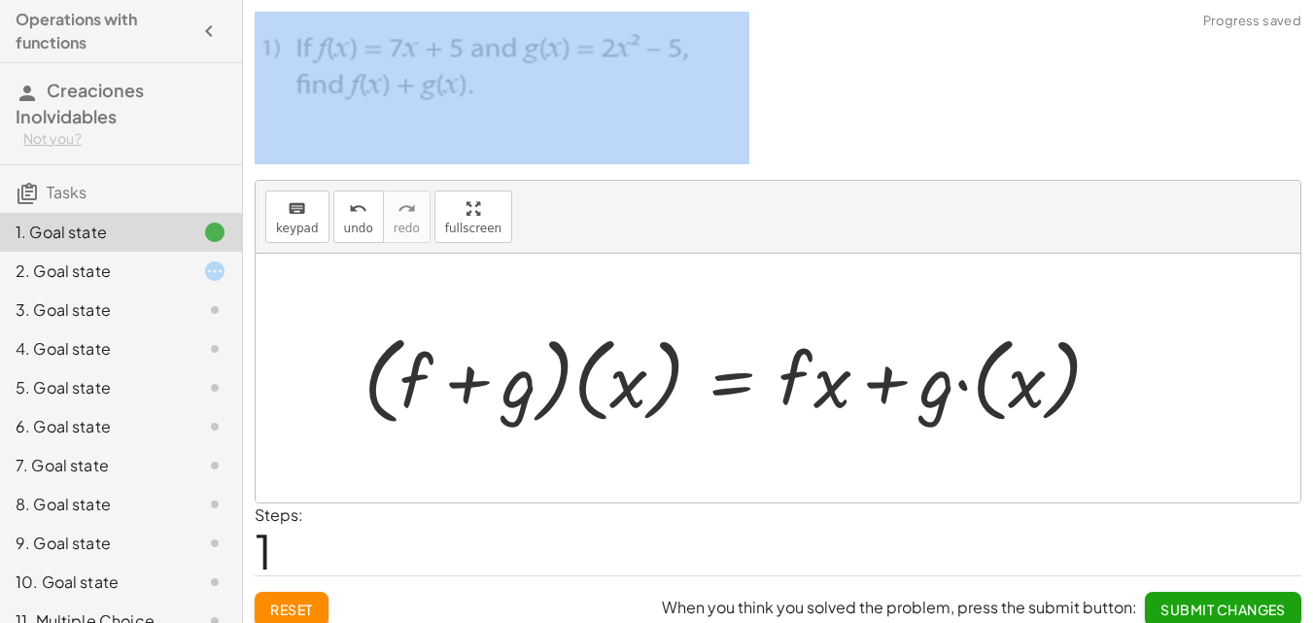
drag, startPoint x: 577, startPoint y: 161, endPoint x: 575, endPoint y: 143, distance: 18.6
click at [0, 0] on div "keyboard keypad undo undo redo redo fullscreen · ( + f + g ) · ( x ) = + · f · …" at bounding box center [0, 0] width 0 height 0
click at [830, 379] on div at bounding box center [740, 377] width 772 height 106
drag, startPoint x: 790, startPoint y: 330, endPoint x: 835, endPoint y: 395, distance: 79.0
click at [835, 395] on div at bounding box center [740, 377] width 772 height 106
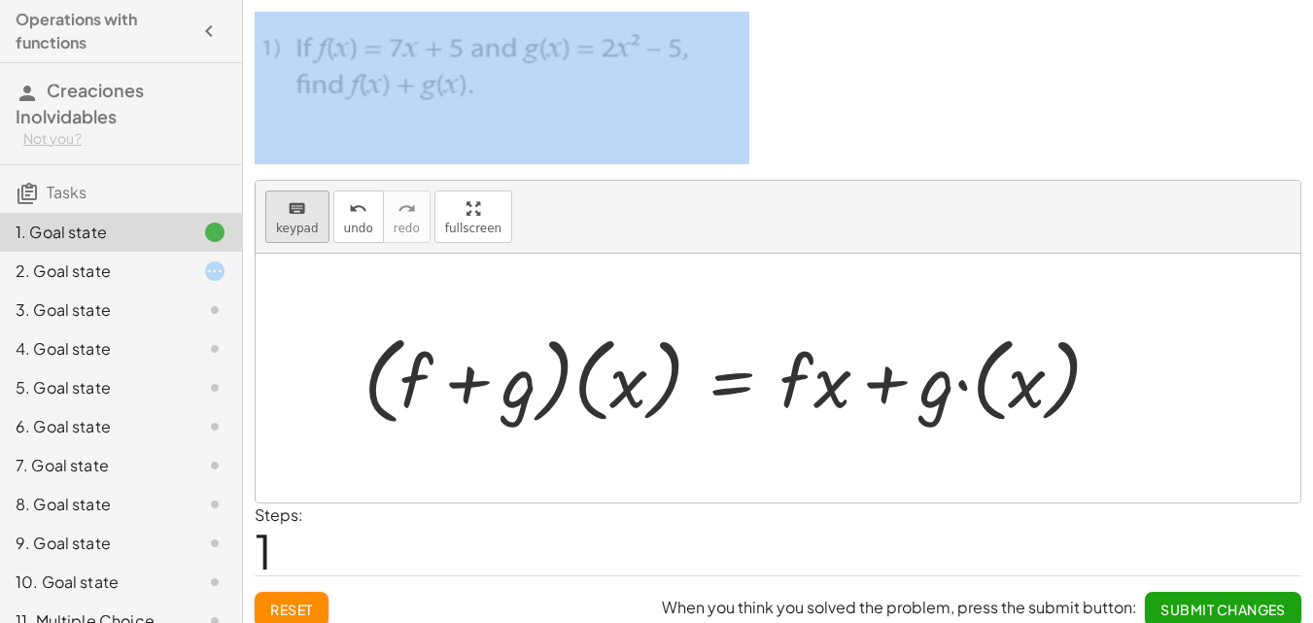
click at [309, 232] on span "keypad" at bounding box center [297, 229] width 43 height 14
click at [808, 382] on div at bounding box center [814, 379] width 71 height 85
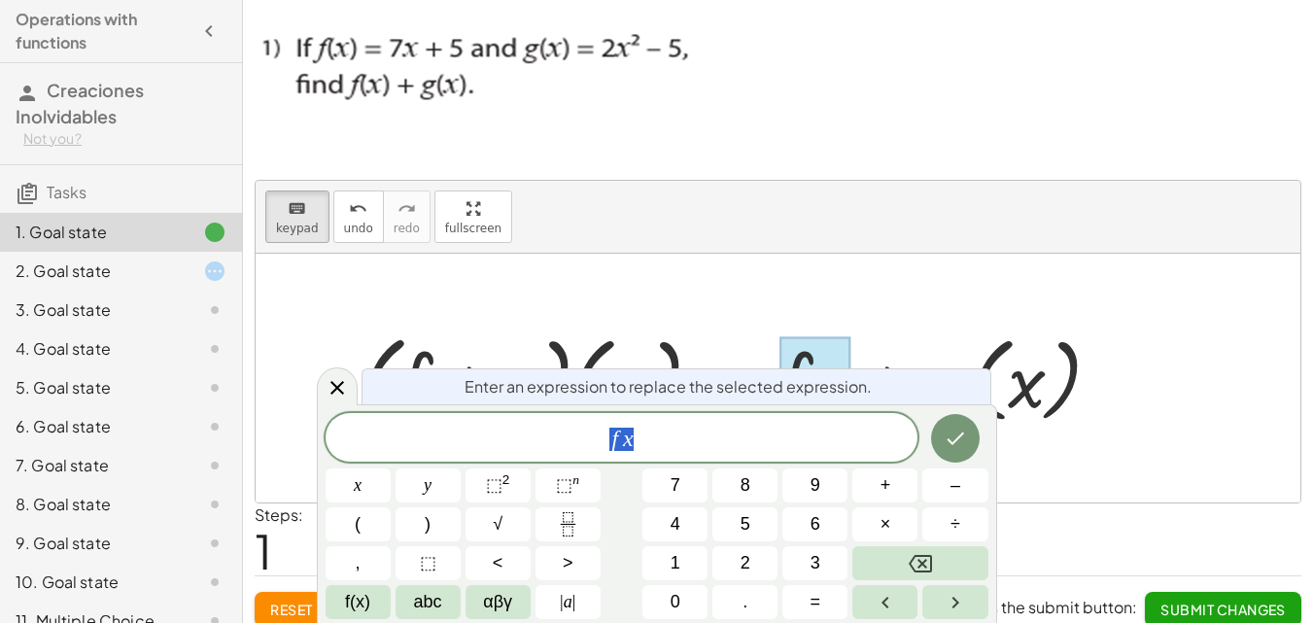
drag, startPoint x: 808, startPoint y: 382, endPoint x: 686, endPoint y: 210, distance: 211.1
click at [690, 210] on body "Operations with functions Creaciones Inolvidables Not you? Tasks 1. Goal state …" at bounding box center [656, 319] width 1313 height 638
click at [336, 383] on icon at bounding box center [336, 387] width 23 height 23
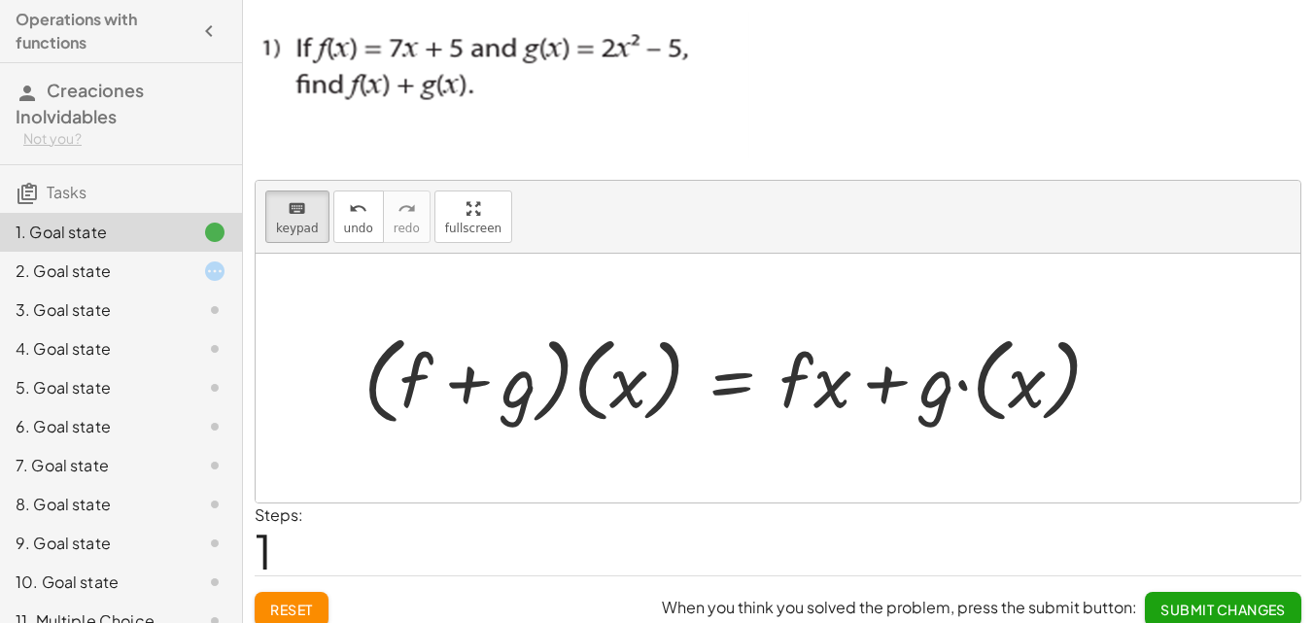
click at [620, 395] on div at bounding box center [740, 377] width 772 height 106
click at [645, 372] on div at bounding box center [740, 377] width 772 height 106
click at [296, 225] on span "keypad" at bounding box center [297, 229] width 43 height 14
click at [618, 384] on div at bounding box center [740, 377] width 772 height 106
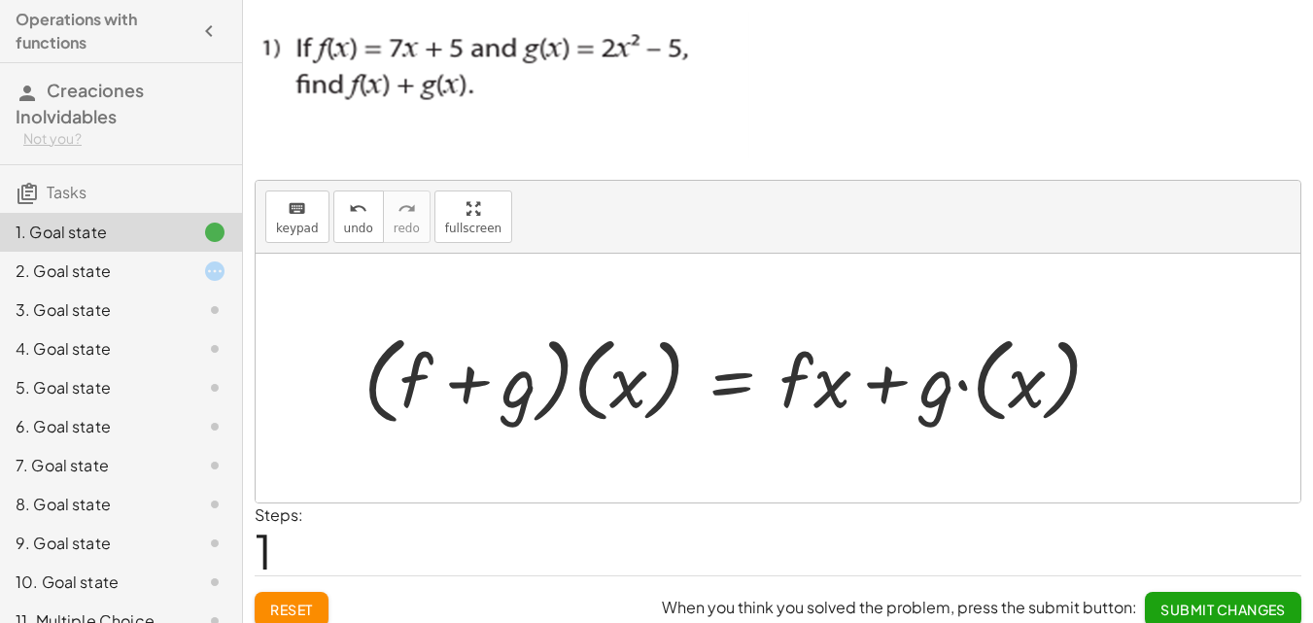
drag, startPoint x: 618, startPoint y: 384, endPoint x: 466, endPoint y: 387, distance: 151.6
click at [561, 384] on div at bounding box center [740, 377] width 772 height 106
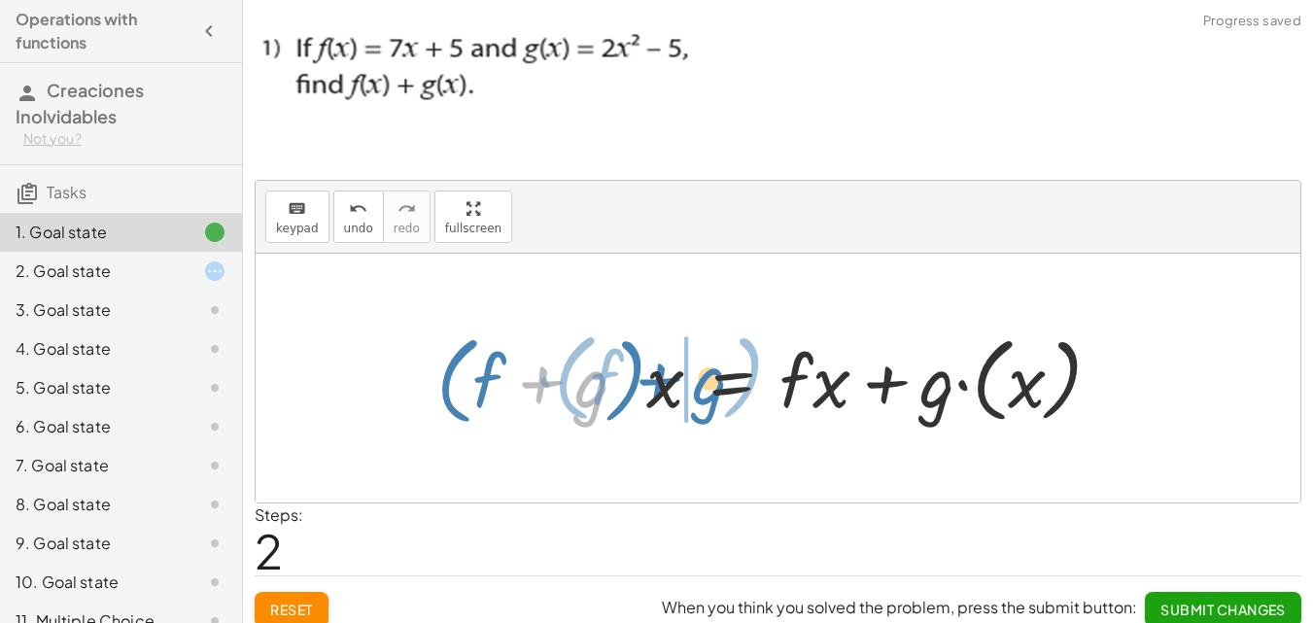
drag, startPoint x: 466, startPoint y: 387, endPoint x: 636, endPoint y: 381, distance: 170.1
click at [636, 381] on div at bounding box center [777, 377] width 700 height 106
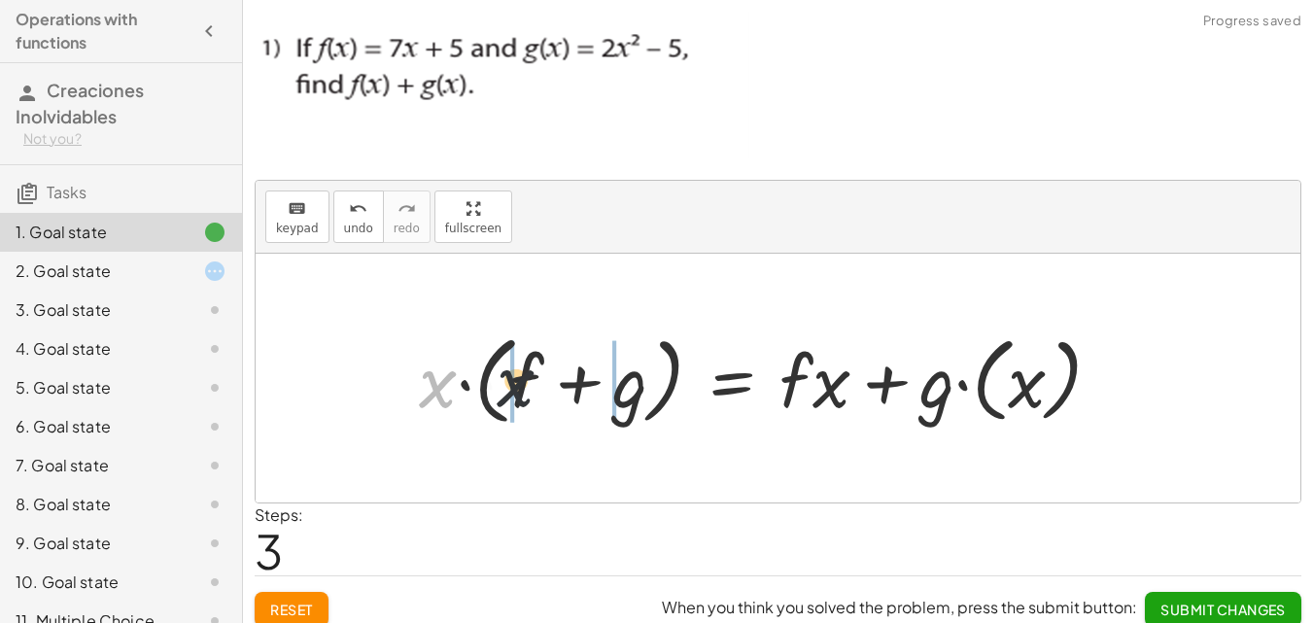
drag, startPoint x: 428, startPoint y: 388, endPoint x: 548, endPoint y: 384, distance: 119.6
click at [548, 384] on div at bounding box center [767, 377] width 717 height 106
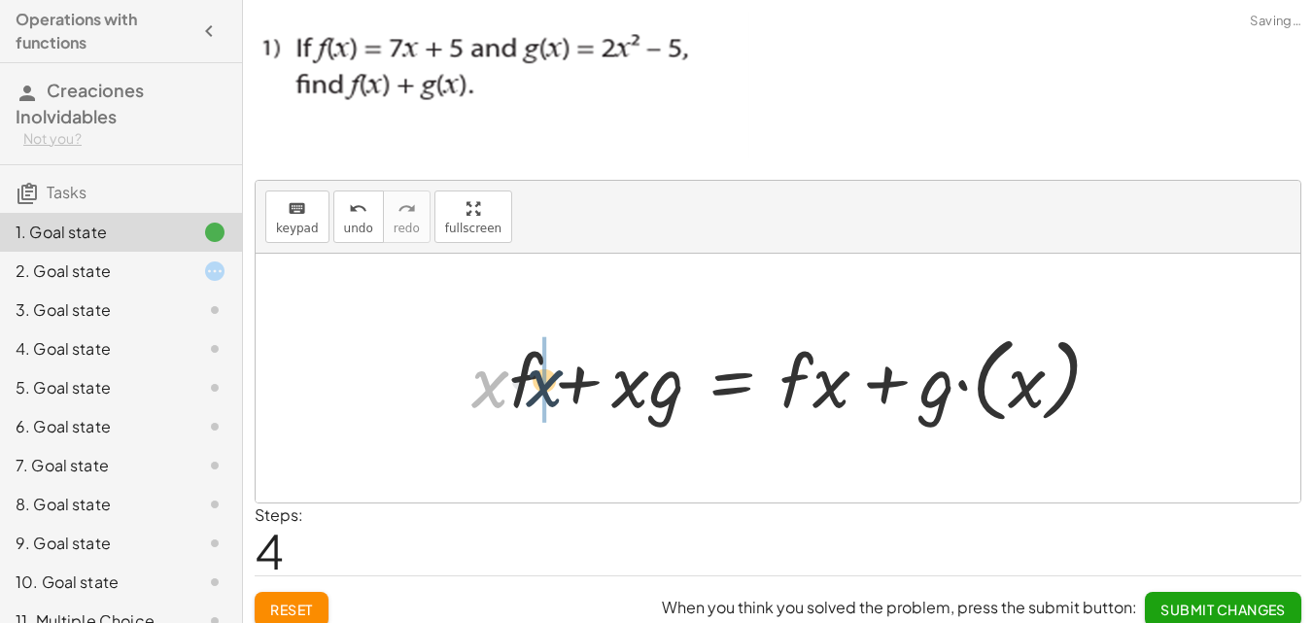
drag, startPoint x: 498, startPoint y: 395, endPoint x: 550, endPoint y: 394, distance: 51.5
click at [552, 394] on div at bounding box center [793, 377] width 665 height 103
drag, startPoint x: 641, startPoint y: 389, endPoint x: 672, endPoint y: 386, distance: 31.2
click at [672, 387] on div at bounding box center [793, 377] width 665 height 103
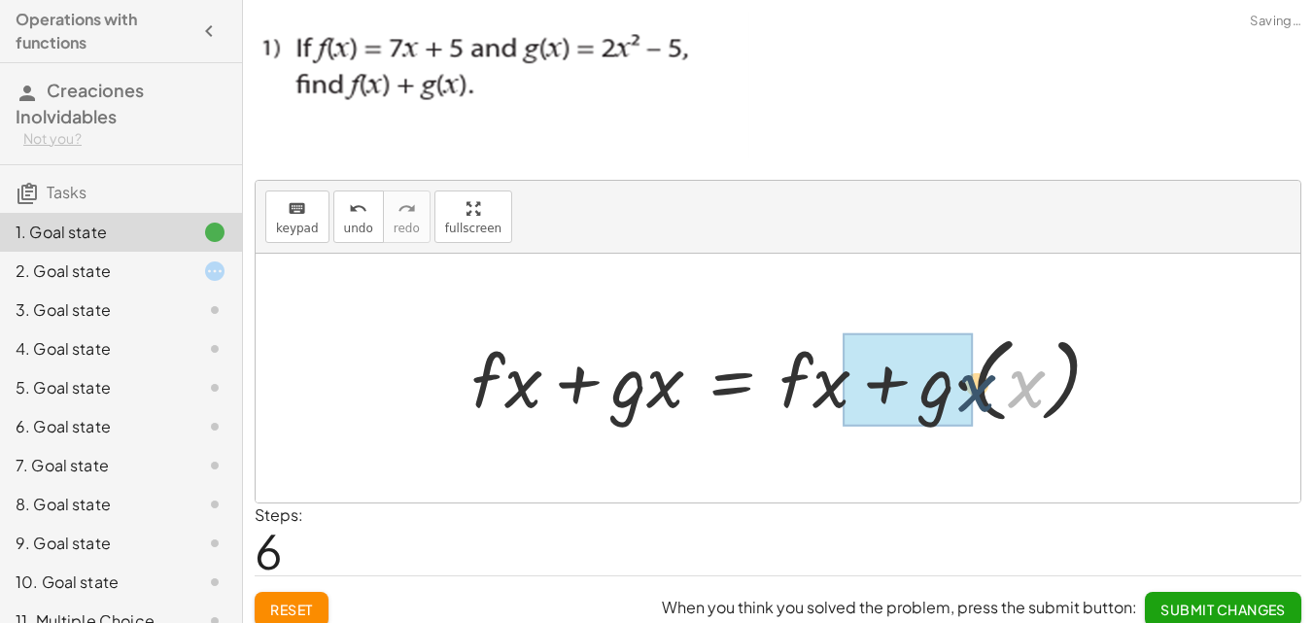
drag, startPoint x: 1009, startPoint y: 388, endPoint x: 961, endPoint y: 392, distance: 48.7
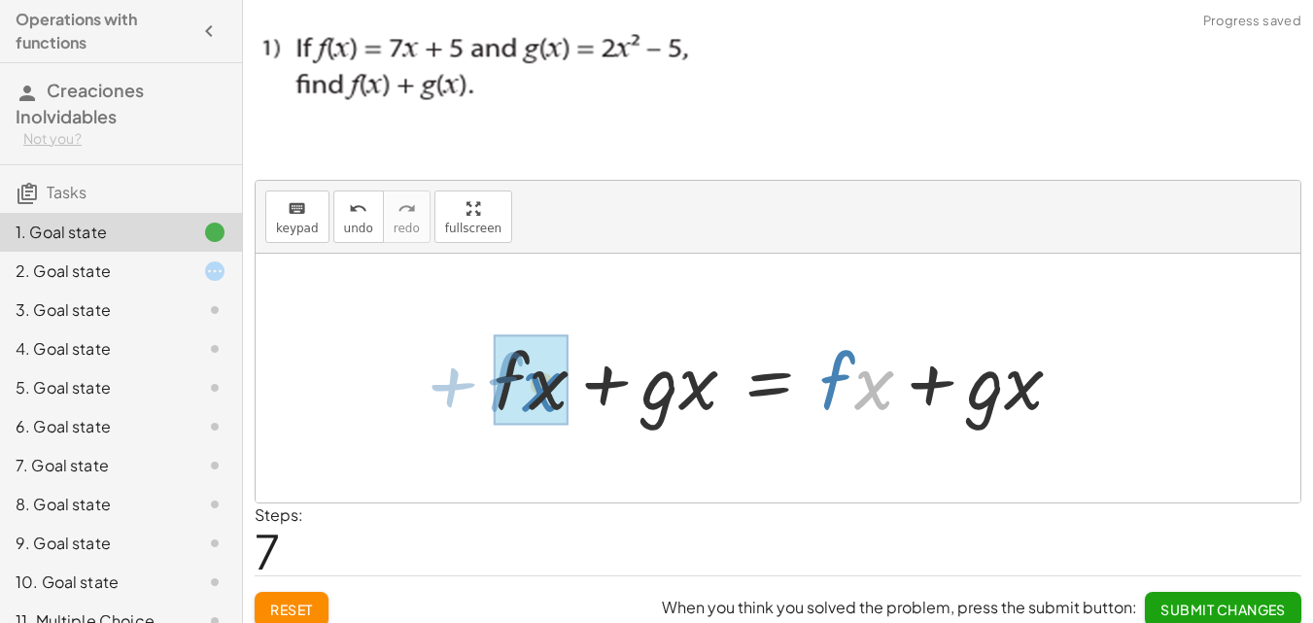
drag, startPoint x: 865, startPoint y: 386, endPoint x: 533, endPoint y: 388, distance: 331.3
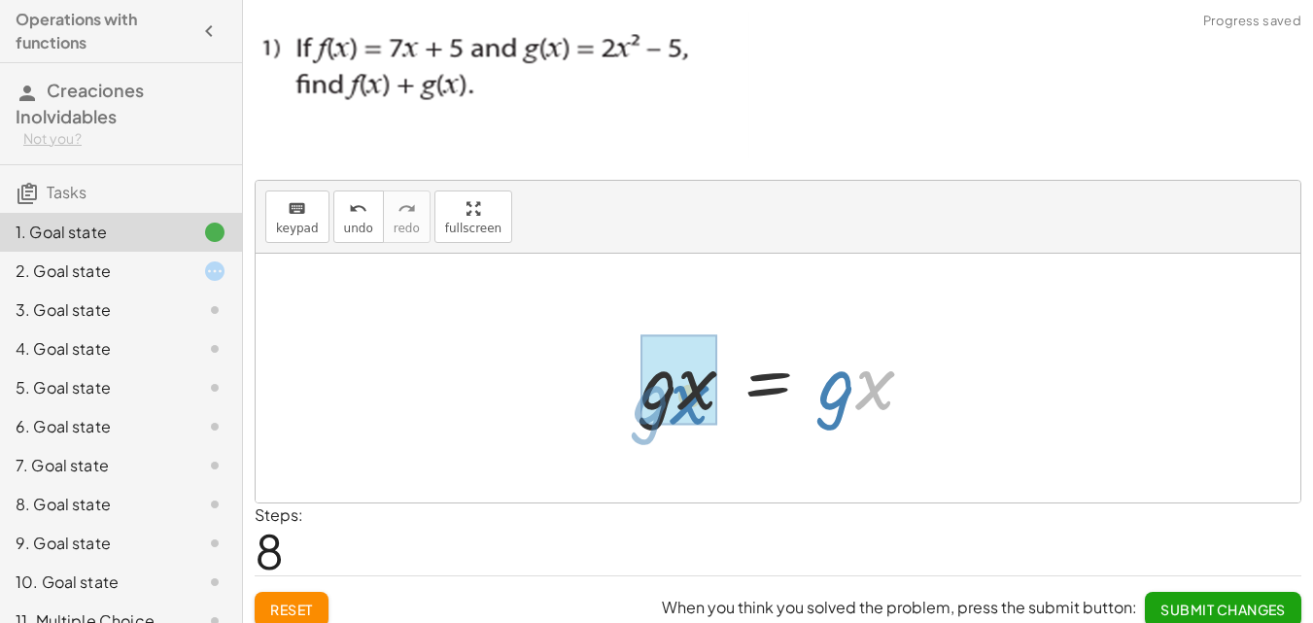
drag, startPoint x: 858, startPoint y: 383, endPoint x: 670, endPoint y: 397, distance: 188.1
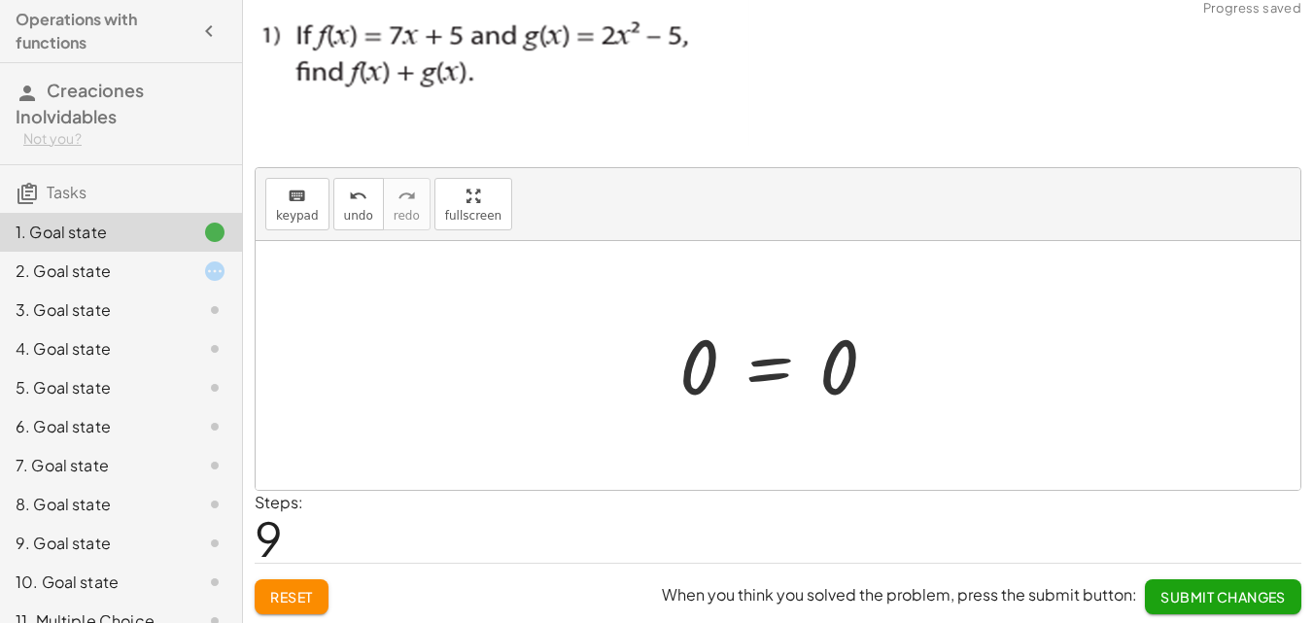
scroll to position [16, 0]
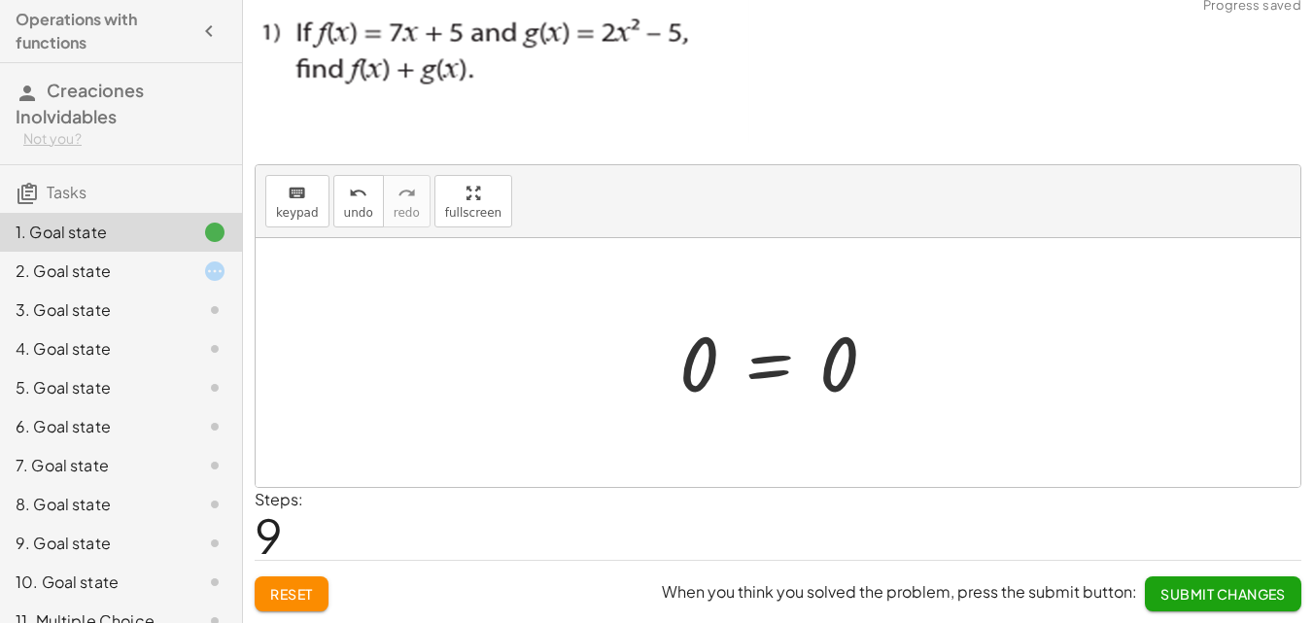
click at [309, 596] on span "Reset" at bounding box center [291, 593] width 43 height 17
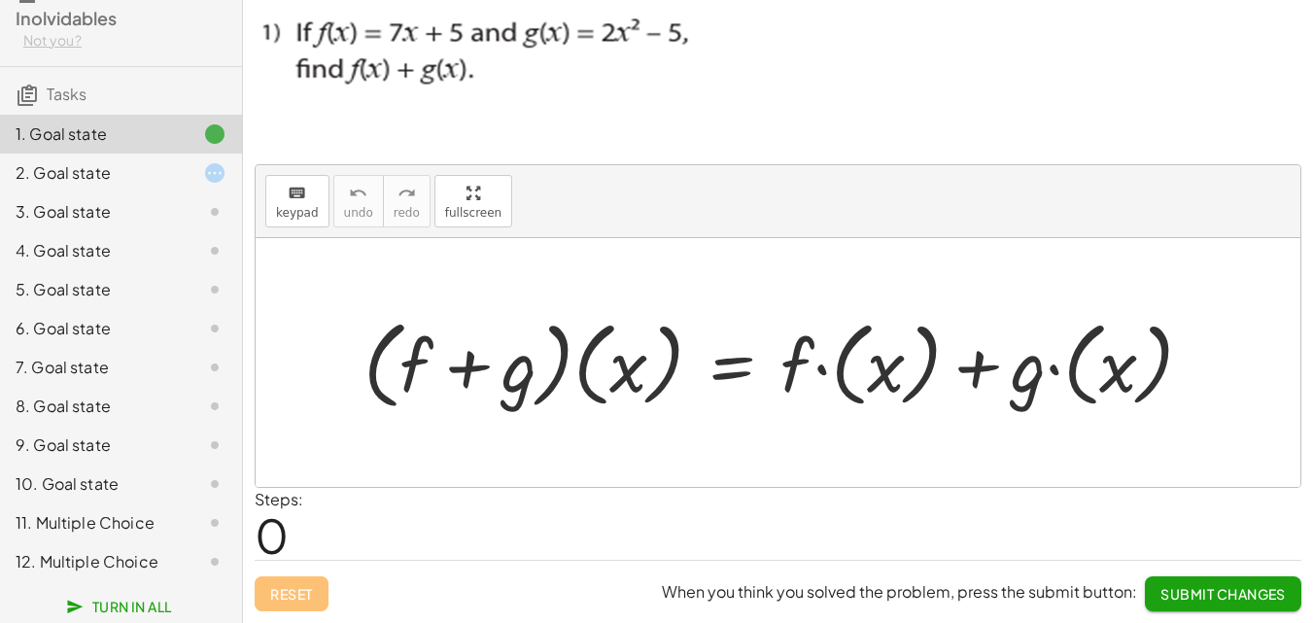
scroll to position [99, 0]
click at [116, 516] on div "11. Multiple Choice" at bounding box center [94, 521] width 156 height 23
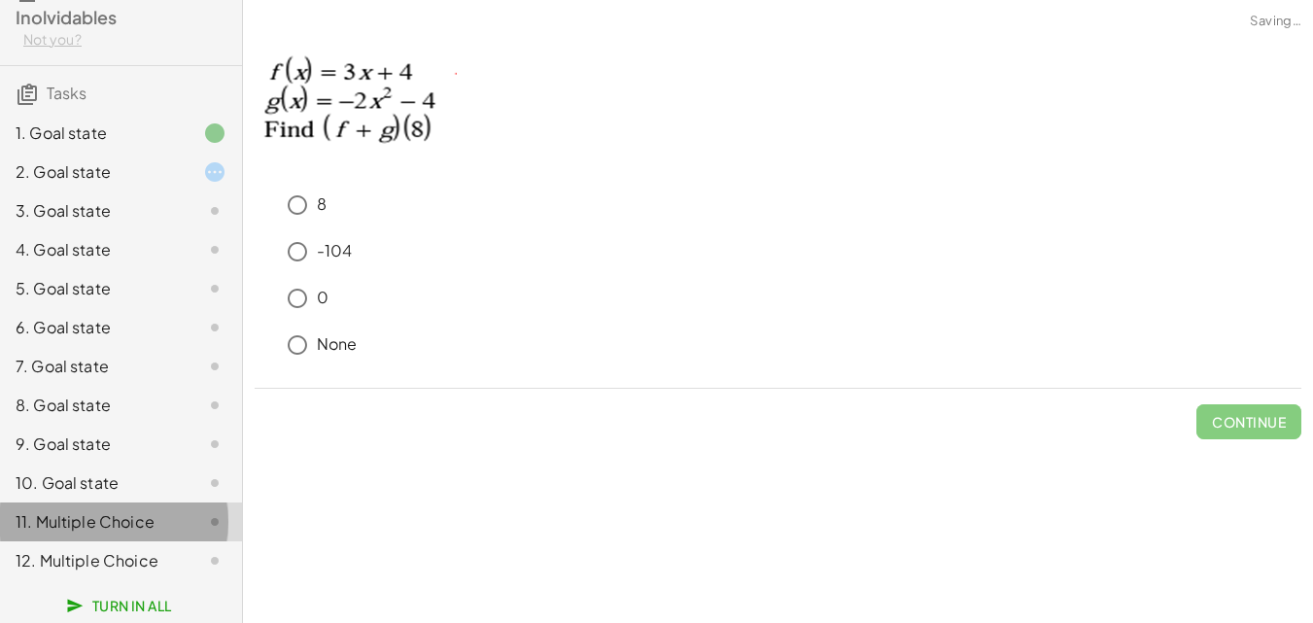
scroll to position [0, 0]
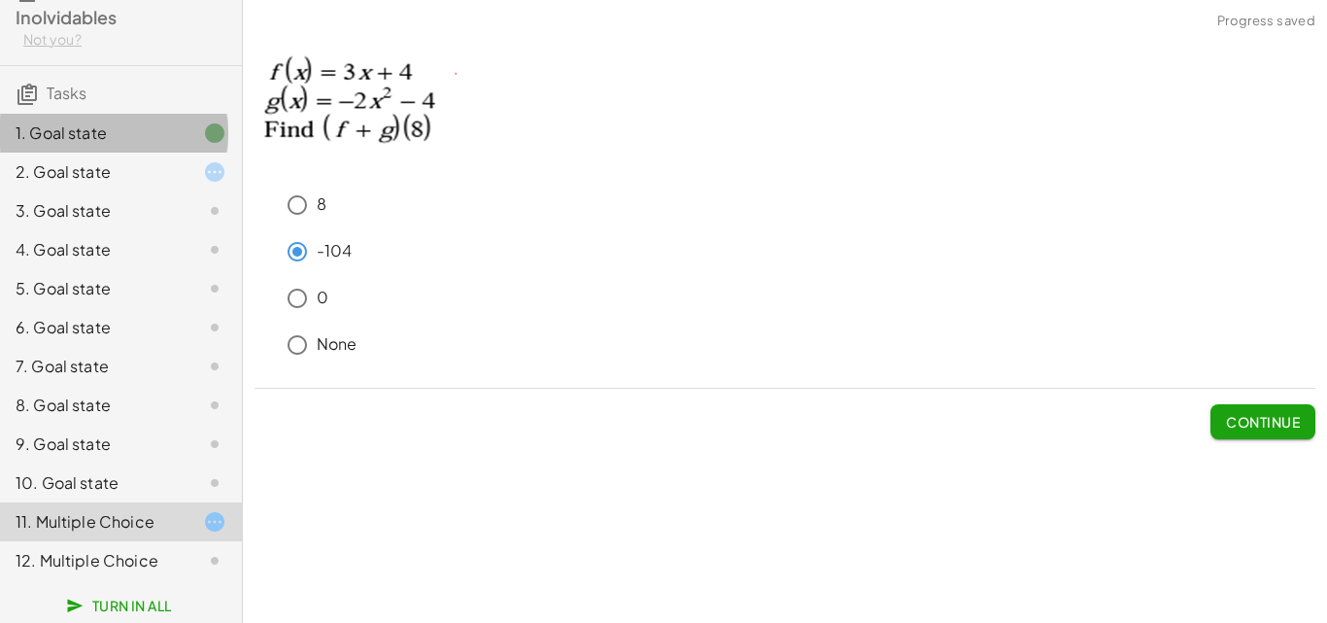
click at [114, 136] on div "1. Goal state" at bounding box center [94, 132] width 156 height 23
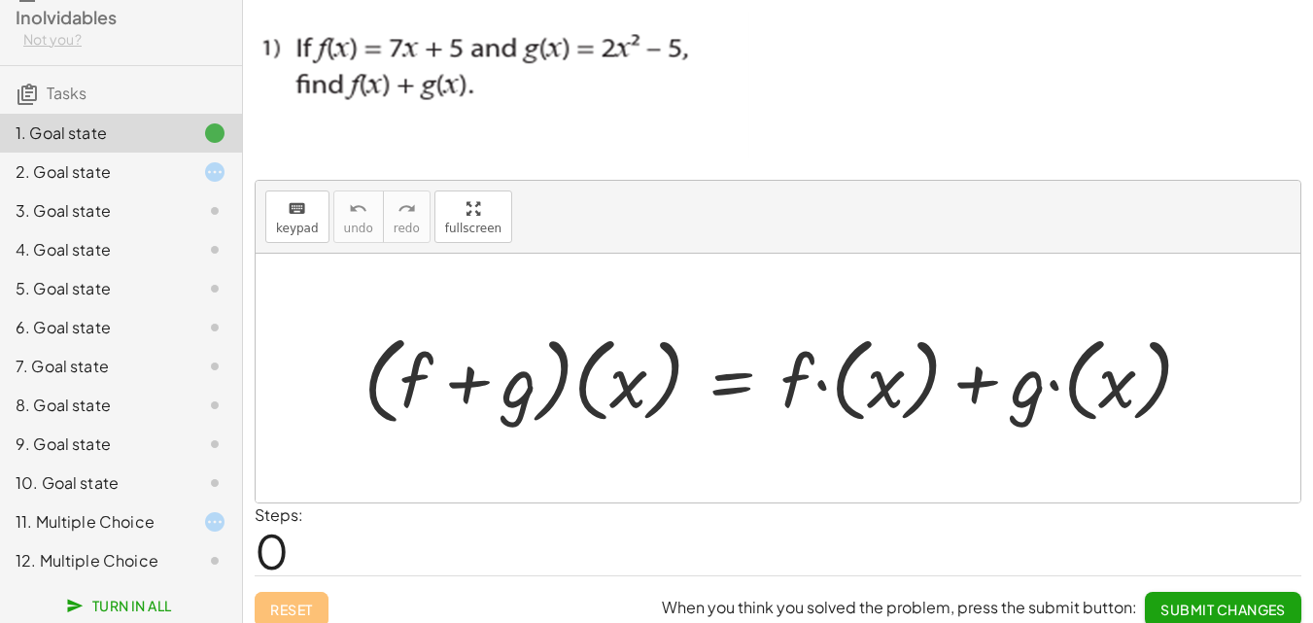
click at [419, 78] on img at bounding box center [502, 85] width 495 height 147
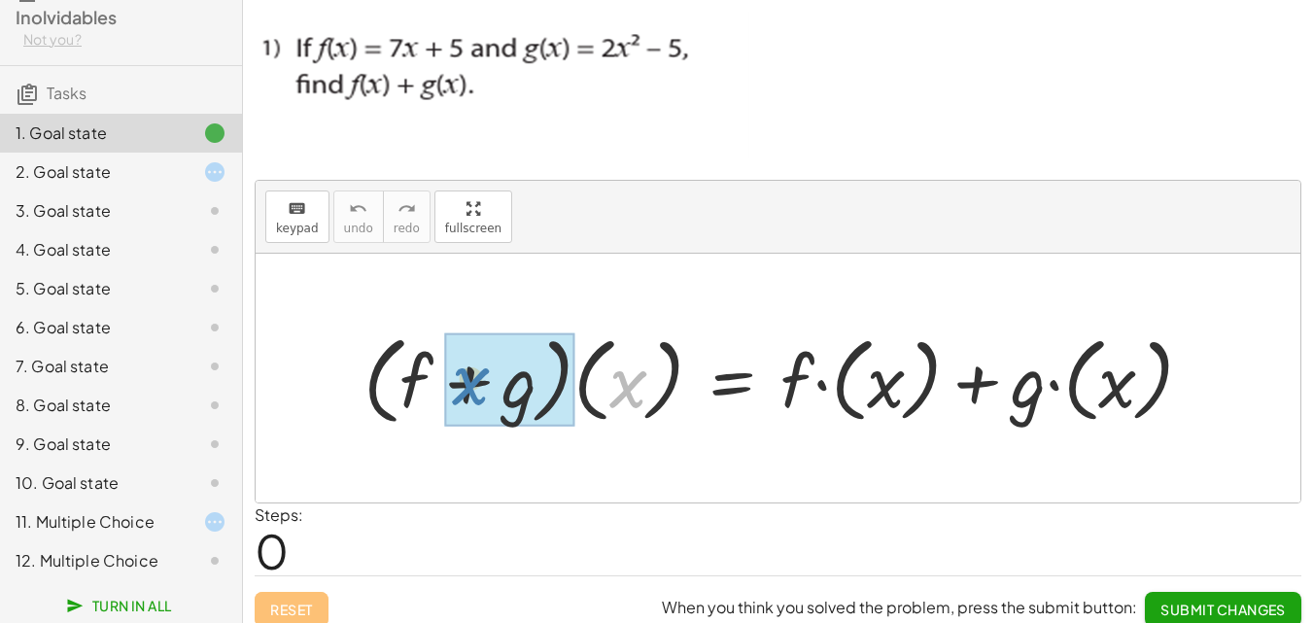
drag, startPoint x: 629, startPoint y: 378, endPoint x: 472, endPoint y: 375, distance: 156.4
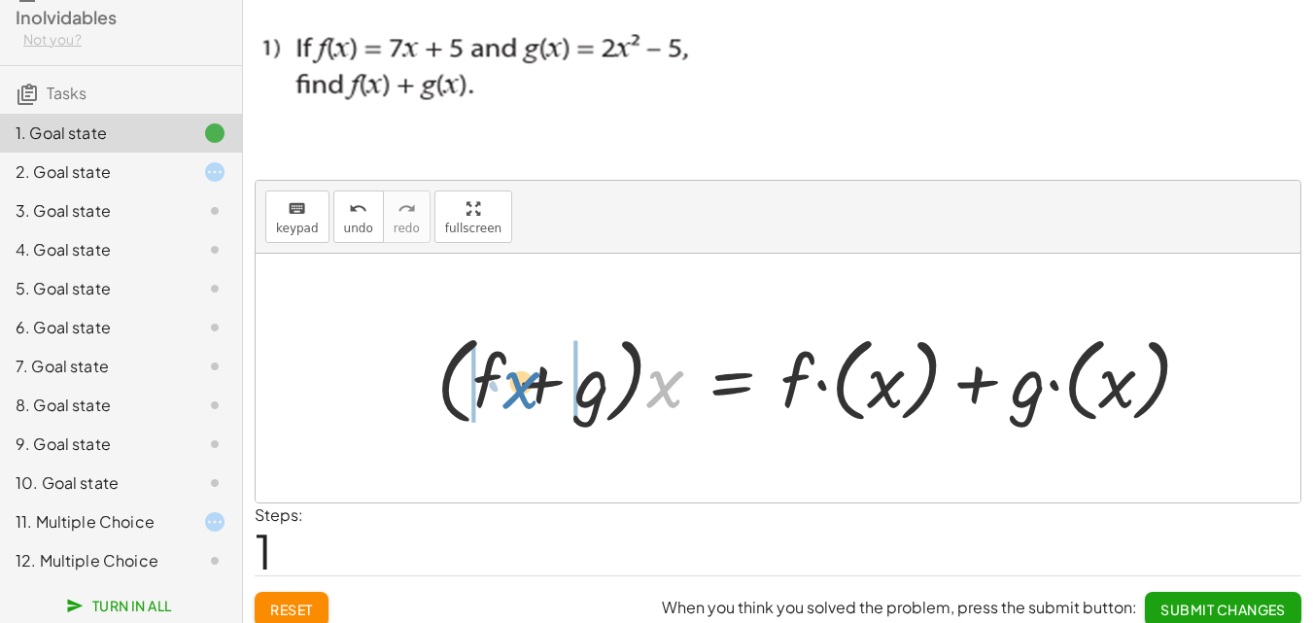
drag, startPoint x: 667, startPoint y: 384, endPoint x: 524, endPoint y: 385, distance: 143.8
click at [524, 385] on div at bounding box center [822, 377] width 791 height 106
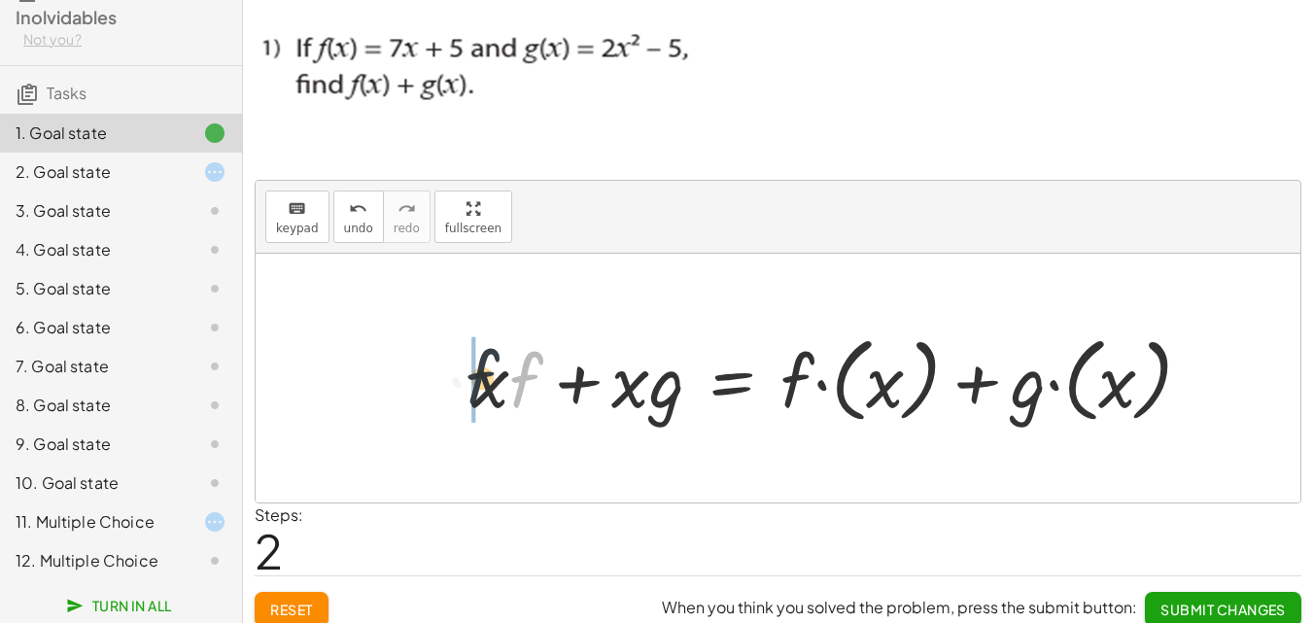
drag, startPoint x: 527, startPoint y: 373, endPoint x: 481, endPoint y: 370, distance: 45.8
click at [481, 370] on div at bounding box center [839, 377] width 756 height 103
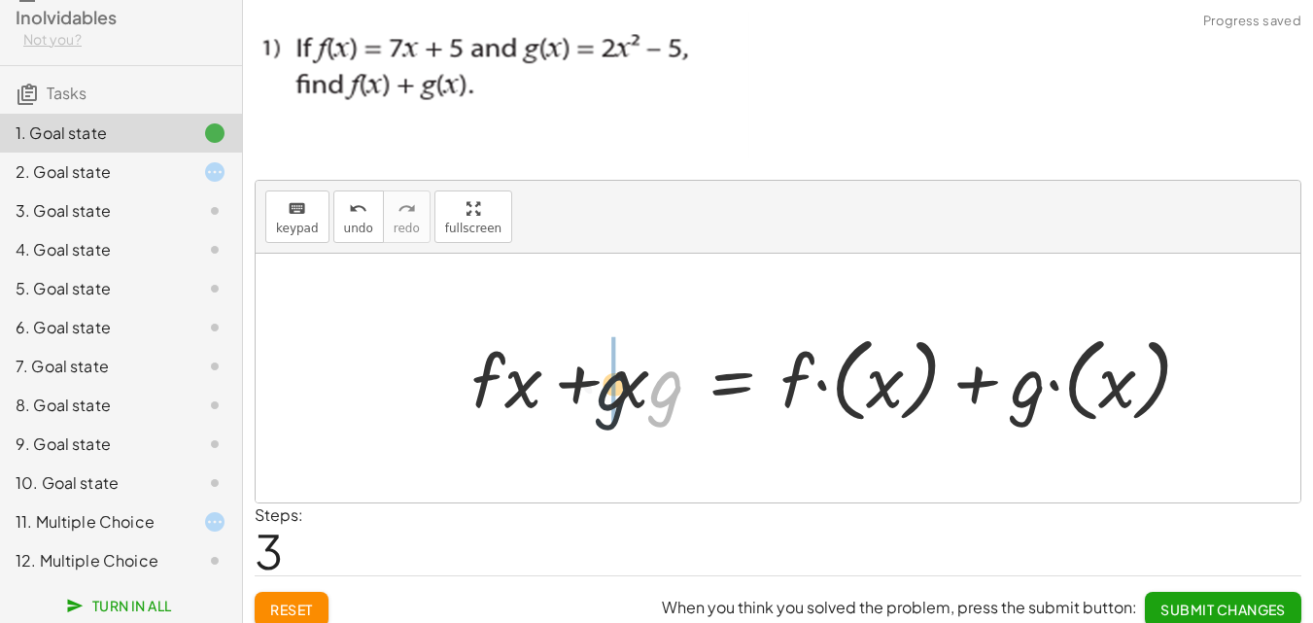
drag, startPoint x: 669, startPoint y: 393, endPoint x: 615, endPoint y: 396, distance: 54.5
click at [843, 381] on div at bounding box center [839, 377] width 756 height 103
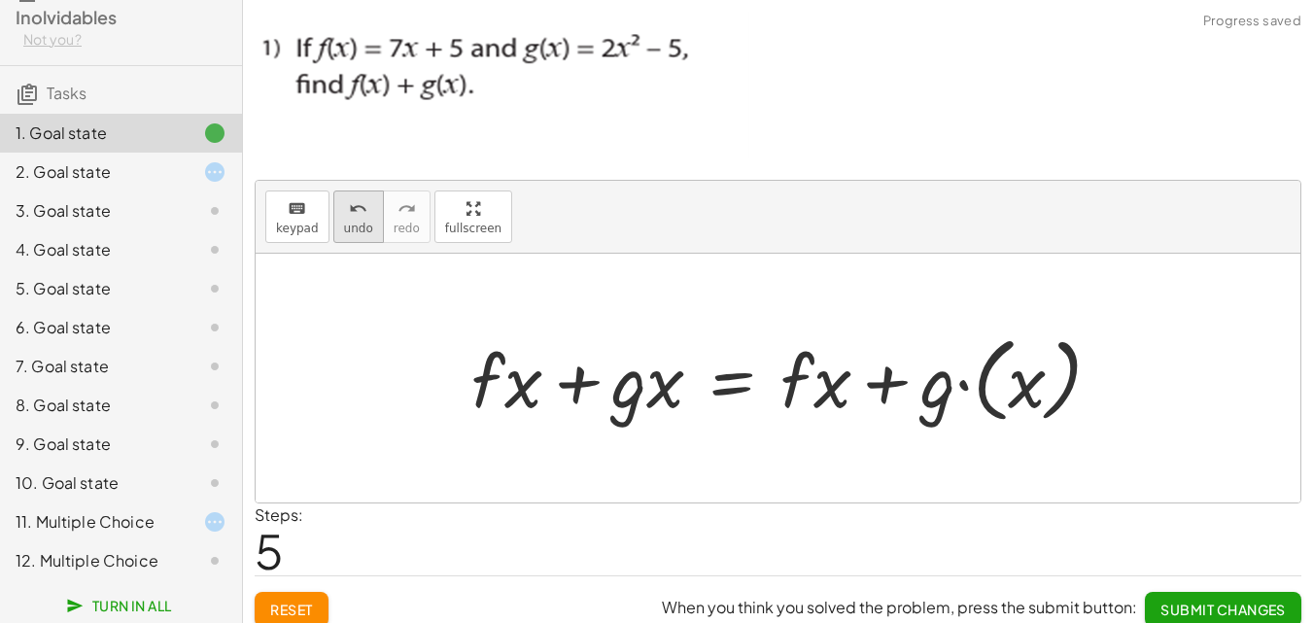
click at [349, 231] on span "undo" at bounding box center [358, 229] width 29 height 14
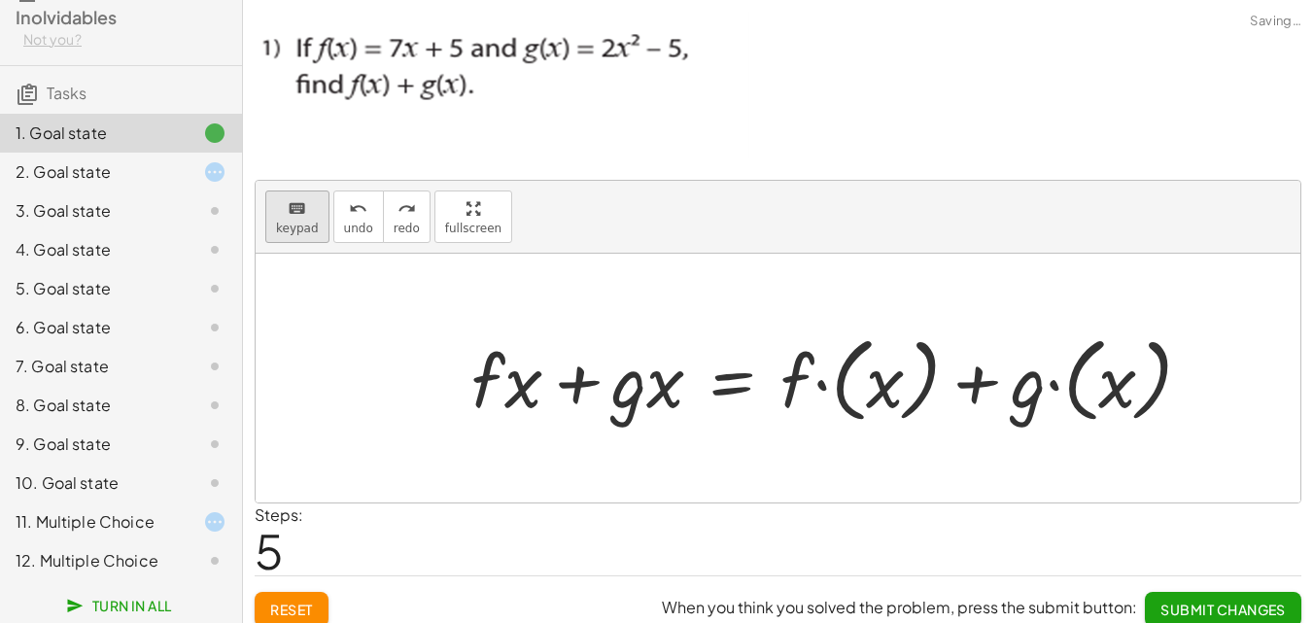
click at [309, 216] on div "keyboard" at bounding box center [297, 207] width 43 height 23
click at [821, 388] on div at bounding box center [839, 377] width 756 height 103
click at [892, 382] on div at bounding box center [839, 377] width 756 height 103
click at [514, 368] on div at bounding box center [506, 379] width 71 height 85
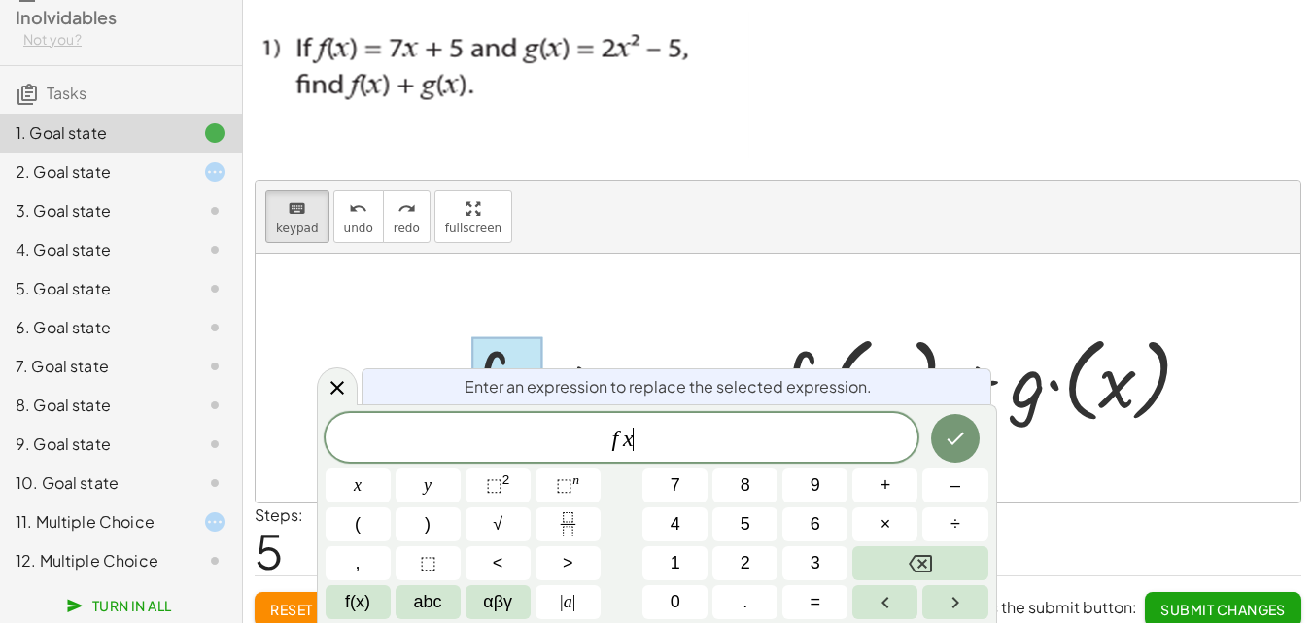
click at [682, 443] on span "f x ​" at bounding box center [621, 439] width 593 height 27
click at [959, 452] on button "Done" at bounding box center [955, 438] width 49 height 49
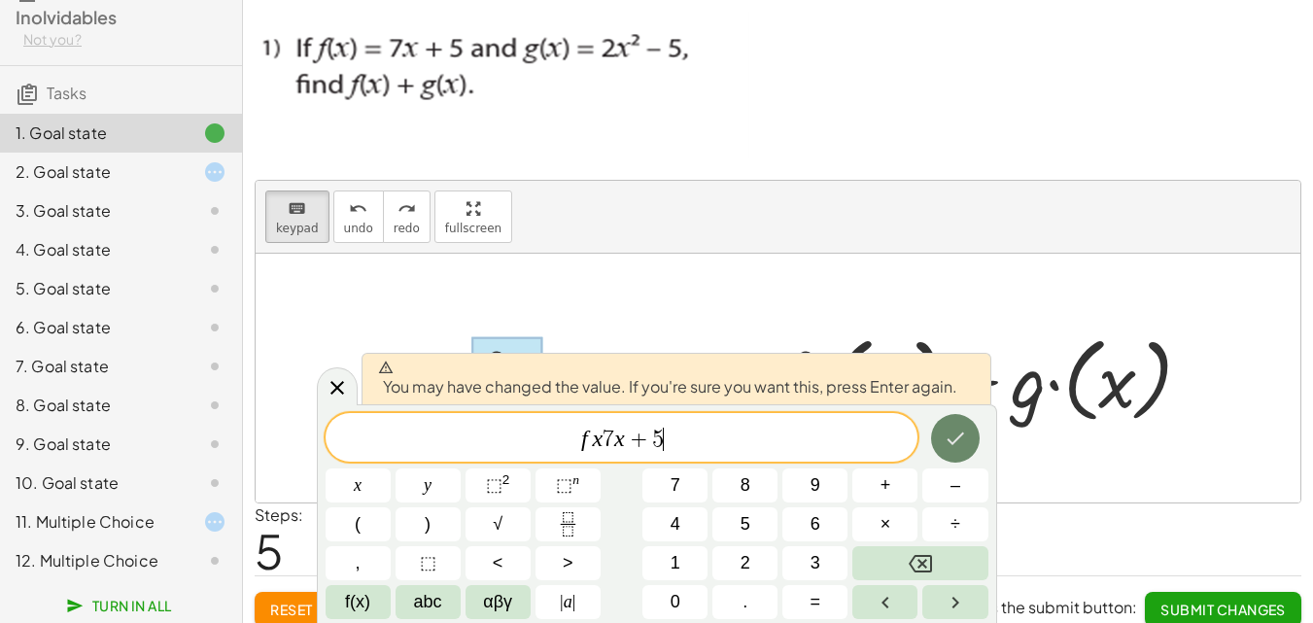
click at [964, 436] on icon "Done" at bounding box center [954, 438] width 23 height 23
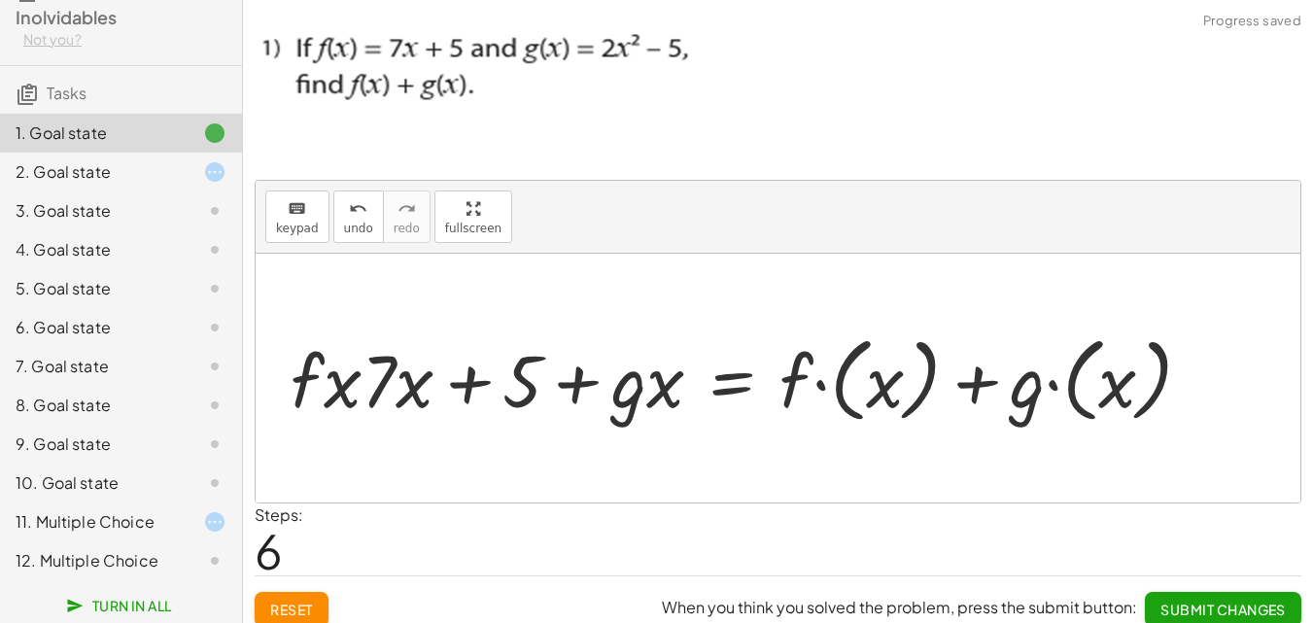
click at [343, 390] on div at bounding box center [749, 377] width 936 height 103
click at [362, 213] on div "undo" at bounding box center [358, 207] width 29 height 23
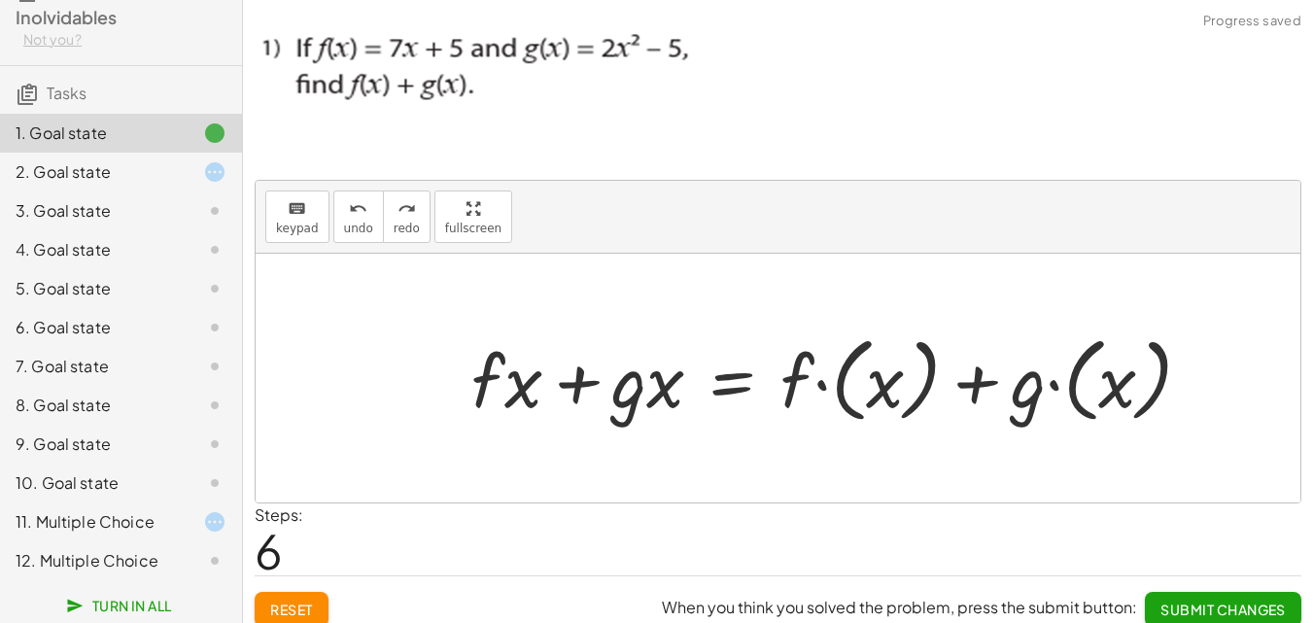
click at [518, 384] on div at bounding box center [839, 377] width 756 height 103
click at [310, 231] on span "keypad" at bounding box center [297, 229] width 43 height 14
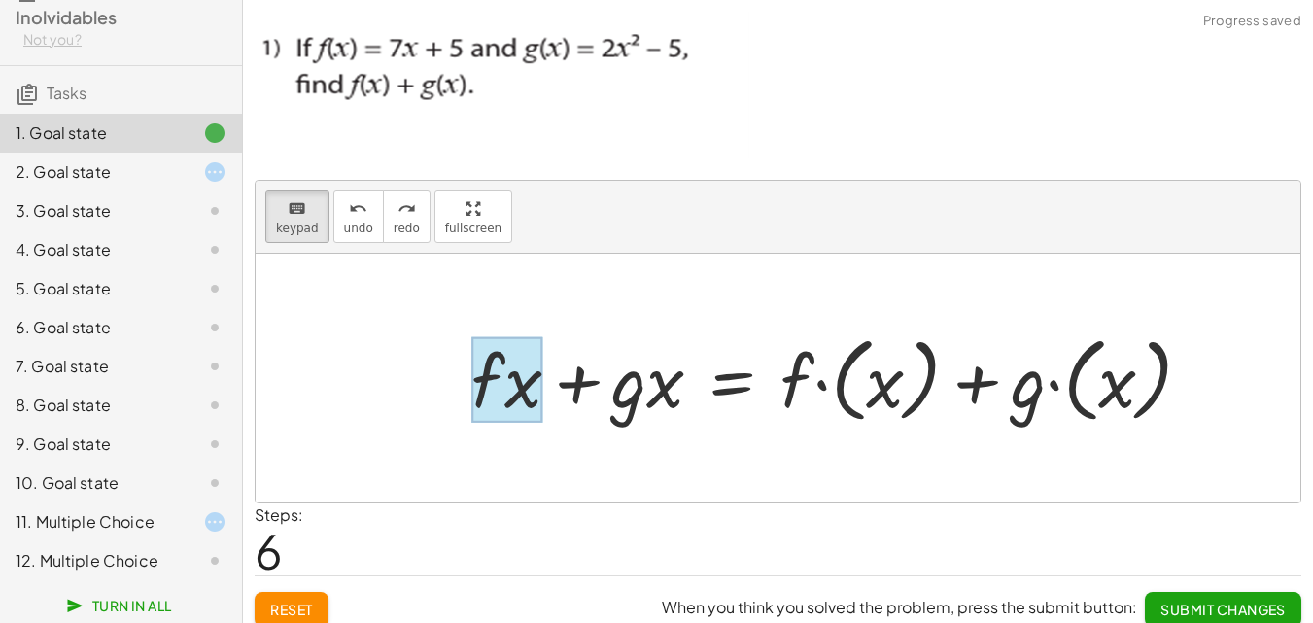
click at [510, 377] on div at bounding box center [506, 379] width 71 height 85
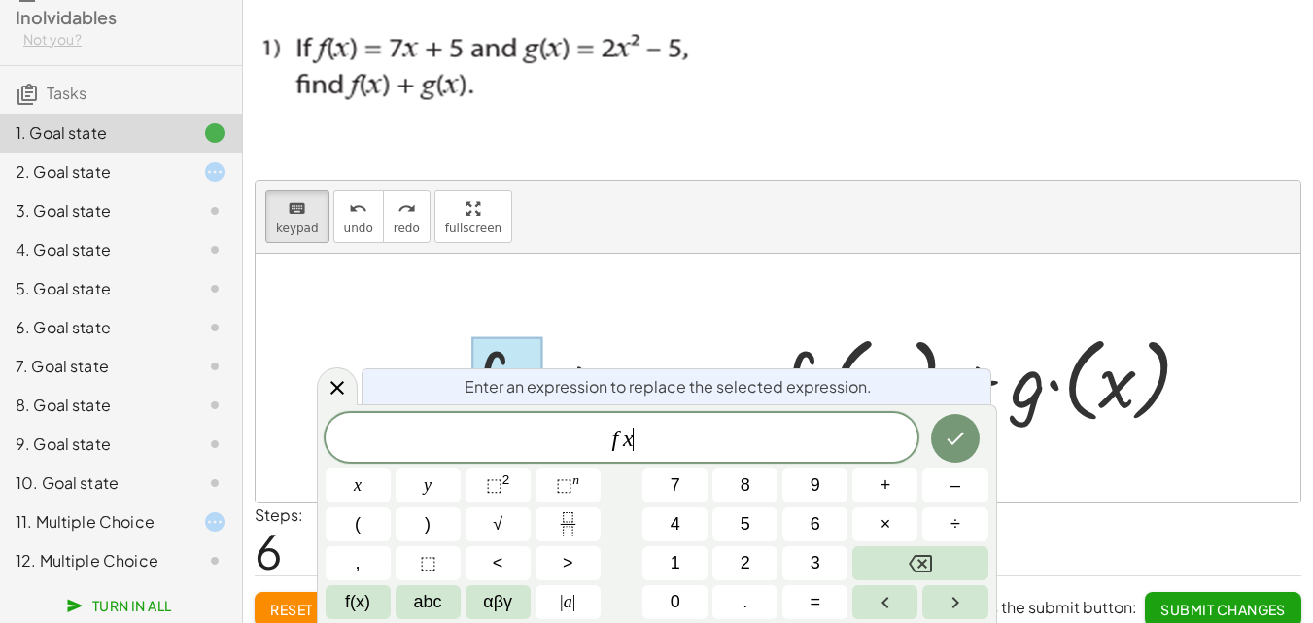
click at [646, 440] on span "f x ​" at bounding box center [621, 439] width 593 height 27
click at [819, 604] on span "=" at bounding box center [815, 602] width 11 height 26
click at [952, 443] on icon "Done" at bounding box center [954, 438] width 17 height 13
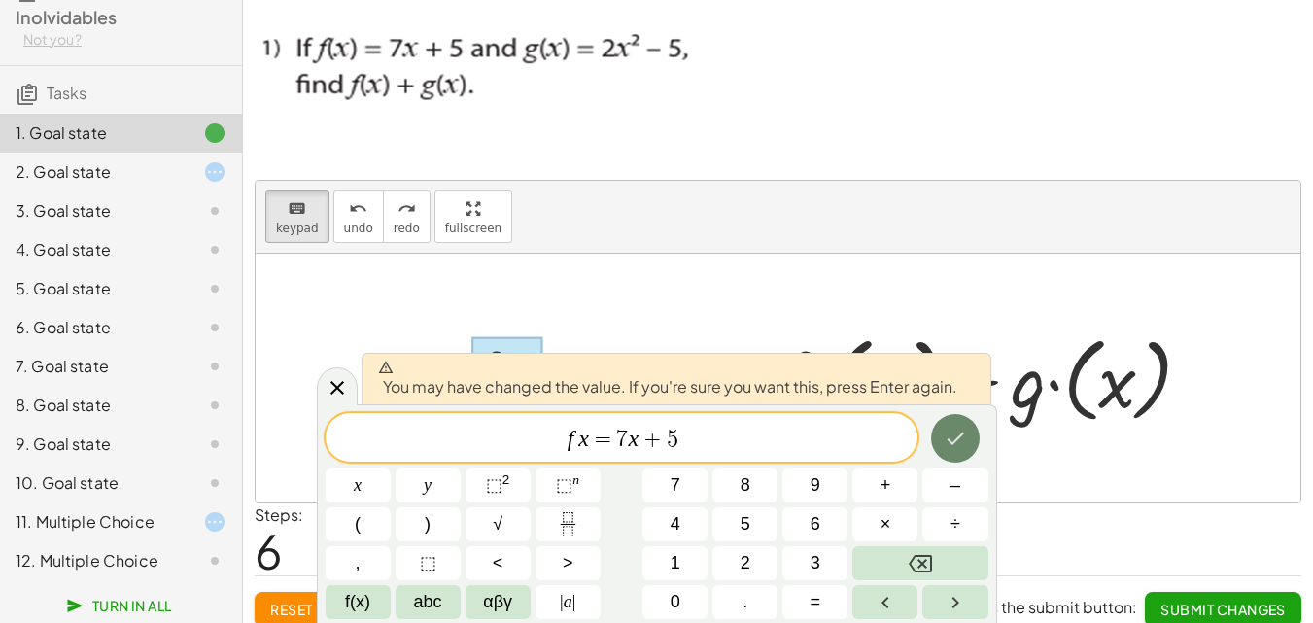
click at [956, 443] on icon "Done" at bounding box center [954, 438] width 23 height 23
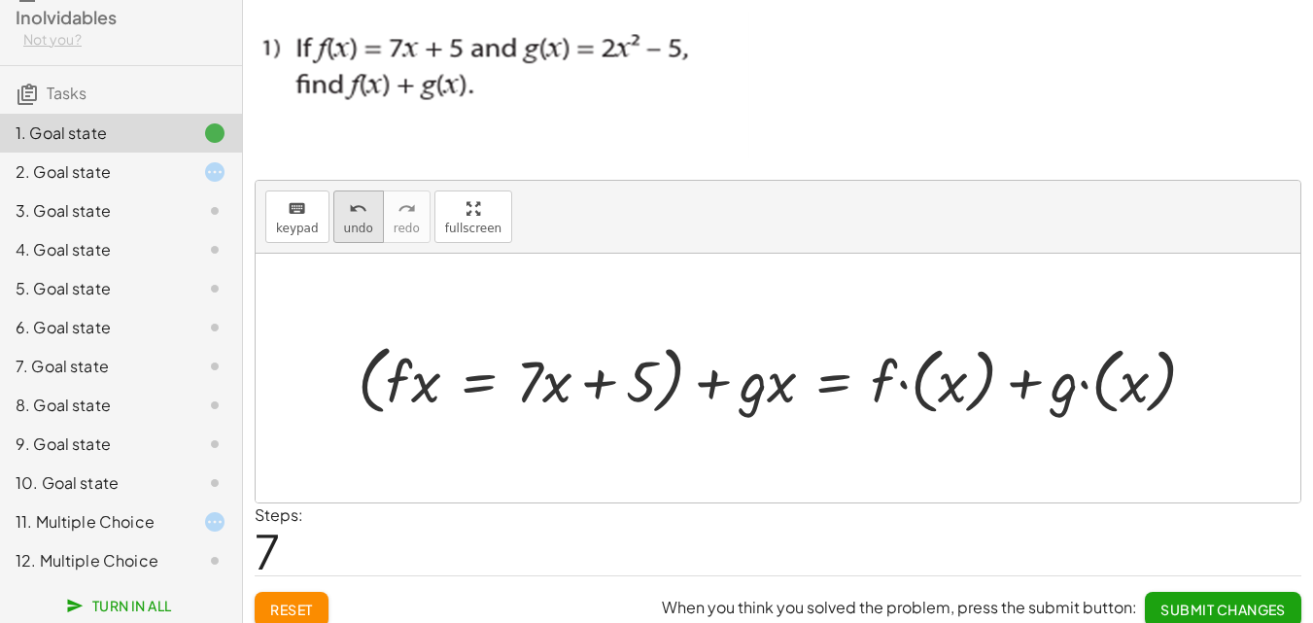
click at [352, 232] on span "undo" at bounding box center [358, 229] width 29 height 14
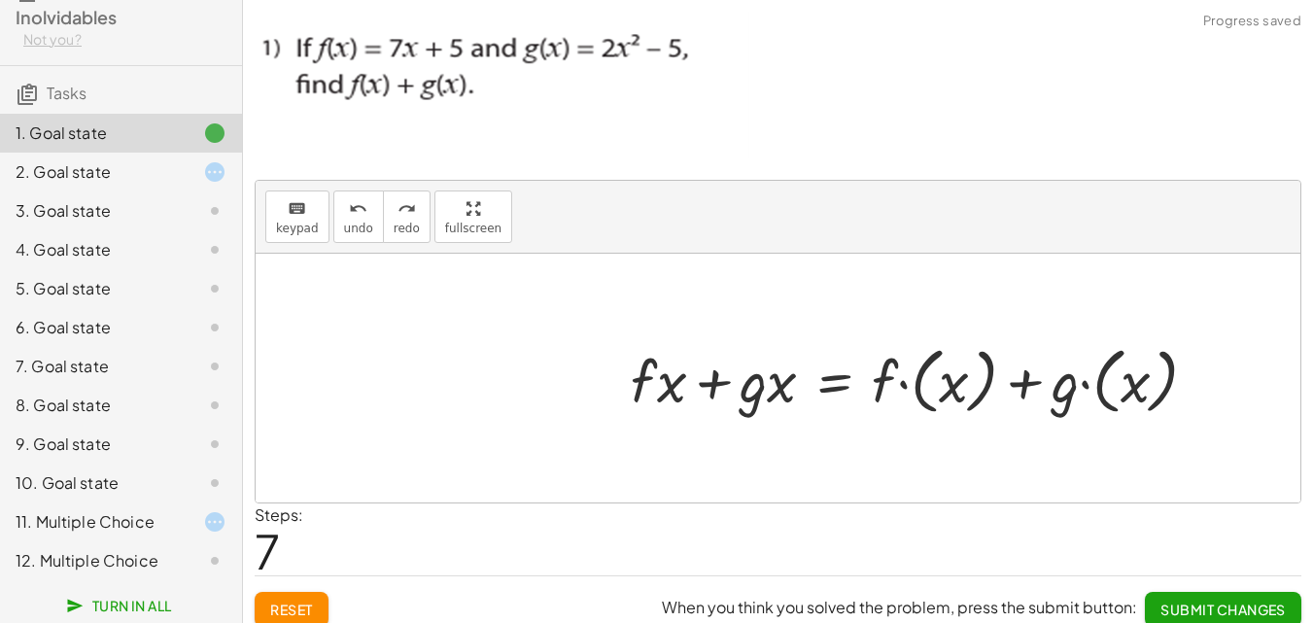
click at [288, 603] on span "Reset" at bounding box center [291, 608] width 43 height 17
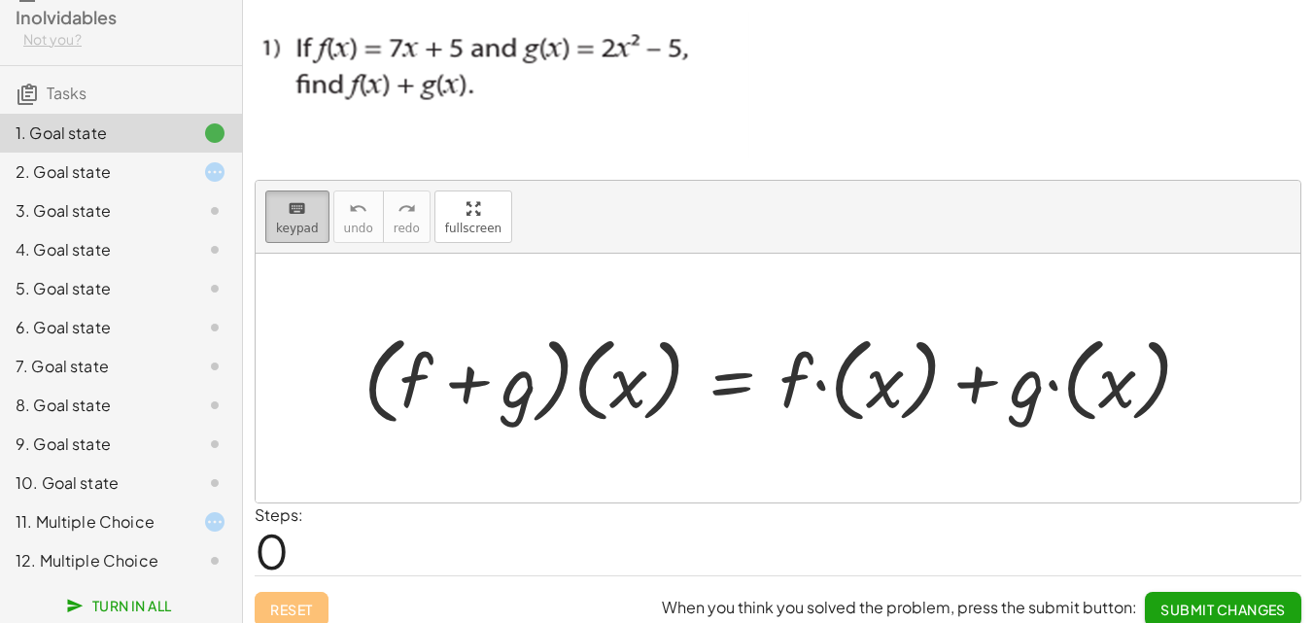
click at [324, 214] on button "keyboard keypad" at bounding box center [297, 216] width 64 height 52
click at [313, 211] on div "keyboard" at bounding box center [297, 207] width 43 height 23
drag, startPoint x: 801, startPoint y: 388, endPoint x: 874, endPoint y: 386, distance: 73.9
click at [874, 386] on div at bounding box center [785, 377] width 863 height 106
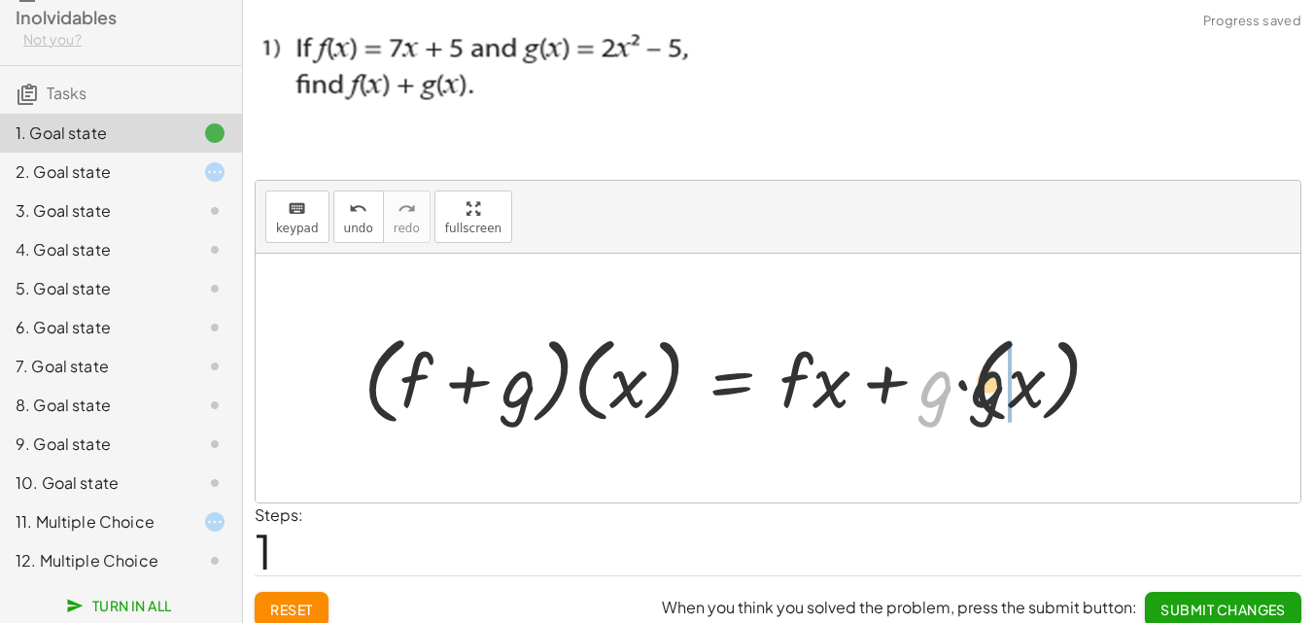
drag, startPoint x: 931, startPoint y: 394, endPoint x: 994, endPoint y: 394, distance: 63.2
click at [994, 394] on div at bounding box center [740, 377] width 772 height 106
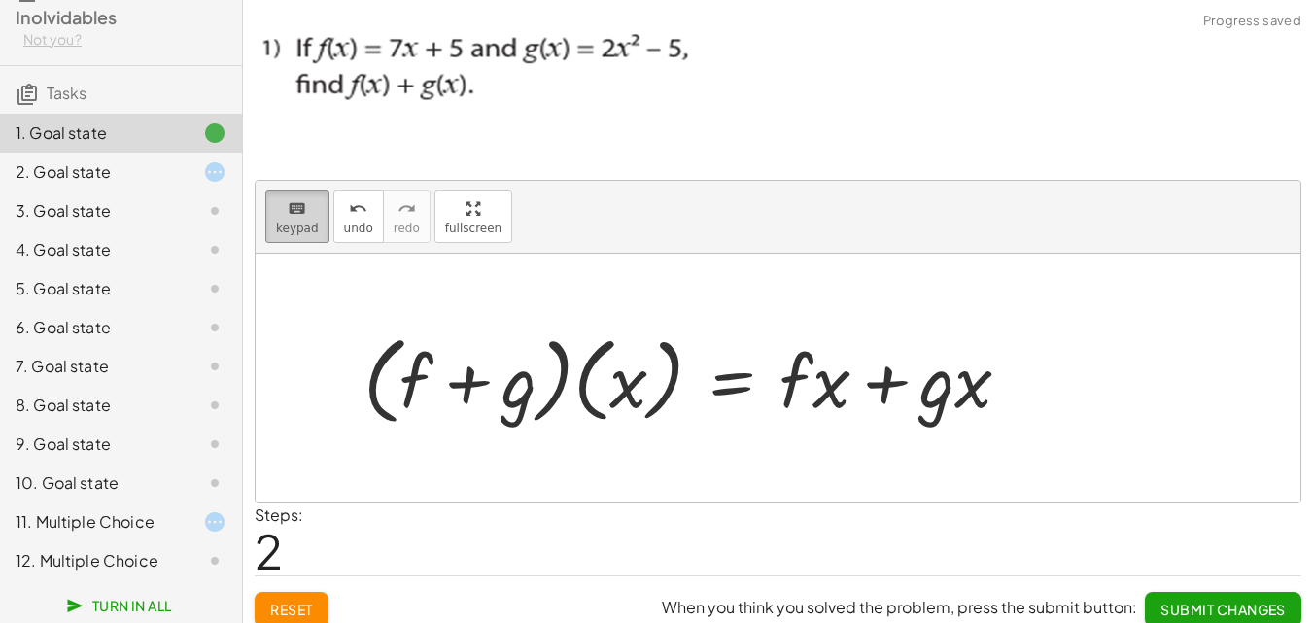
click at [310, 222] on span "keypad" at bounding box center [297, 229] width 43 height 14
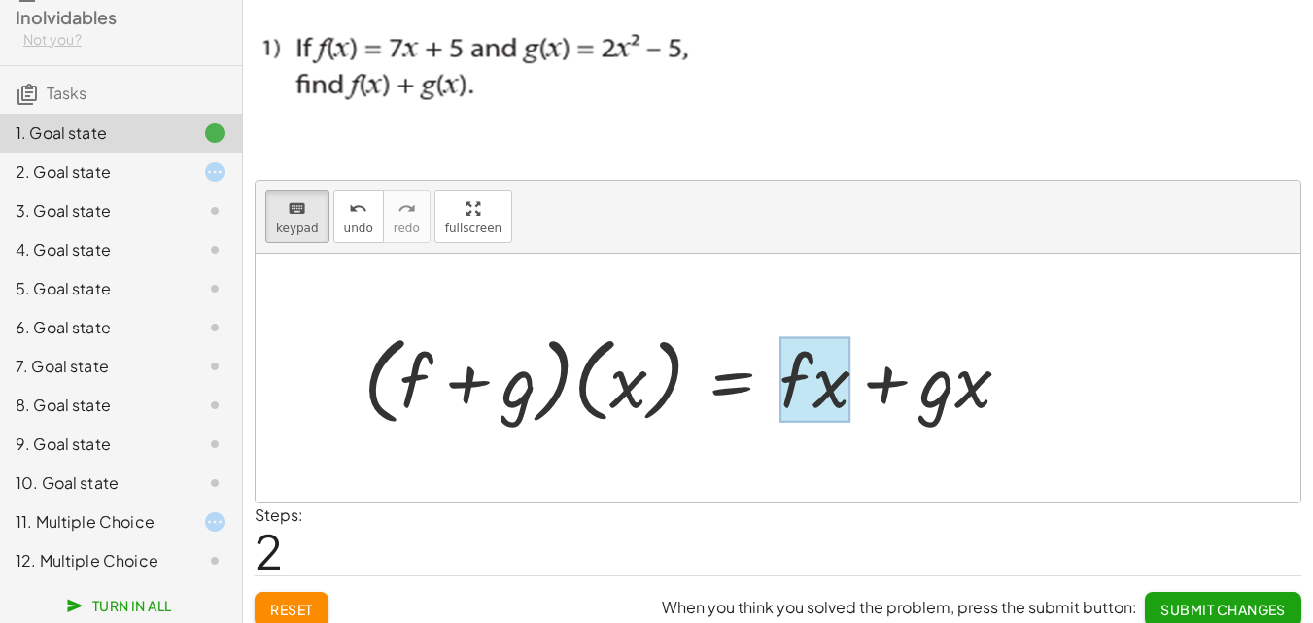
click at [795, 373] on div at bounding box center [814, 379] width 71 height 85
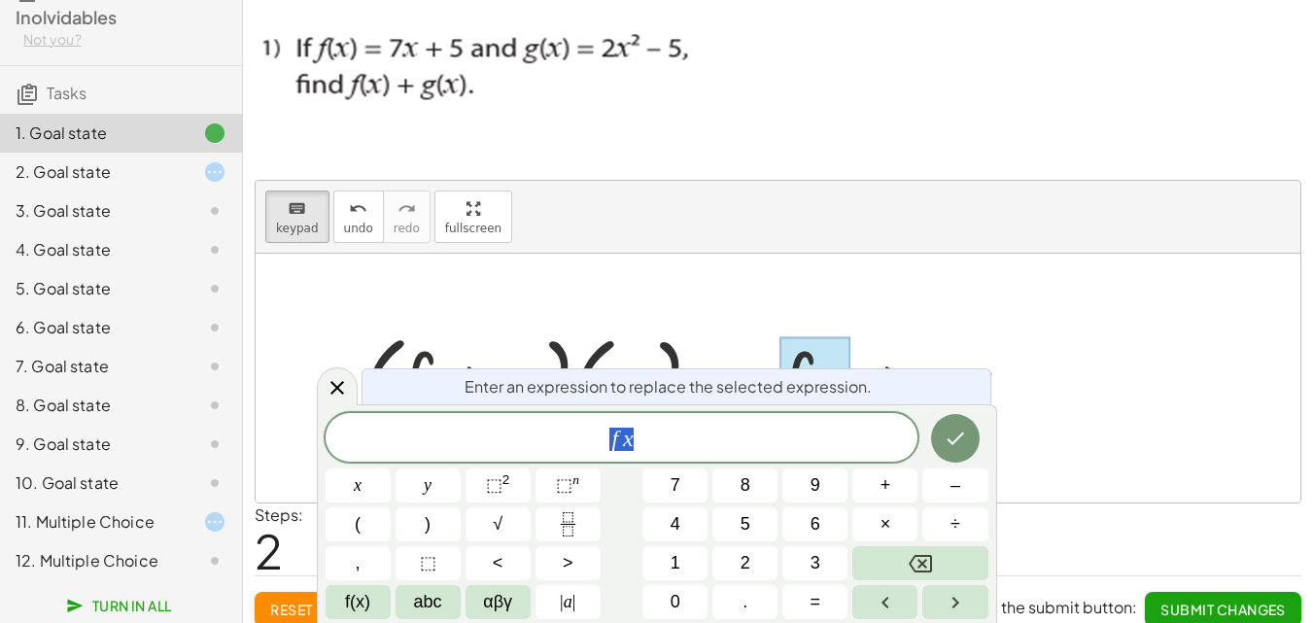
click at [649, 442] on span "f x" at bounding box center [621, 439] width 593 height 27
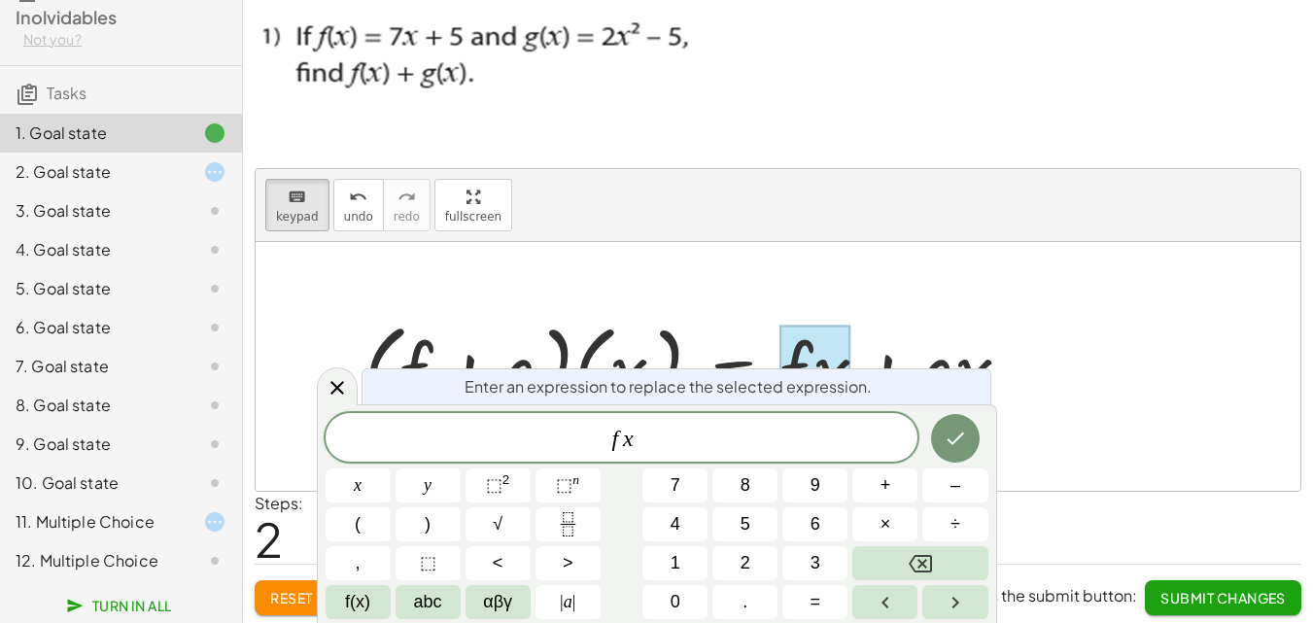
scroll to position [16, 0]
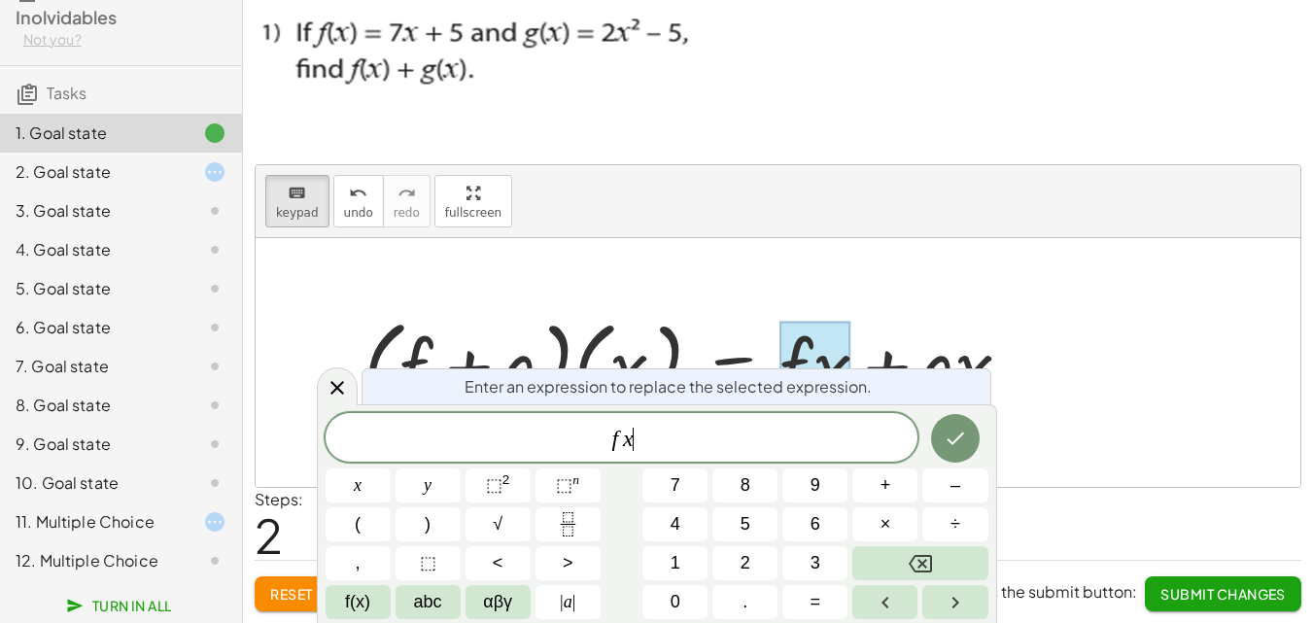
click at [144, 513] on div "11. Multiple Choice" at bounding box center [94, 521] width 156 height 23
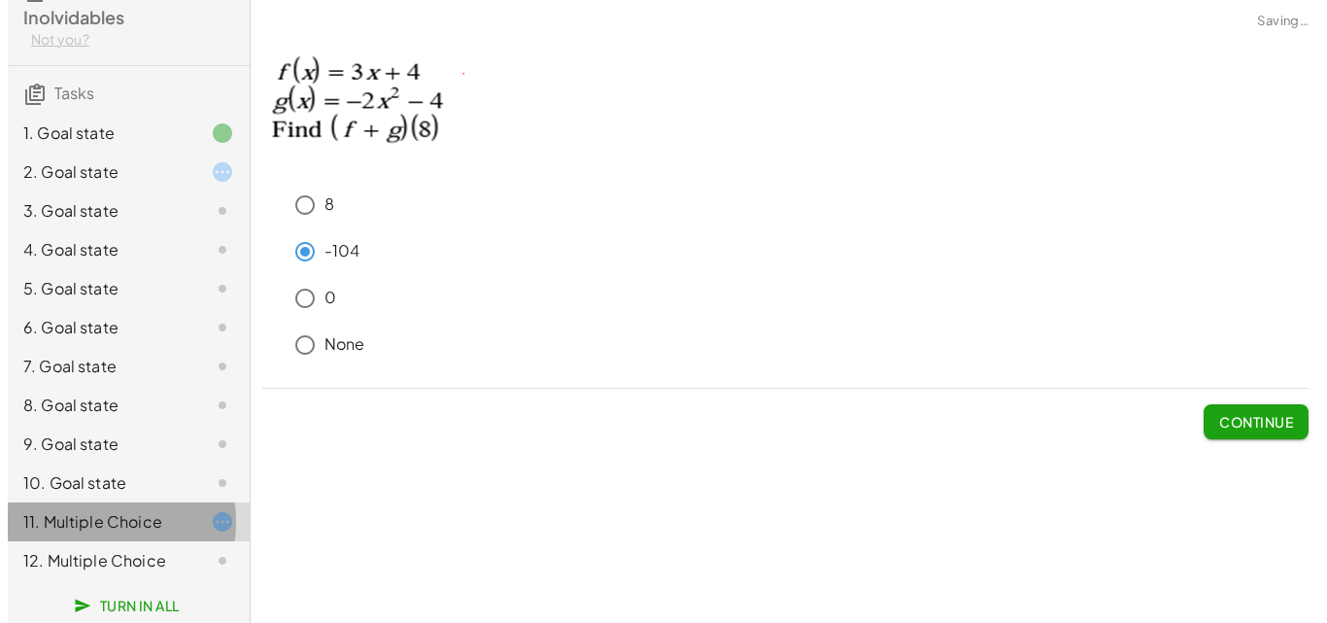
scroll to position [0, 0]
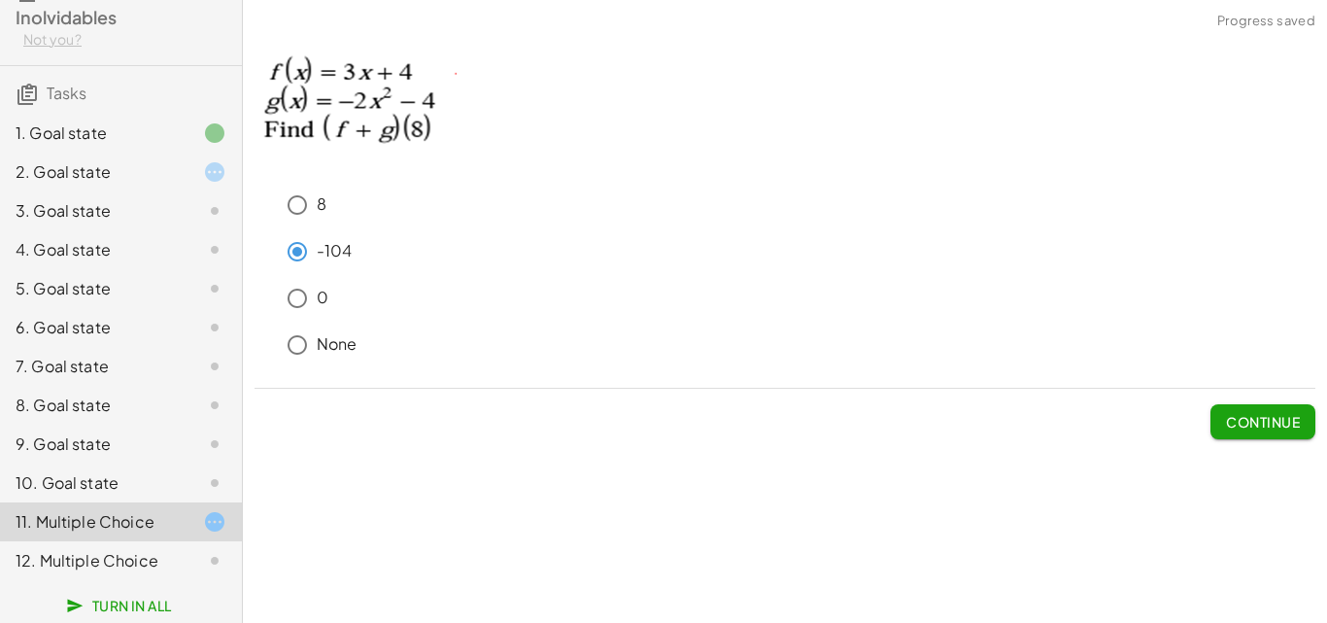
click at [140, 556] on div "12. Multiple Choice" at bounding box center [94, 560] width 156 height 23
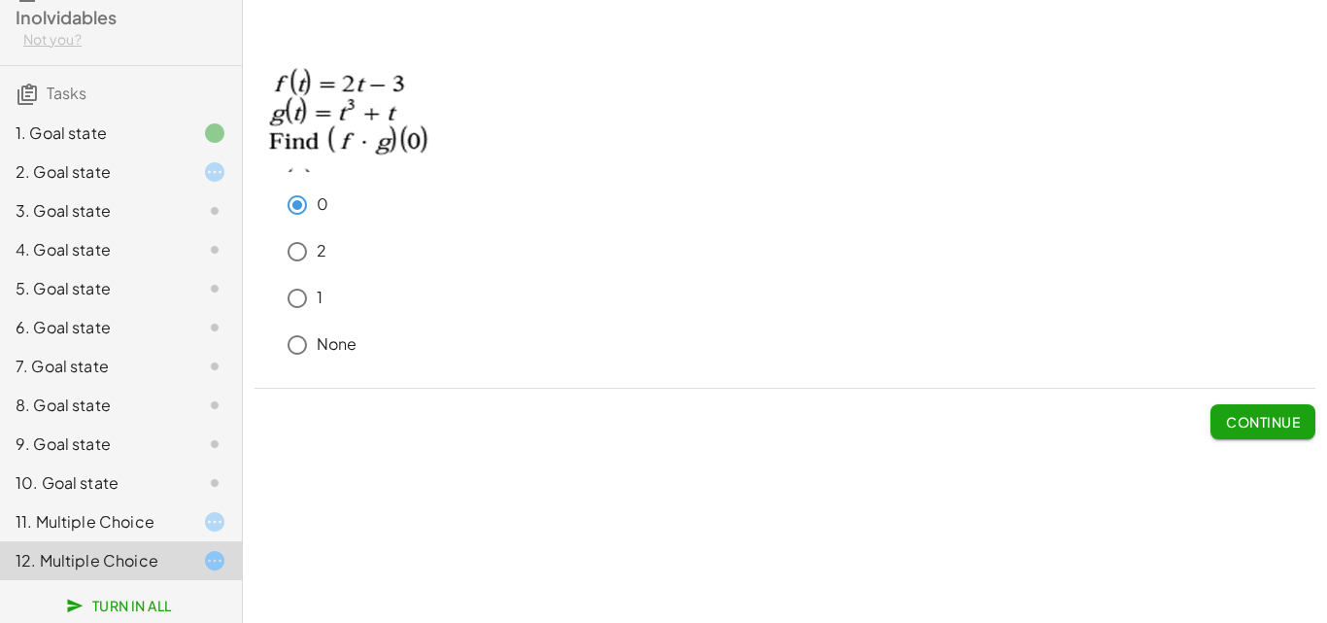
click at [150, 480] on div "10. Goal state" at bounding box center [94, 482] width 156 height 23
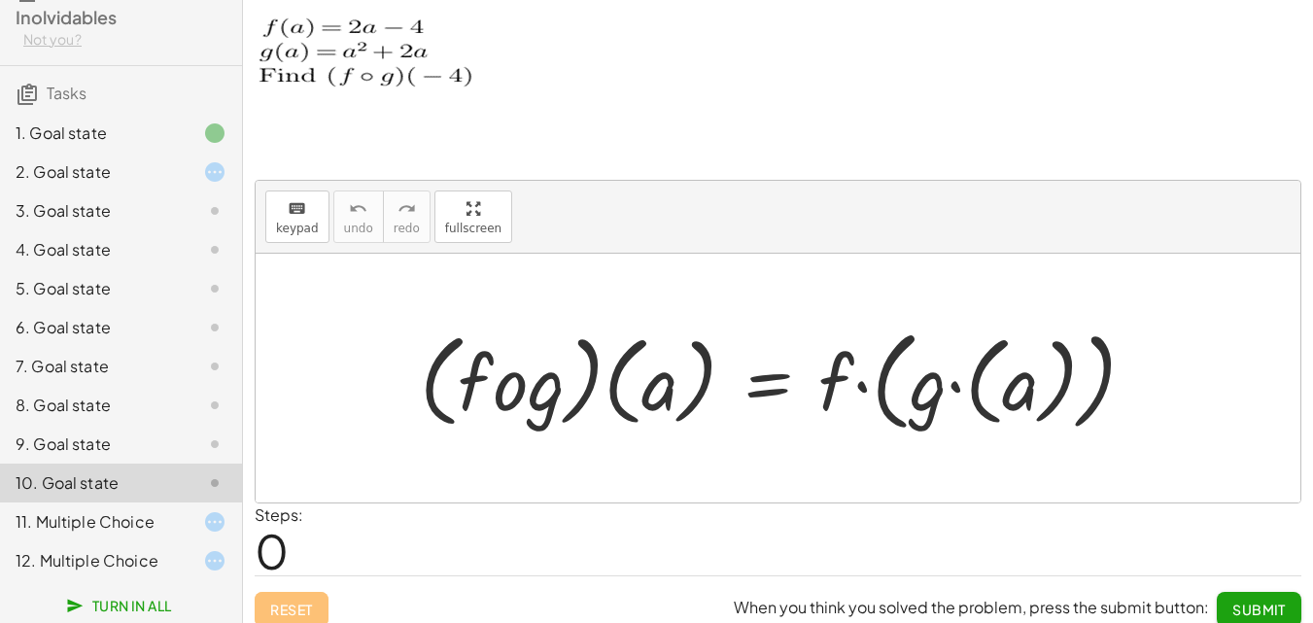
click at [663, 393] on div at bounding box center [785, 379] width 751 height 120
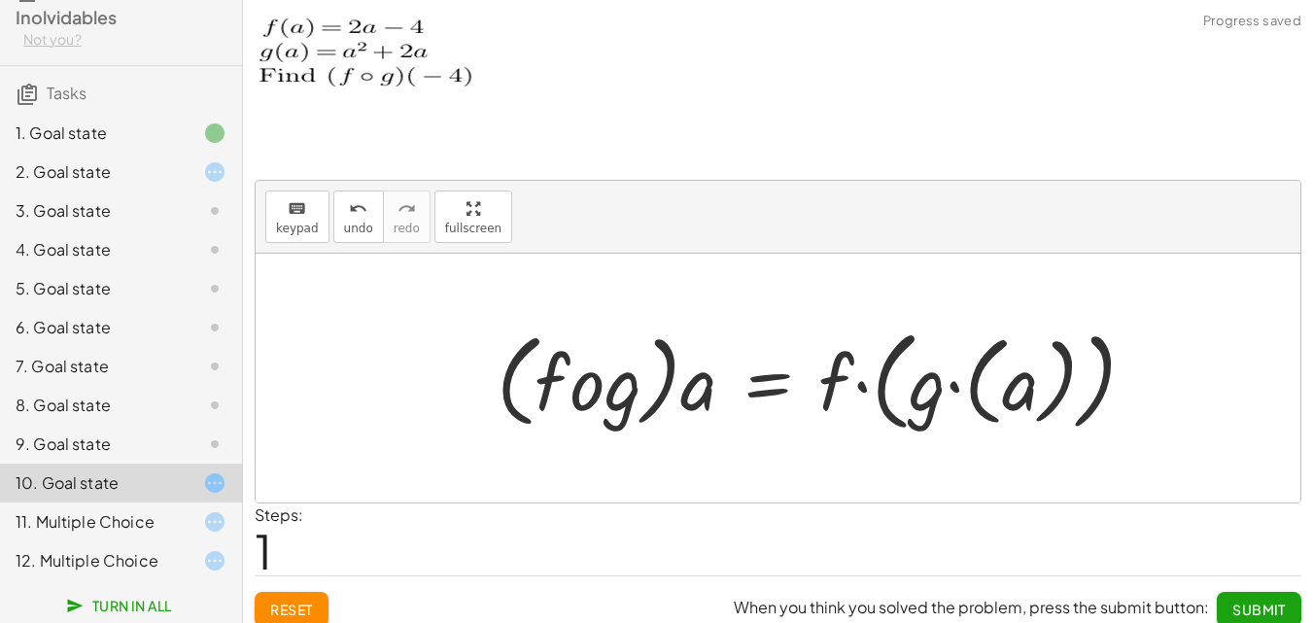
click at [693, 394] on div at bounding box center [823, 379] width 673 height 120
click at [302, 209] on icon "keyboard" at bounding box center [297, 208] width 18 height 23
click at [698, 393] on div at bounding box center [823, 379] width 673 height 120
click at [300, 222] on span "keypad" at bounding box center [297, 229] width 43 height 14
click at [126, 210] on div "3. Goal state" at bounding box center [94, 210] width 156 height 23
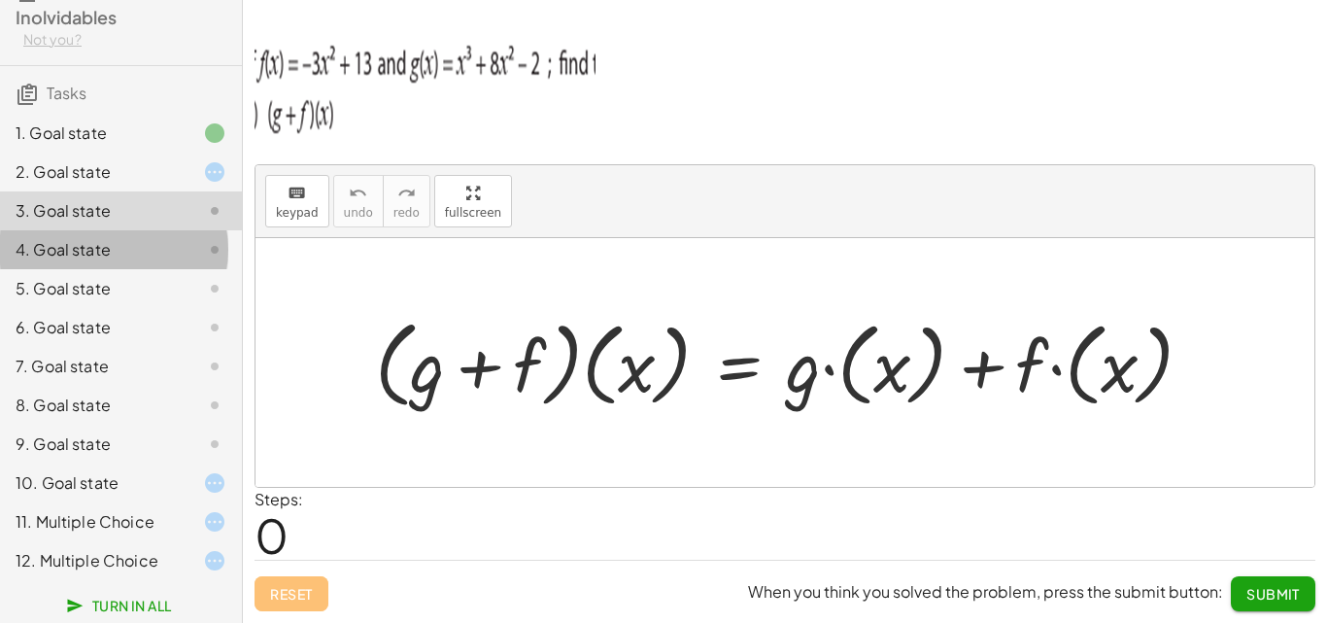
click at [129, 239] on div "4. Goal state" at bounding box center [94, 249] width 156 height 23
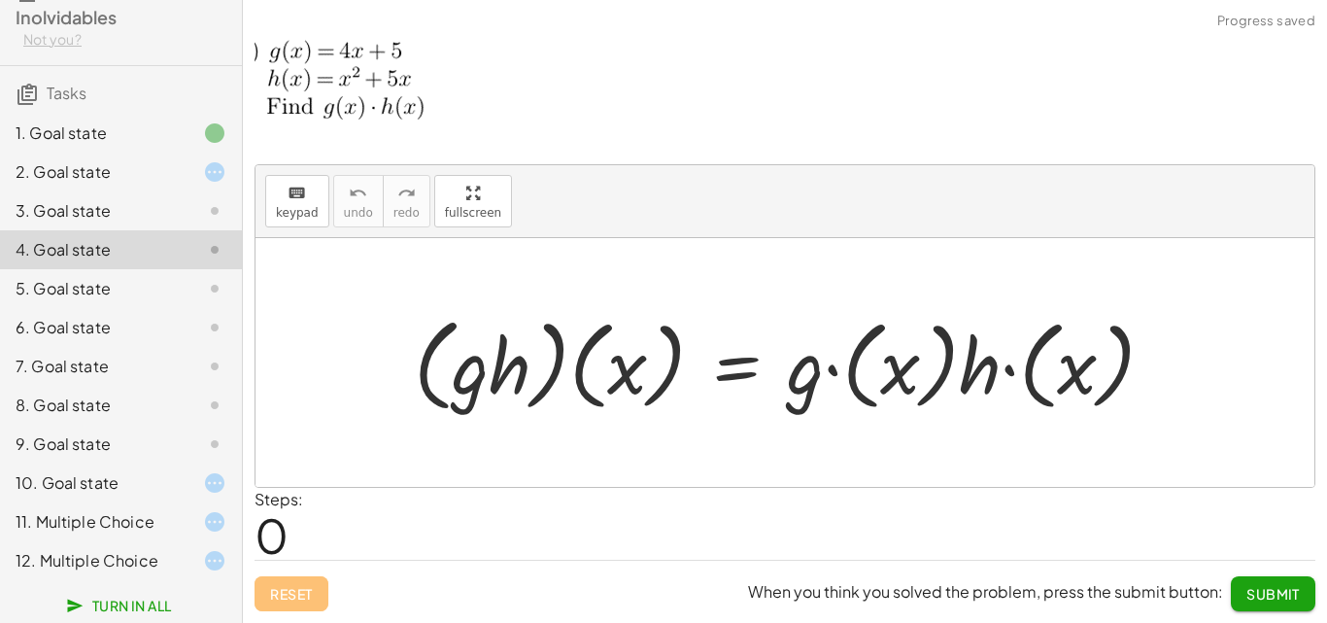
click at [109, 287] on div "5. Goal state" at bounding box center [94, 288] width 156 height 23
